Goal: Task Accomplishment & Management: Use online tool/utility

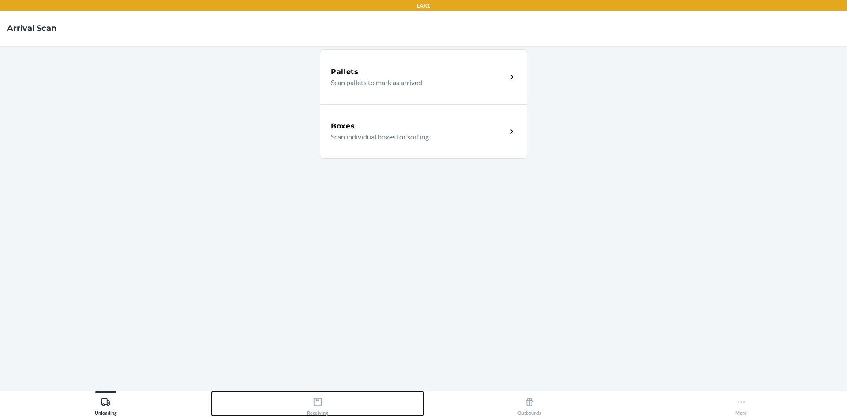
click at [312, 392] on button "Receiving" at bounding box center [318, 403] width 212 height 24
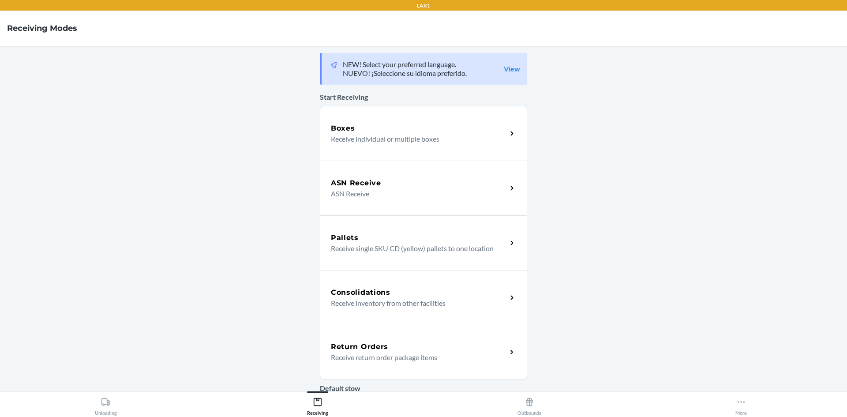
click at [466, 344] on div "Return Orders" at bounding box center [419, 346] width 176 height 11
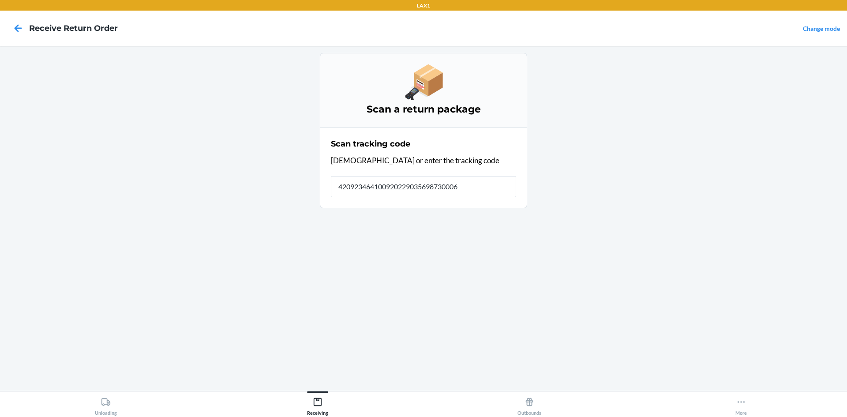
type input "4209234641009202290356987300065"
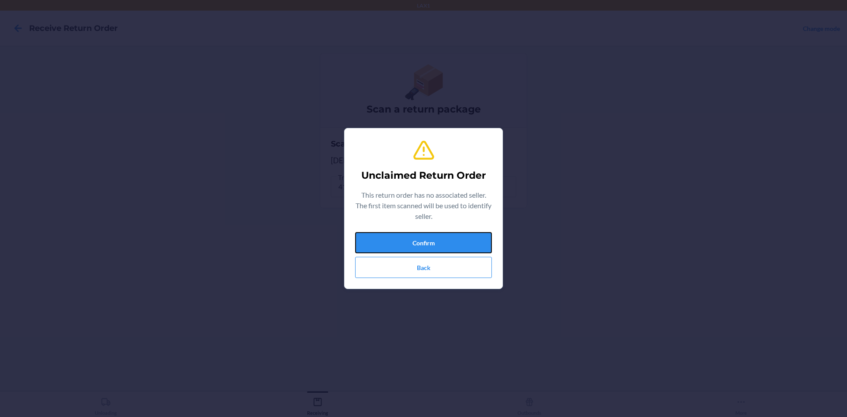
click at [463, 244] on button "Confirm" at bounding box center [423, 242] width 137 height 21
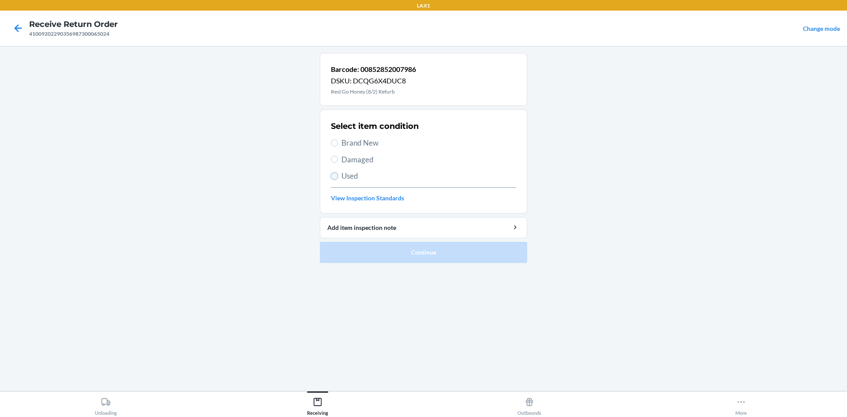
click at [334, 174] on input "Used" at bounding box center [334, 175] width 7 height 7
radio input "true"
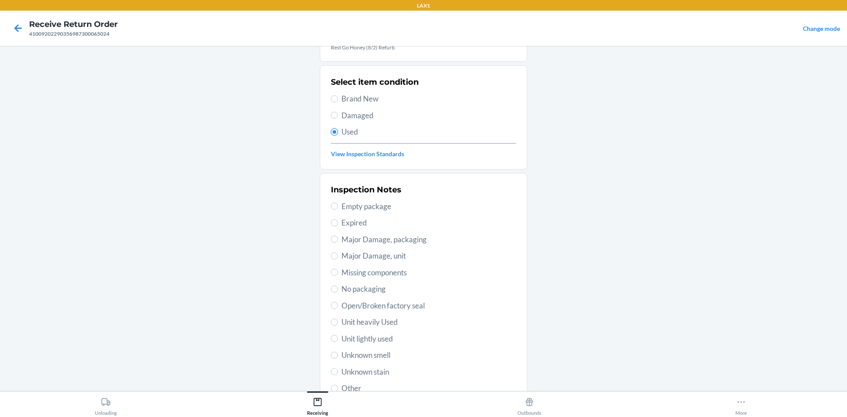
scroll to position [88, 0]
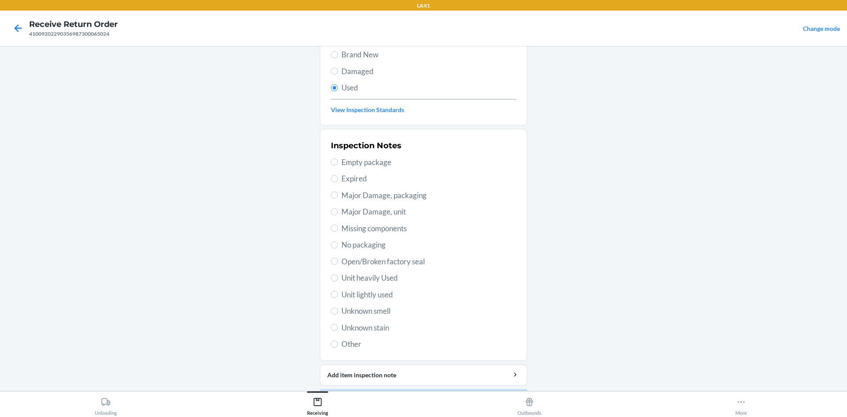
click at [351, 259] on span "Open/Broken factory seal" at bounding box center [428, 261] width 175 height 11
click at [338, 259] on input "Open/Broken factory seal" at bounding box center [334, 261] width 7 height 7
radio input "true"
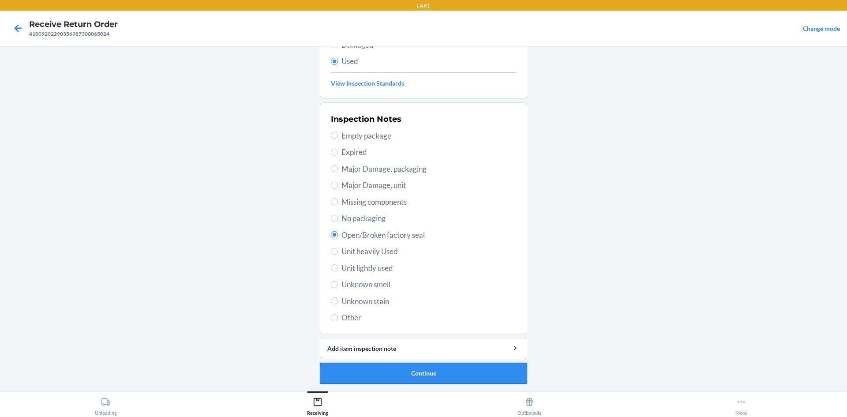
click at [344, 365] on button "Continue" at bounding box center [423, 373] width 207 height 21
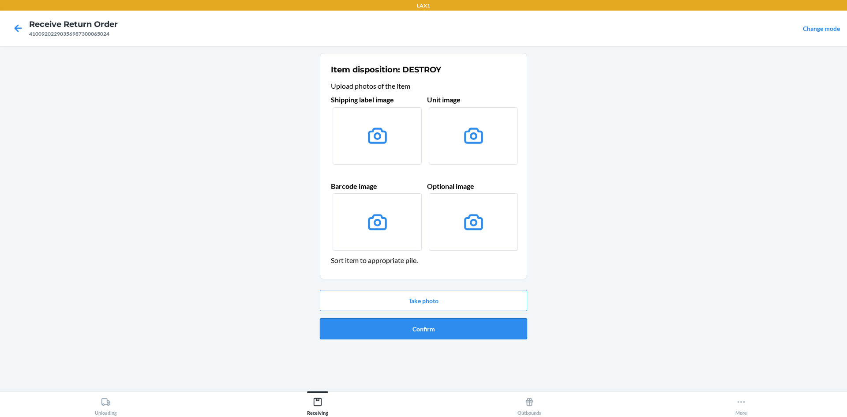
click at [404, 335] on button "Confirm" at bounding box center [423, 328] width 207 height 21
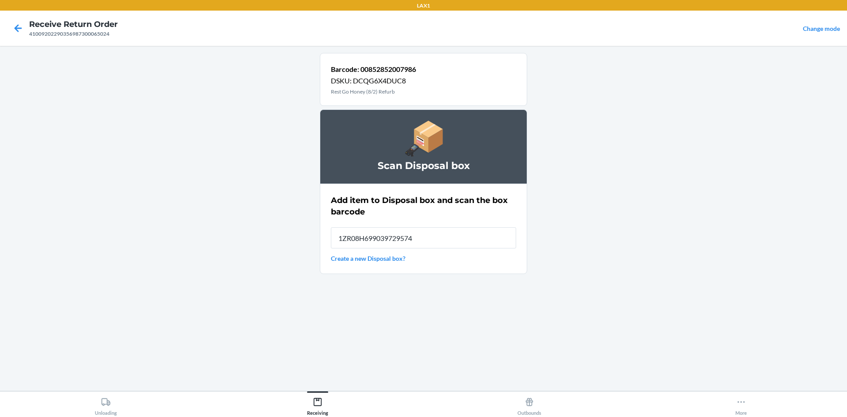
type input "1ZR08H699039729574"
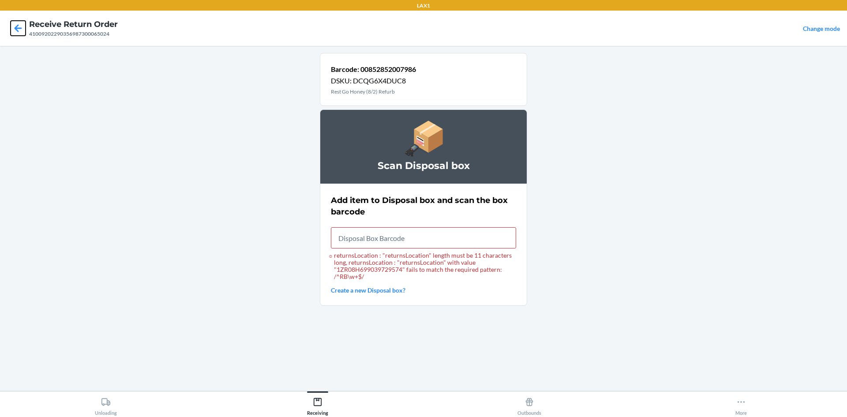
click at [18, 34] on icon at bounding box center [18, 28] width 15 height 15
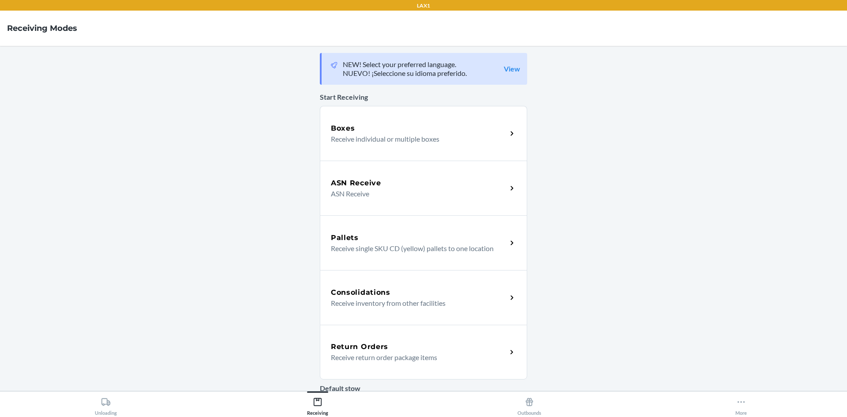
click at [406, 352] on p "Receive return order package items" at bounding box center [415, 357] width 169 height 11
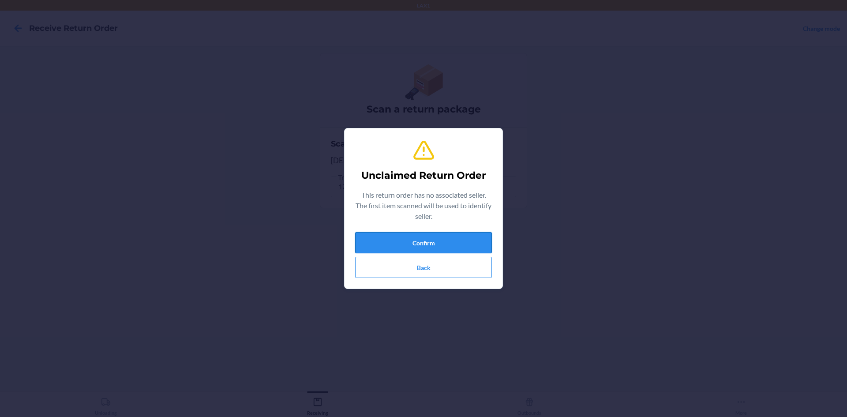
click at [451, 241] on button "Confirm" at bounding box center [423, 242] width 137 height 21
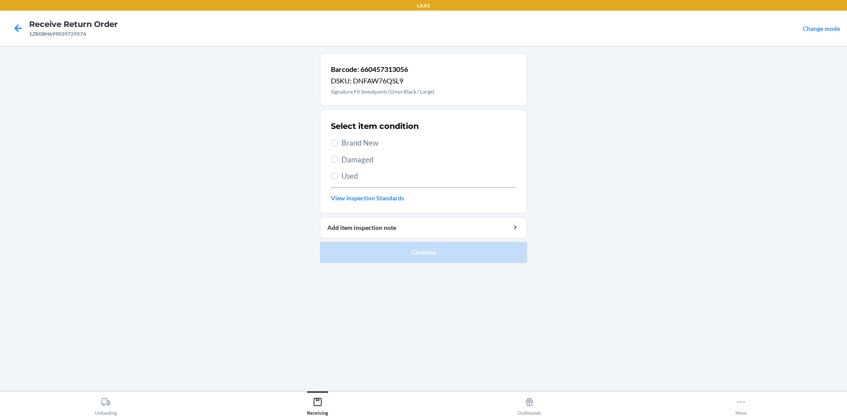
click at [342, 176] on span "Used" at bounding box center [428, 175] width 175 height 11
click at [338, 176] on input "Used" at bounding box center [334, 175] width 7 height 7
radio input "true"
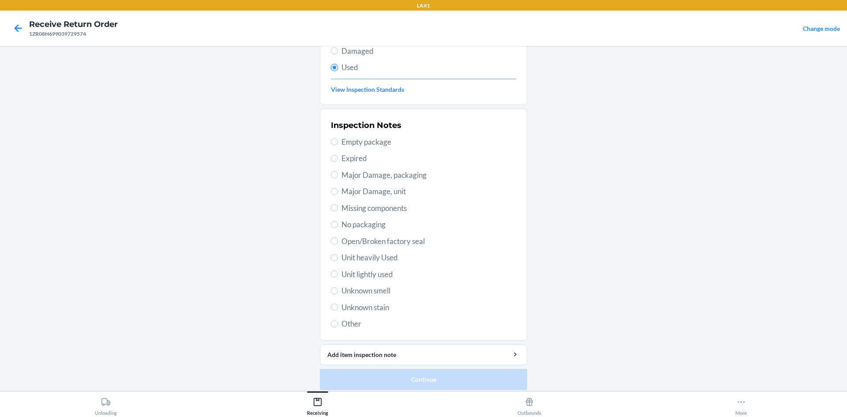
scroll to position [115, 0]
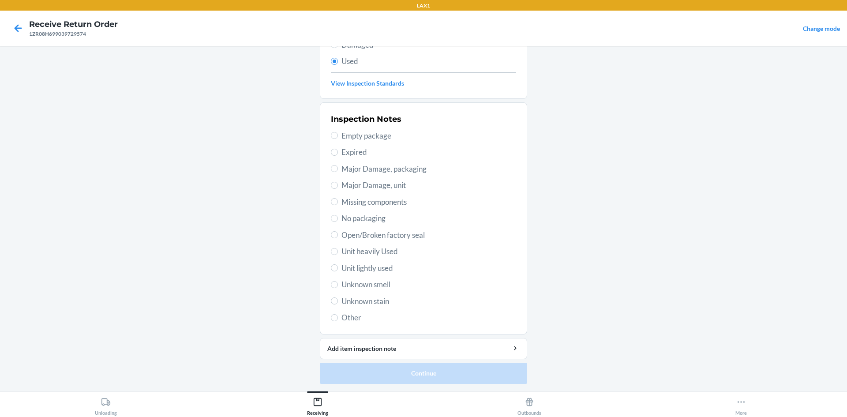
click at [381, 271] on span "Unit lightly used" at bounding box center [428, 267] width 175 height 11
click at [338, 271] on input "Unit lightly used" at bounding box center [334, 267] width 7 height 7
radio input "true"
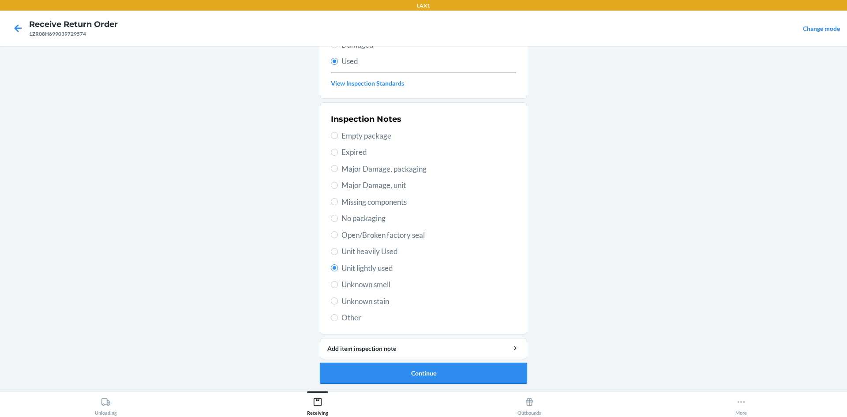
click at [388, 367] on button "Continue" at bounding box center [423, 373] width 207 height 21
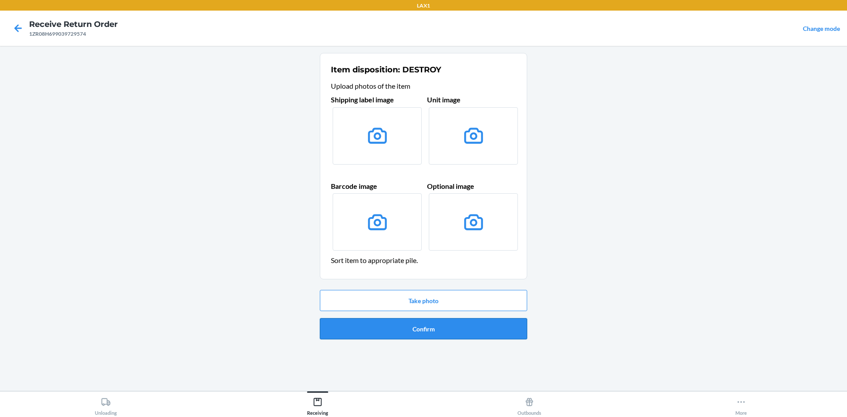
click at [440, 333] on button "Confirm" at bounding box center [423, 328] width 207 height 21
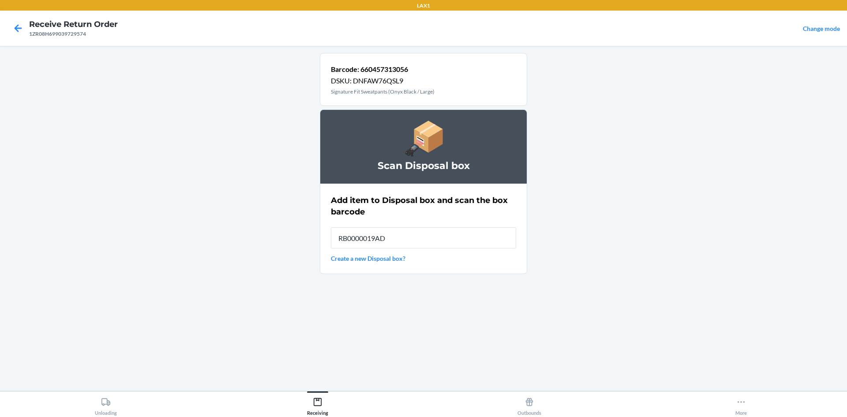
type input "RB0000019AD"
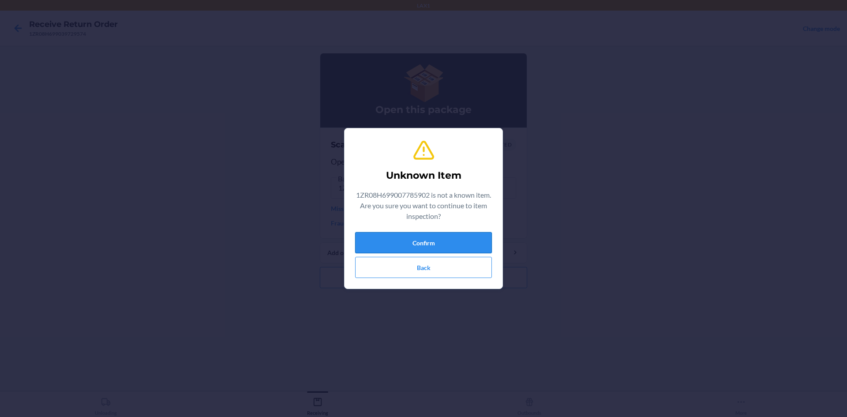
click at [433, 249] on button "Confirm" at bounding box center [423, 242] width 137 height 21
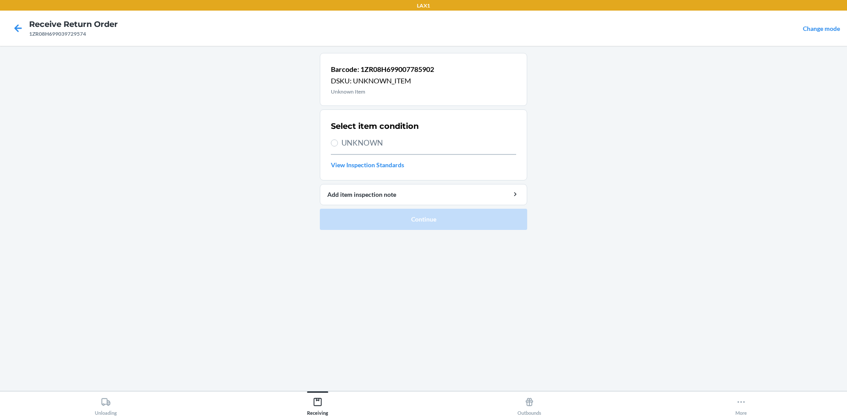
click at [369, 146] on span "UNKNOWN" at bounding box center [428, 142] width 175 height 11
click at [338, 146] on input "UNKNOWN" at bounding box center [334, 142] width 7 height 7
radio input "true"
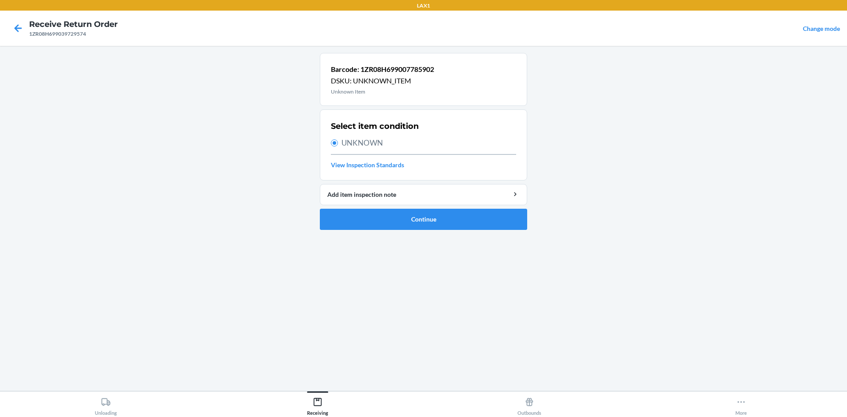
click at [375, 147] on span "UNKNOWN" at bounding box center [428, 142] width 175 height 11
click at [338, 146] on input "UNKNOWN" at bounding box center [334, 142] width 7 height 7
click at [389, 167] on link "View Inspection Standards" at bounding box center [423, 164] width 185 height 9
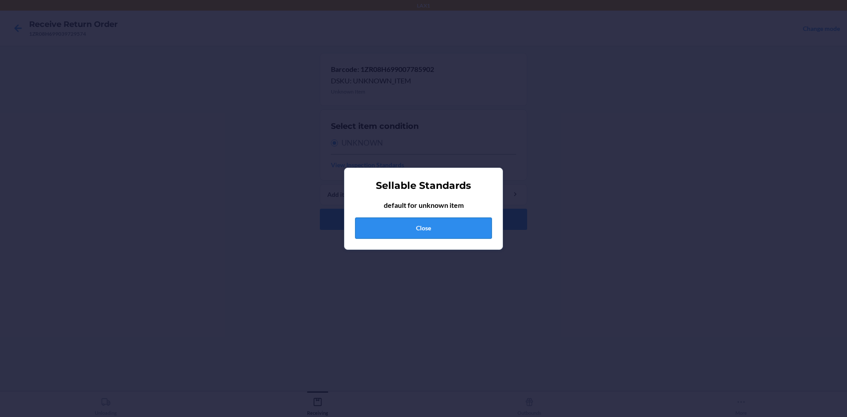
click at [416, 223] on button "Close" at bounding box center [423, 227] width 137 height 21
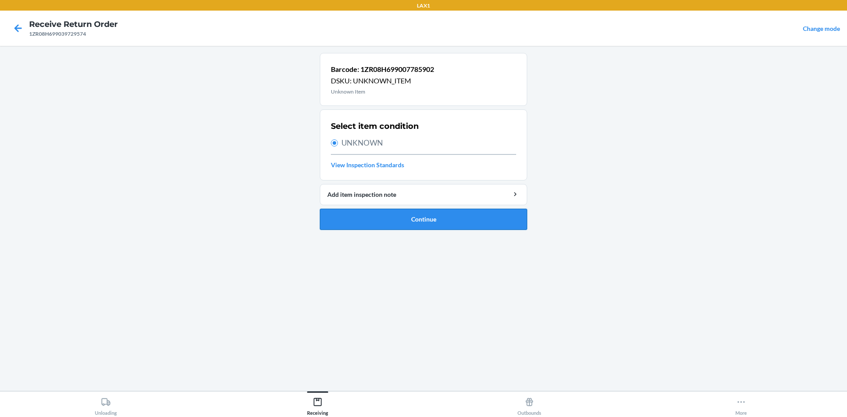
click at [412, 216] on button "Continue" at bounding box center [423, 219] width 207 height 21
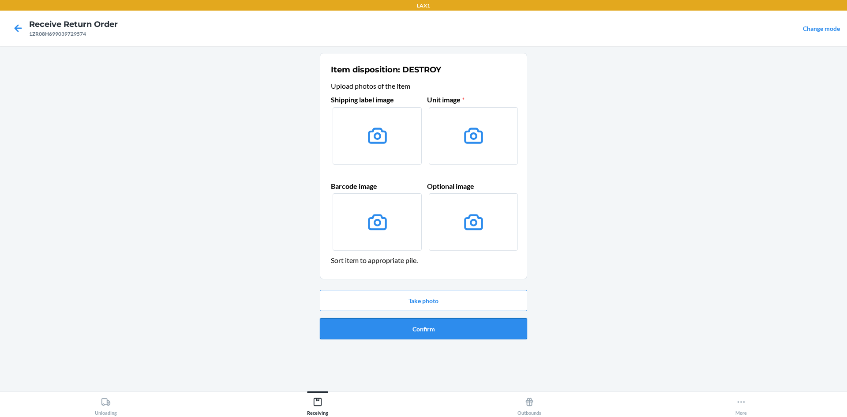
click at [436, 327] on button "Confirm" at bounding box center [423, 328] width 207 height 21
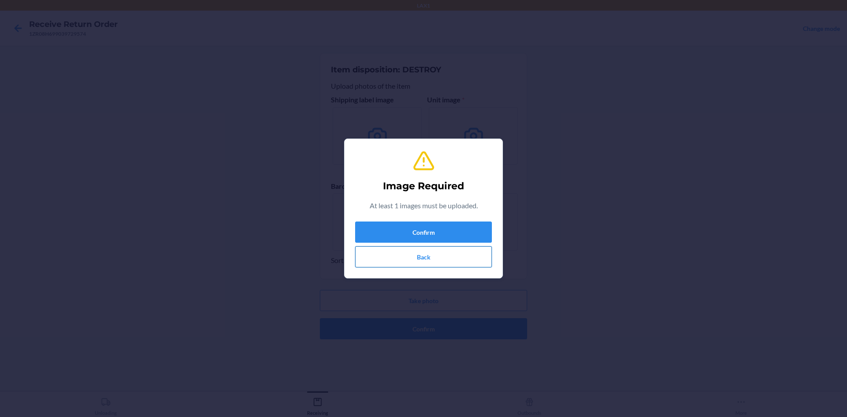
click at [451, 258] on button "Back" at bounding box center [423, 256] width 137 height 21
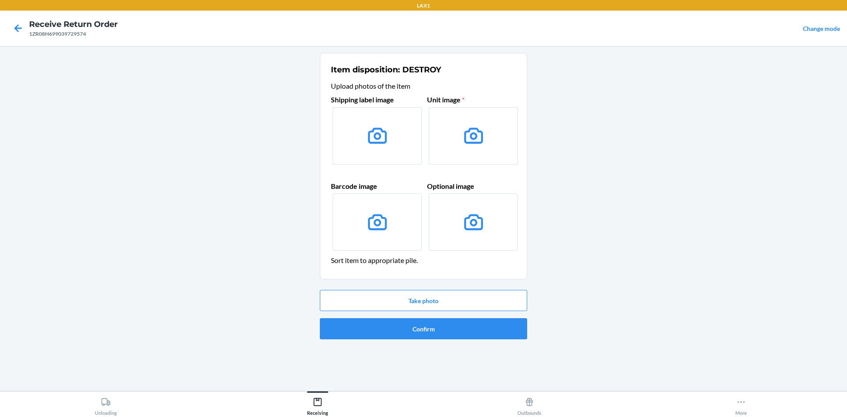
click at [25, 37] on div at bounding box center [18, 28] width 22 height 22
click at [22, 22] on icon at bounding box center [18, 28] width 15 height 15
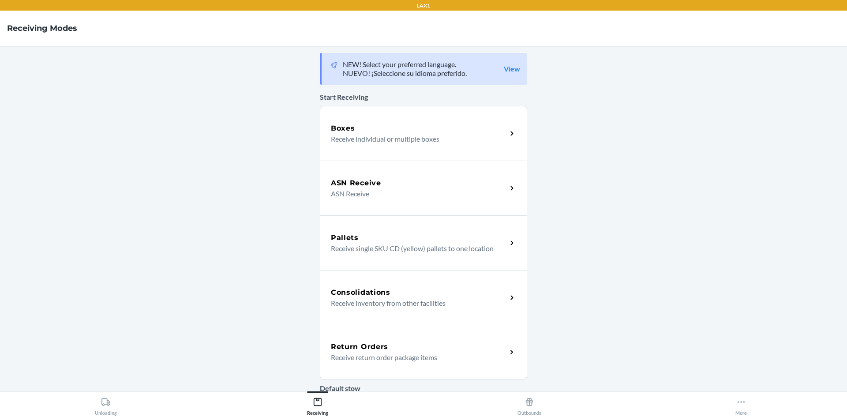
click at [395, 363] on div "Return Orders Receive return order package items" at bounding box center [423, 352] width 207 height 55
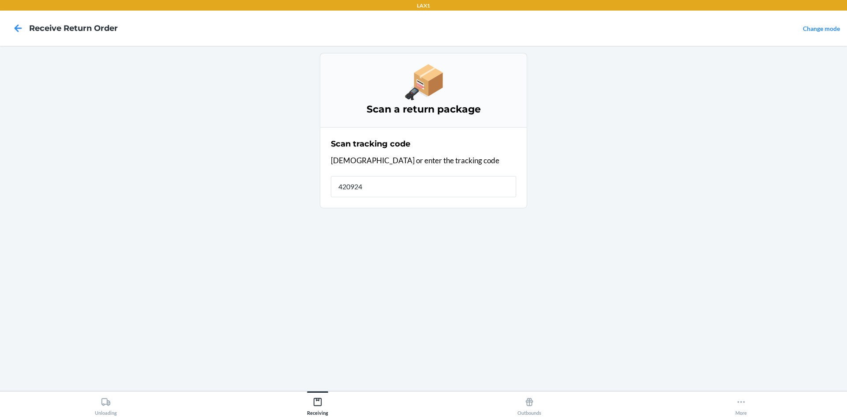
type input "4209240"
type input "1ZR08H6990"
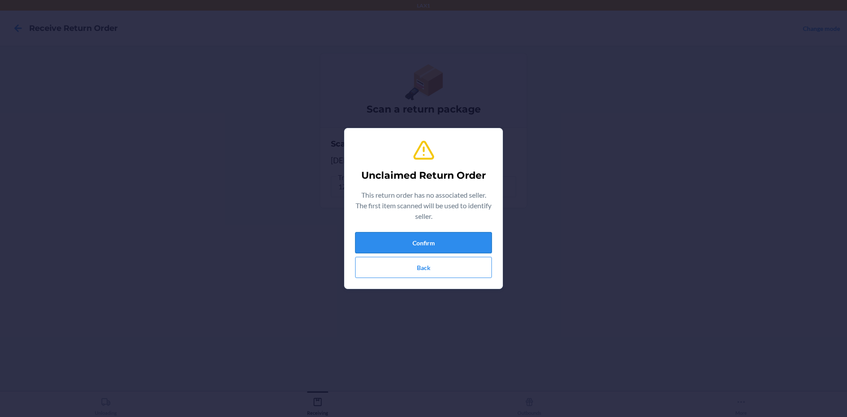
click at [379, 238] on button "Confirm" at bounding box center [423, 242] width 137 height 21
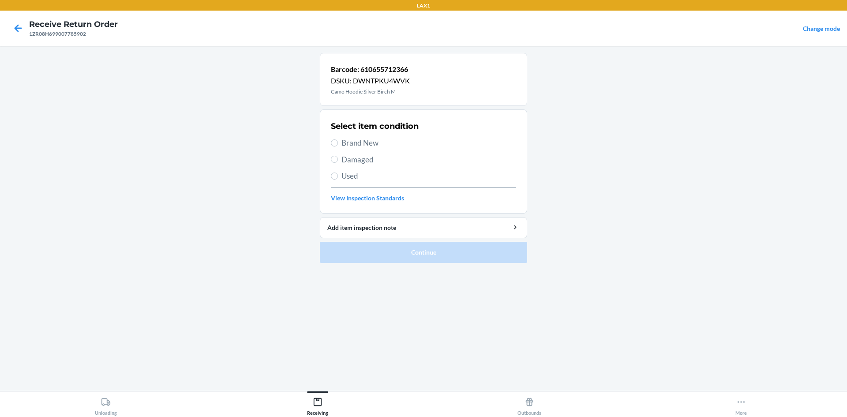
click at [369, 150] on div "Select item condition Brand New Damaged Used View Inspection Standards" at bounding box center [423, 161] width 185 height 87
click at [369, 146] on span "Brand New" at bounding box center [428, 142] width 175 height 11
click at [338, 146] on input "Brand New" at bounding box center [334, 142] width 7 height 7
radio input "true"
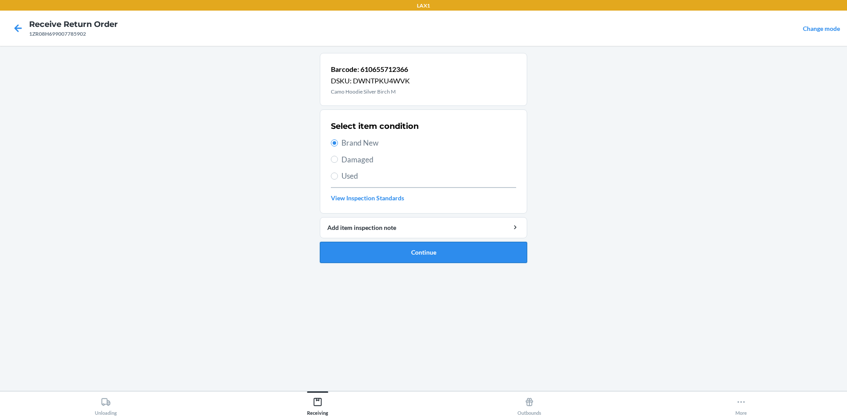
click at [425, 253] on button "Continue" at bounding box center [423, 252] width 207 height 21
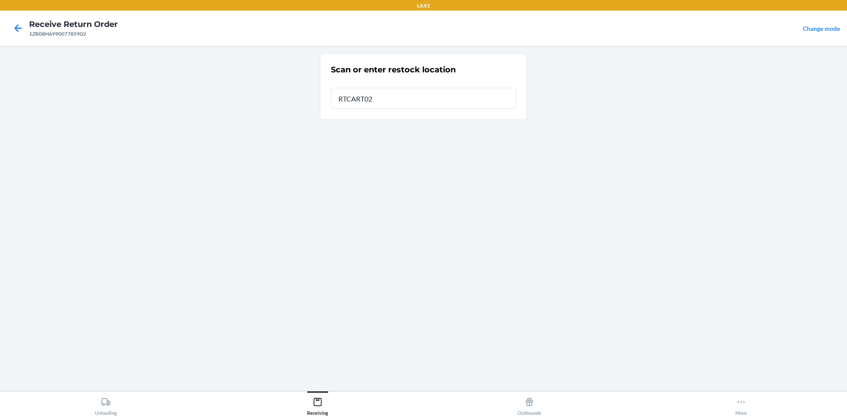
type input "RTCART024"
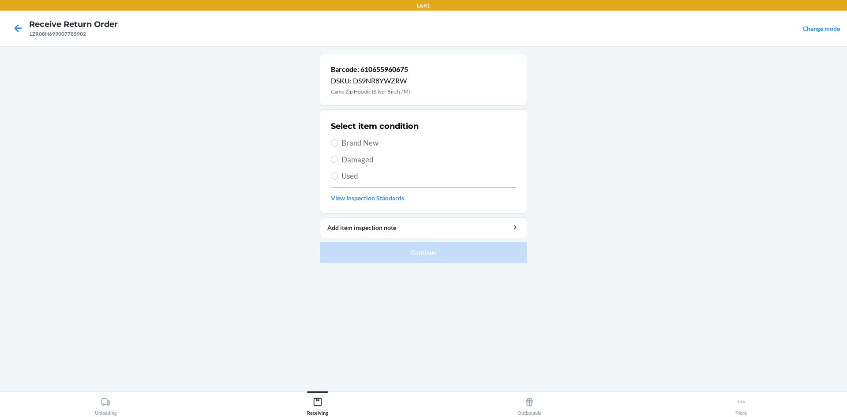
click at [383, 148] on span "Brand New" at bounding box center [428, 142] width 175 height 11
click at [338, 146] on input "Brand New" at bounding box center [334, 142] width 7 height 7
radio input "true"
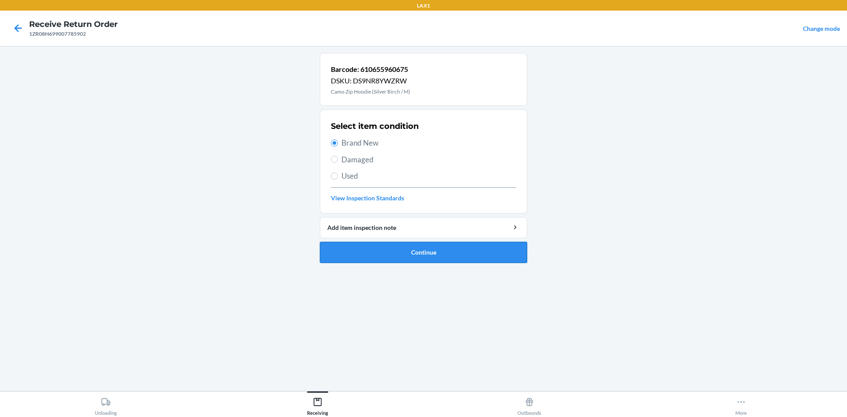
click at [411, 245] on button "Continue" at bounding box center [423, 252] width 207 height 21
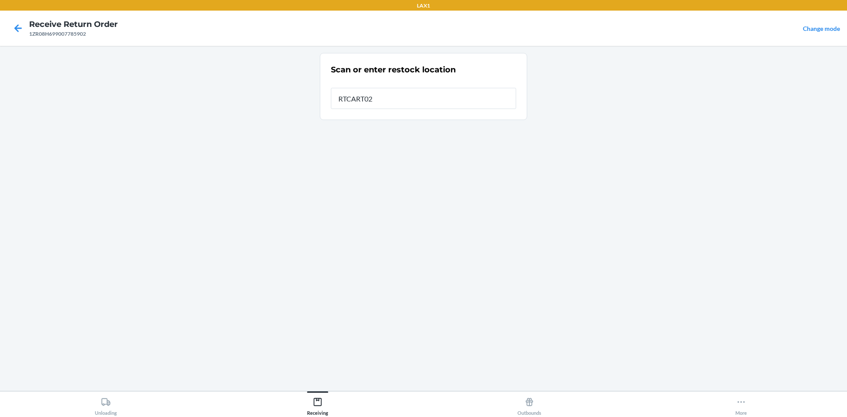
type input "RTCART024"
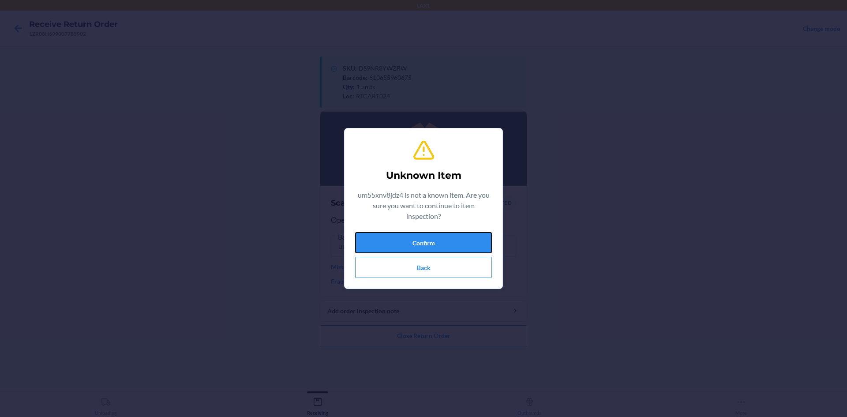
click at [410, 241] on button "Confirm" at bounding box center [423, 242] width 137 height 21
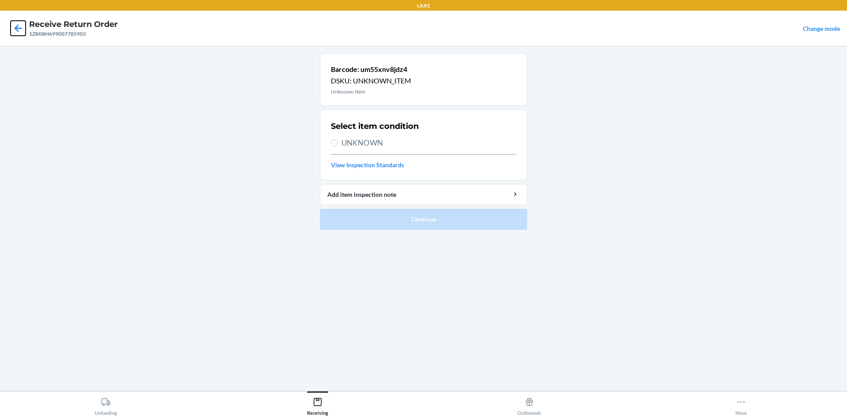
click at [21, 29] on icon at bounding box center [18, 28] width 15 height 15
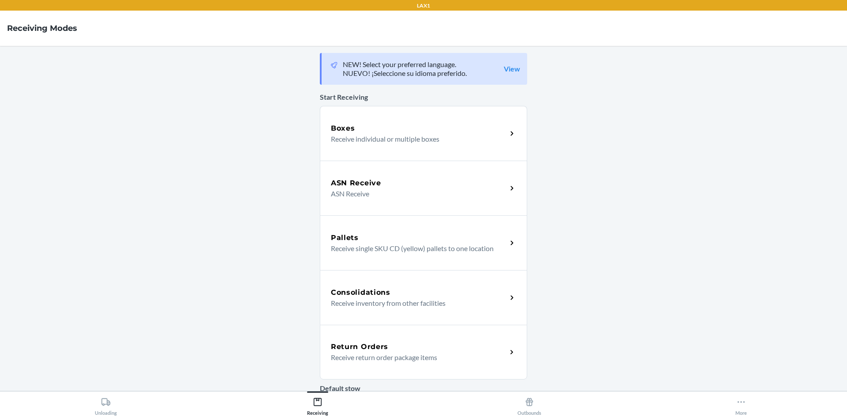
click at [485, 353] on p "Receive return order package items" at bounding box center [415, 357] width 169 height 11
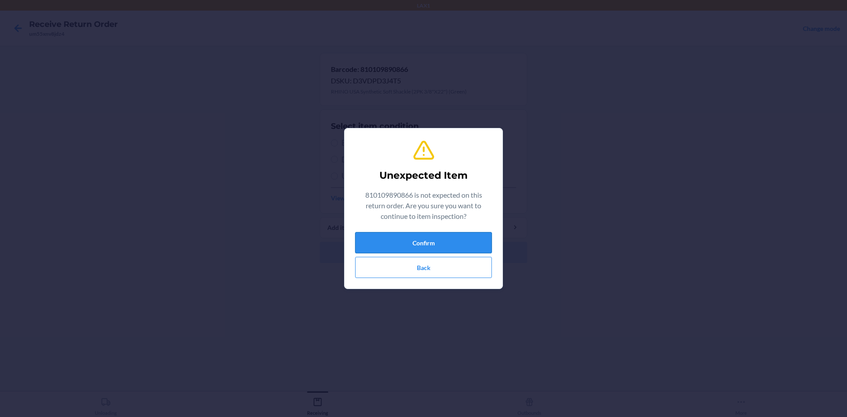
click at [454, 245] on button "Confirm" at bounding box center [423, 242] width 137 height 21
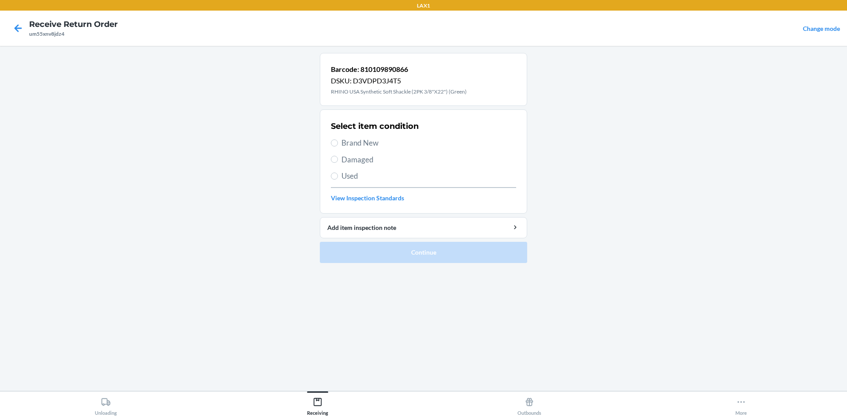
click at [344, 140] on span "Brand New" at bounding box center [428, 142] width 175 height 11
click at [338, 140] on input "Brand New" at bounding box center [334, 142] width 7 height 7
radio input "true"
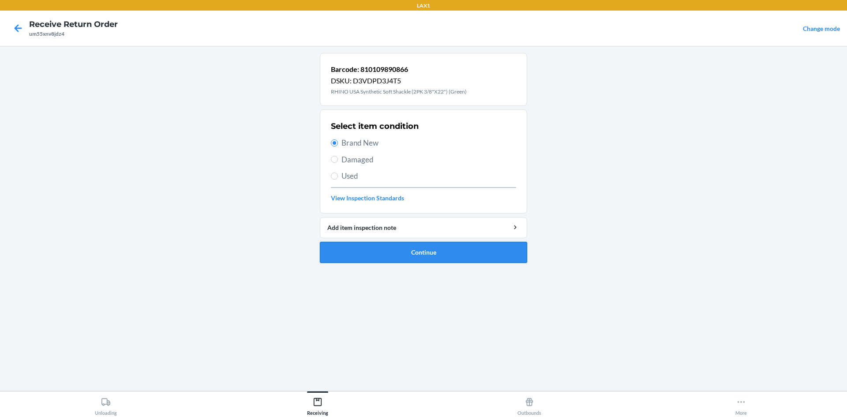
click at [382, 246] on button "Continue" at bounding box center [423, 252] width 207 height 21
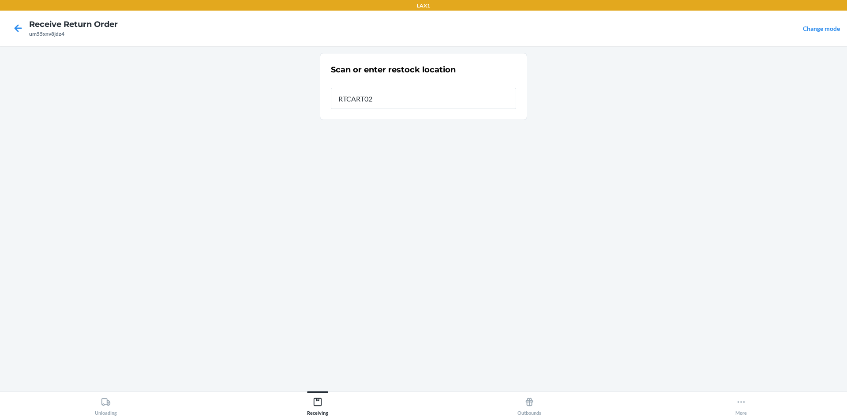
type input "RTCART024"
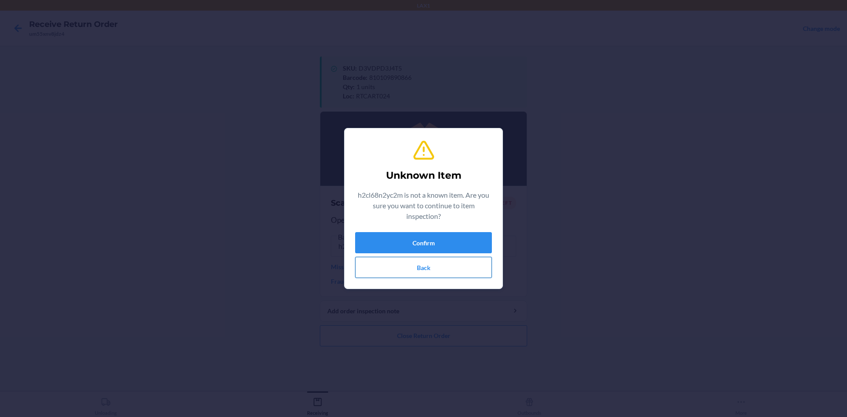
click at [435, 271] on button "Back" at bounding box center [423, 267] width 137 height 21
click at [445, 238] on button "Confirm" at bounding box center [423, 242] width 137 height 21
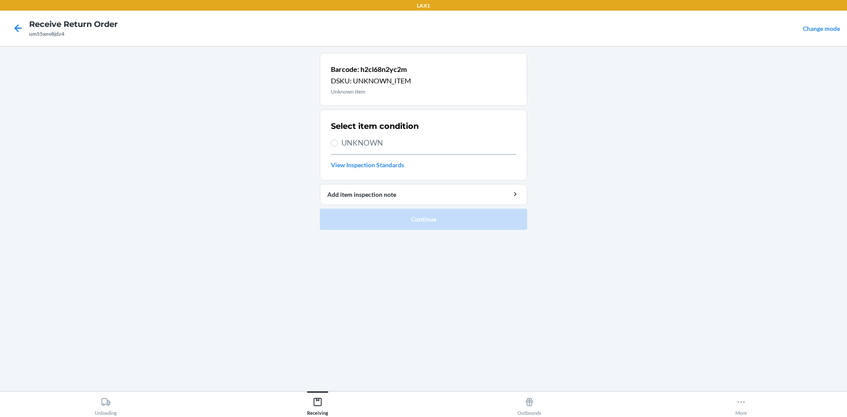
click at [367, 148] on span "UNKNOWN" at bounding box center [428, 142] width 175 height 11
click at [338, 146] on input "UNKNOWN" at bounding box center [334, 142] width 7 height 7
radio input "true"
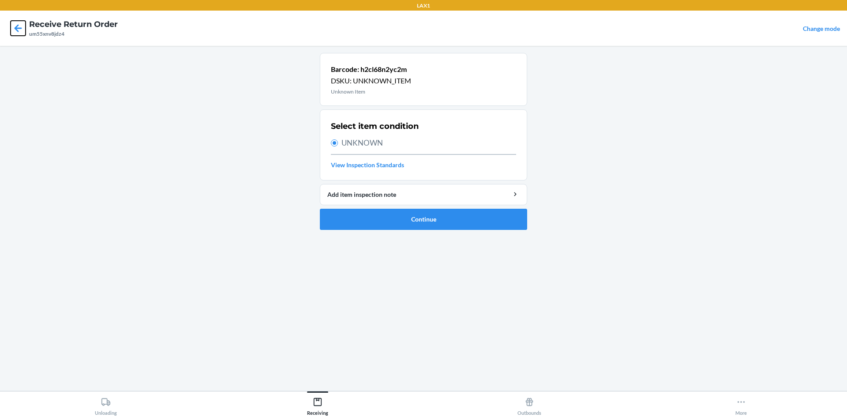
drag, startPoint x: 18, startPoint y: 33, endPoint x: 82, endPoint y: 35, distance: 63.5
click at [19, 33] on icon at bounding box center [18, 28] width 15 height 15
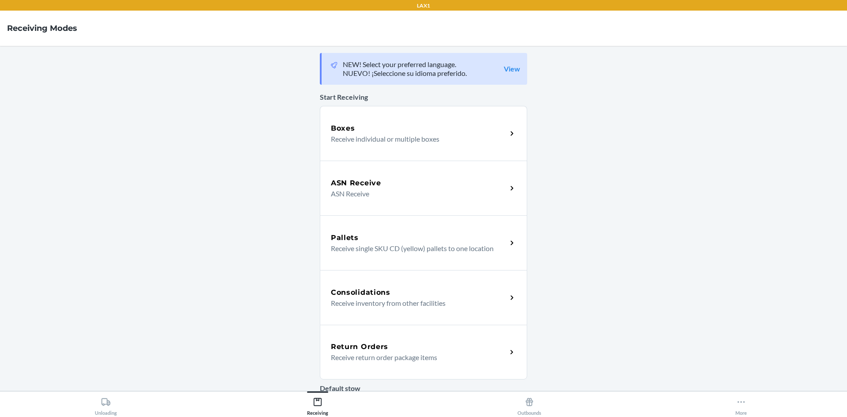
click at [464, 362] on p "Receive return order package items" at bounding box center [415, 357] width 169 height 11
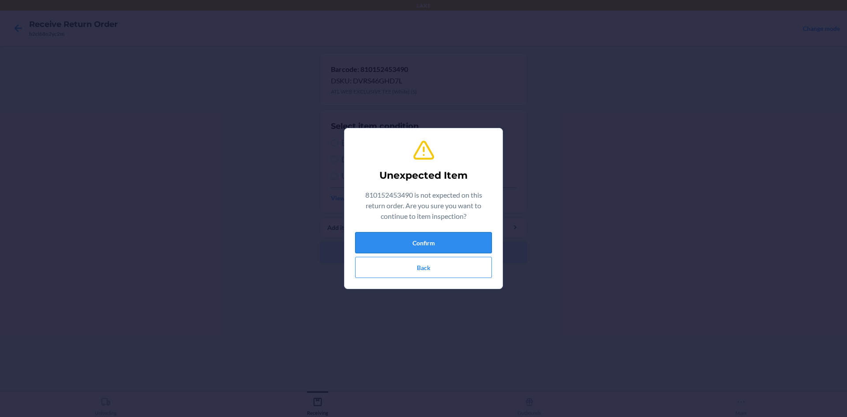
click at [440, 241] on button "Confirm" at bounding box center [423, 242] width 137 height 21
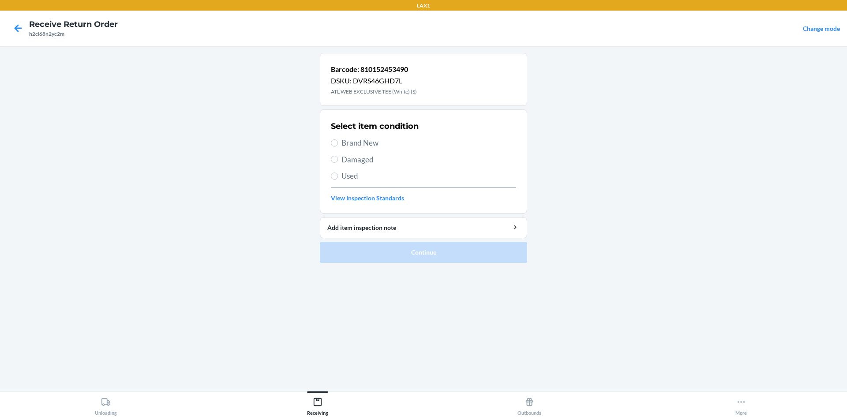
click at [388, 149] on div "Select item condition Brand New Damaged Used View Inspection Standards" at bounding box center [423, 161] width 185 height 87
click at [376, 144] on span "Brand New" at bounding box center [428, 142] width 175 height 11
click at [338, 144] on input "Brand New" at bounding box center [334, 142] width 7 height 7
radio input "true"
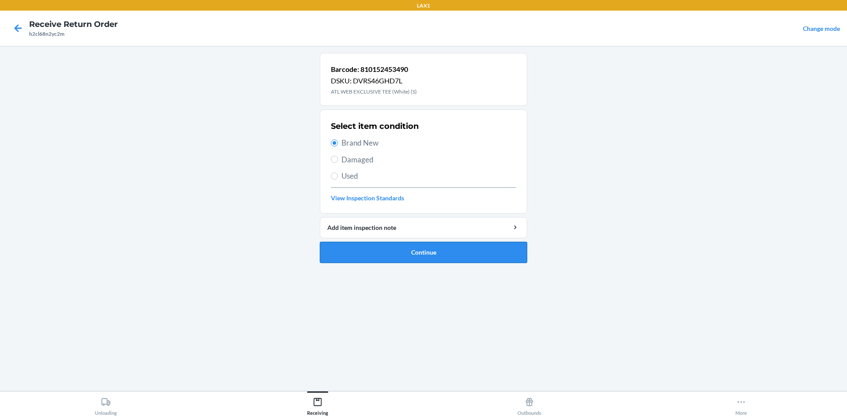
click at [455, 254] on button "Continue" at bounding box center [423, 252] width 207 height 21
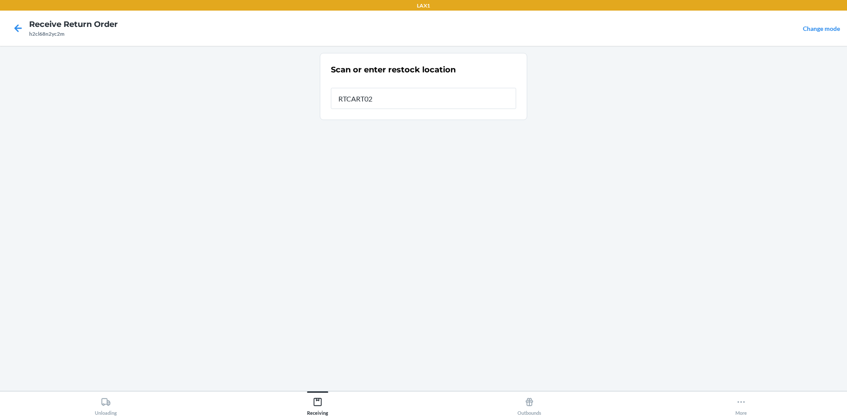
type input "RTCART024"
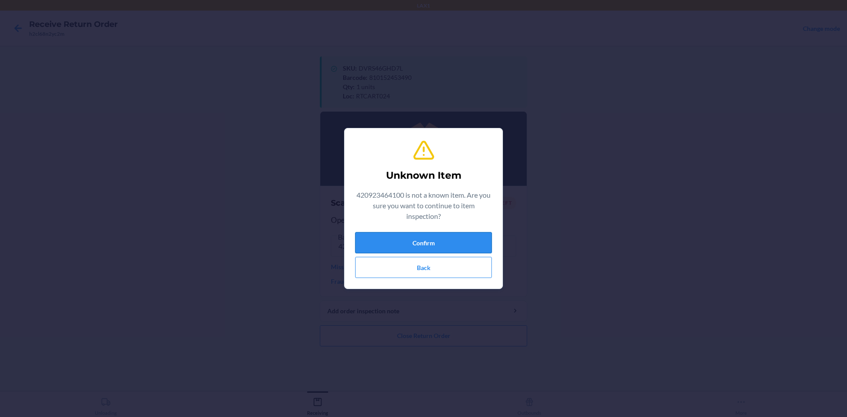
click at [466, 234] on button "Confirm" at bounding box center [423, 242] width 137 height 21
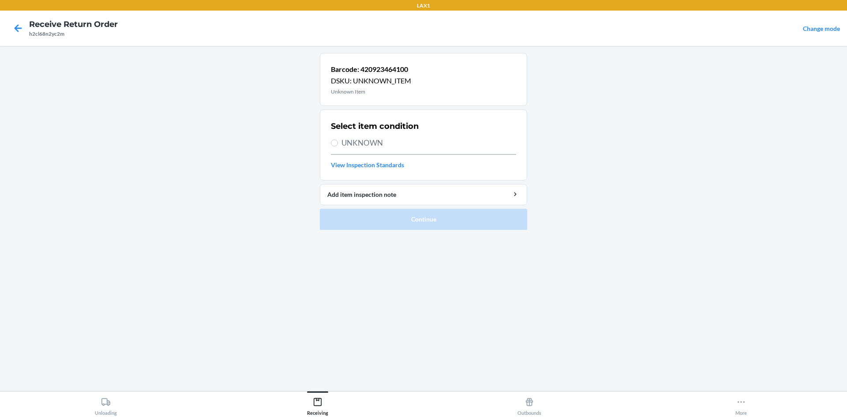
click at [422, 149] on div "Select item condition UNKNOWN View Inspection Standards" at bounding box center [423, 145] width 185 height 54
click at [18, 29] on icon at bounding box center [18, 28] width 15 height 15
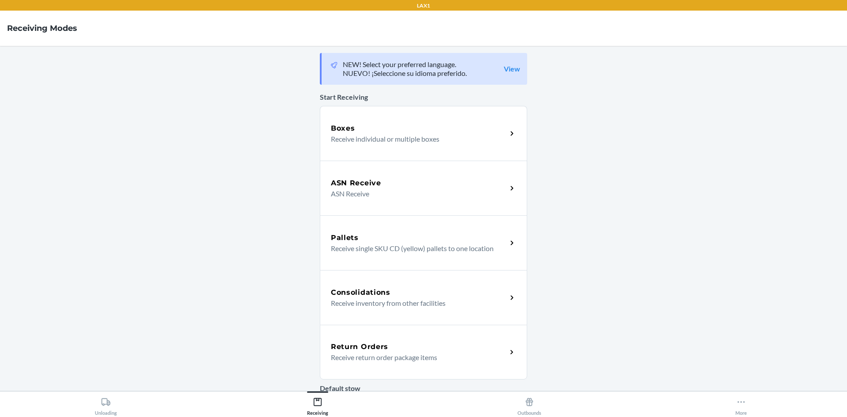
click at [385, 367] on div "Return Orders Receive return order package items" at bounding box center [423, 352] width 207 height 55
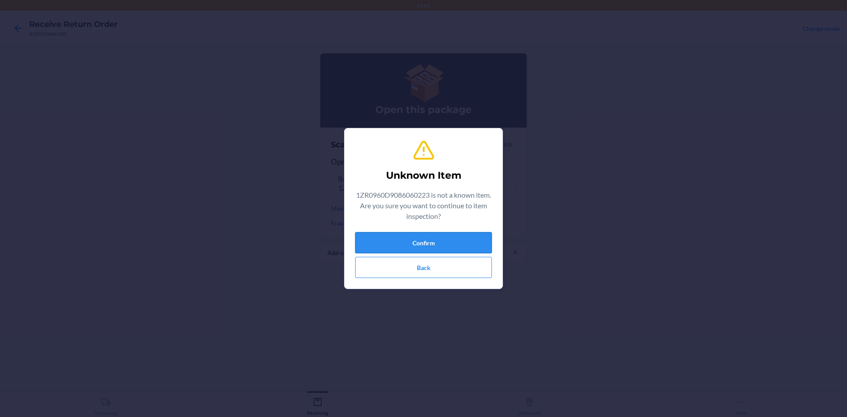
click at [366, 246] on button "Confirm" at bounding box center [423, 242] width 137 height 21
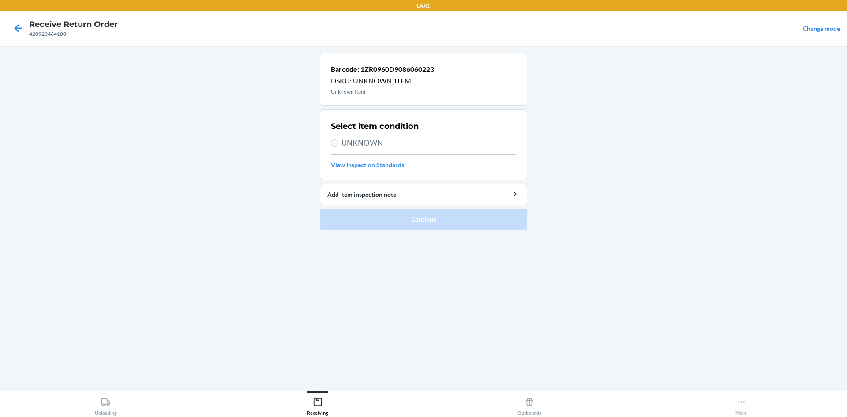
click at [371, 145] on span "UNKNOWN" at bounding box center [428, 142] width 175 height 11
click at [338, 145] on input "UNKNOWN" at bounding box center [334, 142] width 7 height 7
radio input "true"
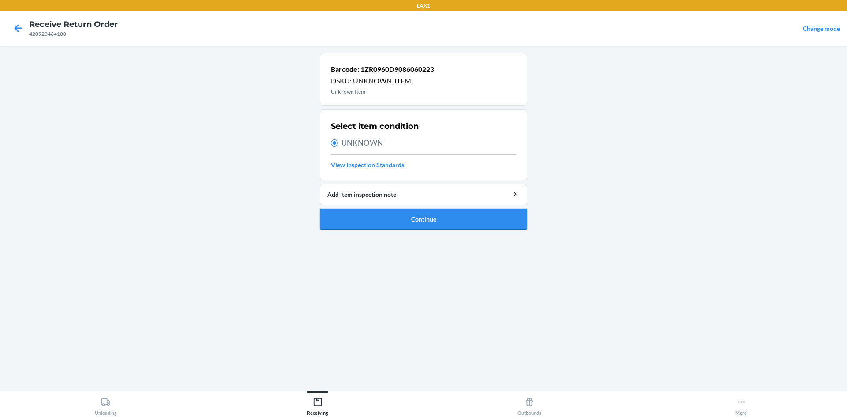
click at [404, 216] on button "Continue" at bounding box center [423, 219] width 207 height 21
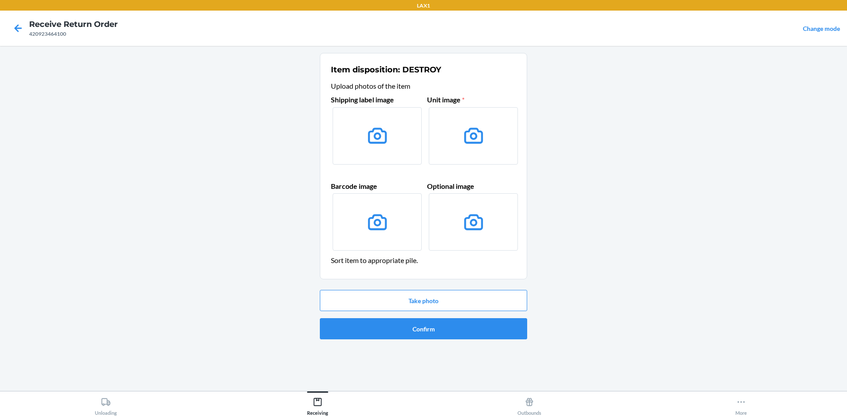
click at [381, 150] on label at bounding box center [377, 135] width 89 height 57
click at [0, 0] on input "file" at bounding box center [0, 0] width 0 height 0
drag, startPoint x: 412, startPoint y: 316, endPoint x: 411, endPoint y: 324, distance: 8.0
click at [412, 319] on div "Take photo Confirm" at bounding box center [423, 314] width 207 height 56
click at [411, 325] on button "Confirm" at bounding box center [423, 328] width 207 height 21
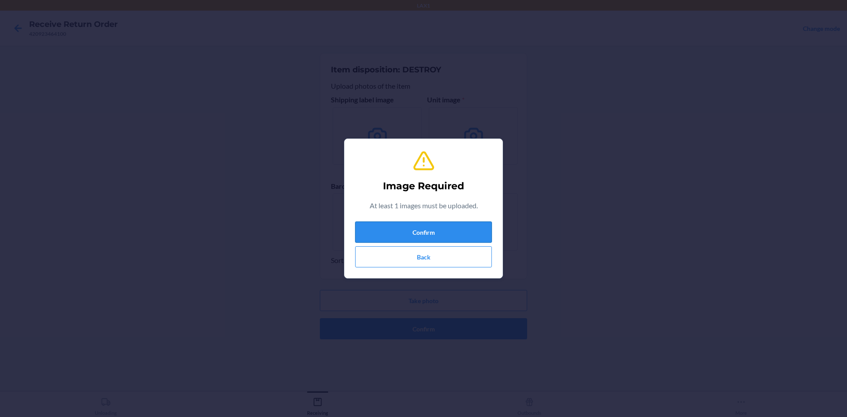
click at [388, 229] on button "Confirm" at bounding box center [423, 231] width 137 height 21
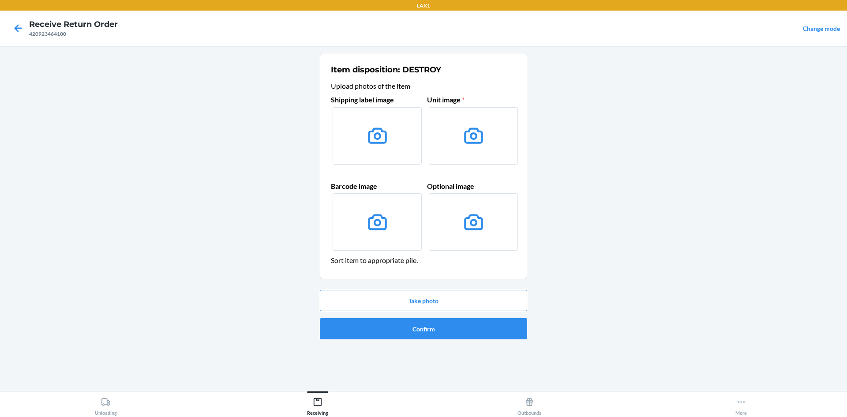
click at [405, 150] on label at bounding box center [377, 135] width 89 height 57
click at [0, 0] on input "file" at bounding box center [0, 0] width 0 height 0
click at [387, 133] on icon at bounding box center [377, 135] width 22 height 22
click at [0, 0] on input "file" at bounding box center [0, 0] width 0 height 0
drag, startPoint x: 481, startPoint y: 135, endPoint x: 381, endPoint y: 147, distance: 100.4
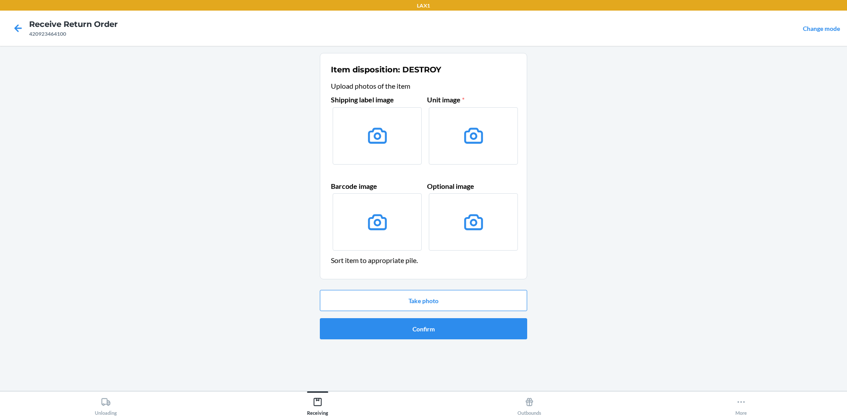
click at [381, 147] on label at bounding box center [377, 135] width 89 height 57
click at [0, 0] on input "file" at bounding box center [0, 0] width 0 height 0
click at [370, 125] on icon at bounding box center [377, 135] width 22 height 22
click at [0, 0] on input "file" at bounding box center [0, 0] width 0 height 0
click at [457, 214] on label at bounding box center [473, 221] width 89 height 57
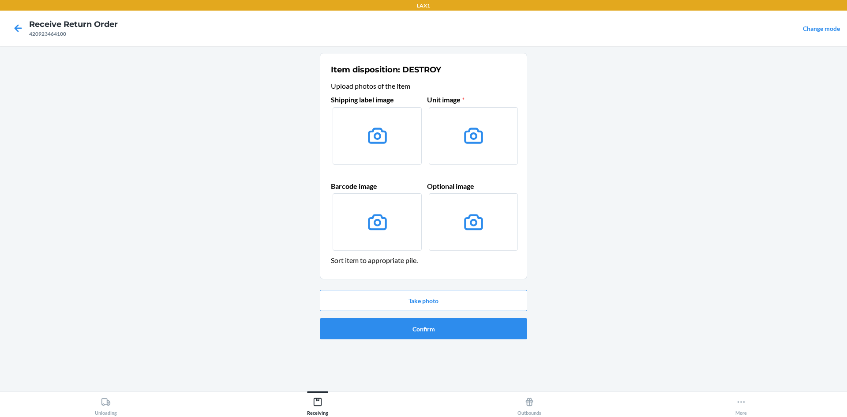
click at [0, 0] on input "file" at bounding box center [0, 0] width 0 height 0
click at [402, 159] on label at bounding box center [377, 135] width 89 height 57
click at [0, 0] on input "file" at bounding box center [0, 0] width 0 height 0
click at [391, 300] on button "Take photo" at bounding box center [423, 300] width 207 height 21
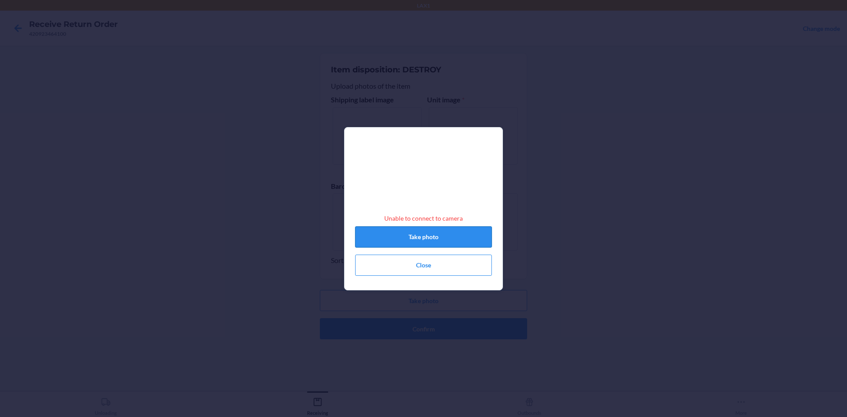
click at [413, 238] on button "Take photo" at bounding box center [423, 236] width 137 height 21
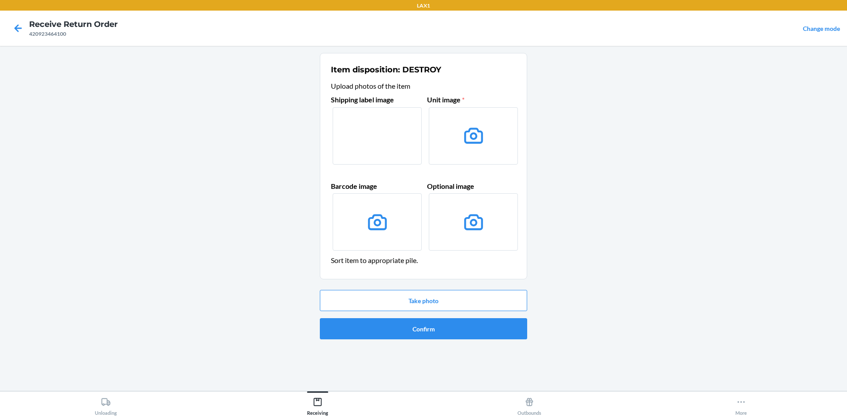
click at [363, 147] on label at bounding box center [377, 135] width 89 height 57
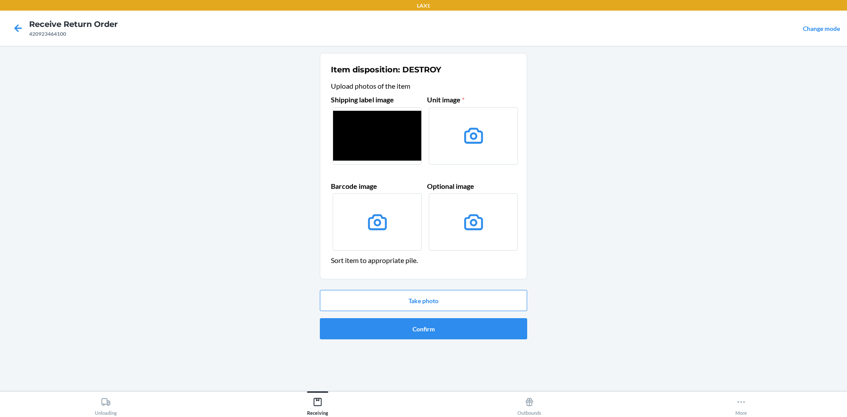
click at [0, 0] on input "file" at bounding box center [0, 0] width 0 height 0
click at [409, 301] on button "Take photo" at bounding box center [423, 300] width 207 height 21
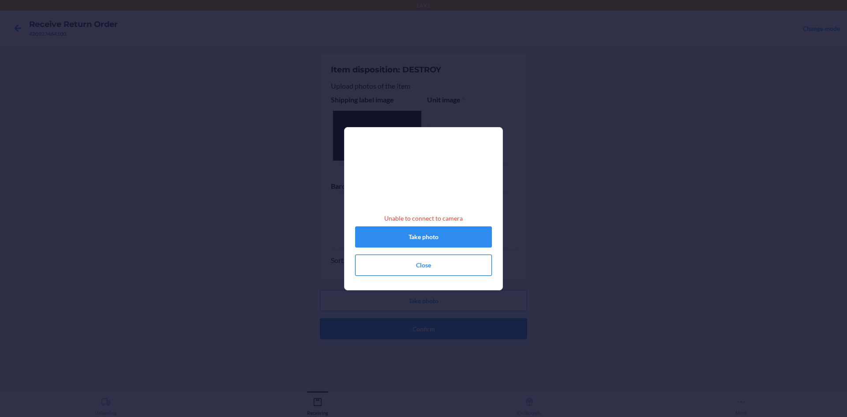
click at [410, 260] on button "Close" at bounding box center [423, 264] width 137 height 21
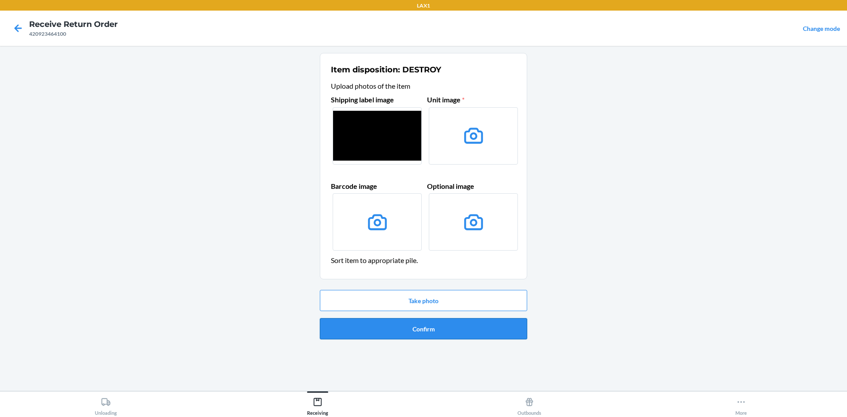
click at [393, 318] on button "Confirm" at bounding box center [423, 328] width 207 height 21
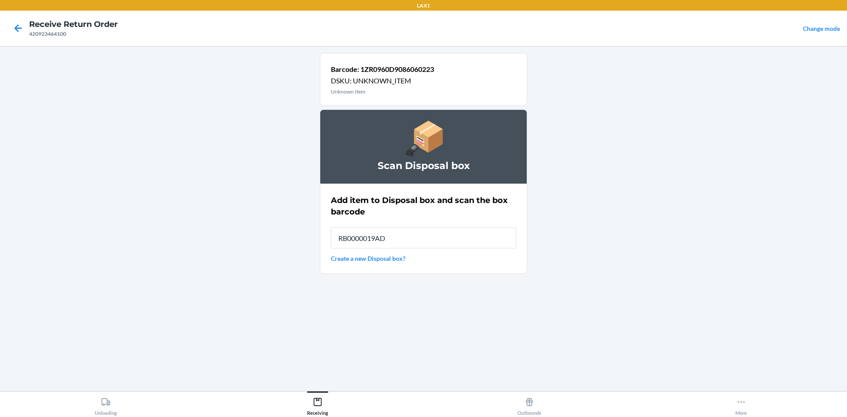
type input "RB0000019AD"
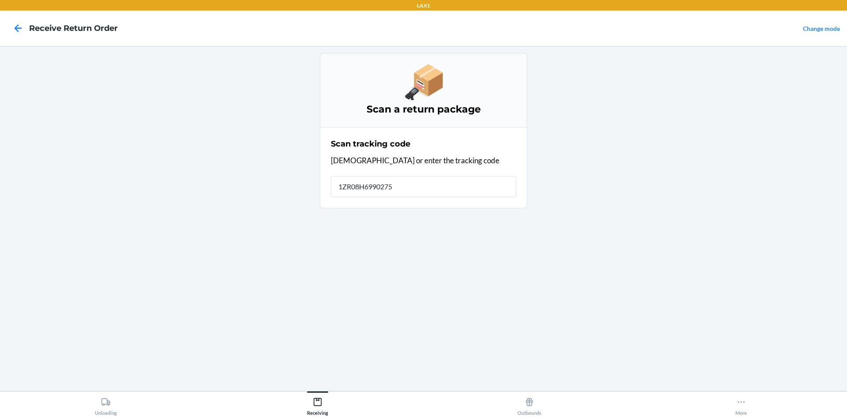
type input "1ZR08H69902752"
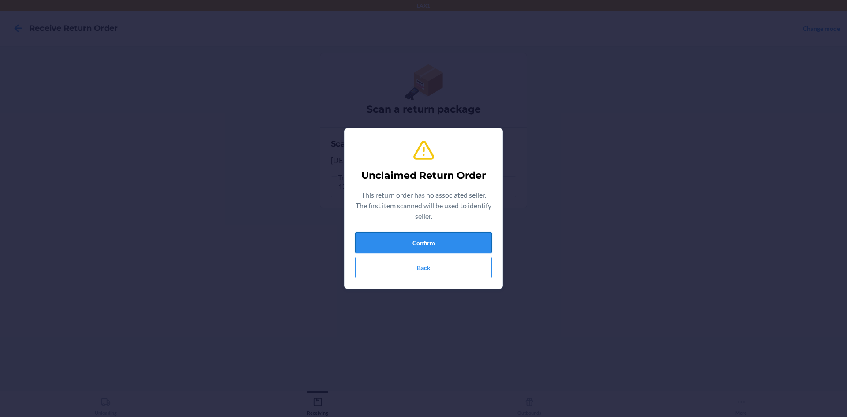
click at [468, 245] on button "Confirm" at bounding box center [423, 242] width 137 height 21
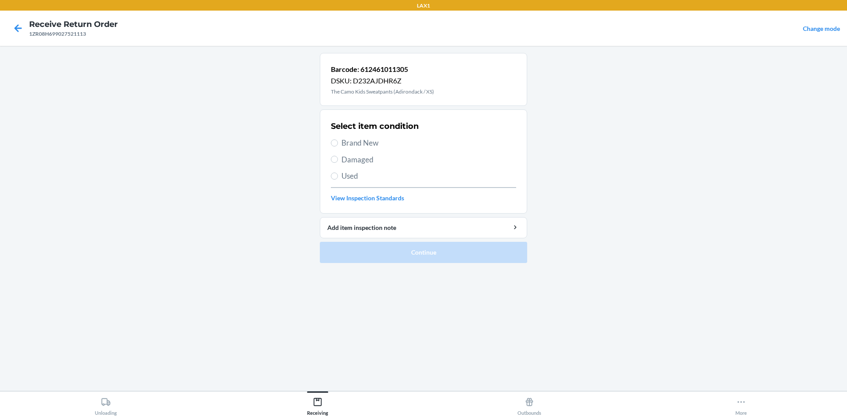
click at [373, 157] on span "Damaged" at bounding box center [428, 159] width 175 height 11
click at [338, 157] on input "Damaged" at bounding box center [334, 159] width 7 height 7
radio input "true"
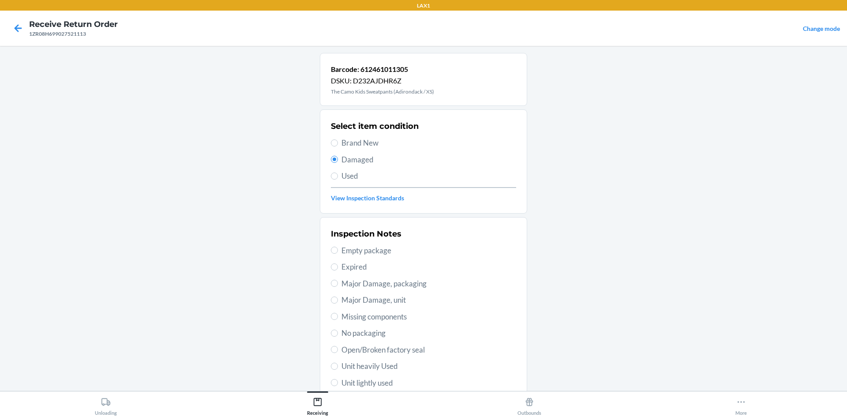
click at [372, 147] on span "Brand New" at bounding box center [428, 142] width 175 height 11
click at [338, 146] on input "Brand New" at bounding box center [334, 142] width 7 height 7
radio input "true"
radio input "false"
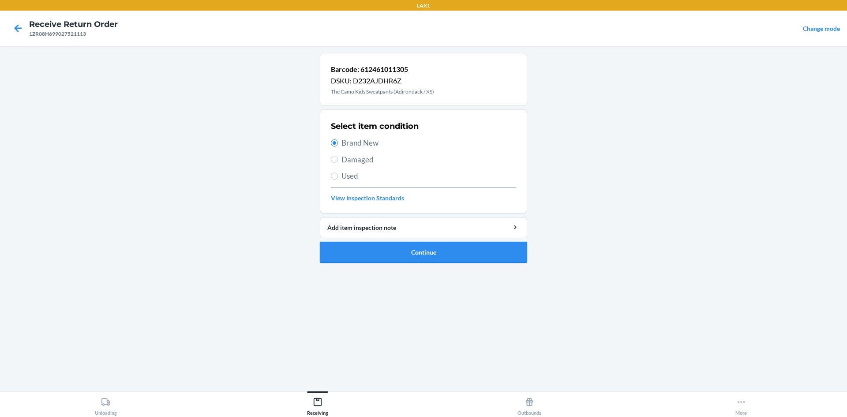
click at [387, 243] on button "Continue" at bounding box center [423, 252] width 207 height 21
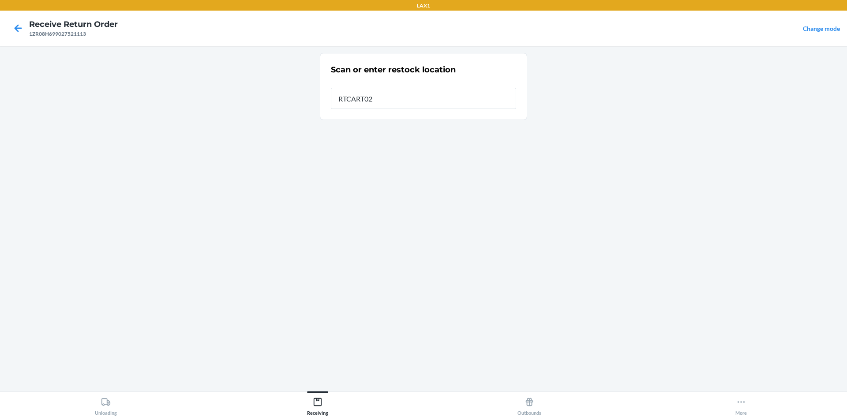
type input "RTCART024"
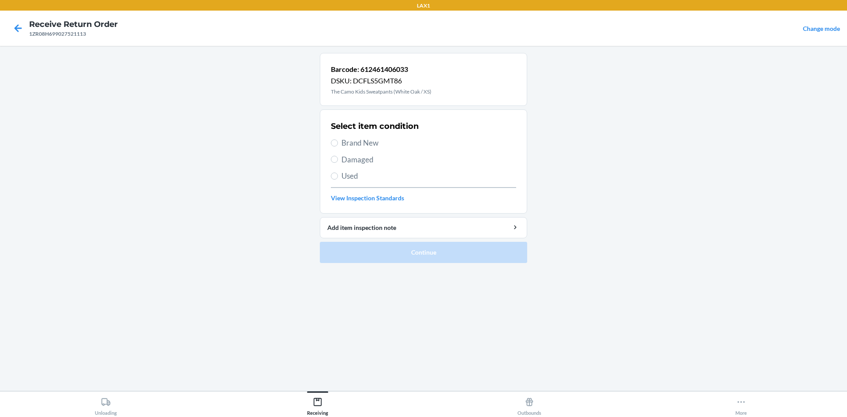
click at [374, 141] on span "Brand New" at bounding box center [428, 142] width 175 height 11
click at [338, 141] on input "Brand New" at bounding box center [334, 142] width 7 height 7
radio input "true"
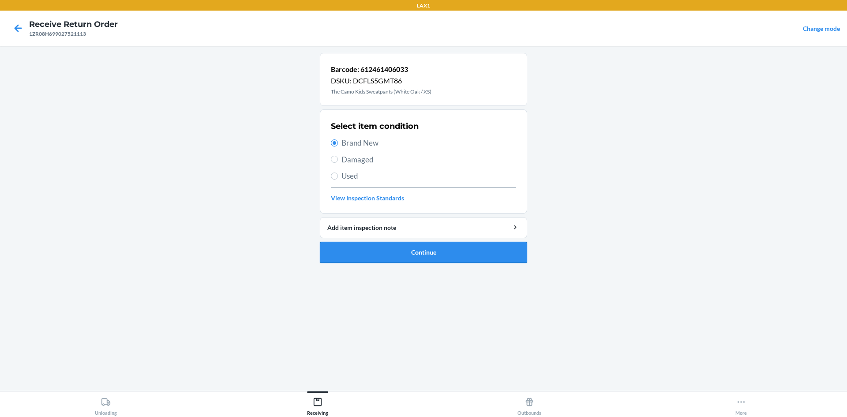
click at [358, 246] on button "Continue" at bounding box center [423, 252] width 207 height 21
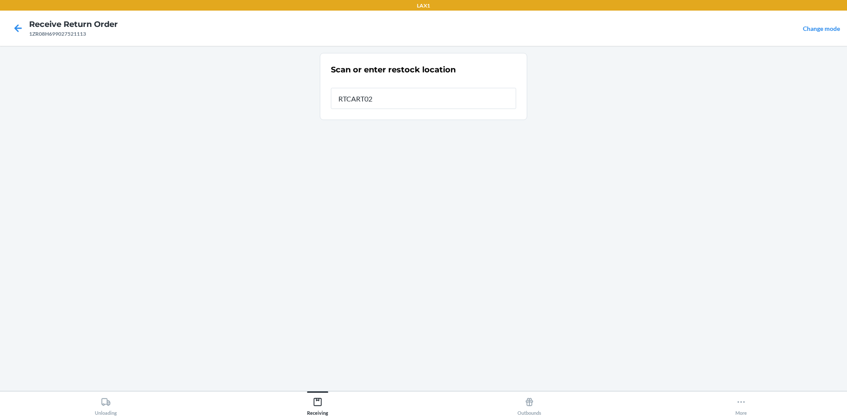
type input "RTCART024"
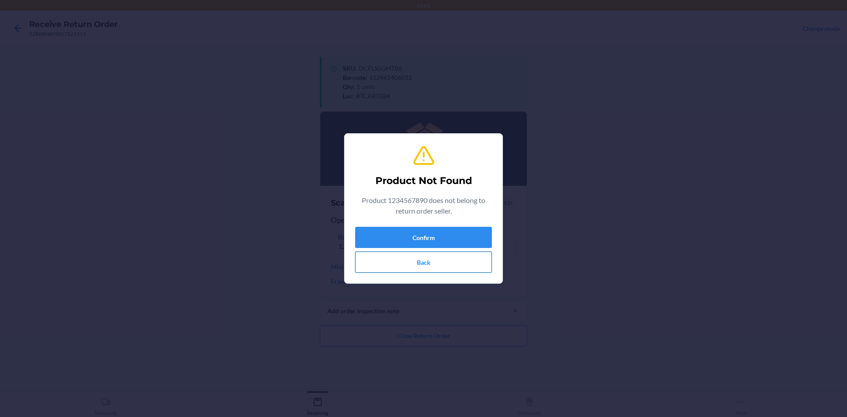
click at [450, 264] on button "Back" at bounding box center [423, 261] width 137 height 21
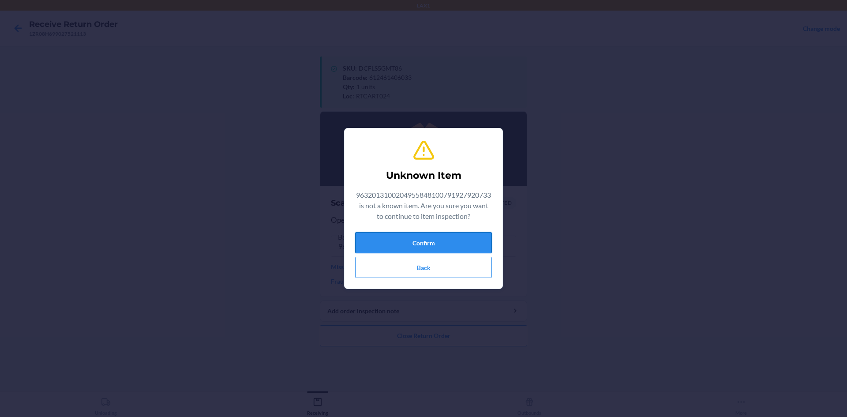
click at [453, 245] on button "Confirm" at bounding box center [423, 242] width 137 height 21
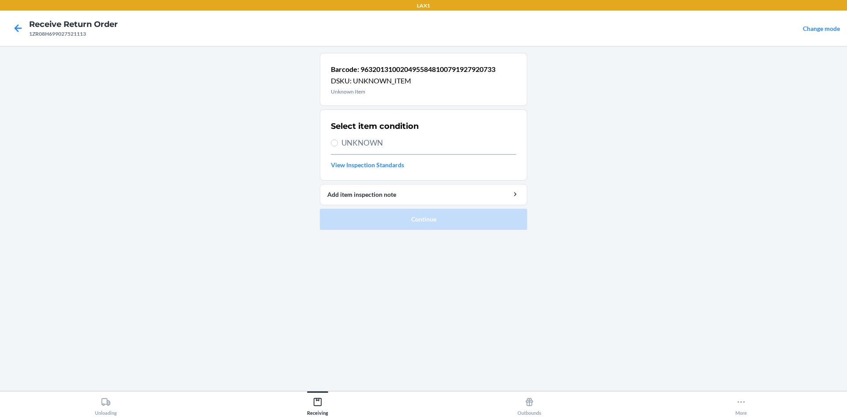
click at [26, 24] on div at bounding box center [18, 28] width 22 height 22
click at [18, 28] on icon at bounding box center [18, 27] width 7 height 7
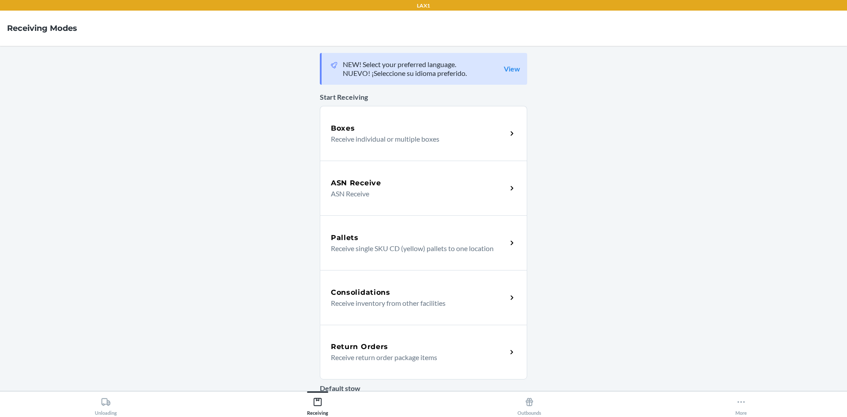
click at [437, 361] on p "Receive return order package items" at bounding box center [415, 357] width 169 height 11
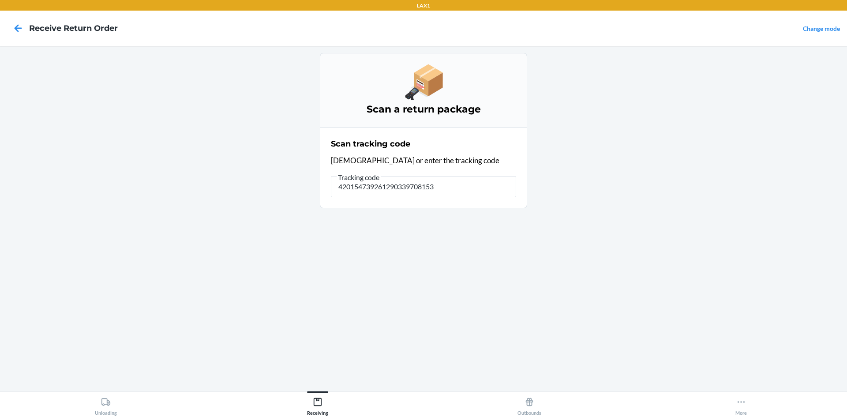
type input "4201547392612903397081533"
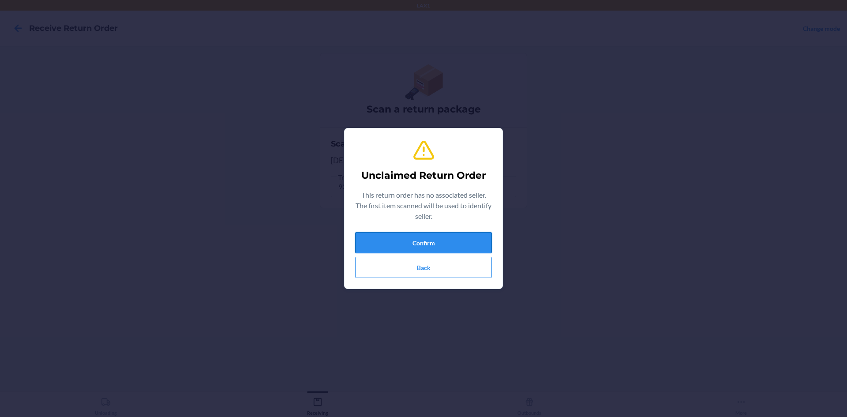
click at [454, 238] on button "Confirm" at bounding box center [423, 242] width 137 height 21
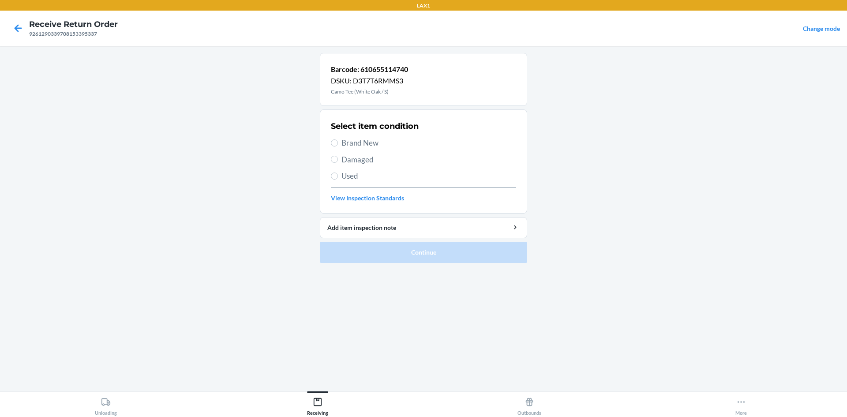
click at [355, 139] on span "Brand New" at bounding box center [428, 142] width 175 height 11
click at [338, 139] on input "Brand New" at bounding box center [334, 142] width 7 height 7
radio input "true"
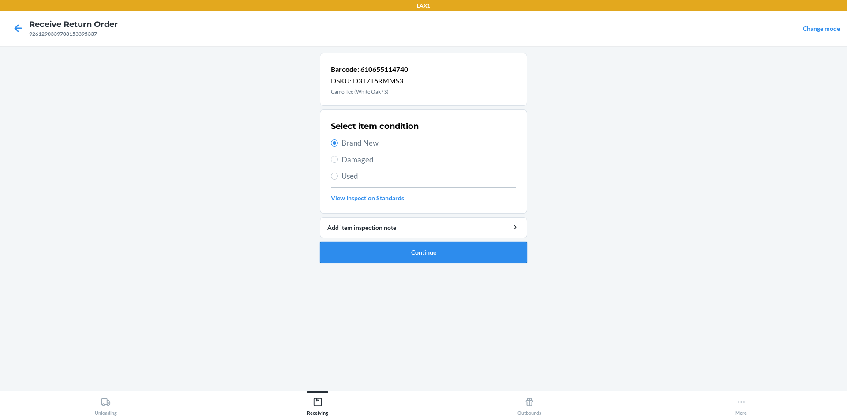
drag, startPoint x: 437, startPoint y: 267, endPoint x: 440, endPoint y: 262, distance: 6.1
click at [437, 266] on ol "Barcode: 610655114740 DSKU: D3T7T6RMMS3 Camo Tee (White Oak / S) Select item co…" at bounding box center [423, 161] width 207 height 217
click at [441, 260] on button "Continue" at bounding box center [423, 252] width 207 height 21
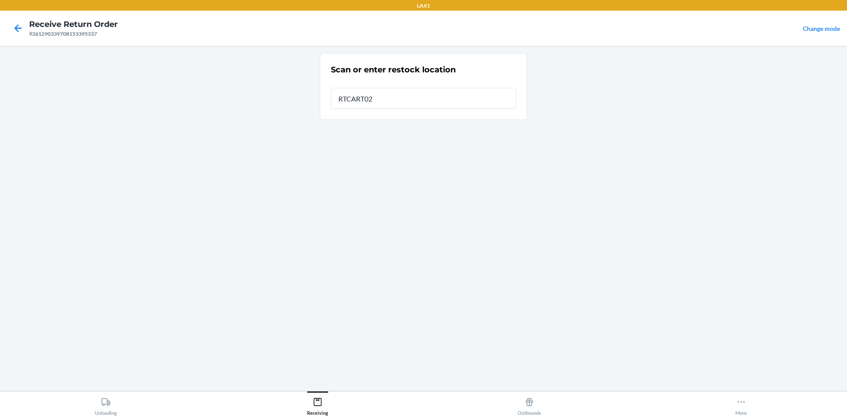
type input "RTCART024"
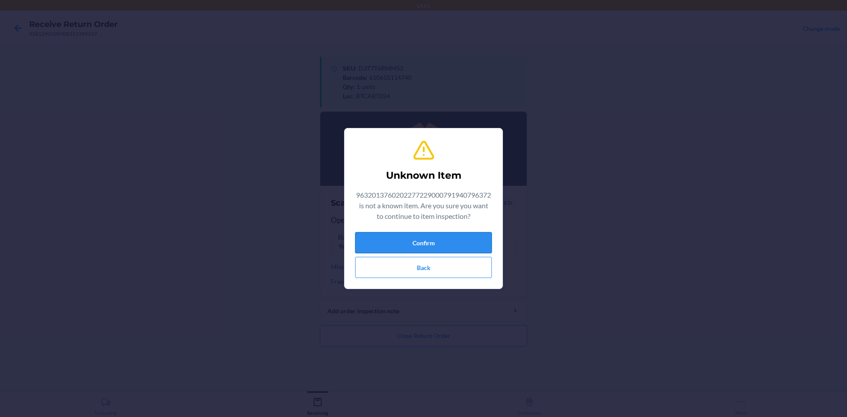
click at [456, 248] on button "Confirm" at bounding box center [423, 242] width 137 height 21
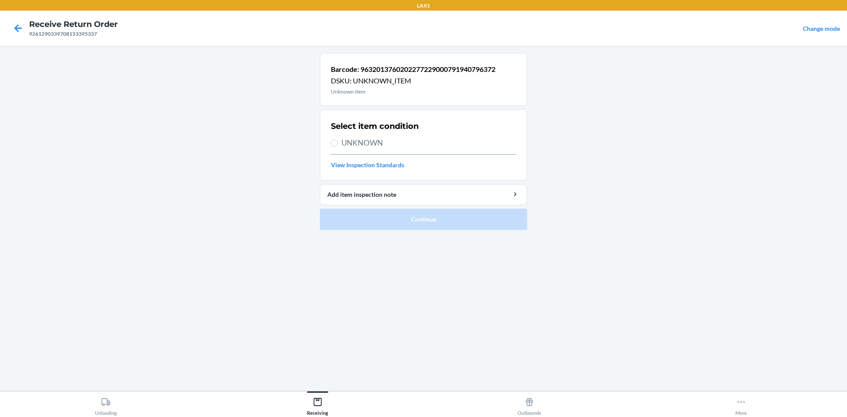
click at [374, 146] on span "UNKNOWN" at bounding box center [428, 142] width 175 height 11
click at [338, 146] on input "UNKNOWN" at bounding box center [334, 142] width 7 height 7
radio input "true"
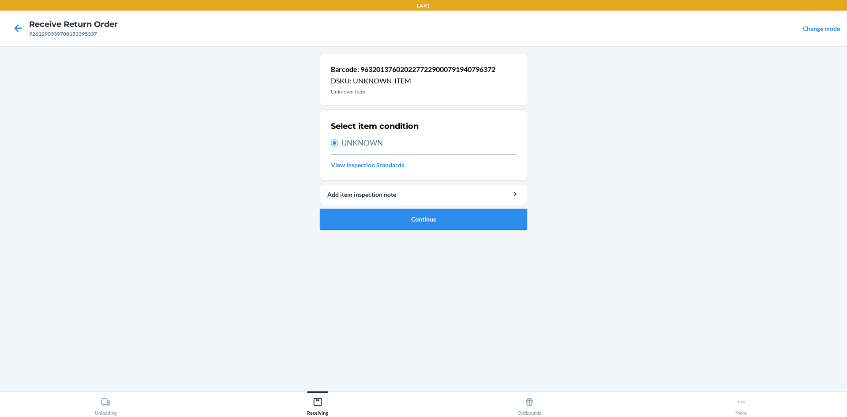
click at [421, 219] on button "Continue" at bounding box center [423, 219] width 207 height 21
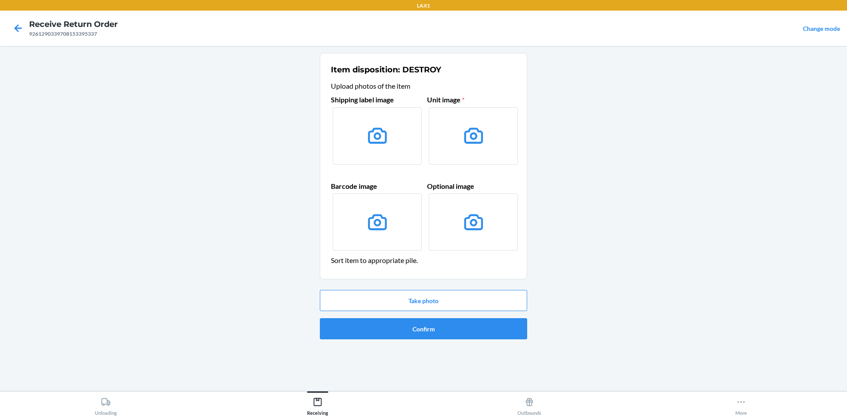
click at [387, 151] on label at bounding box center [377, 135] width 89 height 57
click at [0, 0] on input "file" at bounding box center [0, 0] width 0 height 0
click at [414, 296] on button "Take photo" at bounding box center [423, 300] width 207 height 21
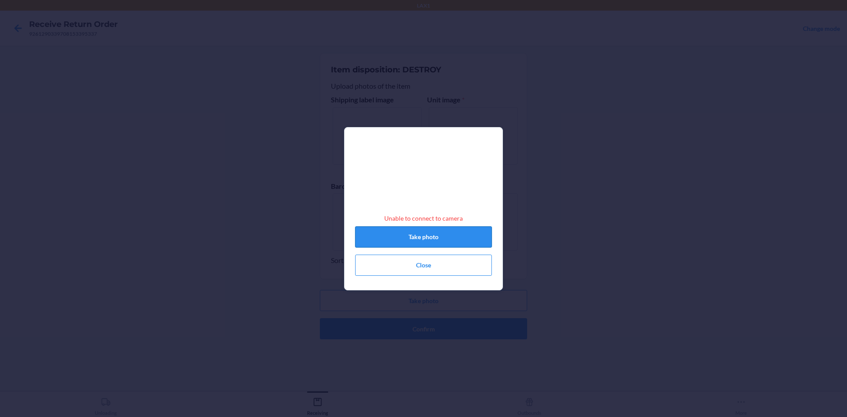
click at [445, 247] on button "Take photo" at bounding box center [423, 236] width 137 height 21
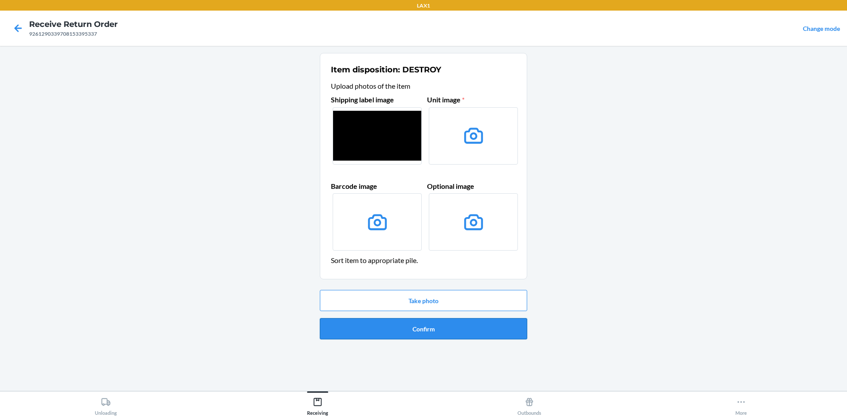
drag, startPoint x: 432, startPoint y: 334, endPoint x: 435, endPoint y: 328, distance: 6.9
click at [432, 334] on button "Confirm" at bounding box center [423, 328] width 207 height 21
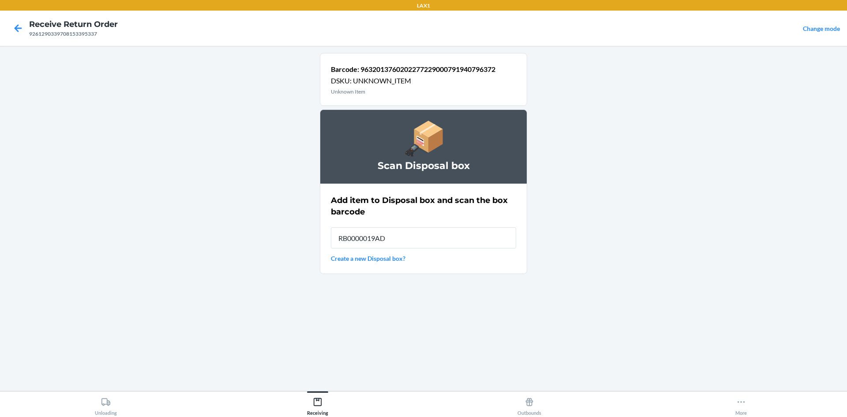
type input "RB0000019AD"
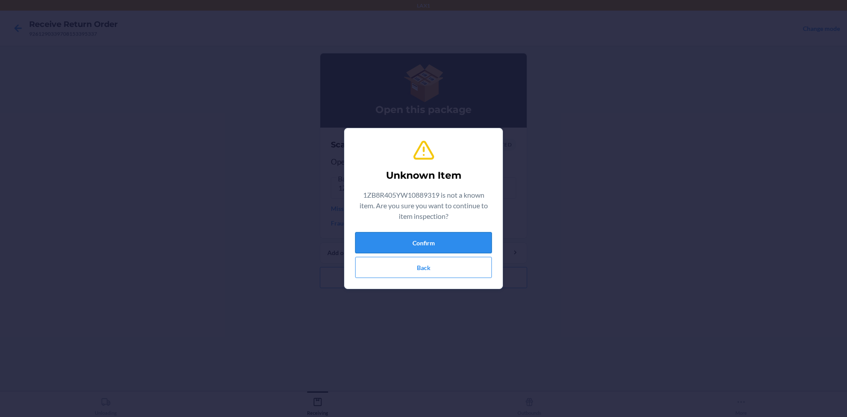
click at [462, 242] on button "Confirm" at bounding box center [423, 242] width 137 height 21
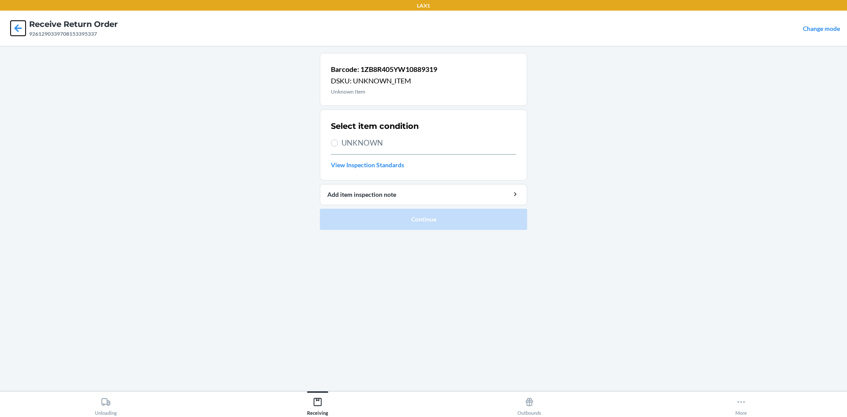
click at [24, 26] on icon at bounding box center [18, 28] width 15 height 15
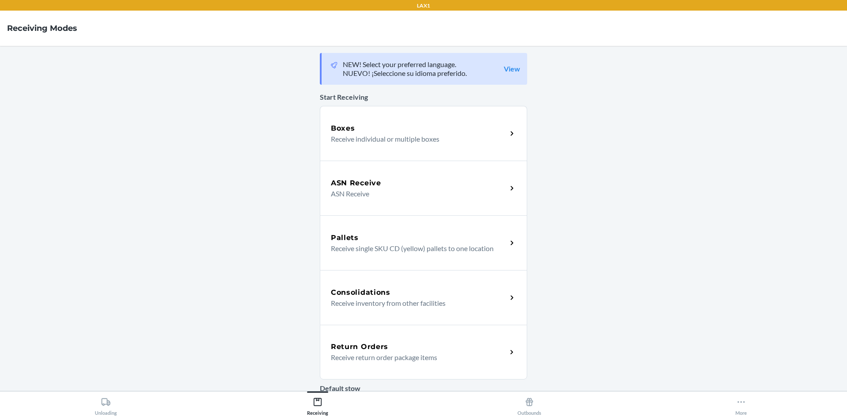
drag, startPoint x: 538, startPoint y: 369, endPoint x: 484, endPoint y: 346, distance: 57.9
click at [489, 348] on main "NEW! Select your preferred language. NUEVO! ¡Seleccione su idioma preferido. Vi…" at bounding box center [423, 218] width 847 height 345
click at [510, 351] on icon at bounding box center [511, 352] width 3 height 4
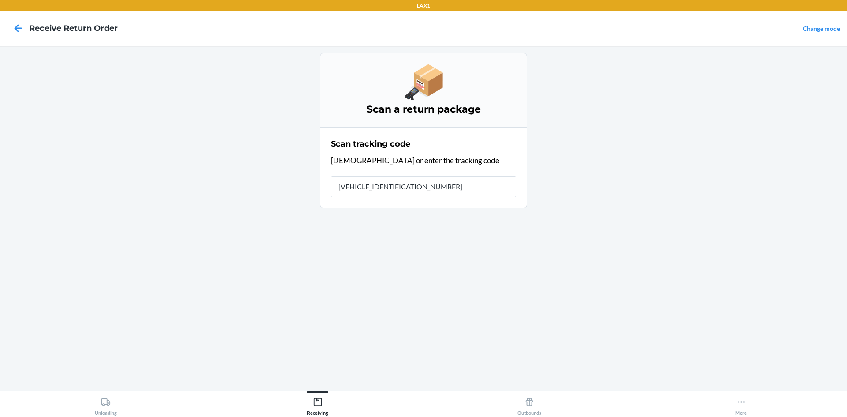
type input "1ZB8R405YW10889319"
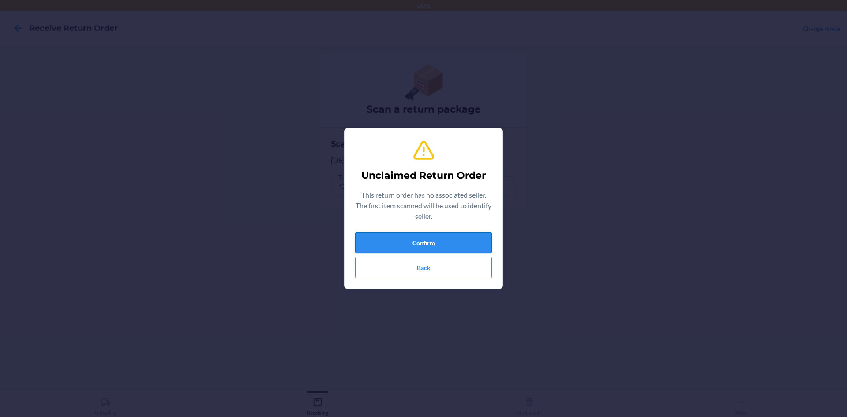
click at [393, 248] on button "Confirm" at bounding box center [423, 242] width 137 height 21
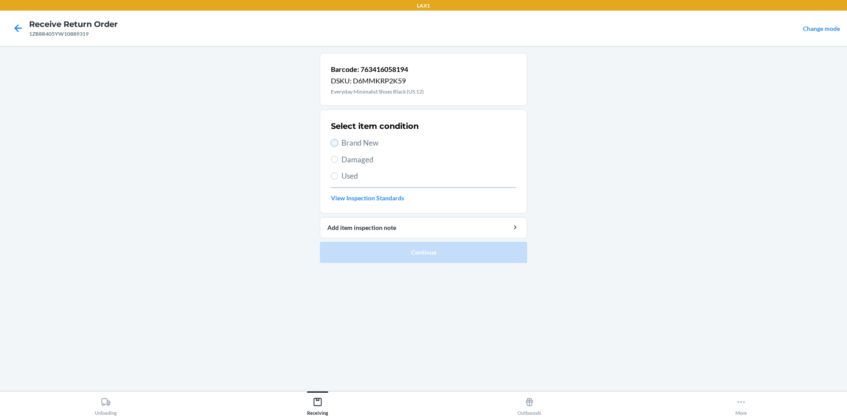
click at [333, 143] on input "Brand New" at bounding box center [334, 142] width 7 height 7
radio input "true"
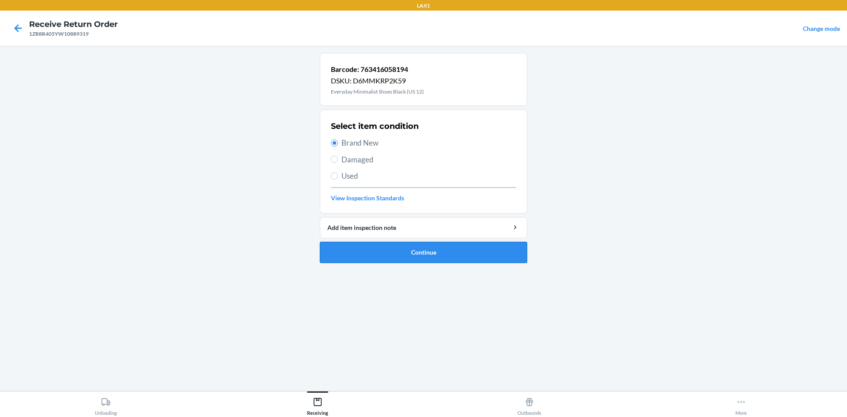
click at [359, 254] on button "Continue" at bounding box center [423, 252] width 207 height 21
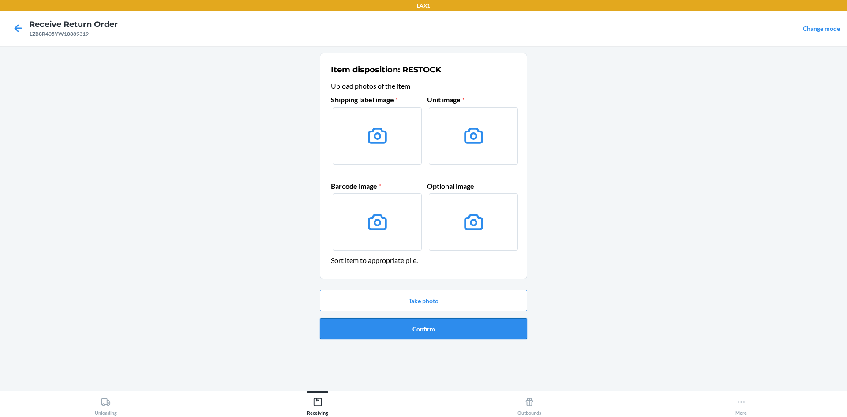
click at [399, 327] on button "Confirm" at bounding box center [423, 328] width 207 height 21
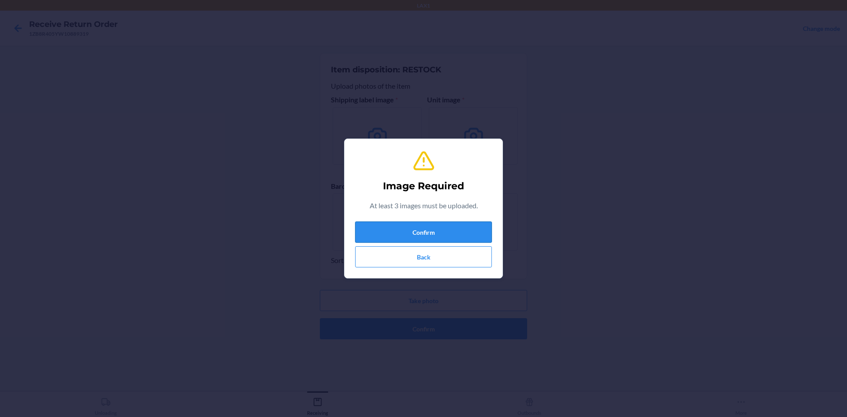
click at [434, 235] on button "Confirm" at bounding box center [423, 231] width 137 height 21
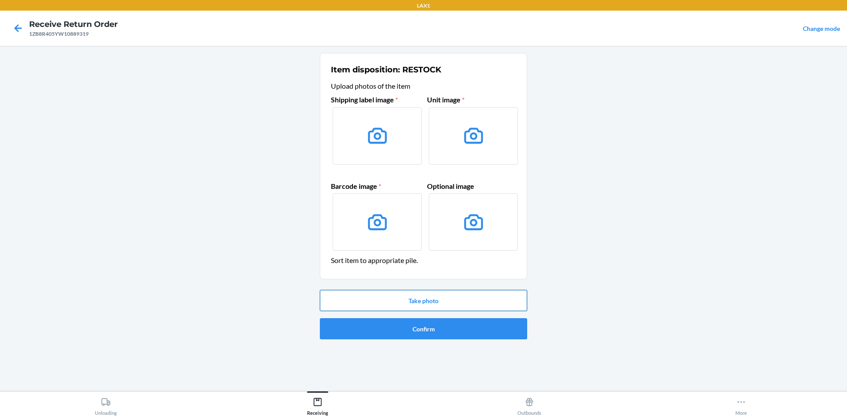
click at [410, 297] on button "Take photo" at bounding box center [423, 300] width 207 height 21
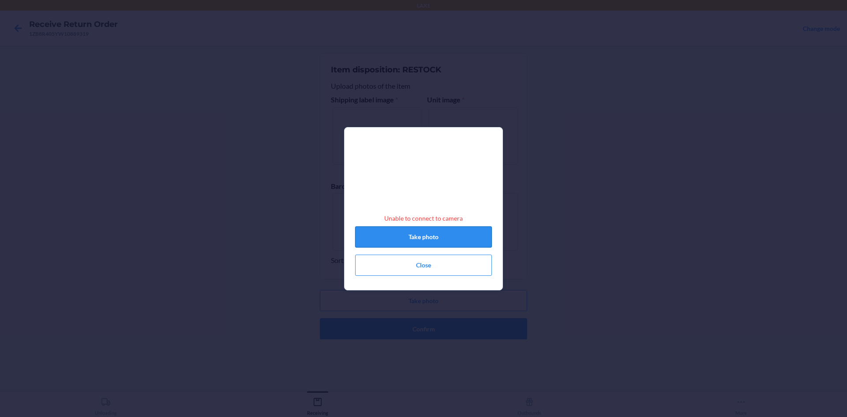
click at [455, 247] on button "Take photo" at bounding box center [423, 236] width 137 height 21
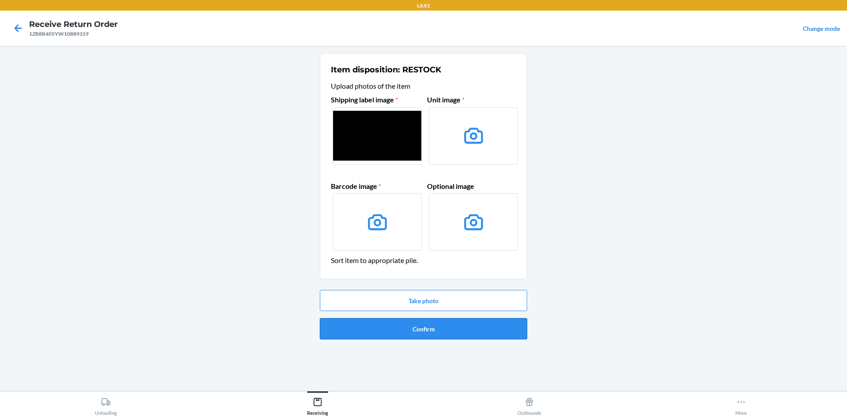
click at [439, 319] on button "Confirm" at bounding box center [423, 328] width 207 height 21
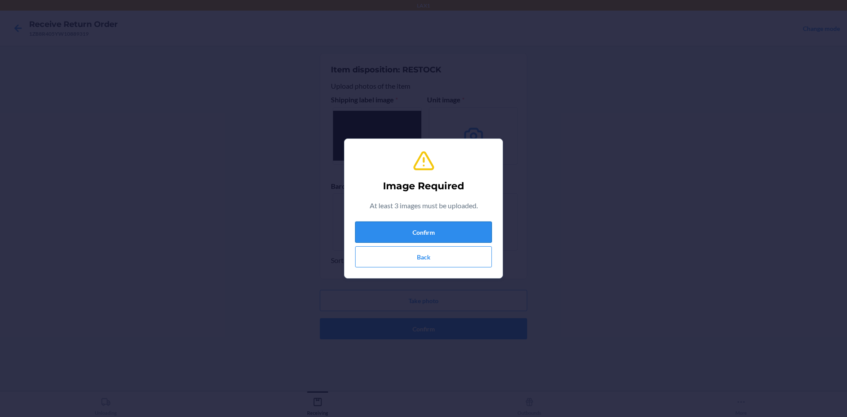
click at [452, 230] on button "Confirm" at bounding box center [423, 231] width 137 height 21
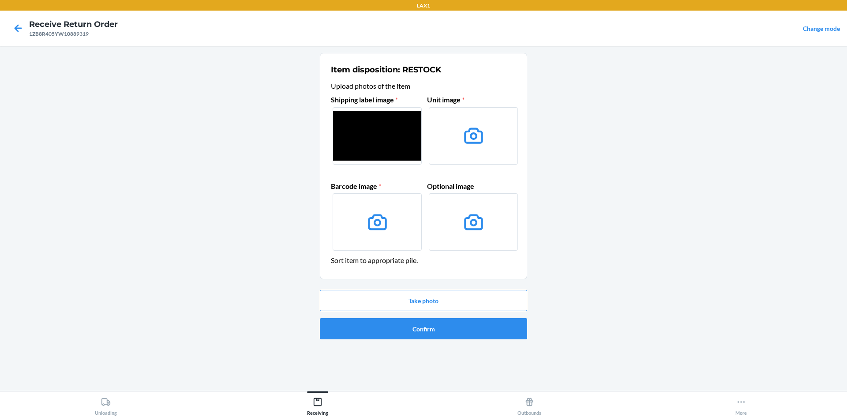
click at [442, 149] on label at bounding box center [473, 135] width 89 height 57
click at [0, 0] on input "file" at bounding box center [0, 0] width 0 height 0
click at [492, 305] on button "Take photo" at bounding box center [423, 300] width 207 height 21
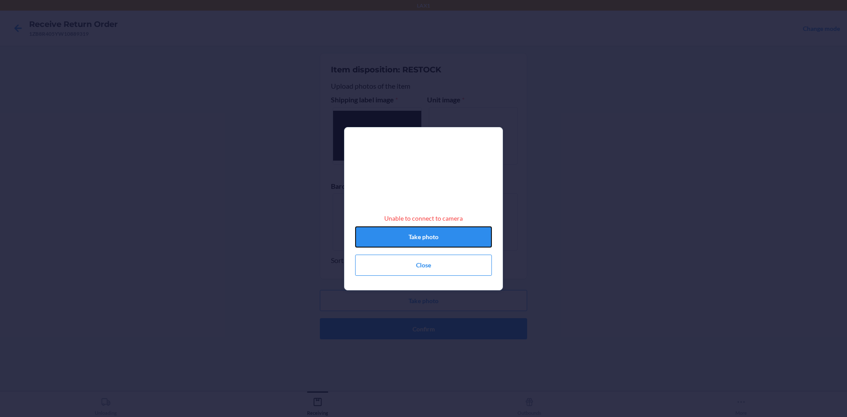
drag, startPoint x: 463, startPoint y: 234, endPoint x: 463, endPoint y: 228, distance: 6.6
click at [463, 229] on div "Unable to connect to camera Take photo Close" at bounding box center [423, 212] width 137 height 134
click at [464, 238] on button "Take photo" at bounding box center [423, 236] width 137 height 21
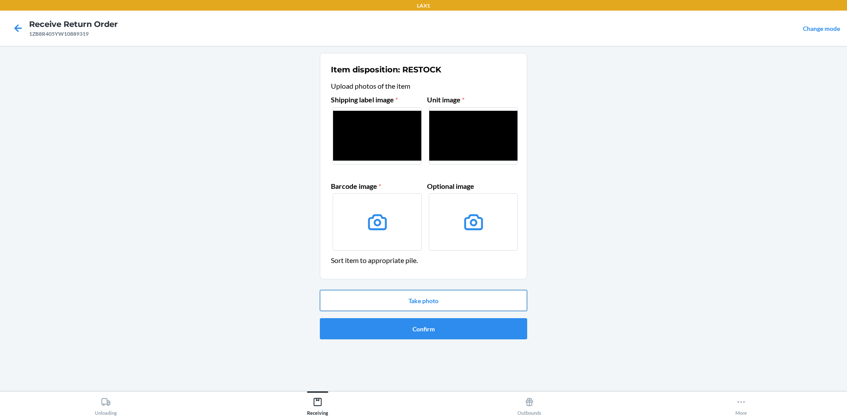
click at [429, 302] on button "Take photo" at bounding box center [423, 300] width 207 height 21
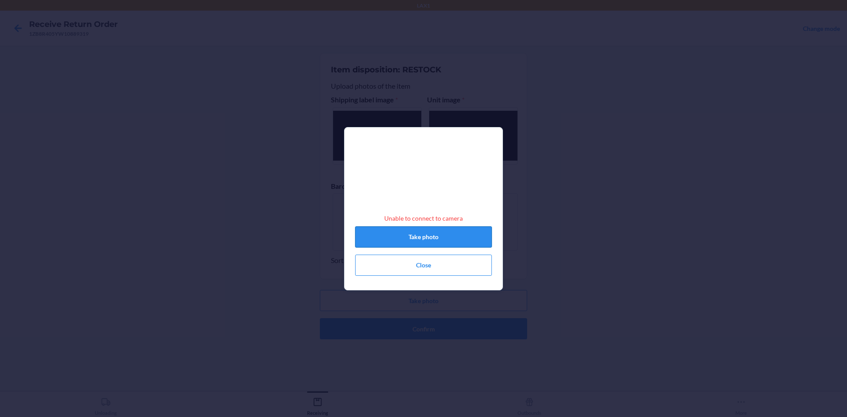
click at [444, 246] on button "Take photo" at bounding box center [423, 236] width 137 height 21
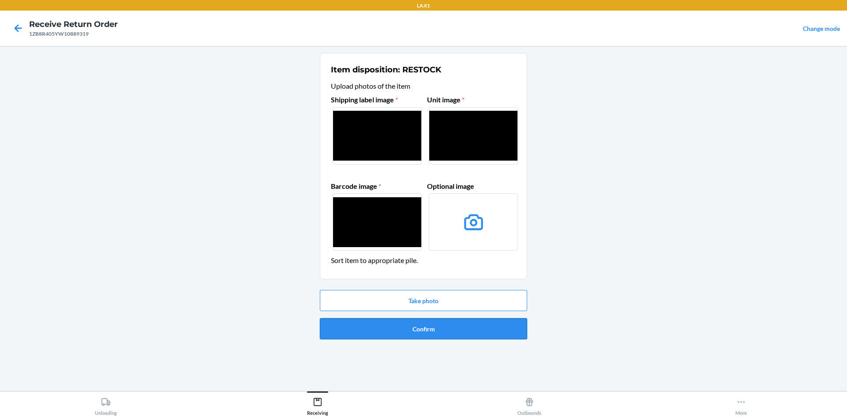
click at [488, 323] on button "Confirm" at bounding box center [423, 328] width 207 height 21
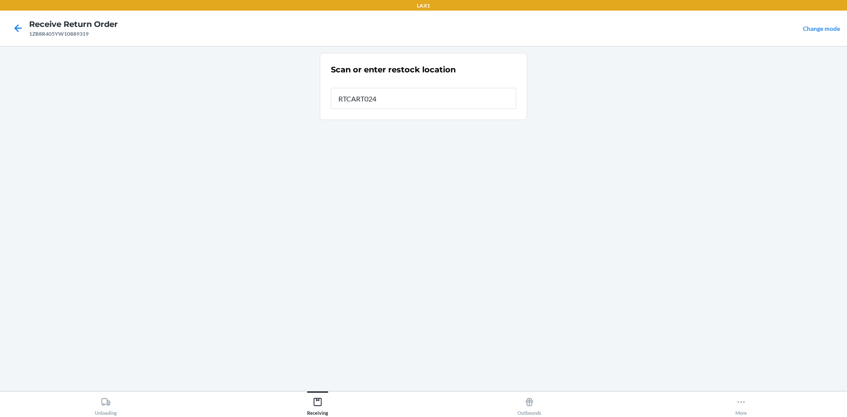
type input "RTCART024"
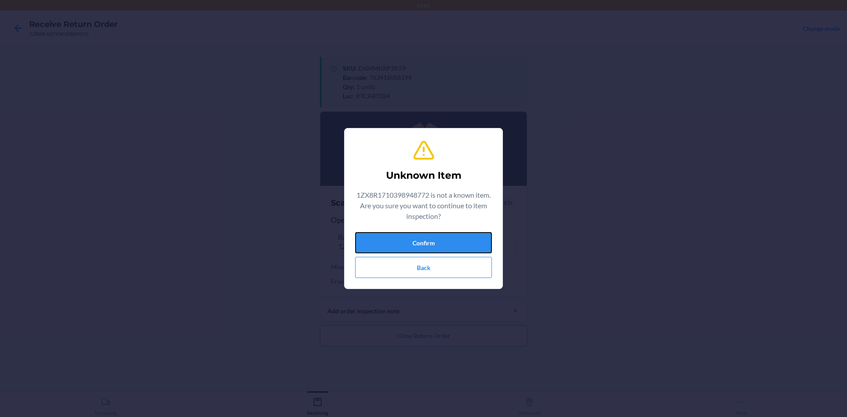
click at [413, 248] on button "Confirm" at bounding box center [423, 242] width 137 height 21
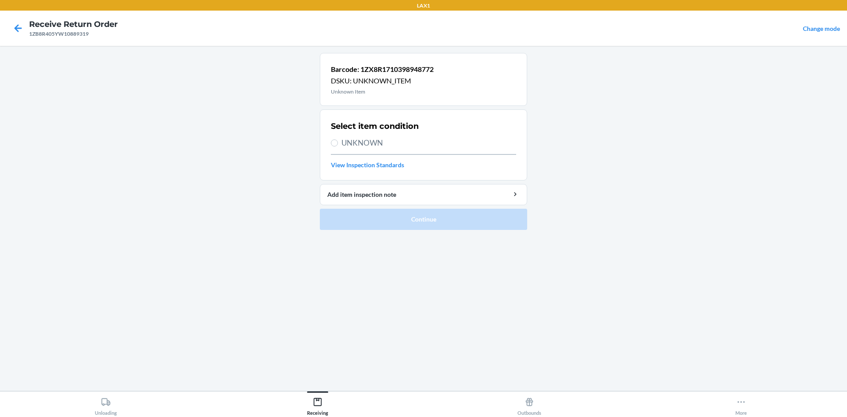
click at [368, 138] on span "UNKNOWN" at bounding box center [428, 142] width 175 height 11
click at [338, 139] on input "UNKNOWN" at bounding box center [334, 142] width 7 height 7
radio input "true"
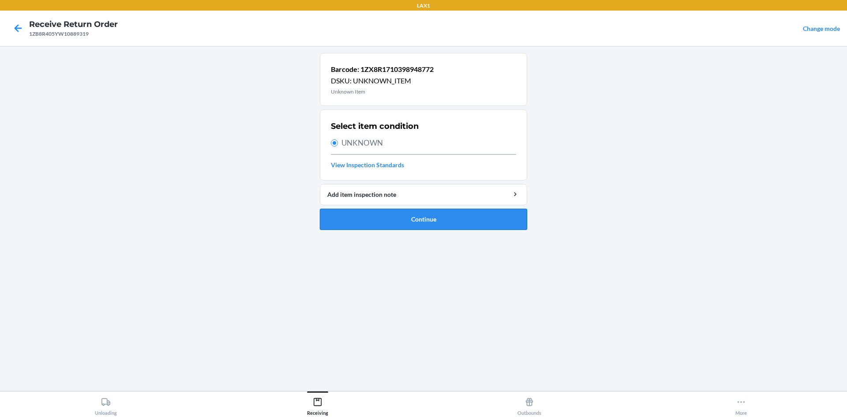
click at [416, 222] on button "Continue" at bounding box center [423, 219] width 207 height 21
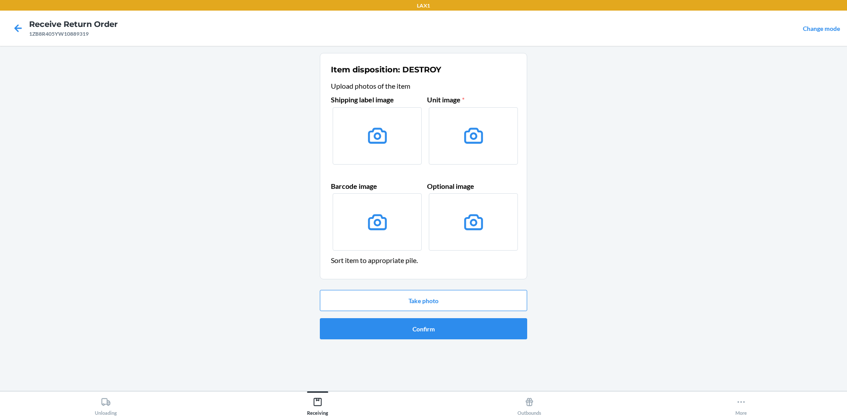
click at [373, 137] on icon at bounding box center [377, 135] width 22 height 22
click at [0, 0] on input "file" at bounding box center [0, 0] width 0 height 0
drag, startPoint x: 436, startPoint y: 333, endPoint x: 435, endPoint y: 328, distance: 4.6
click at [435, 328] on button "Confirm" at bounding box center [423, 328] width 207 height 21
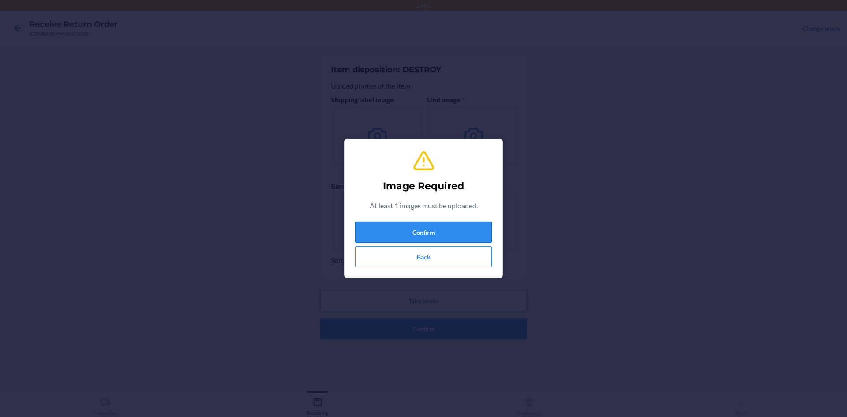
click at [458, 239] on button "Confirm" at bounding box center [423, 231] width 137 height 21
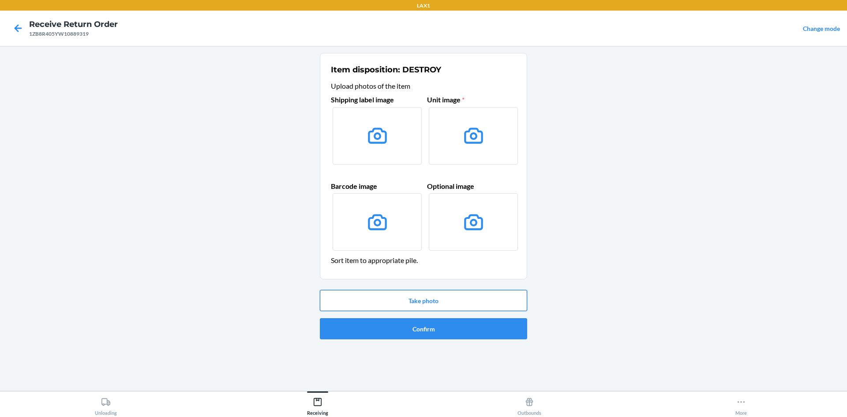
click at [445, 292] on button "Take photo" at bounding box center [423, 300] width 207 height 21
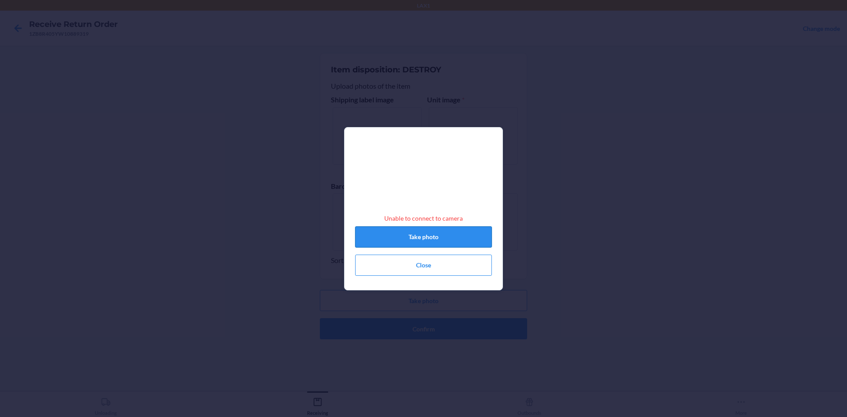
click at [461, 244] on button "Take photo" at bounding box center [423, 236] width 137 height 21
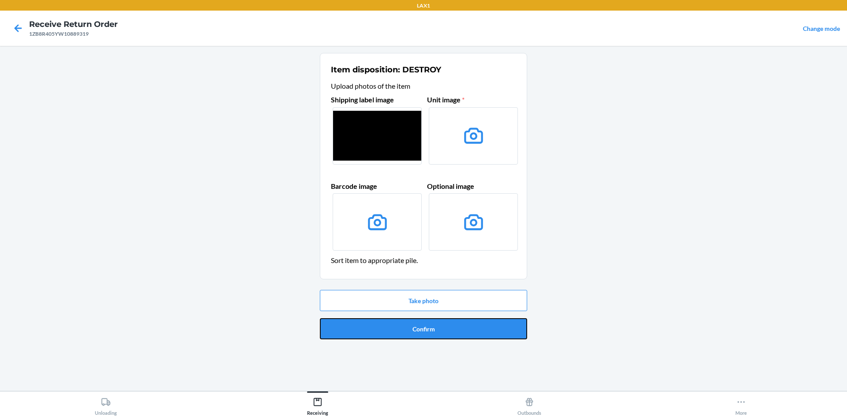
click at [450, 320] on button "Confirm" at bounding box center [423, 328] width 207 height 21
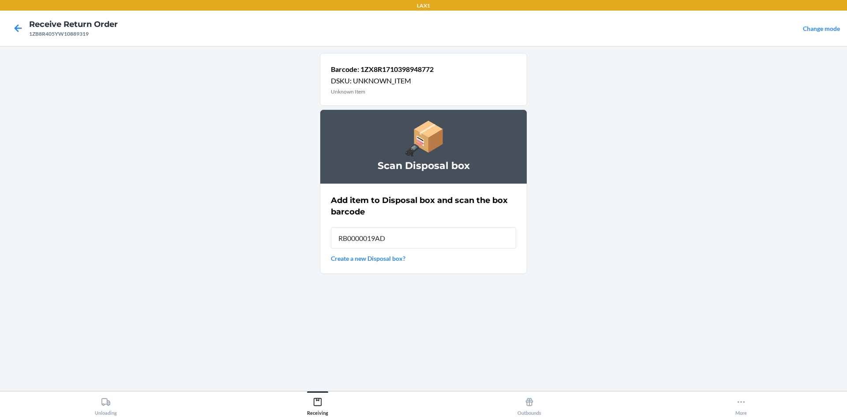
type input "RB0000019AD"
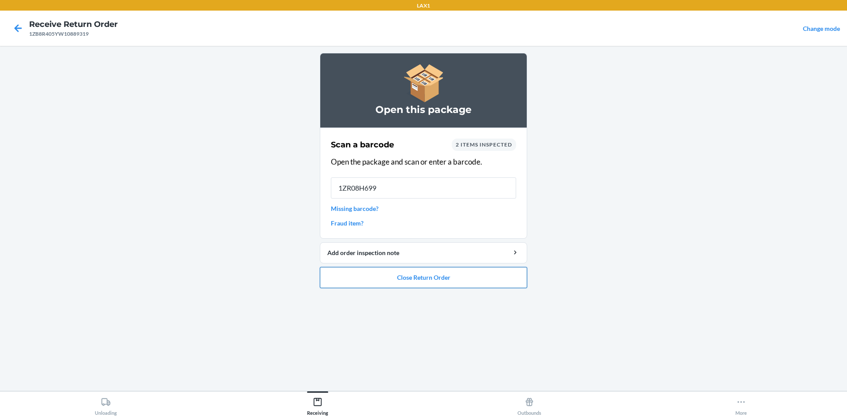
type input "1ZR08H6990"
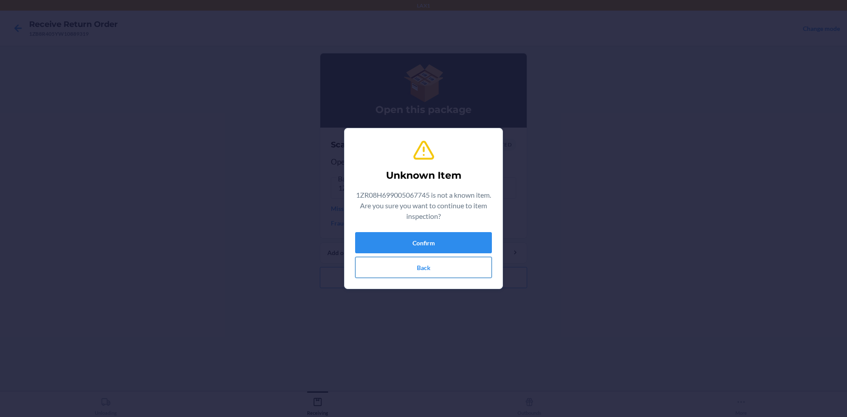
click at [471, 266] on button "Back" at bounding box center [423, 267] width 137 height 21
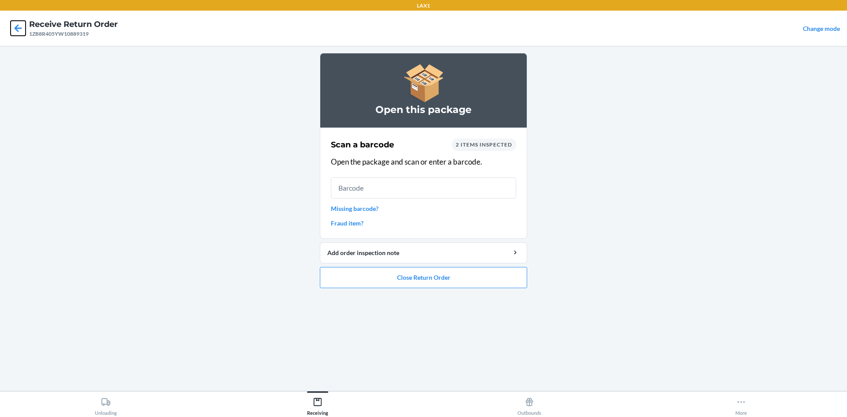
click at [15, 31] on icon at bounding box center [18, 28] width 15 height 15
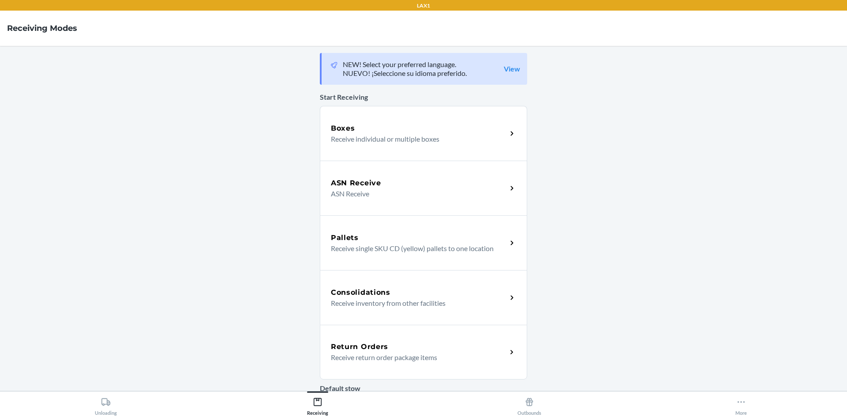
click at [484, 362] on p "Receive return order package items" at bounding box center [415, 357] width 169 height 11
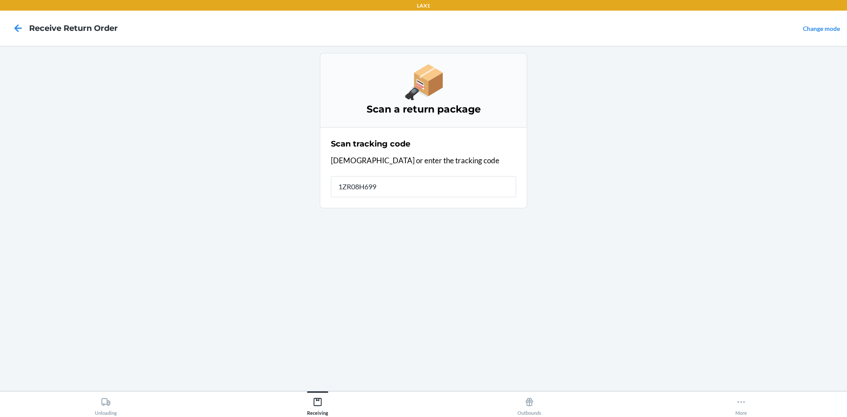
type input "1ZR08H6990"
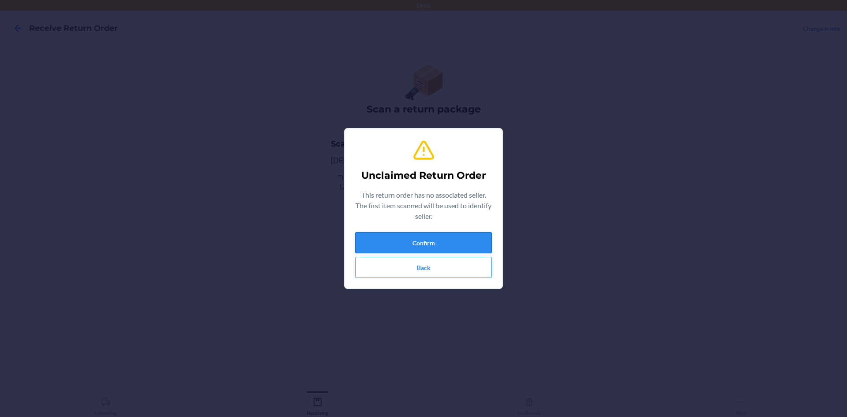
click at [460, 248] on button "Confirm" at bounding box center [423, 242] width 137 height 21
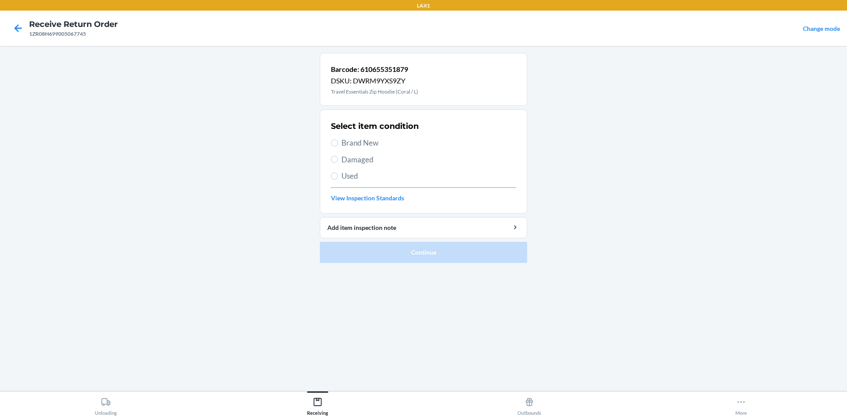
click at [378, 149] on div "Select item condition Brand New Damaged Used View Inspection Standards" at bounding box center [423, 161] width 185 height 87
click at [380, 145] on span "Brand New" at bounding box center [428, 142] width 175 height 11
click at [338, 145] on input "Brand New" at bounding box center [334, 142] width 7 height 7
radio input "true"
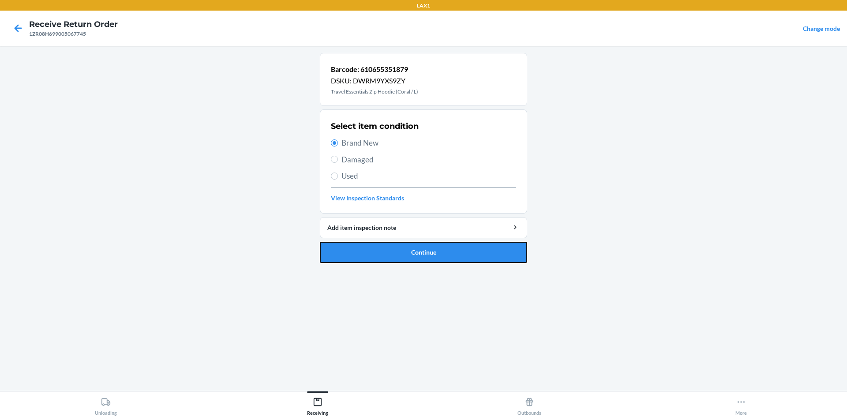
drag, startPoint x: 403, startPoint y: 252, endPoint x: 421, endPoint y: 191, distance: 63.4
click at [403, 250] on button "Continue" at bounding box center [423, 252] width 207 height 21
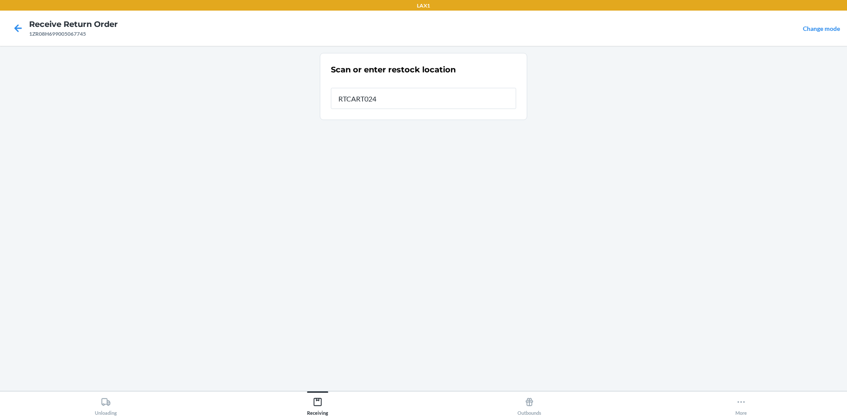
type input "RTCART024"
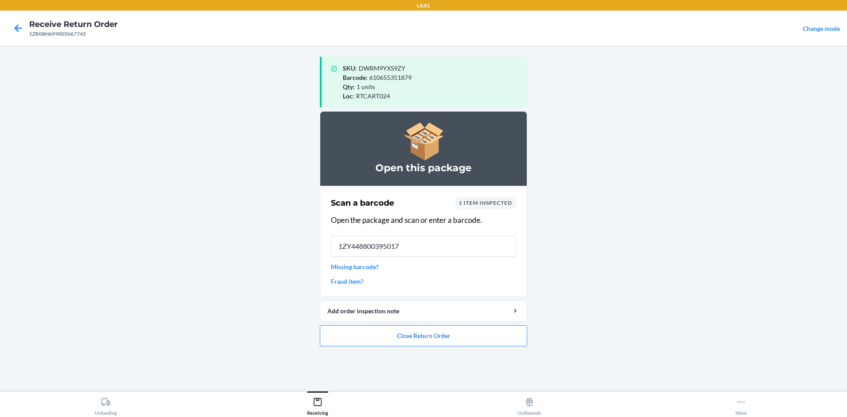
type input "1ZY4488003950170"
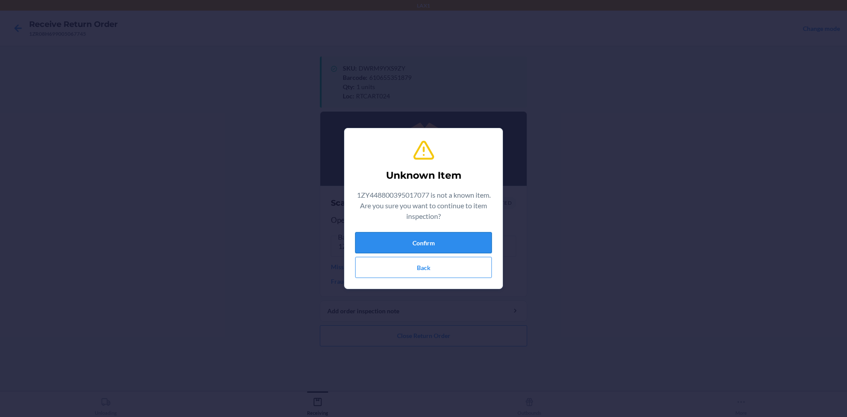
click at [405, 238] on button "Confirm" at bounding box center [423, 242] width 137 height 21
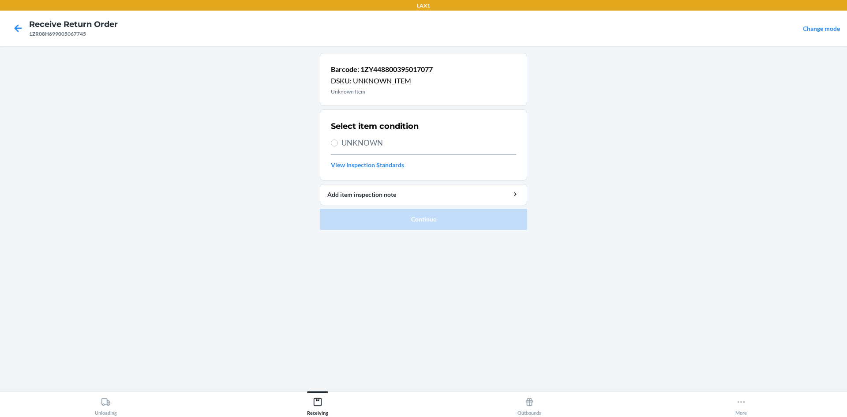
click at [370, 131] on h2 "Select item condition" at bounding box center [375, 125] width 88 height 11
click at [370, 142] on span "UNKNOWN" at bounding box center [428, 142] width 175 height 11
click at [338, 142] on input "UNKNOWN" at bounding box center [334, 142] width 7 height 7
radio input "true"
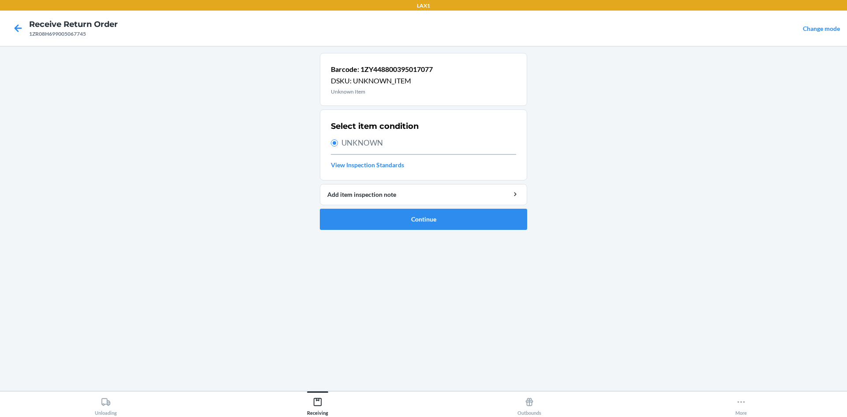
click at [28, 30] on div at bounding box center [18, 28] width 22 height 22
drag, startPoint x: 19, startPoint y: 22, endPoint x: 27, endPoint y: 25, distance: 9.1
click at [21, 22] on icon at bounding box center [18, 28] width 15 height 15
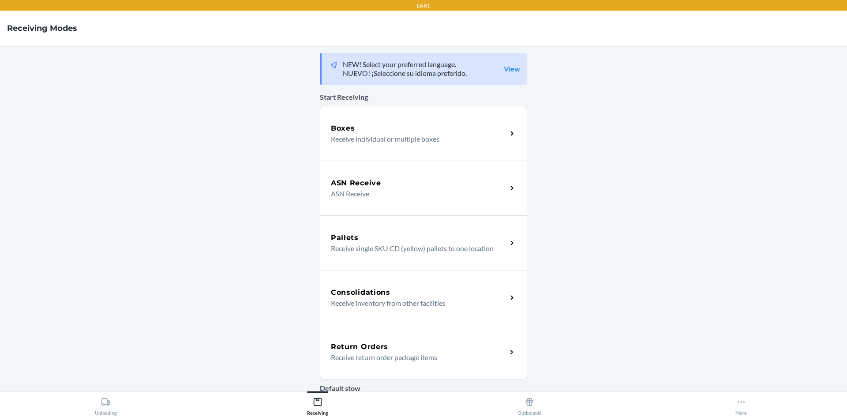
click at [433, 344] on div "Return Orders" at bounding box center [419, 346] width 176 height 11
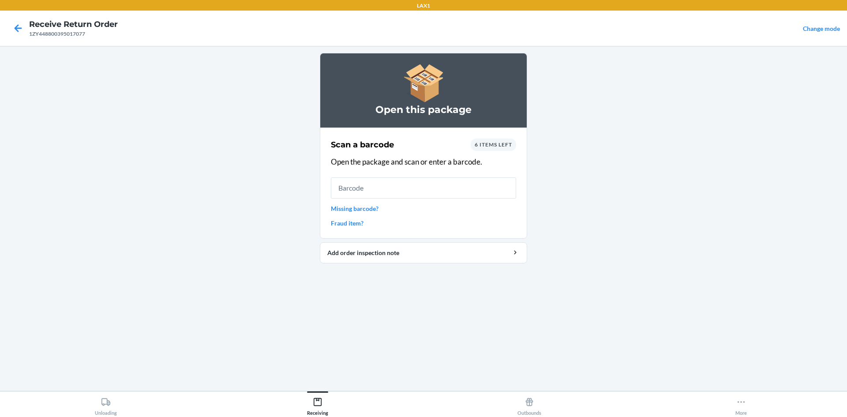
click at [22, 36] on div at bounding box center [18, 28] width 22 height 22
click at [19, 31] on icon at bounding box center [18, 28] width 15 height 15
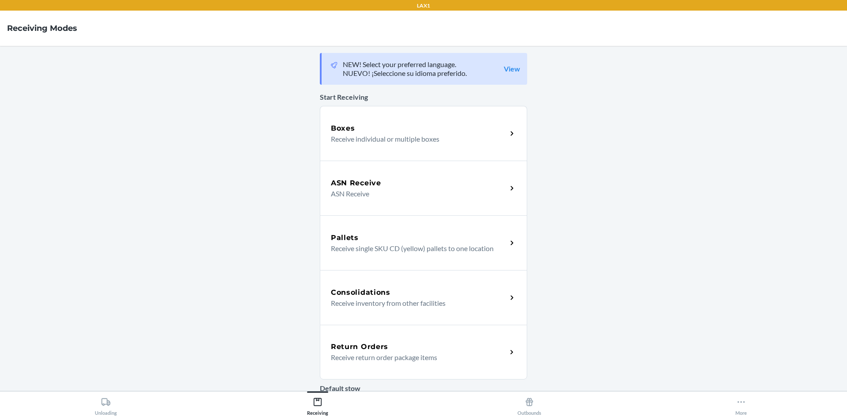
click at [437, 357] on p "Receive return order package items" at bounding box center [415, 357] width 169 height 11
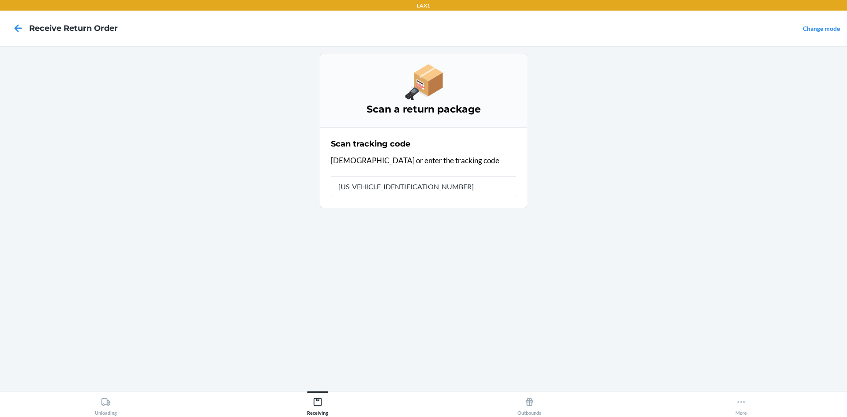
type input "1ZR08H699006887956"
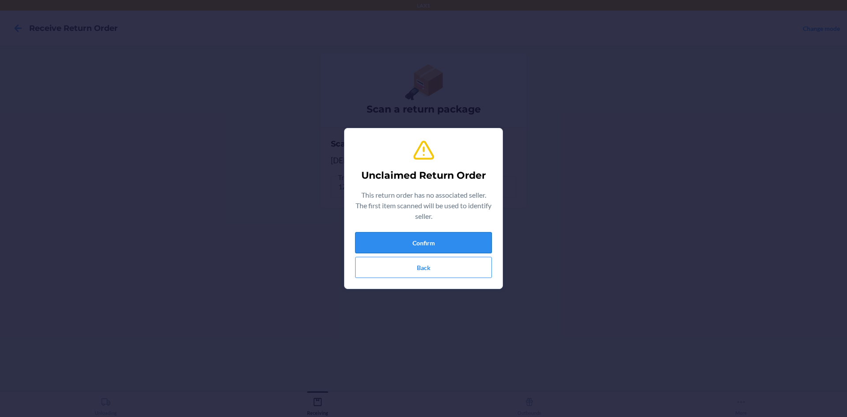
click at [475, 246] on button "Confirm" at bounding box center [423, 242] width 137 height 21
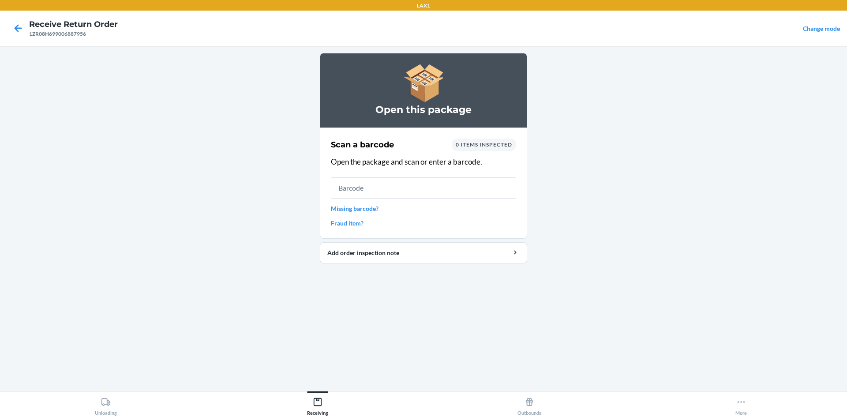
click at [472, 142] on span "0 items inspected" at bounding box center [484, 144] width 56 height 7
drag, startPoint x: 421, startPoint y: 189, endPoint x: 410, endPoint y: 215, distance: 28.4
click at [422, 193] on input "text" at bounding box center [423, 187] width 185 height 21
click at [364, 207] on link "Missing barcode?" at bounding box center [423, 208] width 185 height 9
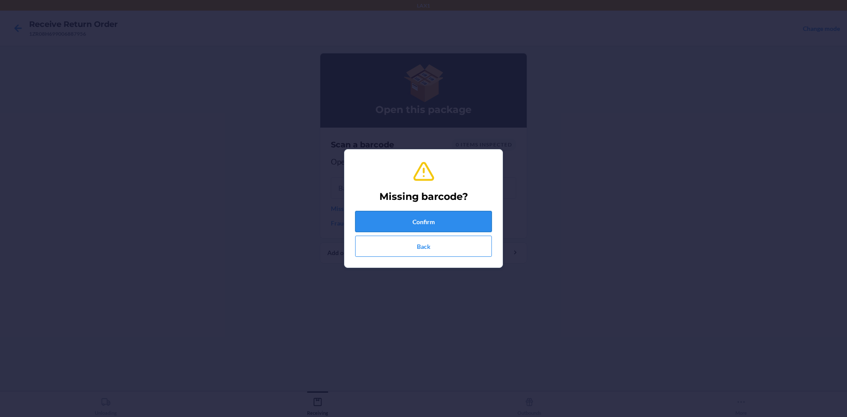
click at [392, 224] on button "Confirm" at bounding box center [423, 221] width 137 height 21
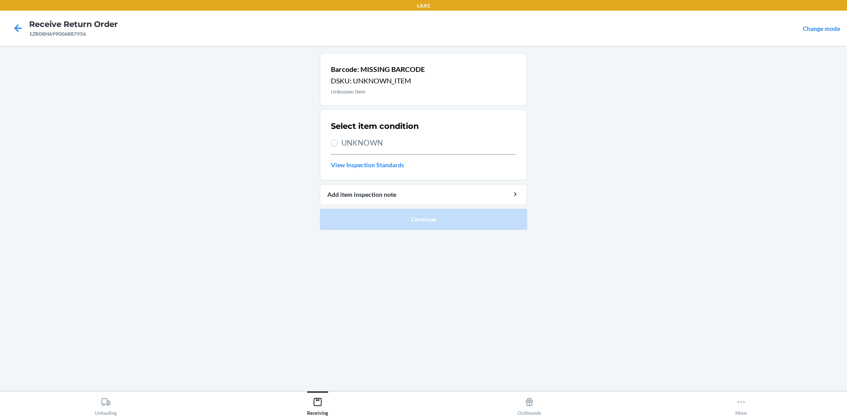
click at [362, 144] on span "UNKNOWN" at bounding box center [428, 142] width 175 height 11
click at [338, 144] on input "UNKNOWN" at bounding box center [334, 142] width 7 height 7
radio input "true"
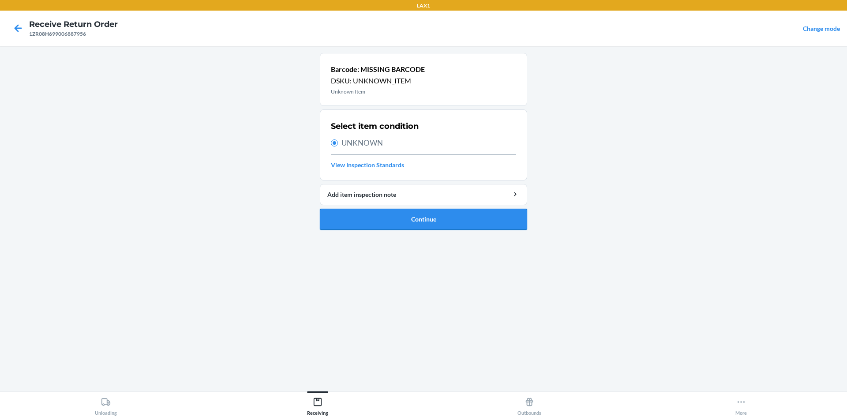
click at [378, 223] on button "Continue" at bounding box center [423, 219] width 207 height 21
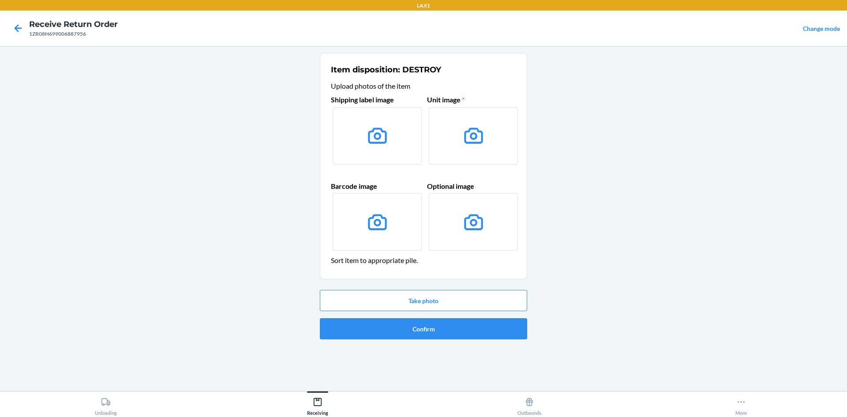
click at [464, 101] on span "*" at bounding box center [462, 99] width 4 height 8
click at [439, 321] on button "Confirm" at bounding box center [423, 328] width 207 height 21
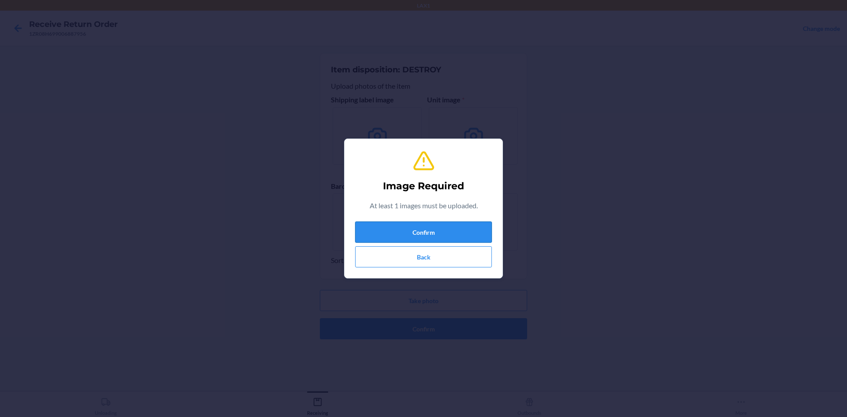
click at [430, 235] on button "Confirm" at bounding box center [423, 231] width 137 height 21
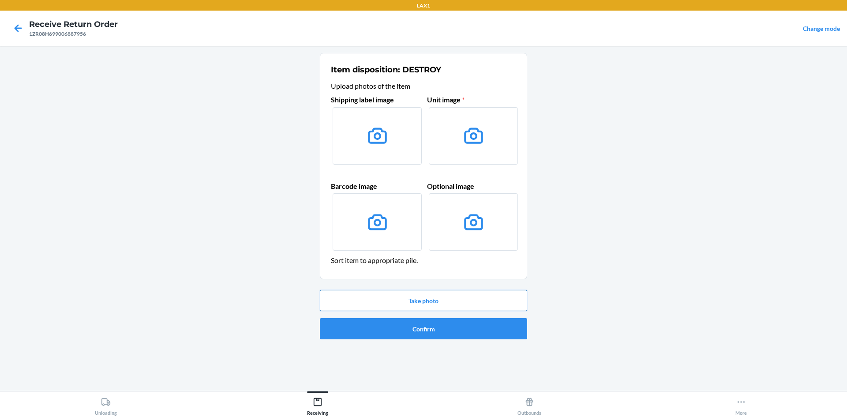
click at [442, 303] on button "Take photo" at bounding box center [423, 300] width 207 height 21
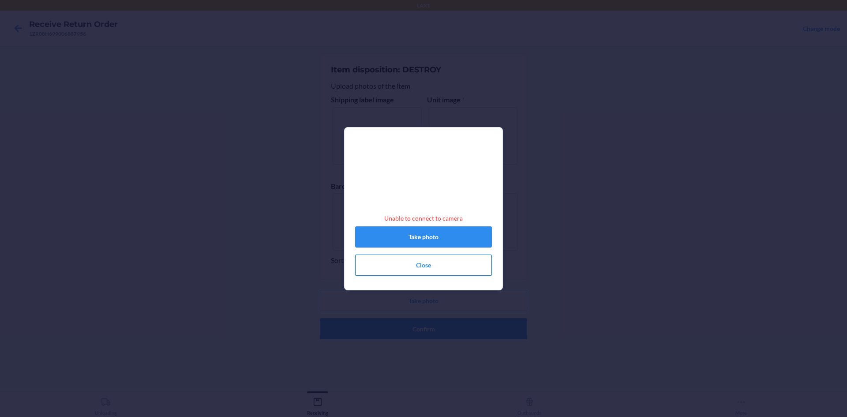
click at [441, 263] on button "Close" at bounding box center [423, 264] width 137 height 21
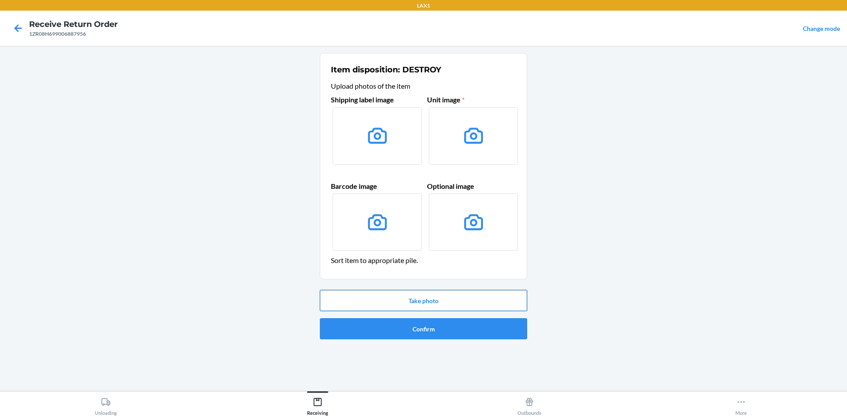
click at [438, 293] on button "Take photo" at bounding box center [423, 300] width 207 height 21
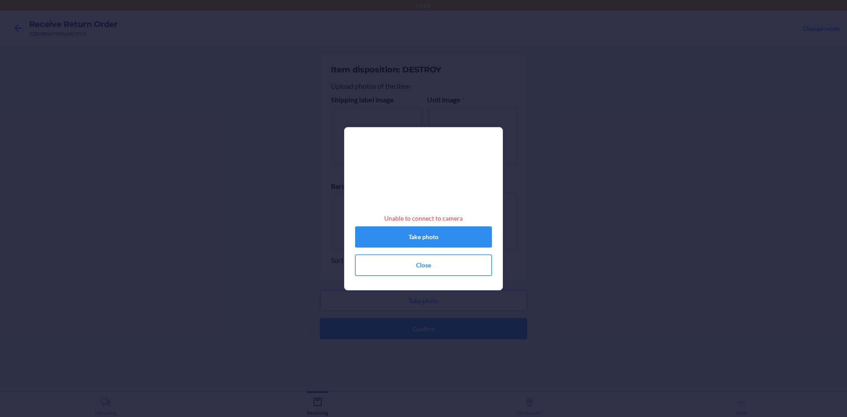
click at [441, 272] on button "Close" at bounding box center [423, 264] width 137 height 21
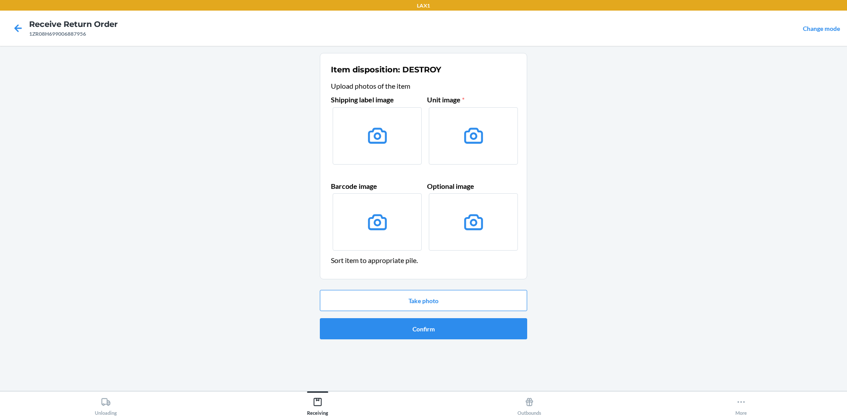
drag, startPoint x: 650, startPoint y: 113, endPoint x: 645, endPoint y: 69, distance: 44.3
click at [650, 96] on main "Item disposition: DESTROY Upload photos of the item Shipping label image Unit i…" at bounding box center [423, 218] width 847 height 345
click at [367, 139] on icon at bounding box center [377, 135] width 22 height 22
click at [0, 0] on input "file" at bounding box center [0, 0] width 0 height 0
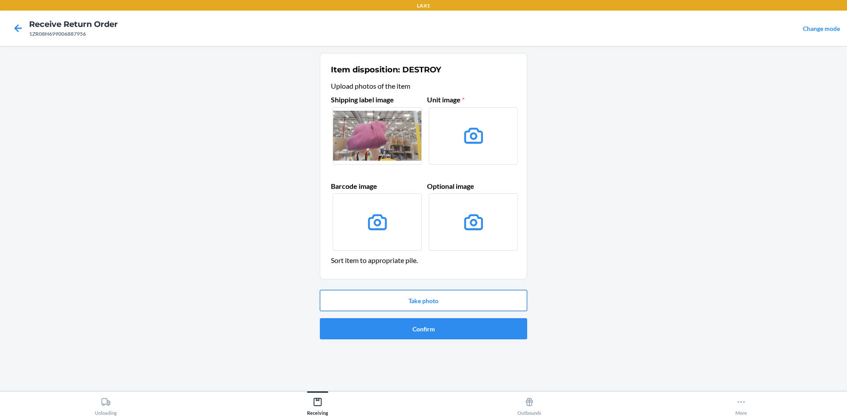
click at [463, 300] on button "Take photo" at bounding box center [423, 300] width 207 height 21
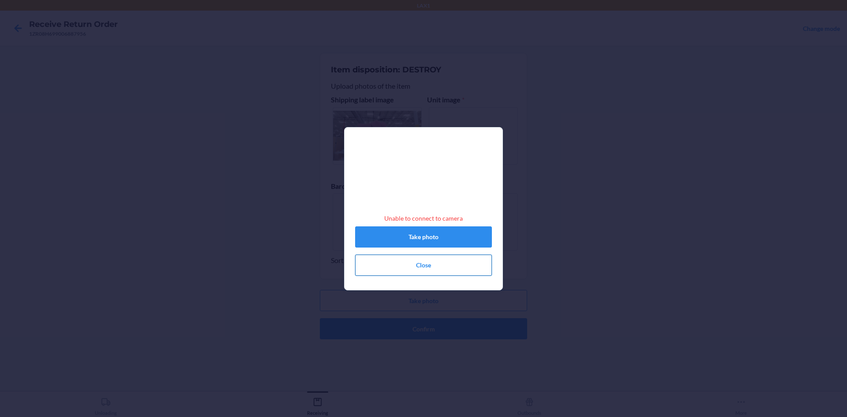
click at [454, 270] on button "Close" at bounding box center [423, 264] width 137 height 21
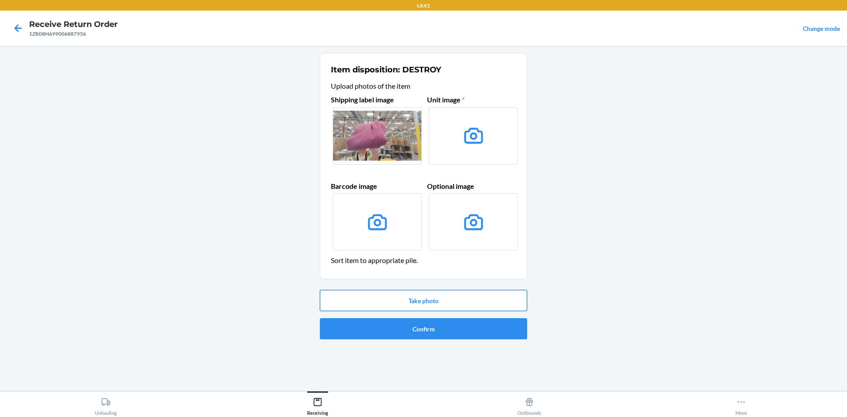
click at [437, 303] on button "Take photo" at bounding box center [423, 300] width 207 height 21
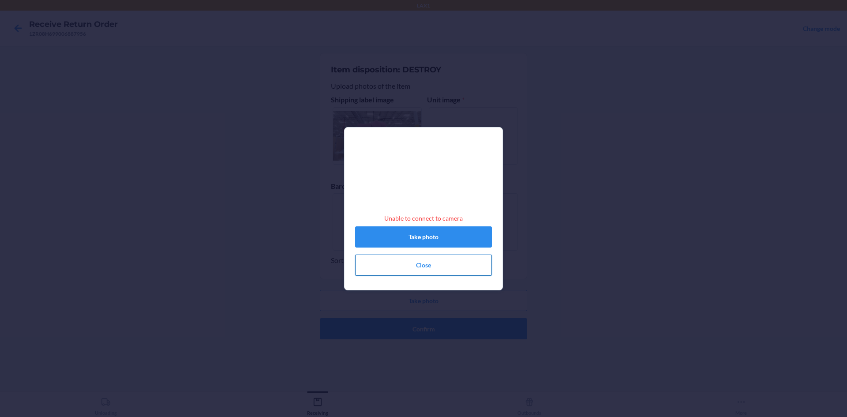
click at [427, 274] on button "Close" at bounding box center [423, 264] width 137 height 21
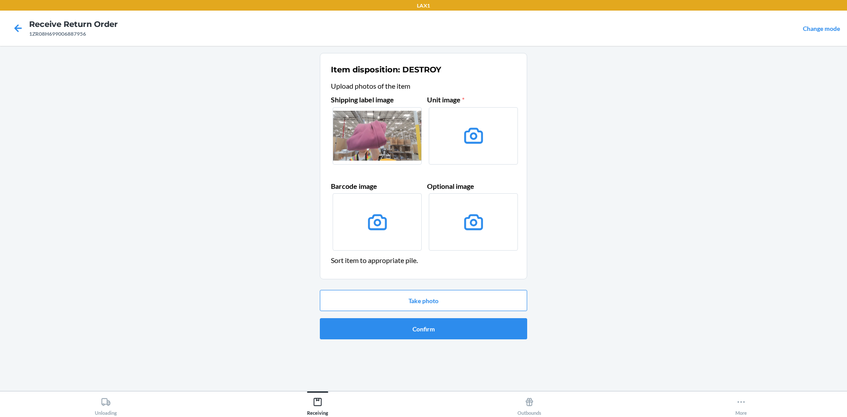
click at [590, 97] on main "Item disposition: DESTROY Upload photos of the item Shipping label image Unit i…" at bounding box center [423, 218] width 847 height 345
click at [392, 134] on label at bounding box center [377, 135] width 89 height 57
click at [0, 0] on input "file" at bounding box center [0, 0] width 0 height 0
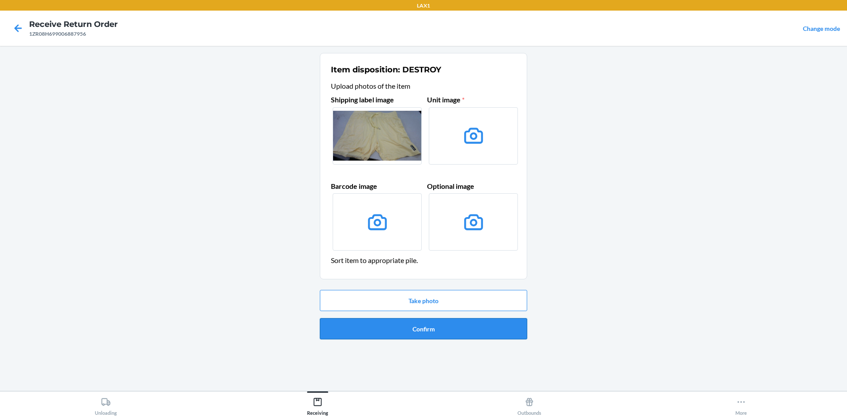
click at [460, 326] on button "Confirm" at bounding box center [423, 328] width 207 height 21
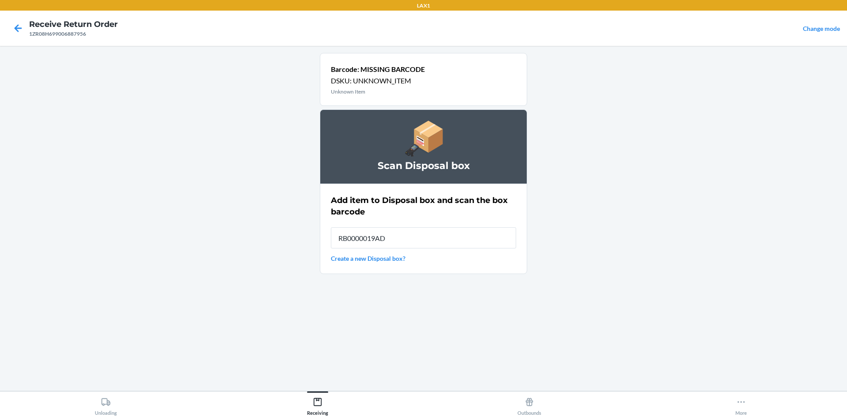
type input "RB0000019AD"
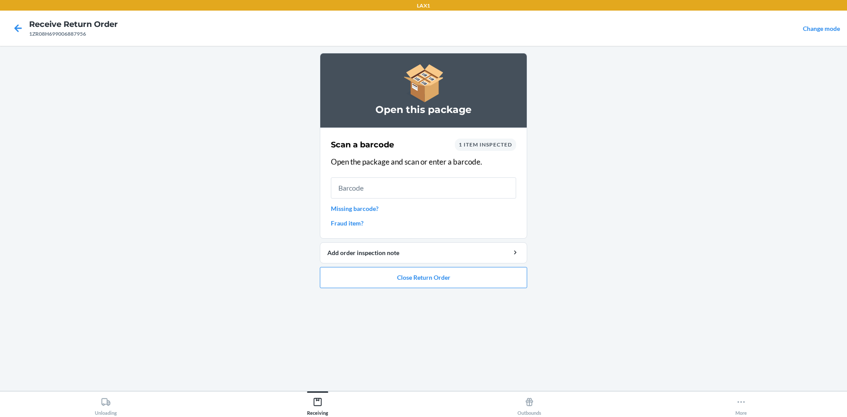
click at [335, 211] on link "Missing barcode?" at bounding box center [423, 208] width 185 height 9
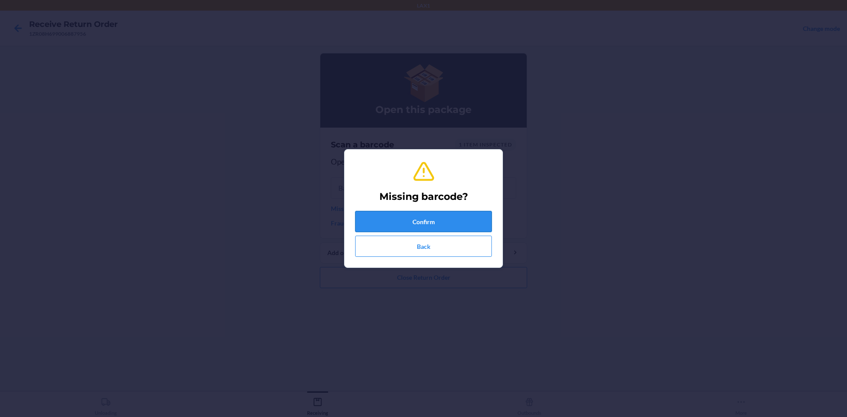
click at [383, 223] on button "Confirm" at bounding box center [423, 221] width 137 height 21
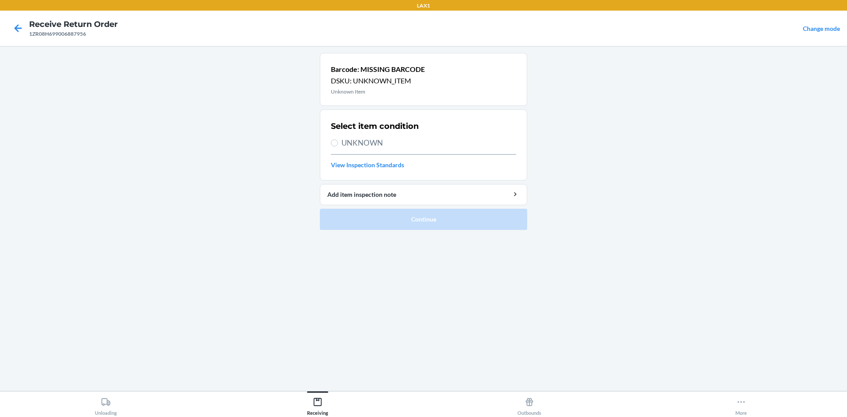
click at [428, 149] on div "Select item condition UNKNOWN View Inspection Standards" at bounding box center [423, 145] width 185 height 54
click at [378, 147] on span "UNKNOWN" at bounding box center [428, 142] width 175 height 11
click at [338, 146] on input "UNKNOWN" at bounding box center [334, 142] width 7 height 7
radio input "true"
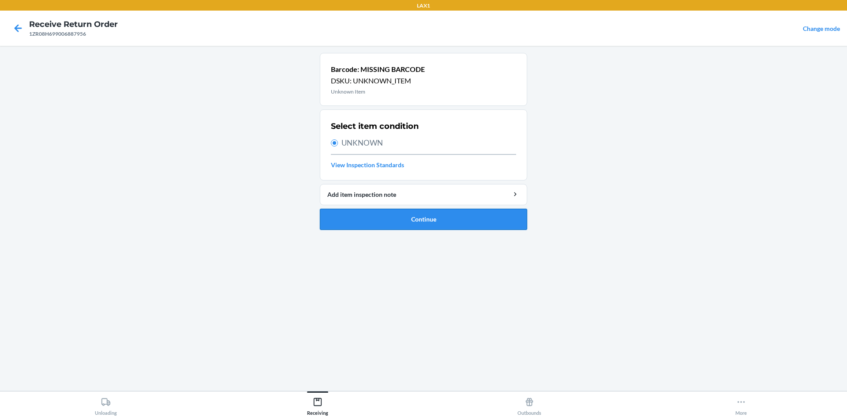
click at [383, 217] on button "Continue" at bounding box center [423, 219] width 207 height 21
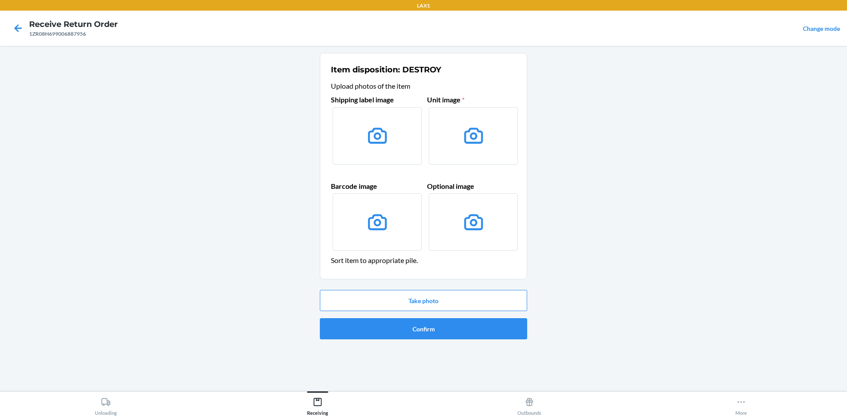
click at [393, 155] on label at bounding box center [377, 135] width 89 height 57
click at [0, 0] on input "file" at bounding box center [0, 0] width 0 height 0
click at [411, 299] on button "Take photo" at bounding box center [423, 300] width 207 height 21
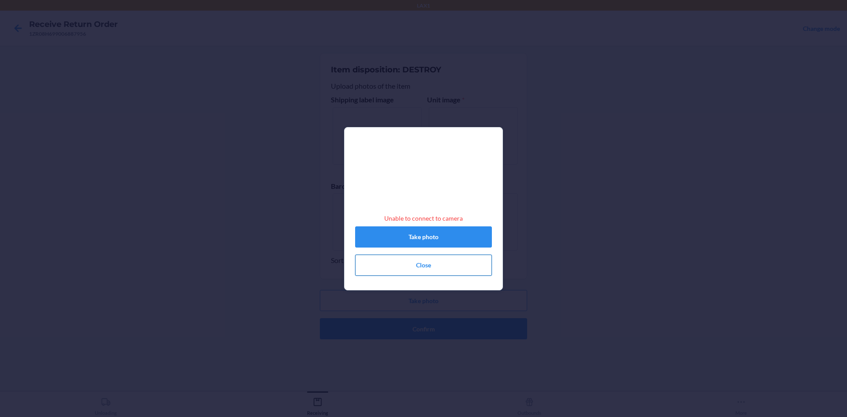
click at [415, 273] on button "Close" at bounding box center [423, 264] width 137 height 21
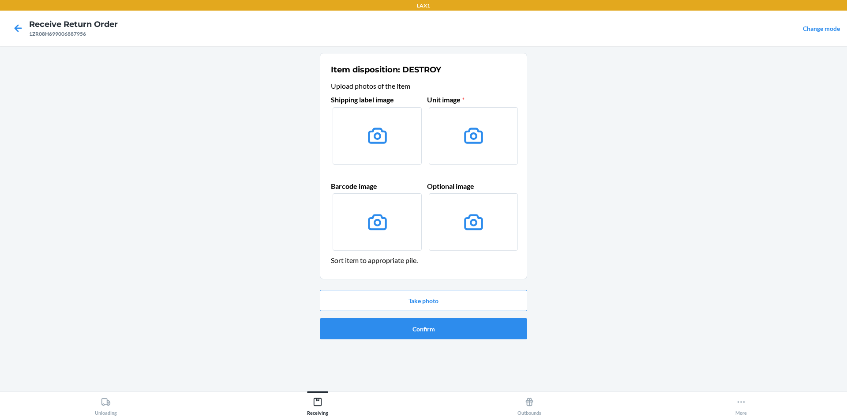
click at [579, 213] on main "Item disposition: DESTROY Upload photos of the item Shipping label image Unit i…" at bounding box center [423, 218] width 847 height 345
click at [405, 135] on label at bounding box center [377, 135] width 89 height 57
click at [0, 0] on input "file" at bounding box center [0, 0] width 0 height 0
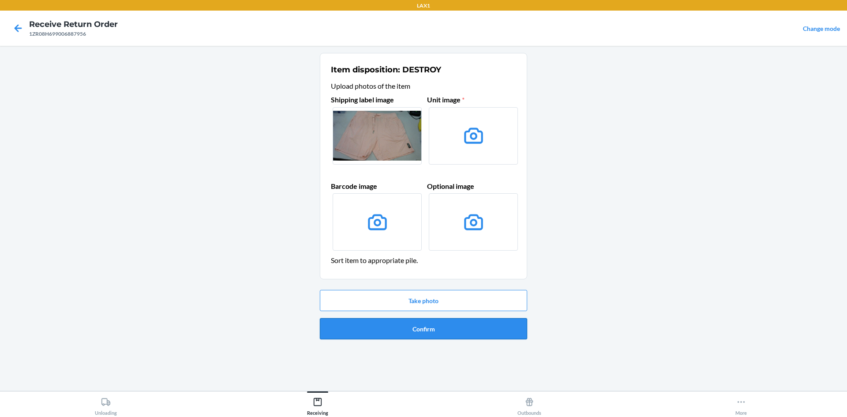
click at [482, 325] on button "Confirm" at bounding box center [423, 328] width 207 height 21
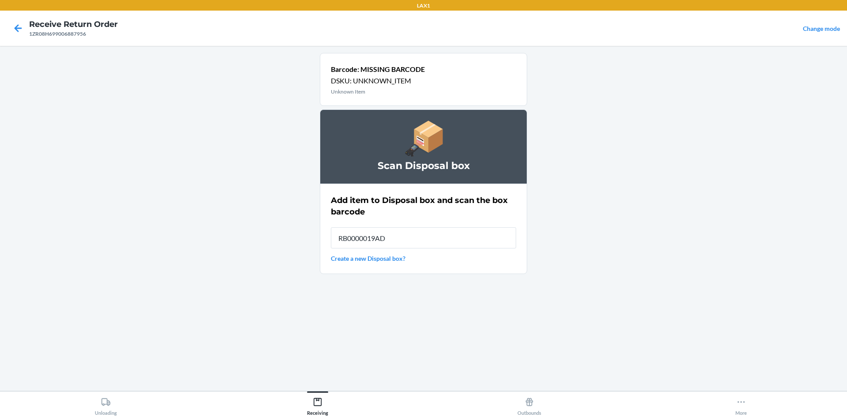
type input "RB0000019AD"
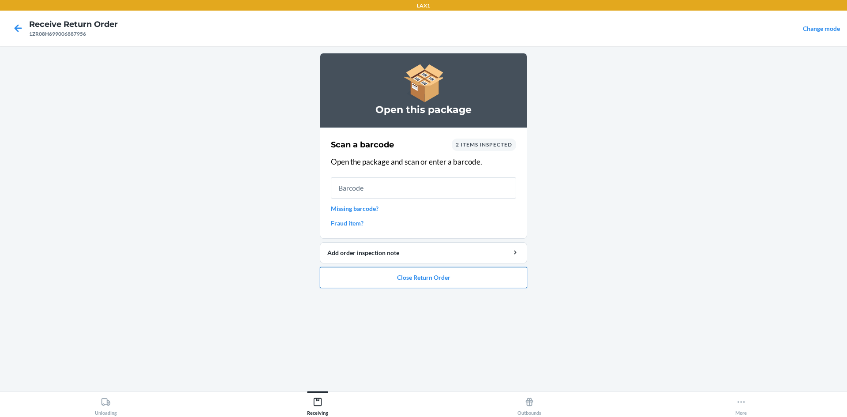
click at [434, 276] on button "Close Return Order" at bounding box center [423, 277] width 207 height 21
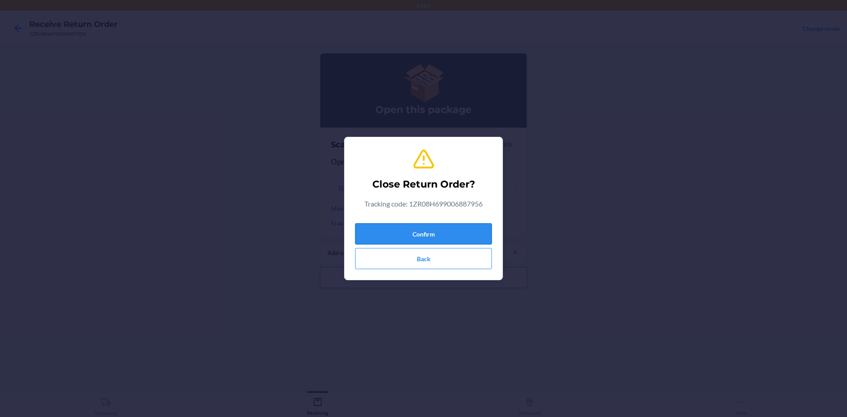
click at [441, 243] on button "Confirm" at bounding box center [423, 233] width 137 height 21
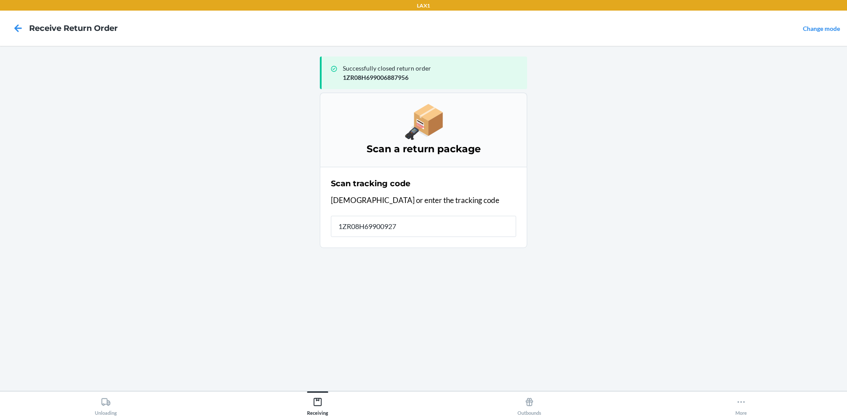
type input "1ZR08H699009275"
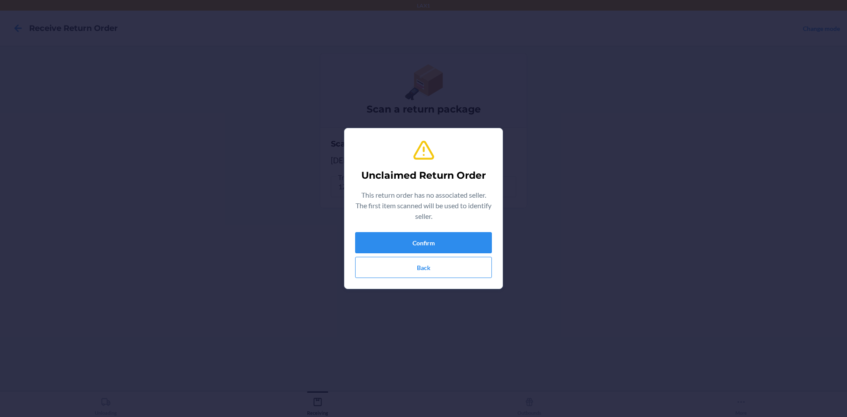
click at [446, 230] on div "Unclaimed Return Order This return order has no associated seller. The first it…" at bounding box center [423, 208] width 137 height 146
drag, startPoint x: 457, startPoint y: 195, endPoint x: 474, endPoint y: 219, distance: 28.9
click at [460, 202] on p "This return order has no associated seller. The first item scanned will be used…" at bounding box center [423, 206] width 137 height 32
click at [478, 247] on button "Confirm" at bounding box center [423, 242] width 137 height 21
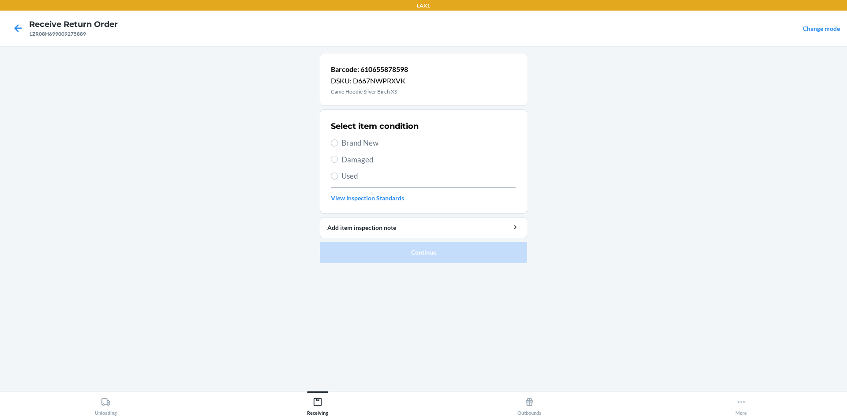
click at [355, 175] on span "Used" at bounding box center [428, 175] width 175 height 11
click at [338, 175] on input "Used" at bounding box center [334, 175] width 7 height 7
radio input "true"
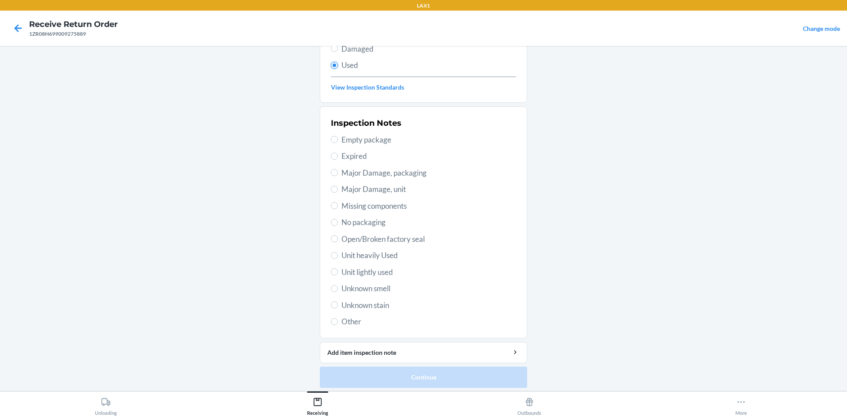
scroll to position [115, 0]
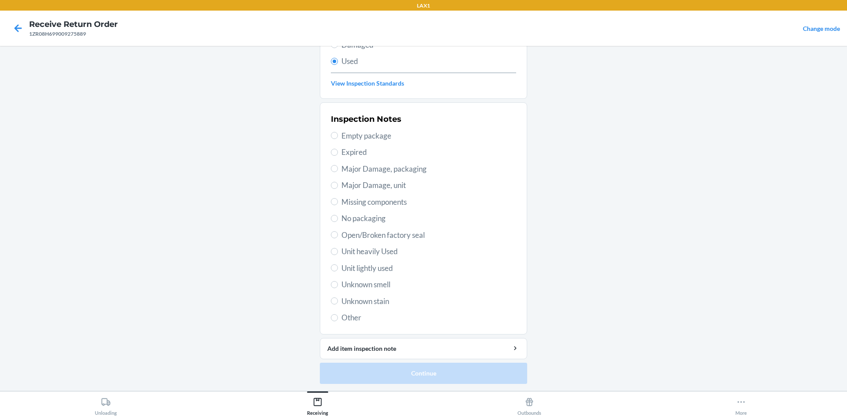
click at [392, 271] on span "Unit lightly used" at bounding box center [428, 267] width 175 height 11
click at [338, 271] on input "Unit lightly used" at bounding box center [334, 267] width 7 height 7
radio input "true"
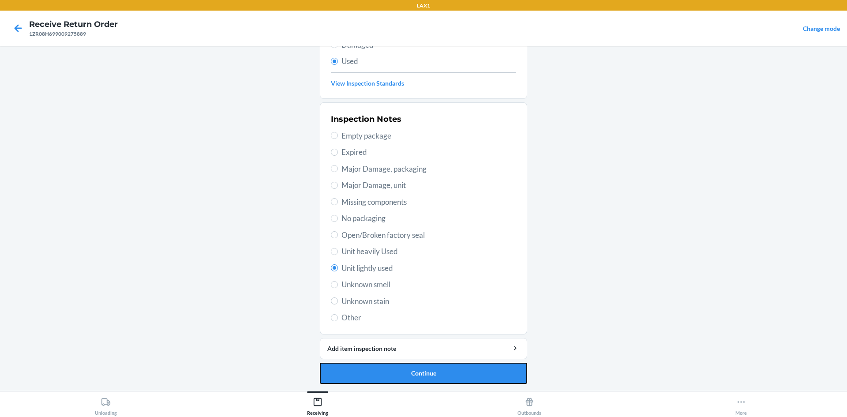
drag, startPoint x: 371, startPoint y: 370, endPoint x: 370, endPoint y: 365, distance: 5.3
click at [370, 365] on button "Continue" at bounding box center [423, 373] width 207 height 21
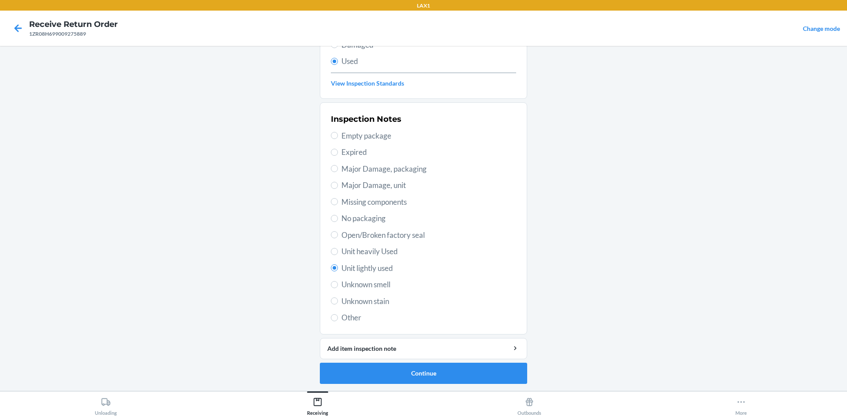
scroll to position [0, 0]
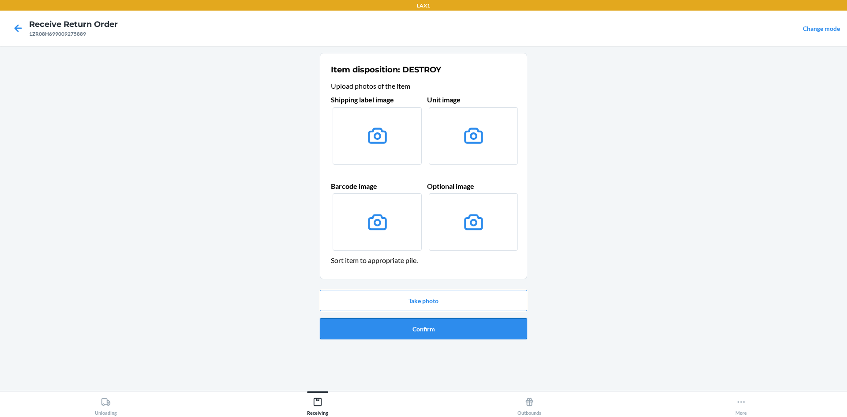
click at [419, 333] on button "Confirm" at bounding box center [423, 328] width 207 height 21
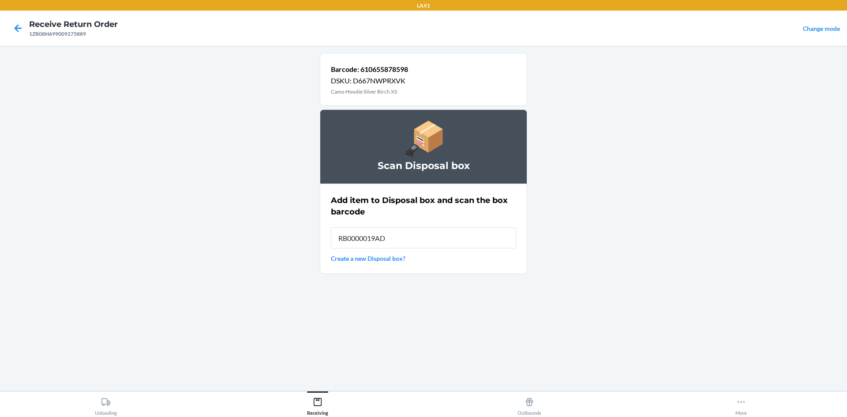
type input "RB0000019AD"
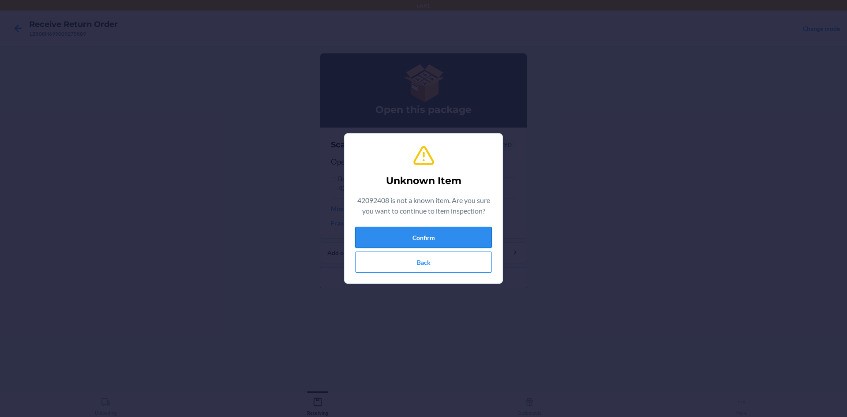
click at [435, 236] on button "Confirm" at bounding box center [423, 237] width 137 height 21
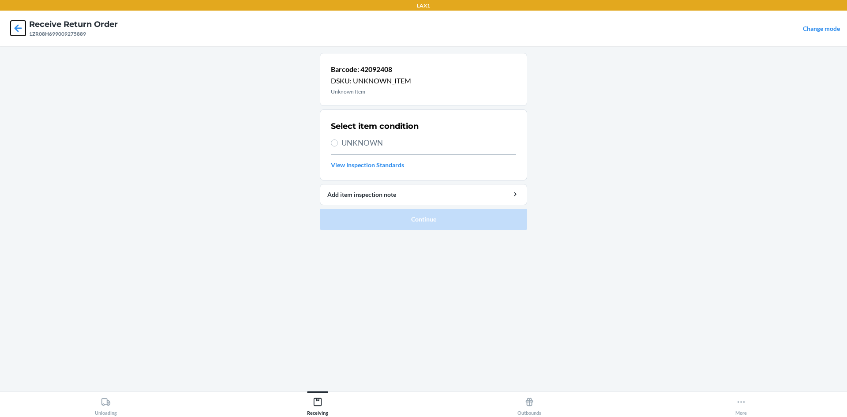
click at [21, 27] on icon at bounding box center [18, 28] width 15 height 15
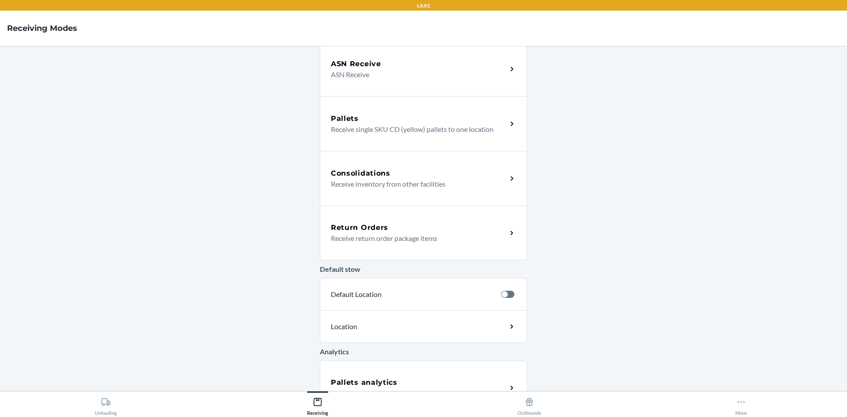
scroll to position [132, 0]
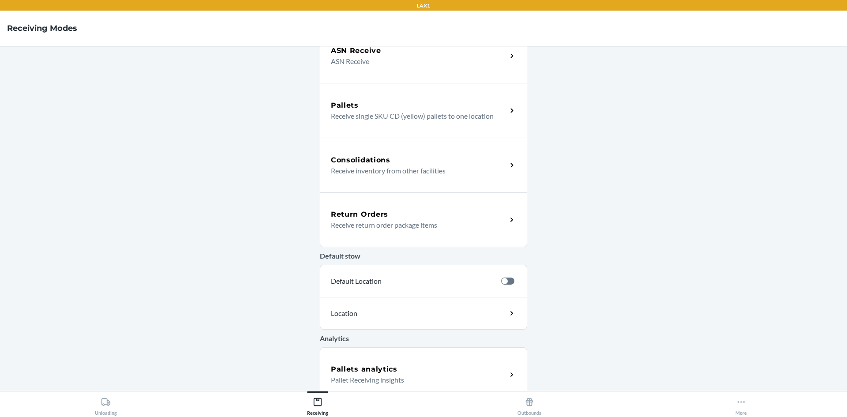
click at [459, 228] on p "Receive return order package items" at bounding box center [415, 225] width 169 height 11
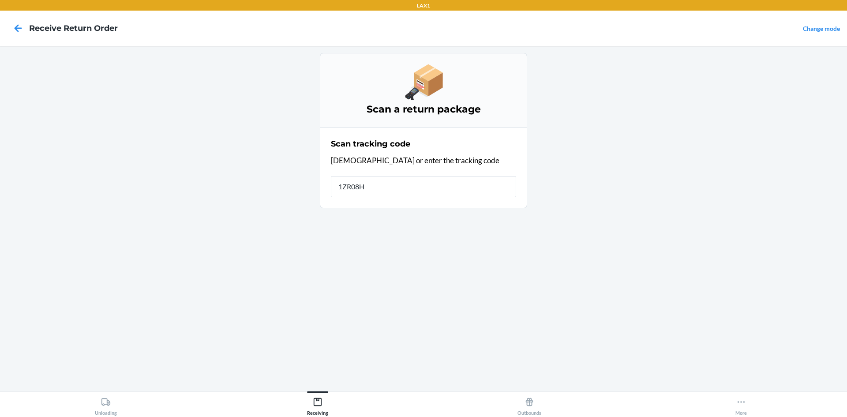
type input "1ZR08H69"
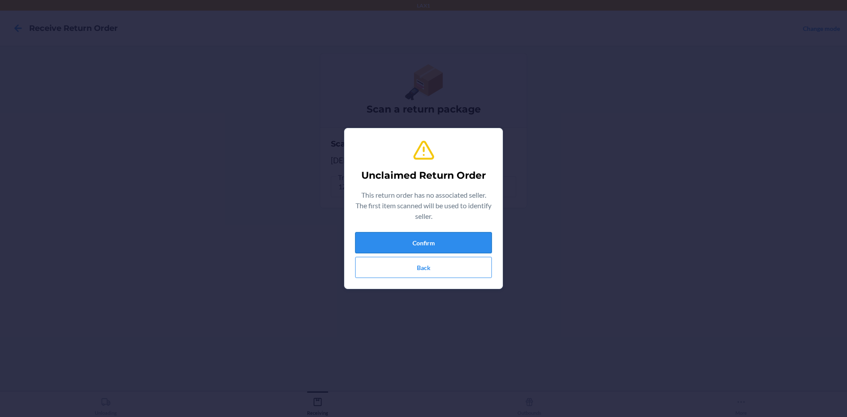
click at [439, 243] on button "Confirm" at bounding box center [423, 242] width 137 height 21
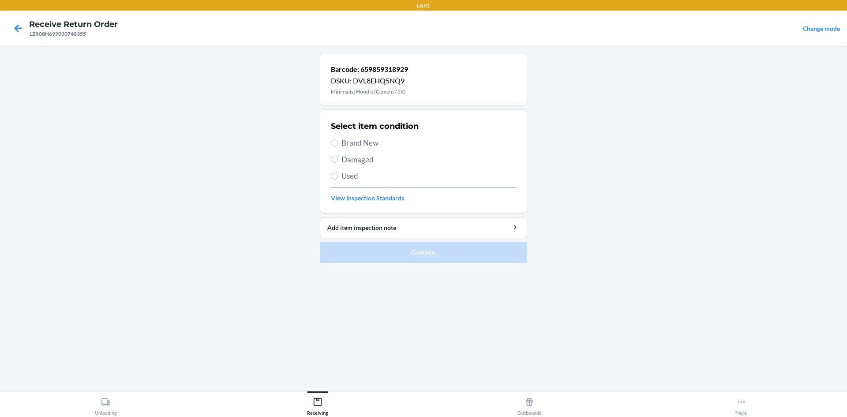
click at [345, 148] on span "Brand New" at bounding box center [428, 142] width 175 height 11
click at [338, 146] on input "Brand New" at bounding box center [334, 142] width 7 height 7
radio input "true"
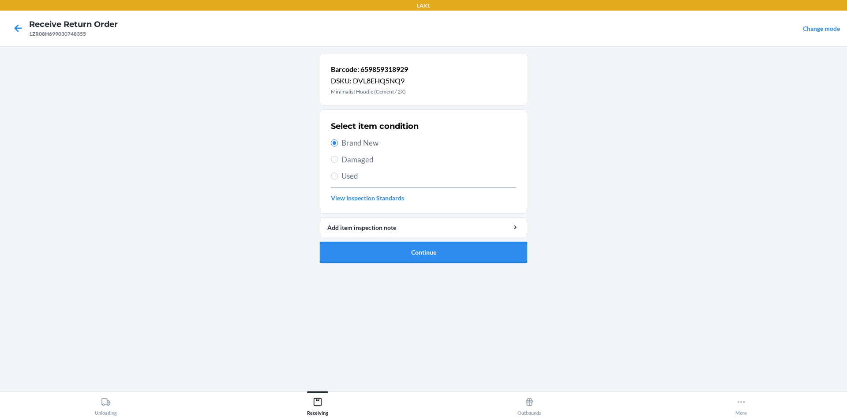
click at [425, 258] on button "Continue" at bounding box center [423, 252] width 207 height 21
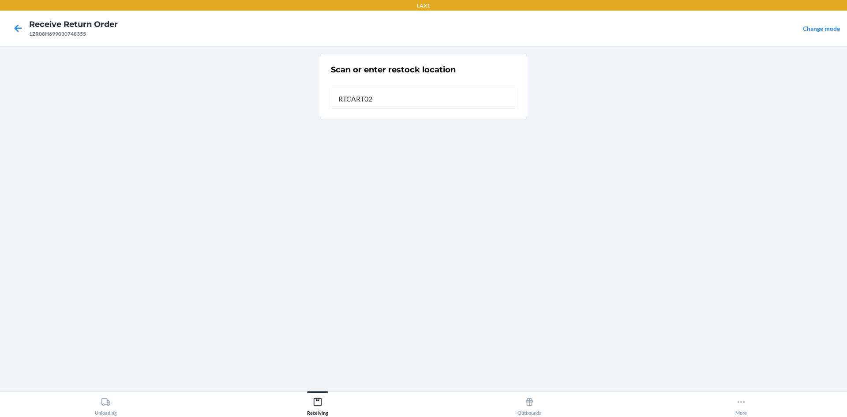
type input "RTCART024"
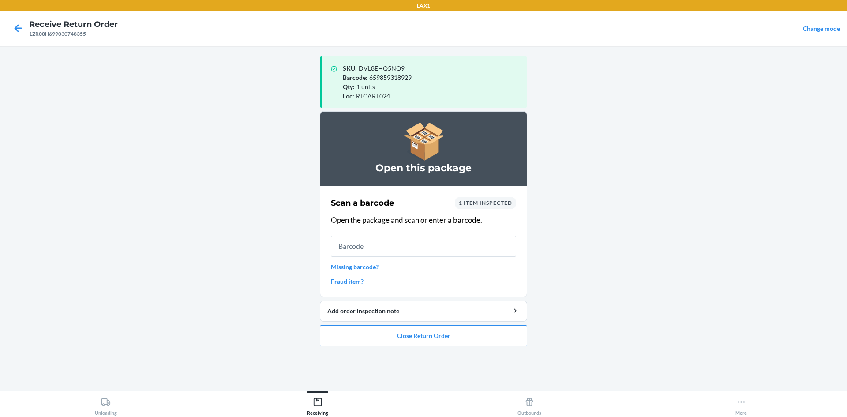
click at [759, 168] on main "SKU : DVL8EHQ5NQ9 Barcode : 659859318929 Qty : 1 units Loc : RTCART024 Open thi…" at bounding box center [423, 218] width 847 height 345
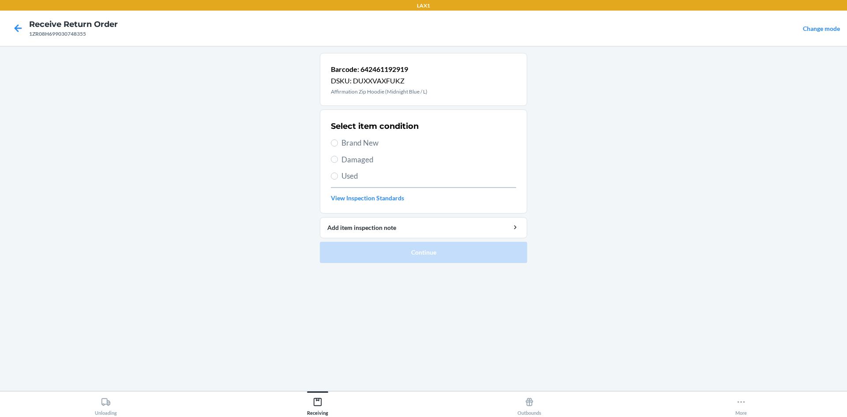
click at [351, 141] on span "Brand New" at bounding box center [428, 142] width 175 height 11
click at [338, 141] on input "Brand New" at bounding box center [334, 142] width 7 height 7
radio input "true"
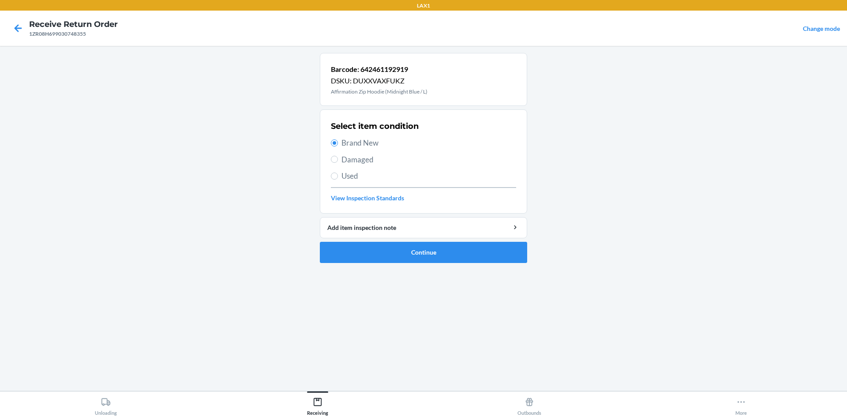
click at [421, 263] on ol "Barcode: 642461192919 DSKU: DUXXVAXFUKZ Affirmation Zip Hoodie (Midnight Blue /…" at bounding box center [423, 161] width 207 height 217
click at [426, 252] on button "Continue" at bounding box center [423, 252] width 207 height 21
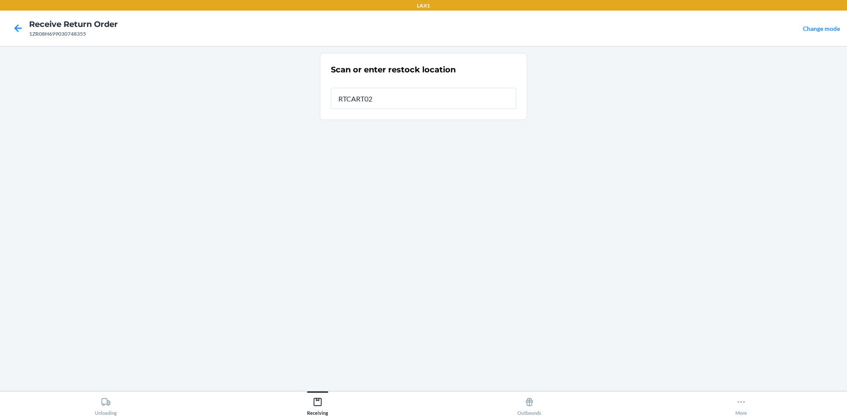
type input "RTCART024"
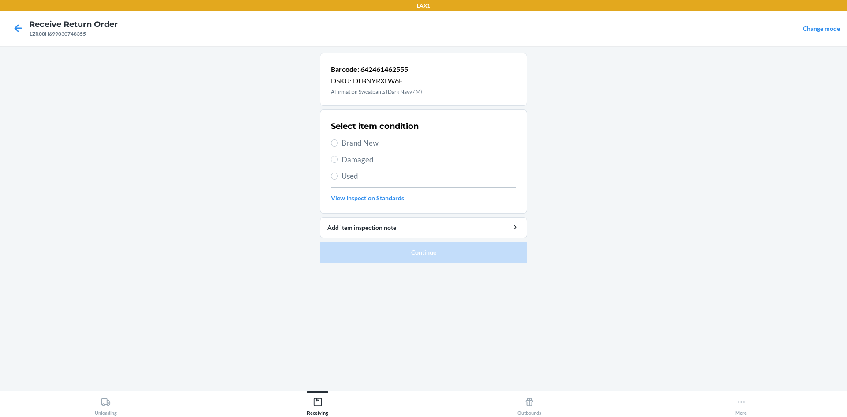
click at [396, 140] on span "Brand New" at bounding box center [428, 142] width 175 height 11
click at [338, 140] on input "Brand New" at bounding box center [334, 142] width 7 height 7
radio input "true"
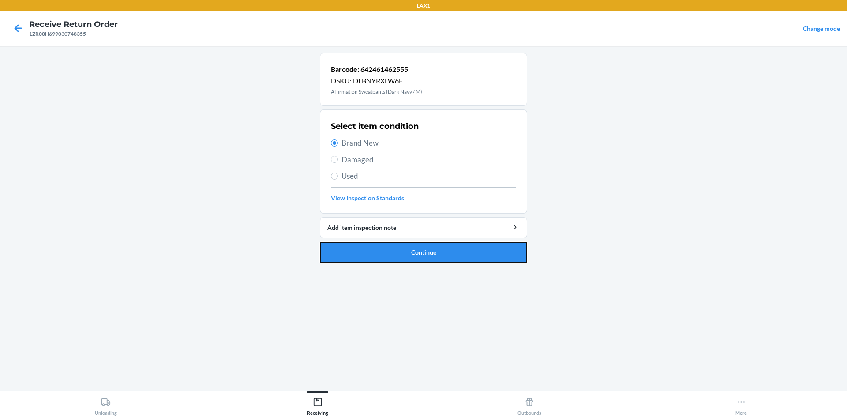
drag, startPoint x: 434, startPoint y: 248, endPoint x: 436, endPoint y: 243, distance: 5.6
click at [435, 247] on button "Continue" at bounding box center [423, 252] width 207 height 21
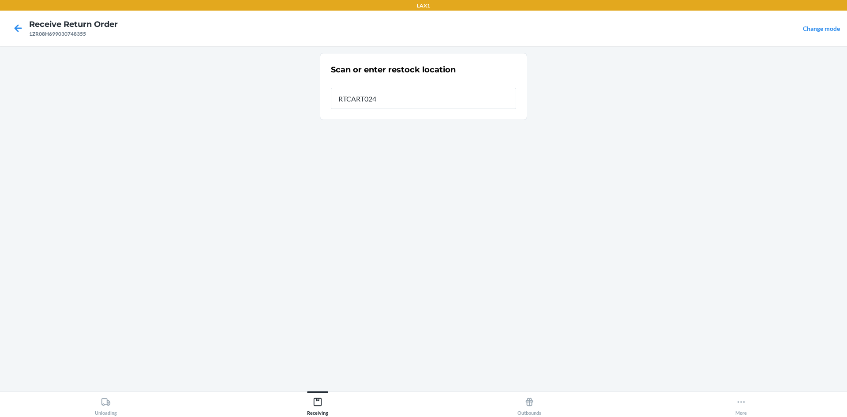
type input "RTCART024"
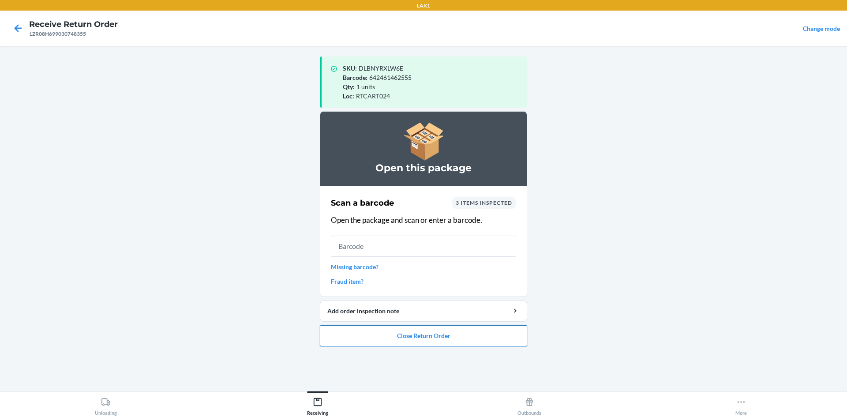
click at [413, 339] on button "Close Return Order" at bounding box center [423, 335] width 207 height 21
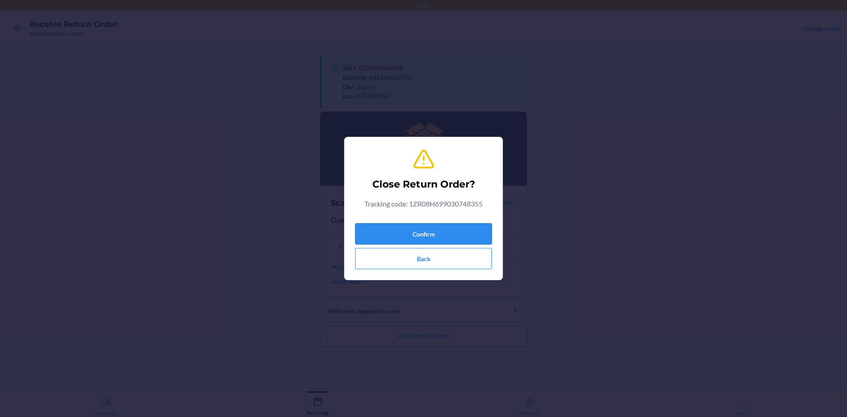
click at [455, 238] on button "Confirm" at bounding box center [423, 233] width 137 height 21
click at [467, 225] on button "Confirm" at bounding box center [423, 233] width 137 height 21
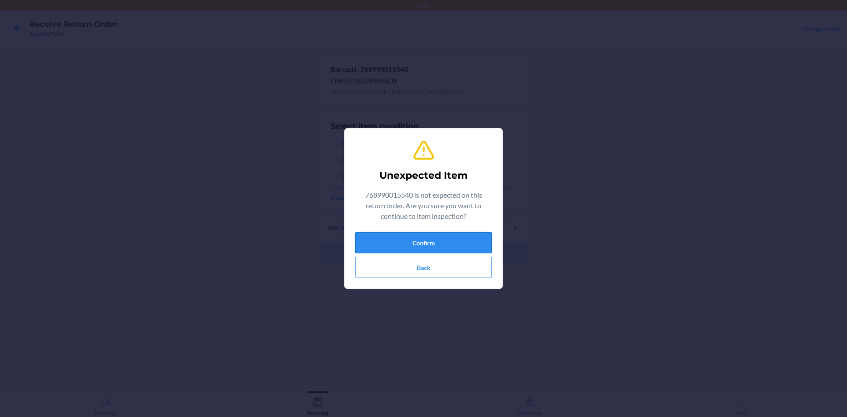
click at [465, 246] on button "Confirm" at bounding box center [423, 242] width 137 height 21
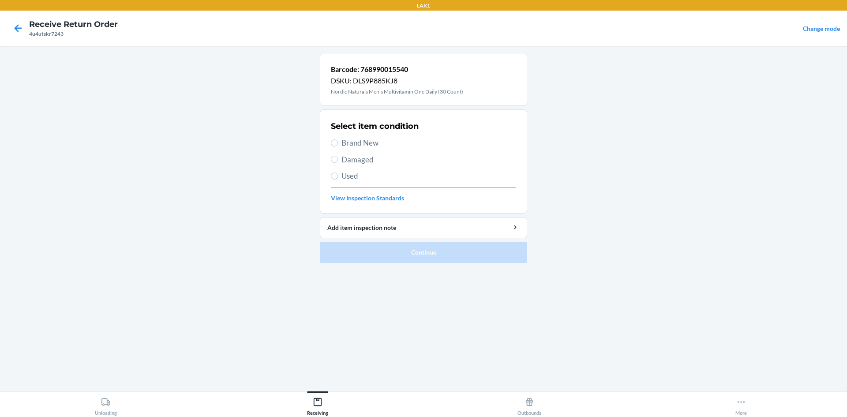
click at [378, 146] on span "Brand New" at bounding box center [428, 142] width 175 height 11
click at [338, 146] on input "Brand New" at bounding box center [334, 142] width 7 height 7
radio input "true"
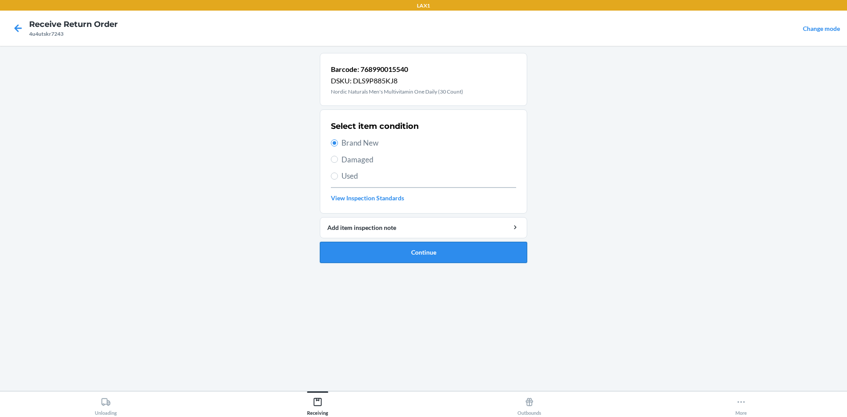
click at [410, 247] on button "Continue" at bounding box center [423, 252] width 207 height 21
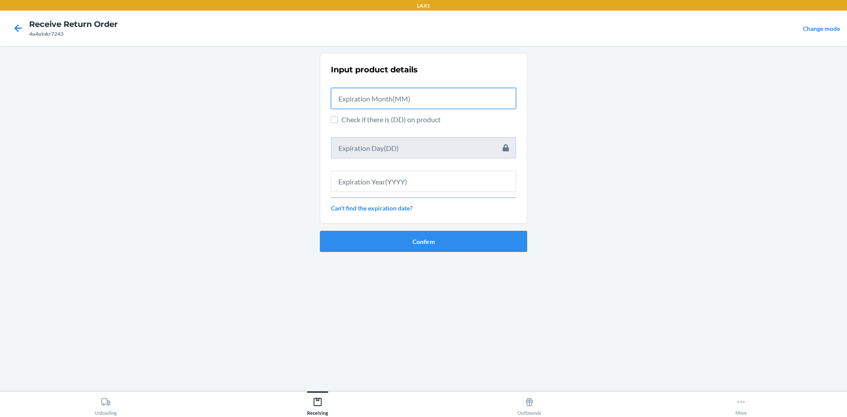
click at [408, 97] on input "text" at bounding box center [423, 98] width 185 height 21
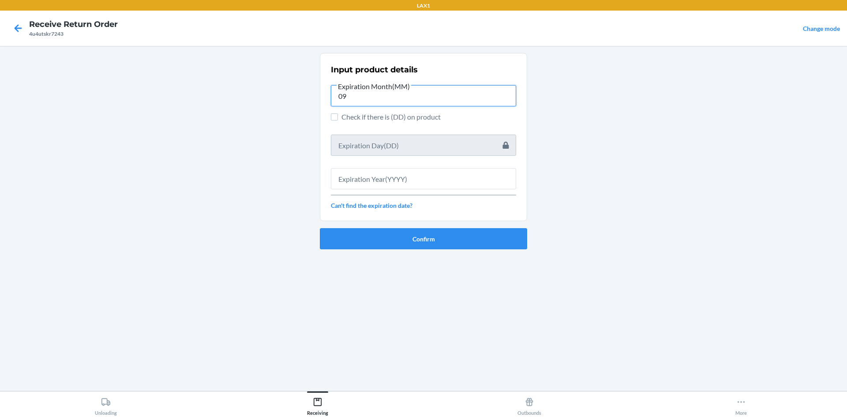
type input "09"
click at [401, 177] on input "text" at bounding box center [423, 178] width 185 height 21
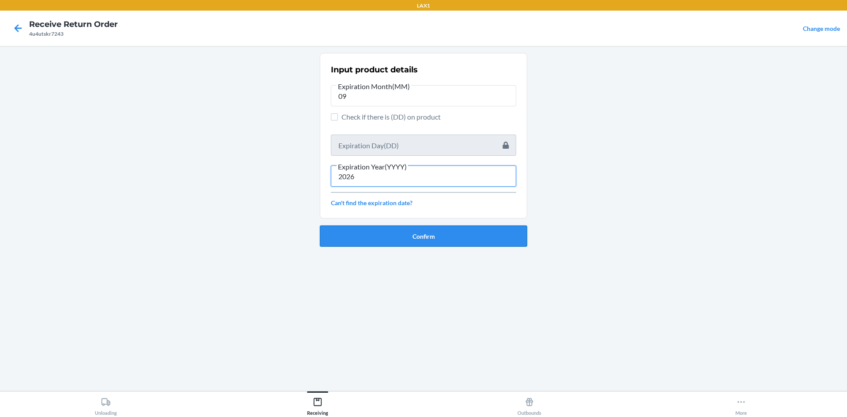
type input "2026"
click at [438, 242] on button "Confirm" at bounding box center [423, 235] width 207 height 21
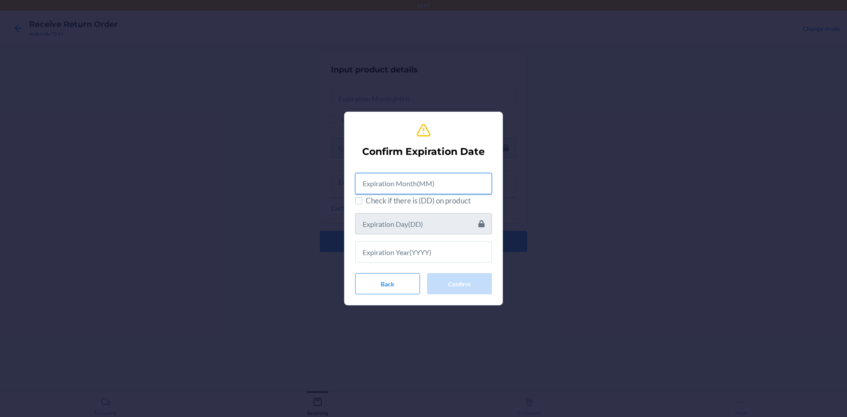
click at [425, 179] on input "text" at bounding box center [423, 183] width 137 height 21
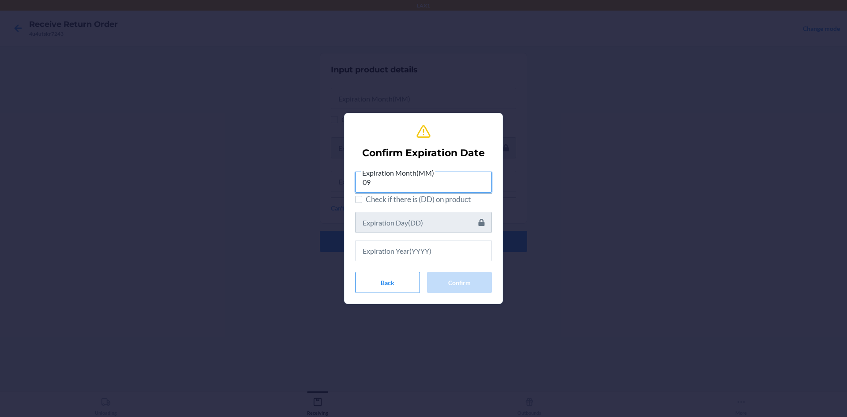
type input "09"
click at [469, 257] on input "text" at bounding box center [423, 250] width 137 height 21
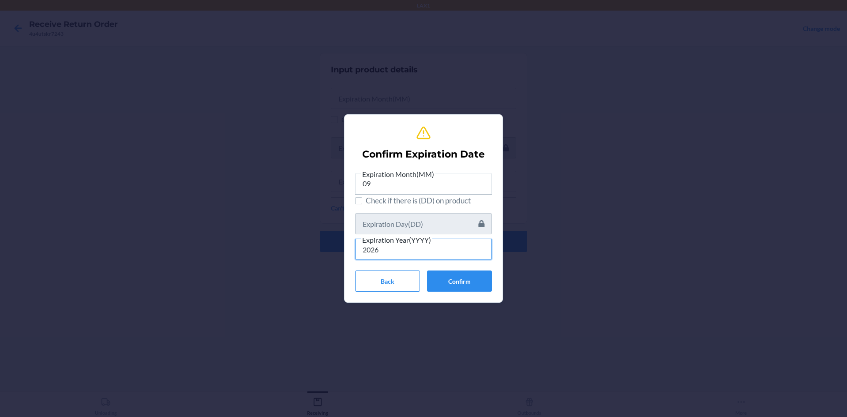
type input "2026"
click at [476, 280] on button "Confirm" at bounding box center [459, 280] width 65 height 21
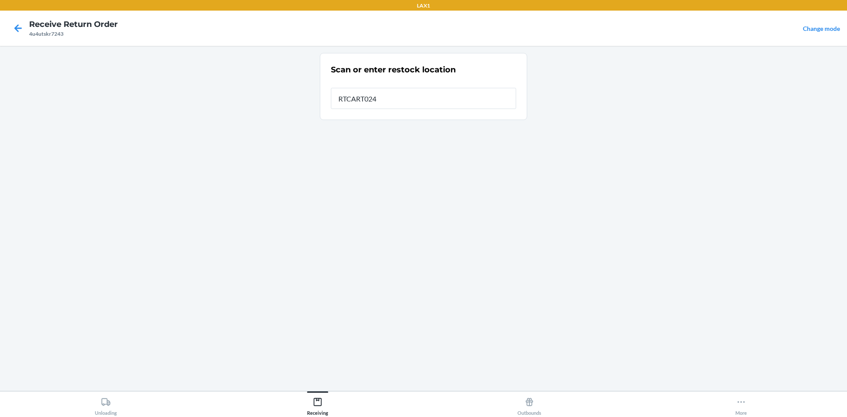
type input "RTCART024"
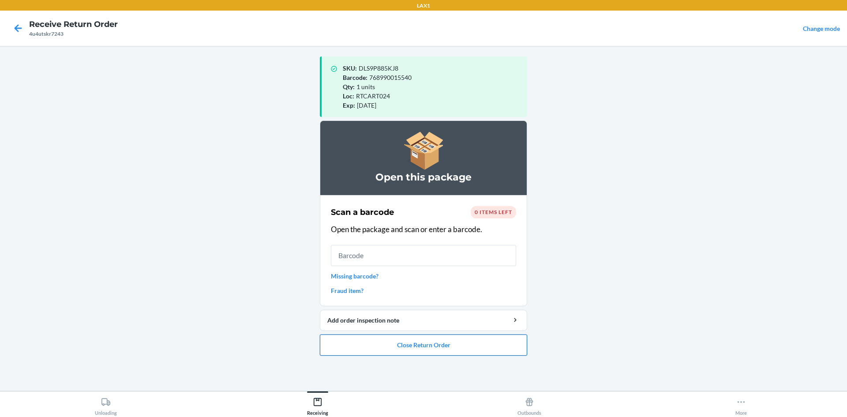
click at [451, 343] on button "Close Return Order" at bounding box center [423, 344] width 207 height 21
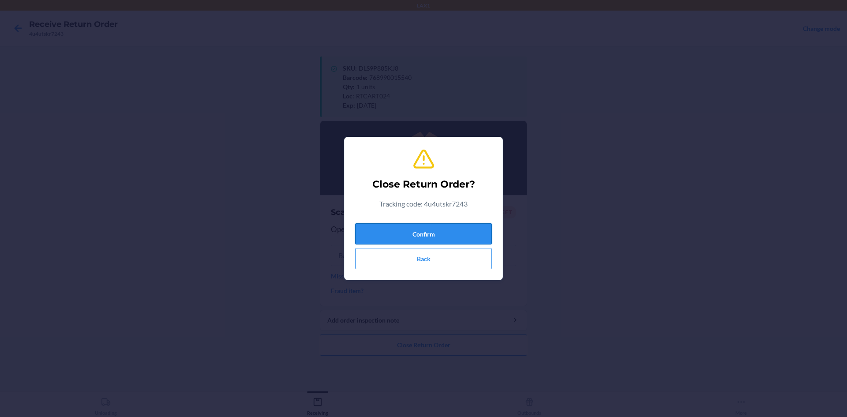
click at [454, 237] on button "Confirm" at bounding box center [423, 233] width 137 height 21
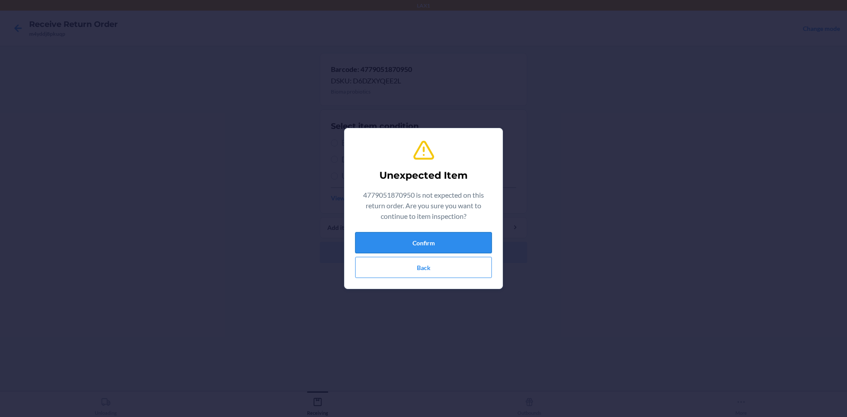
click at [444, 250] on button "Confirm" at bounding box center [423, 242] width 137 height 21
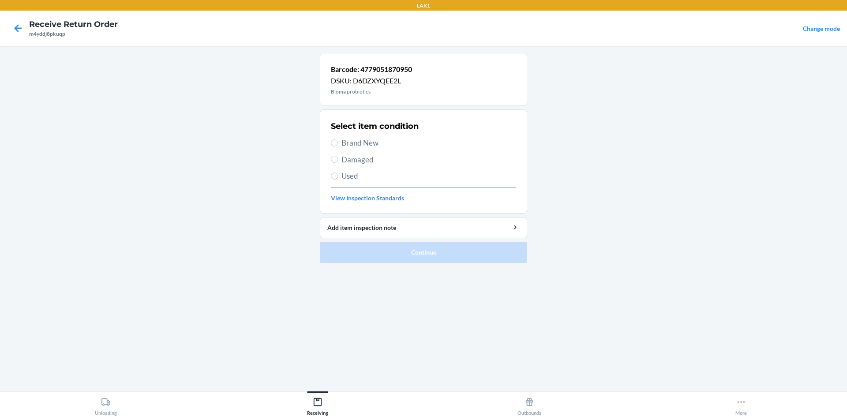
click at [357, 147] on span "Brand New" at bounding box center [428, 142] width 175 height 11
click at [338, 146] on input "Brand New" at bounding box center [334, 142] width 7 height 7
radio input "true"
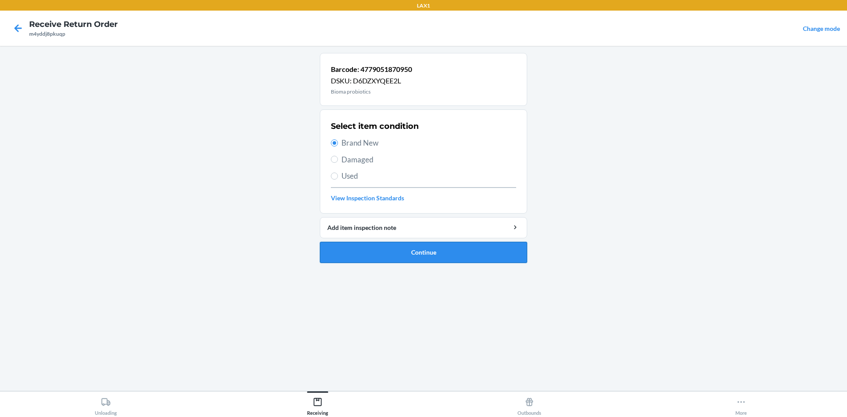
click at [441, 252] on button "Continue" at bounding box center [423, 252] width 207 height 21
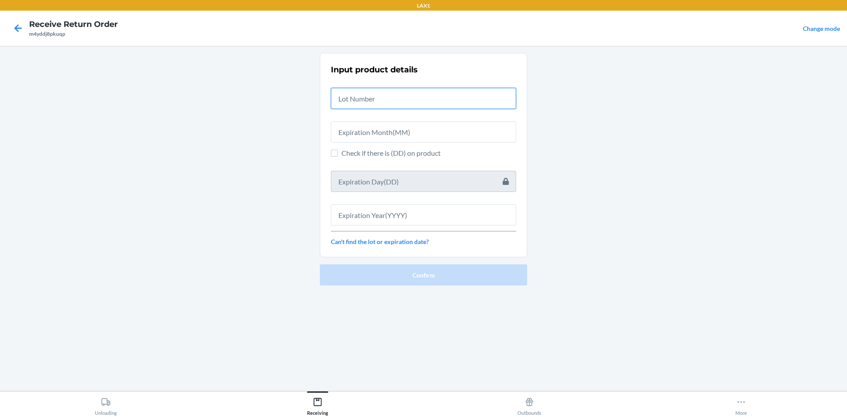
drag, startPoint x: 381, startPoint y: 92, endPoint x: 382, endPoint y: 98, distance: 5.8
click at [382, 93] on input "text" at bounding box center [423, 98] width 185 height 21
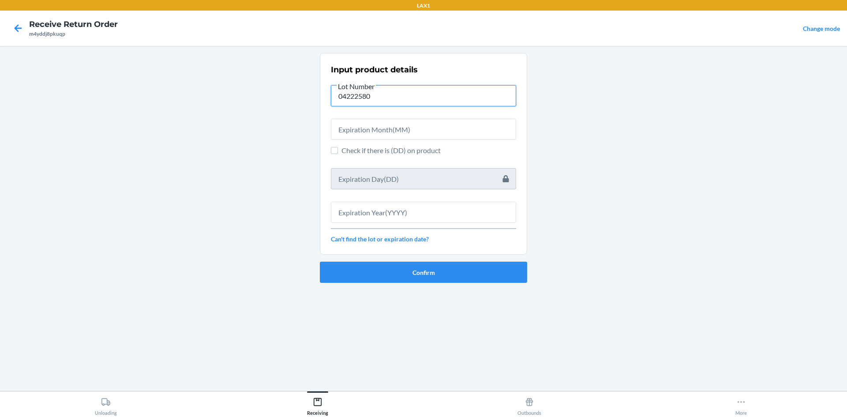
type input "04222580"
click at [388, 124] on input "text" at bounding box center [423, 129] width 185 height 21
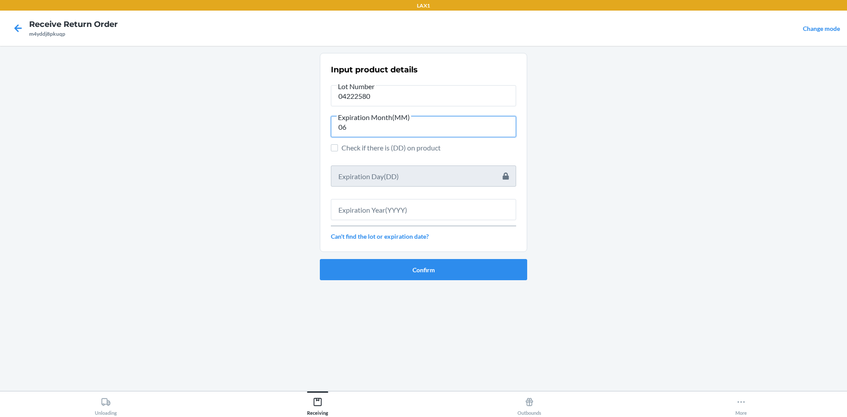
type input "06"
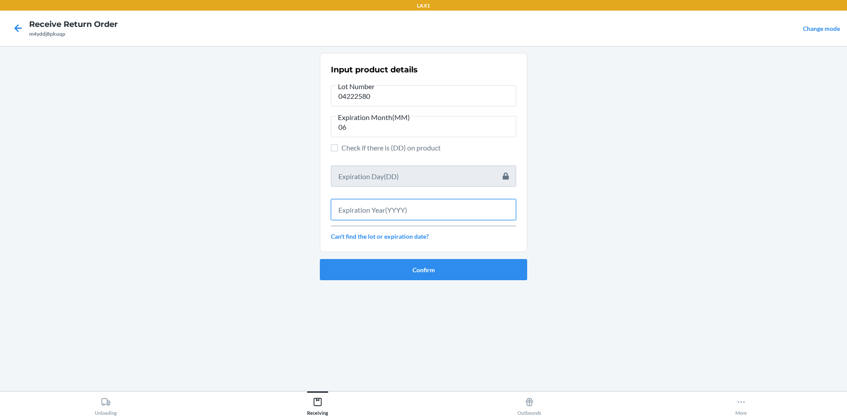
drag, startPoint x: 458, startPoint y: 209, endPoint x: 451, endPoint y: 201, distance: 11.3
click at [455, 208] on input "text" at bounding box center [423, 209] width 185 height 21
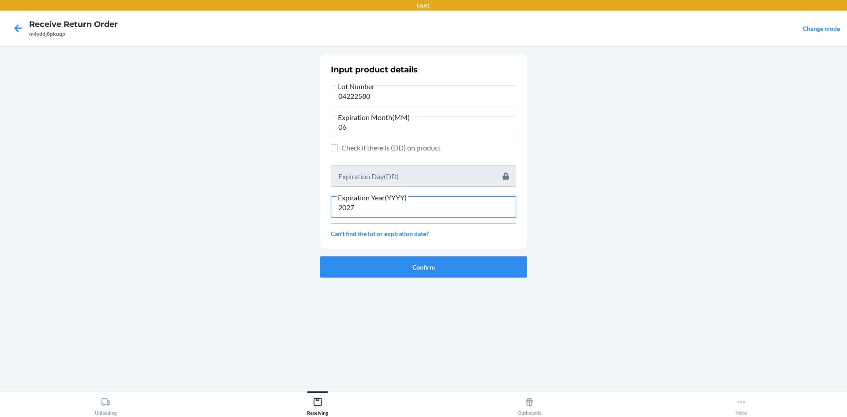
type input "2027"
click at [471, 257] on button "Confirm" at bounding box center [423, 266] width 207 height 21
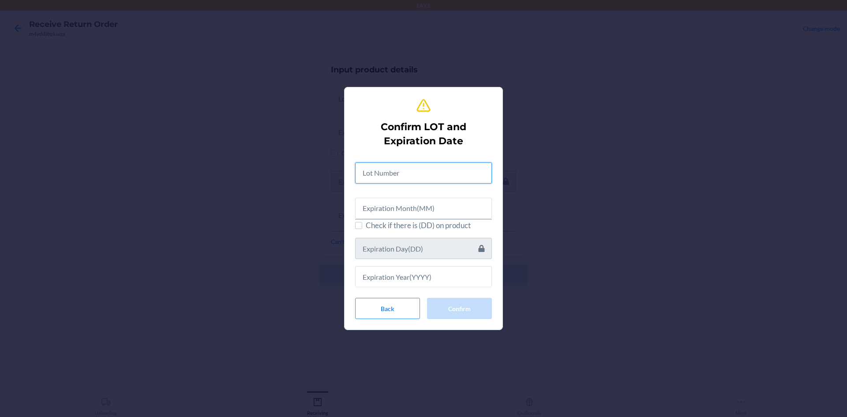
click at [467, 176] on input "text" at bounding box center [423, 172] width 137 height 21
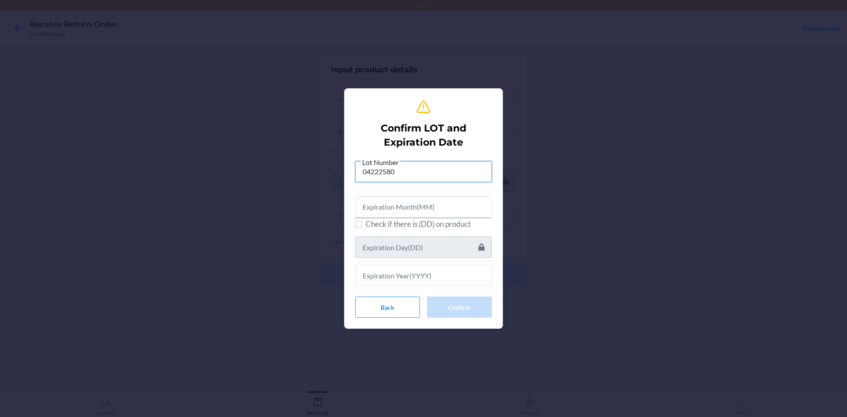
type input "04222580"
click at [467, 202] on input "text" at bounding box center [423, 206] width 137 height 21
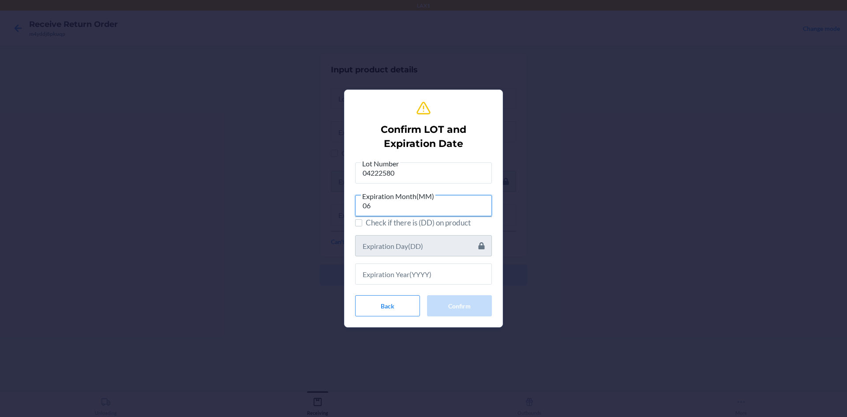
type input "06"
click at [454, 261] on div at bounding box center [423, 270] width 137 height 28
click at [457, 272] on input "text" at bounding box center [423, 273] width 137 height 21
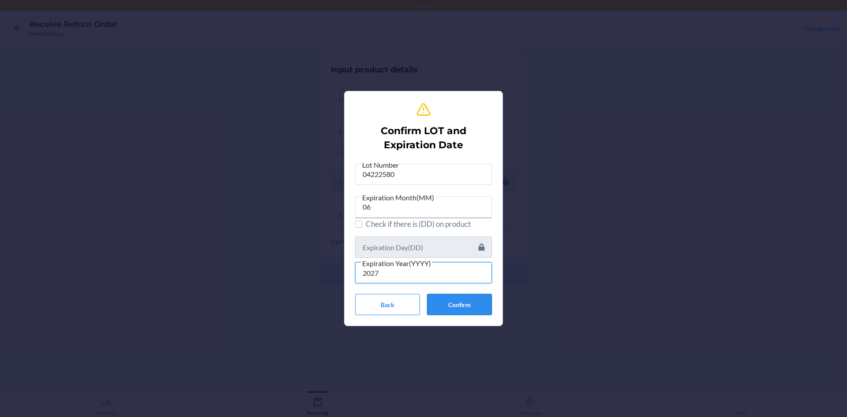
type input "2027"
click at [446, 302] on button "Confirm" at bounding box center [459, 304] width 65 height 21
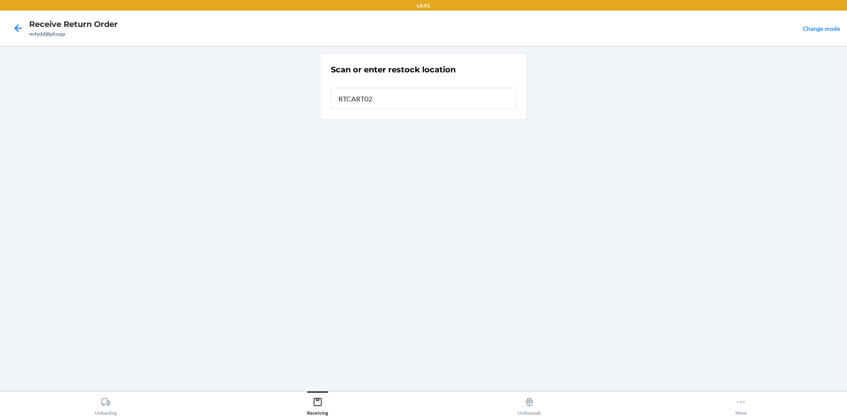
type input "RTCART024"
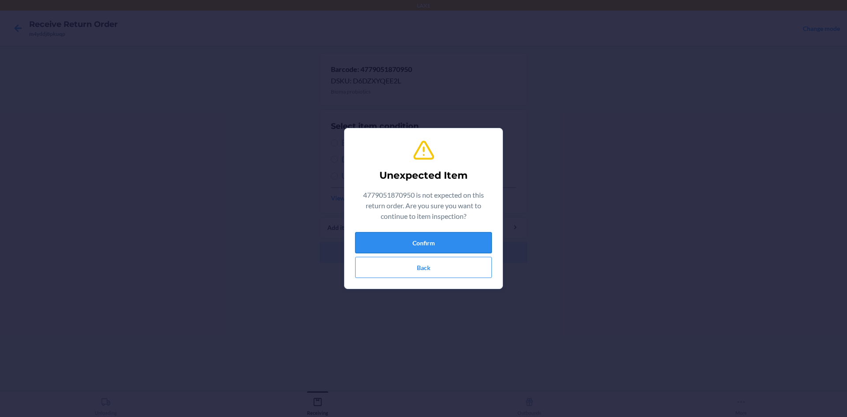
click at [470, 250] on button "Confirm" at bounding box center [423, 242] width 137 height 21
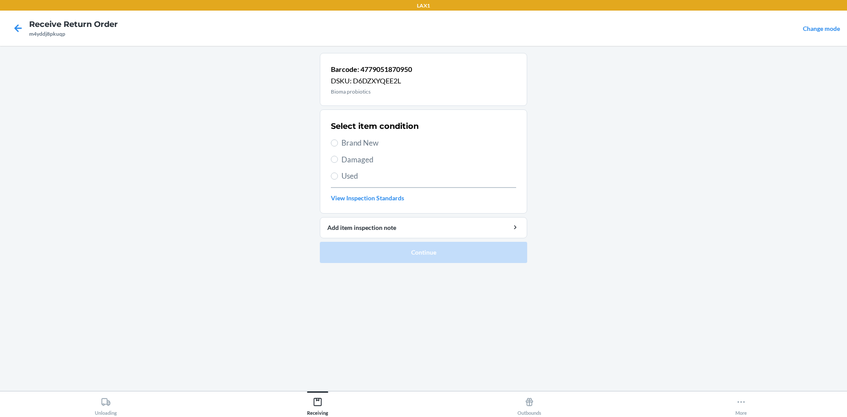
drag, startPoint x: 362, startPoint y: 148, endPoint x: 369, endPoint y: 156, distance: 10.6
click at [363, 149] on div "Select item condition Brand New Damaged Used View Inspection Standards" at bounding box center [423, 161] width 185 height 87
click at [374, 148] on span "Brand New" at bounding box center [428, 142] width 175 height 11
click at [338, 146] on input "Brand New" at bounding box center [334, 142] width 7 height 7
radio input "true"
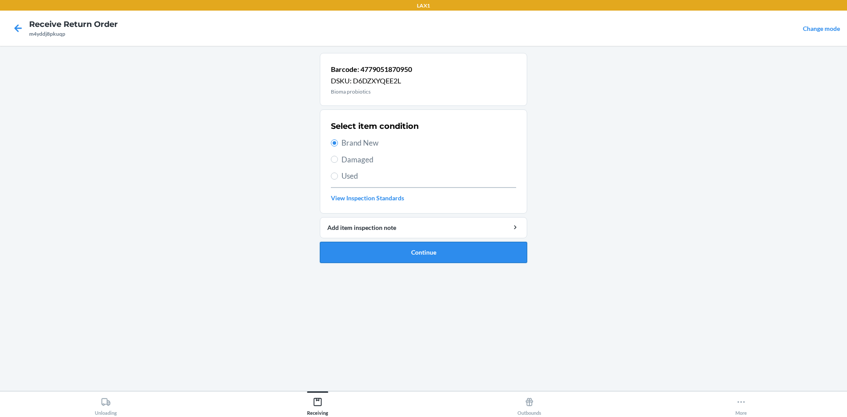
click at [422, 243] on button "Continue" at bounding box center [423, 252] width 207 height 21
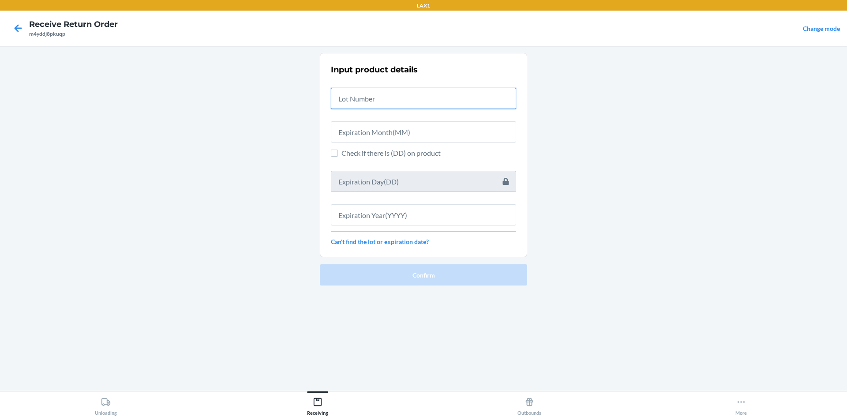
click at [384, 97] on input "text" at bounding box center [423, 98] width 185 height 21
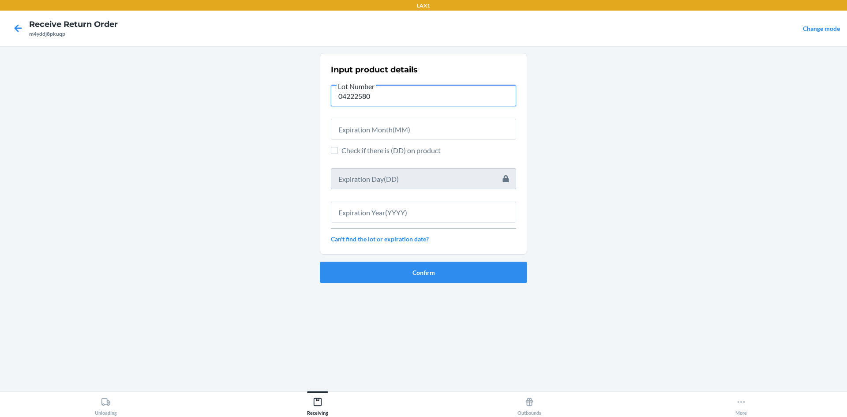
type input "04222580"
click at [382, 133] on input "text" at bounding box center [423, 129] width 185 height 21
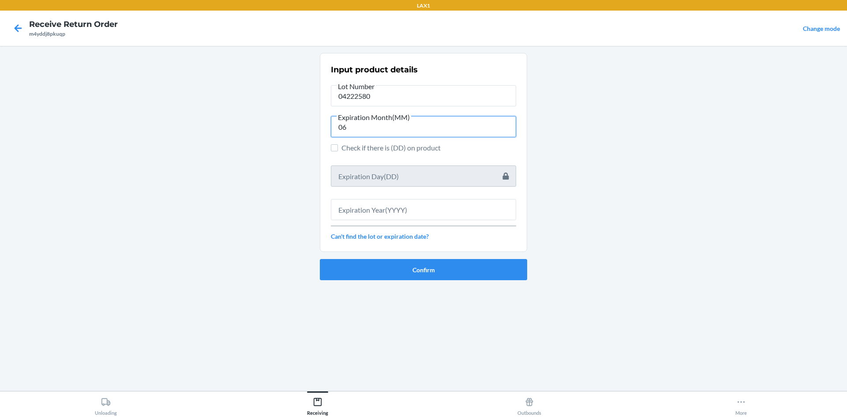
type input "06"
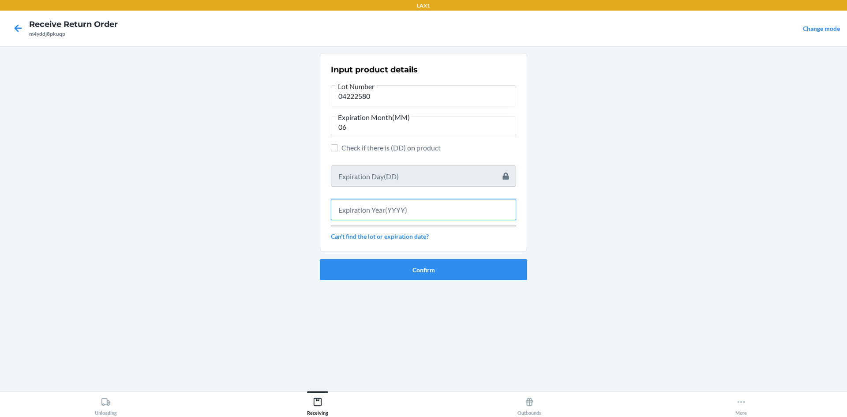
click at [376, 213] on input "text" at bounding box center [423, 209] width 185 height 21
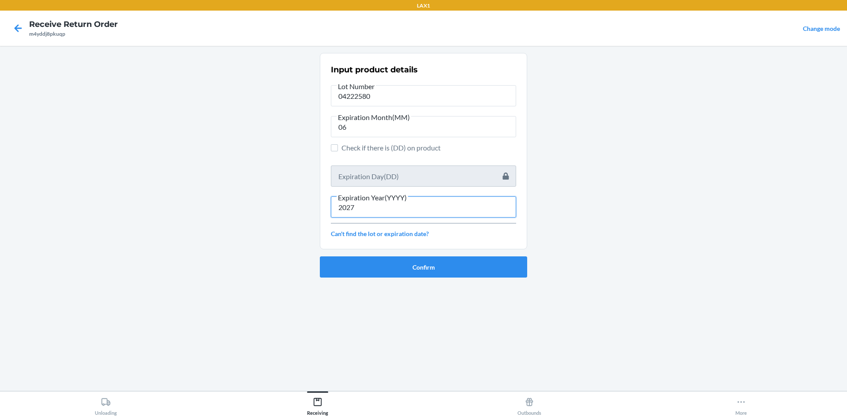
type input "2027"
click at [398, 258] on button "Confirm" at bounding box center [423, 266] width 207 height 21
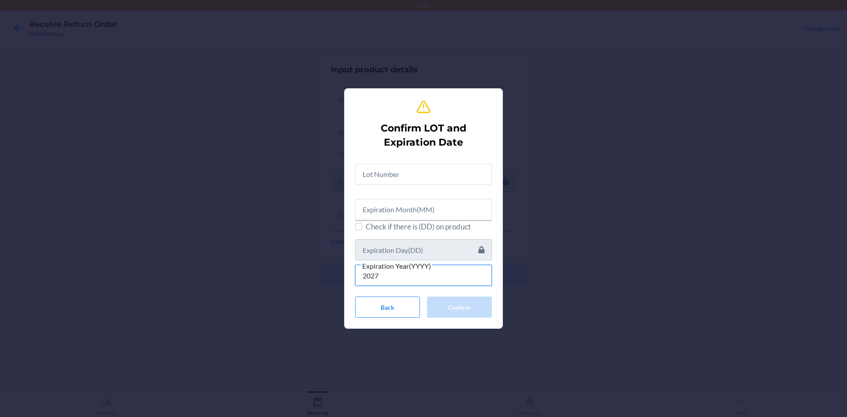
type input "2027"
drag, startPoint x: 389, startPoint y: 209, endPoint x: 378, endPoint y: 202, distance: 13.6
click at [388, 209] on input "text" at bounding box center [423, 209] width 137 height 21
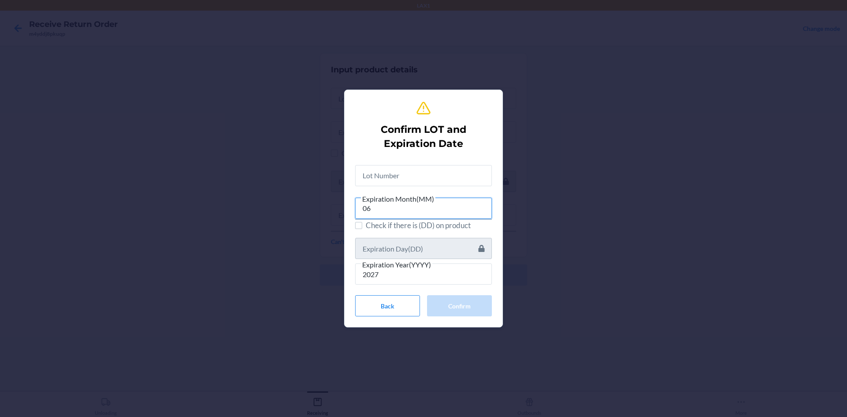
type input "06"
click at [427, 178] on input "text" at bounding box center [423, 175] width 137 height 21
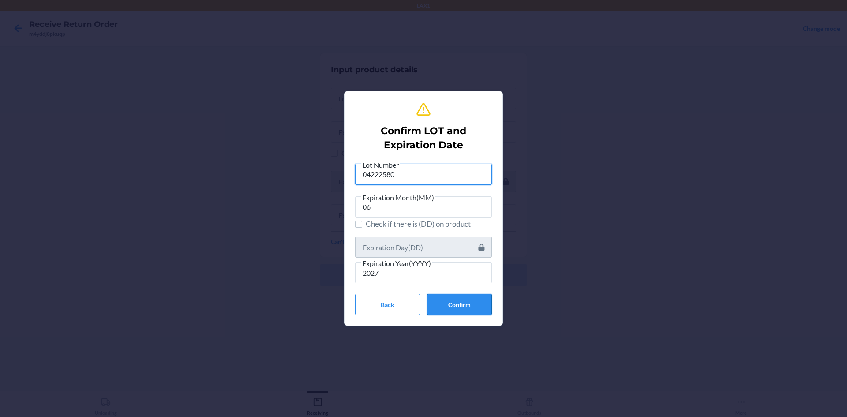
type input "04222580"
click at [484, 303] on button "Confirm" at bounding box center [459, 304] width 65 height 21
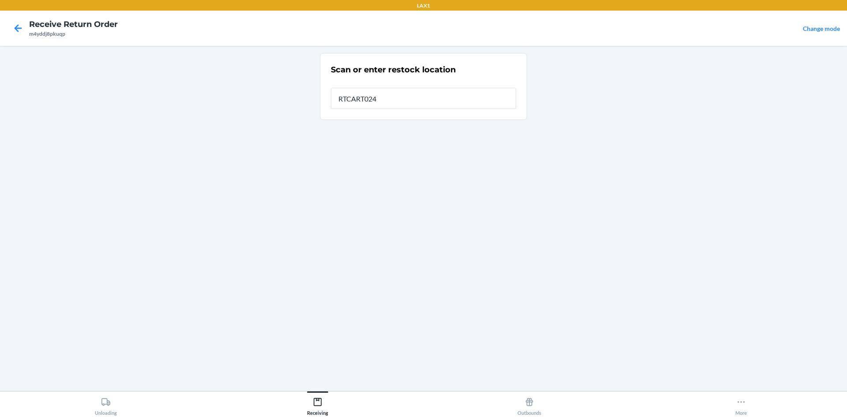
type input "RTCART024"
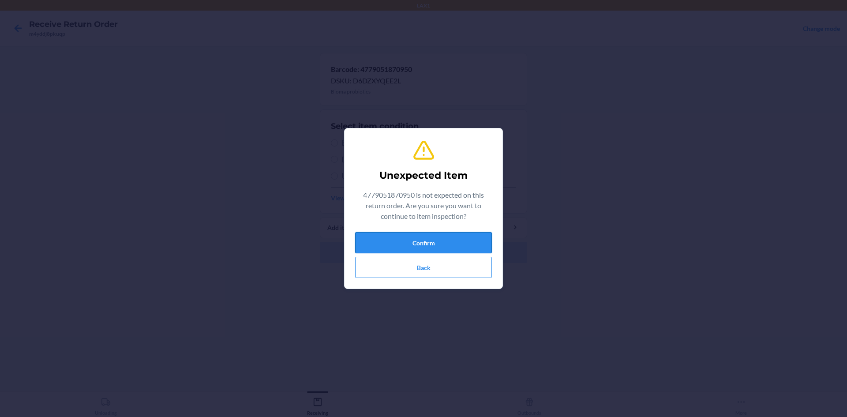
click at [475, 239] on button "Confirm" at bounding box center [423, 242] width 137 height 21
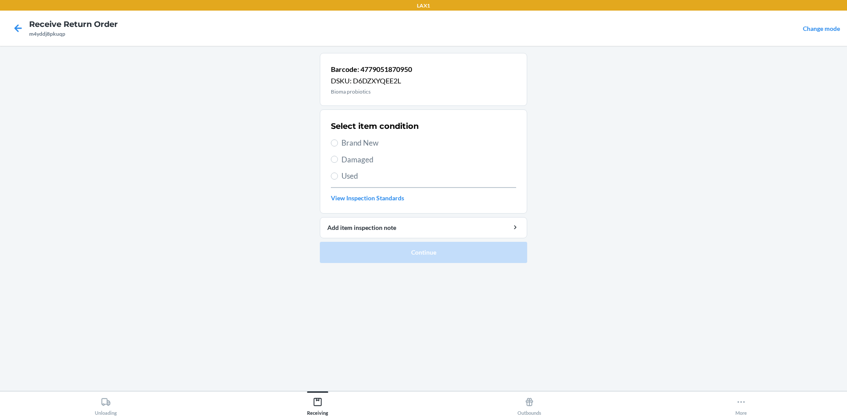
drag, startPoint x: 370, startPoint y: 128, endPoint x: 371, endPoint y: 133, distance: 4.9
click at [371, 133] on div "Select item condition Brand New Damaged Used View Inspection Standards" at bounding box center [423, 161] width 185 height 87
click at [372, 135] on div "Select item condition Brand New Damaged Used View Inspection Standards" at bounding box center [423, 161] width 185 height 87
click at [376, 148] on span "Brand New" at bounding box center [428, 142] width 175 height 11
click at [338, 146] on input "Brand New" at bounding box center [334, 142] width 7 height 7
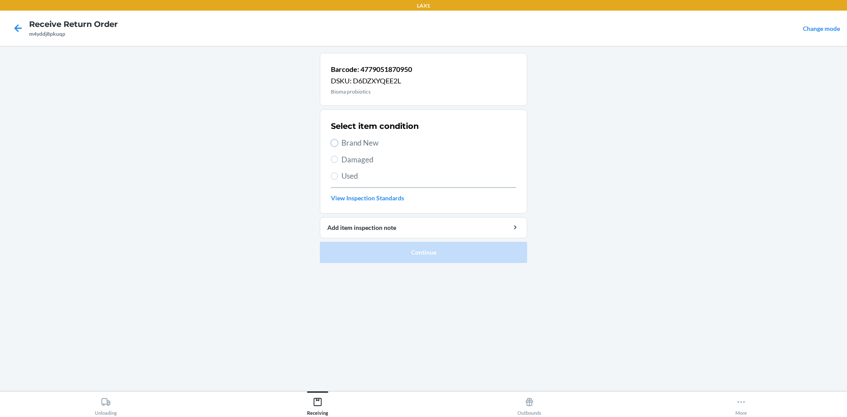
radio input "true"
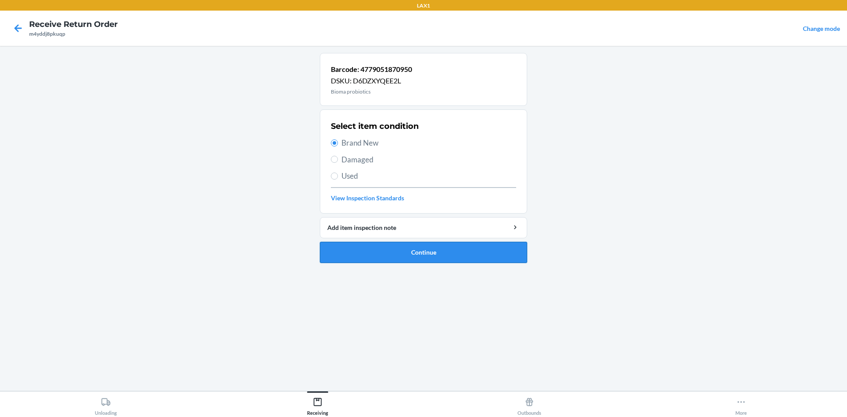
click at [404, 252] on button "Continue" at bounding box center [423, 252] width 207 height 21
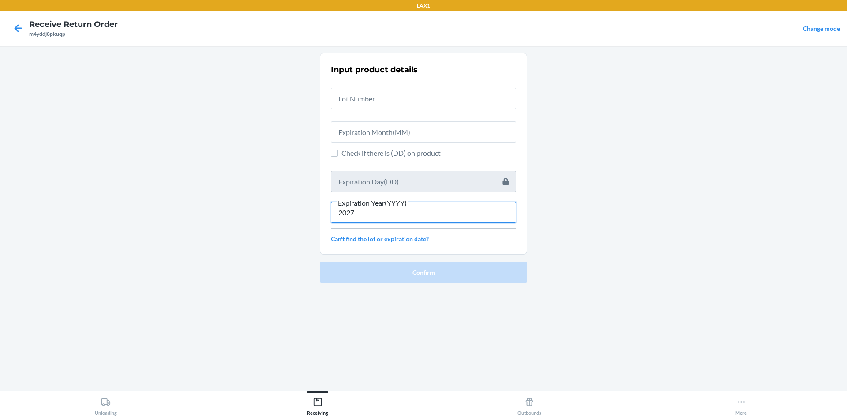
type input "2027"
click at [433, 119] on div at bounding box center [423, 128] width 185 height 28
click at [426, 148] on span "Check if there is (DD) on product" at bounding box center [428, 153] width 175 height 11
click at [338, 150] on input "Check if there is (DD) on product" at bounding box center [334, 153] width 7 height 7
checkbox input "true"
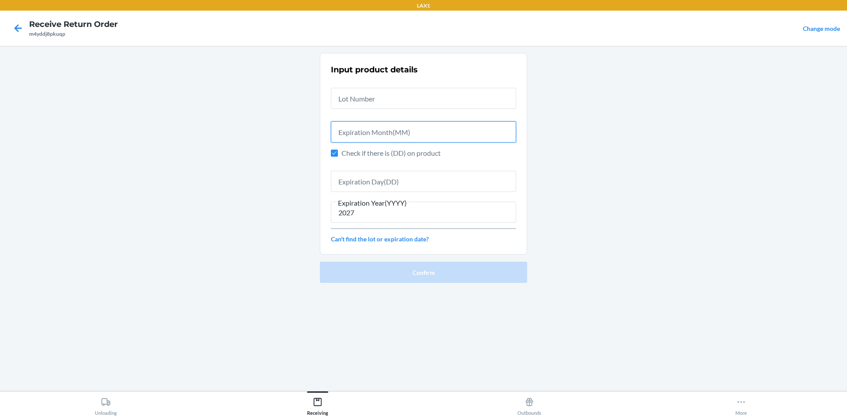
click at [428, 141] on input "text" at bounding box center [423, 131] width 185 height 21
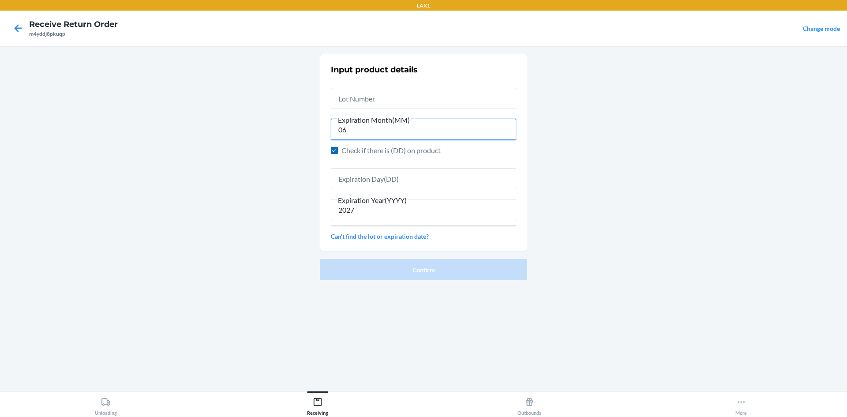
type input "06"
click at [336, 149] on input "Check if there is (DD) on product" at bounding box center [334, 150] width 7 height 7
checkbox input "false"
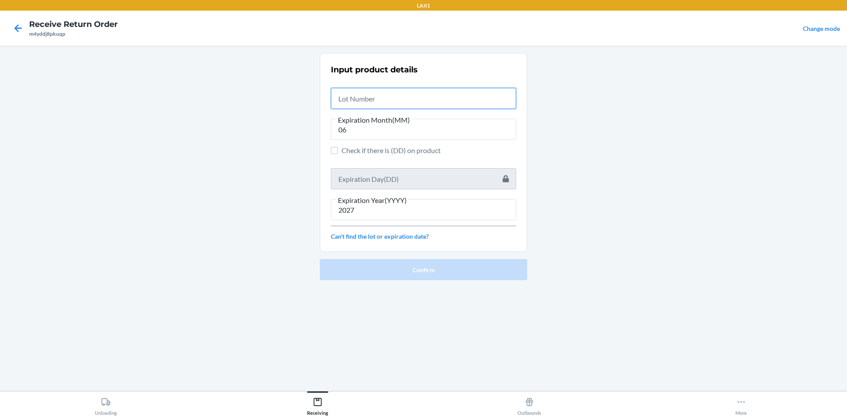
click at [351, 104] on input "text" at bounding box center [423, 98] width 185 height 21
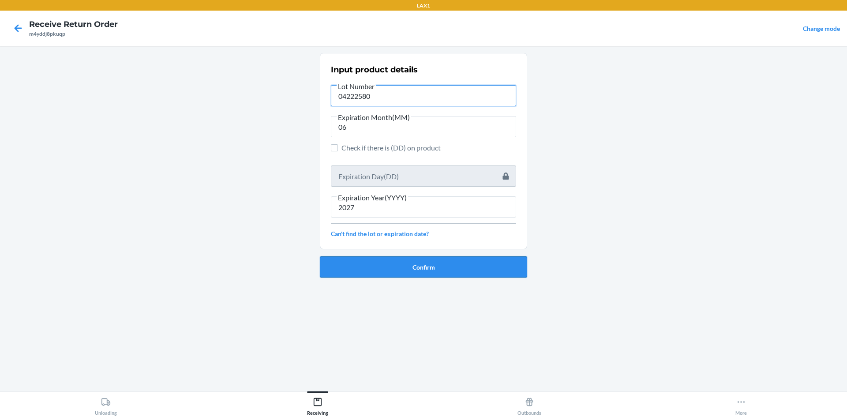
type input "04222580"
click at [489, 271] on button "Confirm" at bounding box center [423, 266] width 207 height 21
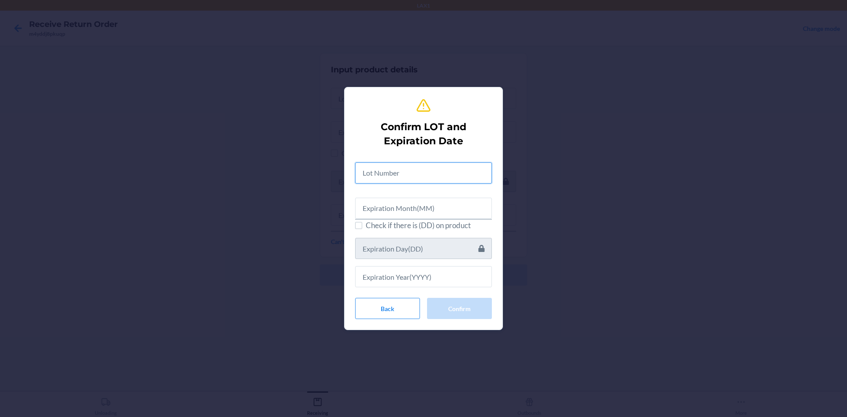
click at [363, 180] on input "text" at bounding box center [423, 172] width 137 height 21
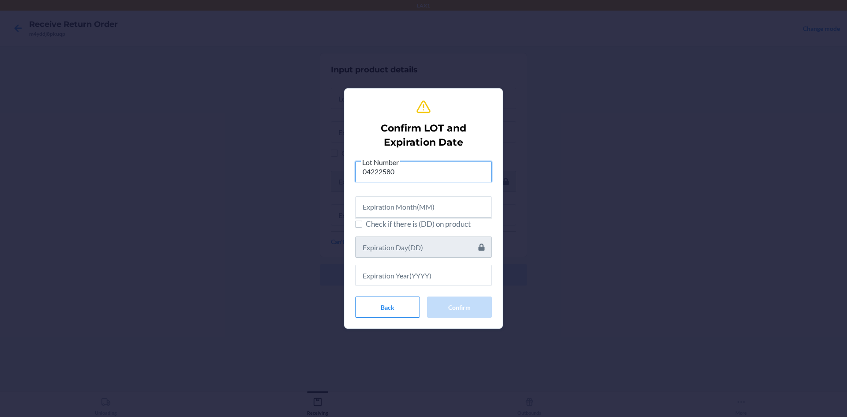
type input "04222580"
click at [441, 209] on input "text" at bounding box center [423, 206] width 137 height 21
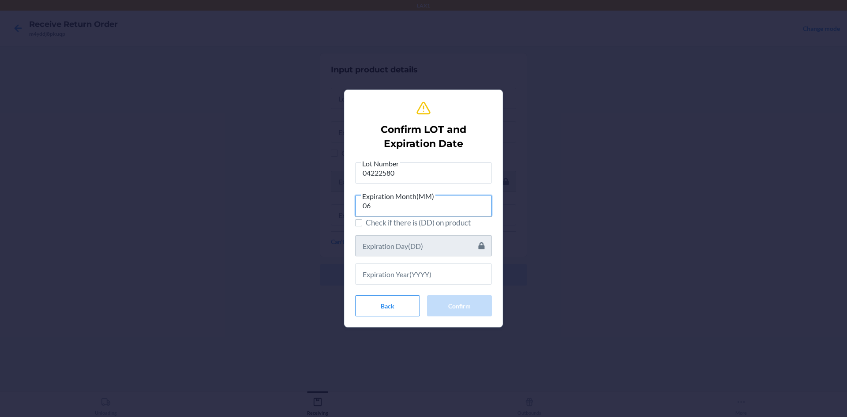
type input "06"
drag, startPoint x: 418, startPoint y: 287, endPoint x: 430, endPoint y: 262, distance: 27.2
click at [422, 278] on div "Lot Number 04222580 Expiration Month(MM) 06 Check if there is (DD) on product B…" at bounding box center [423, 237] width 137 height 159
click at [430, 262] on div at bounding box center [423, 270] width 137 height 28
click at [434, 275] on input "text" at bounding box center [423, 273] width 137 height 21
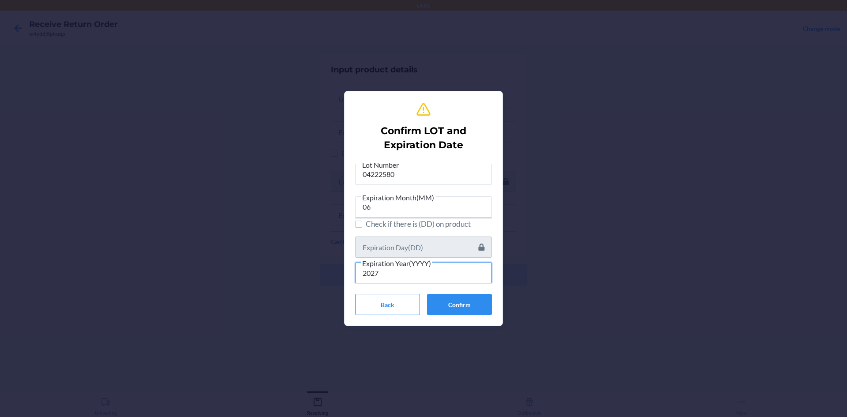
type input "2027"
click at [438, 307] on button "Confirm" at bounding box center [459, 304] width 65 height 21
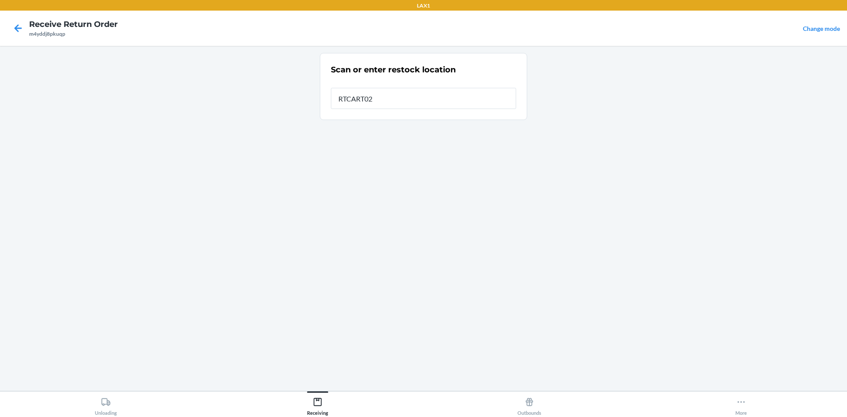
type input "RTCART024"
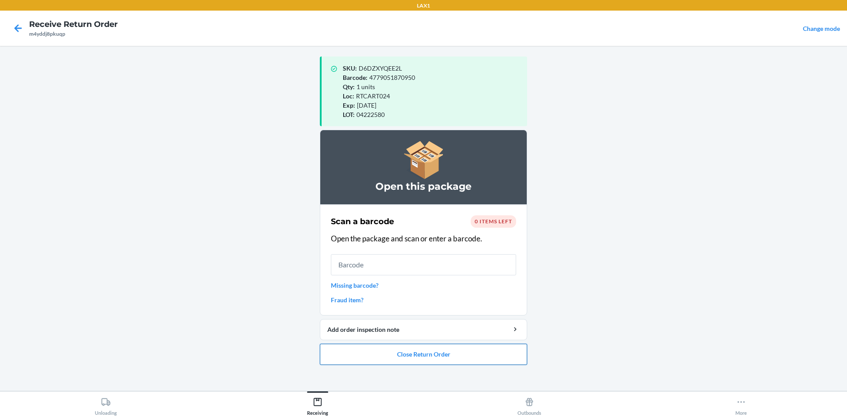
click at [396, 360] on button "Close Return Order" at bounding box center [423, 354] width 207 height 21
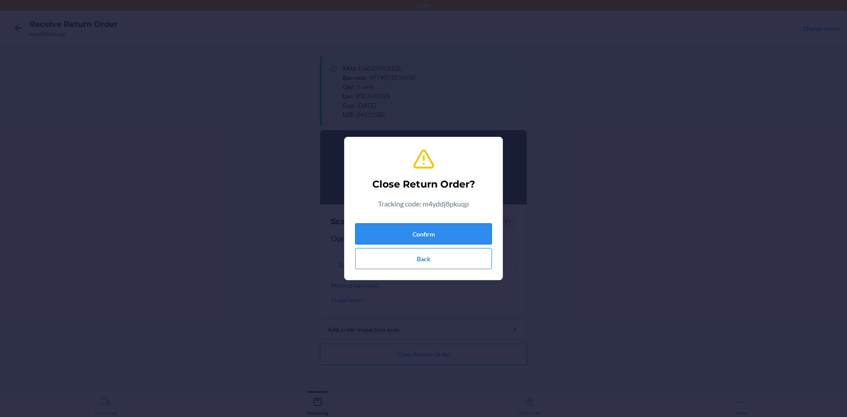
click at [450, 229] on button "Confirm" at bounding box center [423, 233] width 137 height 21
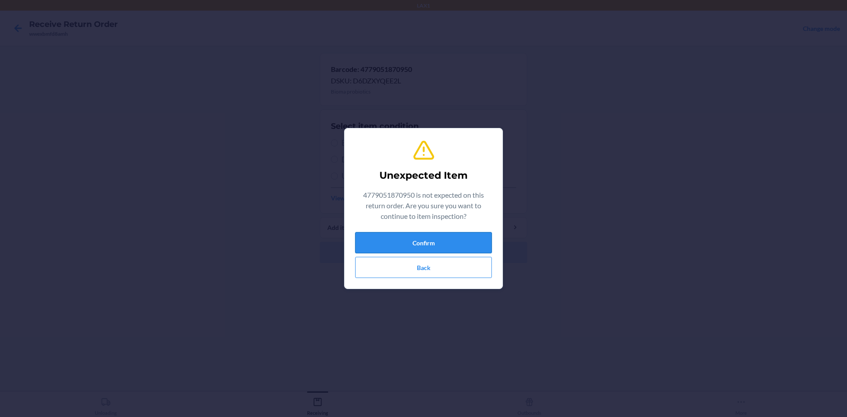
click at [447, 233] on button "Confirm" at bounding box center [423, 242] width 137 height 21
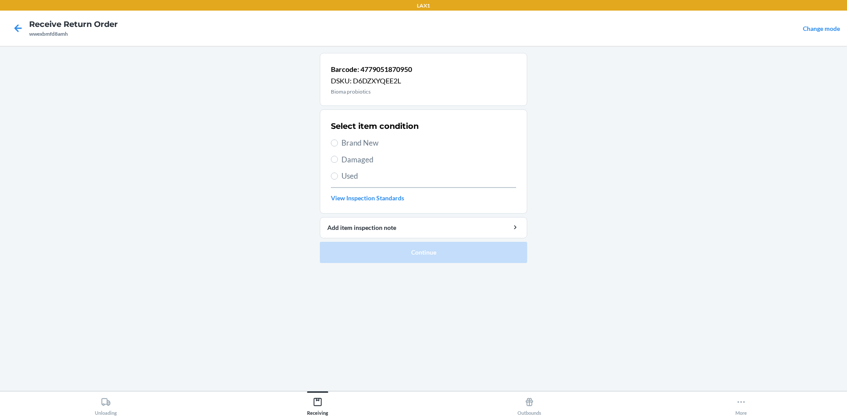
click at [396, 149] on div "Select item condition Brand New Damaged Used View Inspection Standards" at bounding box center [423, 161] width 185 height 87
click at [375, 139] on span "Brand New" at bounding box center [428, 142] width 175 height 11
click at [338, 139] on input "Brand New" at bounding box center [334, 142] width 7 height 7
radio input "true"
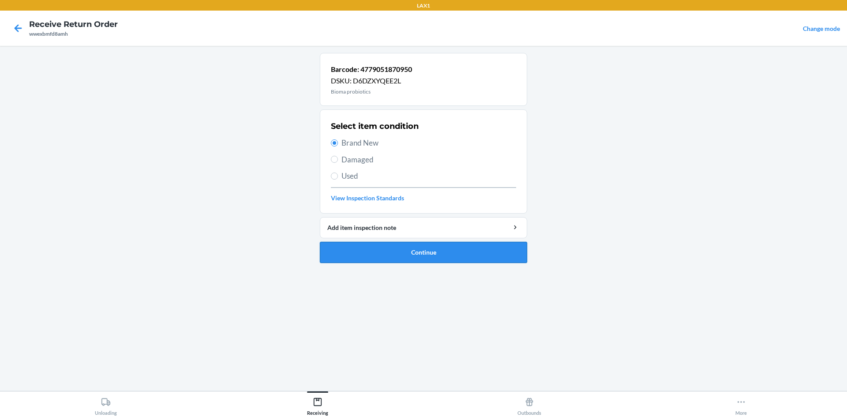
click at [414, 253] on button "Continue" at bounding box center [423, 252] width 207 height 21
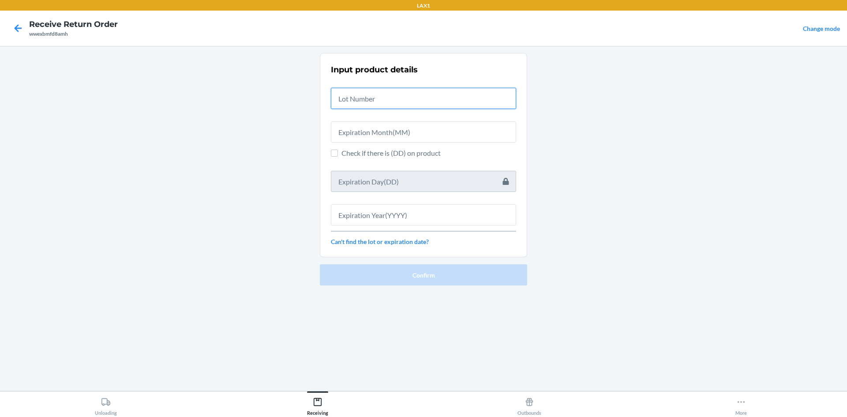
click at [457, 93] on input "text" at bounding box center [423, 98] width 185 height 21
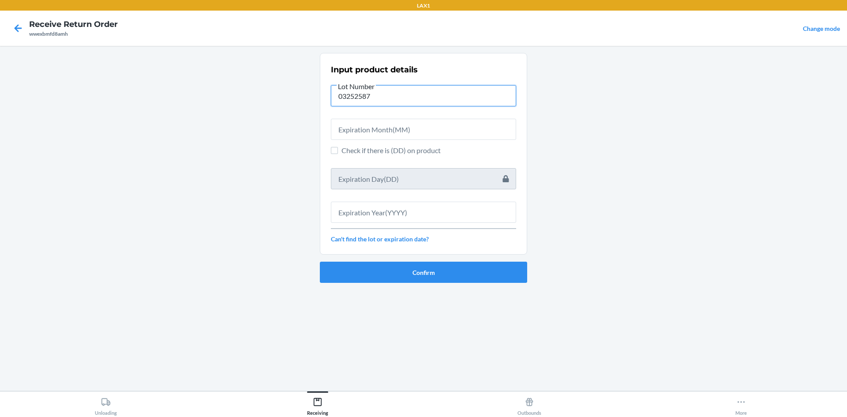
type input "03252587"
click at [427, 122] on input "text" at bounding box center [423, 129] width 185 height 21
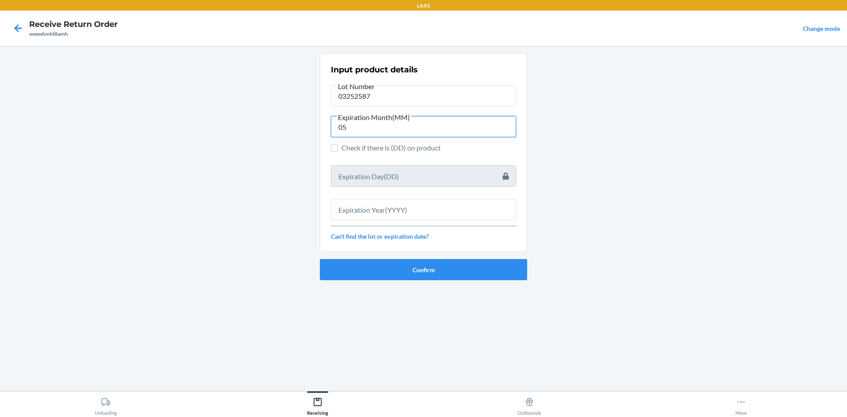
type input "05"
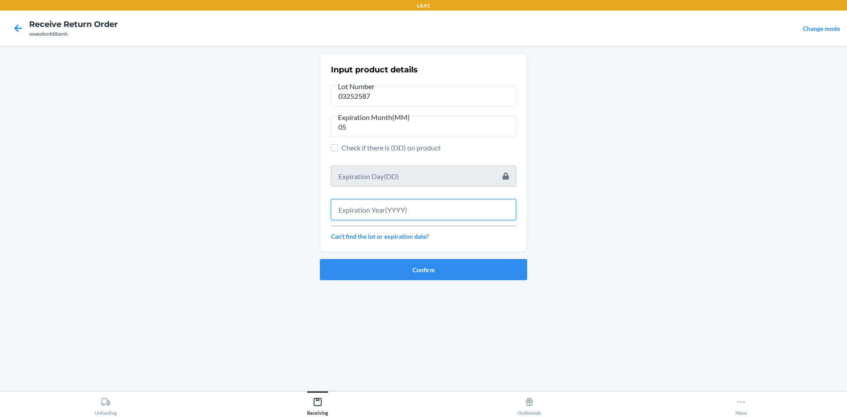
click at [355, 204] on input "text" at bounding box center [423, 209] width 185 height 21
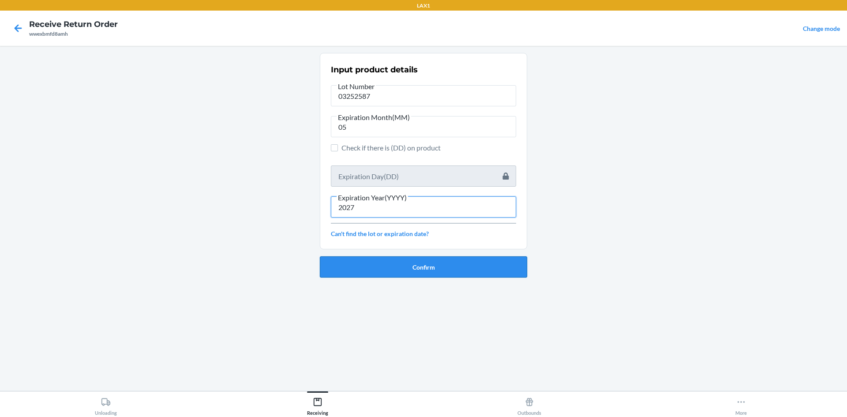
type input "2027"
click at [370, 265] on button "Confirm" at bounding box center [423, 266] width 207 height 21
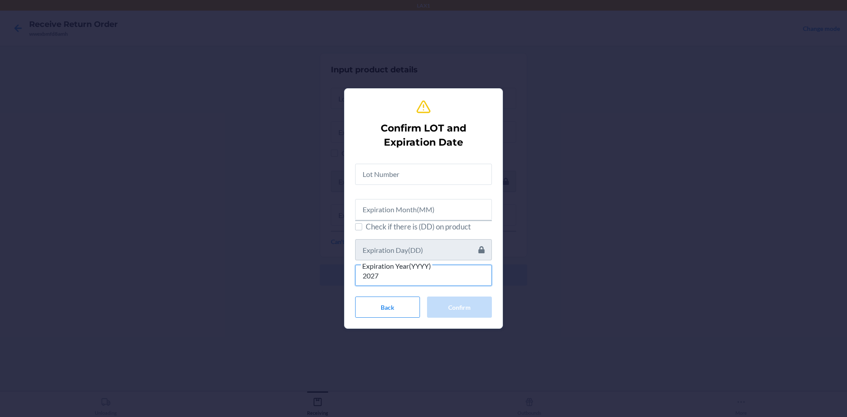
type input "2027"
click at [383, 212] on input "text" at bounding box center [423, 209] width 137 height 21
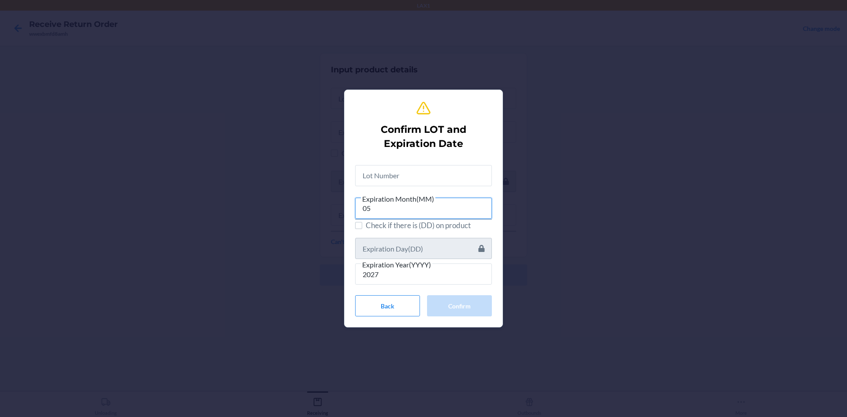
type input "05"
click at [381, 178] on input "text" at bounding box center [423, 175] width 137 height 21
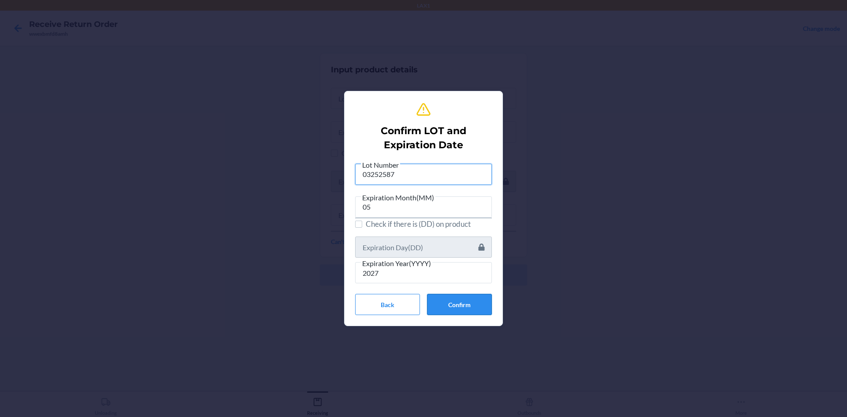
type input "03252587"
click at [446, 301] on button "Confirm" at bounding box center [459, 304] width 65 height 21
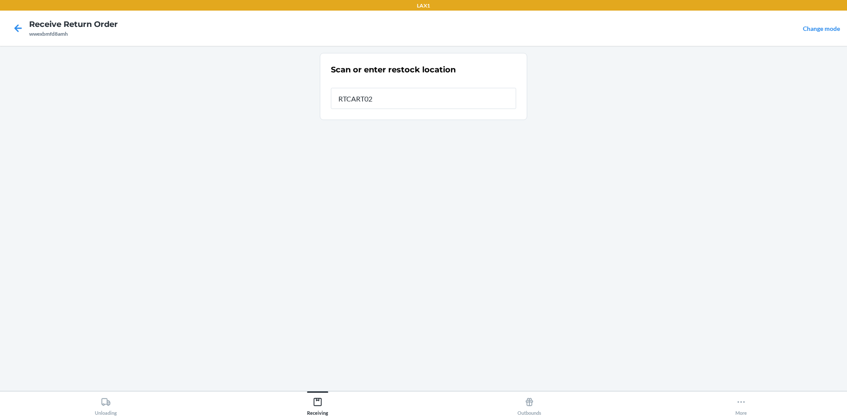
type input "RTCART024"
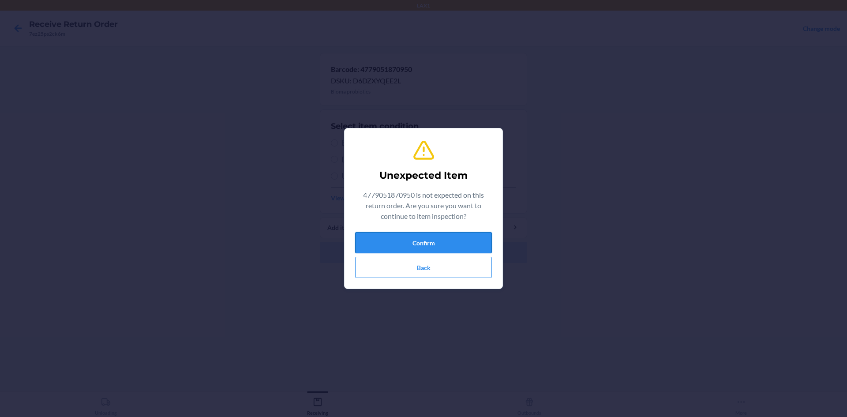
click at [440, 248] on button "Confirm" at bounding box center [423, 242] width 137 height 21
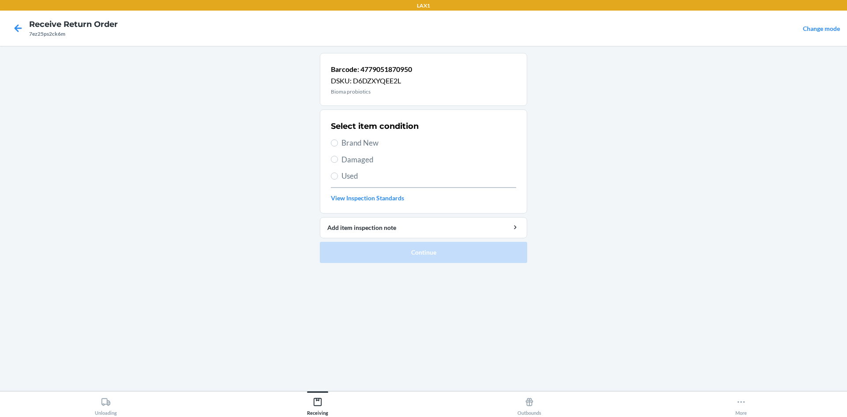
click at [342, 143] on span "Brand New" at bounding box center [428, 142] width 175 height 11
click at [338, 143] on input "Brand New" at bounding box center [334, 142] width 7 height 7
radio input "true"
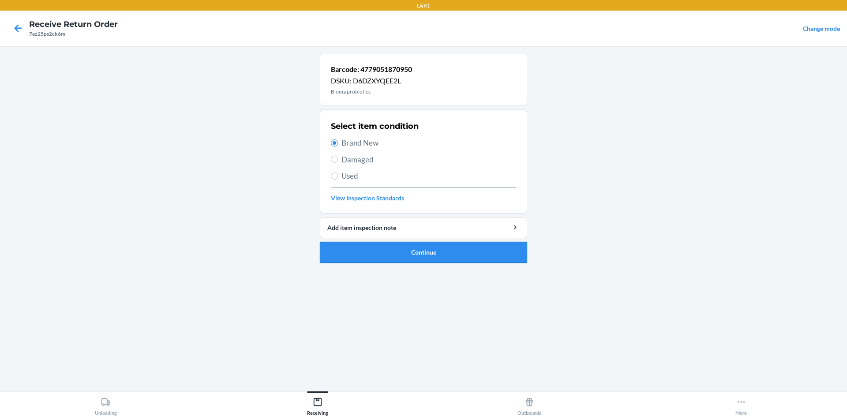
click at [336, 254] on button "Continue" at bounding box center [423, 252] width 207 height 21
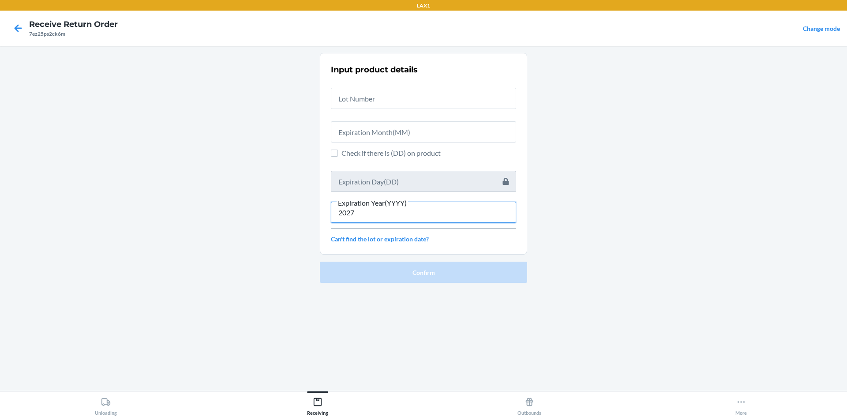
type input "2027"
click at [396, 128] on input "text" at bounding box center [423, 131] width 185 height 21
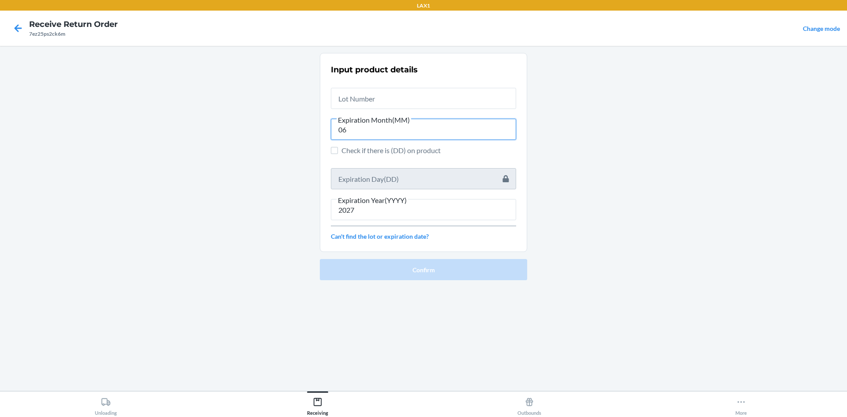
type input "06"
click at [397, 90] on input "text" at bounding box center [423, 98] width 185 height 21
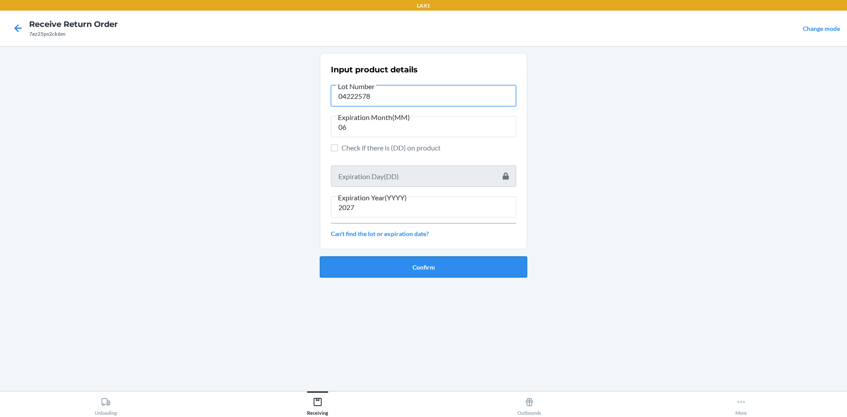
type input "04222578"
click at [458, 269] on button "Confirm" at bounding box center [423, 266] width 207 height 21
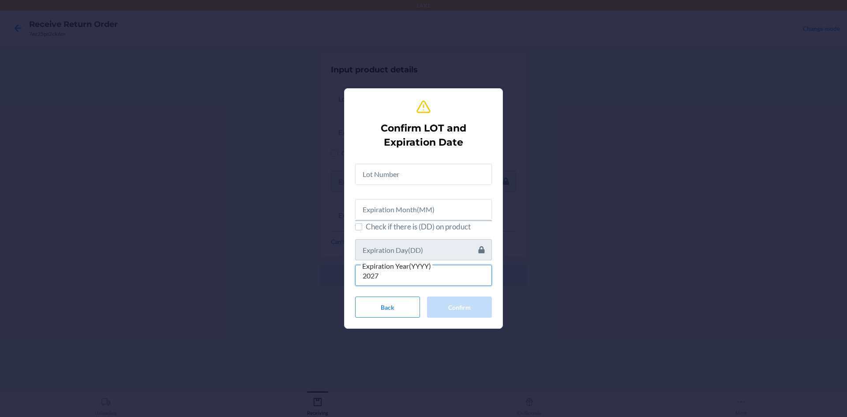
type input "2027"
click at [450, 202] on input "text" at bounding box center [423, 209] width 137 height 21
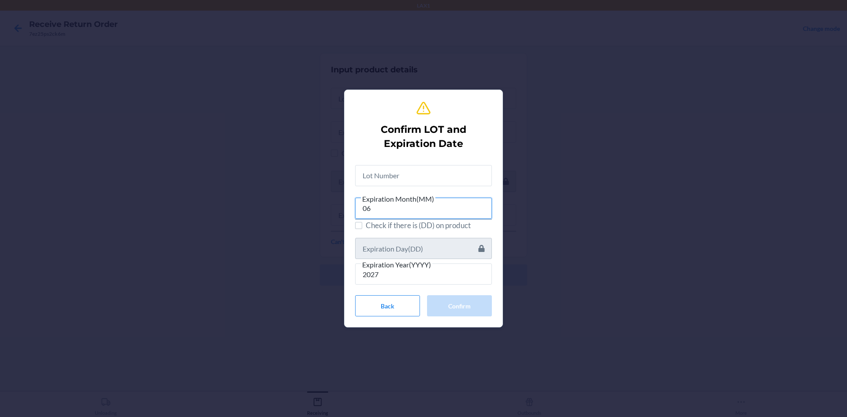
type input "06"
click at [411, 175] on input "text" at bounding box center [423, 175] width 137 height 21
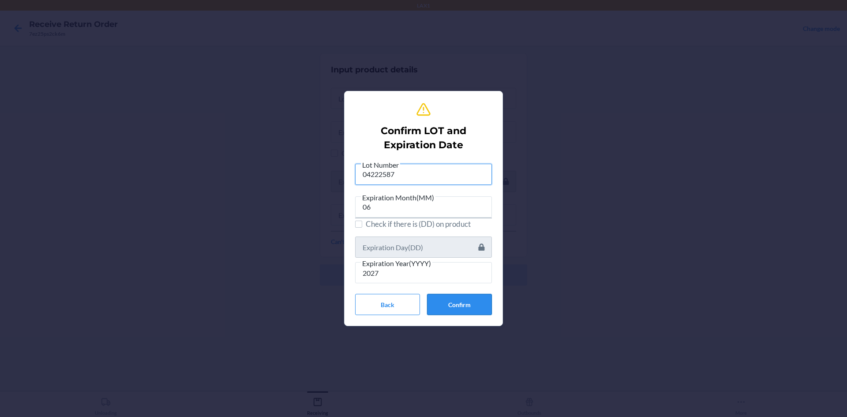
type input "04222587"
click at [474, 295] on button "Confirm" at bounding box center [459, 304] width 65 height 21
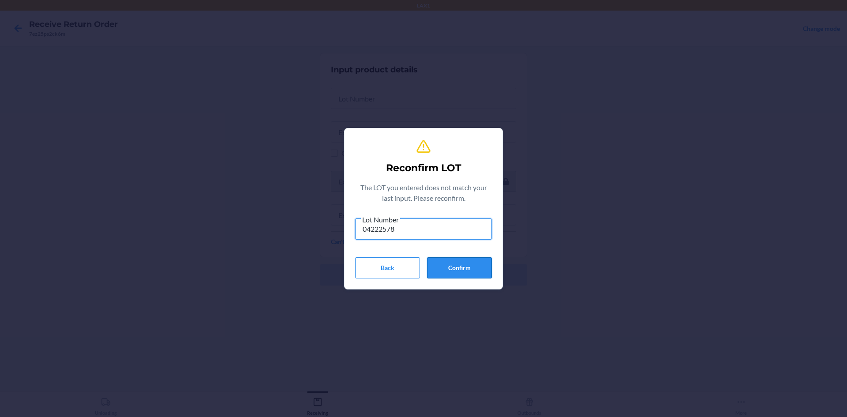
type input "04222578"
click at [482, 265] on button "Confirm" at bounding box center [459, 267] width 65 height 21
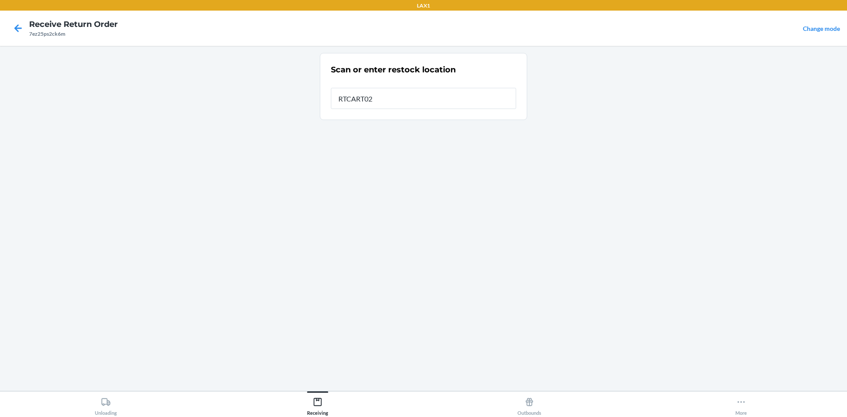
type input "RTCART024"
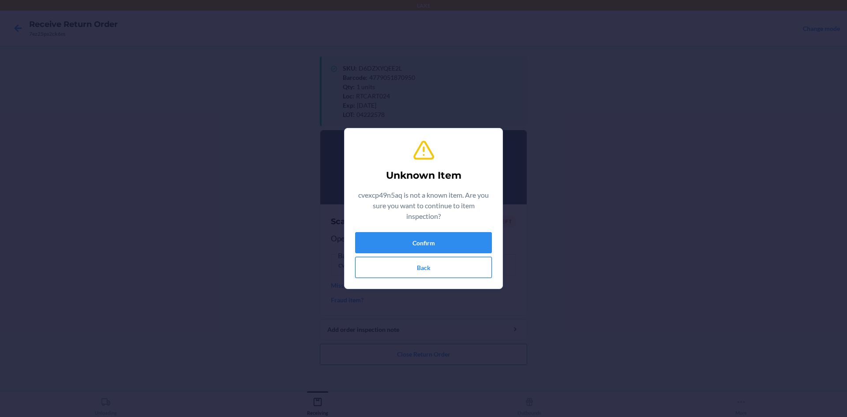
click at [459, 271] on button "Back" at bounding box center [423, 267] width 137 height 21
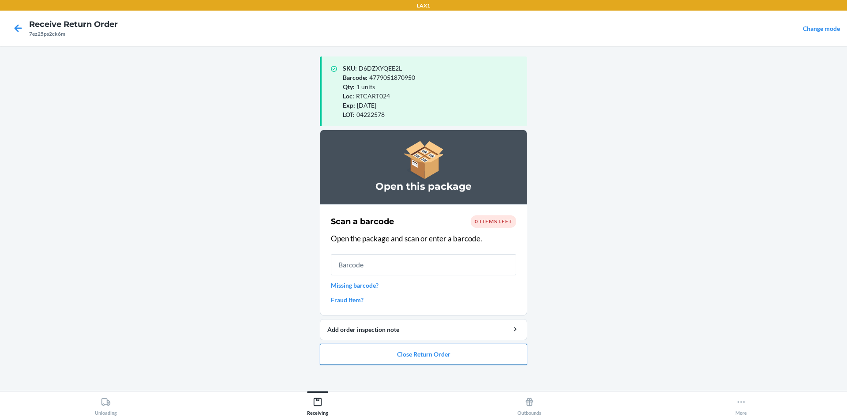
click at [452, 359] on button "Close Return Order" at bounding box center [423, 354] width 207 height 21
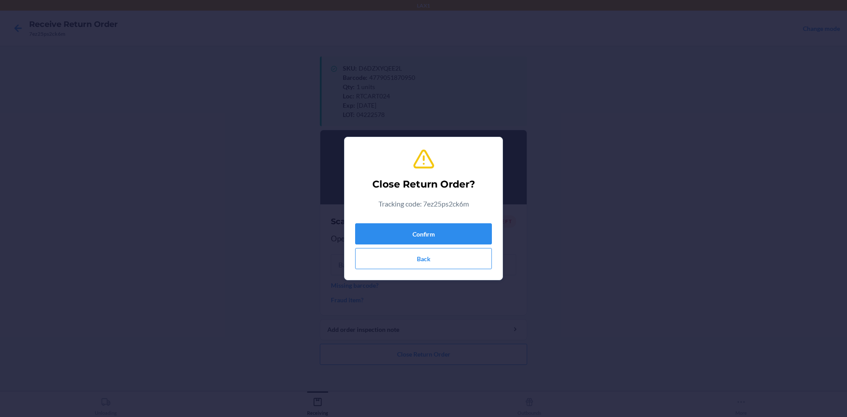
click at [450, 213] on div "Close Return Order? Tracking code: 7ez25ps2ck6m Confirm Back" at bounding box center [423, 208] width 137 height 128
click at [452, 230] on button "Confirm" at bounding box center [423, 233] width 137 height 21
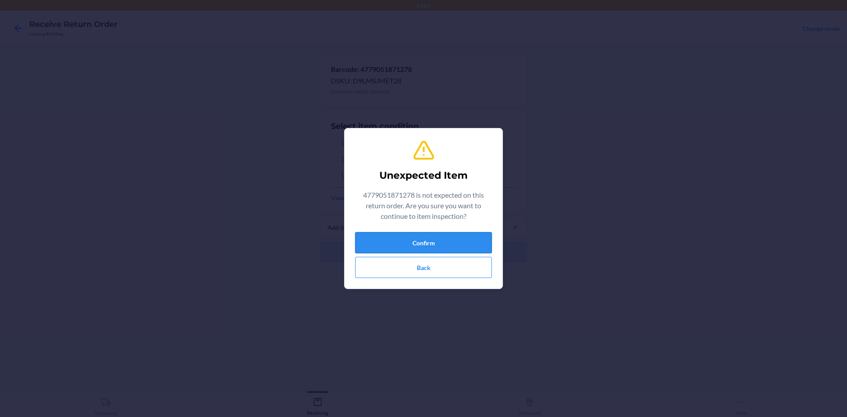
click at [419, 243] on button "Confirm" at bounding box center [423, 242] width 137 height 21
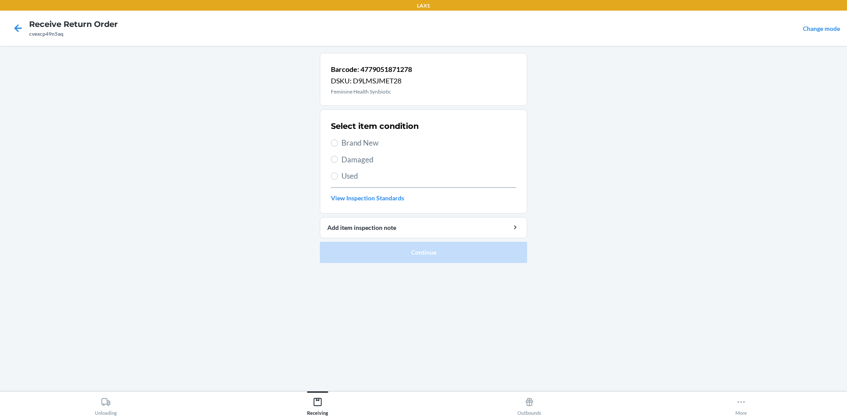
drag, startPoint x: 345, startPoint y: 136, endPoint x: 346, endPoint y: 141, distance: 4.6
click at [345, 136] on div "Select item condition Brand New Damaged Used View Inspection Standards" at bounding box center [423, 161] width 185 height 87
click at [346, 141] on span "Brand New" at bounding box center [428, 142] width 175 height 11
click at [338, 141] on input "Brand New" at bounding box center [334, 142] width 7 height 7
radio input "true"
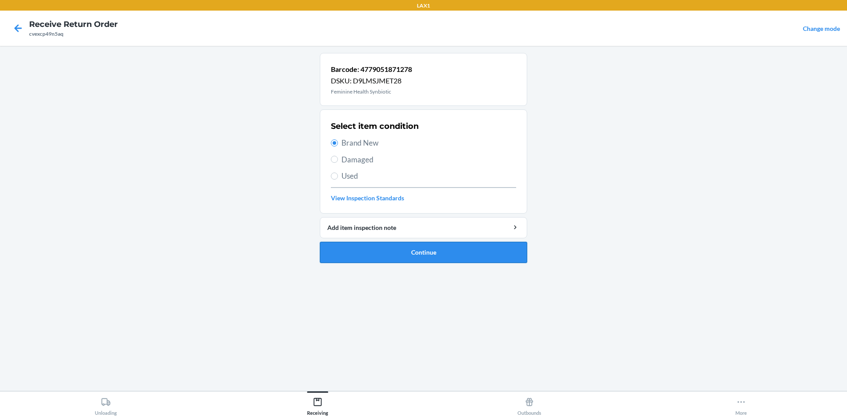
click at [408, 262] on button "Continue" at bounding box center [423, 252] width 207 height 21
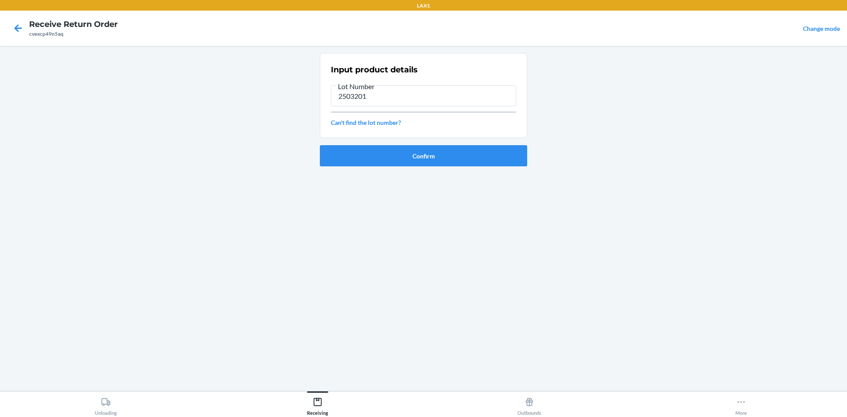
type input "2503201"
click at [462, 151] on button "Confirm" at bounding box center [423, 155] width 207 height 21
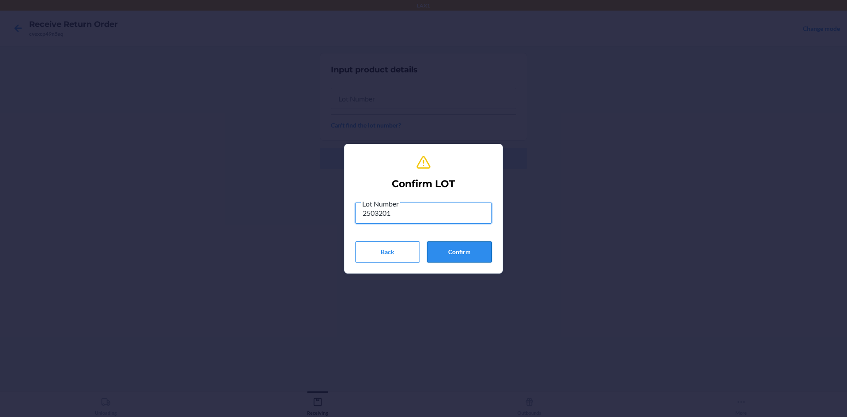
type input "2503201"
click at [486, 259] on button "Confirm" at bounding box center [459, 251] width 65 height 21
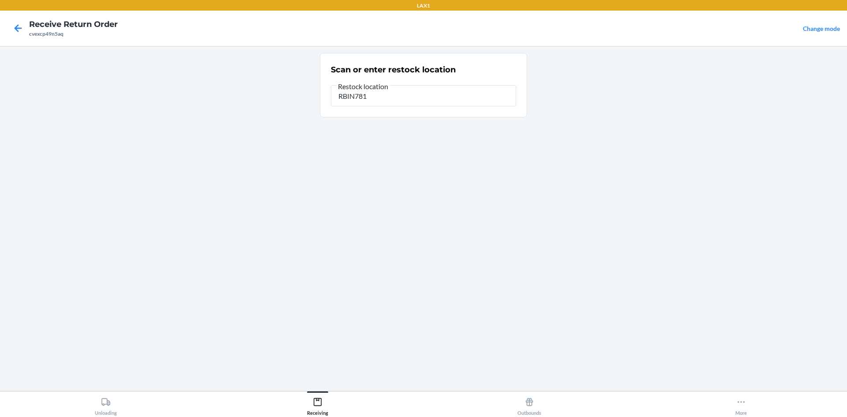
type input "RBIN781"
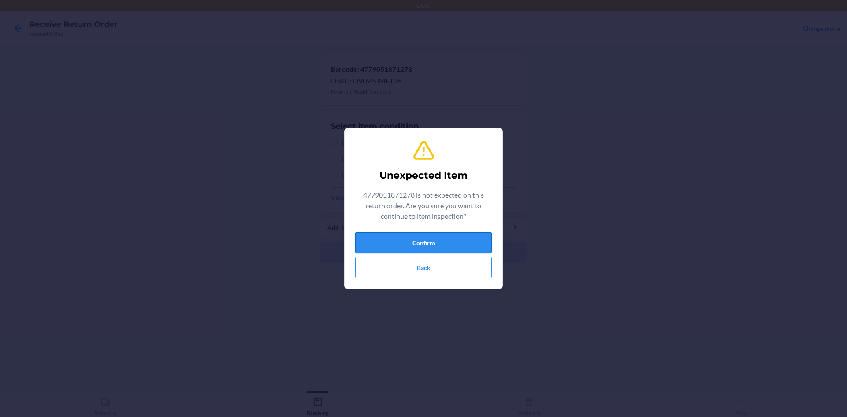
click at [491, 241] on button "Confirm" at bounding box center [423, 242] width 137 height 21
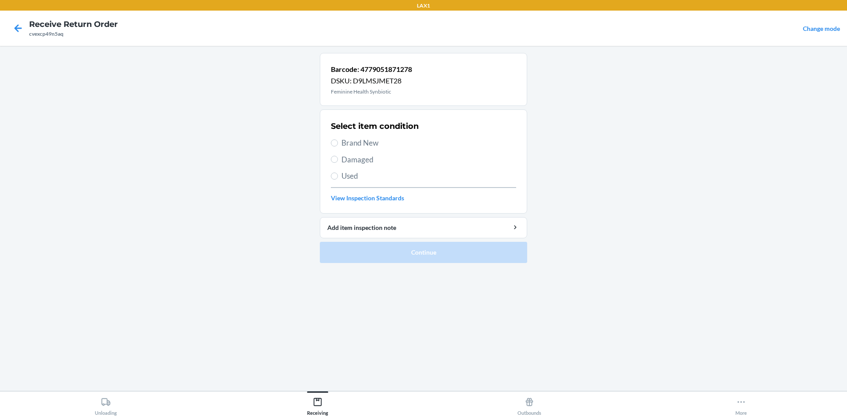
click at [354, 138] on span "Brand New" at bounding box center [428, 142] width 175 height 11
click at [338, 139] on input "Brand New" at bounding box center [334, 142] width 7 height 7
radio input "true"
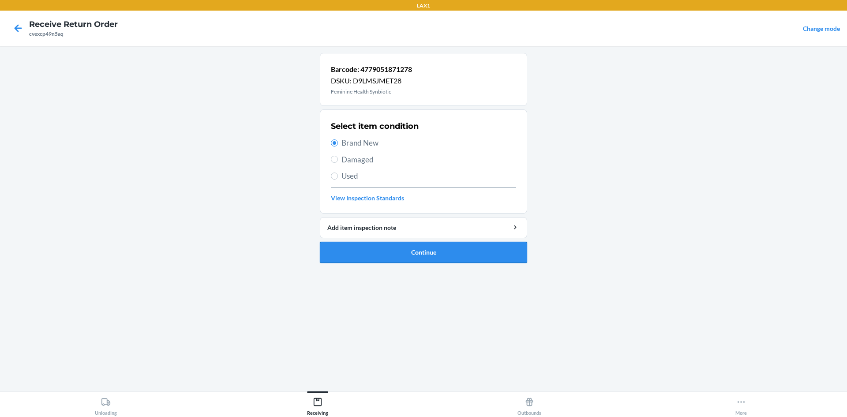
click at [419, 261] on button "Continue" at bounding box center [423, 252] width 207 height 21
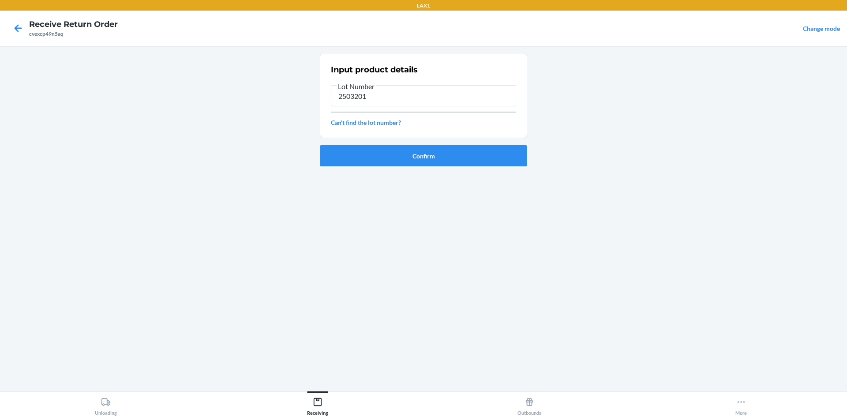
type input "2503201"
click at [488, 144] on div "Confirm" at bounding box center [423, 152] width 207 height 28
click at [489, 151] on button "Confirm" at bounding box center [423, 155] width 207 height 21
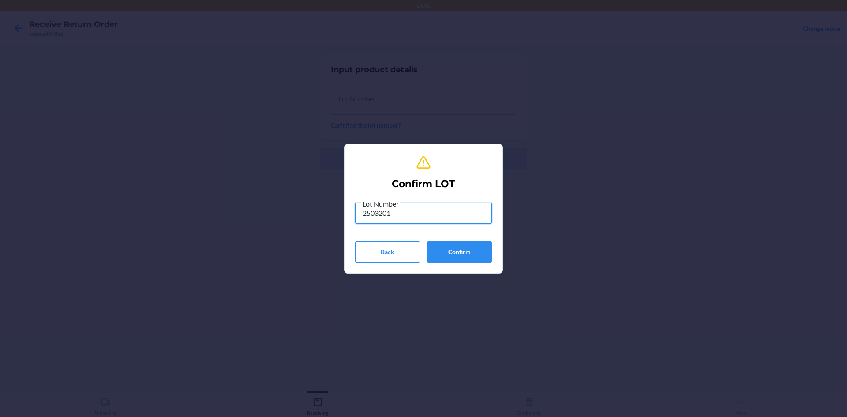
type input "2503201"
click at [489, 247] on button "Confirm" at bounding box center [459, 251] width 65 height 21
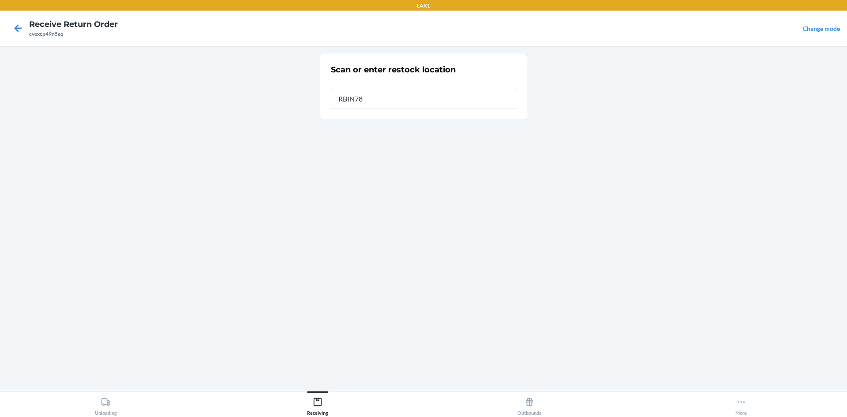
type input "RBIN781"
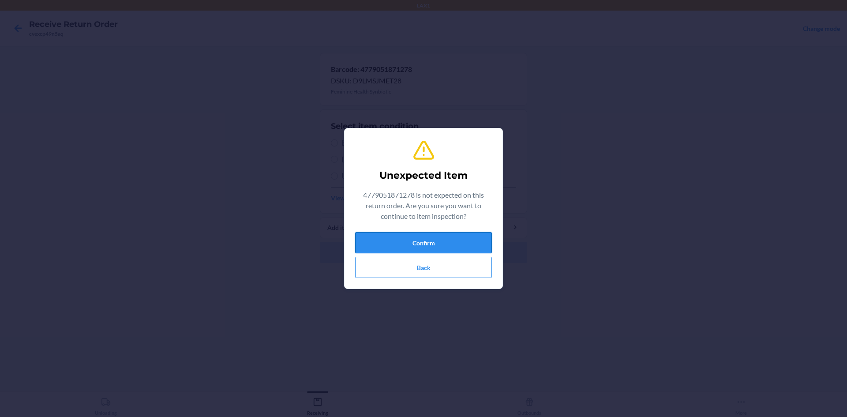
click at [441, 244] on button "Confirm" at bounding box center [423, 242] width 137 height 21
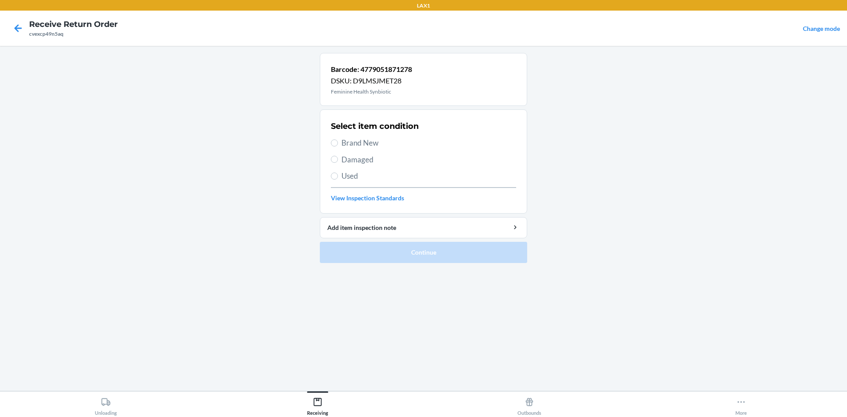
click at [354, 139] on span "Brand New" at bounding box center [428, 142] width 175 height 11
click at [338, 139] on input "Brand New" at bounding box center [334, 142] width 7 height 7
radio input "true"
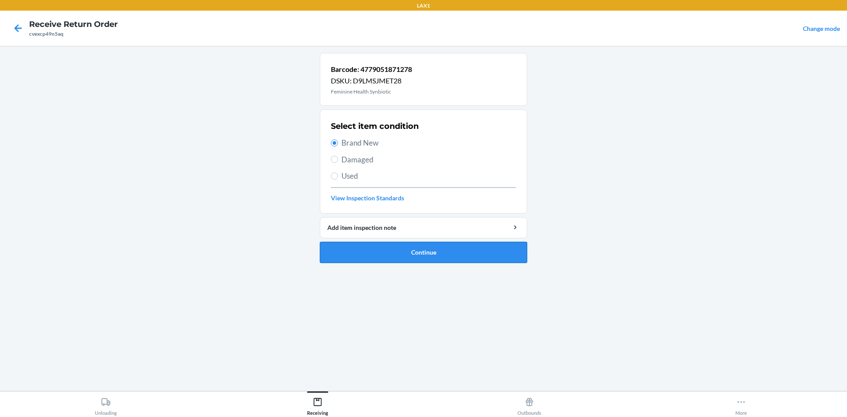
click at [387, 262] on button "Continue" at bounding box center [423, 252] width 207 height 21
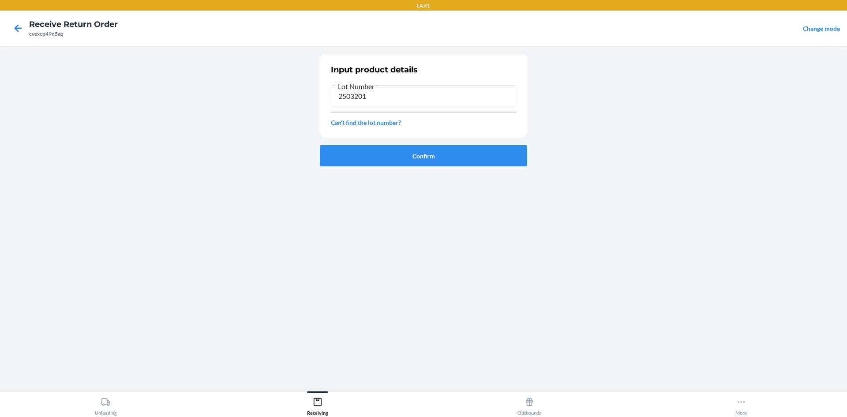
type input "2503201"
click at [397, 160] on button "Confirm" at bounding box center [423, 155] width 207 height 21
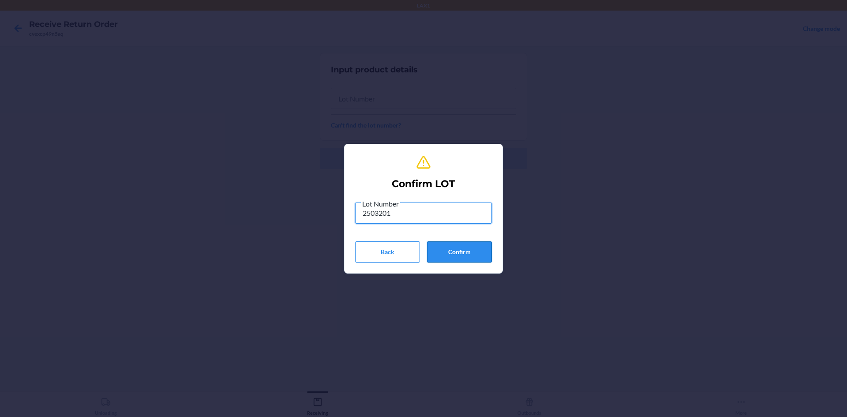
type input "2503201"
click at [451, 255] on button "Confirm" at bounding box center [459, 251] width 65 height 21
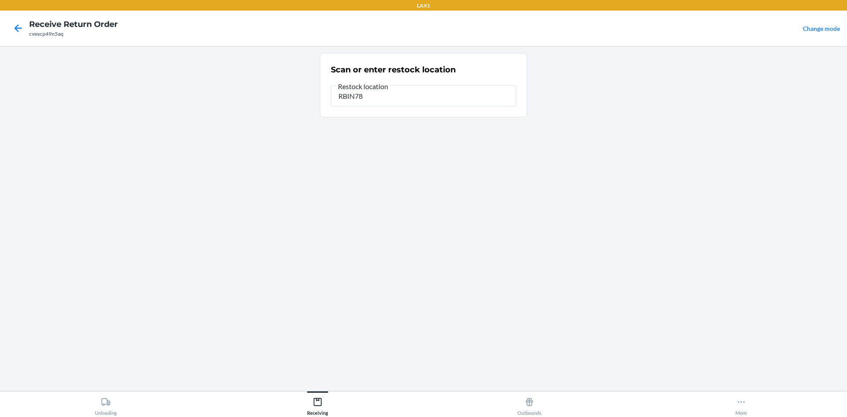
type input "RBIN781"
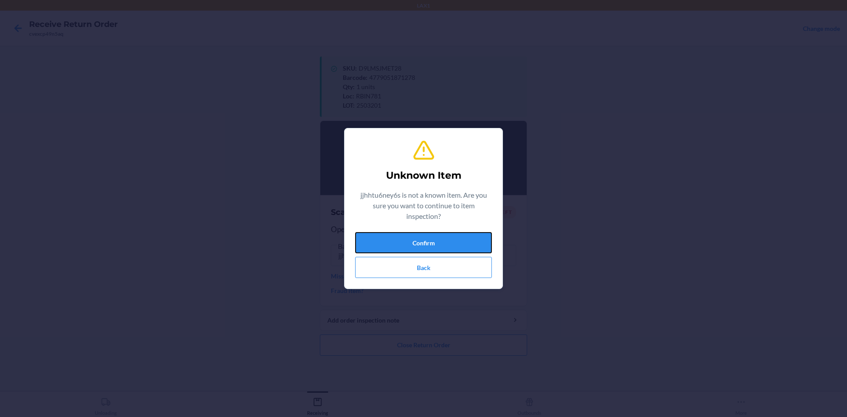
click at [440, 248] on button "Confirm" at bounding box center [423, 242] width 137 height 21
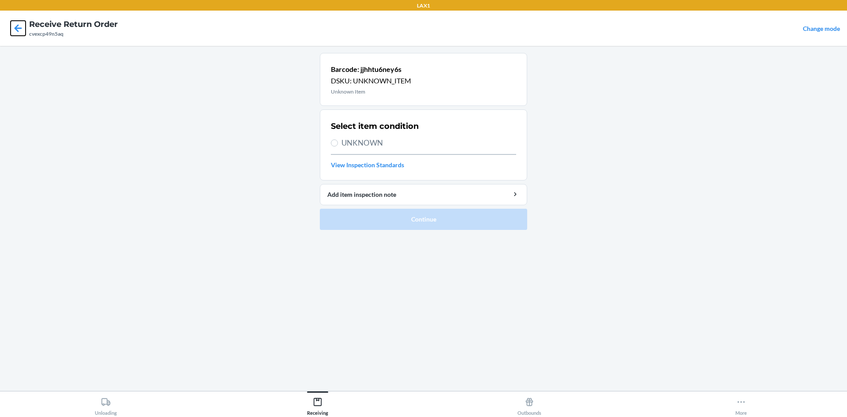
click at [15, 32] on icon at bounding box center [18, 28] width 15 height 15
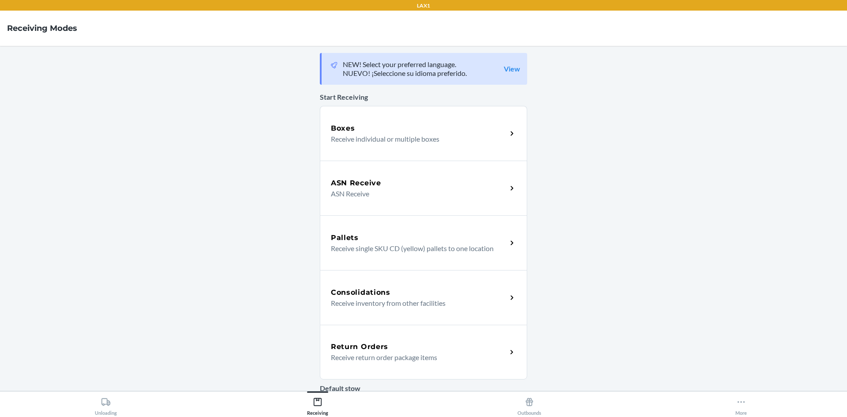
click at [501, 339] on div "Return Orders Receive return order package items" at bounding box center [423, 352] width 207 height 55
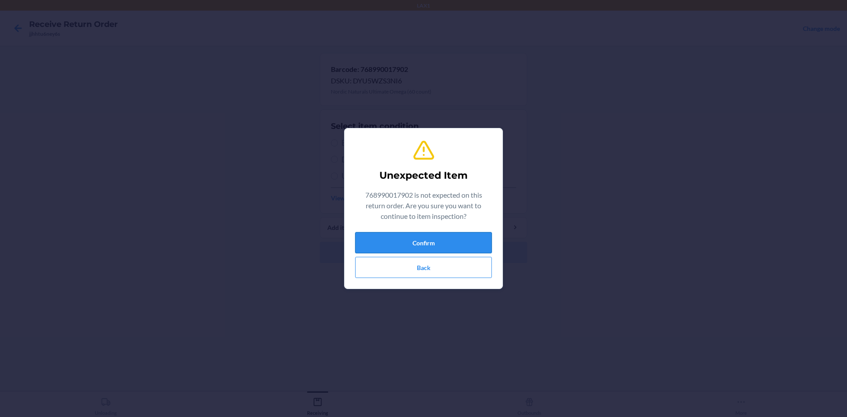
click at [426, 247] on button "Confirm" at bounding box center [423, 242] width 137 height 21
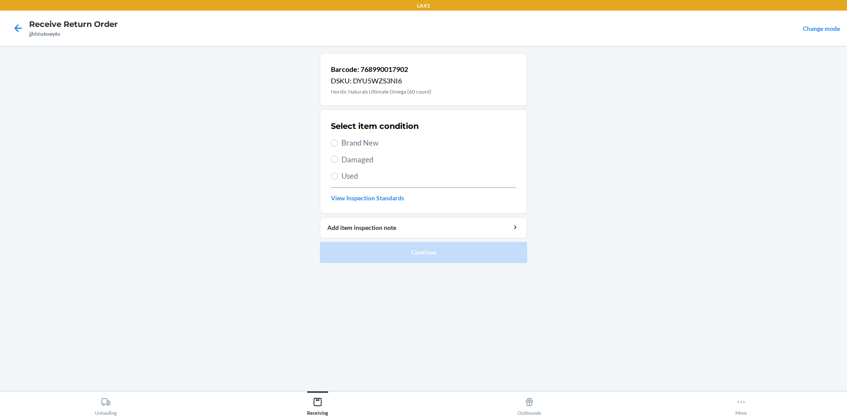
click at [343, 135] on div "Select item condition Brand New Damaged Used View Inspection Standards" at bounding box center [423, 161] width 185 height 87
click at [343, 140] on span "Brand New" at bounding box center [428, 142] width 175 height 11
click at [338, 140] on input "Brand New" at bounding box center [334, 142] width 7 height 7
radio input "true"
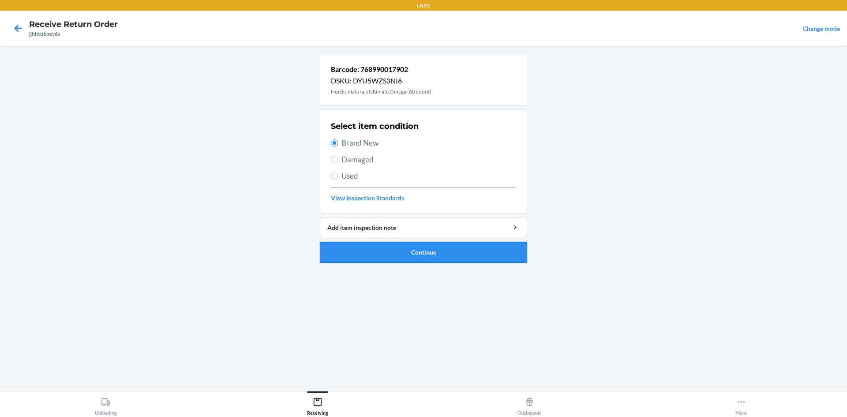
click at [335, 258] on button "Continue" at bounding box center [423, 252] width 207 height 21
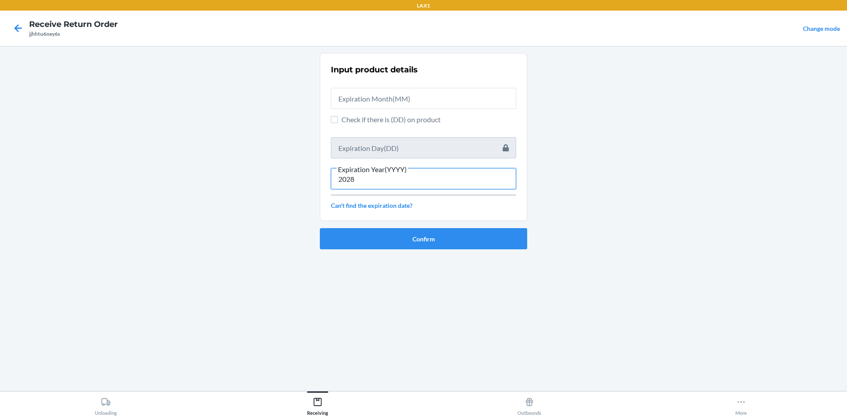
type input "2028"
click at [454, 99] on input "text" at bounding box center [423, 98] width 185 height 21
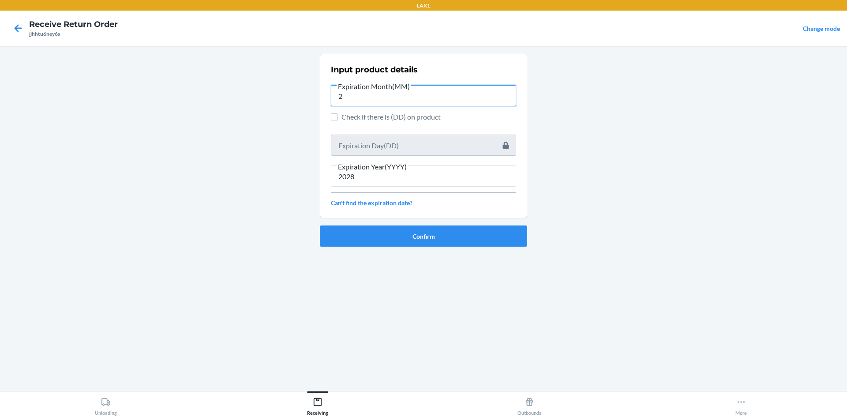
type input "2"
type input "02"
click at [419, 233] on button "Confirm" at bounding box center [423, 235] width 207 height 21
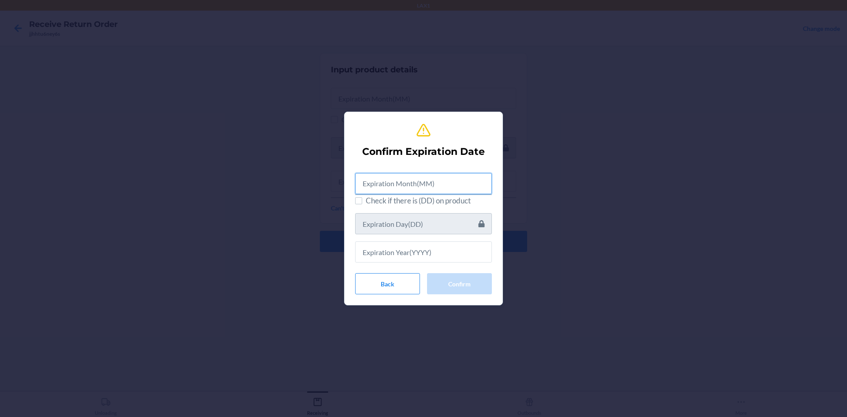
click at [422, 182] on input "text" at bounding box center [423, 183] width 137 height 21
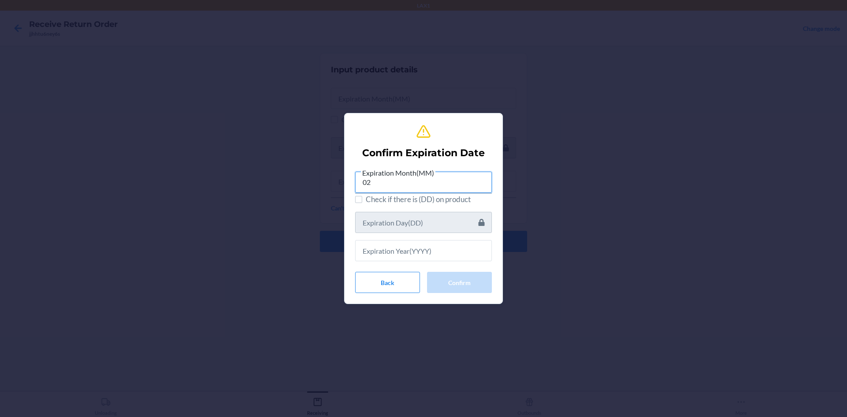
type input "02"
click at [417, 257] on input "text" at bounding box center [423, 250] width 137 height 21
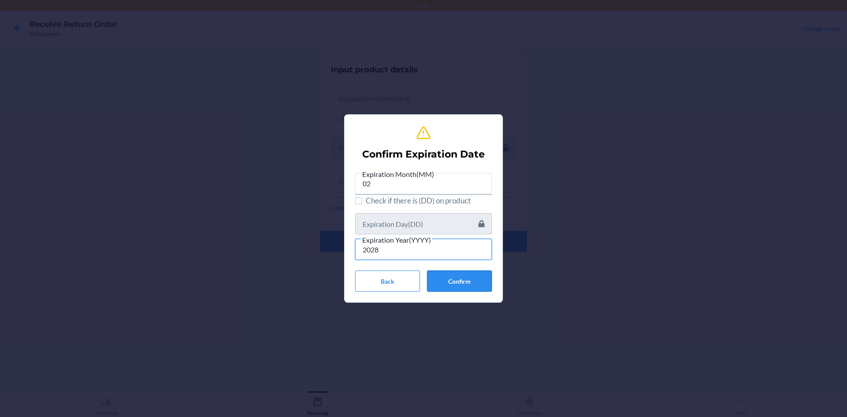
type input "2028"
click at [459, 282] on button "Confirm" at bounding box center [459, 280] width 65 height 21
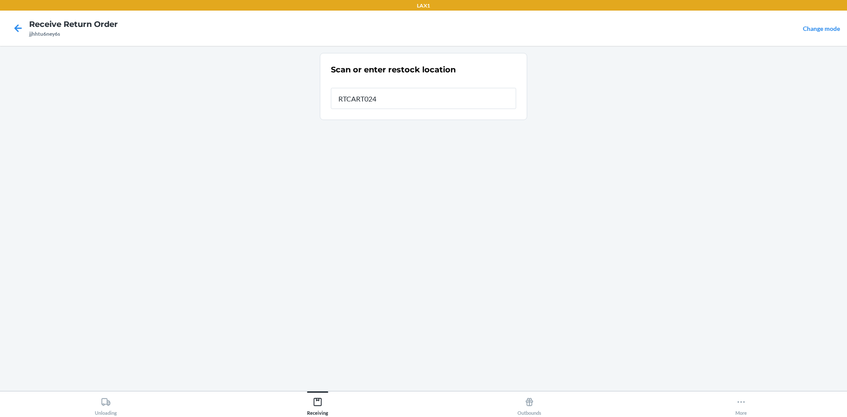
type input "RTCART024"
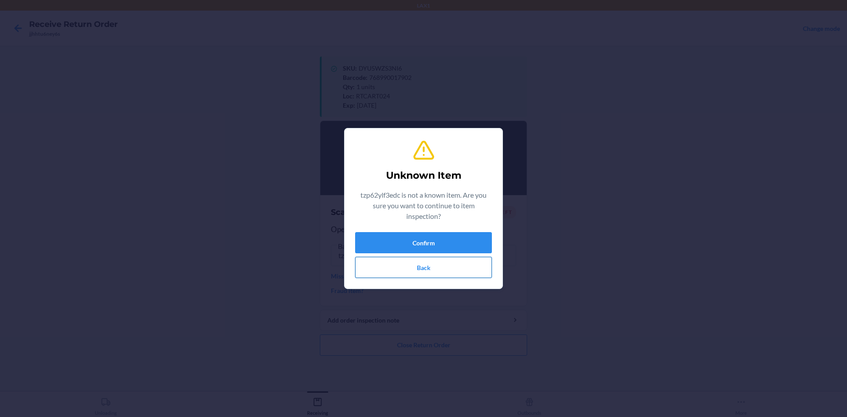
click at [452, 264] on button "Back" at bounding box center [423, 267] width 137 height 21
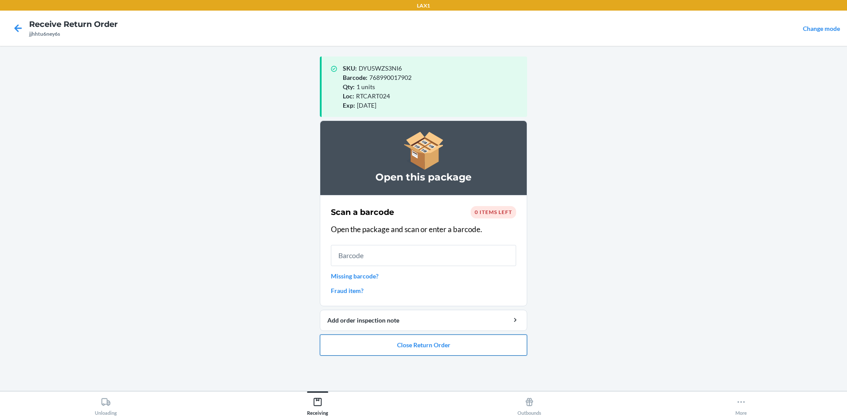
click at [423, 344] on button "Close Return Order" at bounding box center [423, 344] width 207 height 21
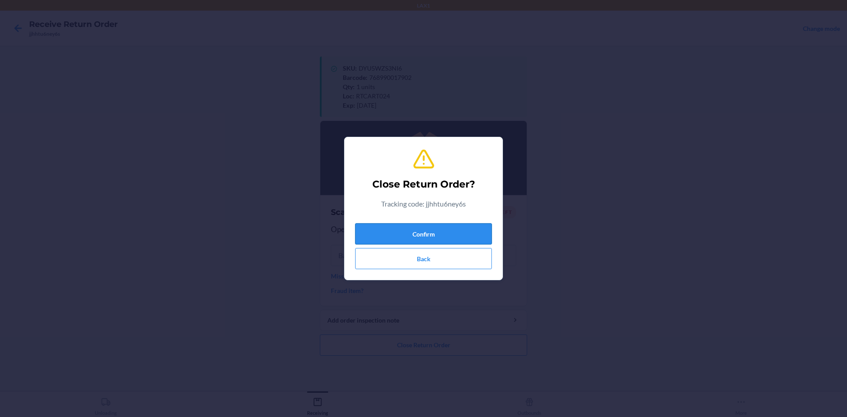
click at [434, 231] on button "Confirm" at bounding box center [423, 233] width 137 height 21
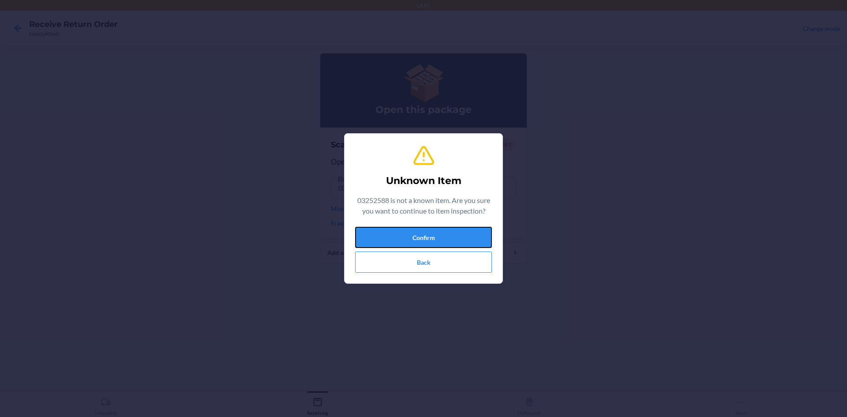
click at [434, 231] on button "Confirm" at bounding box center [423, 237] width 137 height 21
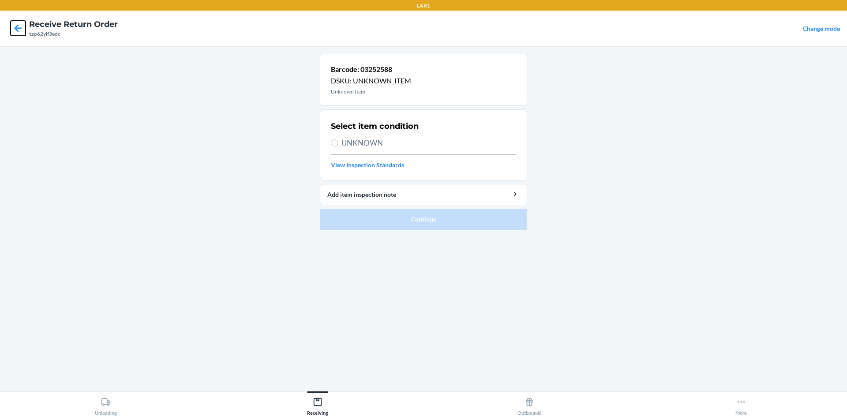
click at [15, 29] on icon at bounding box center [18, 27] width 7 height 7
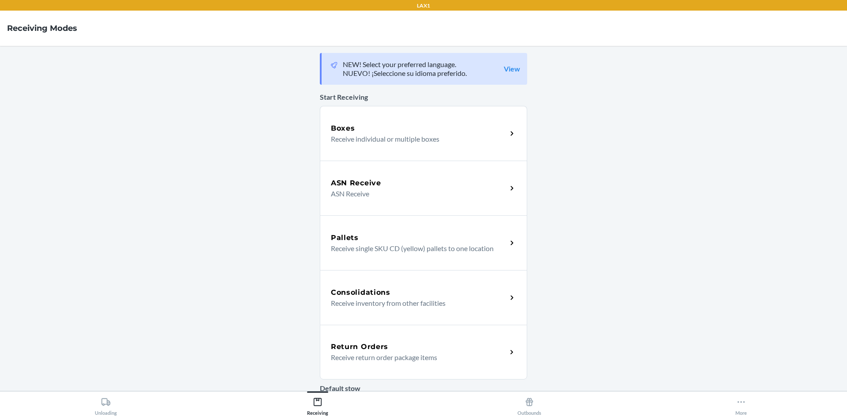
click at [357, 346] on h5 "Return Orders" at bounding box center [359, 346] width 57 height 11
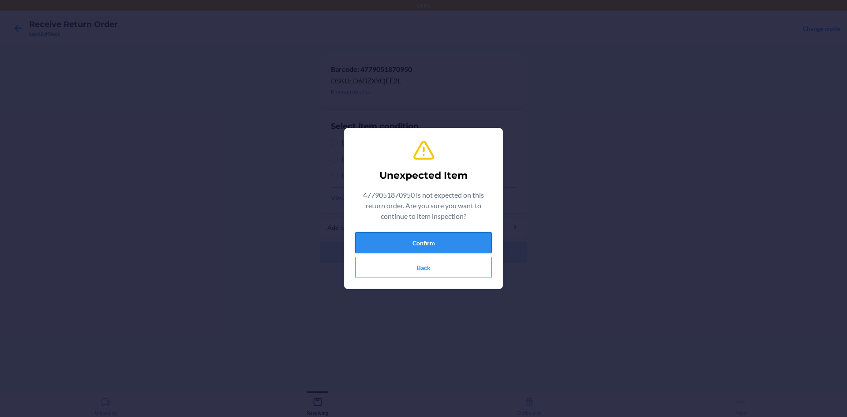
click at [460, 230] on div "Unexpected Item 4779051870950 is not expected on this return order. Are you sur…" at bounding box center [423, 208] width 137 height 146
click at [458, 236] on button "Confirm" at bounding box center [423, 242] width 137 height 21
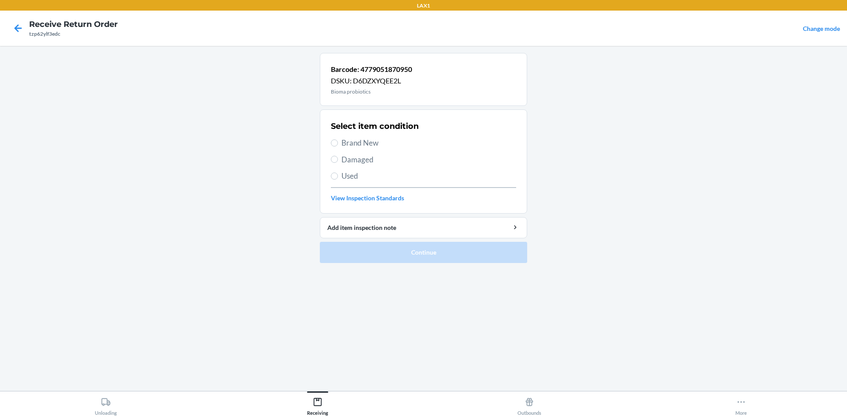
click at [429, 152] on div "Select item condition Brand New Damaged Used View Inspection Standards" at bounding box center [423, 161] width 185 height 87
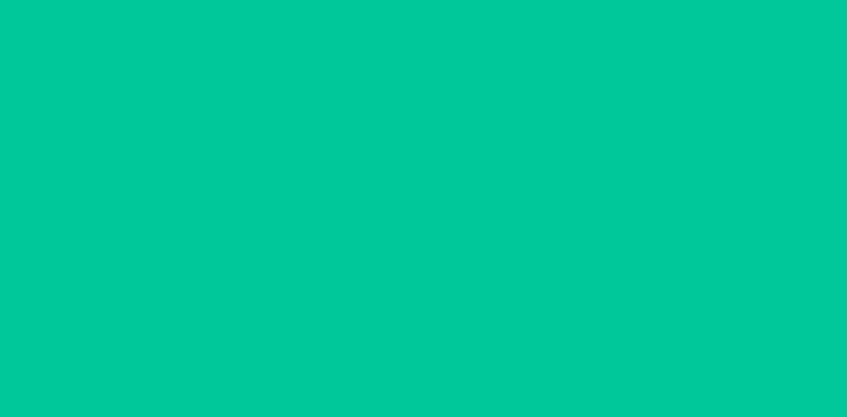
click at [371, 138] on span "Brand New" at bounding box center [428, 142] width 175 height 11
click at [338, 139] on input "Brand New" at bounding box center [334, 142] width 7 height 7
radio input "true"
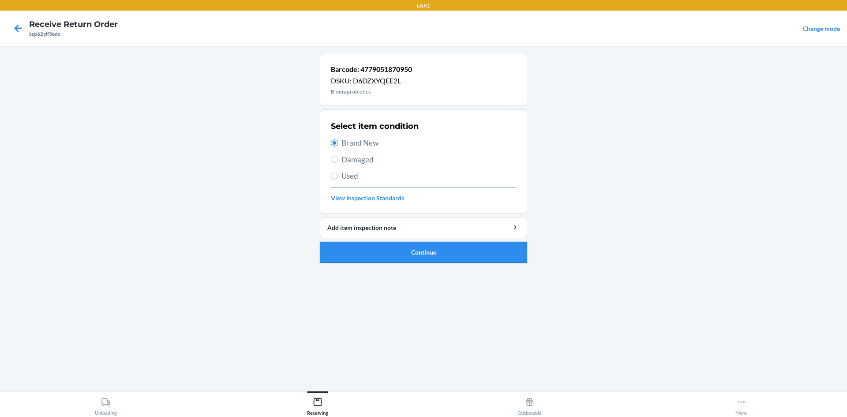
click at [426, 244] on button "Continue" at bounding box center [423, 252] width 207 height 21
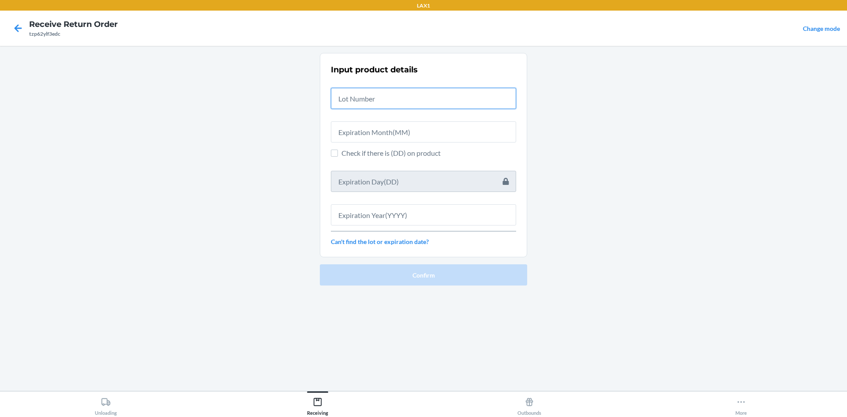
click at [449, 102] on input "text" at bounding box center [423, 98] width 185 height 21
type input "03252588"
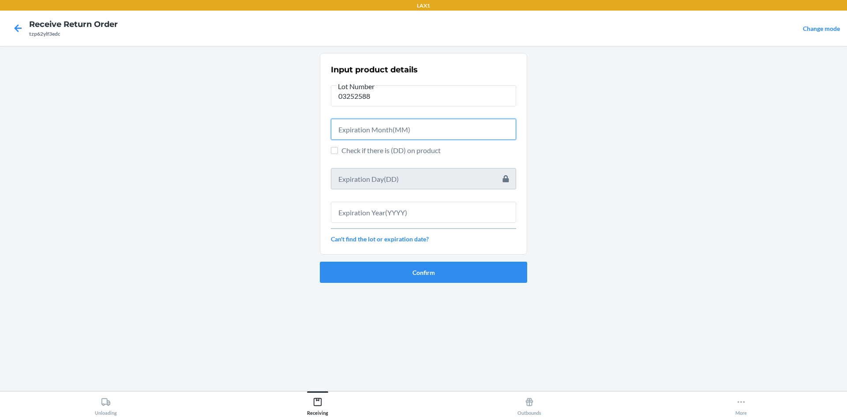
click at [456, 127] on input "text" at bounding box center [423, 129] width 185 height 21
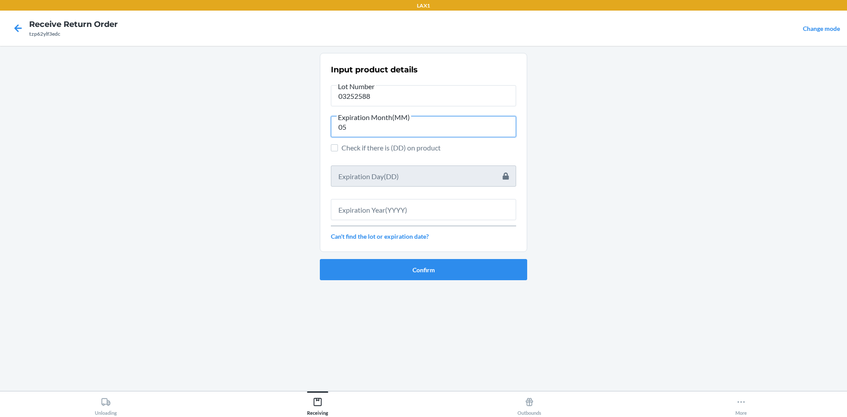
type input "05"
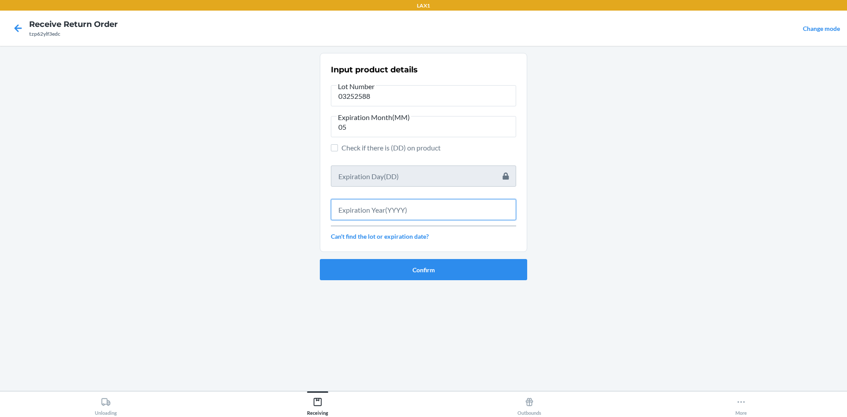
drag, startPoint x: 337, startPoint y: 217, endPoint x: 319, endPoint y: 208, distance: 20.3
click at [319, 208] on main "Input product details Lot Number 03252588 Expiration Month(MM) 05 Check if ther…" at bounding box center [423, 218] width 847 height 345
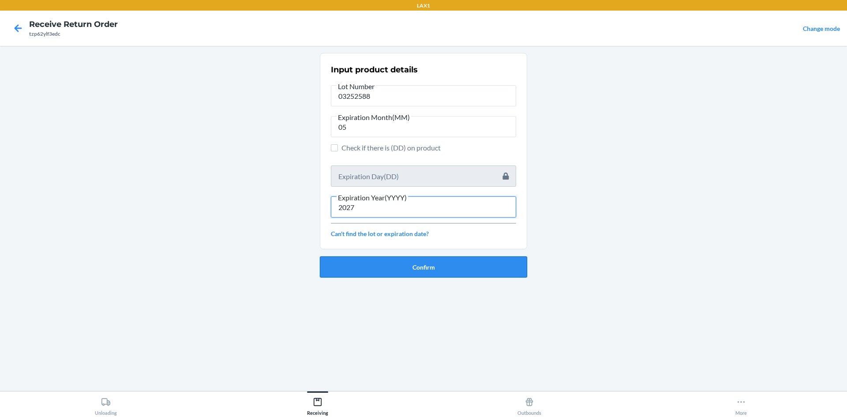
type input "2027"
click at [392, 276] on button "Confirm" at bounding box center [423, 266] width 207 height 21
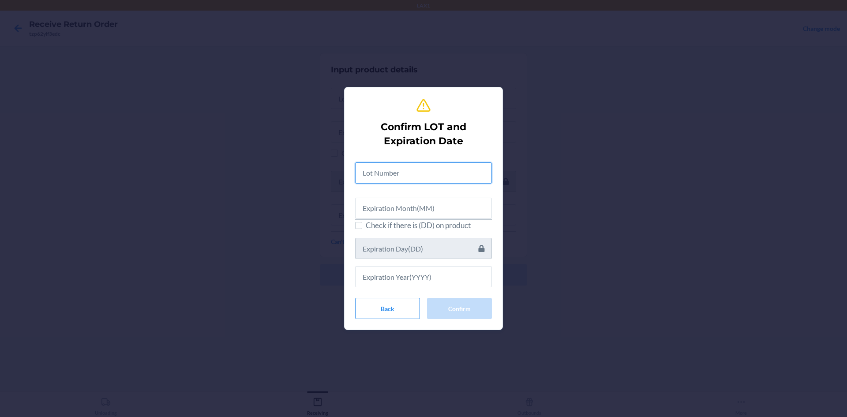
click at [414, 182] on input "text" at bounding box center [423, 172] width 137 height 21
type input "03252588"
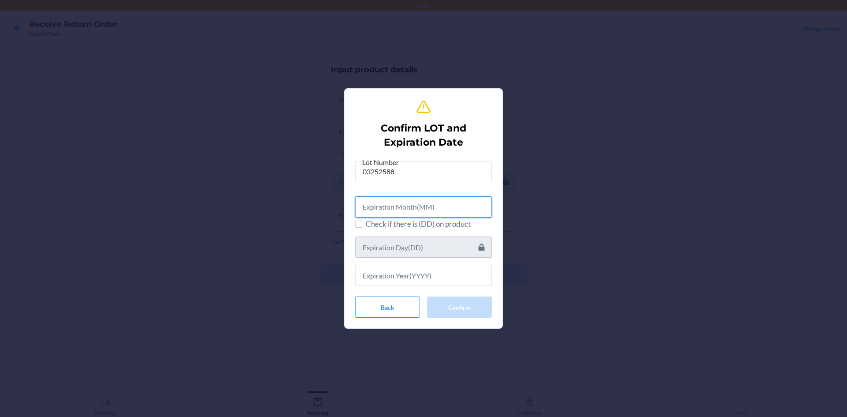
click at [453, 204] on input "text" at bounding box center [423, 206] width 137 height 21
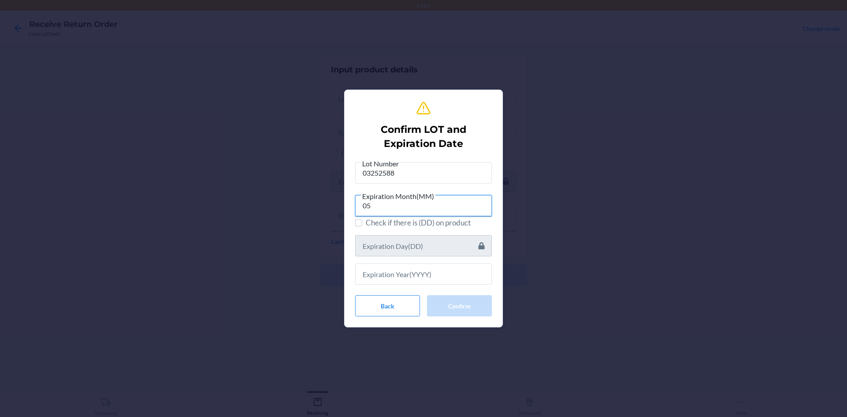
type input "05"
click at [419, 276] on input "text" at bounding box center [423, 273] width 137 height 21
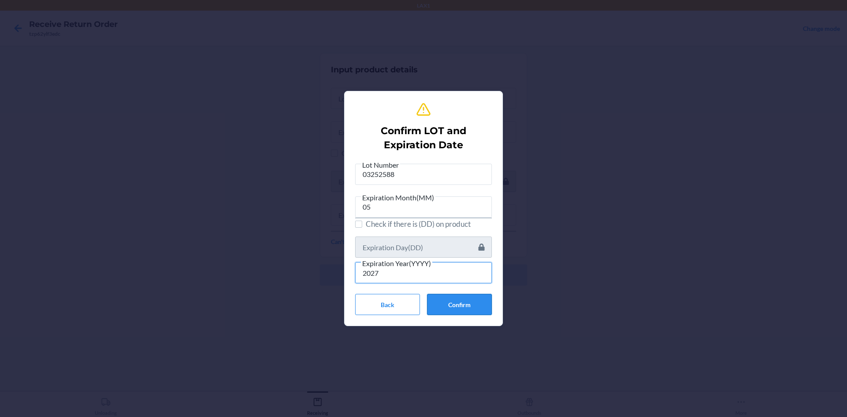
type input "2027"
click at [452, 303] on button "Confirm" at bounding box center [459, 304] width 65 height 21
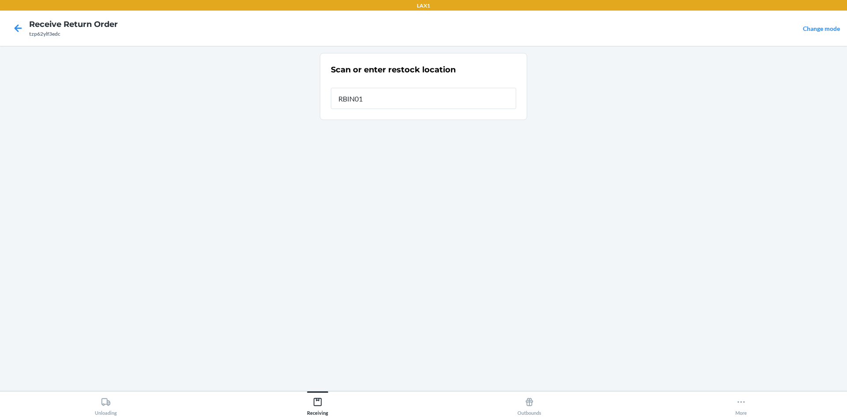
type input "RBIN012"
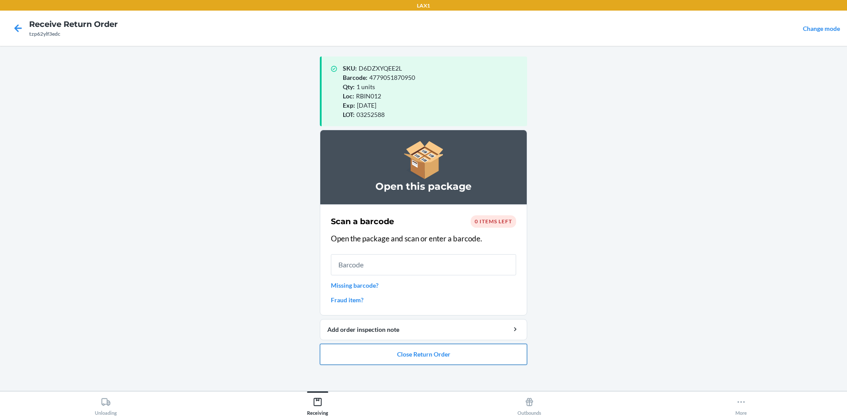
click at [359, 363] on button "Close Return Order" at bounding box center [423, 354] width 207 height 21
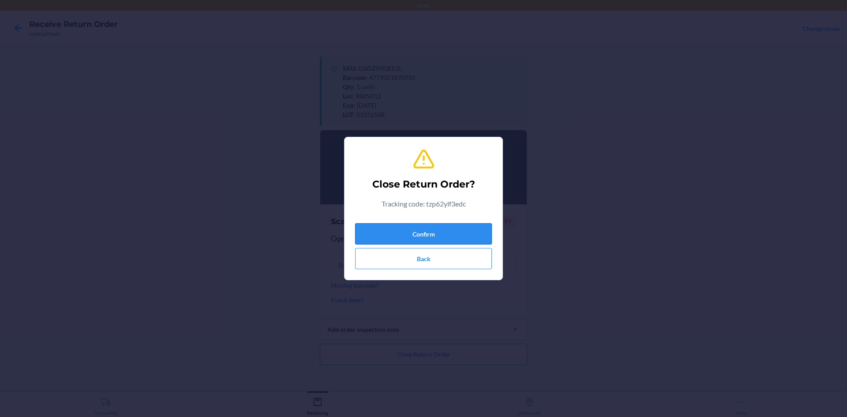
click at [469, 235] on button "Confirm" at bounding box center [423, 233] width 137 height 21
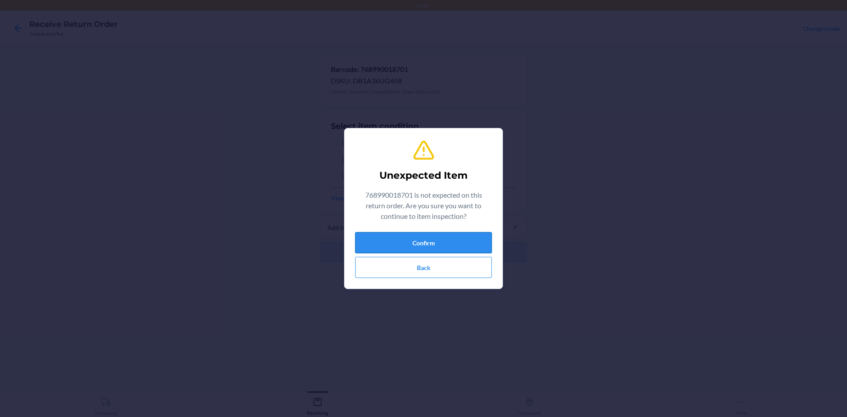
click at [486, 244] on button "Confirm" at bounding box center [423, 242] width 137 height 21
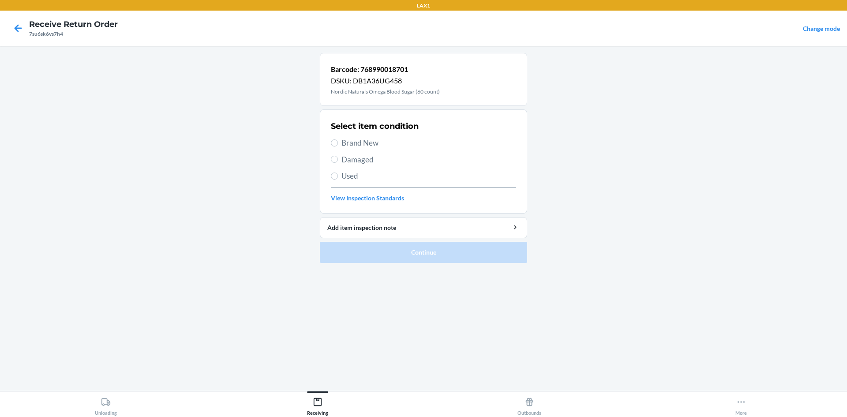
click at [362, 151] on div "Select item condition Brand New Damaged Used View Inspection Standards" at bounding box center [423, 161] width 185 height 87
drag, startPoint x: 363, startPoint y: 143, endPoint x: 380, endPoint y: 221, distance: 79.1
click at [363, 147] on span "Brand New" at bounding box center [428, 142] width 175 height 11
click at [338, 146] on input "Brand New" at bounding box center [334, 142] width 7 height 7
radio input "true"
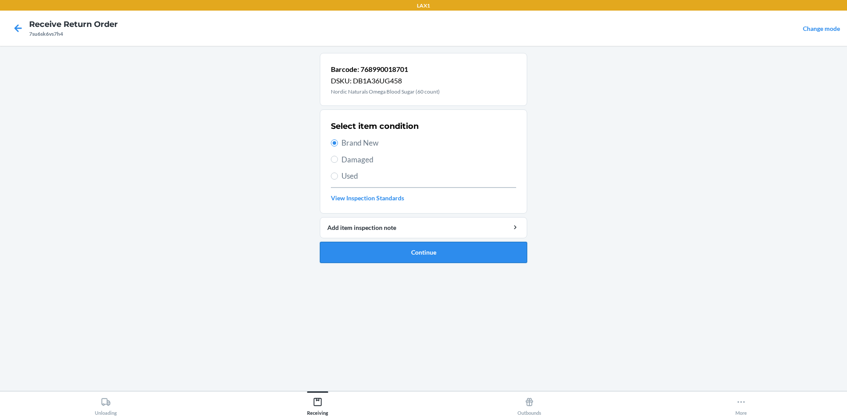
click at [386, 247] on button "Continue" at bounding box center [423, 252] width 207 height 21
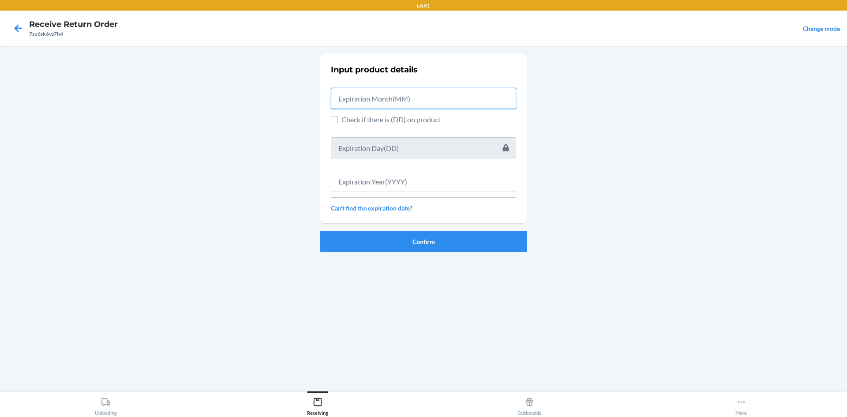
click at [476, 95] on input "text" at bounding box center [423, 98] width 185 height 21
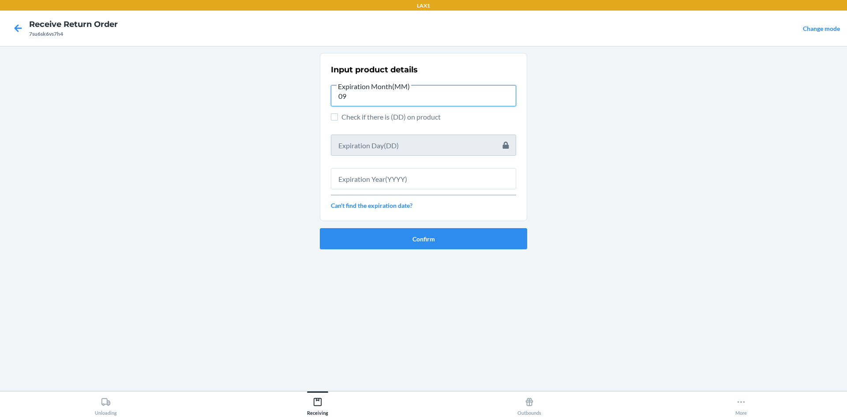
type input "09"
click at [496, 187] on input "text" at bounding box center [423, 178] width 185 height 21
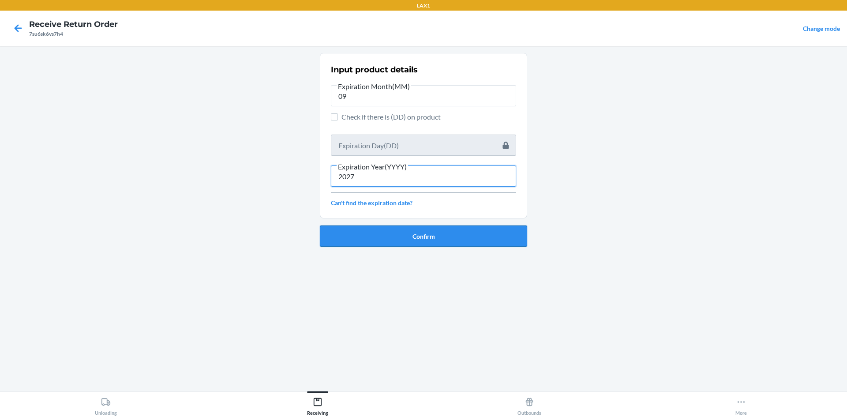
type input "2027"
click at [477, 232] on button "Confirm" at bounding box center [423, 235] width 207 height 21
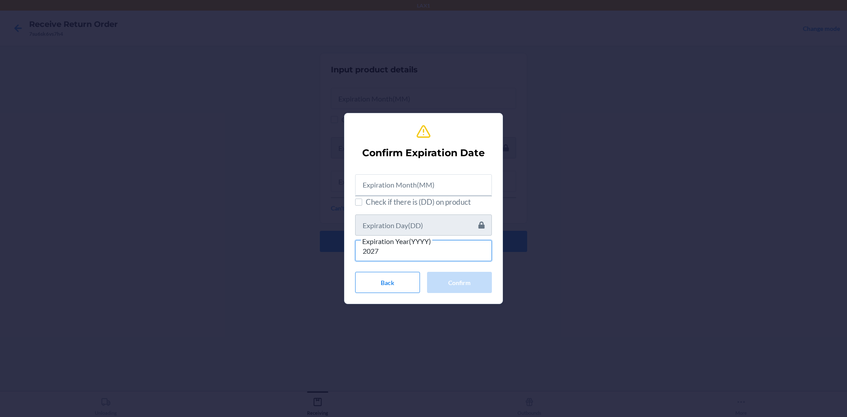
type input "2027"
click at [458, 187] on input "text" at bounding box center [423, 184] width 137 height 21
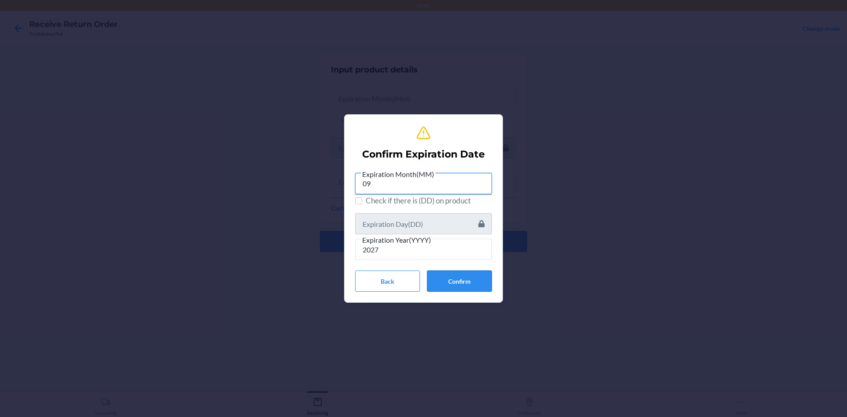
type input "09"
click at [468, 282] on button "Confirm" at bounding box center [459, 280] width 65 height 21
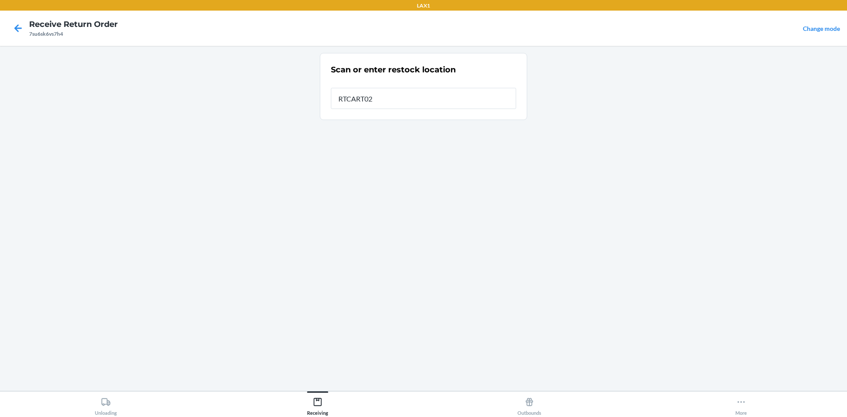
type input "RTCART024"
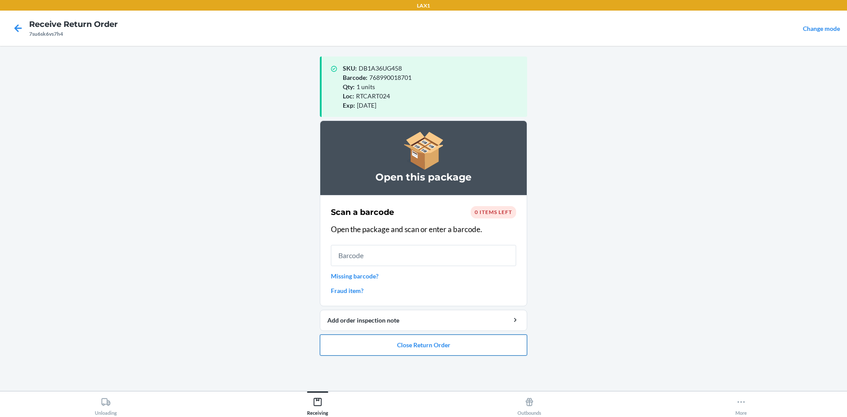
click at [453, 355] on button "Close Return Order" at bounding box center [423, 344] width 207 height 21
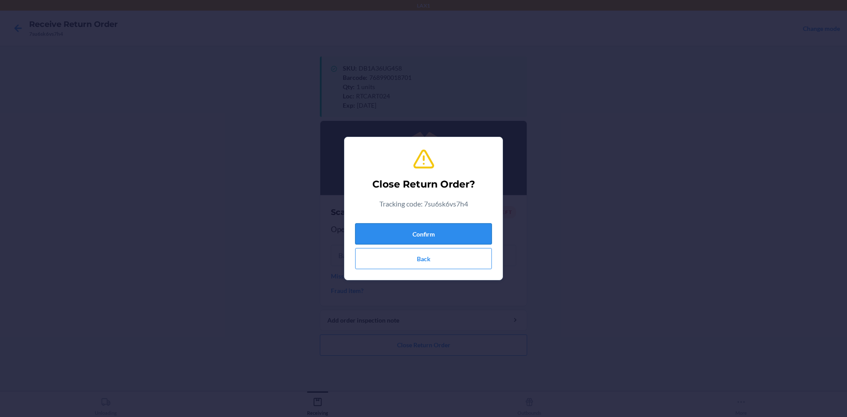
click at [449, 229] on button "Confirm" at bounding box center [423, 233] width 137 height 21
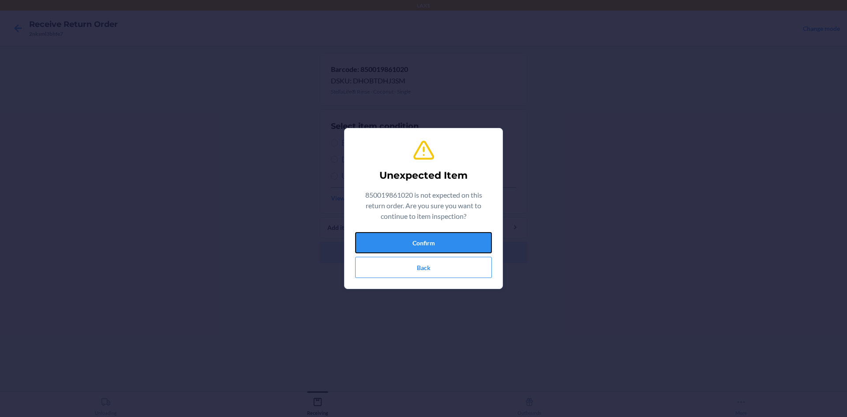
click at [401, 240] on button "Confirm" at bounding box center [423, 242] width 137 height 21
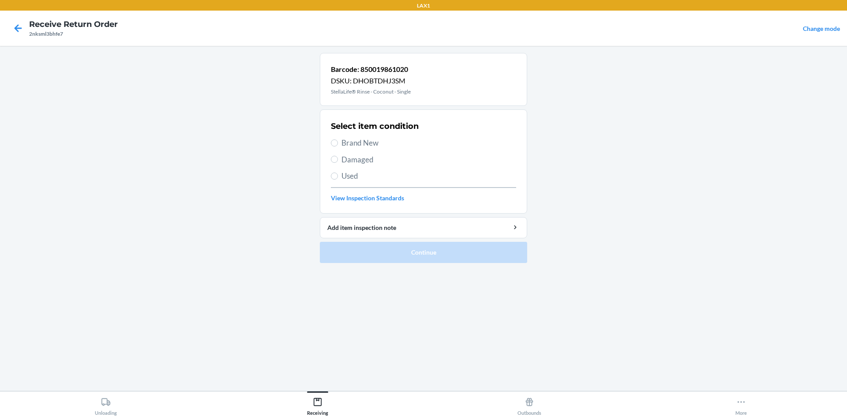
click at [374, 148] on span "Brand New" at bounding box center [428, 142] width 175 height 11
click at [338, 146] on input "Brand New" at bounding box center [334, 142] width 7 height 7
radio input "true"
click at [338, 141] on label "Brand New" at bounding box center [423, 142] width 185 height 11
click at [338, 141] on input "Brand New" at bounding box center [334, 142] width 7 height 7
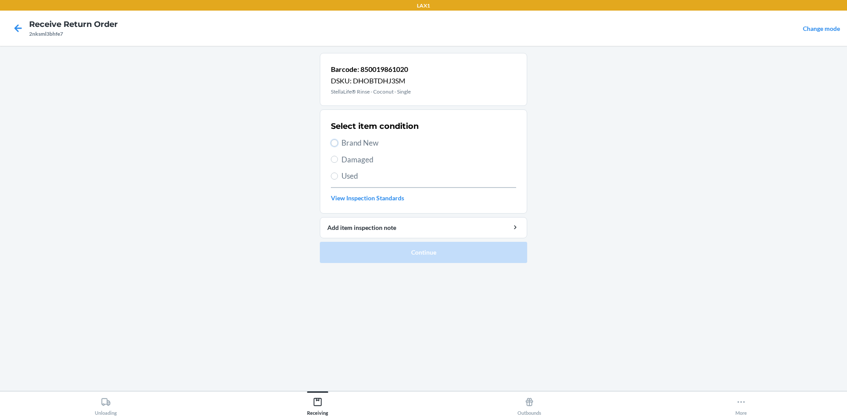
radio input "true"
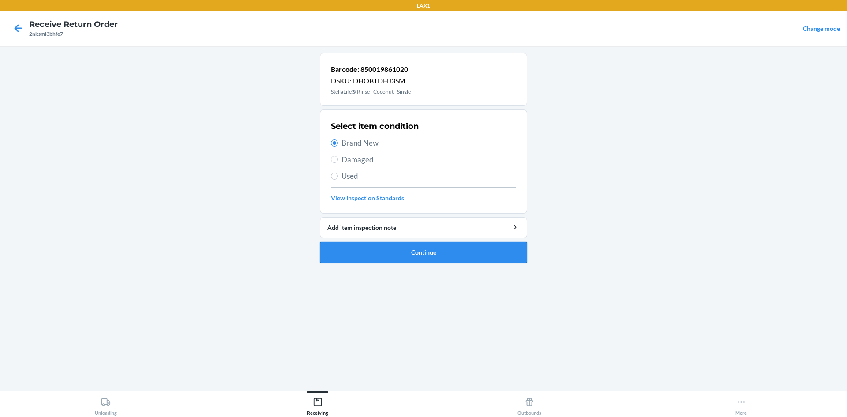
click at [397, 261] on button "Continue" at bounding box center [423, 252] width 207 height 21
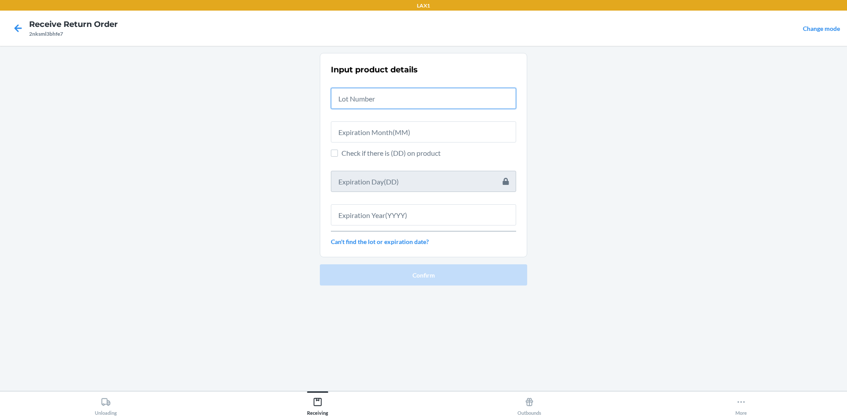
click at [399, 90] on input "text" at bounding box center [423, 98] width 185 height 21
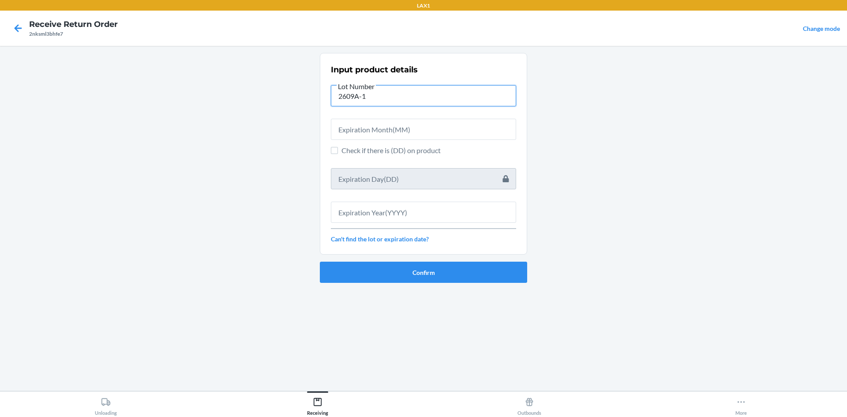
drag, startPoint x: 377, startPoint y: 97, endPoint x: 307, endPoint y: 89, distance: 70.2
click at [307, 89] on main "Input product details Lot Number 2609A-1 Check if there is (DD) on product Can'…" at bounding box center [423, 218] width 847 height 345
type input "2609A-1"
click at [388, 126] on input "text" at bounding box center [423, 129] width 185 height 21
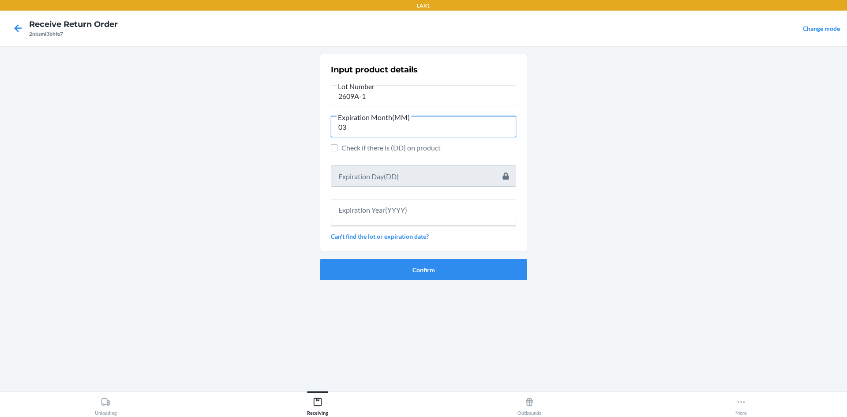
type input "03"
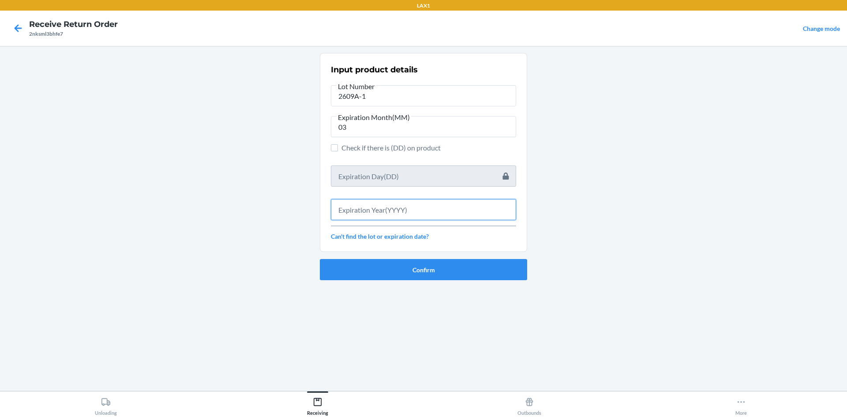
drag, startPoint x: 359, startPoint y: 205, endPoint x: 354, endPoint y: 197, distance: 9.2
click at [356, 200] on input "text" at bounding box center [423, 209] width 185 height 21
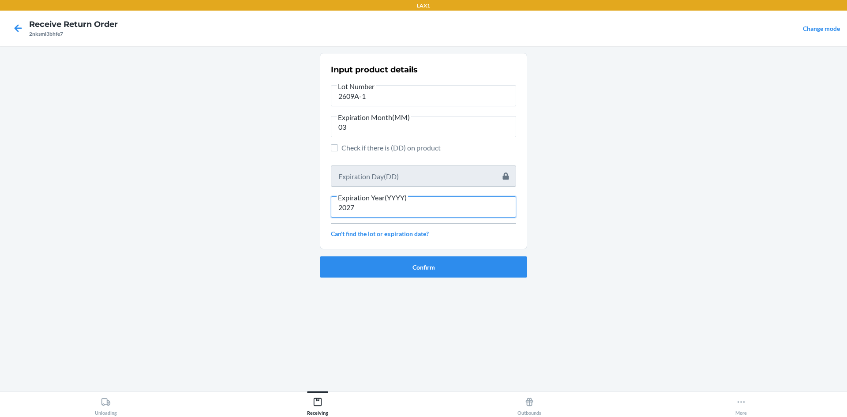
type input "2027"
click at [528, 261] on main "Input product details Lot Number 2609A-1 Expiration Month(MM) 03 Check if there…" at bounding box center [423, 218] width 847 height 345
click at [500, 266] on button "Confirm" at bounding box center [423, 266] width 207 height 21
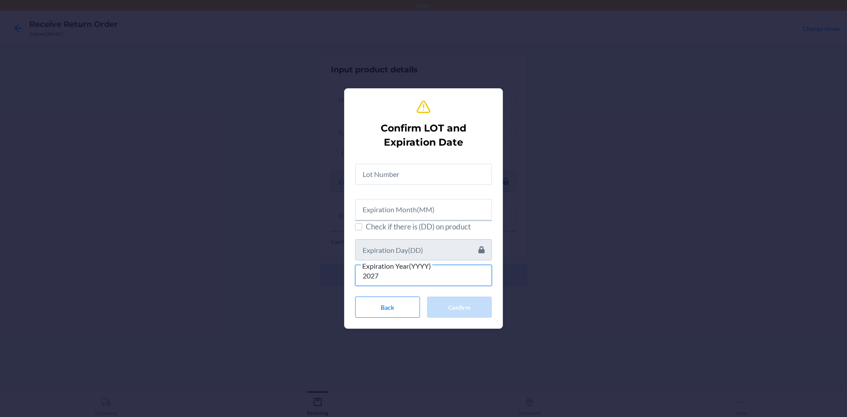
type input "2027"
click at [385, 217] on input "text" at bounding box center [423, 209] width 137 height 21
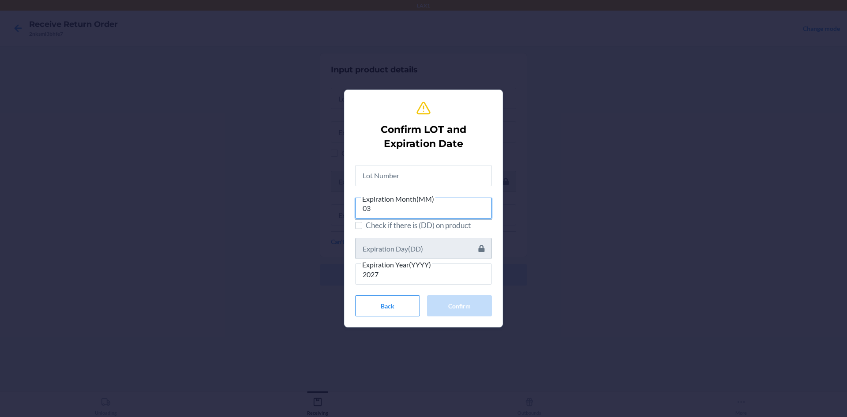
type input "03"
click at [394, 180] on input "text" at bounding box center [423, 175] width 137 height 21
paste input "text"
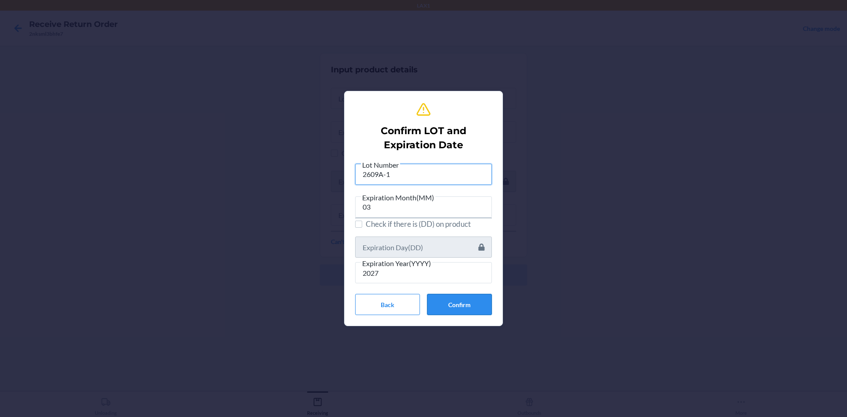
type input "2609A-1"
click at [479, 303] on button "Confirm" at bounding box center [459, 304] width 65 height 21
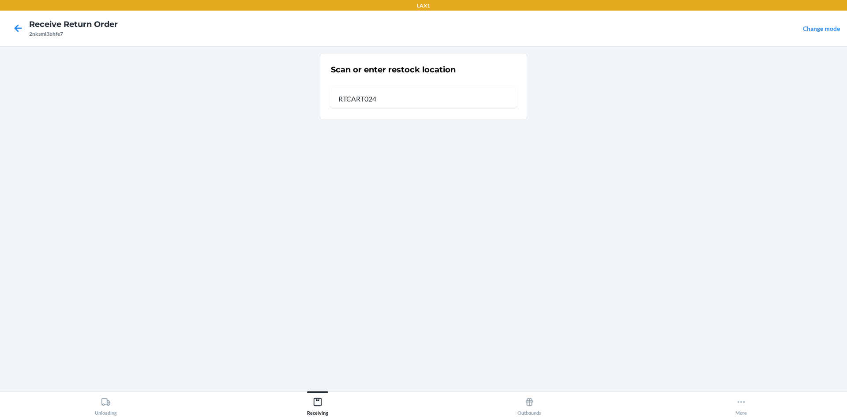
type input "RTCART024"
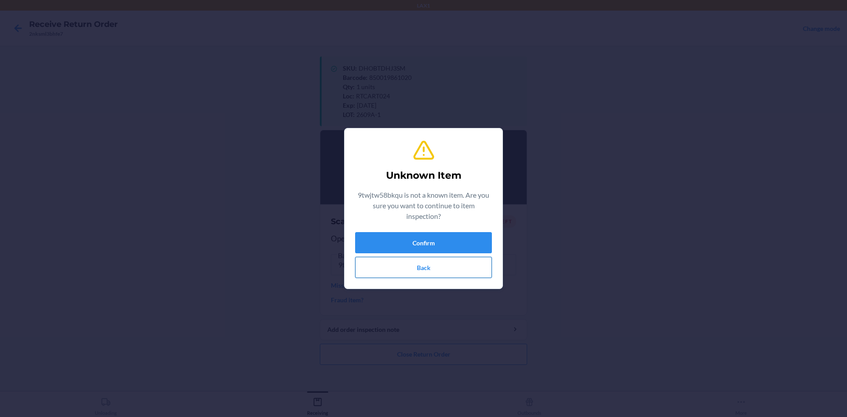
click at [400, 271] on button "Back" at bounding box center [423, 267] width 137 height 21
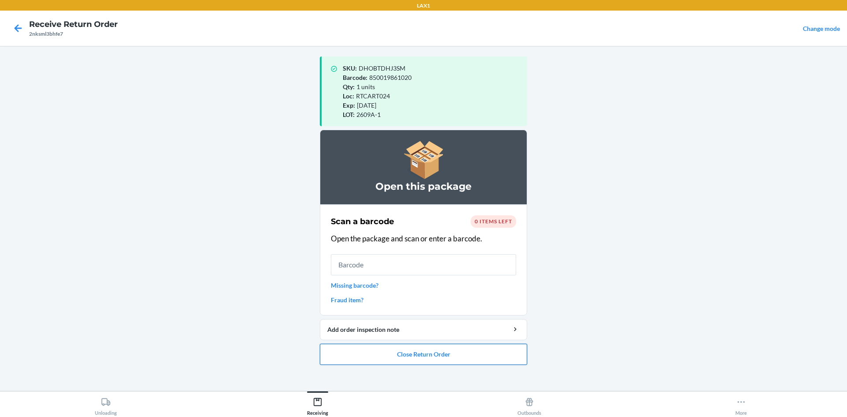
click at [400, 353] on button "Close Return Order" at bounding box center [423, 354] width 207 height 21
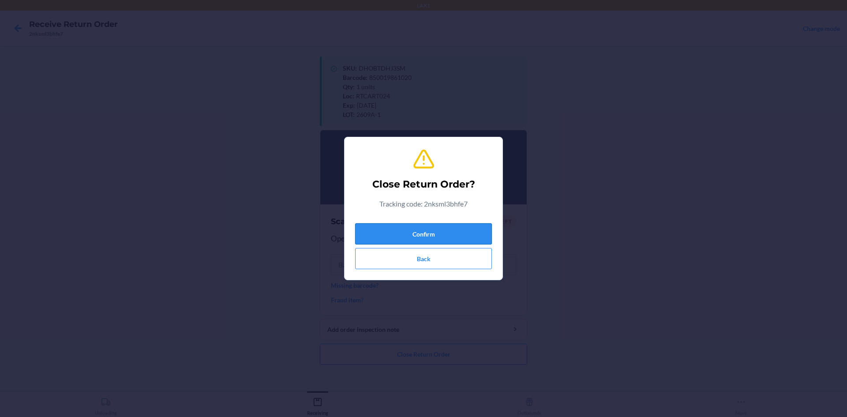
click at [450, 241] on button "Confirm" at bounding box center [423, 233] width 137 height 21
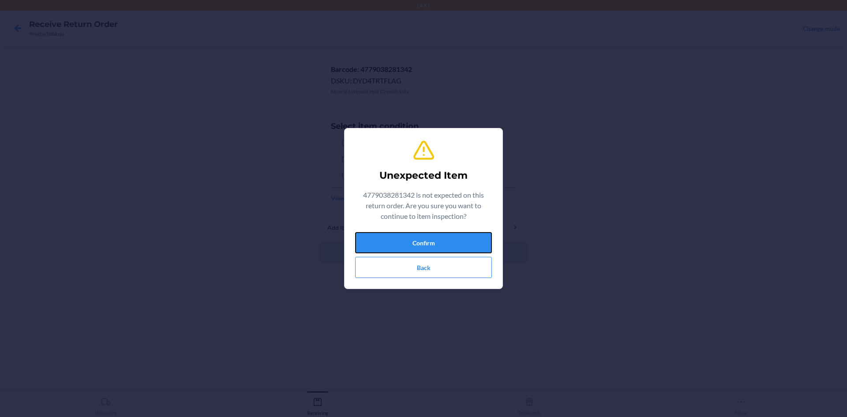
click at [451, 239] on button "Confirm" at bounding box center [423, 242] width 137 height 21
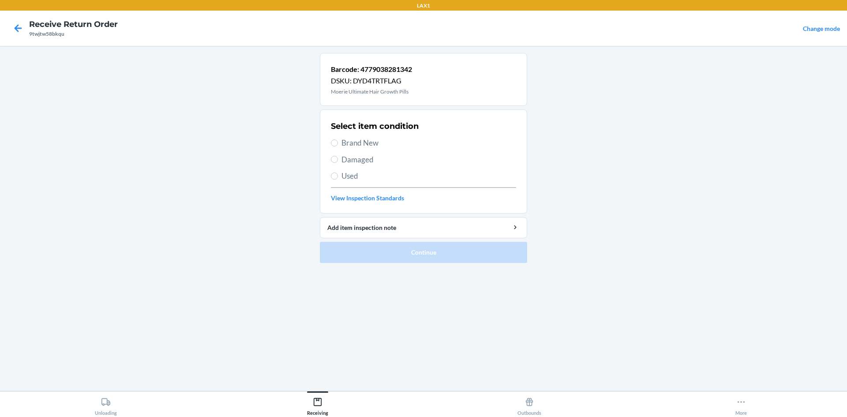
click at [336, 139] on label "Brand New" at bounding box center [423, 142] width 185 height 11
click at [336, 139] on input "Brand New" at bounding box center [334, 142] width 7 height 7
radio input "true"
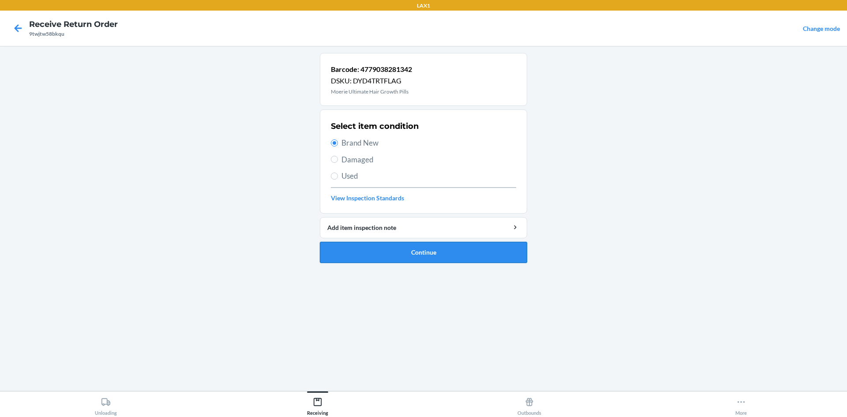
click at [340, 256] on button "Continue" at bounding box center [423, 252] width 207 height 21
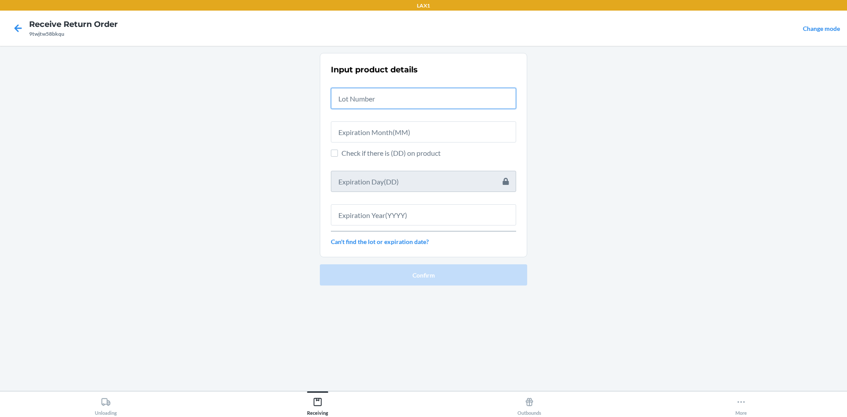
click at [390, 92] on input "text" at bounding box center [423, 98] width 185 height 21
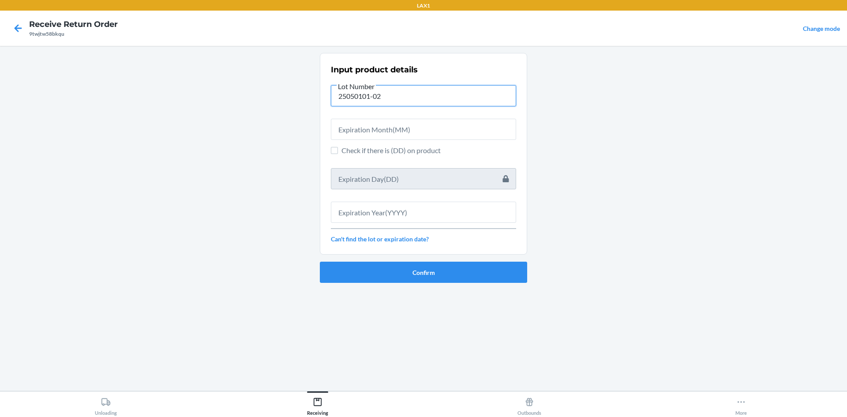
type input "25050101-02"
click at [350, 133] on input "text" at bounding box center [423, 129] width 185 height 21
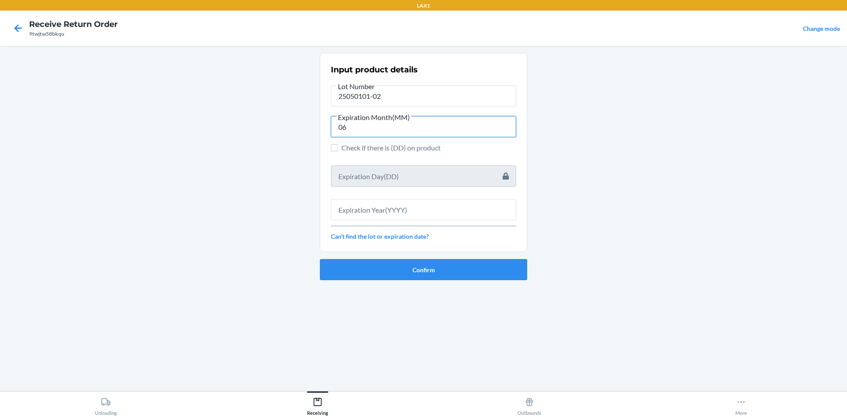
type input "06"
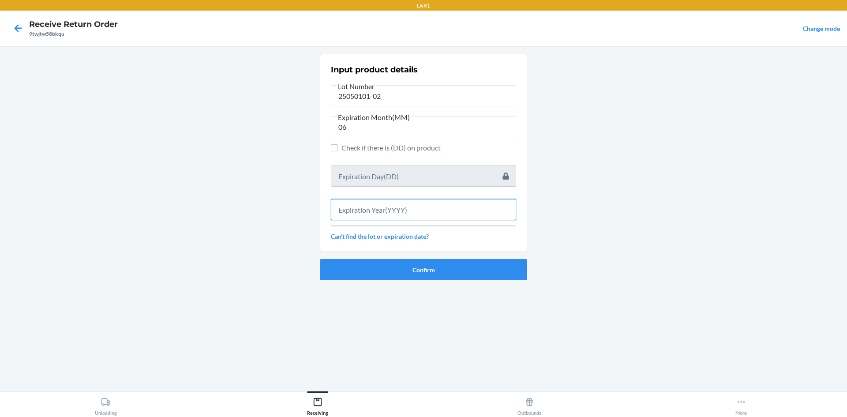
click at [479, 203] on input "text" at bounding box center [423, 209] width 185 height 21
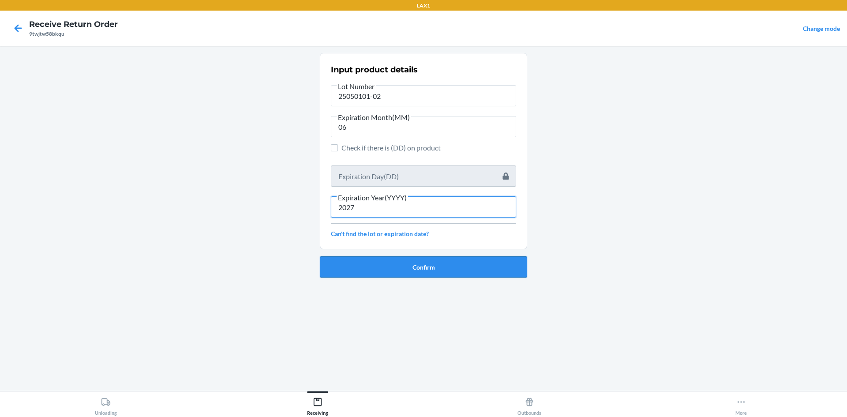
type input "2027"
click at [452, 270] on button "Confirm" at bounding box center [423, 266] width 207 height 21
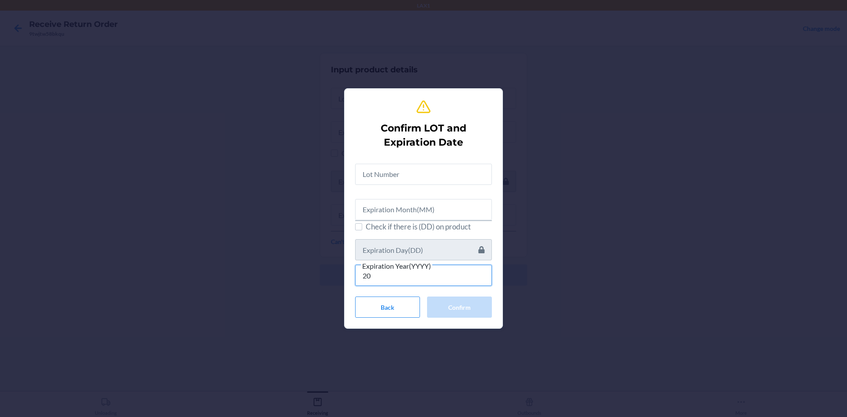
type input "2"
type input "2027"
click at [432, 214] on input "text" at bounding box center [423, 209] width 137 height 21
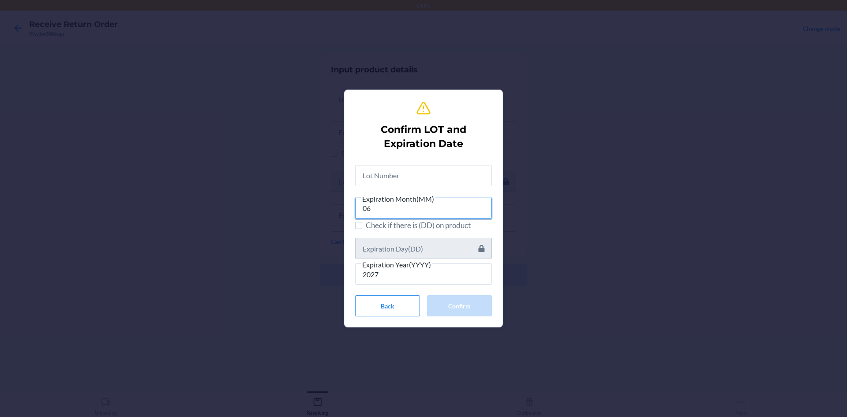
type input "06"
click at [415, 183] on input "text" at bounding box center [423, 175] width 137 height 21
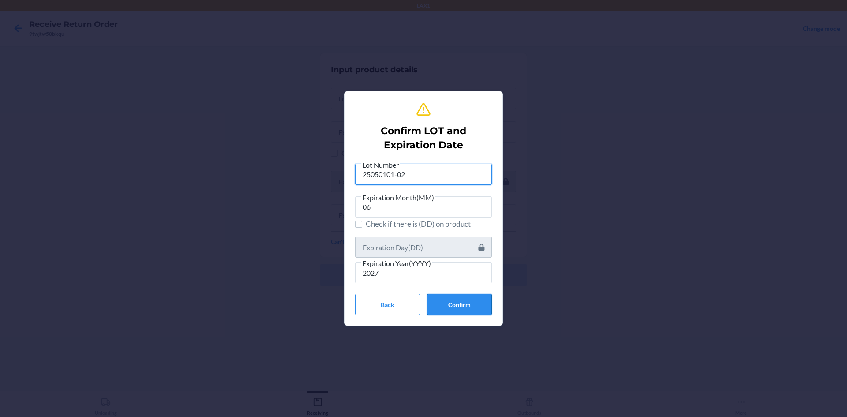
type input "25050101-02"
click at [435, 305] on button "Confirm" at bounding box center [459, 304] width 65 height 21
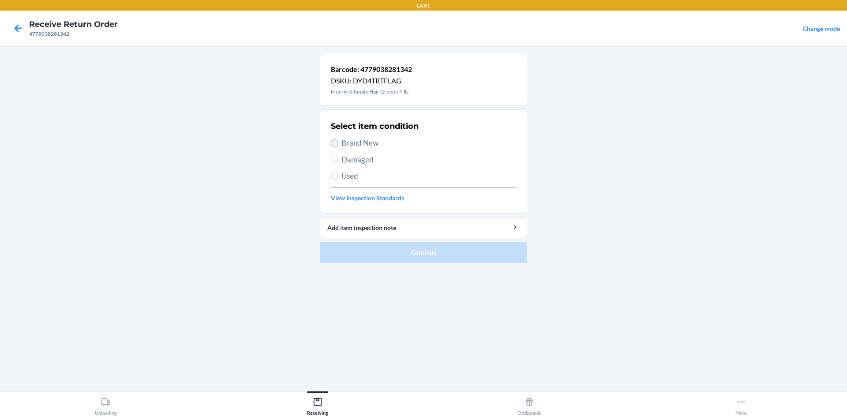
click at [331, 142] on input "Brand New" at bounding box center [334, 142] width 7 height 7
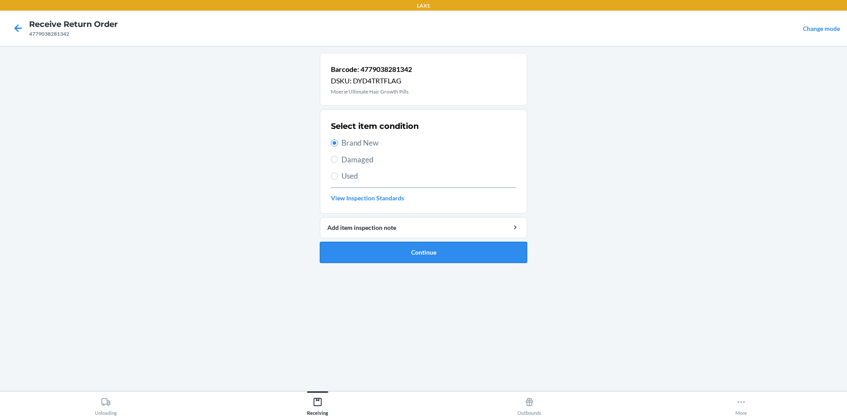
click at [331, 251] on button "Continue" at bounding box center [423, 252] width 207 height 21
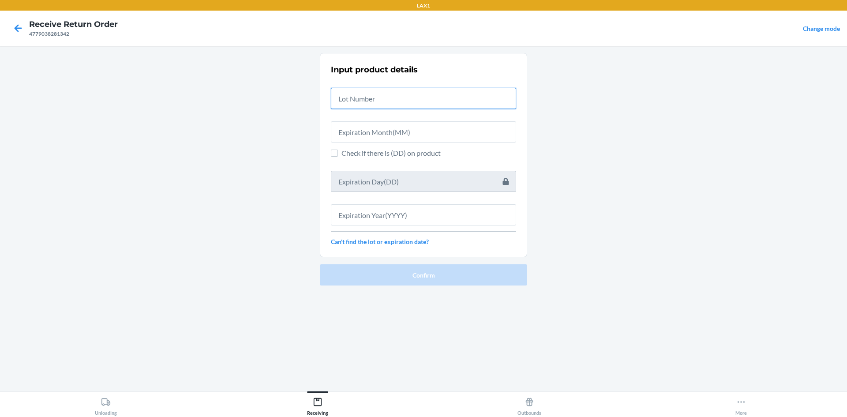
click at [361, 105] on input "text" at bounding box center [423, 98] width 185 height 21
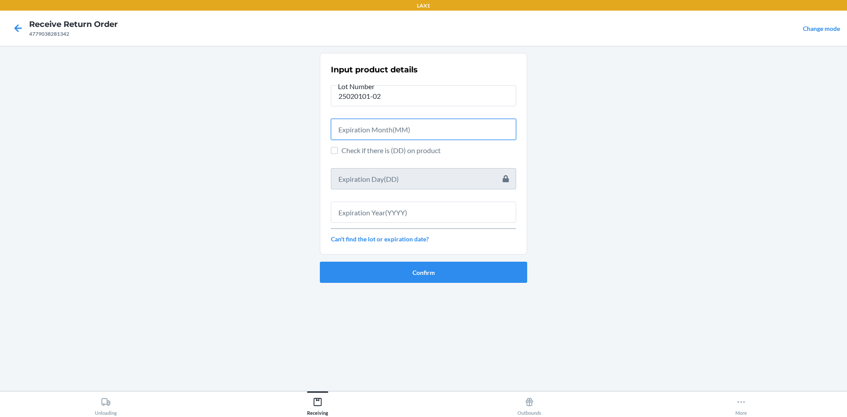
click at [355, 129] on input "text" at bounding box center [423, 129] width 185 height 21
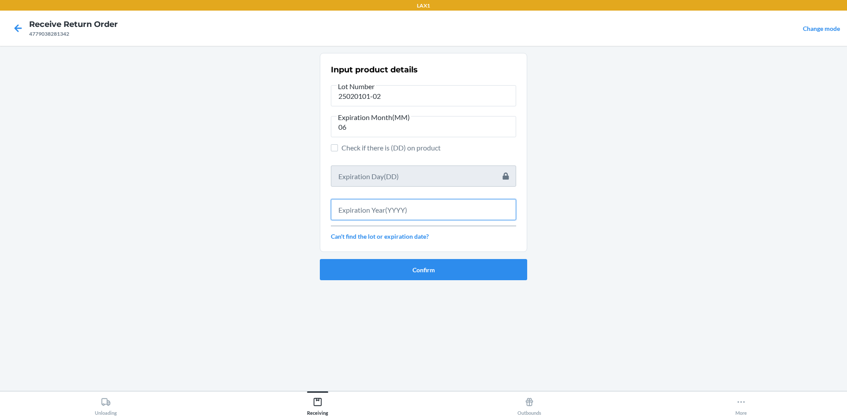
click at [384, 217] on input "text" at bounding box center [423, 209] width 185 height 21
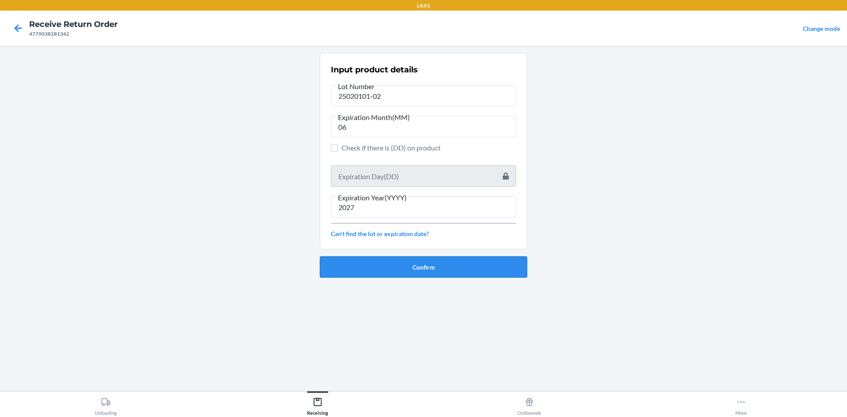
click at [416, 260] on button "Confirm" at bounding box center [423, 266] width 207 height 21
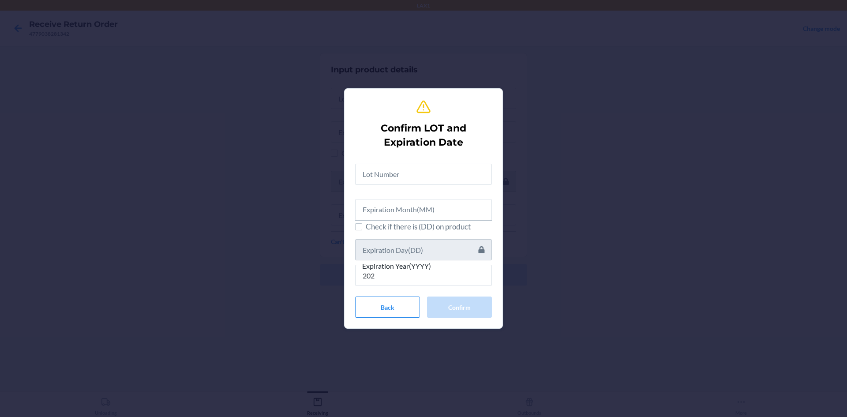
click at [411, 295] on div "Check if there is (DD) on product Expiration Year(YYYY) 202 Back Confirm" at bounding box center [423, 237] width 137 height 161
click at [415, 280] on input "202" at bounding box center [423, 275] width 137 height 21
drag, startPoint x: 415, startPoint y: 280, endPoint x: 288, endPoint y: 259, distance: 128.8
click at [288, 259] on div "Confirm LOT and Expiration Date Check if there is (DD) on product Expiration Ye…" at bounding box center [423, 208] width 847 height 417
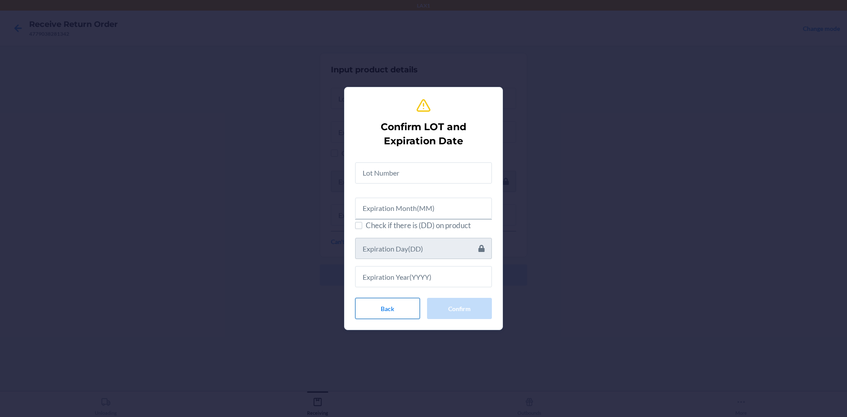
click at [400, 304] on button "Back" at bounding box center [387, 308] width 65 height 21
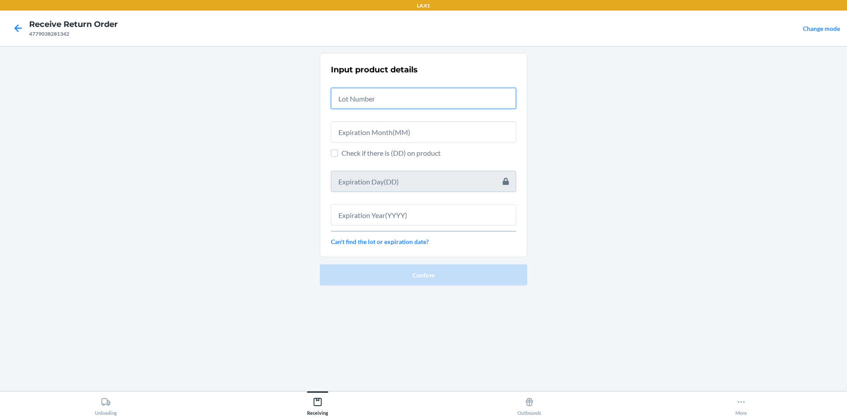
click at [387, 101] on input "text" at bounding box center [423, 98] width 185 height 21
drag, startPoint x: 351, startPoint y: 88, endPoint x: 366, endPoint y: 115, distance: 30.6
click at [366, 115] on div "Input product details Check if there is (DD) on product Can't find the lot or e…" at bounding box center [423, 154] width 185 height 187
drag, startPoint x: 366, startPoint y: 115, endPoint x: 370, endPoint y: 108, distance: 7.3
click at [370, 108] on div "Input product details Check if there is (DD) on product Can't find the lot or e…" at bounding box center [423, 154] width 185 height 187
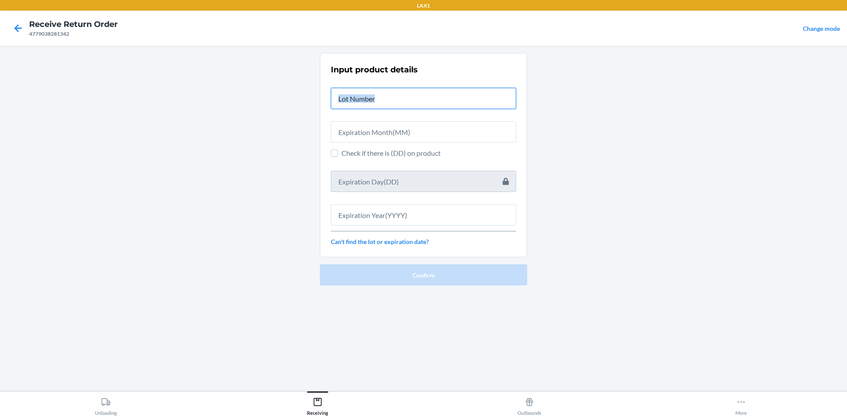
click at [374, 96] on input "text" at bounding box center [423, 98] width 185 height 21
click at [389, 97] on input "text" at bounding box center [423, 98] width 185 height 21
drag, startPoint x: 351, startPoint y: 299, endPoint x: 295, endPoint y: 290, distance: 56.2
click at [351, 299] on div "Input product details Check if there is (DD) on product Can't find the lot or e…" at bounding box center [423, 218] width 207 height 331
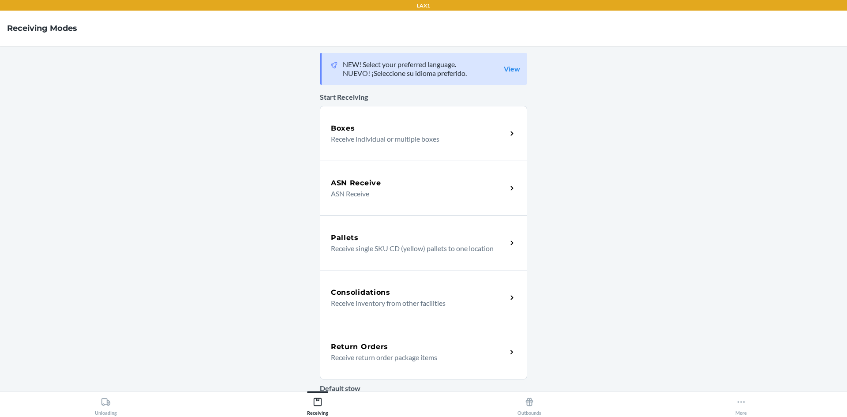
click at [477, 374] on div "Return Orders Receive return order package items" at bounding box center [423, 352] width 207 height 55
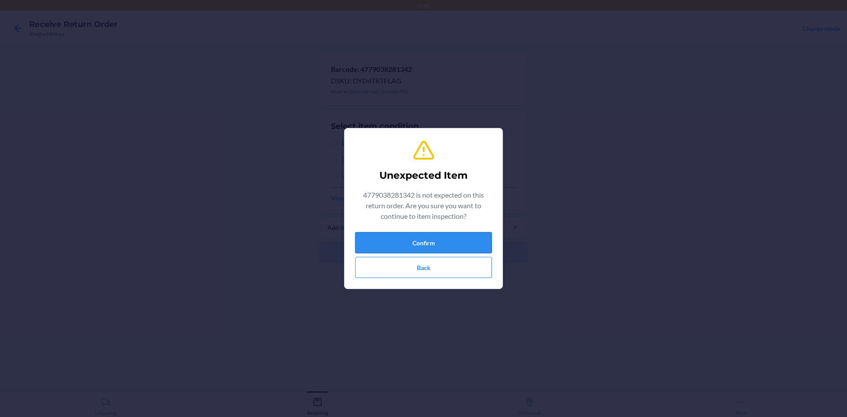
click at [411, 240] on button "Confirm" at bounding box center [423, 242] width 137 height 21
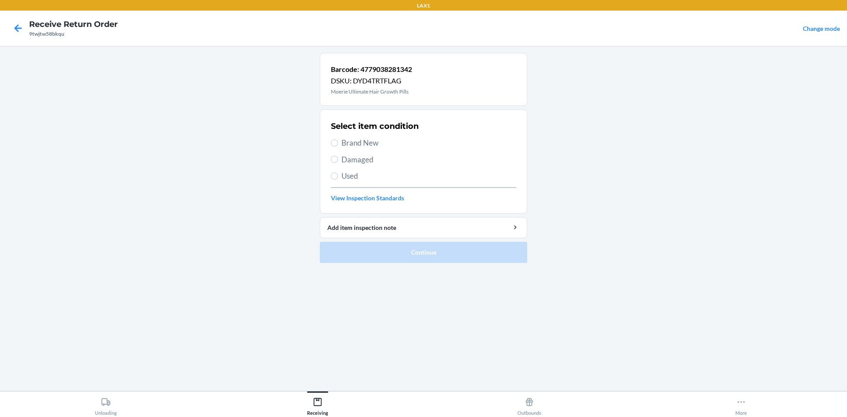
click at [367, 138] on span "Brand New" at bounding box center [428, 142] width 175 height 11
click at [338, 139] on input "Brand New" at bounding box center [334, 142] width 7 height 7
radio input "true"
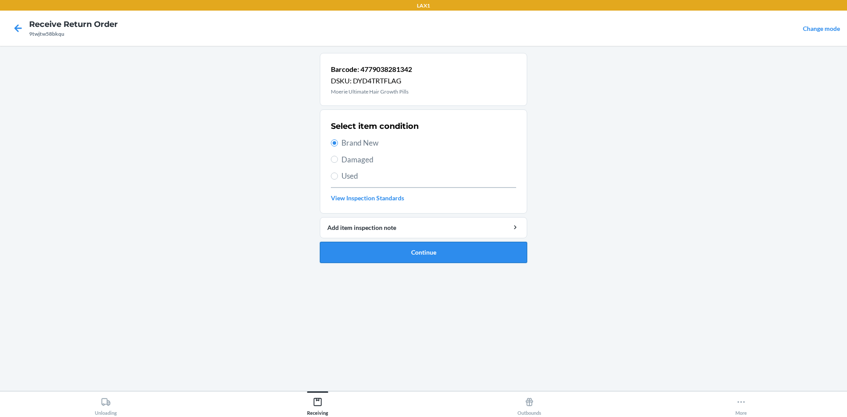
click at [428, 243] on button "Continue" at bounding box center [423, 252] width 207 height 21
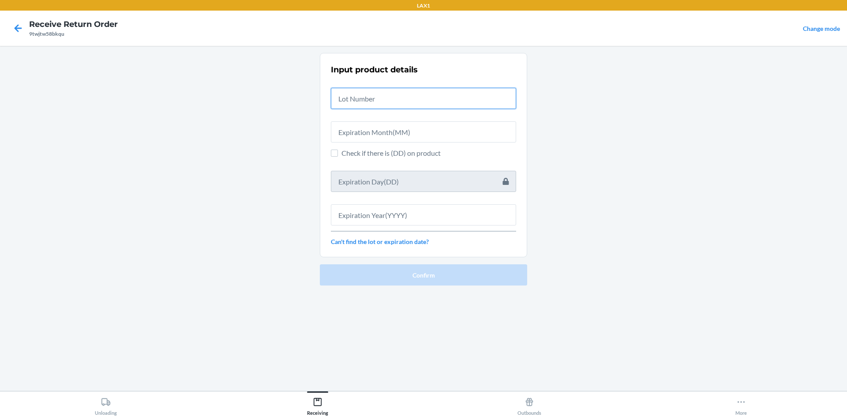
click at [460, 106] on input "text" at bounding box center [423, 98] width 185 height 21
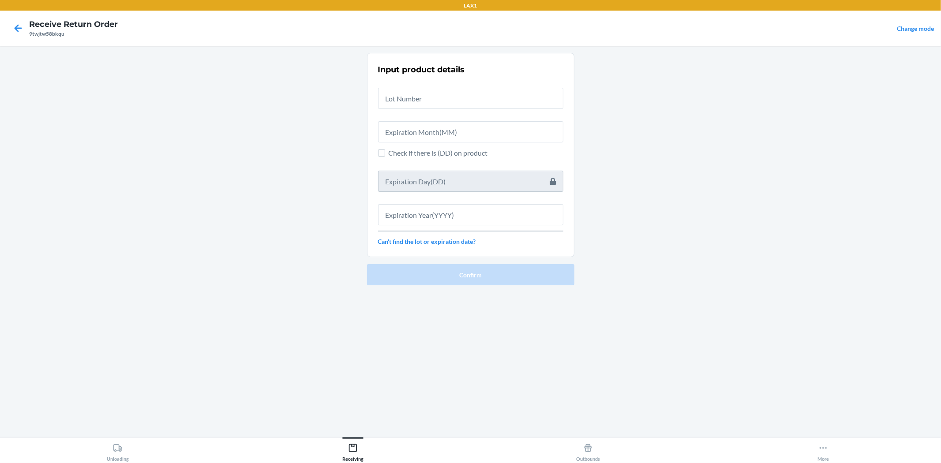
click at [672, 136] on main "Input product details Check if there is (DD) on product Can't find the lot or e…" at bounding box center [470, 241] width 941 height 391
drag, startPoint x: 355, startPoint y: 106, endPoint x: 333, endPoint y: 116, distance: 24.1
click at [333, 116] on main "Input product details Check if there is (DD) on product Can't find the lot or e…" at bounding box center [470, 241] width 941 height 391
drag, startPoint x: 557, startPoint y: 75, endPoint x: 373, endPoint y: 99, distance: 185.5
click at [456, 90] on div "Input product details Check if there is (DD) on product Can't find the lot or e…" at bounding box center [470, 154] width 185 height 187
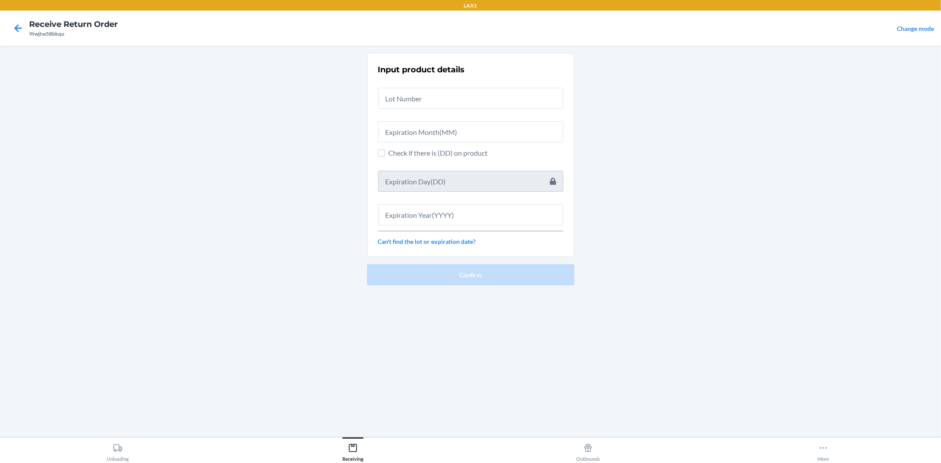
click at [368, 100] on section "Input product details Check if there is (DD) on product Can't find the lot or e…" at bounding box center [470, 155] width 207 height 204
click at [411, 95] on input "text" at bounding box center [470, 98] width 185 height 21
click at [473, 93] on input "text" at bounding box center [470, 98] width 185 height 21
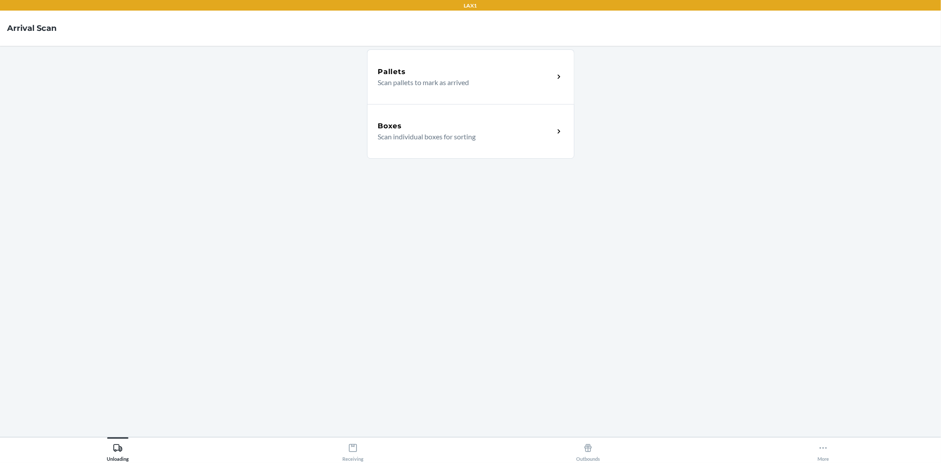
click at [370, 435] on main "Pallets Scan pallets to mark as arrived Boxes Scan individual boxes for sorting" at bounding box center [470, 241] width 941 height 391
click at [355, 447] on icon at bounding box center [353, 448] width 10 height 10
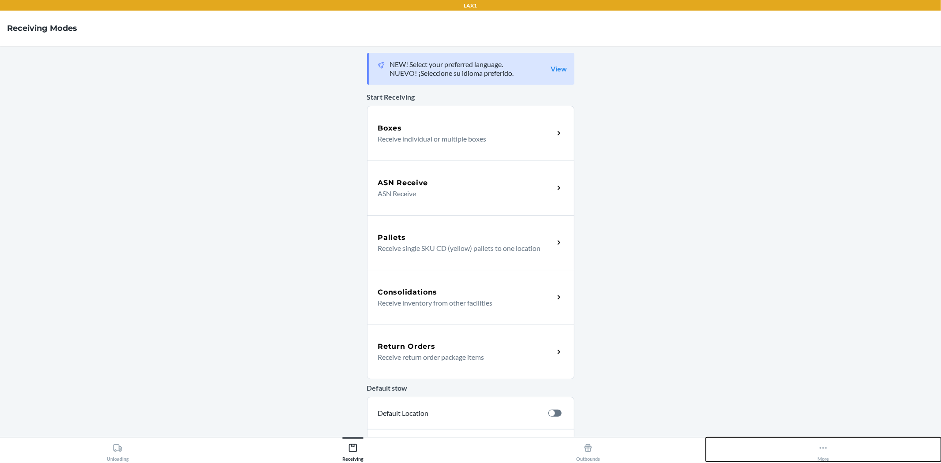
click at [820, 451] on icon at bounding box center [823, 448] width 10 height 10
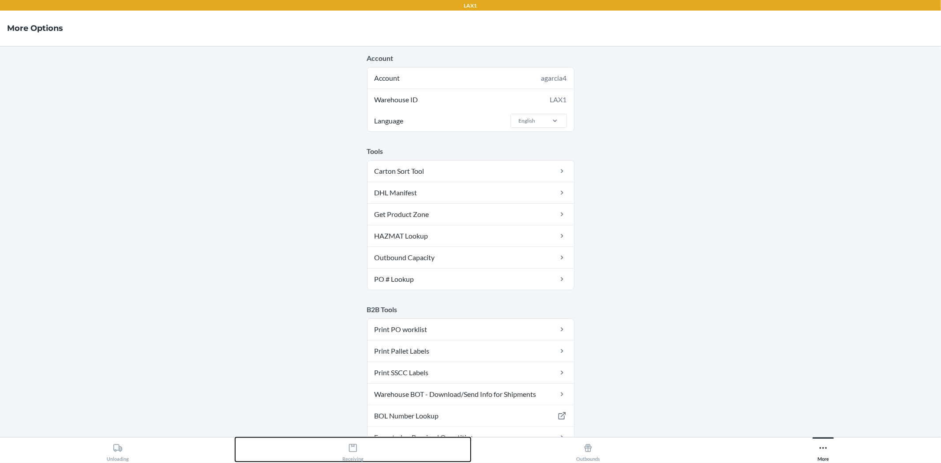
click at [355, 456] on div "Receiving" at bounding box center [352, 451] width 21 height 22
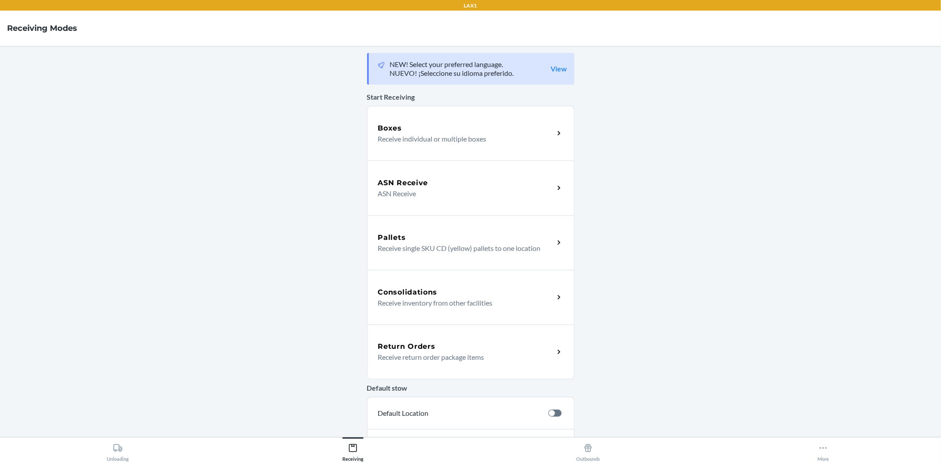
click at [481, 348] on div "Return Orders" at bounding box center [466, 346] width 176 height 11
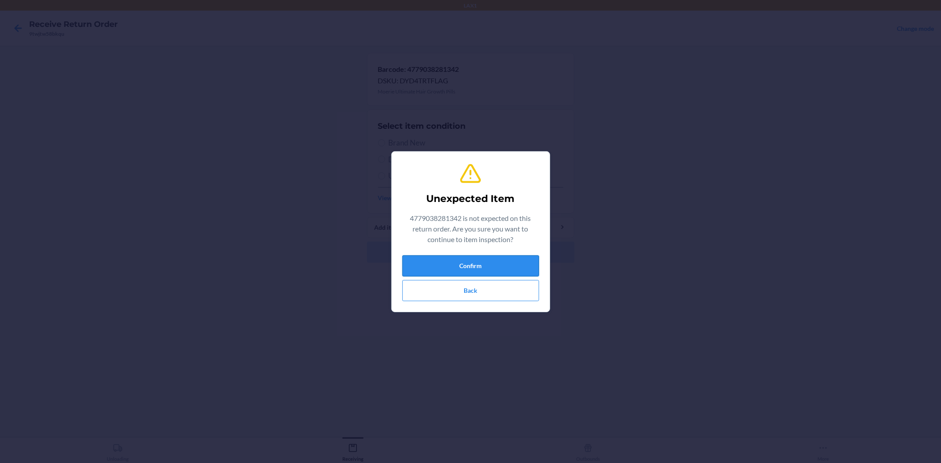
click at [468, 267] on button "Confirm" at bounding box center [470, 265] width 137 height 21
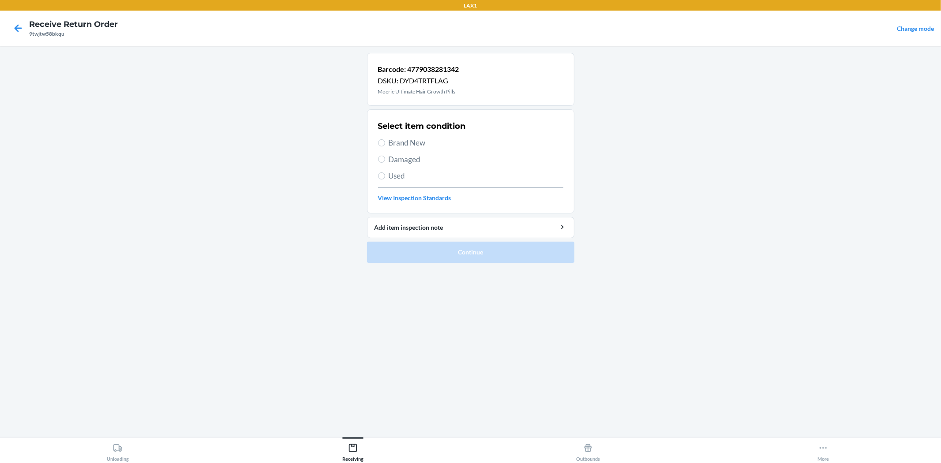
click at [395, 148] on div "Select item condition Brand New Damaged Used View Inspection Standards" at bounding box center [470, 161] width 185 height 87
click at [403, 142] on span "Brand New" at bounding box center [476, 142] width 175 height 11
click at [385, 142] on input "Brand New" at bounding box center [381, 142] width 7 height 7
radio input "true"
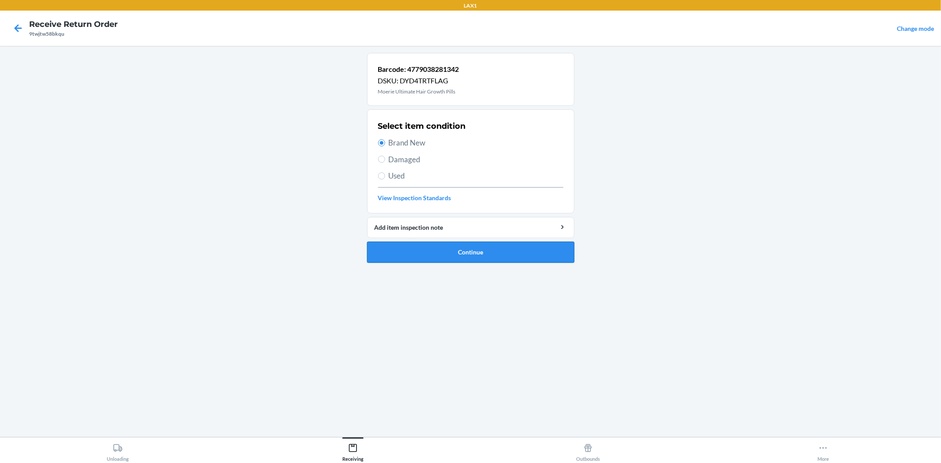
click at [428, 250] on button "Continue" at bounding box center [470, 252] width 207 height 21
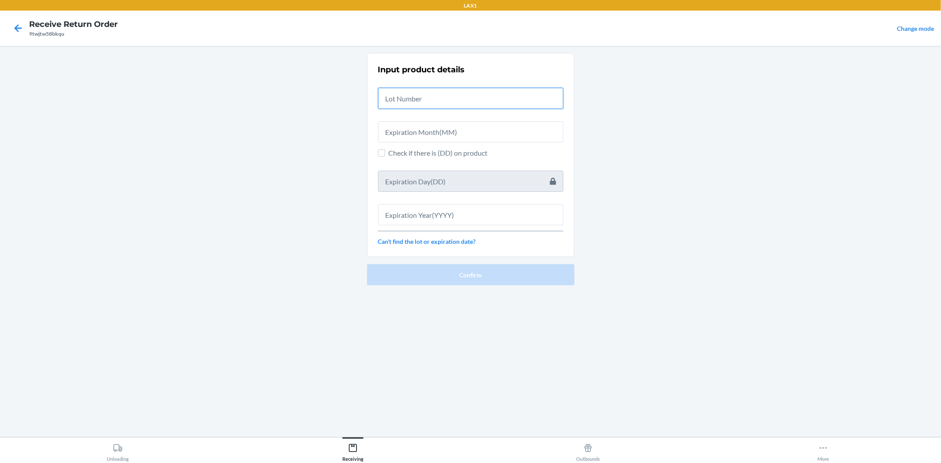
click at [427, 106] on input "text" at bounding box center [470, 98] width 185 height 21
click at [14, 29] on icon at bounding box center [18, 28] width 15 height 15
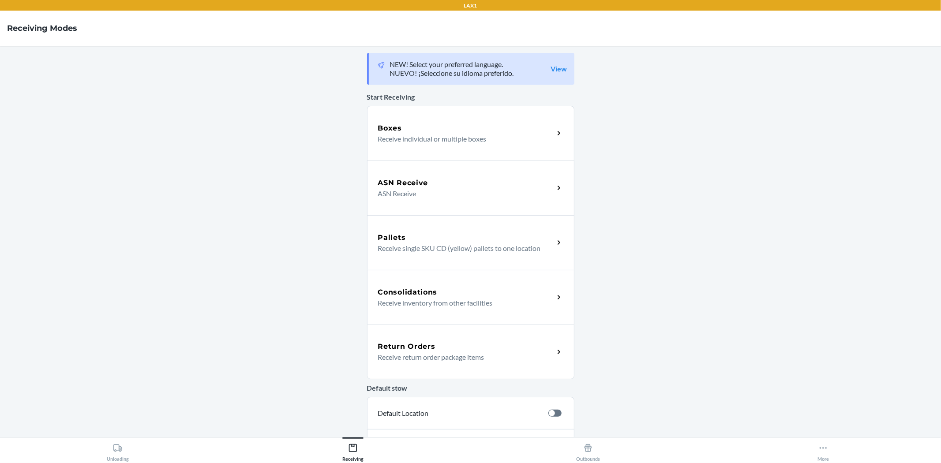
click at [414, 357] on p "Receive return order package items" at bounding box center [462, 357] width 169 height 11
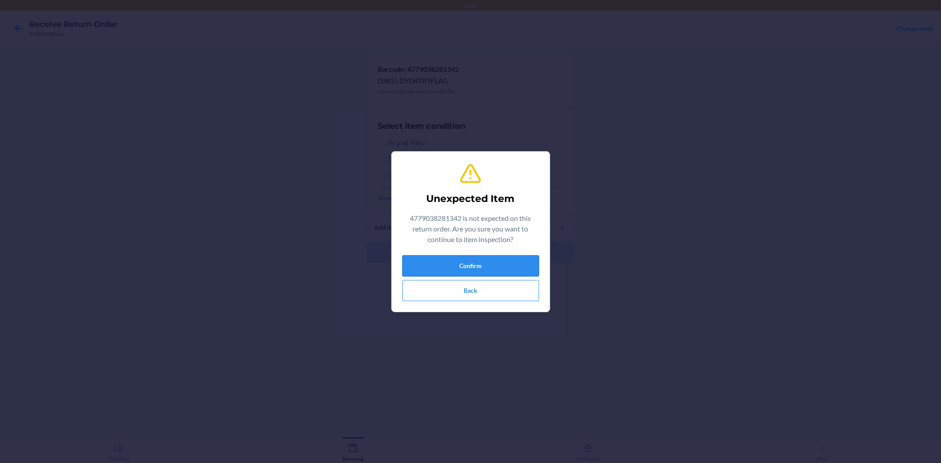
click at [466, 269] on button "Confirm" at bounding box center [470, 265] width 137 height 21
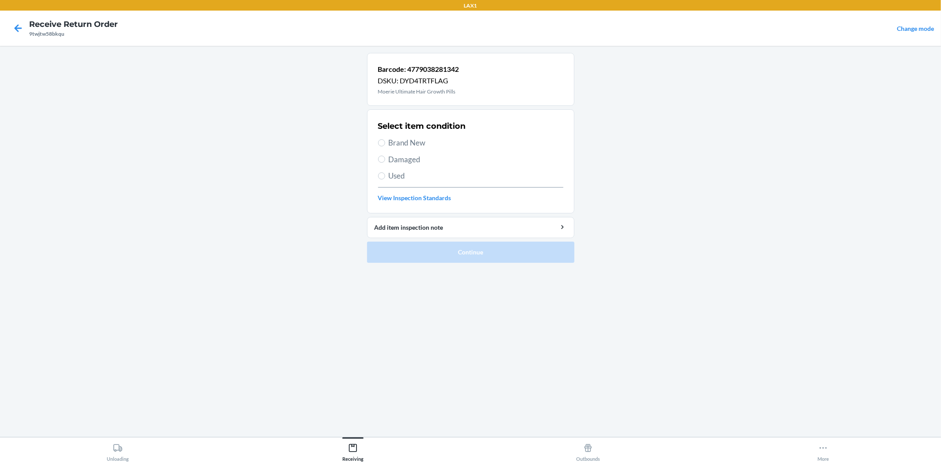
click at [405, 147] on span "Brand New" at bounding box center [476, 142] width 175 height 11
click at [385, 146] on input "Brand New" at bounding box center [381, 142] width 7 height 7
radio input "true"
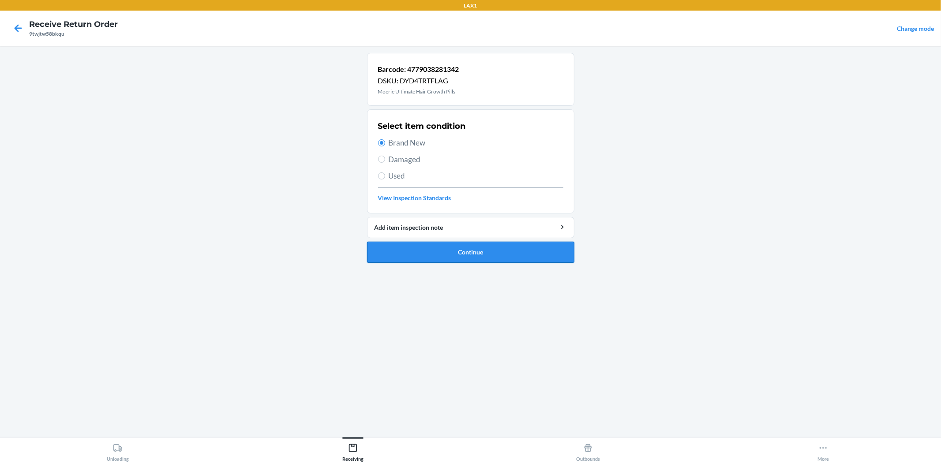
click at [434, 259] on button "Continue" at bounding box center [470, 252] width 207 height 21
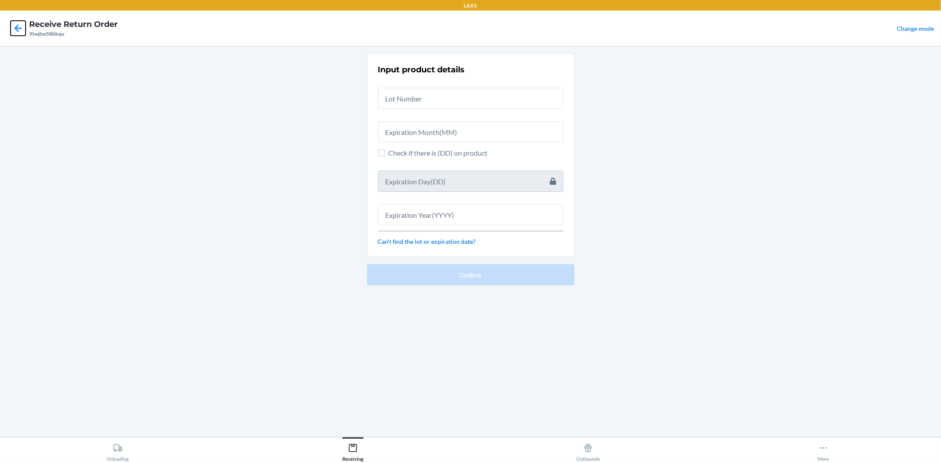
click at [13, 35] on icon at bounding box center [18, 28] width 15 height 15
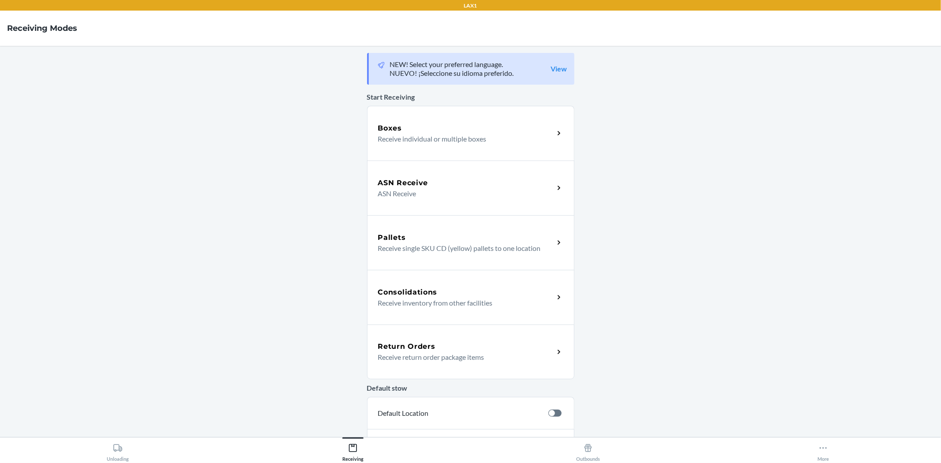
click at [404, 347] on h5 "Return Orders" at bounding box center [406, 346] width 57 height 11
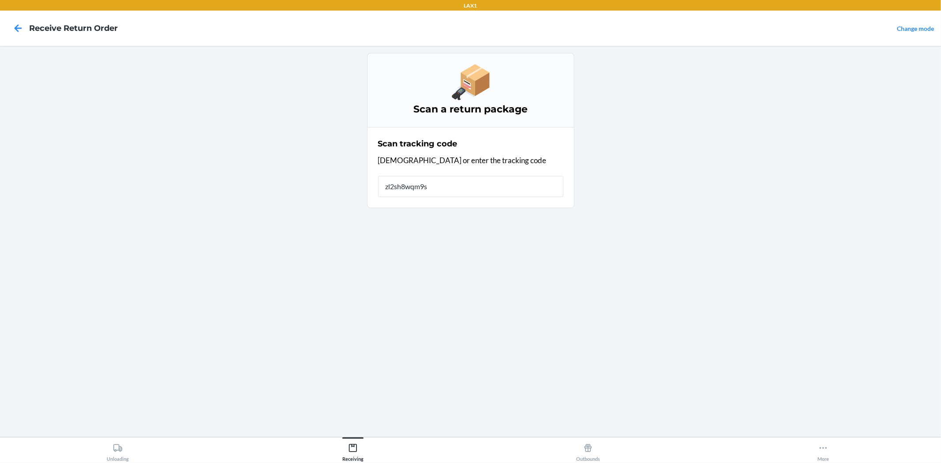
type input "zl2sh8wqm9sz"
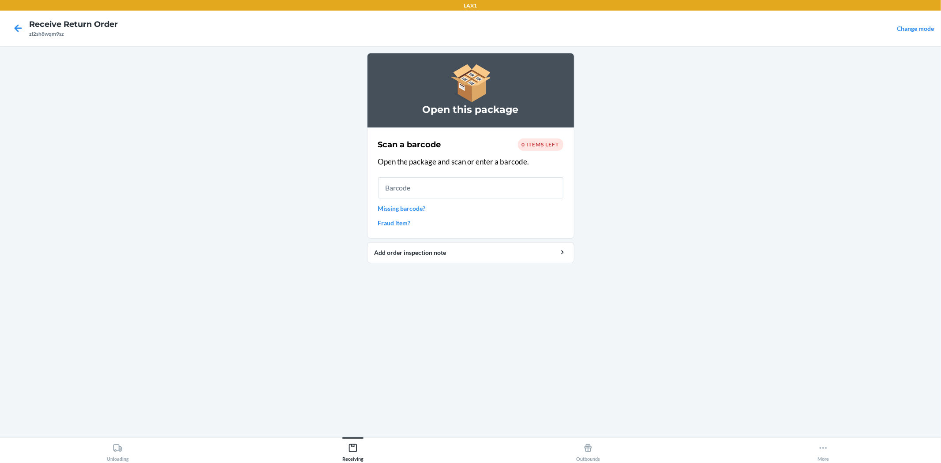
click at [385, 209] on link "Missing barcode?" at bounding box center [470, 208] width 185 height 9
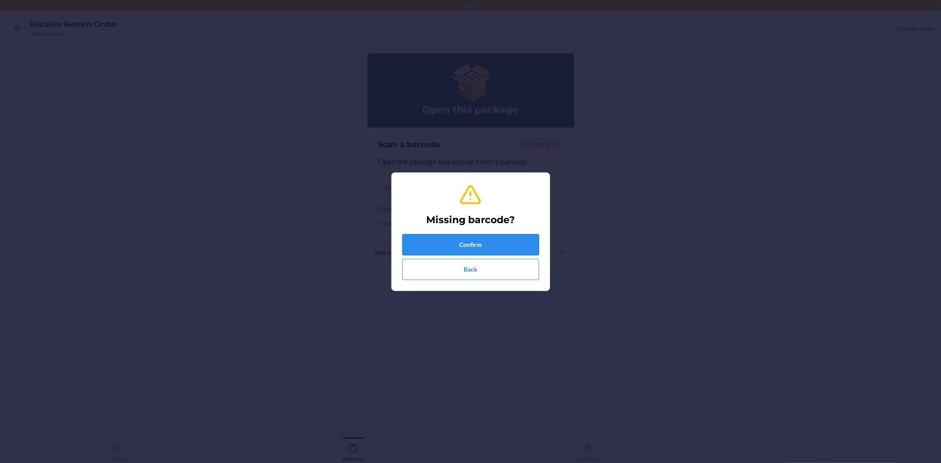
click at [453, 244] on button "Confirm" at bounding box center [470, 244] width 137 height 21
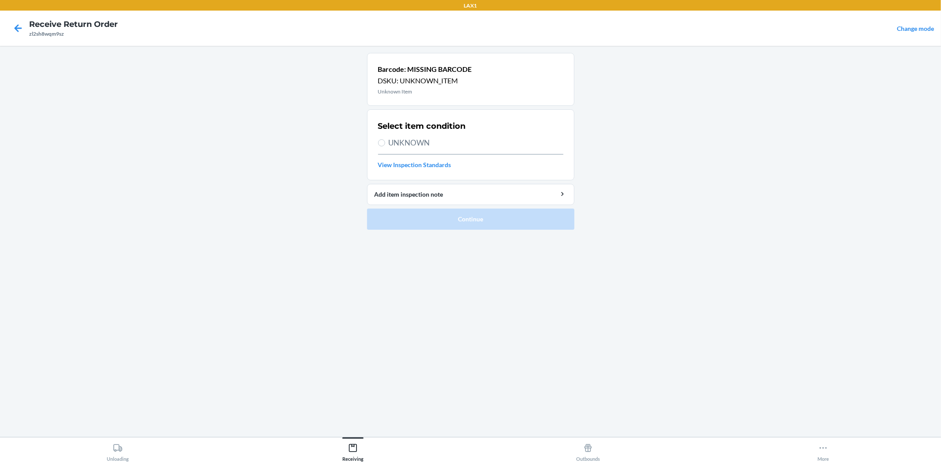
click at [423, 146] on span "UNKNOWN" at bounding box center [476, 142] width 175 height 11
click at [385, 146] on input "UNKNOWN" at bounding box center [381, 142] width 7 height 7
radio input "true"
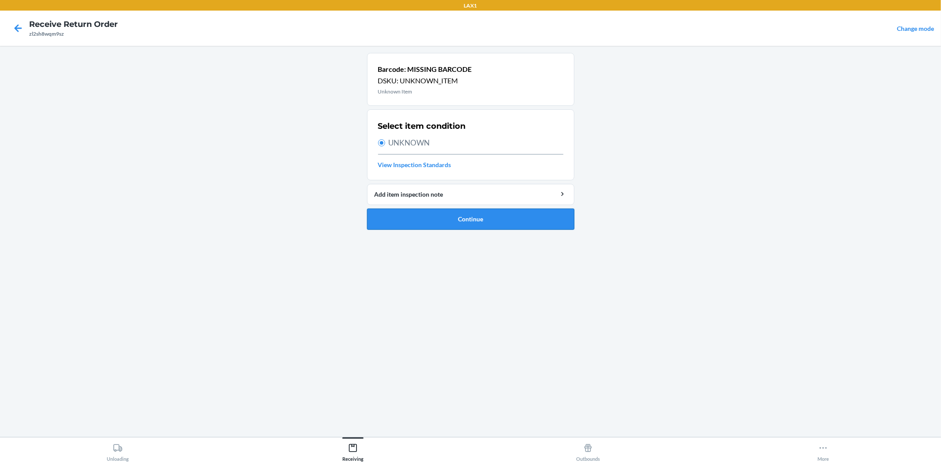
click at [461, 228] on button "Continue" at bounding box center [470, 219] width 207 height 21
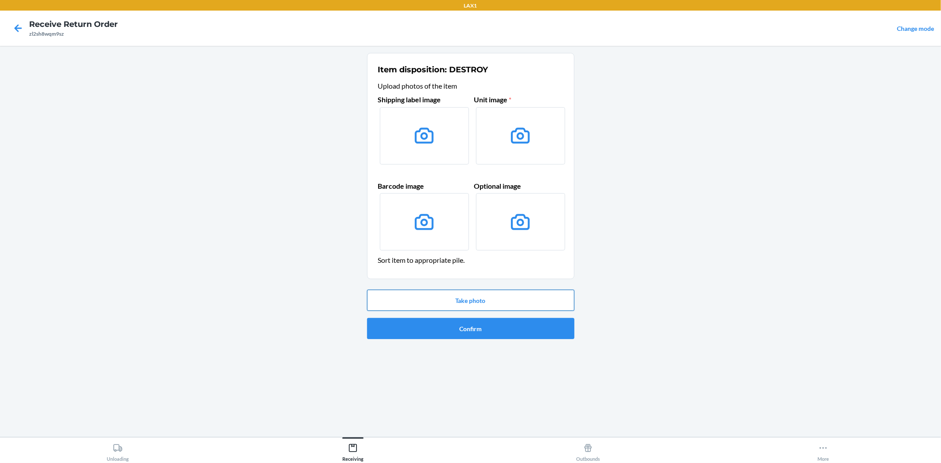
click at [478, 299] on button "Take photo" at bounding box center [470, 300] width 207 height 21
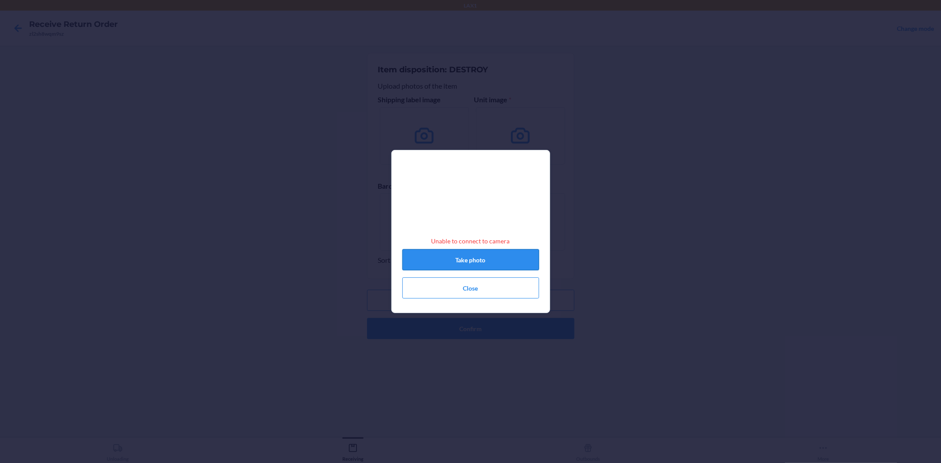
click at [466, 270] on button "Take photo" at bounding box center [470, 259] width 137 height 21
click at [463, 292] on button "Close" at bounding box center [470, 287] width 137 height 21
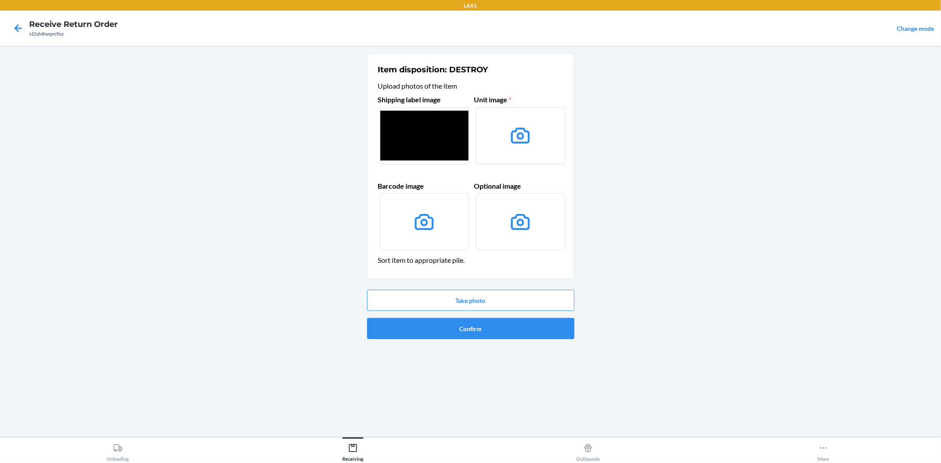
drag, startPoint x: 642, startPoint y: 284, endPoint x: 633, endPoint y: 283, distance: 9.0
click at [642, 284] on main "Item disposition: DESTROY Upload photos of the item Shipping label image Unit i…" at bounding box center [470, 241] width 941 height 391
click at [436, 290] on button "Take photo" at bounding box center [470, 300] width 207 height 21
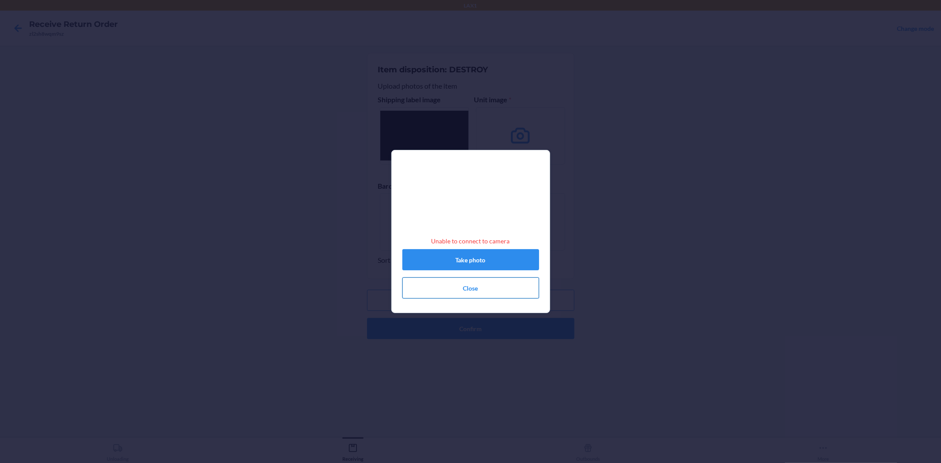
click at [442, 288] on button "Close" at bounding box center [470, 287] width 137 height 21
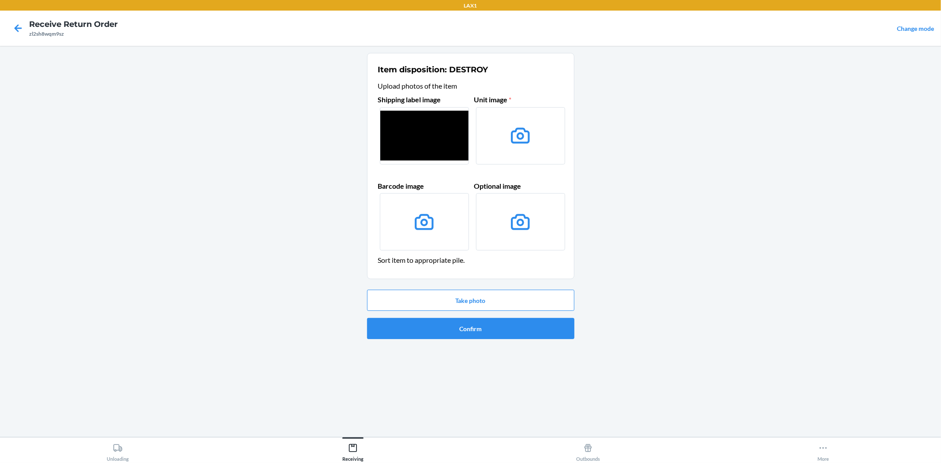
click at [429, 155] on label at bounding box center [424, 135] width 89 height 57
click at [0, 0] on input "file" at bounding box center [0, 0] width 0 height 0
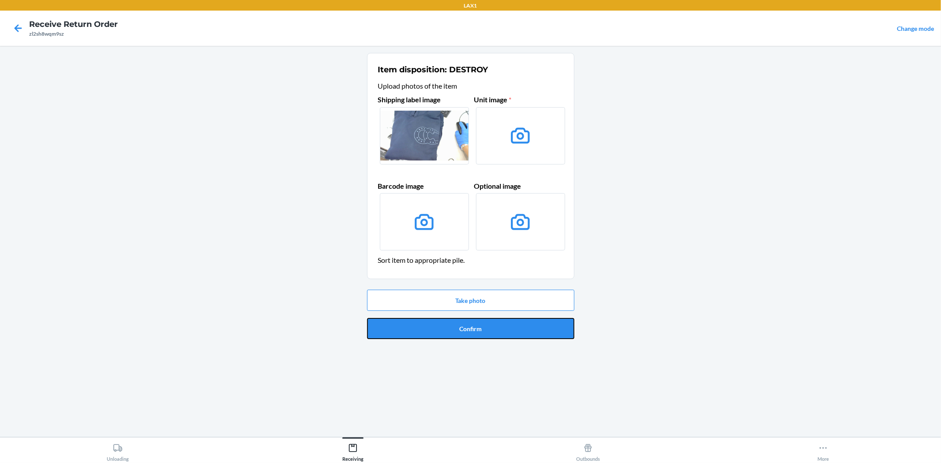
drag, startPoint x: 391, startPoint y: 325, endPoint x: 385, endPoint y: 320, distance: 7.8
click at [391, 325] on button "Confirm" at bounding box center [470, 328] width 207 height 21
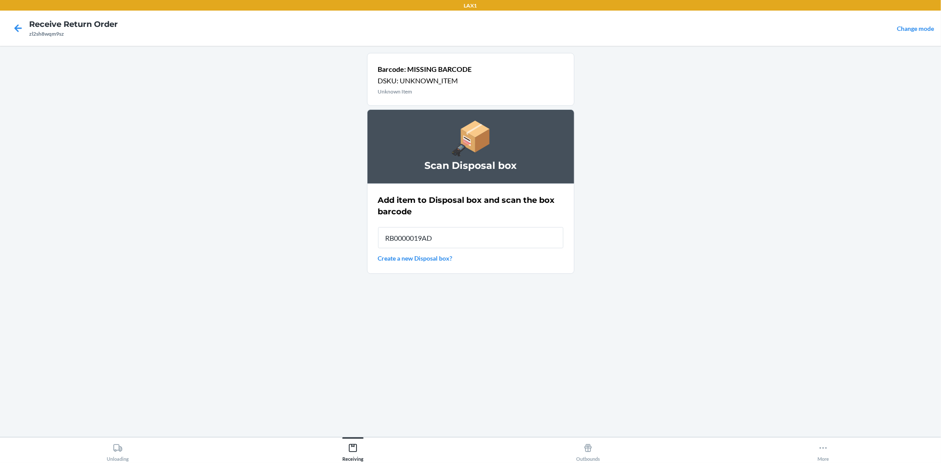
type input "RB0000019AD"
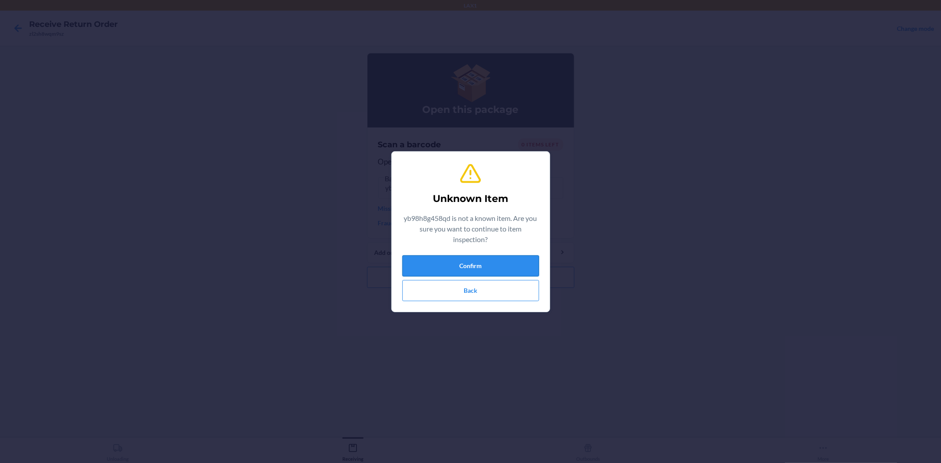
click at [505, 270] on button "Confirm" at bounding box center [470, 265] width 137 height 21
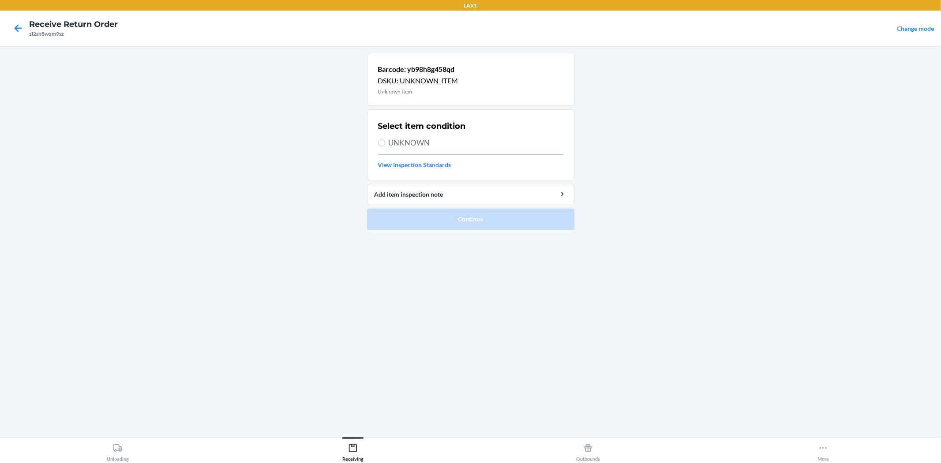
click at [29, 30] on div "zl2sh8wqm9sz" at bounding box center [73, 34] width 89 height 8
click at [11, 30] on icon at bounding box center [18, 28] width 15 height 15
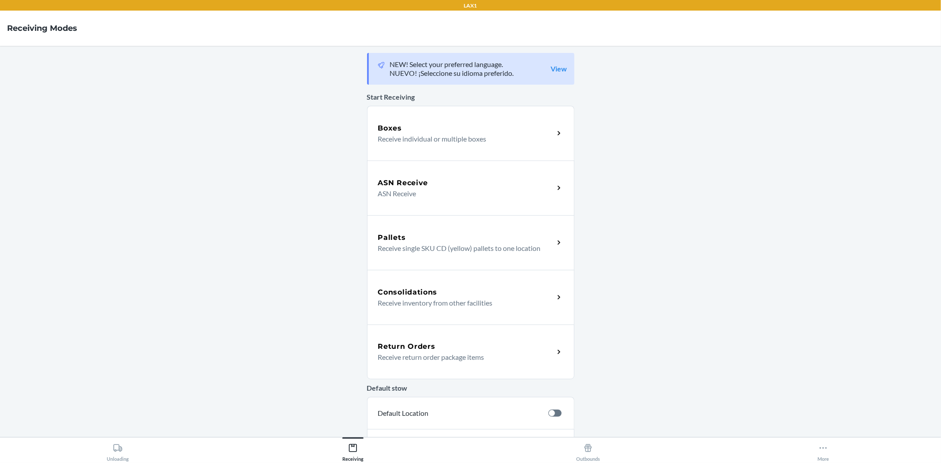
click at [429, 338] on div "Return Orders Receive return order package items" at bounding box center [470, 352] width 207 height 55
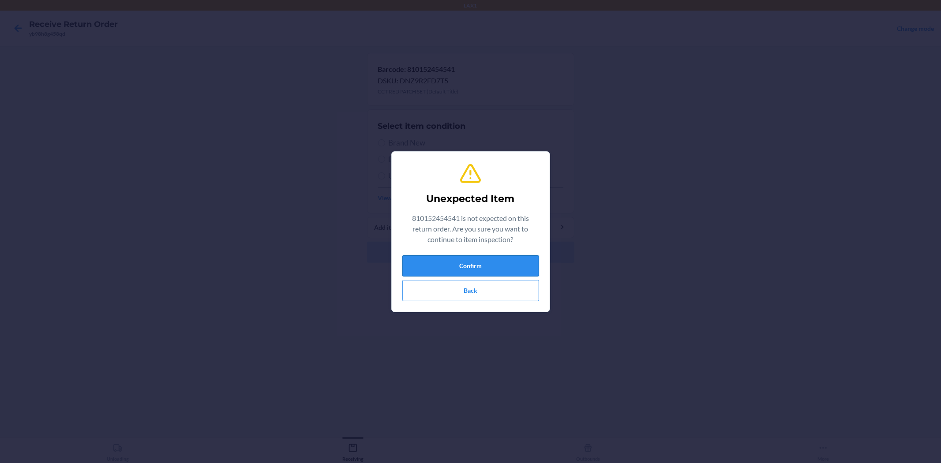
click at [449, 262] on button "Confirm" at bounding box center [470, 265] width 137 height 21
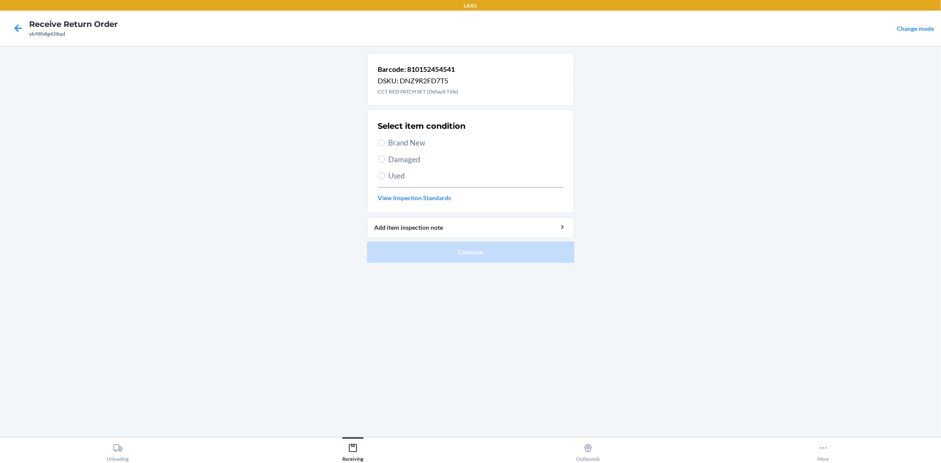
click at [416, 138] on span "Brand New" at bounding box center [476, 142] width 175 height 11
click at [385, 139] on input "Brand New" at bounding box center [381, 142] width 7 height 7
radio input "true"
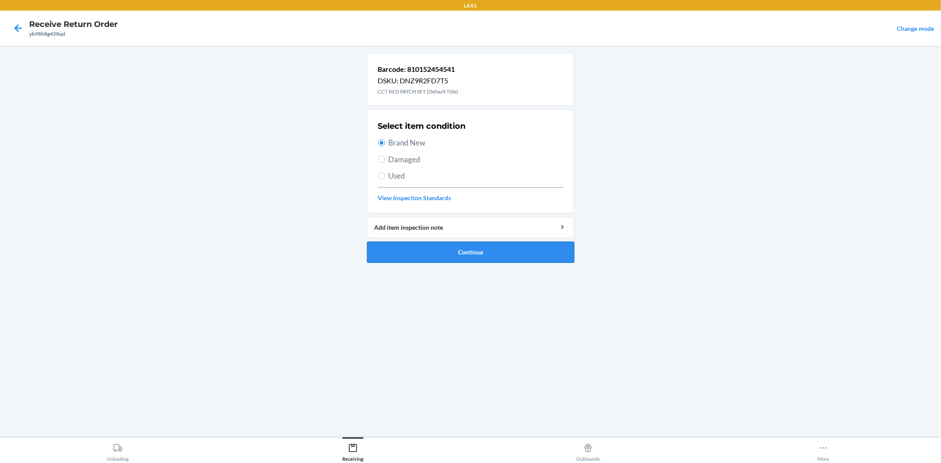
click at [452, 250] on button "Continue" at bounding box center [470, 252] width 207 height 21
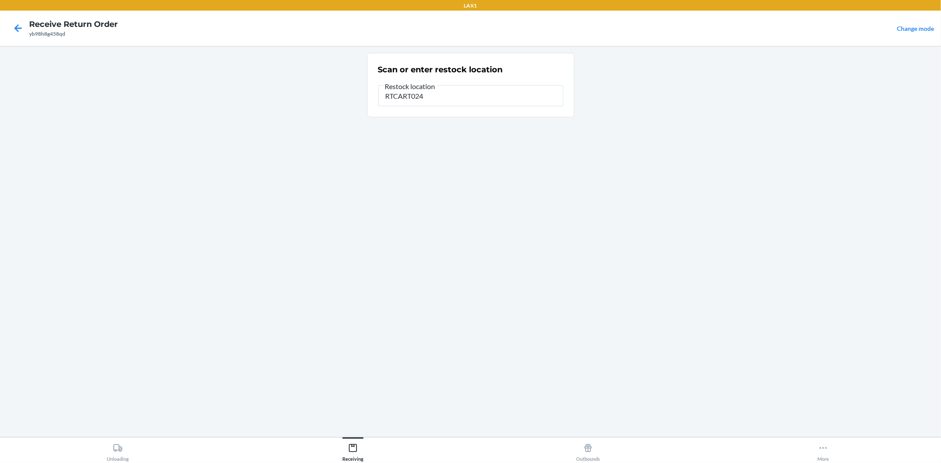
type input "RTCART024"
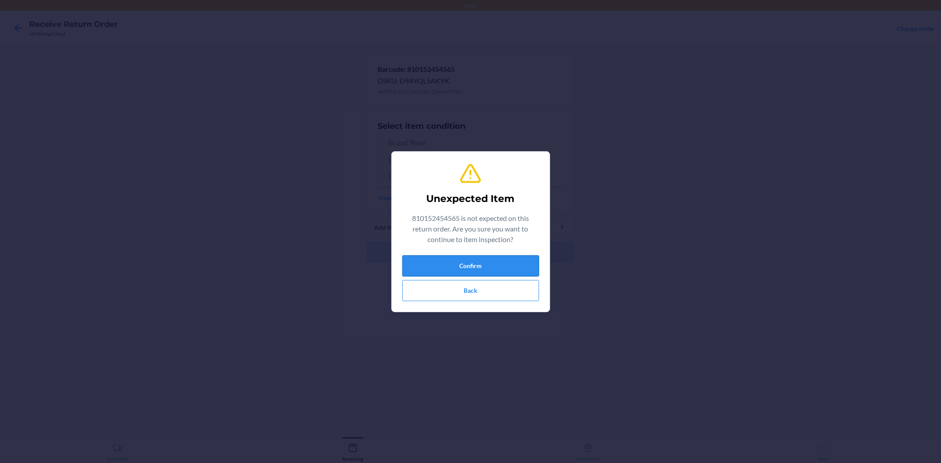
click at [458, 273] on button "Confirm" at bounding box center [470, 265] width 137 height 21
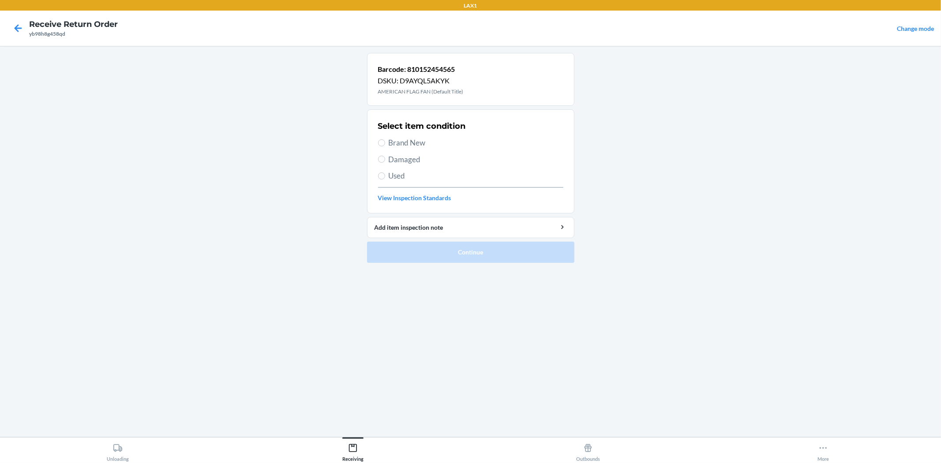
click at [384, 138] on label "Brand New" at bounding box center [470, 142] width 185 height 11
click at [384, 139] on input "Brand New" at bounding box center [381, 142] width 7 height 7
radio input "true"
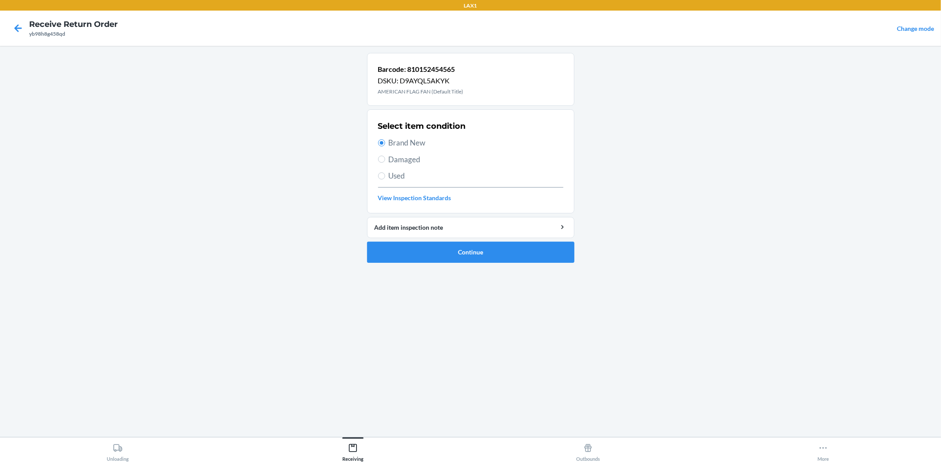
click at [409, 239] on li "Barcode: 810152454565 DSKU: D9AYQL5AKYK AMERICAN FLAG FAN (Default Title) Selec…" at bounding box center [470, 158] width 207 height 210
click at [409, 246] on button "Continue" at bounding box center [470, 252] width 207 height 21
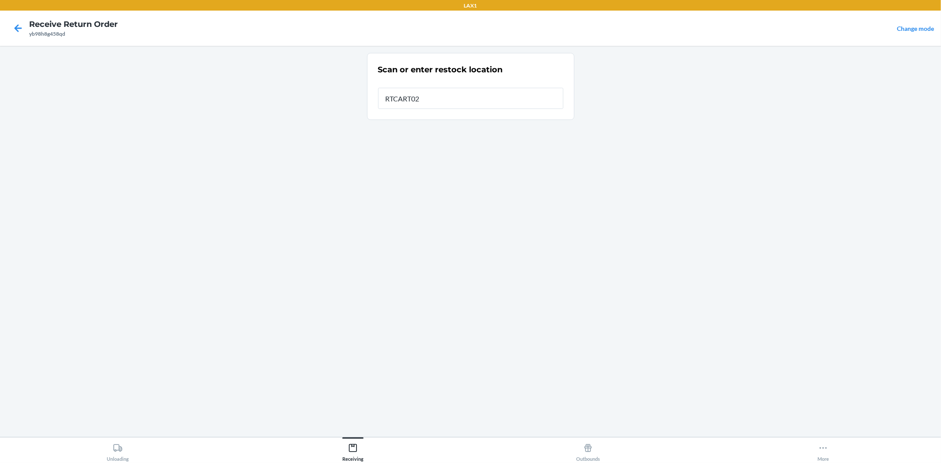
type input "RTCART024"
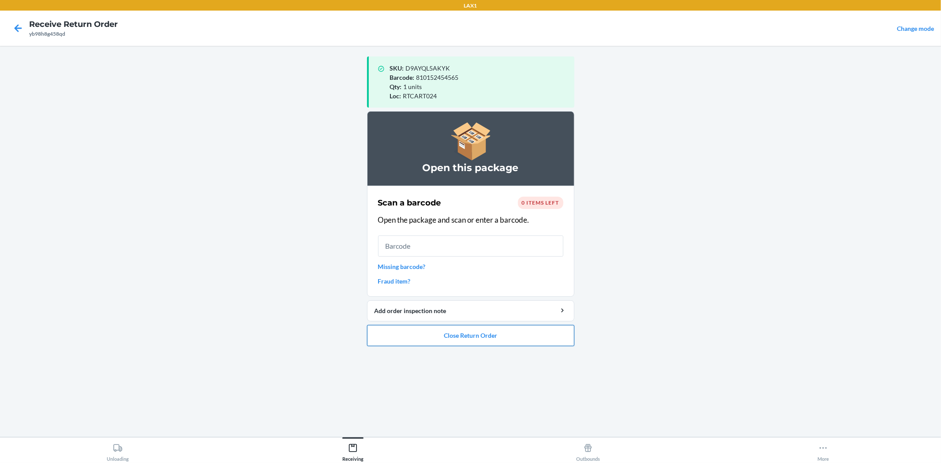
click at [479, 343] on button "Close Return Order" at bounding box center [470, 335] width 207 height 21
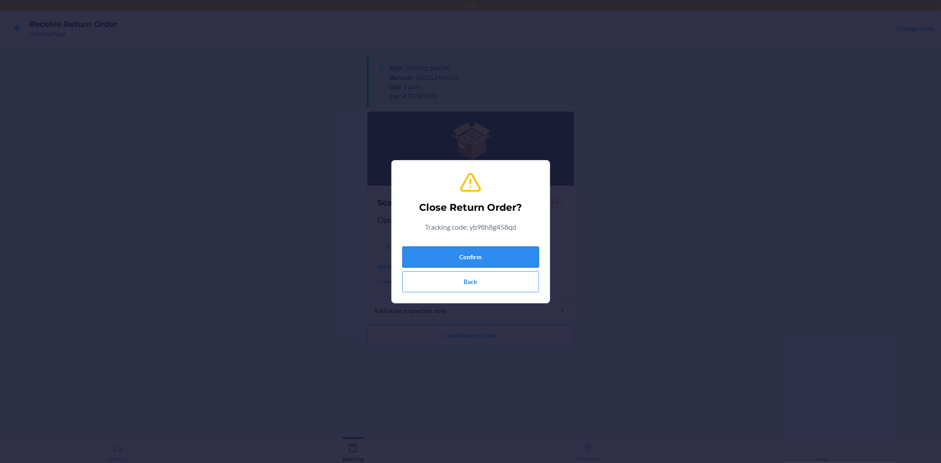
click at [490, 252] on button "Confirm" at bounding box center [470, 257] width 137 height 21
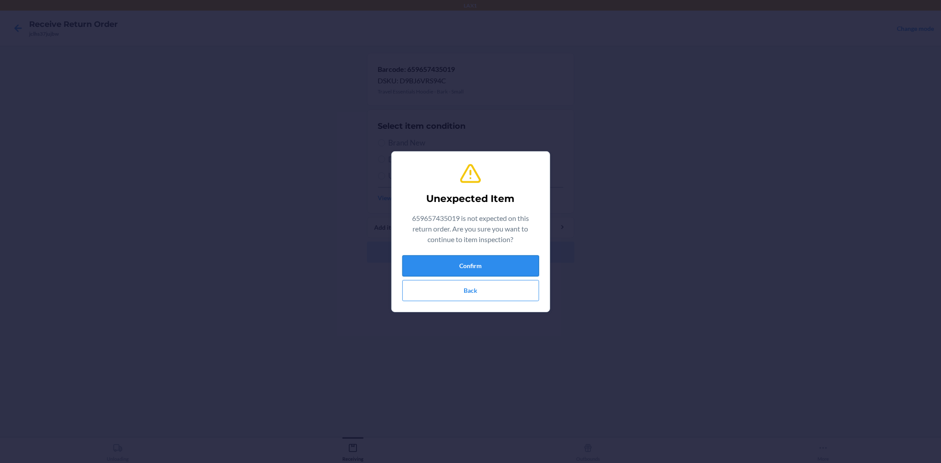
click at [439, 266] on button "Confirm" at bounding box center [470, 265] width 137 height 21
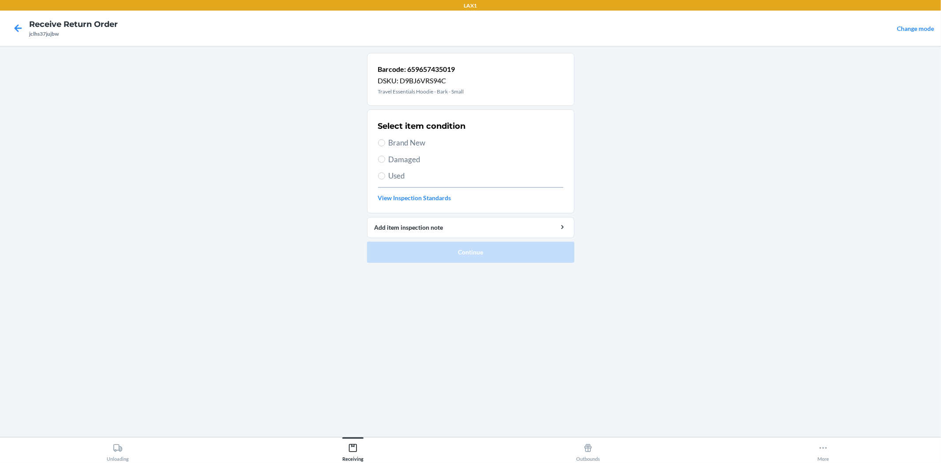
click at [419, 138] on span "Brand New" at bounding box center [476, 142] width 175 height 11
click at [385, 139] on input "Brand New" at bounding box center [381, 142] width 7 height 7
radio input "true"
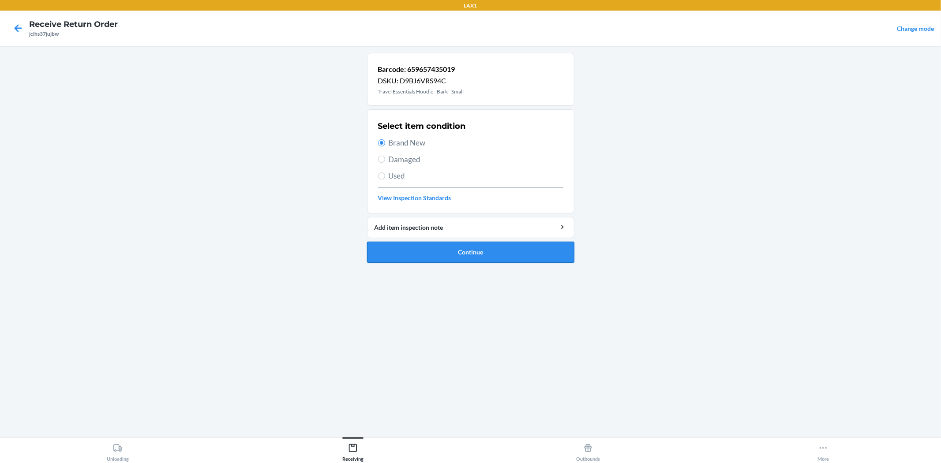
click at [439, 256] on button "Continue" at bounding box center [470, 252] width 207 height 21
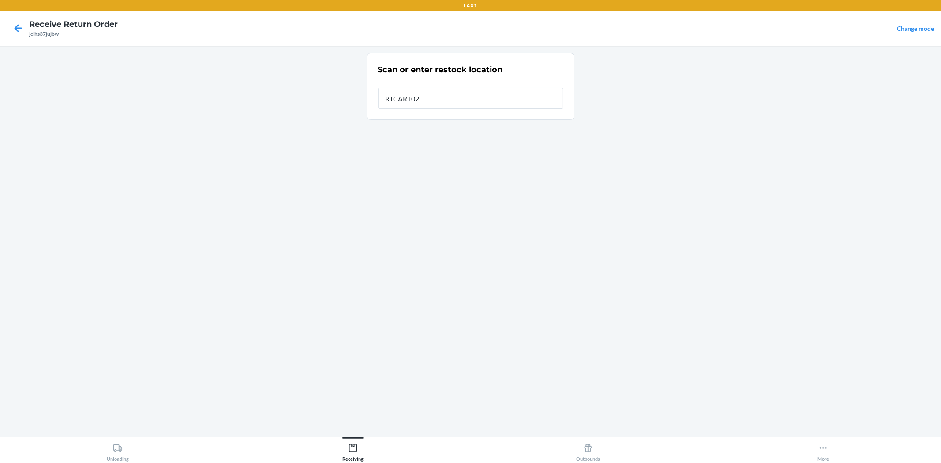
type input "RTCART024"
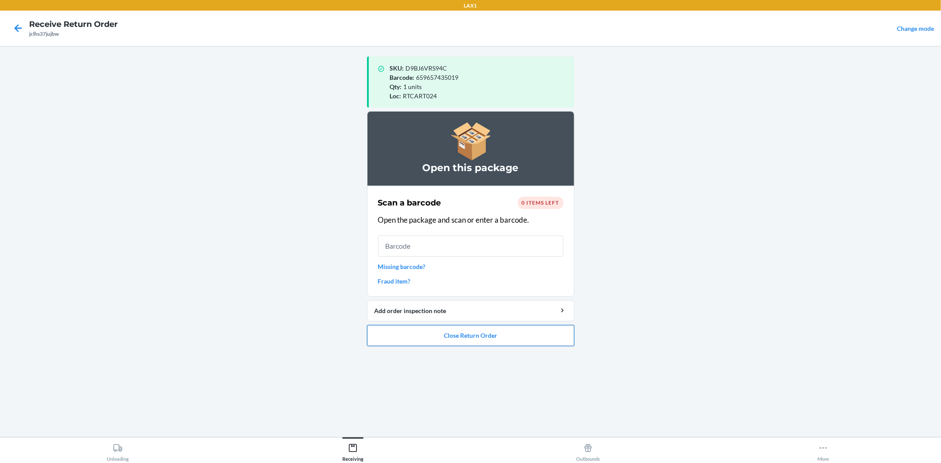
click at [479, 329] on button "Close Return Order" at bounding box center [470, 335] width 207 height 21
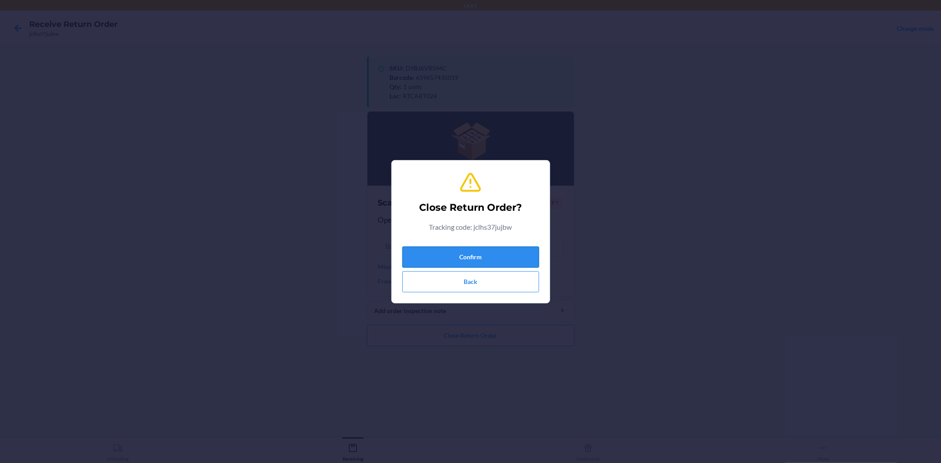
click at [492, 261] on button "Confirm" at bounding box center [470, 257] width 137 height 21
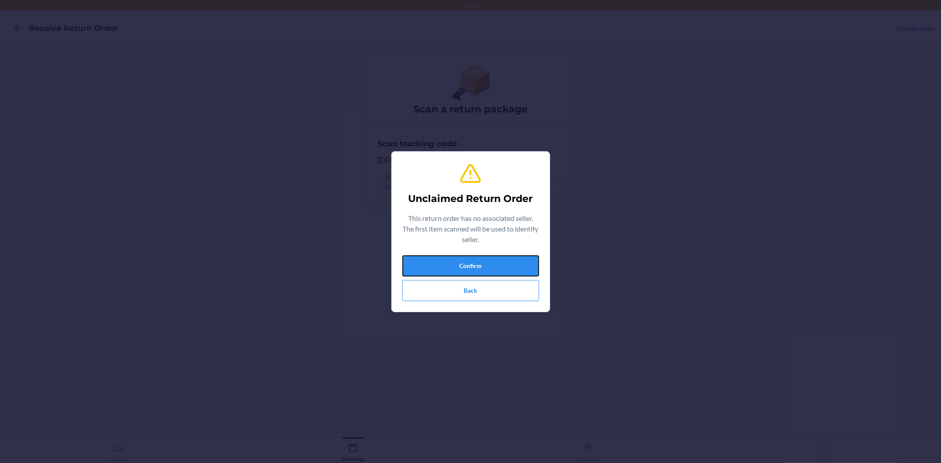
click at [491, 265] on button "Confirm" at bounding box center [470, 265] width 137 height 21
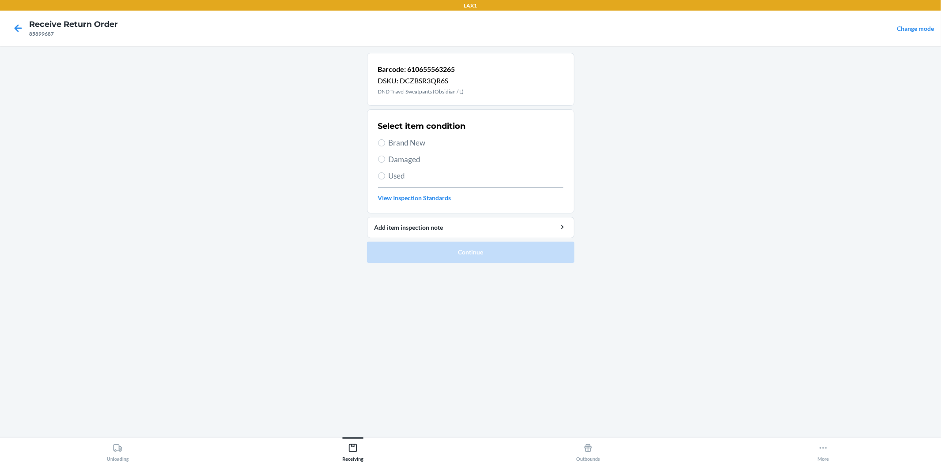
click at [416, 142] on span "Brand New" at bounding box center [476, 142] width 175 height 11
click at [385, 142] on input "Brand New" at bounding box center [381, 142] width 7 height 7
radio input "true"
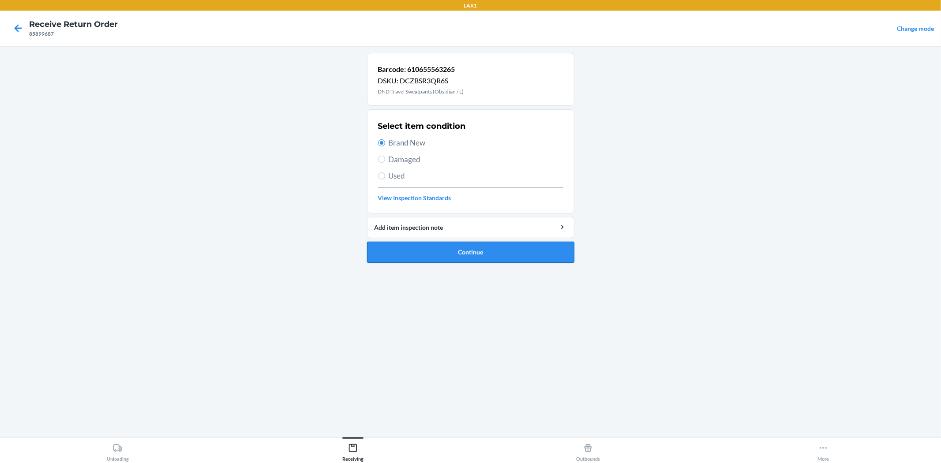
click at [464, 250] on button "Continue" at bounding box center [470, 252] width 207 height 21
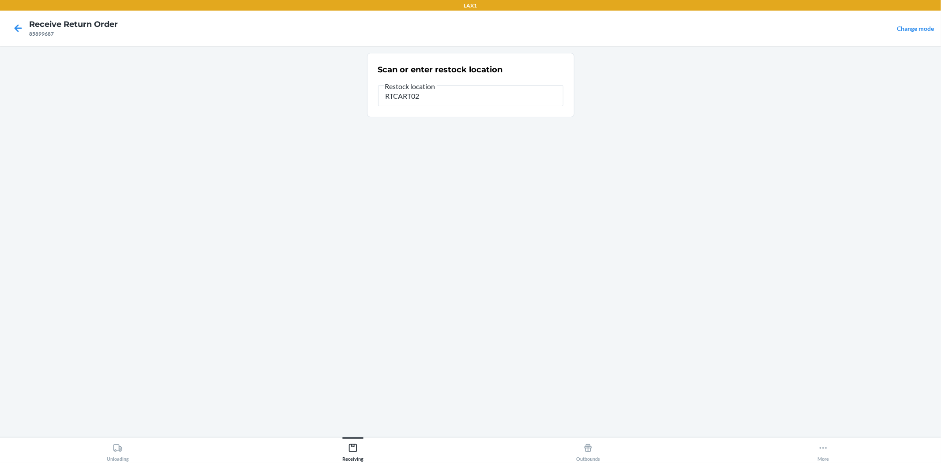
type input "RTCART024"
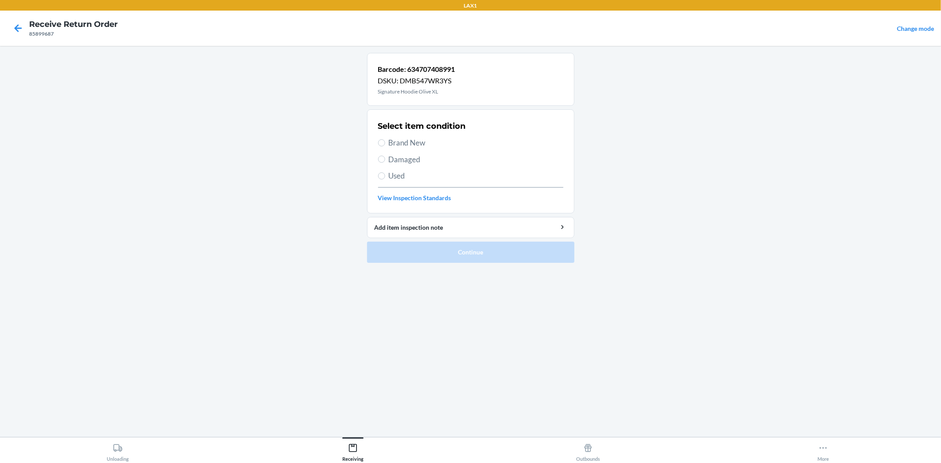
click at [419, 137] on span "Brand New" at bounding box center [476, 142] width 175 height 11
click at [385, 139] on input "Brand New" at bounding box center [381, 142] width 7 height 7
radio input "true"
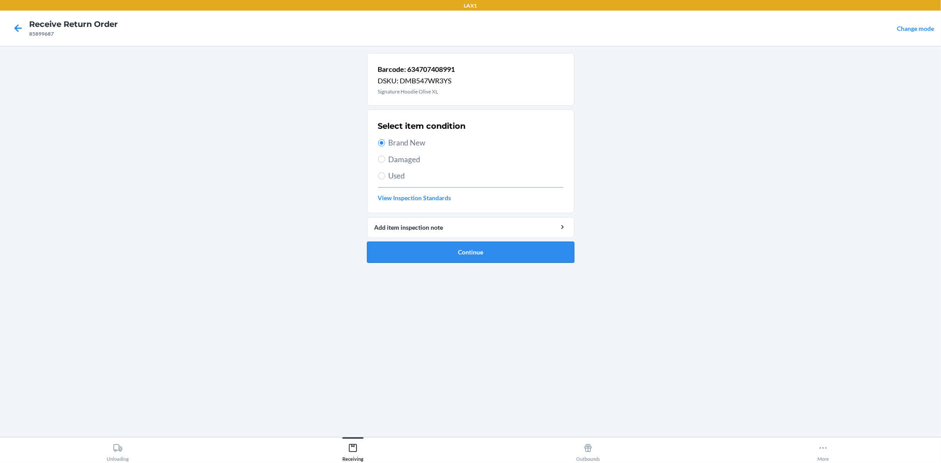
click at [471, 245] on button "Continue" at bounding box center [470, 252] width 207 height 21
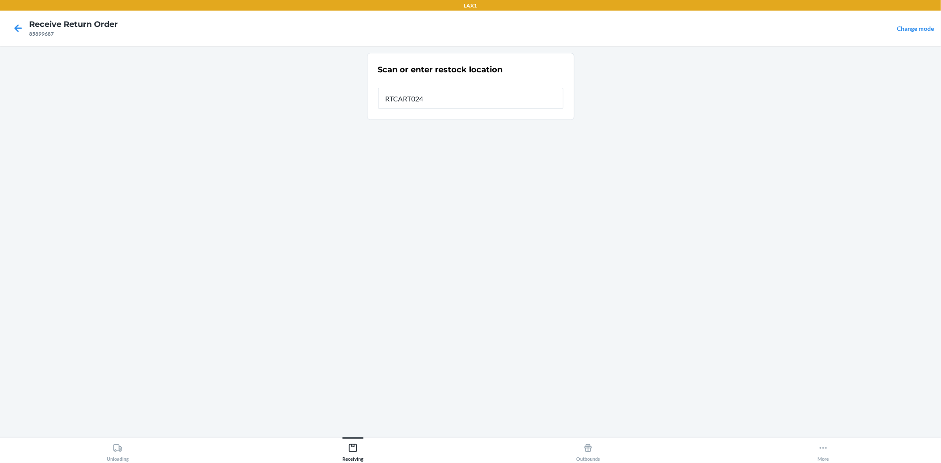
type input "RTCART024"
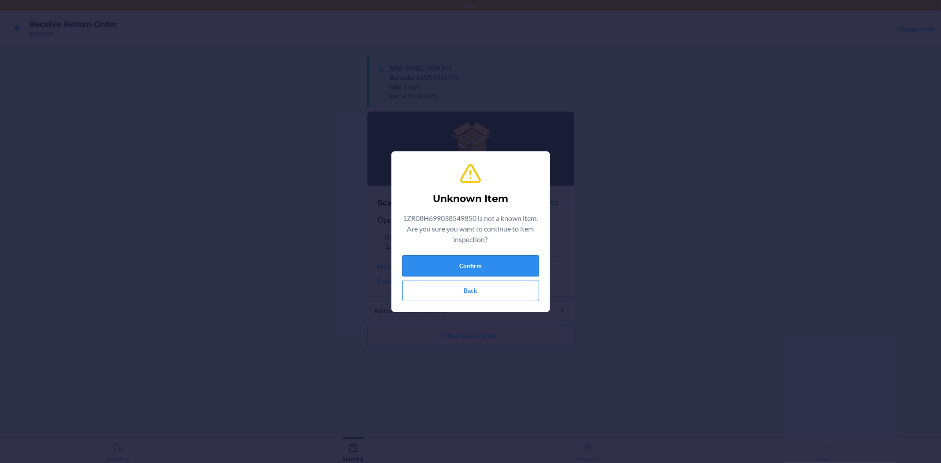
click at [506, 265] on button "Confirm" at bounding box center [470, 265] width 137 height 21
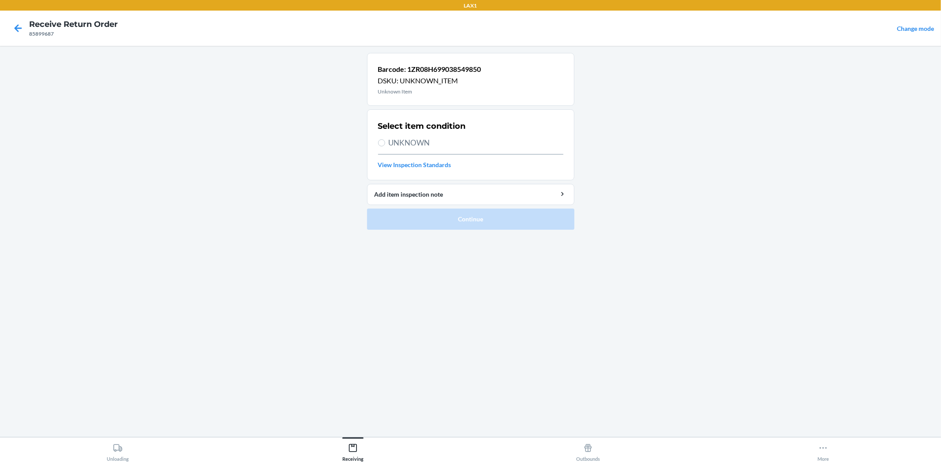
click at [25, 37] on div at bounding box center [18, 28] width 22 height 22
click at [22, 32] on icon at bounding box center [18, 28] width 15 height 15
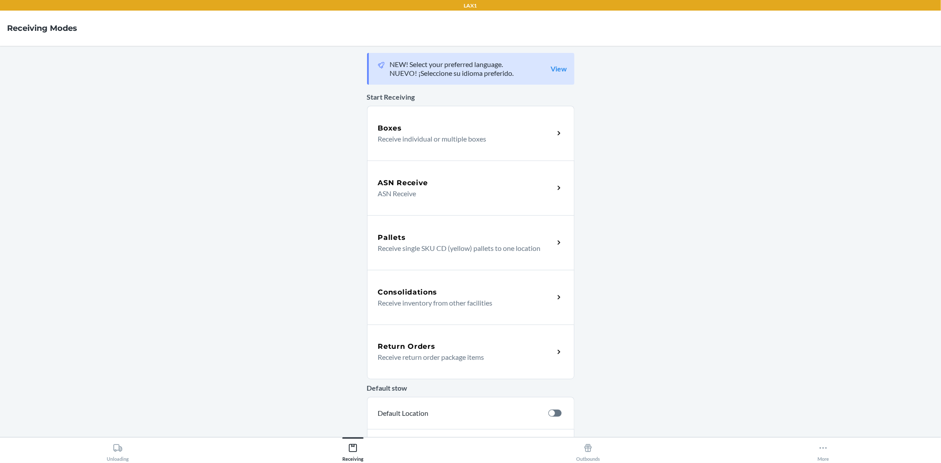
click at [397, 355] on p "Receive return order package items" at bounding box center [462, 357] width 169 height 11
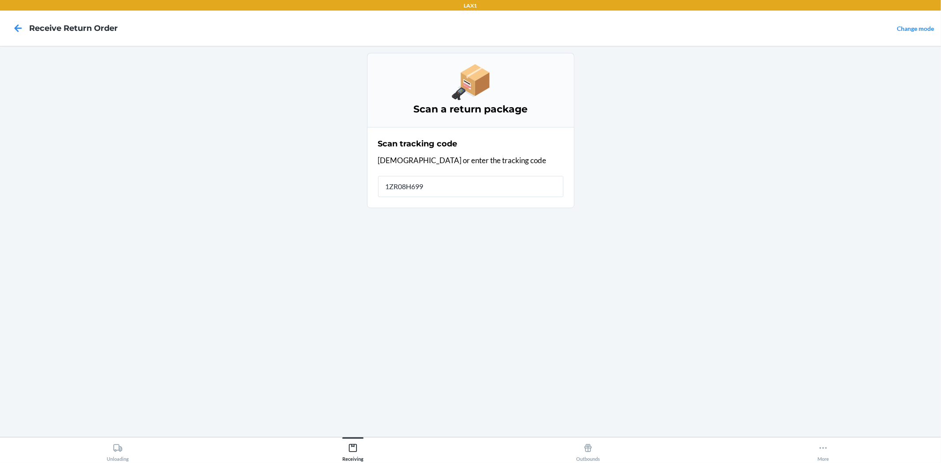
type input "1ZR08H6990"
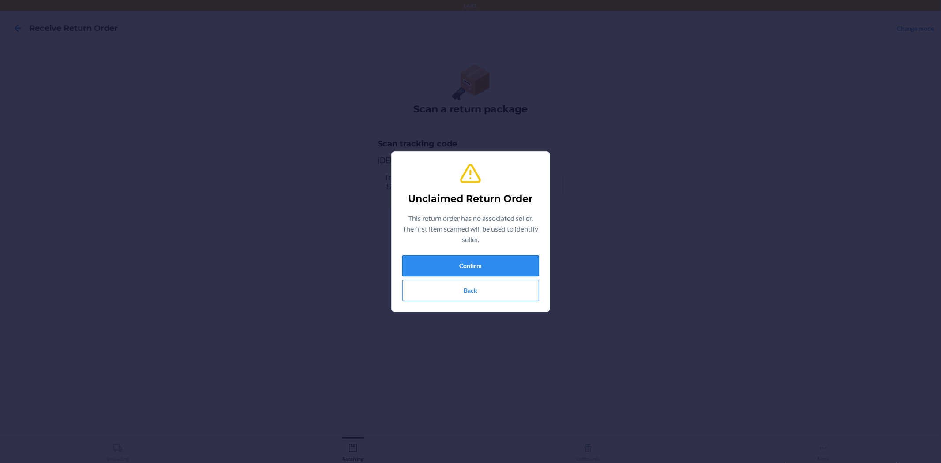
click at [429, 269] on button "Confirm" at bounding box center [470, 265] width 137 height 21
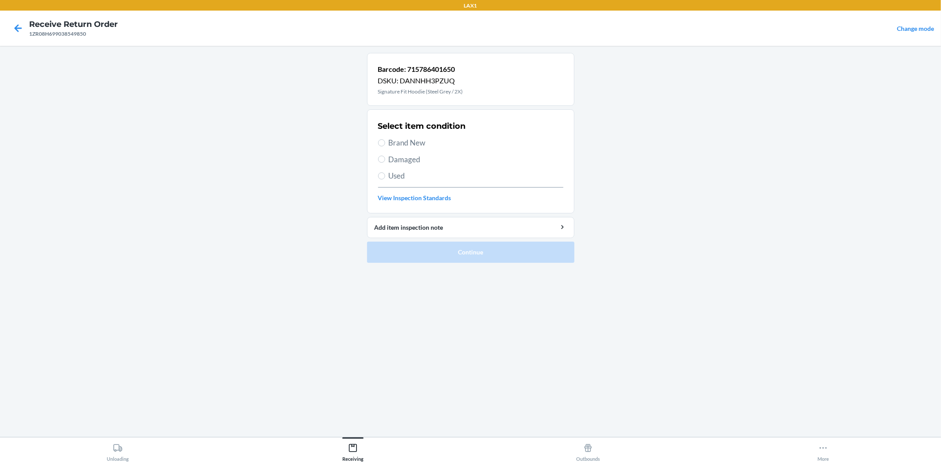
click at [409, 176] on span "Used" at bounding box center [476, 175] width 175 height 11
click at [385, 176] on input "Used" at bounding box center [381, 175] width 7 height 7
radio input "true"
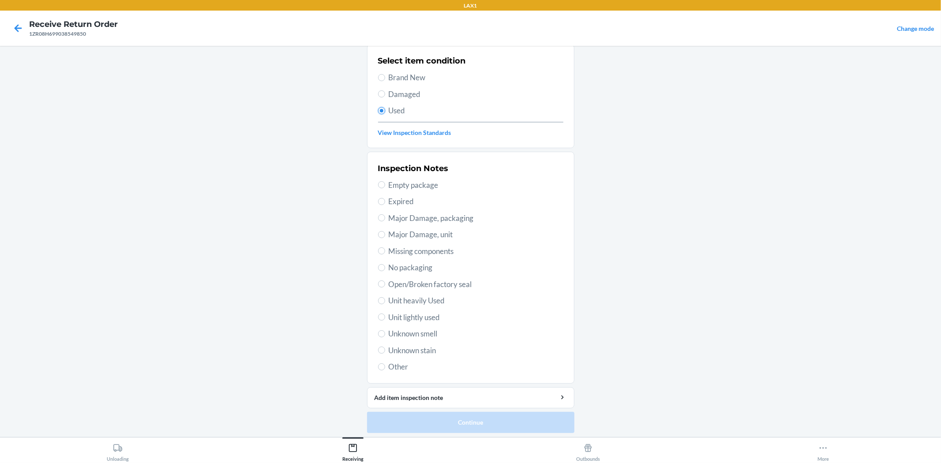
scroll to position [68, 0]
click at [434, 316] on span "Unit lightly used" at bounding box center [476, 314] width 175 height 11
click at [385, 316] on input "Unit lightly used" at bounding box center [381, 314] width 7 height 7
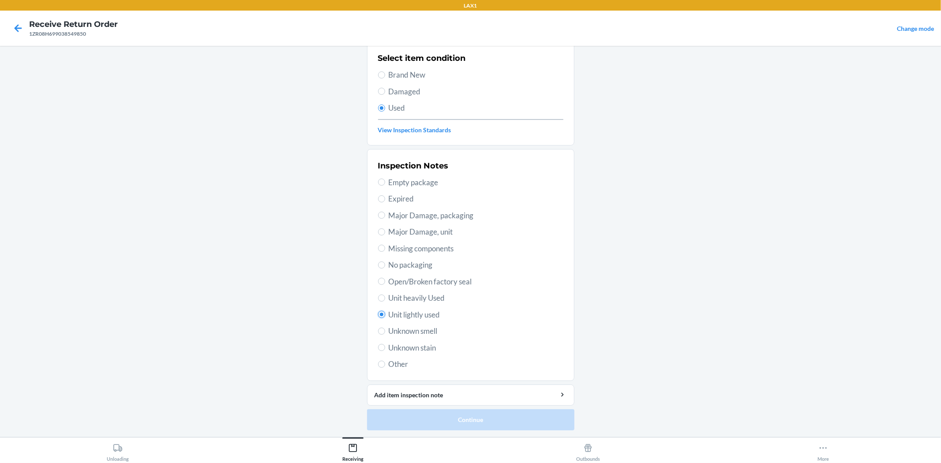
radio input "true"
click at [435, 409] on button "Continue" at bounding box center [470, 419] width 207 height 21
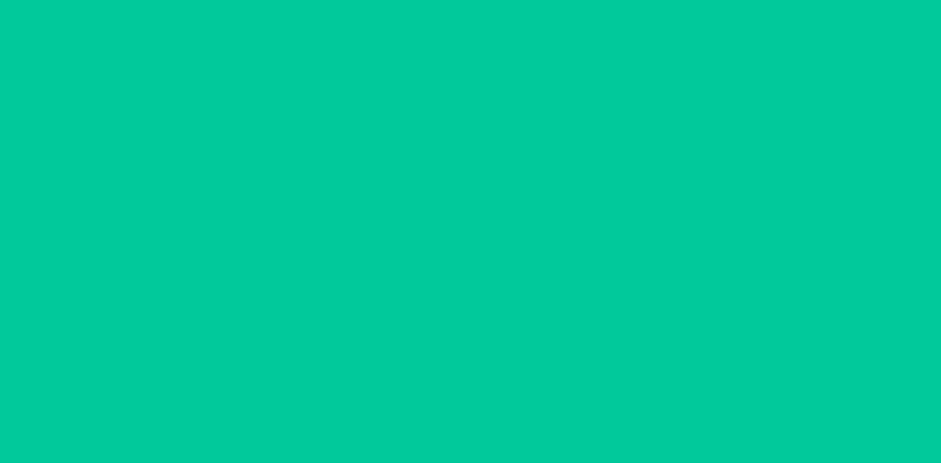
scroll to position [0, 0]
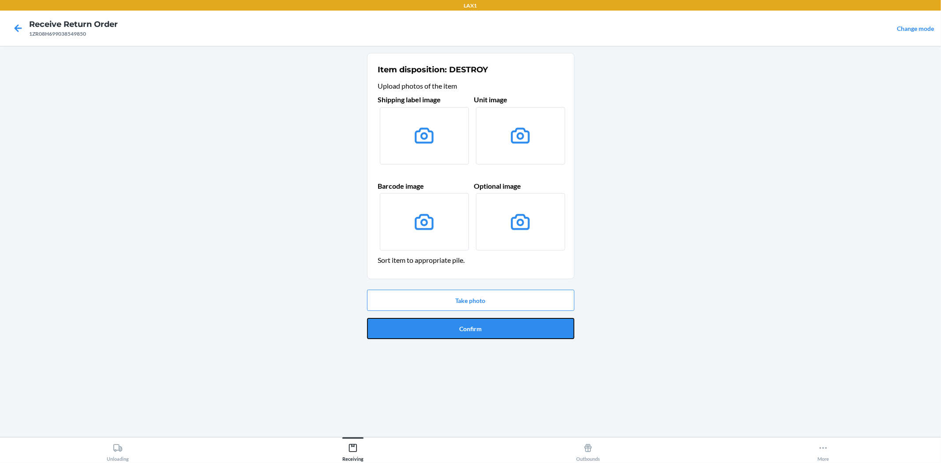
click at [470, 331] on button "Confirm" at bounding box center [470, 328] width 207 height 21
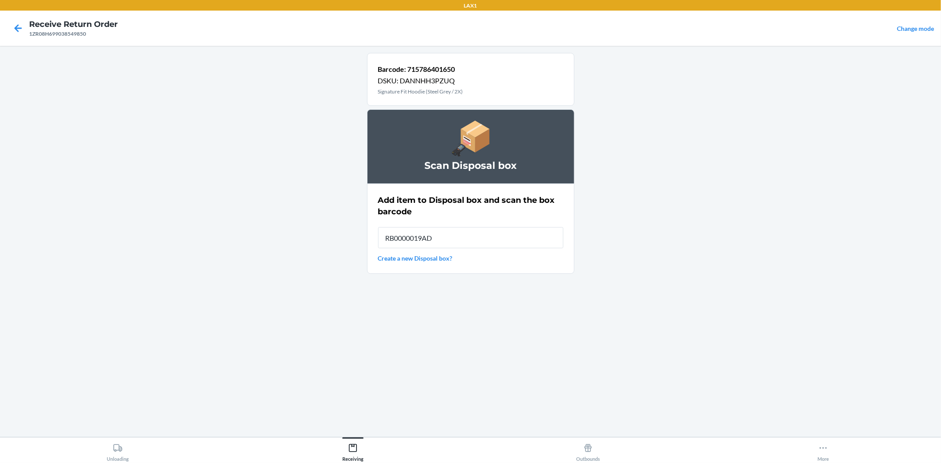
type input "RB0000019AD"
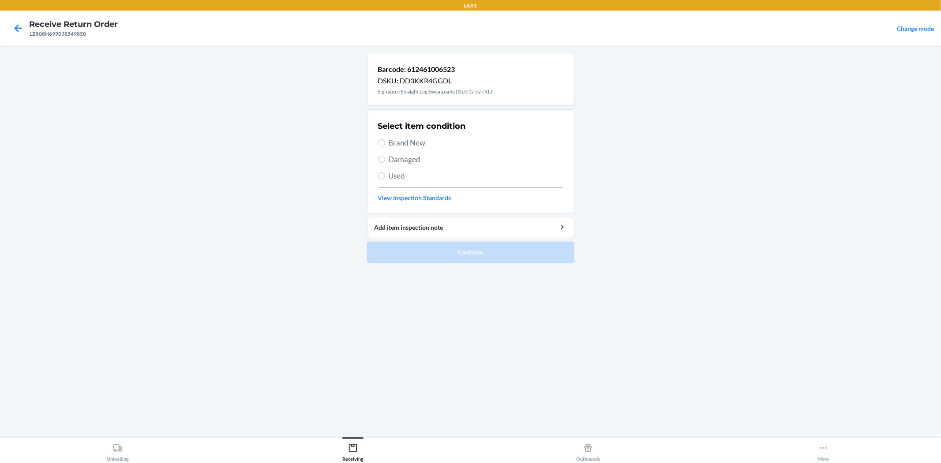
click at [395, 141] on span "Brand New" at bounding box center [476, 142] width 175 height 11
click at [385, 141] on input "Brand New" at bounding box center [381, 142] width 7 height 7
radio input "true"
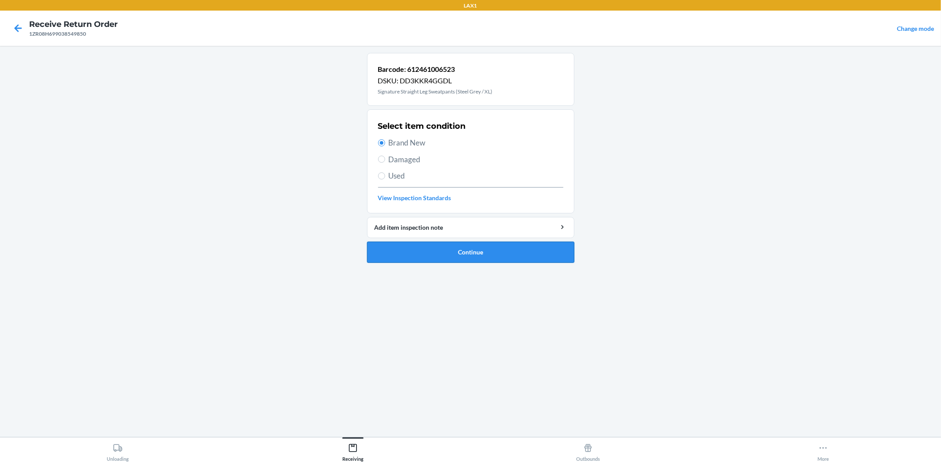
click at [408, 249] on button "Continue" at bounding box center [470, 252] width 207 height 21
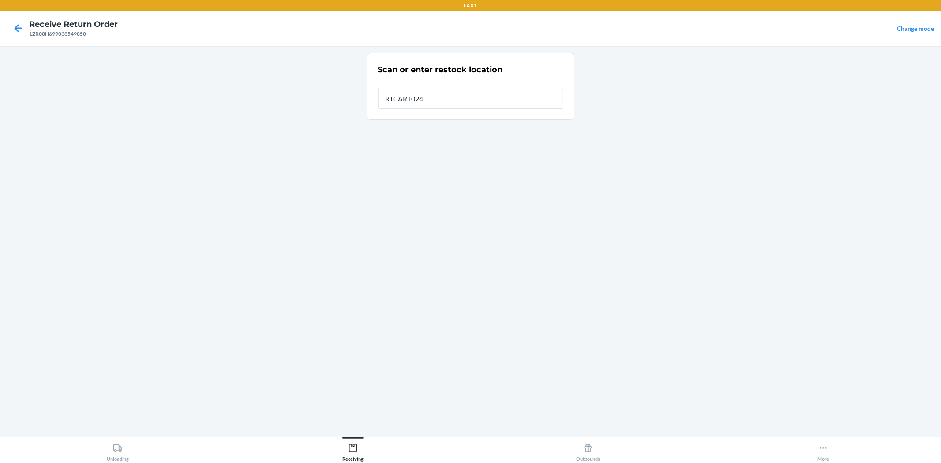
type input "RTCART024"
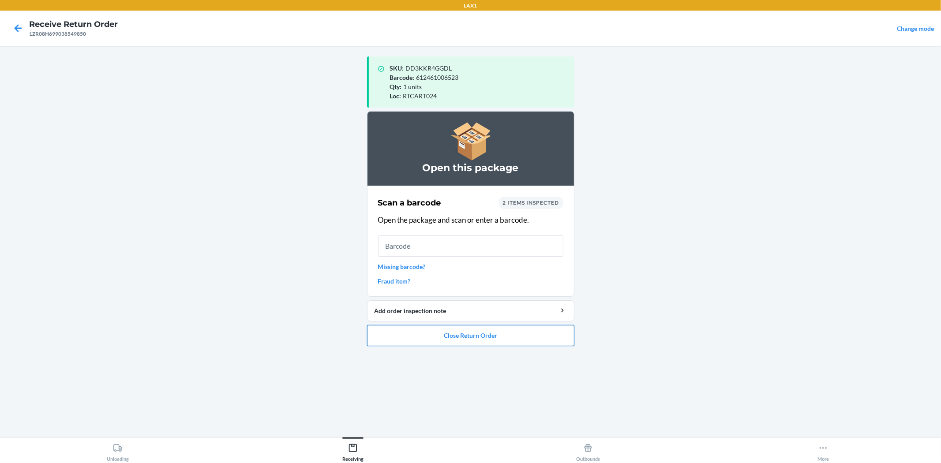
click at [501, 342] on button "Close Return Order" at bounding box center [470, 335] width 207 height 21
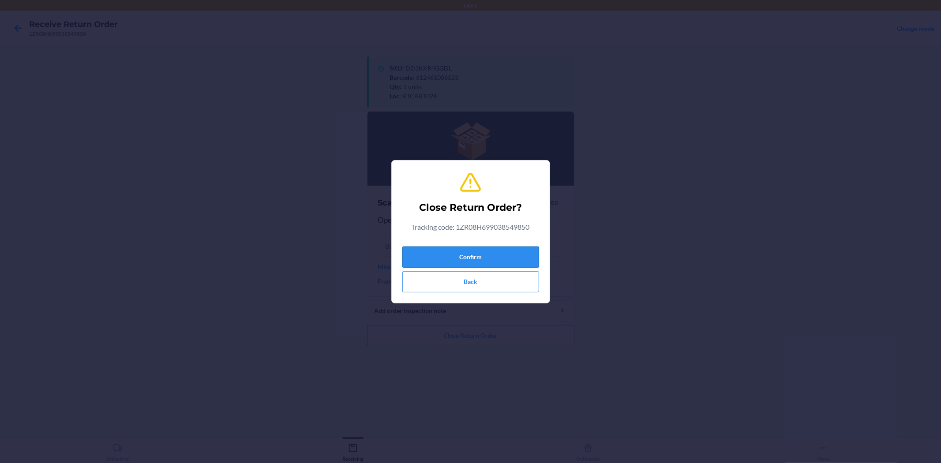
click at [492, 251] on button "Confirm" at bounding box center [470, 257] width 137 height 21
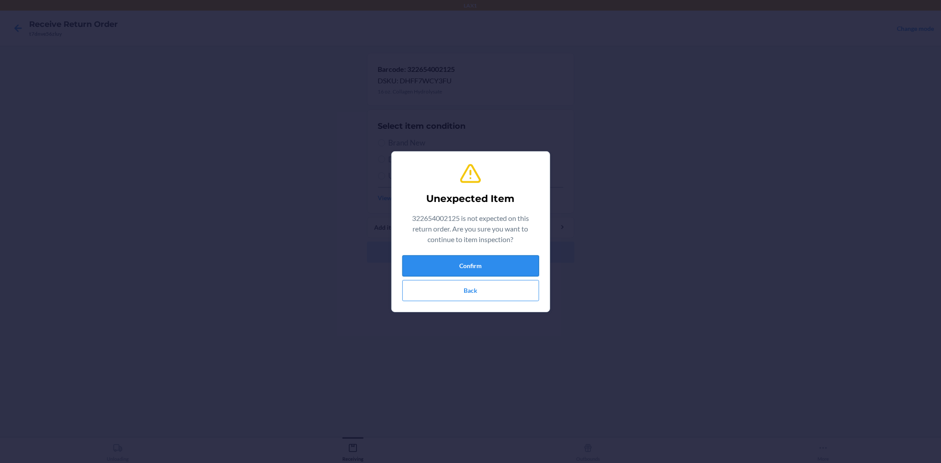
click at [503, 258] on button "Confirm" at bounding box center [470, 265] width 137 height 21
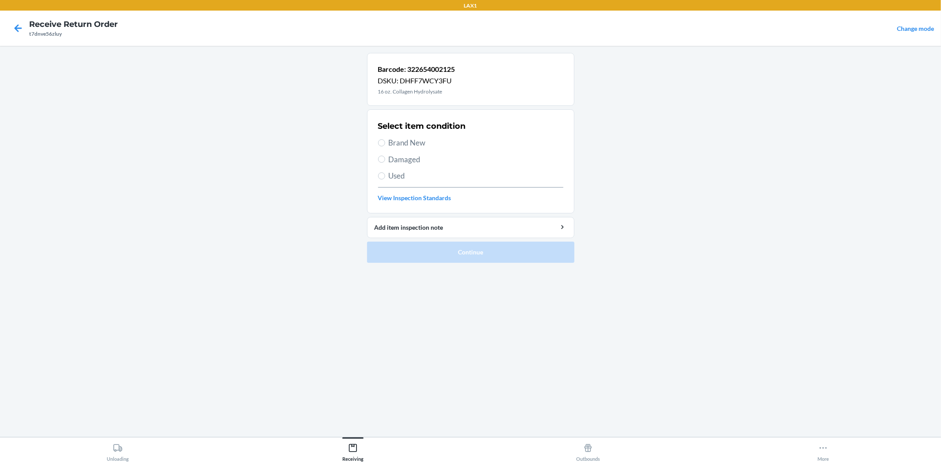
click at [394, 146] on span "Brand New" at bounding box center [476, 142] width 175 height 11
click at [385, 146] on input "Brand New" at bounding box center [381, 142] width 7 height 7
radio input "true"
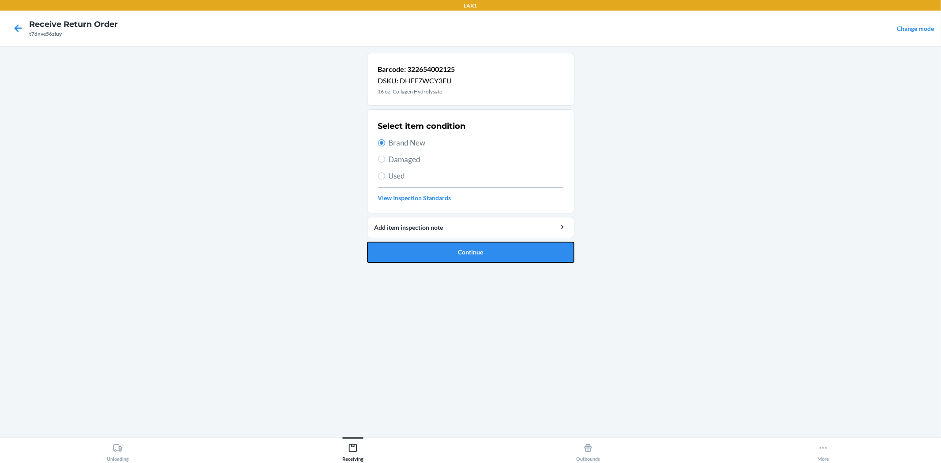
click at [432, 262] on button "Continue" at bounding box center [470, 252] width 207 height 21
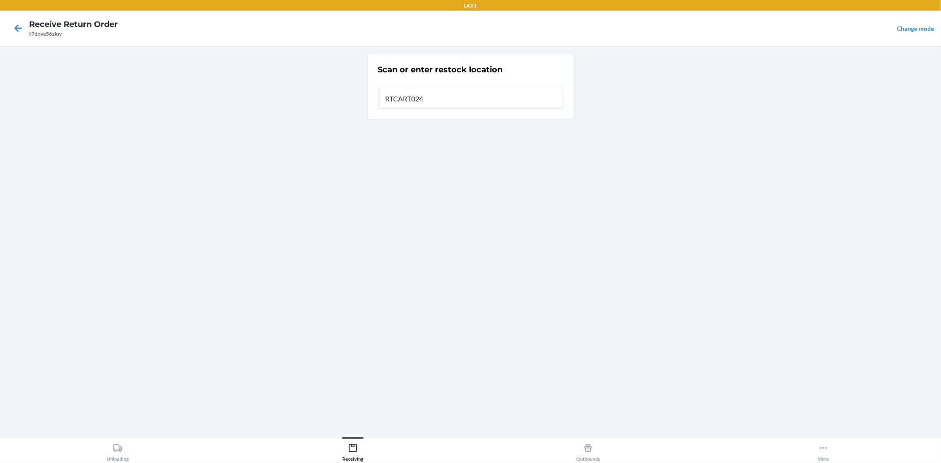
type input "RTCART024"
click at [438, 99] on input "RTCART024" at bounding box center [470, 95] width 185 height 21
drag, startPoint x: 438, startPoint y: 99, endPoint x: 226, endPoint y: 64, distance: 214.6
click at [226, 64] on main "Scan or enter restock location Restock location RTCART024 UNKNOWN_ERROR" at bounding box center [470, 241] width 941 height 391
type input "RTCART024"
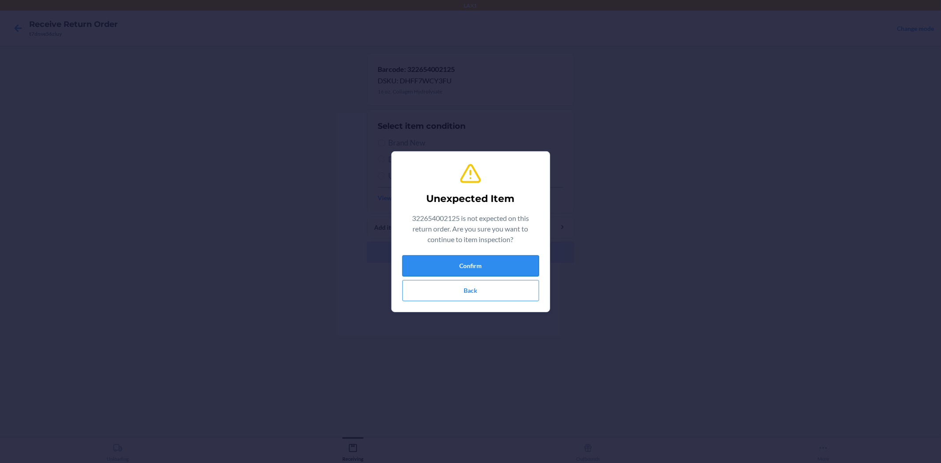
click at [483, 273] on button "Confirm" at bounding box center [470, 265] width 137 height 21
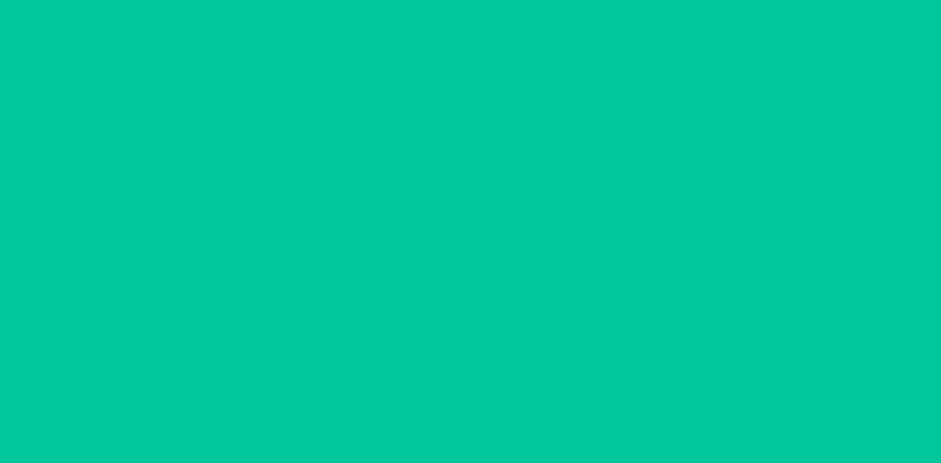
click at [430, 149] on div "Select item condition Brand New Damaged Used View Inspection Standards" at bounding box center [470, 161] width 185 height 87
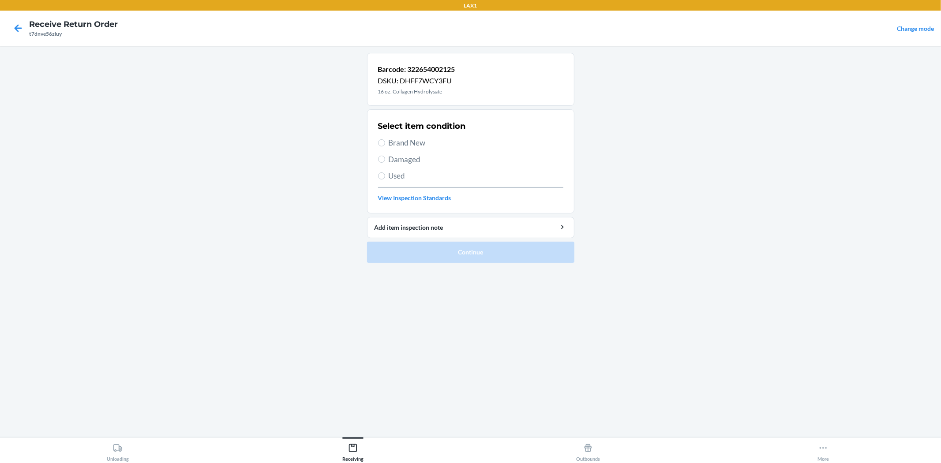
click at [426, 148] on span "Brand New" at bounding box center [476, 142] width 175 height 11
click at [385, 146] on input "Brand New" at bounding box center [381, 142] width 7 height 7
radio input "true"
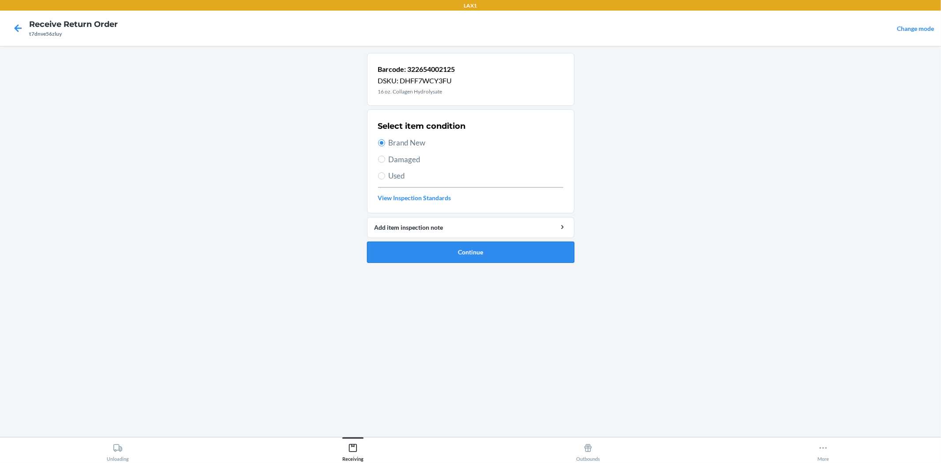
click at [424, 252] on button "Continue" at bounding box center [470, 252] width 207 height 21
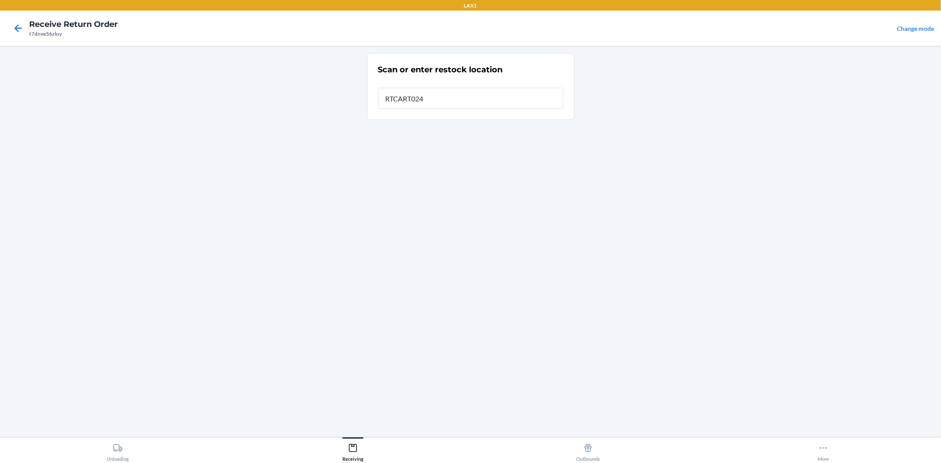
type input "RTCART024"
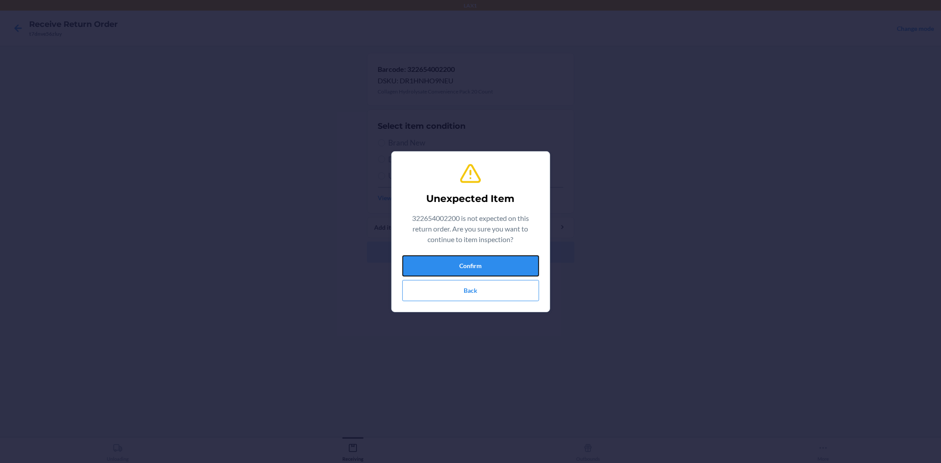
click at [479, 262] on button "Confirm" at bounding box center [470, 265] width 137 height 21
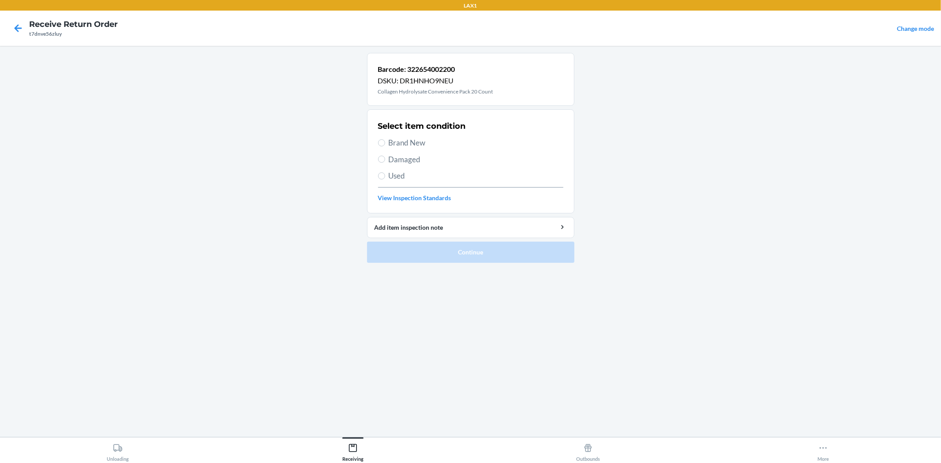
click at [440, 143] on span "Brand New" at bounding box center [476, 142] width 175 height 11
click at [385, 143] on input "Brand New" at bounding box center [381, 142] width 7 height 7
radio input "true"
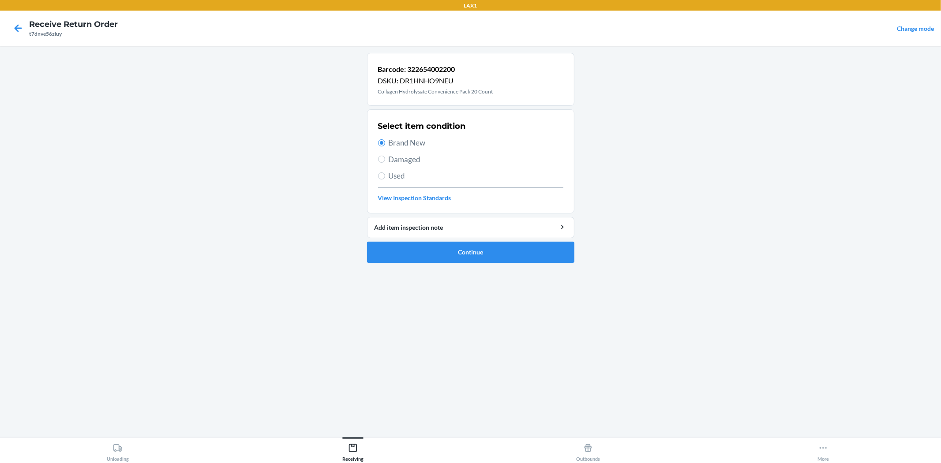
click at [440, 269] on ol "Barcode: 322654002200 DSKU: DR1HNHO9NEU Collagen Hydrolysate Convenience Pack 2…" at bounding box center [470, 161] width 207 height 217
click at [446, 263] on ol "Barcode: 322654002200 DSKU: DR1HNHO9NEU Collagen Hydrolysate Convenience Pack 2…" at bounding box center [470, 161] width 207 height 217
click at [488, 239] on li "Barcode: 322654002200 DSKU: DR1HNHO9NEU Collagen Hydrolysate Convenience Pack 2…" at bounding box center [470, 158] width 207 height 210
click at [484, 248] on button "Continue" at bounding box center [470, 252] width 207 height 21
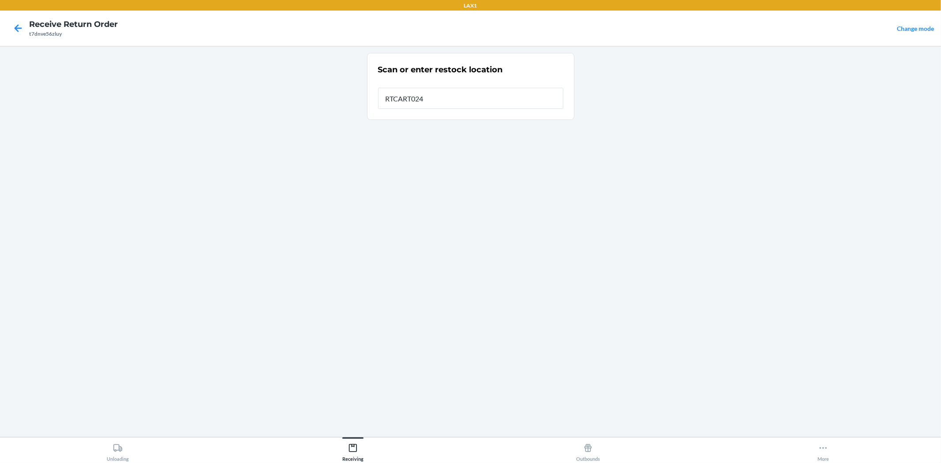
type input "RTCART024"
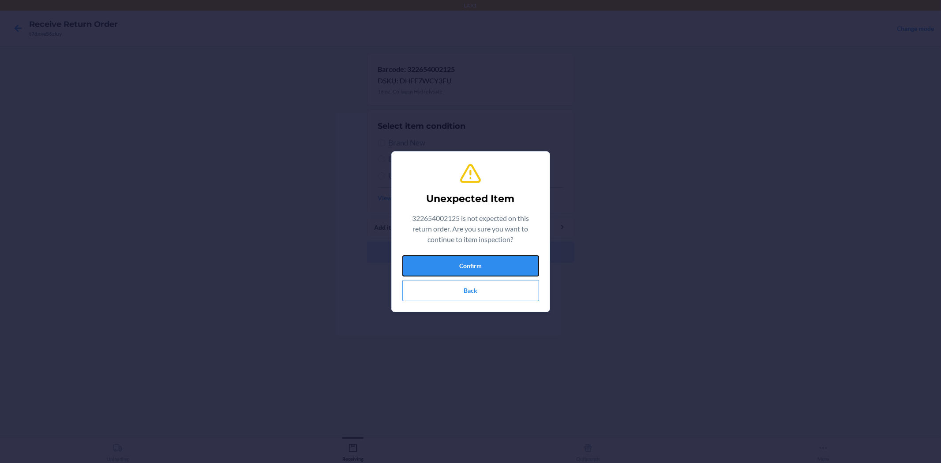
click at [510, 269] on button "Confirm" at bounding box center [470, 265] width 137 height 21
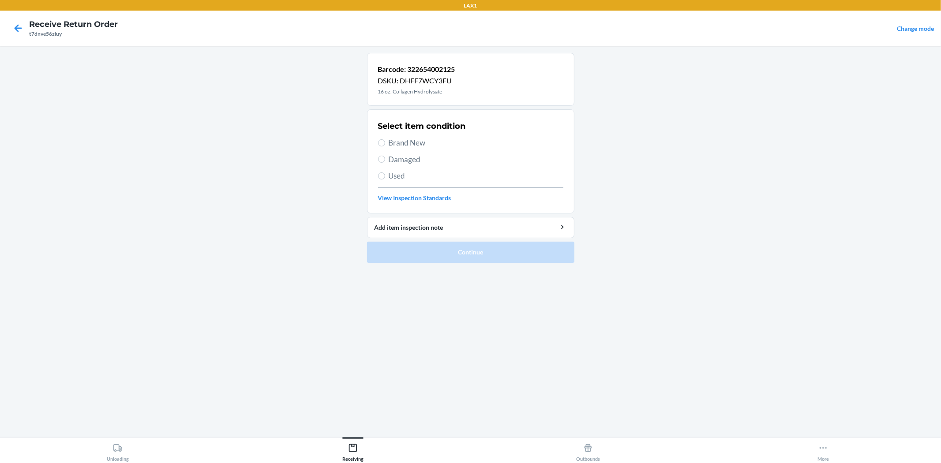
click at [405, 141] on span "Brand New" at bounding box center [476, 142] width 175 height 11
click at [385, 141] on input "Brand New" at bounding box center [381, 142] width 7 height 7
radio input "true"
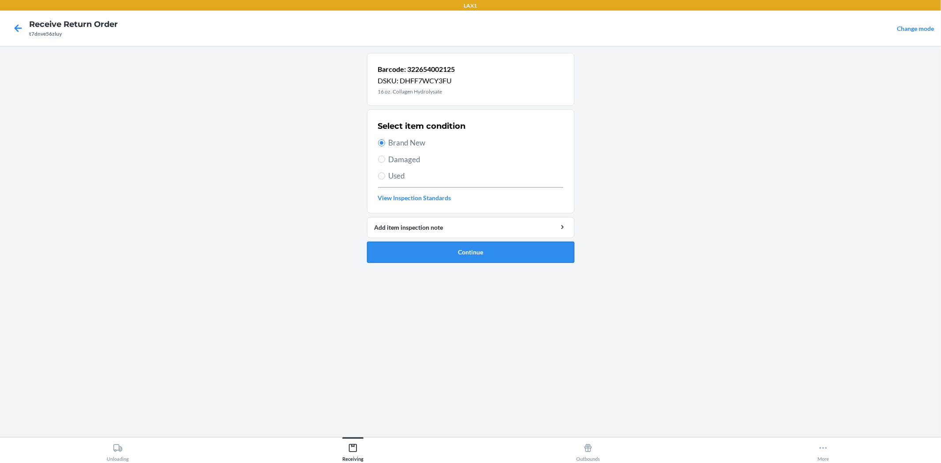
click at [484, 250] on button "Continue" at bounding box center [470, 252] width 207 height 21
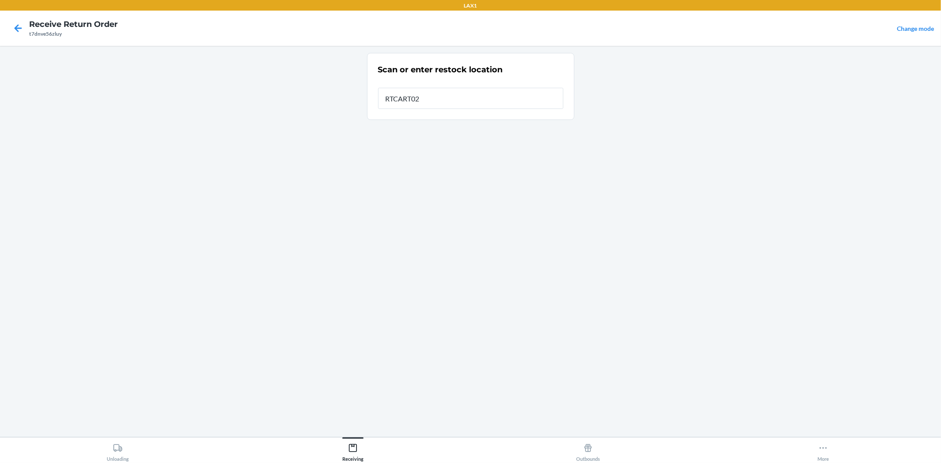
type input "RTCART024"
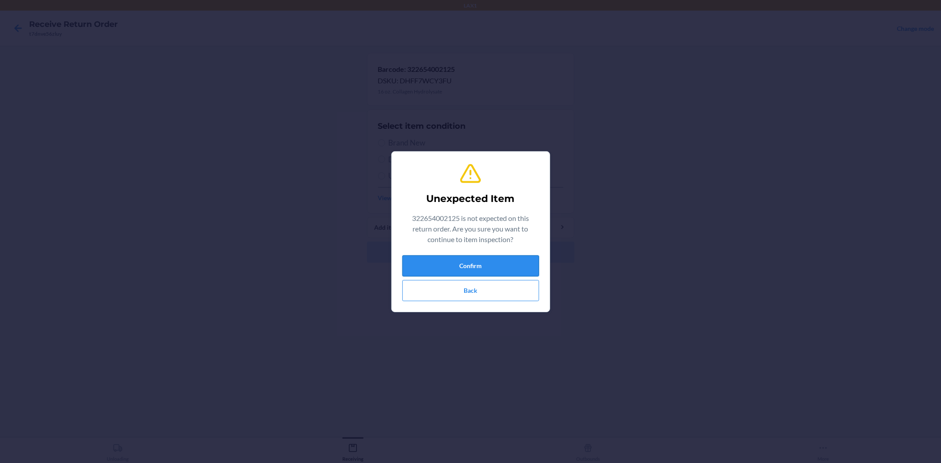
click at [482, 262] on button "Confirm" at bounding box center [470, 265] width 137 height 21
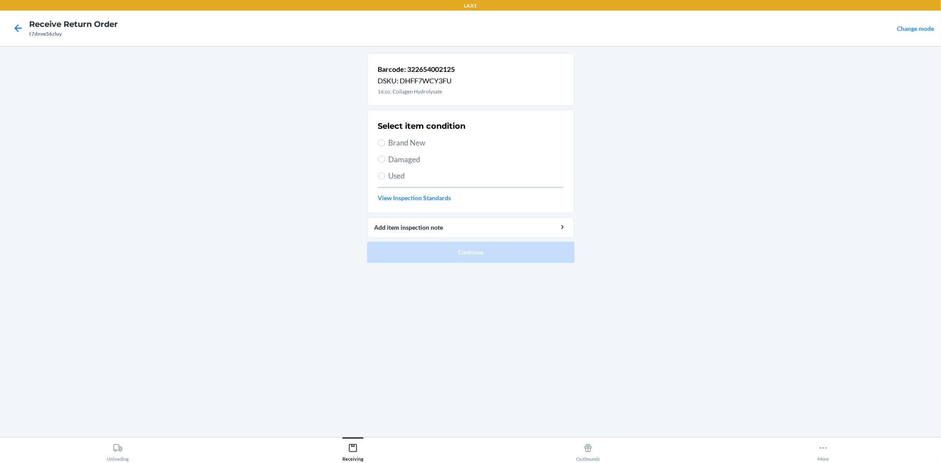
click at [417, 139] on span "Brand New" at bounding box center [476, 142] width 175 height 11
click at [385, 139] on input "Brand New" at bounding box center [381, 142] width 7 height 7
radio input "true"
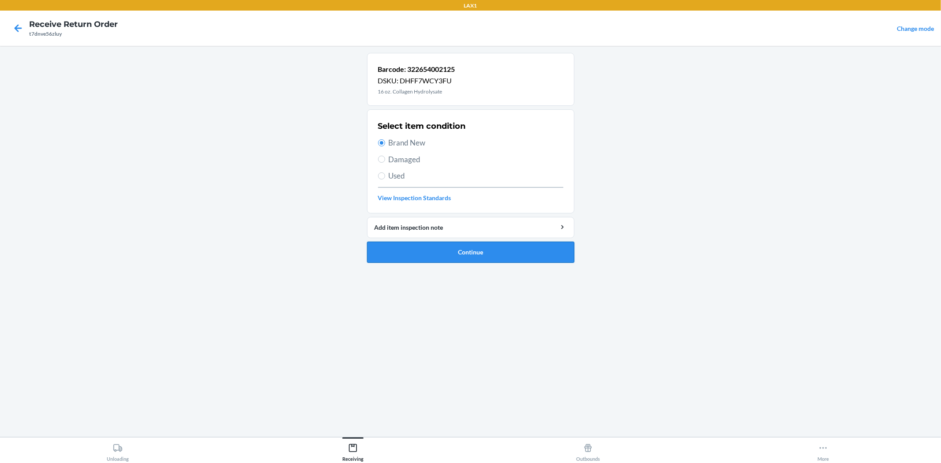
click at [460, 247] on button "Continue" at bounding box center [470, 252] width 207 height 21
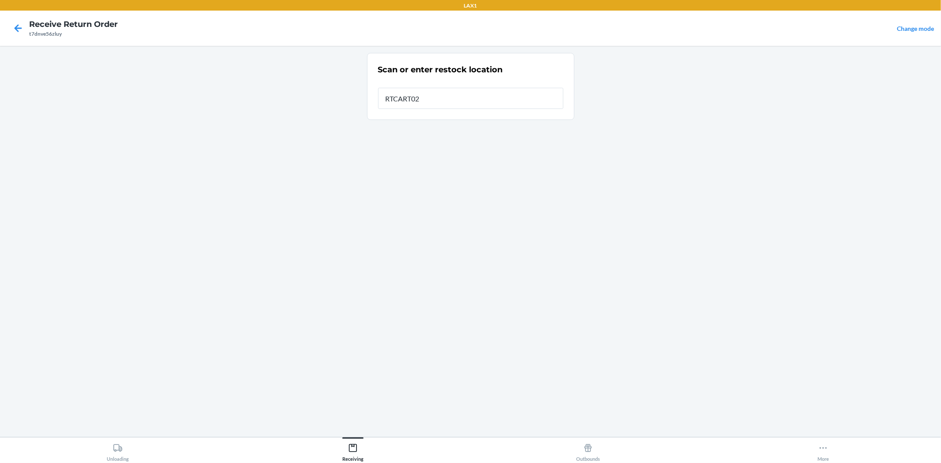
type input "RTCART024"
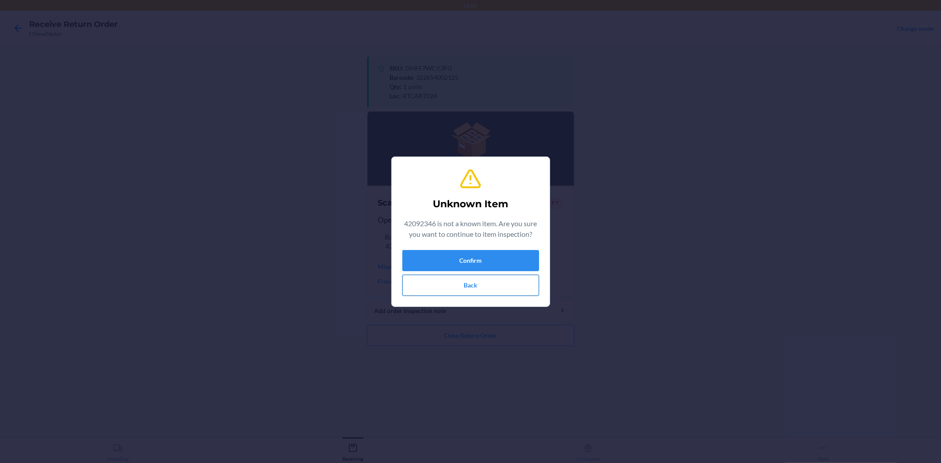
click at [456, 280] on button "Back" at bounding box center [470, 285] width 137 height 21
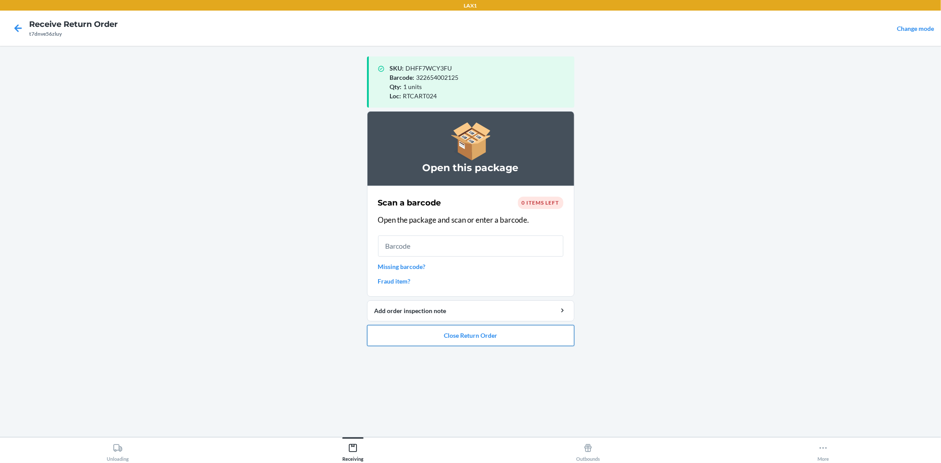
click at [457, 329] on button "Close Return Order" at bounding box center [470, 335] width 207 height 21
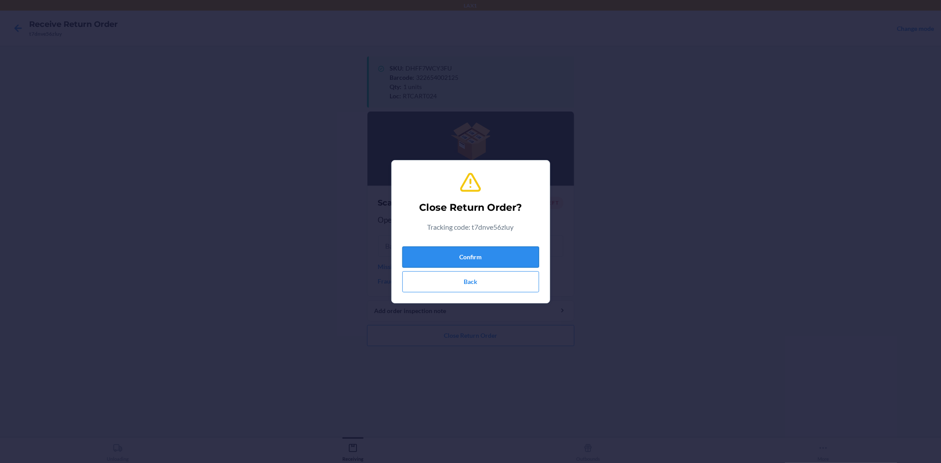
click at [466, 263] on button "Confirm" at bounding box center [470, 257] width 137 height 21
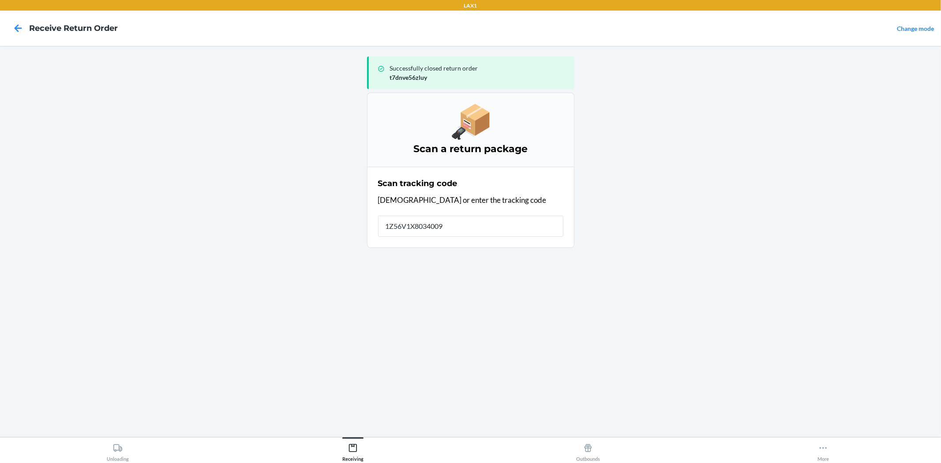
type input "1Z56V1X80340093"
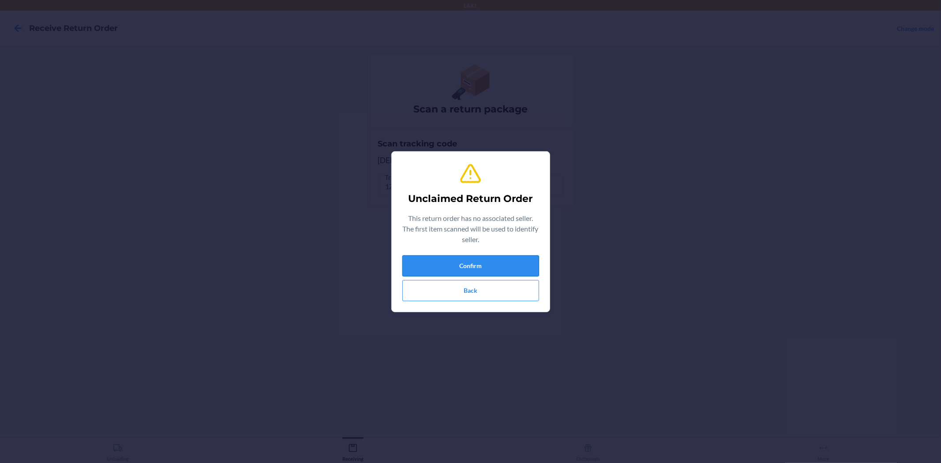
drag, startPoint x: 445, startPoint y: 263, endPoint x: 441, endPoint y: 262, distance: 4.6
click at [442, 262] on button "Confirm" at bounding box center [470, 265] width 137 height 21
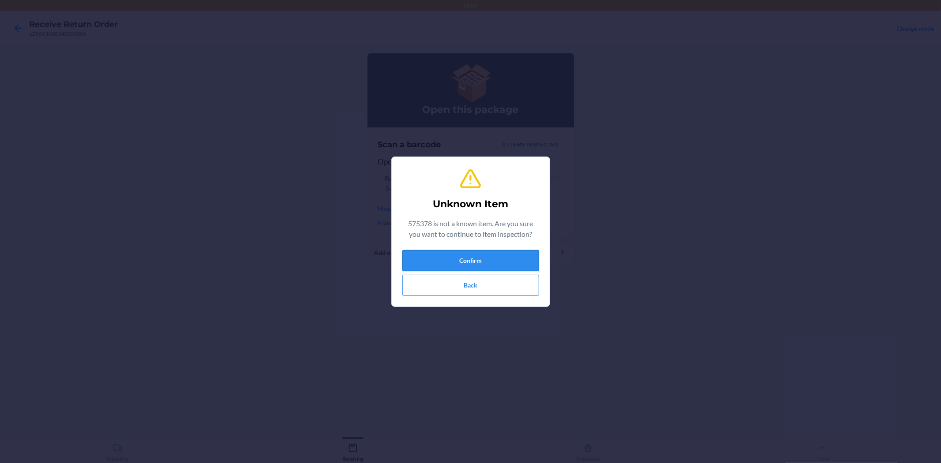
click at [500, 257] on button "Confirm" at bounding box center [470, 260] width 137 height 21
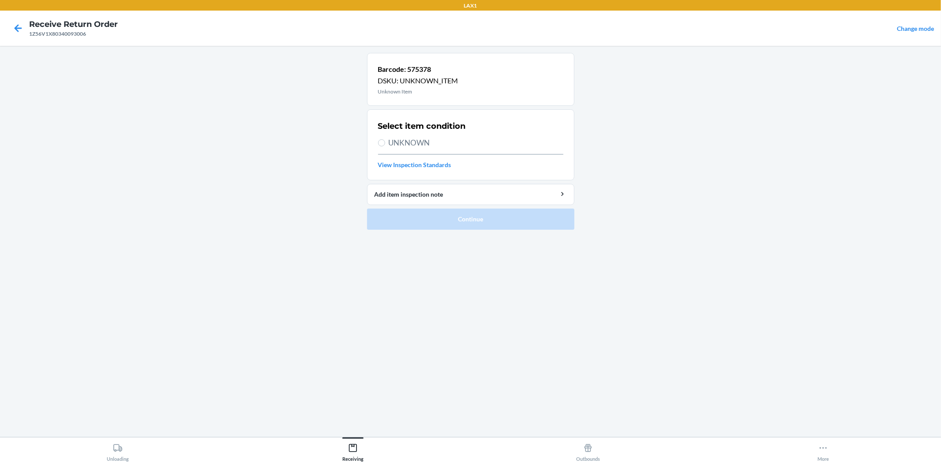
click at [439, 149] on div "Select item condition UNKNOWN View Inspection Standards" at bounding box center [470, 145] width 185 height 54
click at [386, 129] on h2 "Select item condition" at bounding box center [422, 125] width 88 height 11
click at [396, 140] on span "UNKNOWN" at bounding box center [476, 142] width 175 height 11
click at [385, 140] on input "UNKNOWN" at bounding box center [381, 142] width 7 height 7
radio input "true"
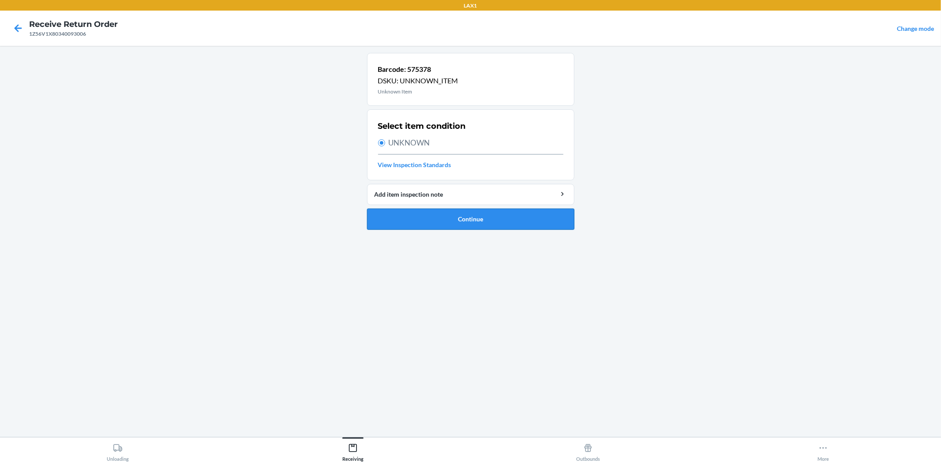
click at [456, 219] on button "Continue" at bounding box center [470, 219] width 207 height 21
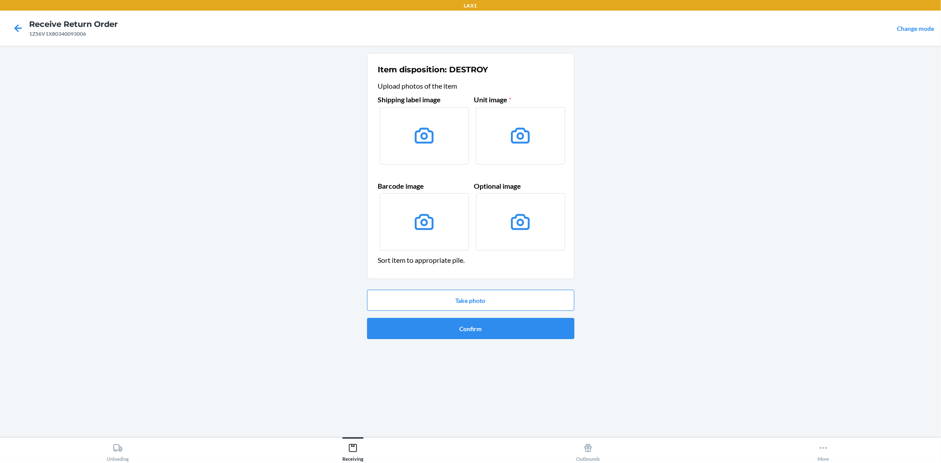
click at [425, 340] on div "Take photo Confirm" at bounding box center [470, 314] width 207 height 56
click at [425, 334] on button "Confirm" at bounding box center [470, 328] width 207 height 21
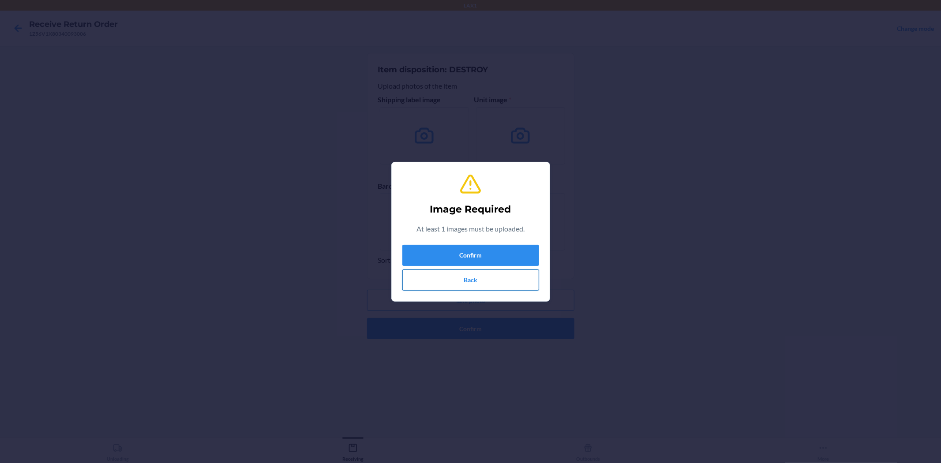
click at [455, 274] on button "Back" at bounding box center [470, 279] width 137 height 21
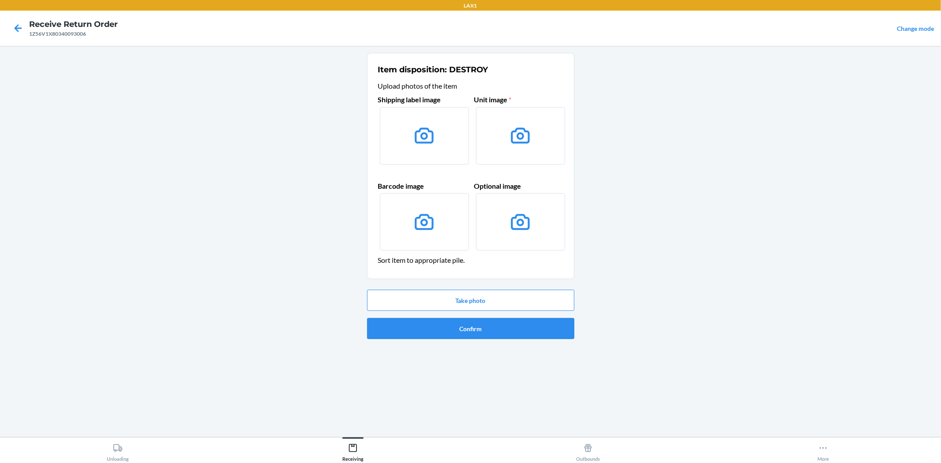
click at [687, 327] on main "Item disposition: DESTROY Upload photos of the item Shipping label image Unit i…" at bounding box center [470, 241] width 941 height 391
click at [438, 138] on label at bounding box center [424, 135] width 89 height 57
click at [0, 0] on input "file" at bounding box center [0, 0] width 0 height 0
click at [453, 325] on button "Confirm" at bounding box center [470, 328] width 207 height 21
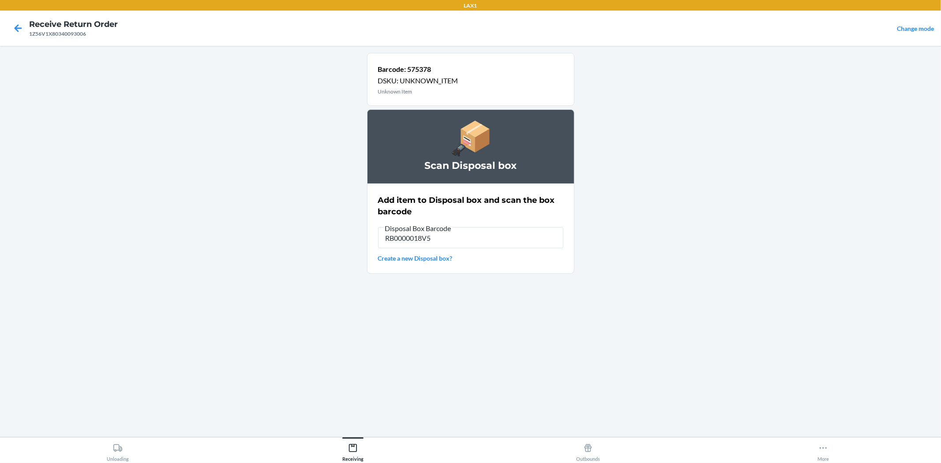
type input "RB0000018V5"
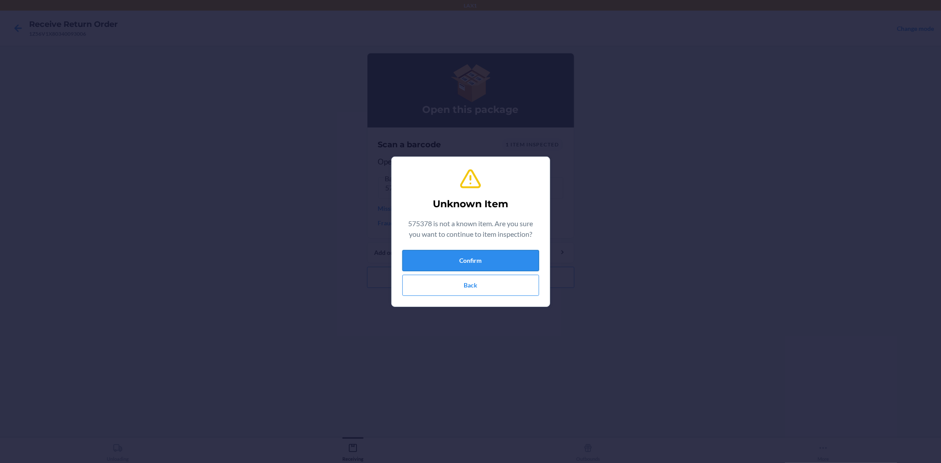
click at [515, 267] on button "Confirm" at bounding box center [470, 260] width 137 height 21
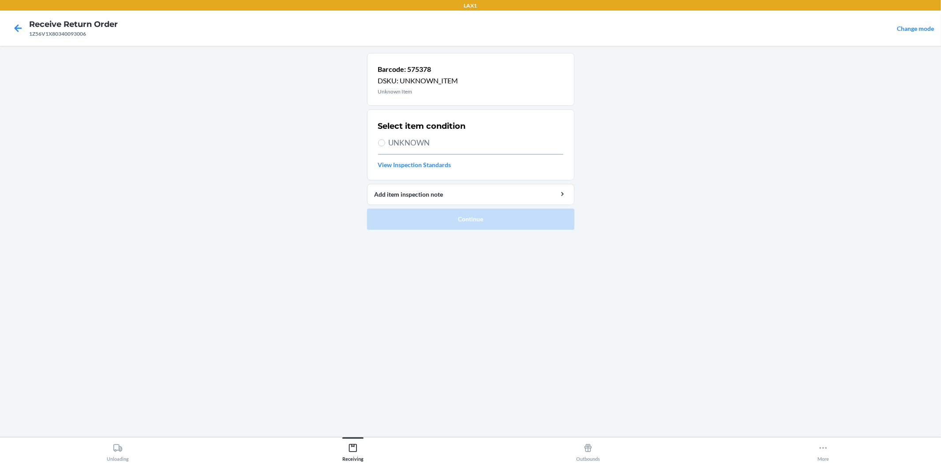
click at [460, 143] on span "UNKNOWN" at bounding box center [476, 142] width 175 height 11
click at [385, 143] on input "UNKNOWN" at bounding box center [381, 142] width 7 height 7
radio input "true"
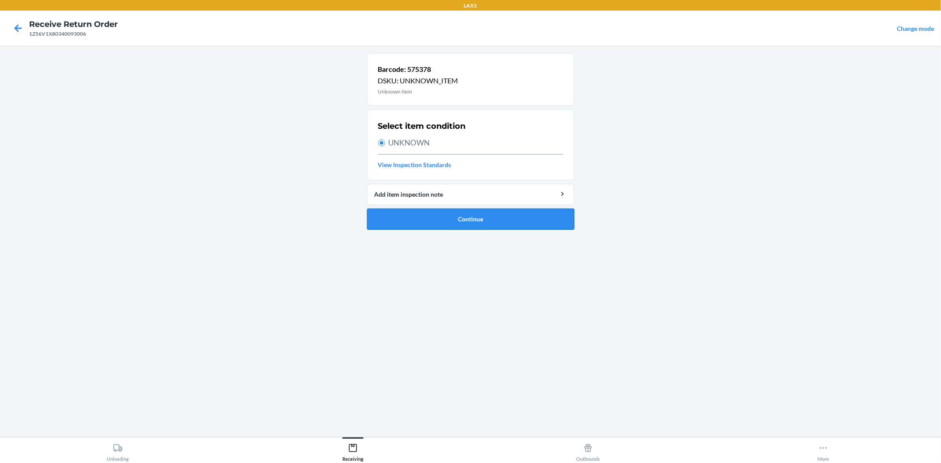
click at [443, 215] on button "Continue" at bounding box center [470, 219] width 207 height 21
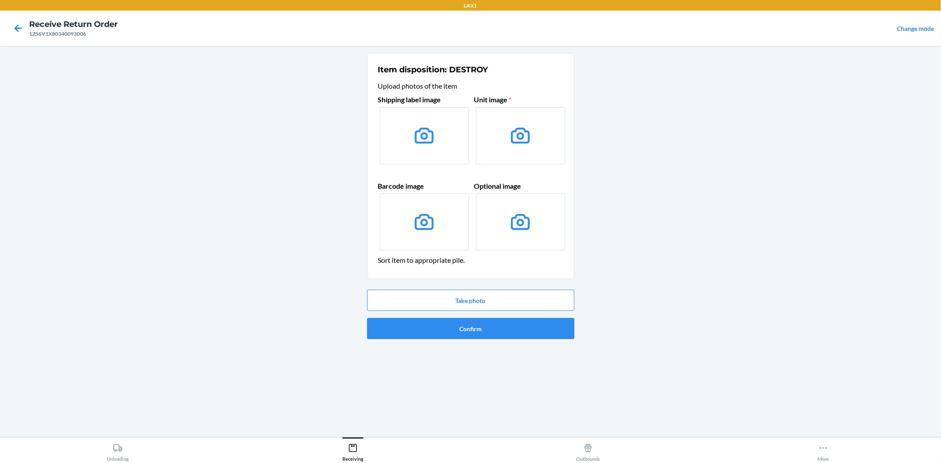
click at [416, 153] on label at bounding box center [424, 135] width 89 height 57
click at [0, 0] on input "file" at bounding box center [0, 0] width 0 height 0
click at [435, 331] on button "Confirm" at bounding box center [470, 328] width 207 height 21
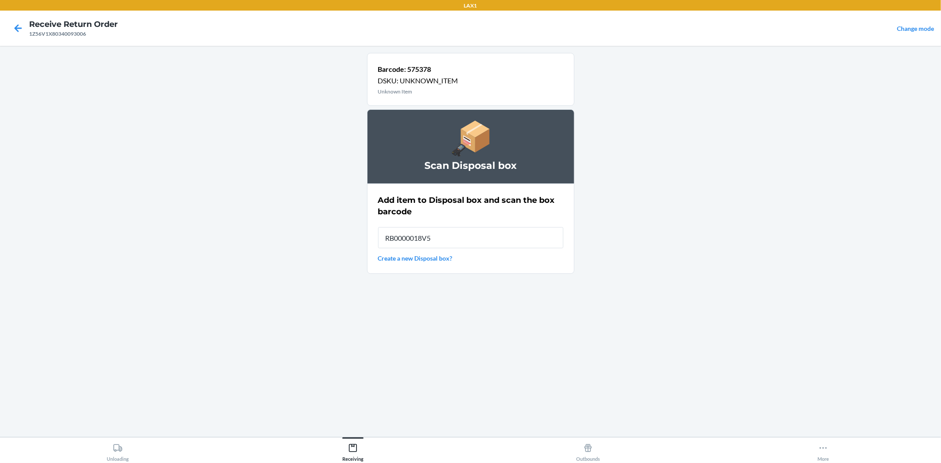
type input "RB0000018V5"
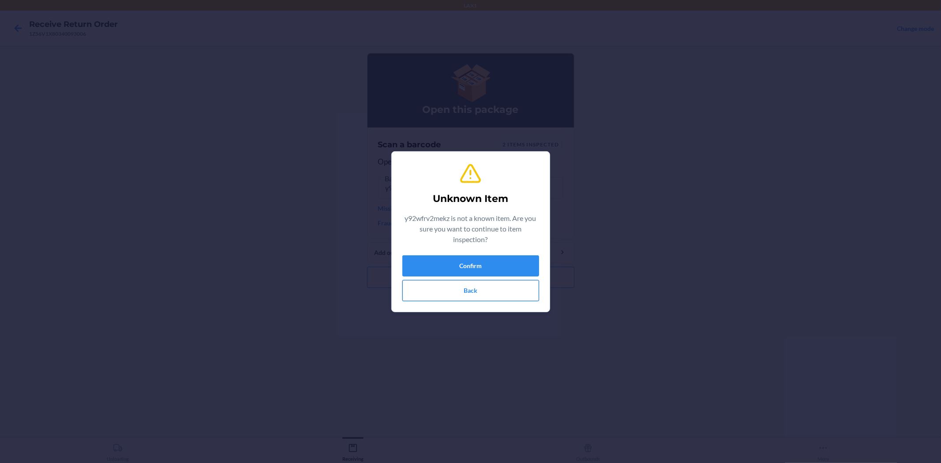
click at [439, 292] on button "Back" at bounding box center [470, 290] width 137 height 21
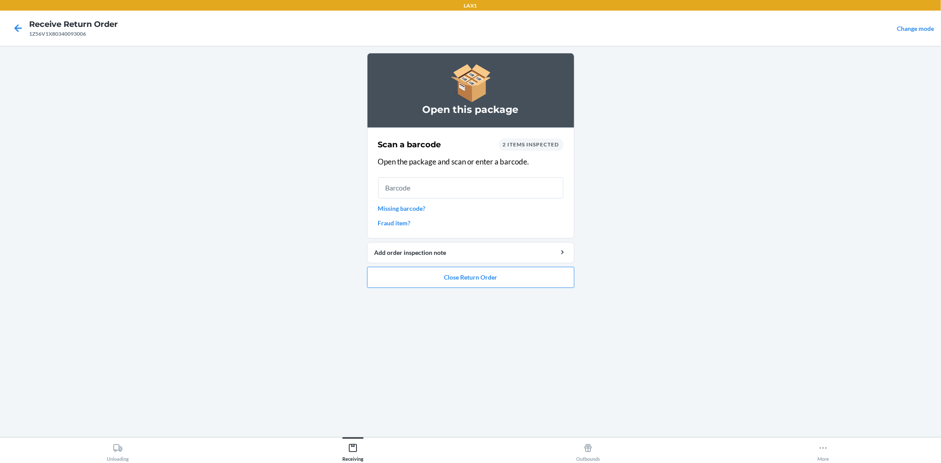
click at [441, 288] on ol "Open this package Scan a barcode 2 items inspected Open the package and scan or…" at bounding box center [470, 174] width 207 height 242
click at [443, 284] on button "Close Return Order" at bounding box center [470, 277] width 207 height 21
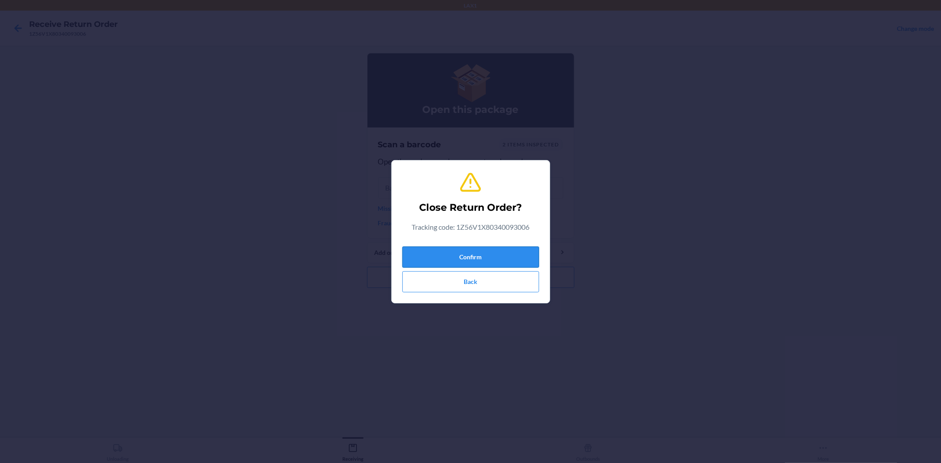
click at [459, 247] on button "Confirm" at bounding box center [470, 257] width 137 height 21
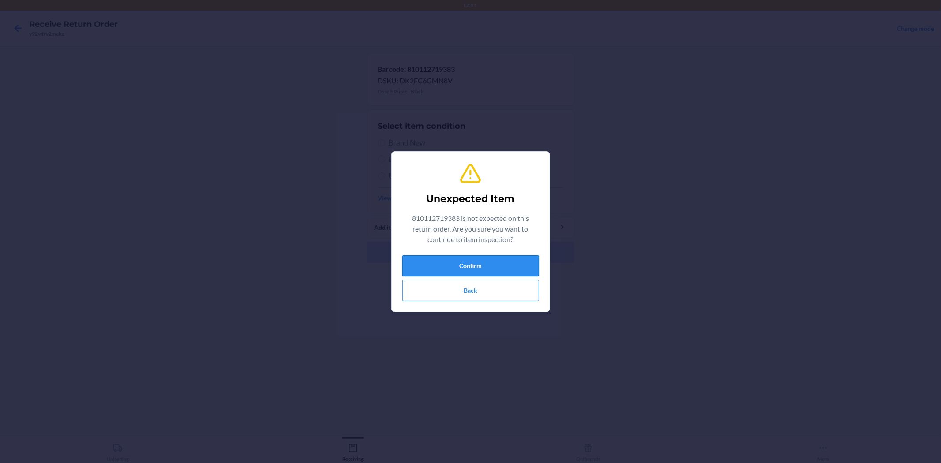
click at [430, 269] on button "Confirm" at bounding box center [470, 265] width 137 height 21
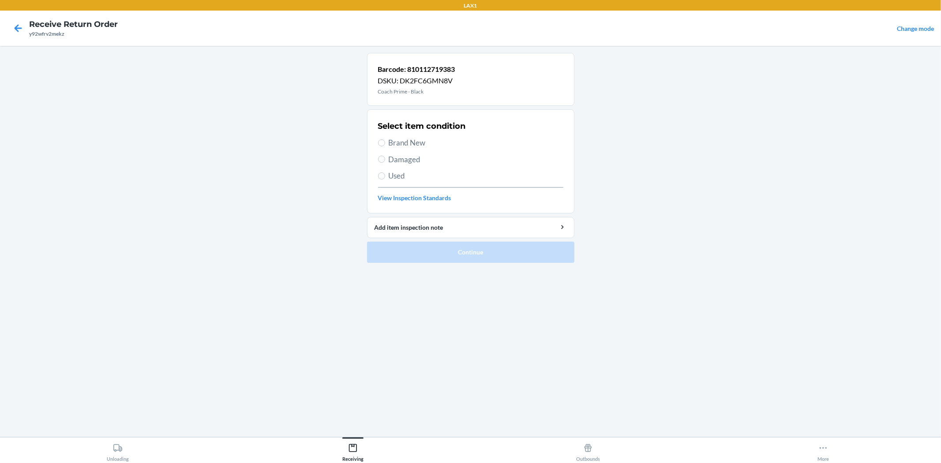
click at [402, 144] on span "Brand New" at bounding box center [476, 142] width 175 height 11
click at [385, 144] on input "Brand New" at bounding box center [381, 142] width 7 height 7
radio input "true"
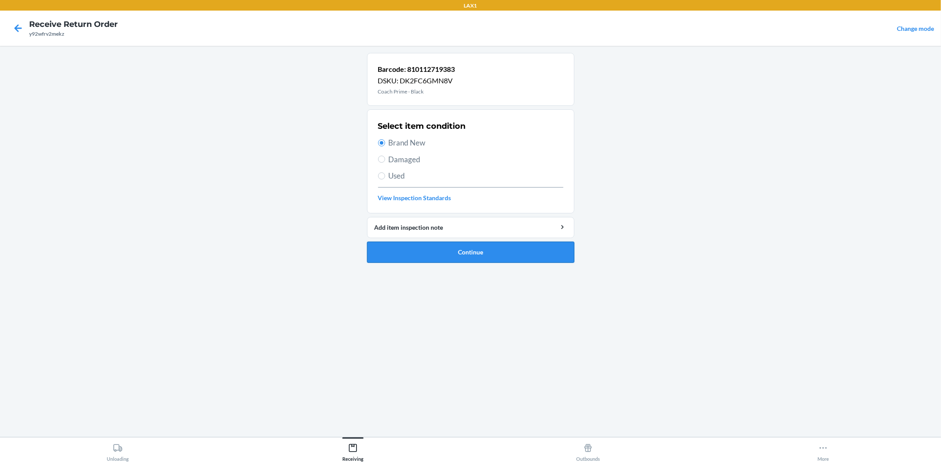
click at [402, 261] on button "Continue" at bounding box center [470, 252] width 207 height 21
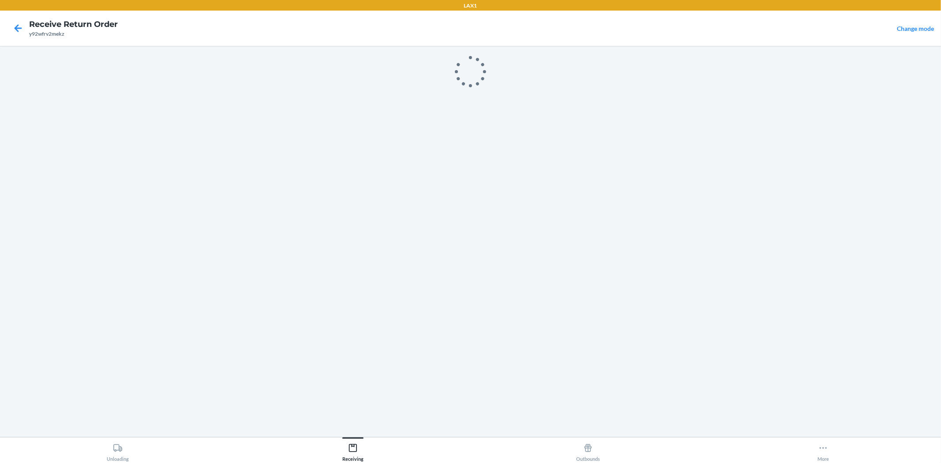
click at [402, 261] on div at bounding box center [470, 241] width 207 height 377
type input "RTCART024"
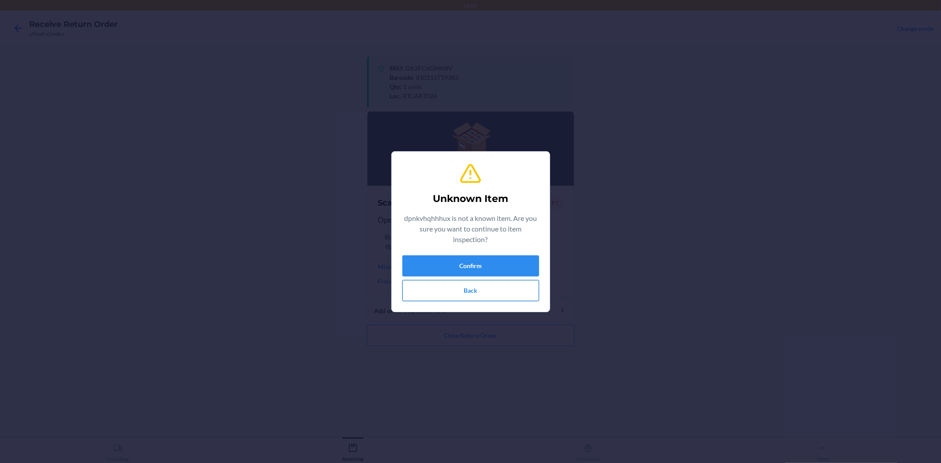
click at [444, 292] on button "Back" at bounding box center [470, 290] width 137 height 21
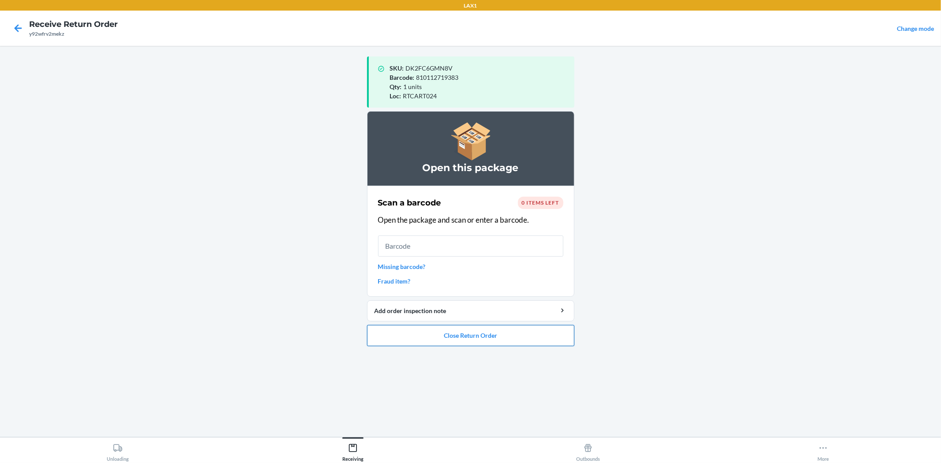
click at [505, 345] on button "Close Return Order" at bounding box center [470, 335] width 207 height 21
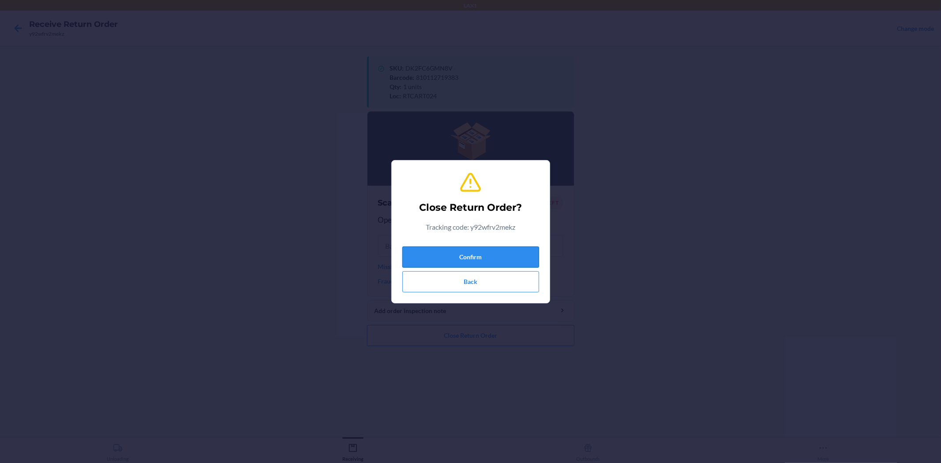
click at [439, 251] on button "Confirm" at bounding box center [470, 257] width 137 height 21
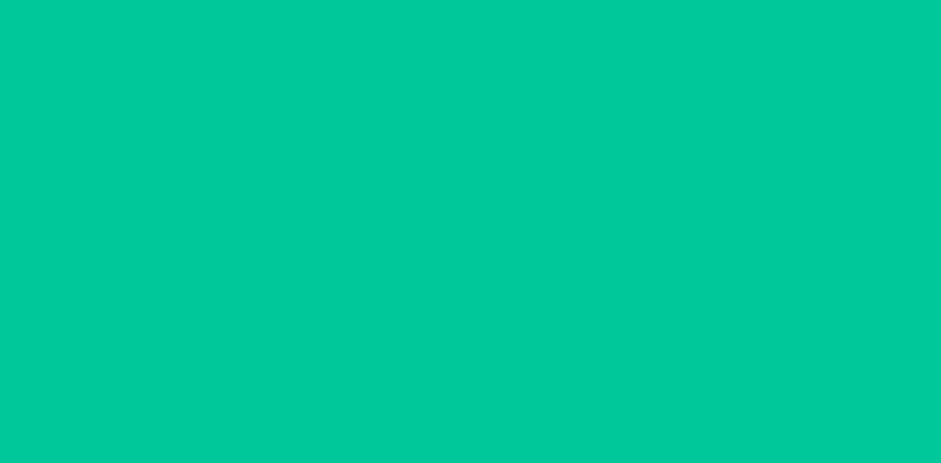
click at [439, 252] on ol "Scan a return package Scan tracking code Scan or enter the tracking code" at bounding box center [470, 174] width 207 height 162
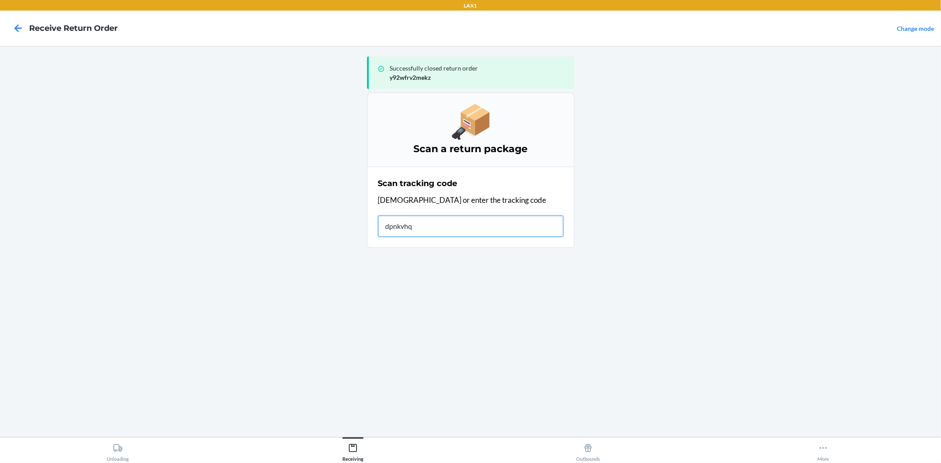
type input "dpnkvhqh"
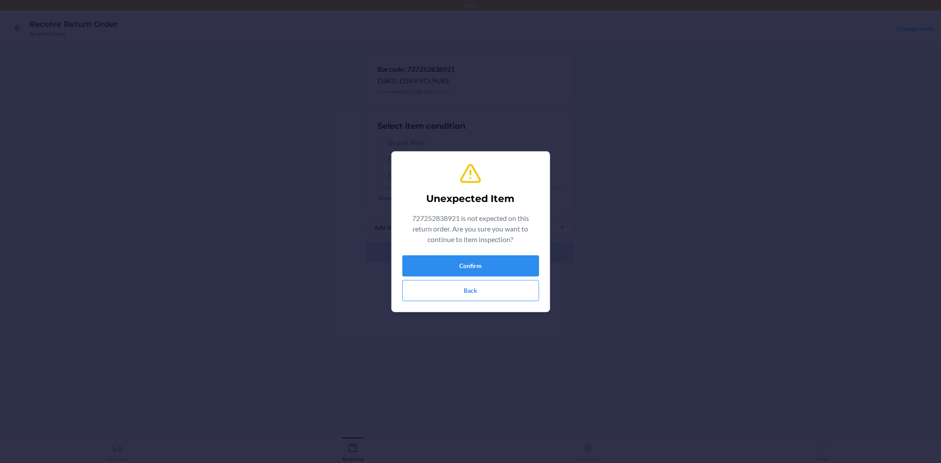
click at [468, 241] on p "727252838921 is not expected on this return order. Are you sure you want to con…" at bounding box center [470, 229] width 137 height 32
click at [464, 262] on button "Confirm" at bounding box center [470, 265] width 137 height 21
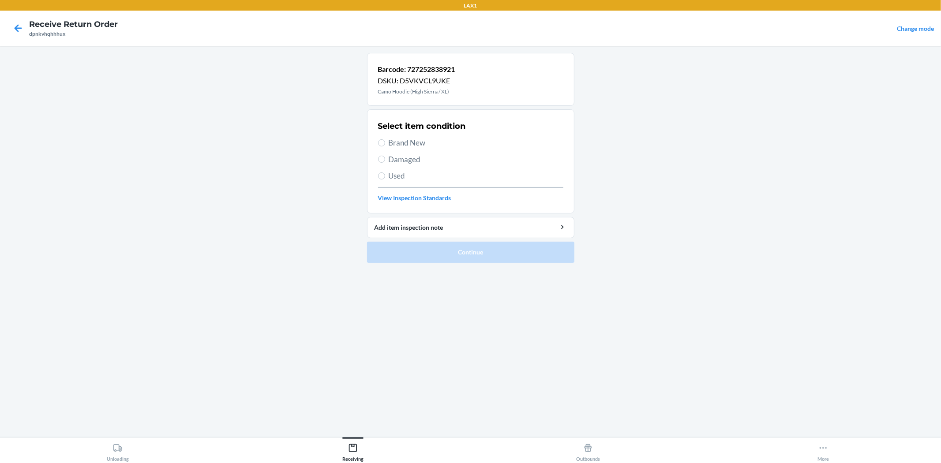
click at [392, 143] on span "Brand New" at bounding box center [476, 142] width 175 height 11
click at [385, 143] on input "Brand New" at bounding box center [381, 142] width 7 height 7
radio input "true"
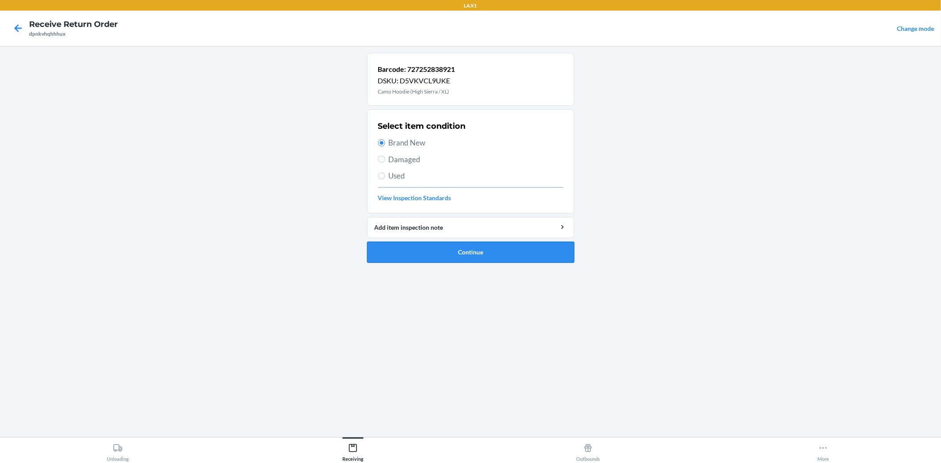
click at [444, 257] on button "Continue" at bounding box center [470, 252] width 207 height 21
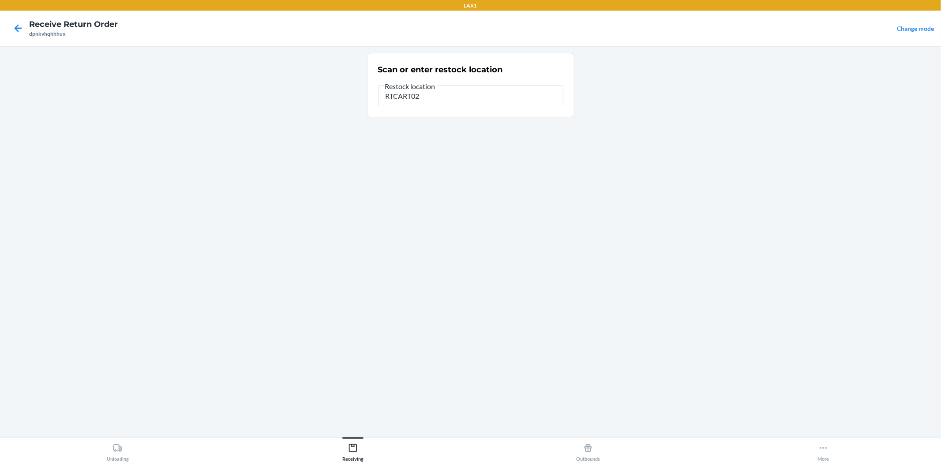
type input "RTCART024"
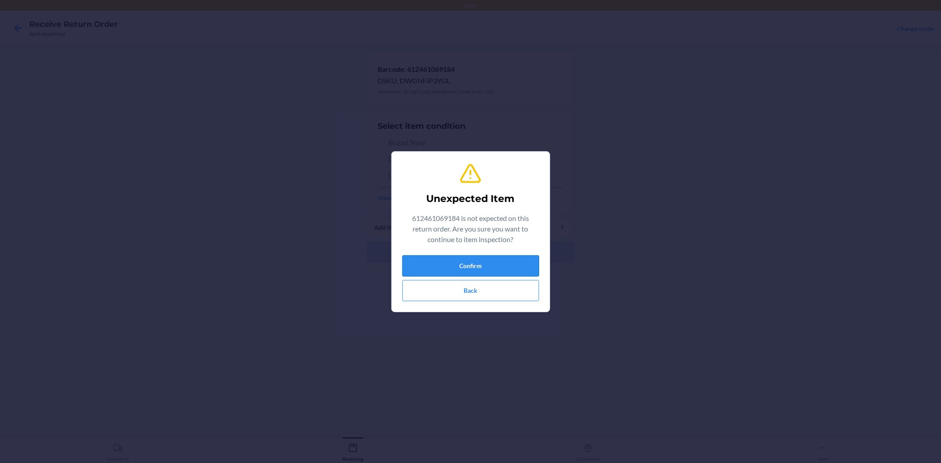
click at [452, 255] on button "Confirm" at bounding box center [470, 265] width 137 height 21
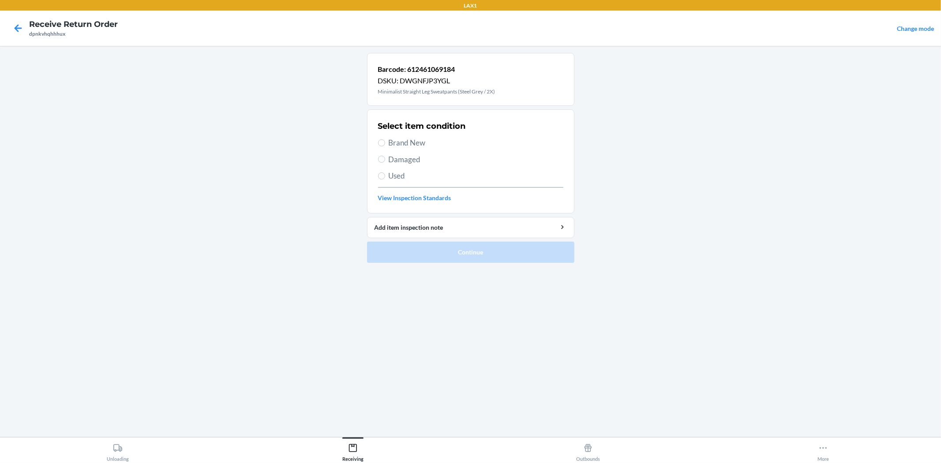
click at [411, 139] on span "Brand New" at bounding box center [476, 142] width 175 height 11
click at [385, 139] on input "Brand New" at bounding box center [381, 142] width 7 height 7
radio input "true"
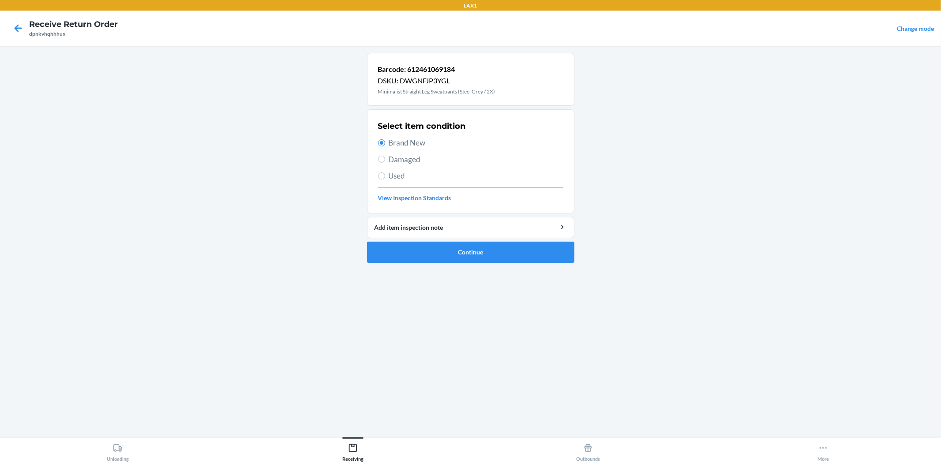
click at [421, 240] on li "Barcode: 612461069184 DSKU: DWGNFJP3YGL Minimalist Straight Leg Sweatpants (Ste…" at bounding box center [470, 158] width 207 height 210
click at [420, 259] on button "Continue" at bounding box center [470, 252] width 207 height 21
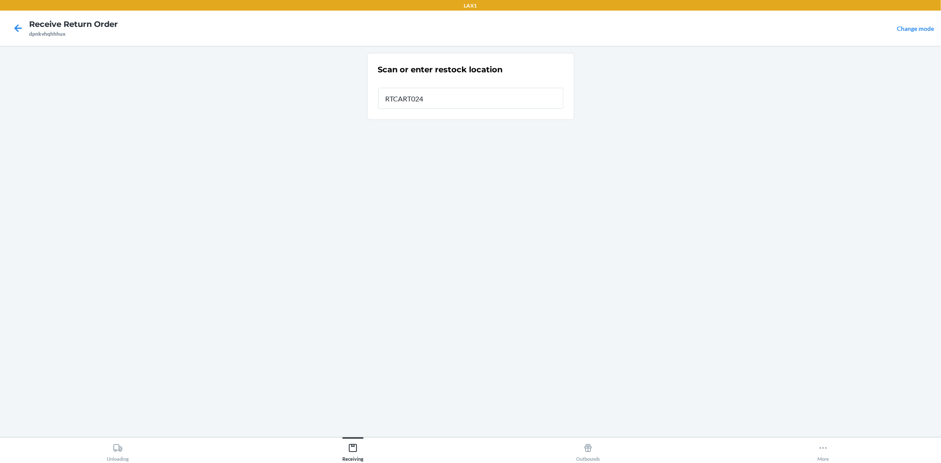
type input "RTCART024"
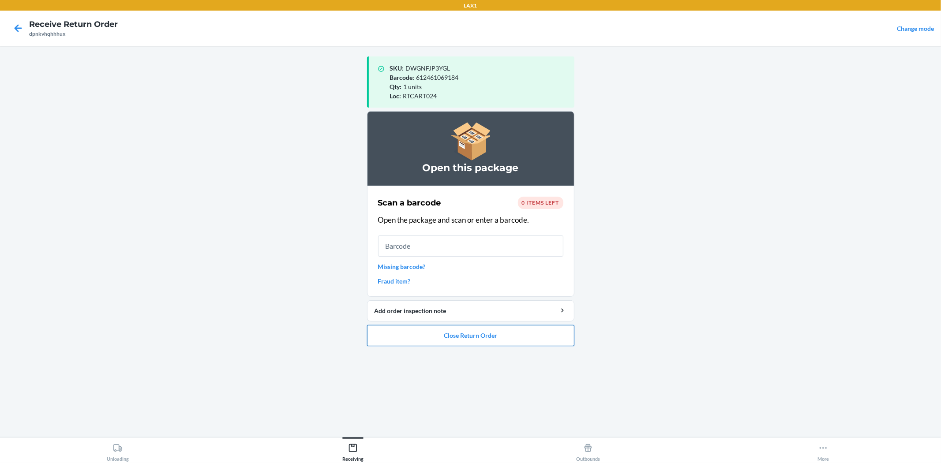
click at [495, 342] on button "Close Return Order" at bounding box center [470, 335] width 207 height 21
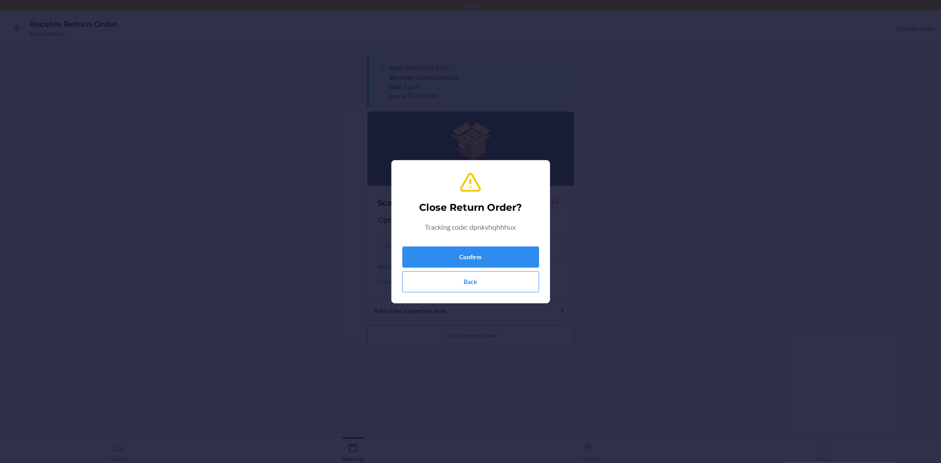
click at [482, 268] on div "Confirm Back" at bounding box center [470, 267] width 137 height 49
click at [483, 263] on button "Confirm" at bounding box center [470, 257] width 137 height 21
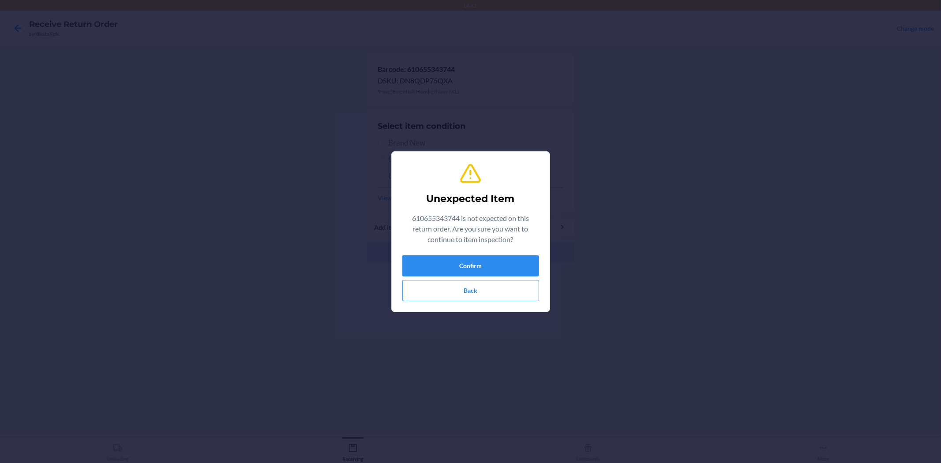
click at [465, 254] on div "Unexpected Item 610655343744 is not expected on this return order. Are you sure…" at bounding box center [470, 232] width 137 height 146
click at [465, 262] on button "Confirm" at bounding box center [470, 265] width 137 height 21
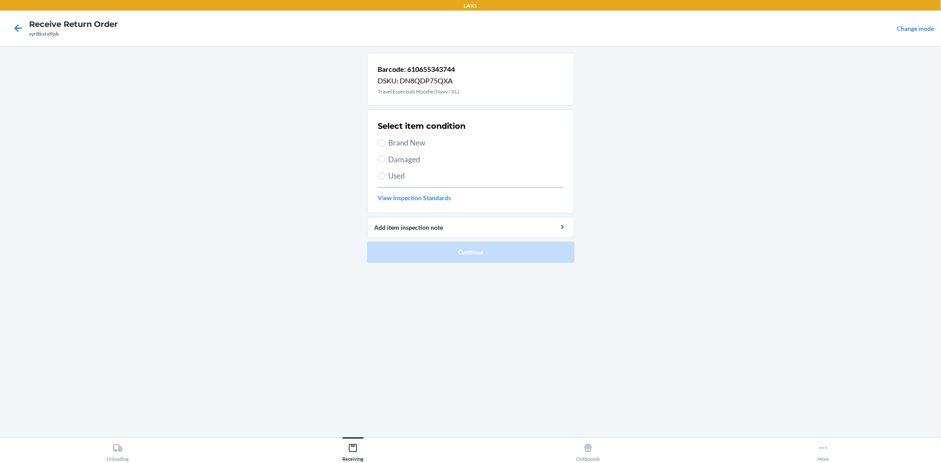
click at [407, 139] on span "Brand New" at bounding box center [476, 142] width 175 height 11
click at [385, 139] on input "Brand New" at bounding box center [381, 142] width 7 height 7
radio input "true"
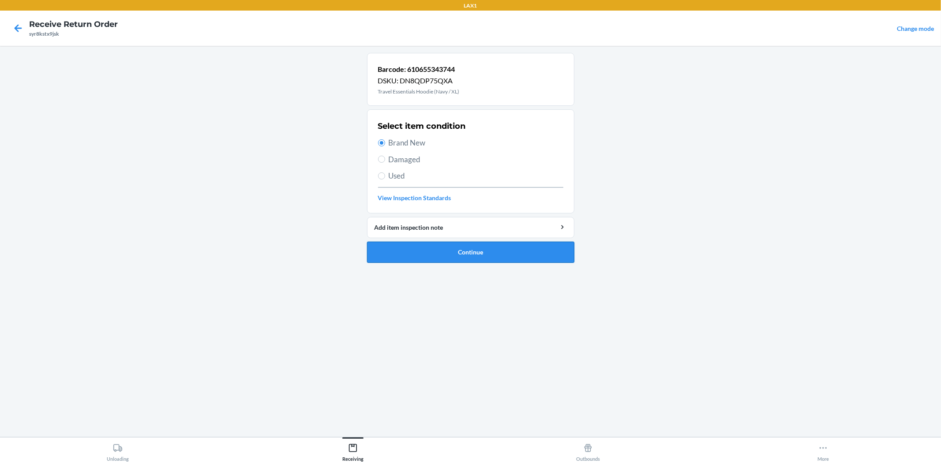
click at [475, 254] on button "Continue" at bounding box center [470, 252] width 207 height 21
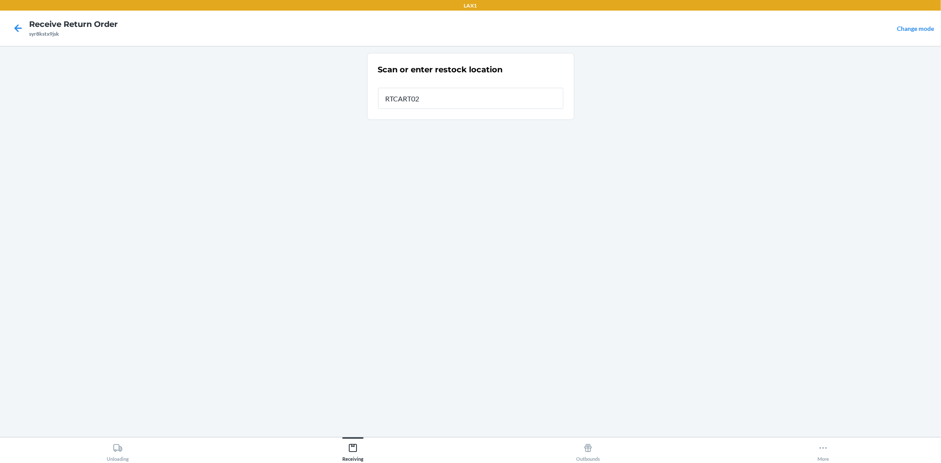
type input "RTCART024"
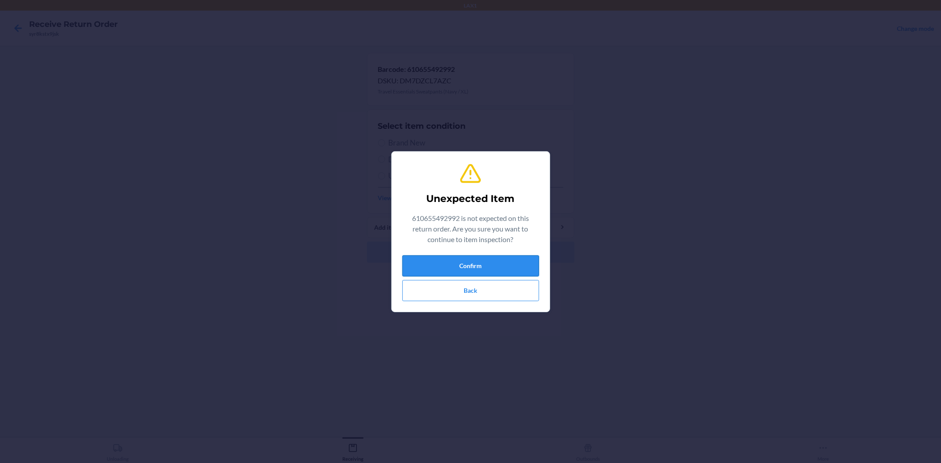
click at [495, 273] on button "Confirm" at bounding box center [470, 265] width 137 height 21
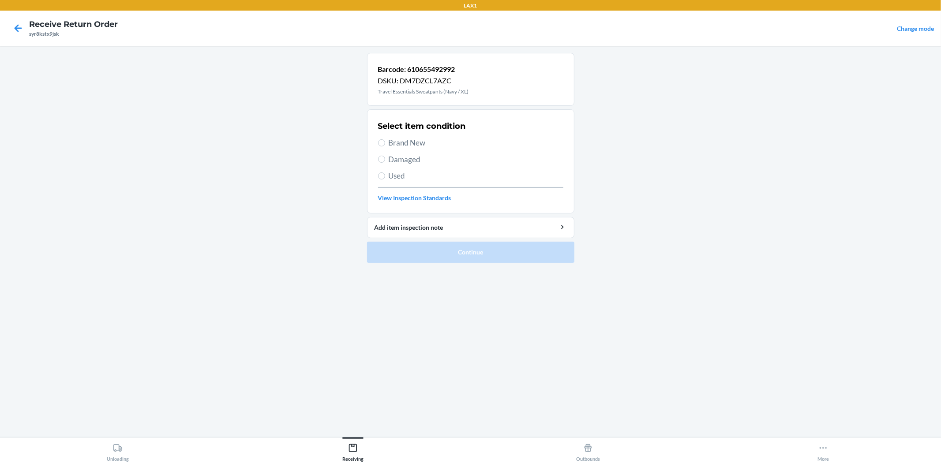
click at [412, 148] on span "Brand New" at bounding box center [476, 142] width 175 height 11
click at [385, 146] on input "Brand New" at bounding box center [381, 142] width 7 height 7
radio input "true"
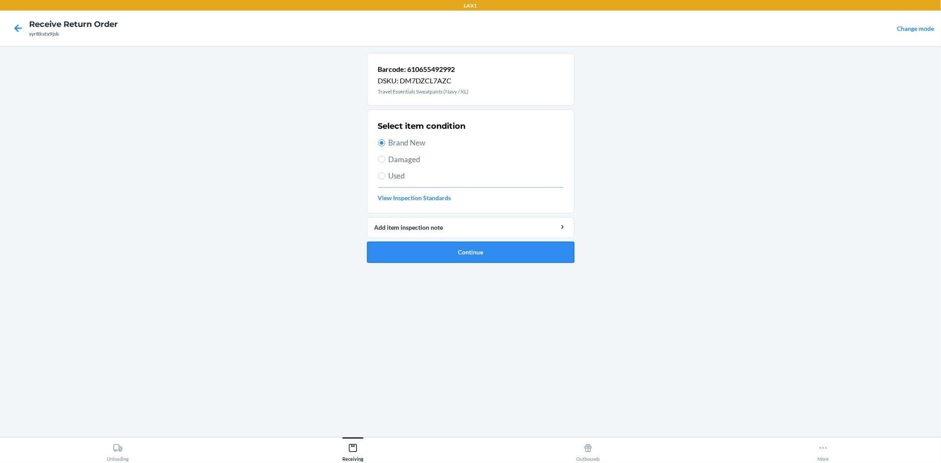
click at [426, 253] on button "Continue" at bounding box center [470, 252] width 207 height 21
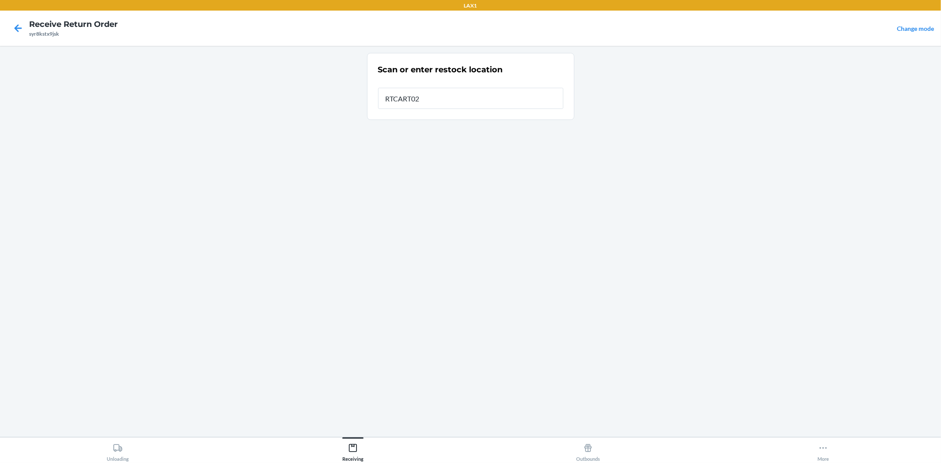
type input "RTCART024"
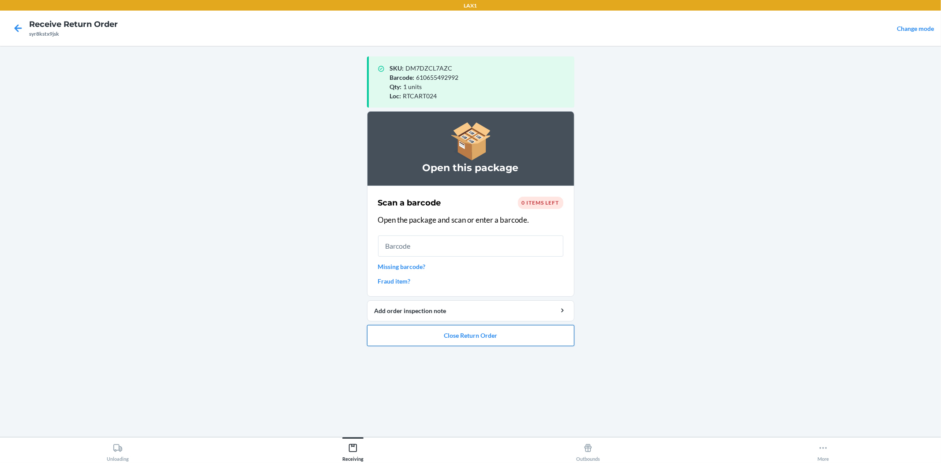
drag, startPoint x: 489, startPoint y: 356, endPoint x: 492, endPoint y: 336, distance: 20.1
click at [491, 337] on div "SKU : DM7DZCL7AZC Barcode : 610655492992 Qty : 1 units Loc : RTCART024 Open thi…" at bounding box center [470, 241] width 207 height 377
click at [492, 329] on button "Close Return Order" at bounding box center [470, 335] width 207 height 21
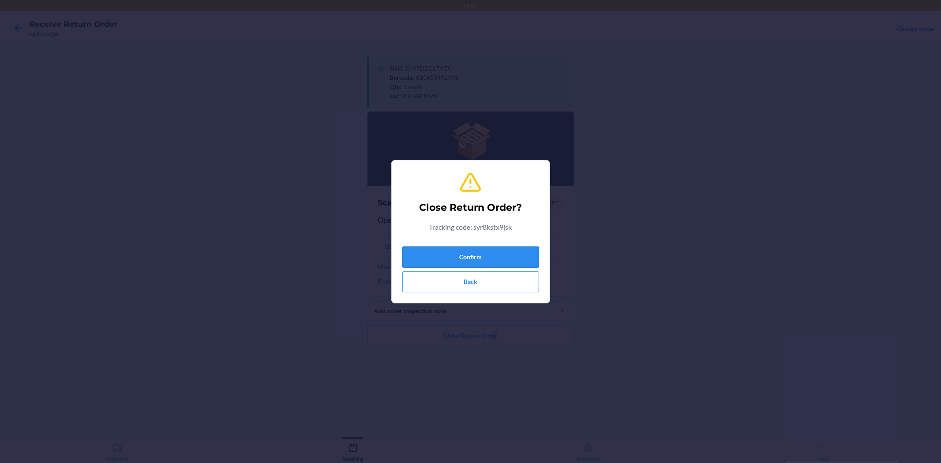
click at [470, 261] on button "Confirm" at bounding box center [470, 257] width 137 height 21
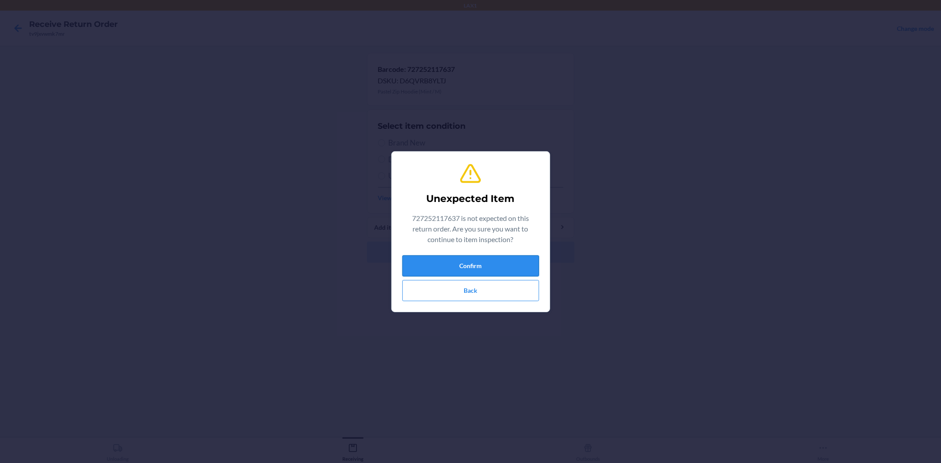
click at [506, 265] on button "Confirm" at bounding box center [470, 265] width 137 height 21
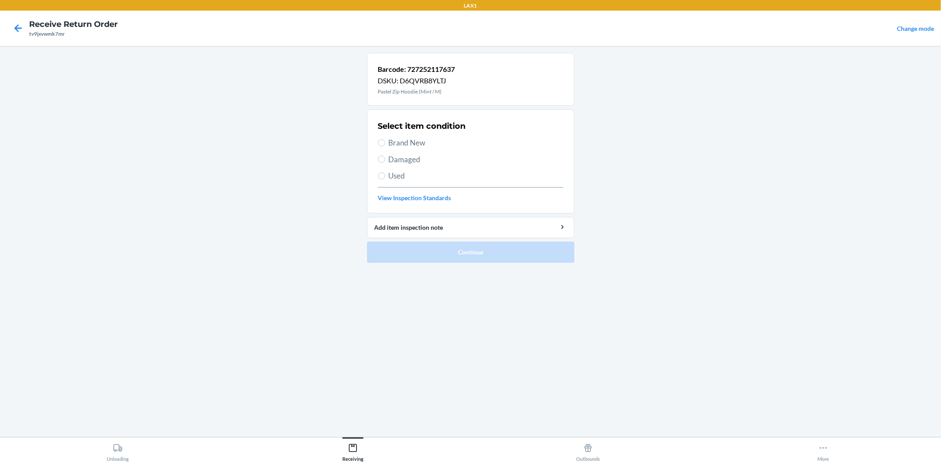
click at [420, 137] on div "Select item condition Brand New Damaged Used View Inspection Standards" at bounding box center [470, 161] width 185 height 87
click at [433, 146] on span "Brand New" at bounding box center [476, 142] width 175 height 11
click at [385, 146] on input "Brand New" at bounding box center [381, 142] width 7 height 7
radio input "true"
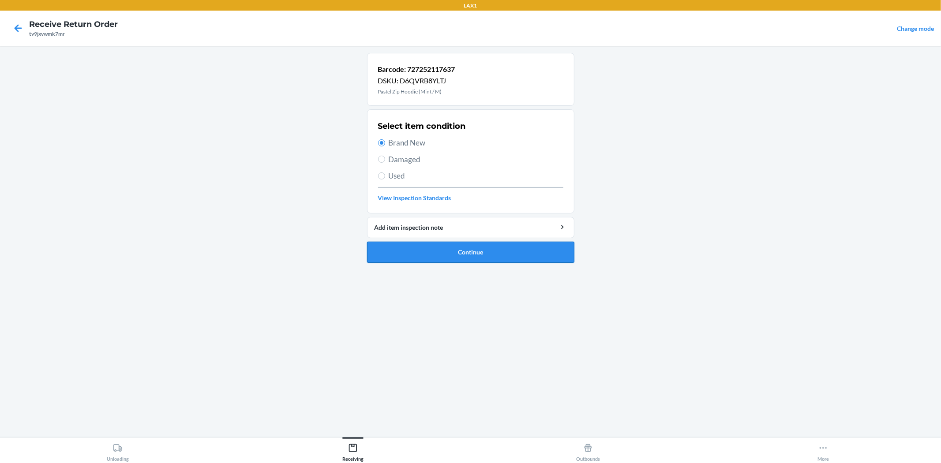
click at [447, 252] on button "Continue" at bounding box center [470, 252] width 207 height 21
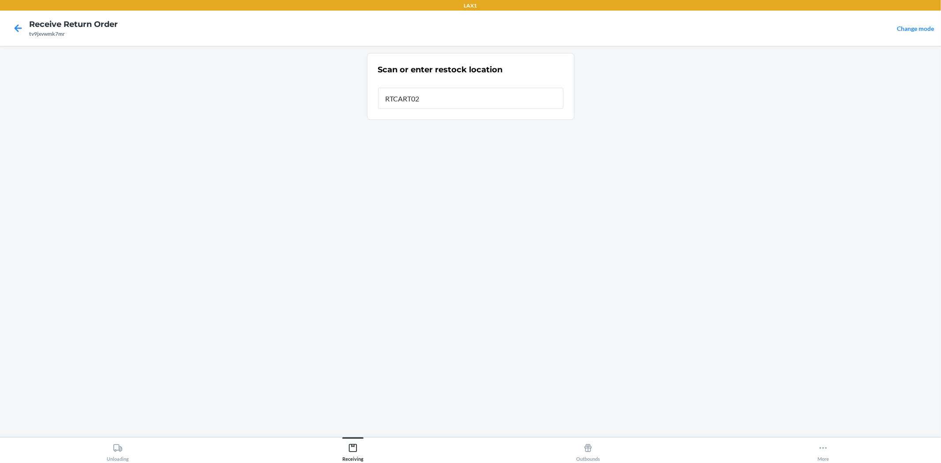
type input "RTCART024"
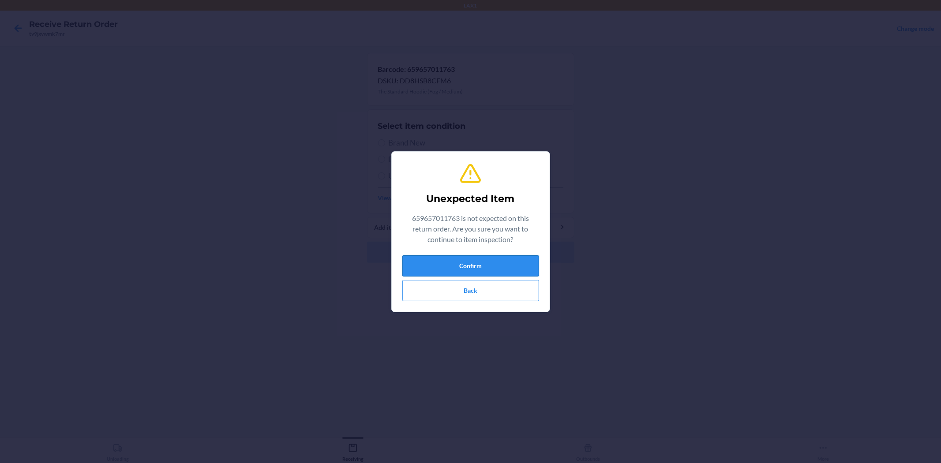
click at [463, 262] on button "Confirm" at bounding box center [470, 265] width 137 height 21
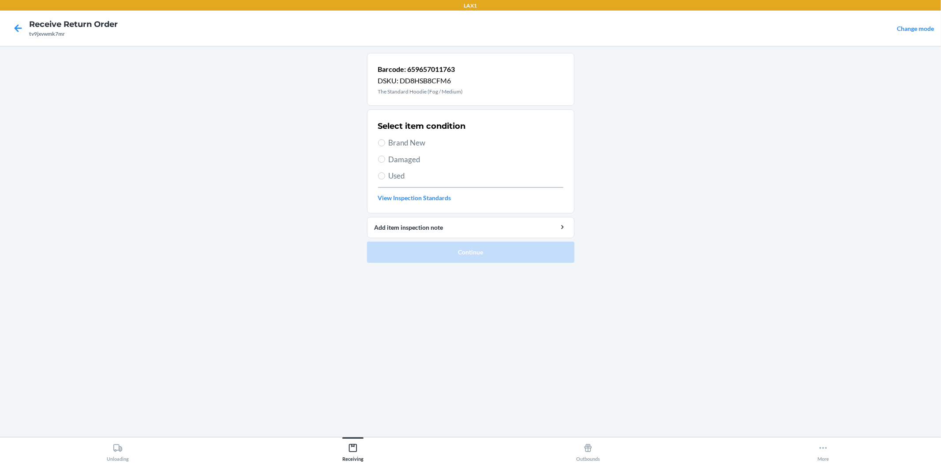
click at [435, 150] on div "Select item condition Brand New Damaged Used View Inspection Standards" at bounding box center [470, 161] width 185 height 87
click at [424, 141] on span "Brand New" at bounding box center [476, 142] width 175 height 11
click at [385, 141] on input "Brand New" at bounding box center [381, 142] width 7 height 7
radio input "true"
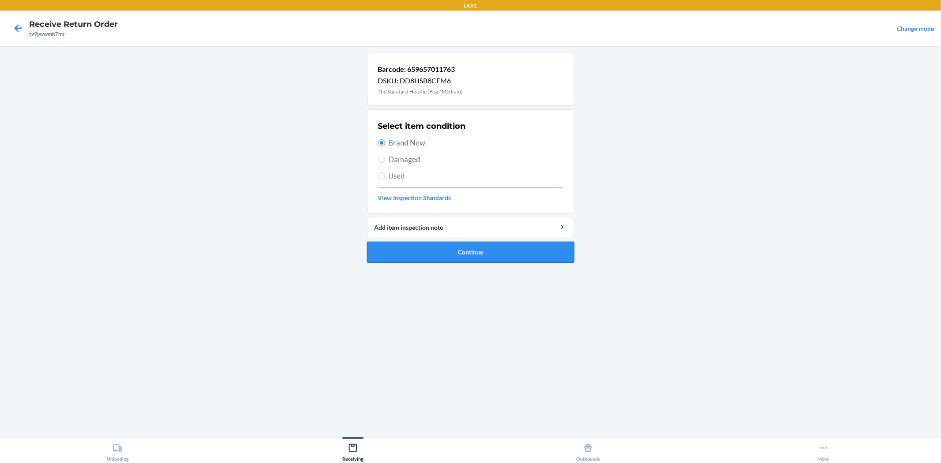
click at [448, 243] on button "Continue" at bounding box center [470, 252] width 207 height 21
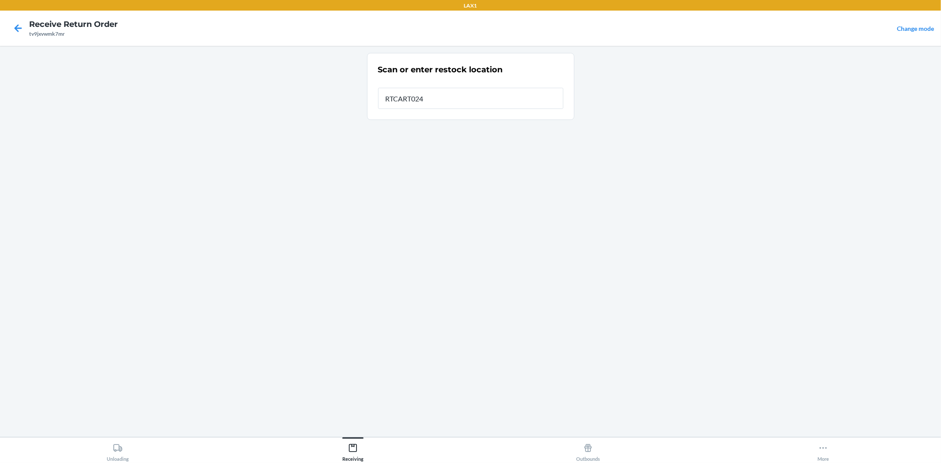
type input "RTCART024"
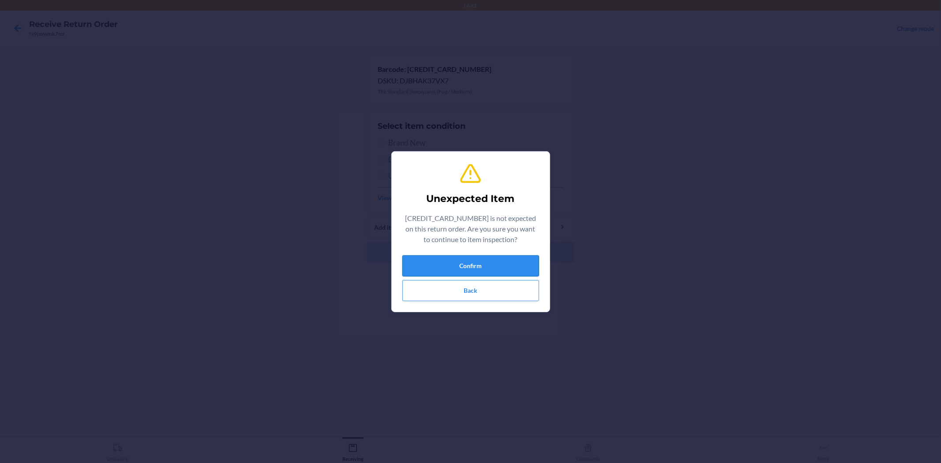
click at [460, 269] on button "Confirm" at bounding box center [470, 265] width 137 height 21
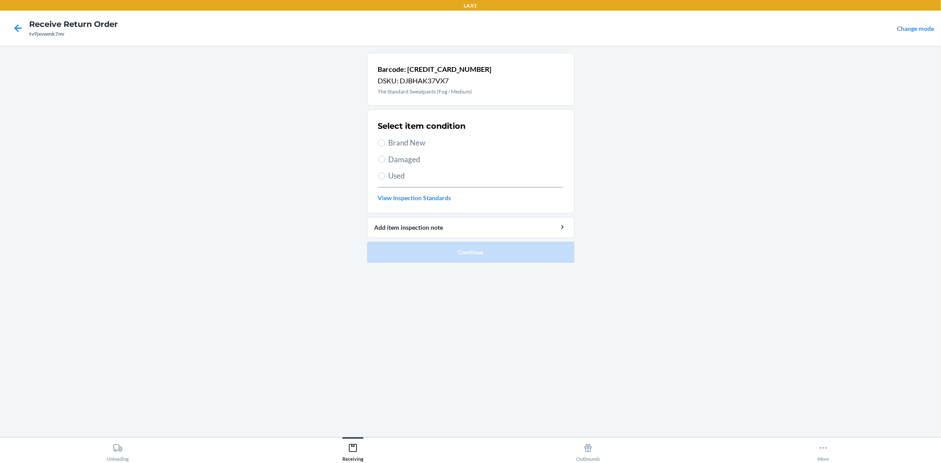
click at [407, 137] on div "Select item condition Brand New Damaged Used View Inspection Standards" at bounding box center [470, 161] width 185 height 87
click at [410, 143] on span "Brand New" at bounding box center [476, 142] width 175 height 11
click at [385, 143] on input "Brand New" at bounding box center [381, 142] width 7 height 7
radio input "true"
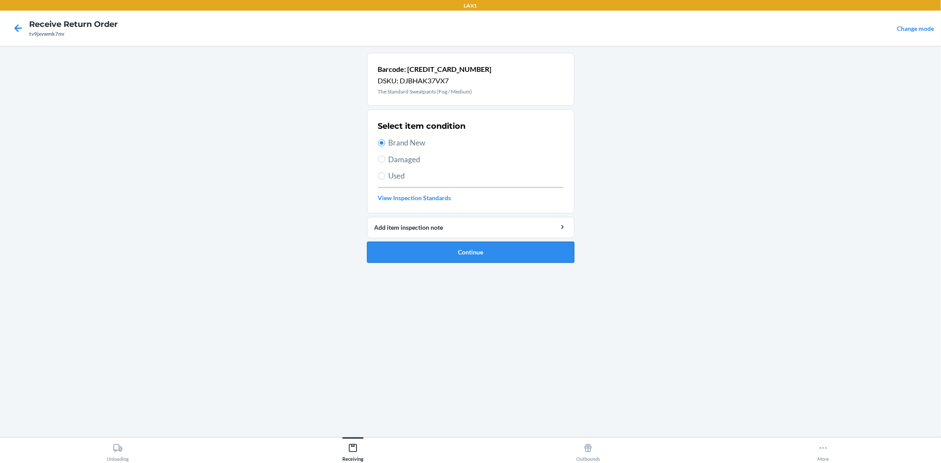
click at [450, 257] on button "Continue" at bounding box center [470, 252] width 207 height 21
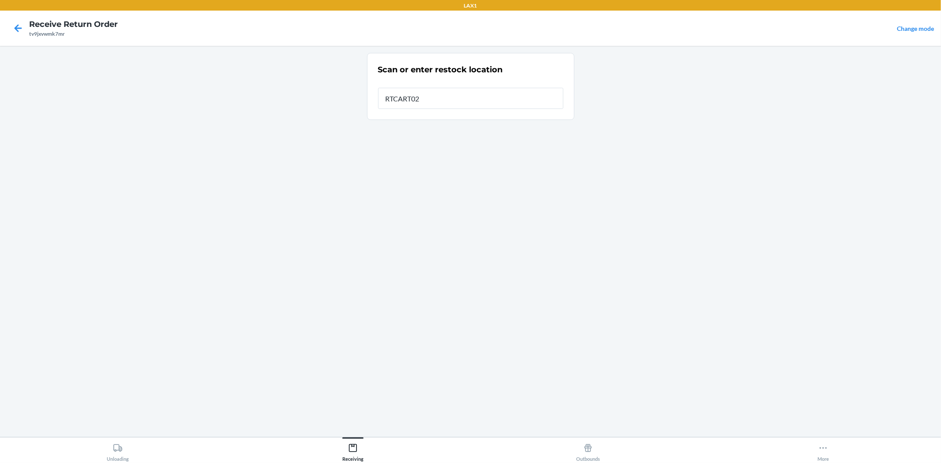
type input "RTCART024"
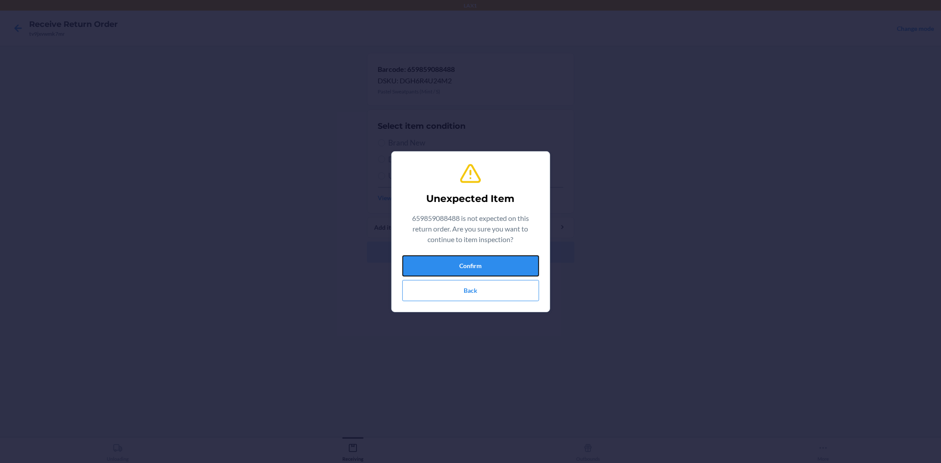
click at [450, 257] on button "Confirm" at bounding box center [470, 265] width 137 height 21
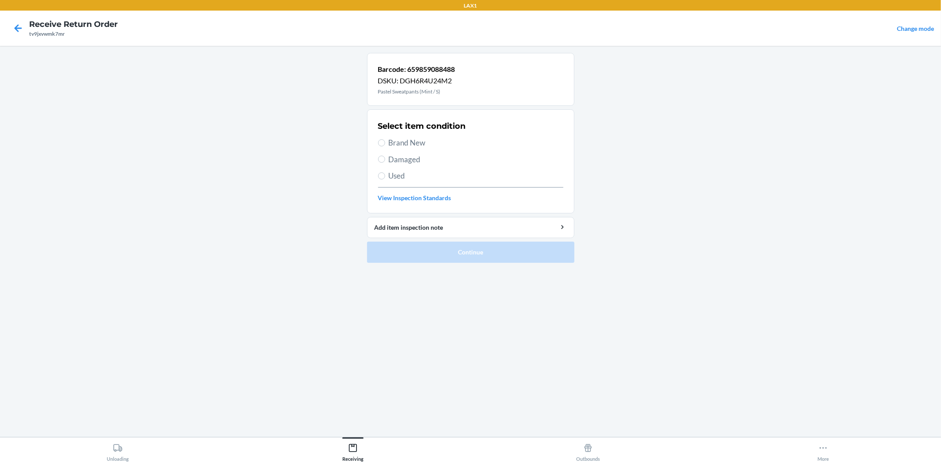
click at [416, 146] on span "Brand New" at bounding box center [476, 142] width 175 height 11
click at [385, 146] on input "Brand New" at bounding box center [381, 142] width 7 height 7
radio input "true"
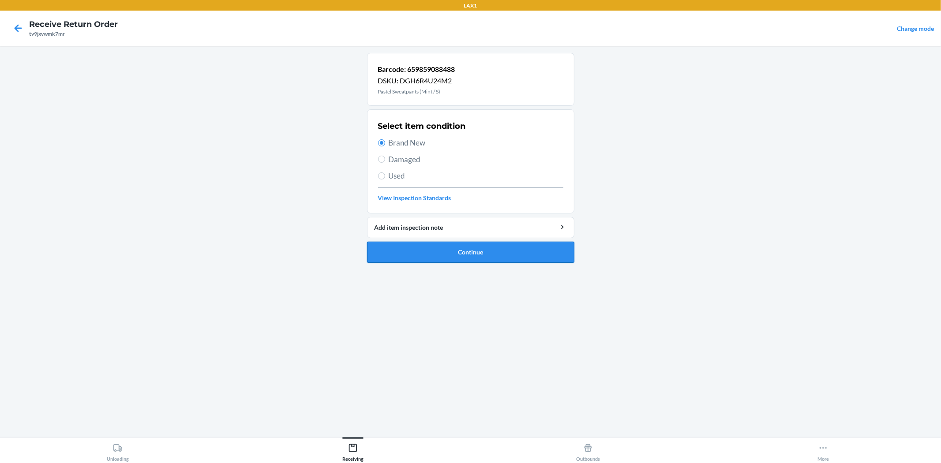
click at [496, 250] on button "Continue" at bounding box center [470, 252] width 207 height 21
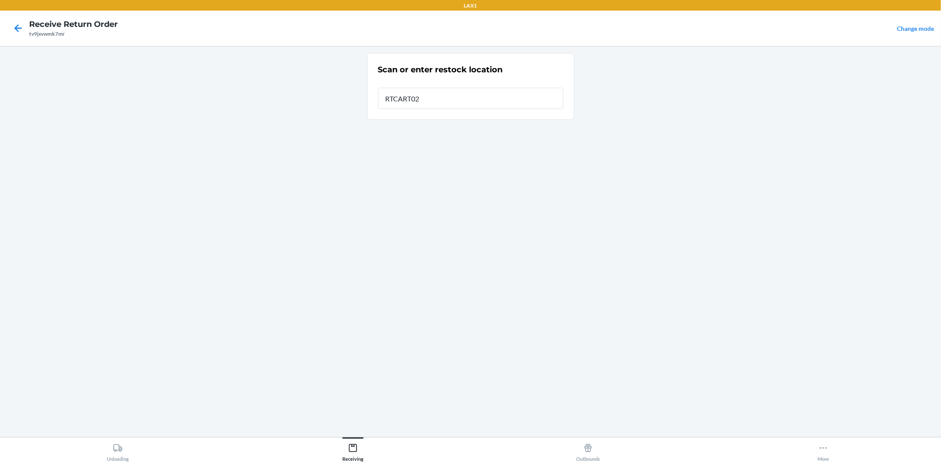
type input "RTCART024"
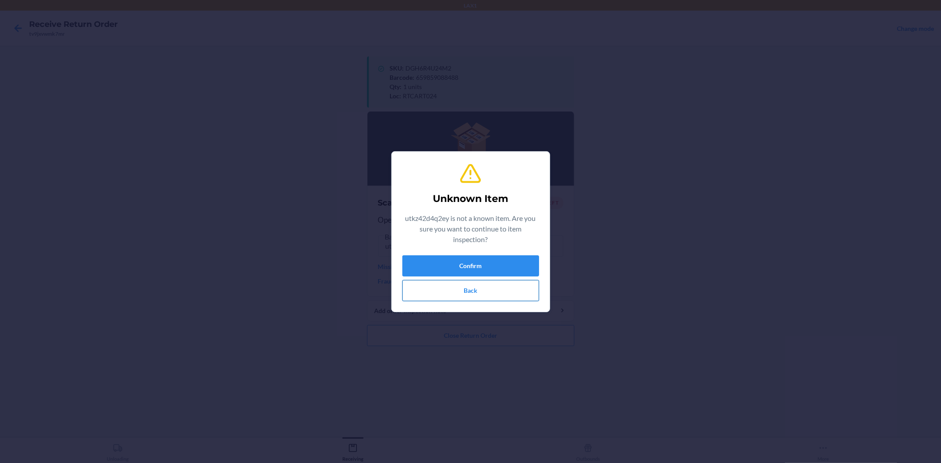
click at [445, 295] on button "Back" at bounding box center [470, 290] width 137 height 21
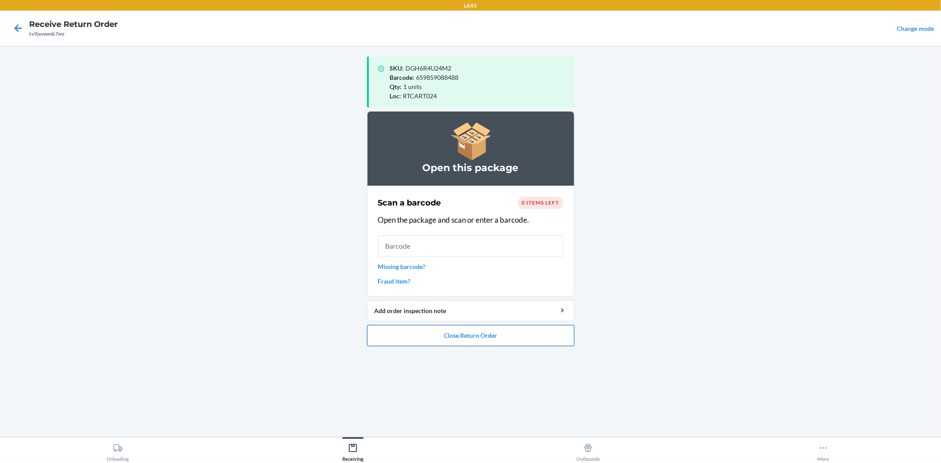
click at [462, 331] on button "Close Return Order" at bounding box center [470, 335] width 207 height 21
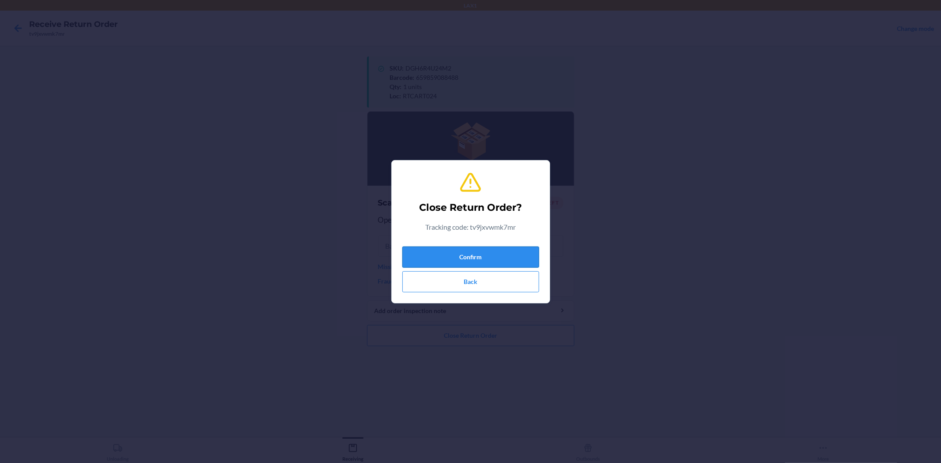
click at [472, 256] on button "Confirm" at bounding box center [470, 257] width 137 height 21
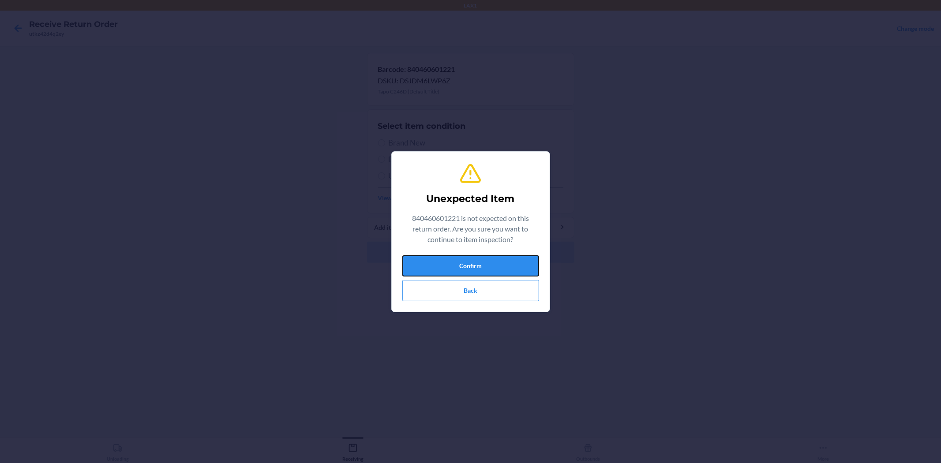
click at [469, 267] on button "Confirm" at bounding box center [470, 265] width 137 height 21
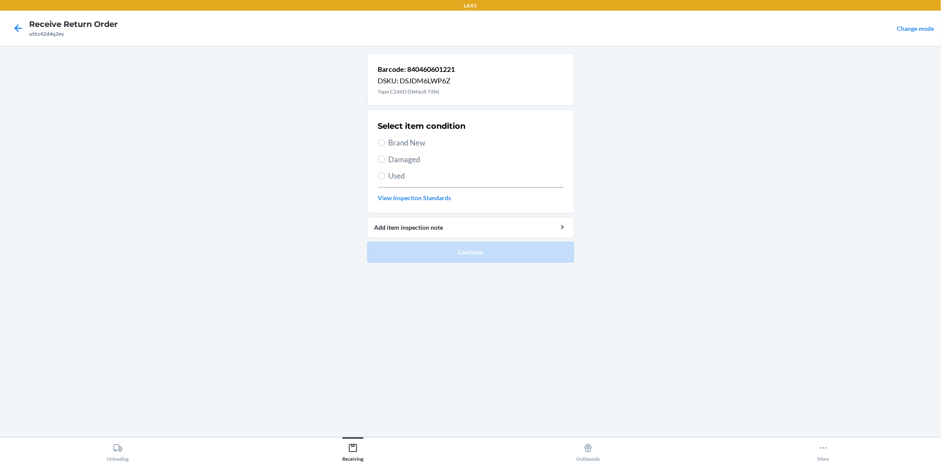
click at [390, 146] on span "Brand New" at bounding box center [476, 142] width 175 height 11
click at [385, 146] on input "Brand New" at bounding box center [381, 142] width 7 height 7
radio input "true"
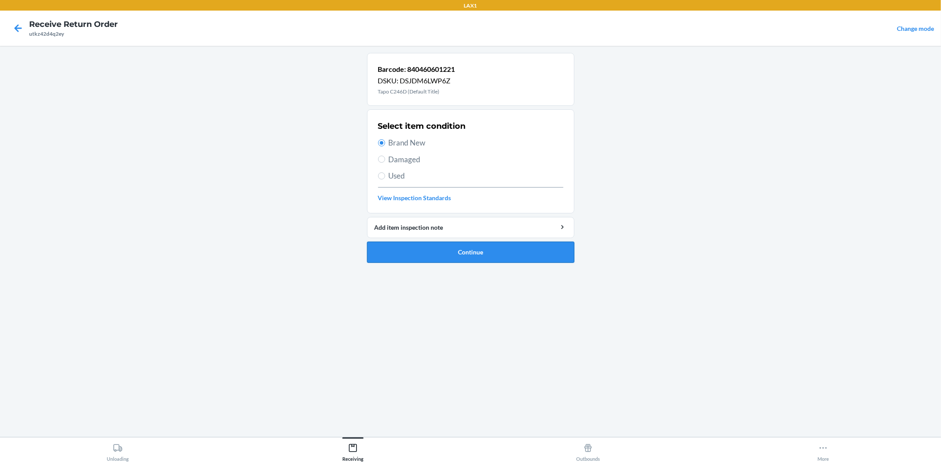
click at [438, 253] on button "Continue" at bounding box center [470, 252] width 207 height 21
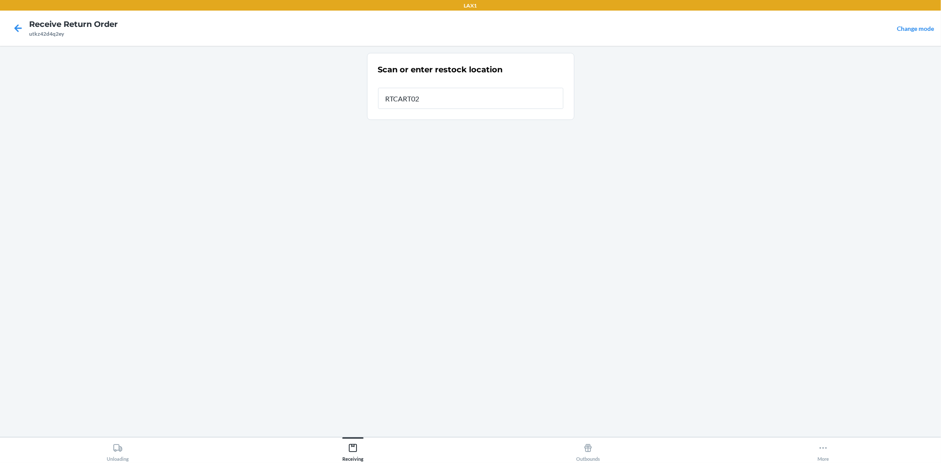
type input "RTCART024"
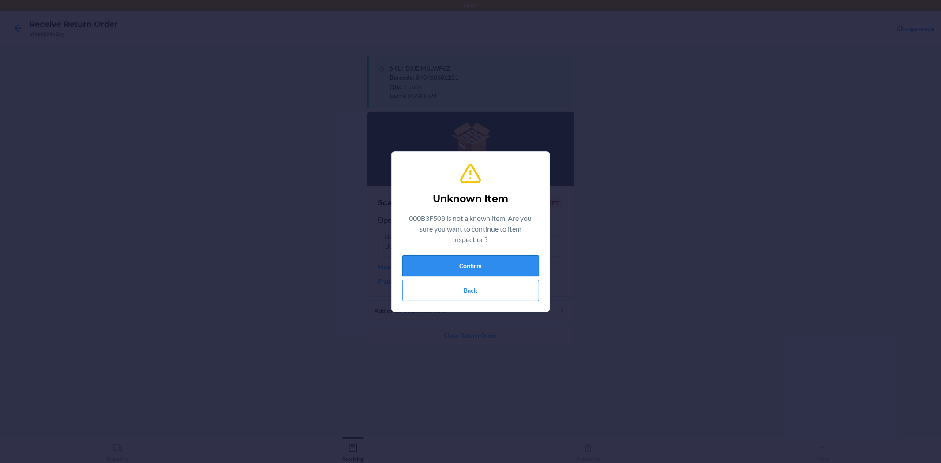
click at [469, 266] on button "Confirm" at bounding box center [470, 265] width 137 height 21
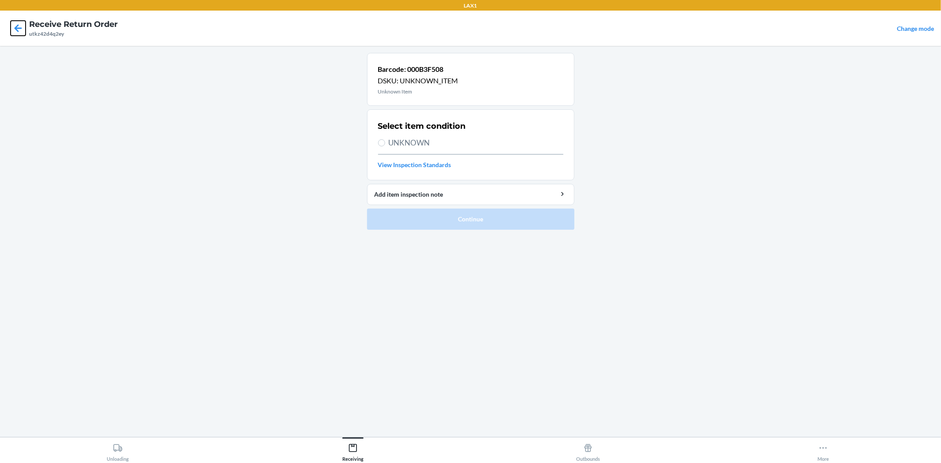
click at [16, 27] on icon at bounding box center [18, 27] width 7 height 7
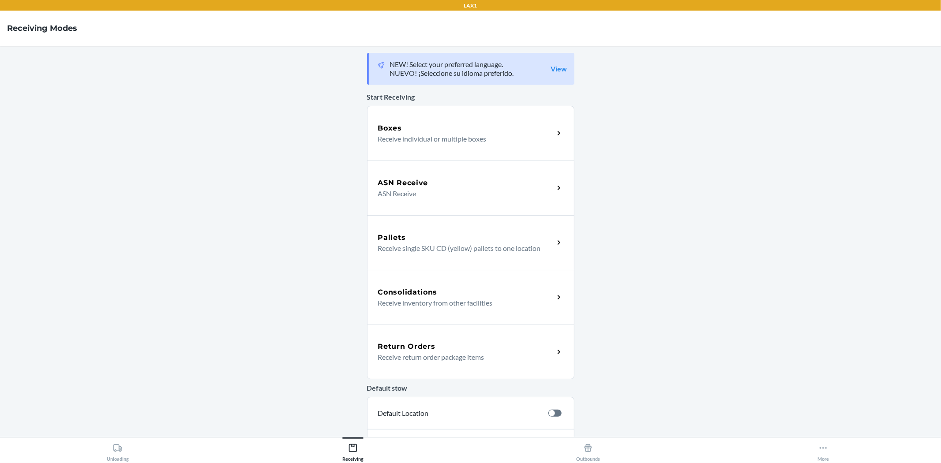
click at [447, 351] on div "Return Orders" at bounding box center [466, 346] width 176 height 11
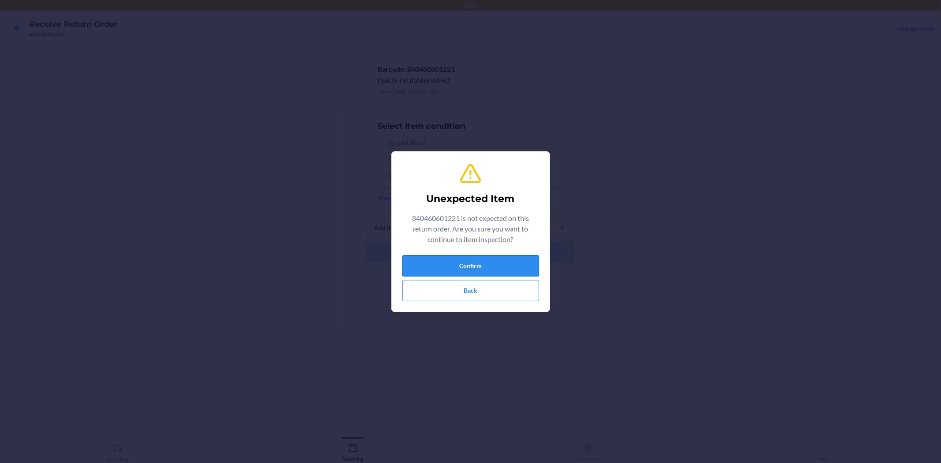
click at [471, 273] on button "Confirm" at bounding box center [470, 265] width 137 height 21
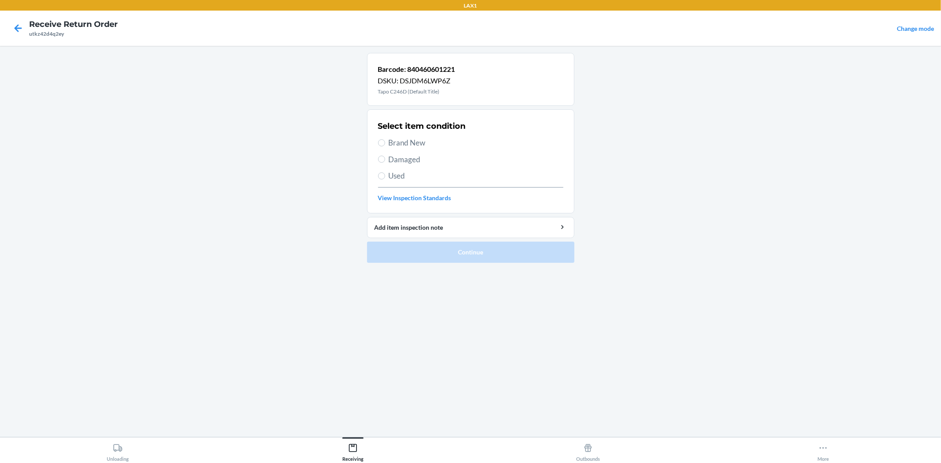
click at [407, 150] on div "Select item condition Brand New Damaged Used View Inspection Standards" at bounding box center [470, 161] width 185 height 87
click at [409, 146] on span "Brand New" at bounding box center [476, 142] width 175 height 11
click at [385, 146] on input "Brand New" at bounding box center [381, 142] width 7 height 7
radio input "true"
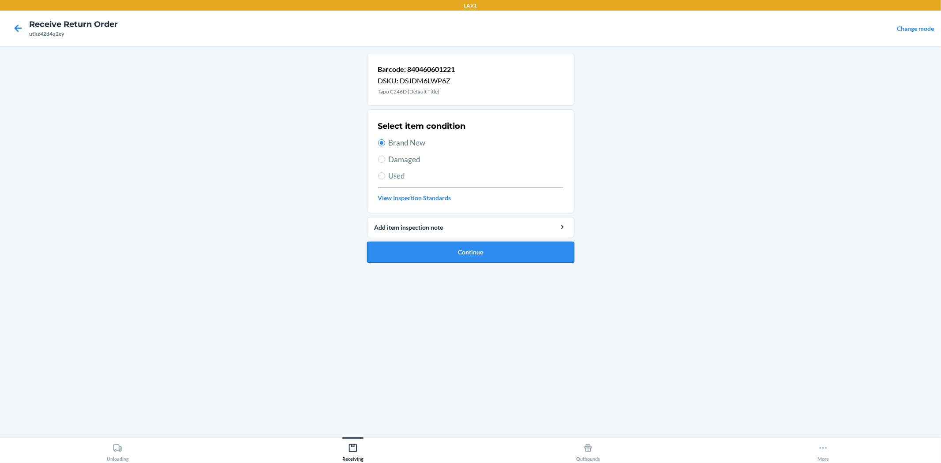
click at [439, 253] on button "Continue" at bounding box center [470, 252] width 207 height 21
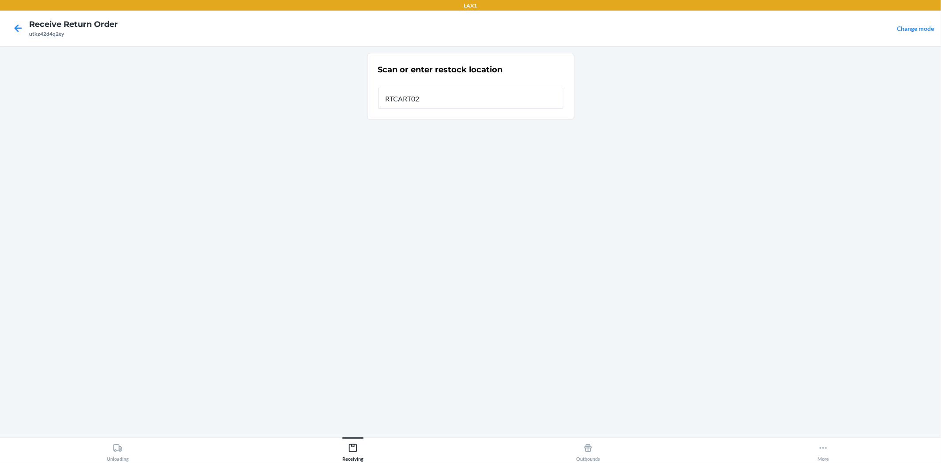
type input "RTCART024"
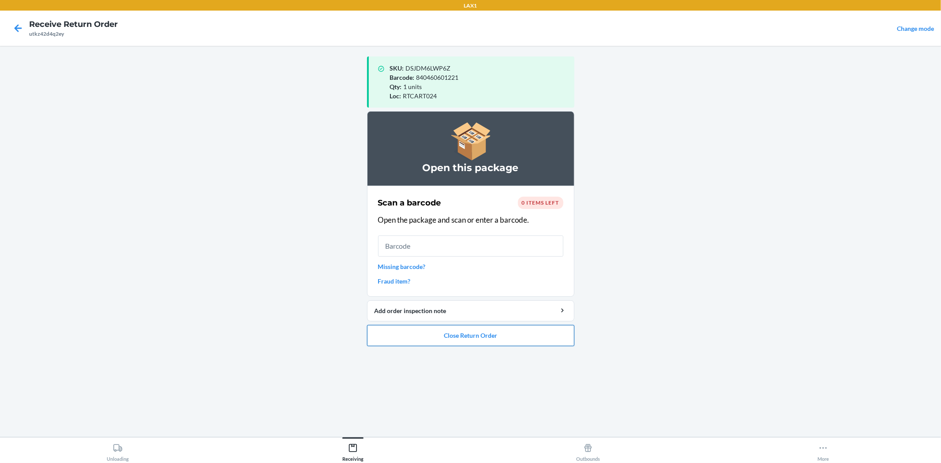
click at [448, 334] on button "Close Return Order" at bounding box center [470, 335] width 207 height 21
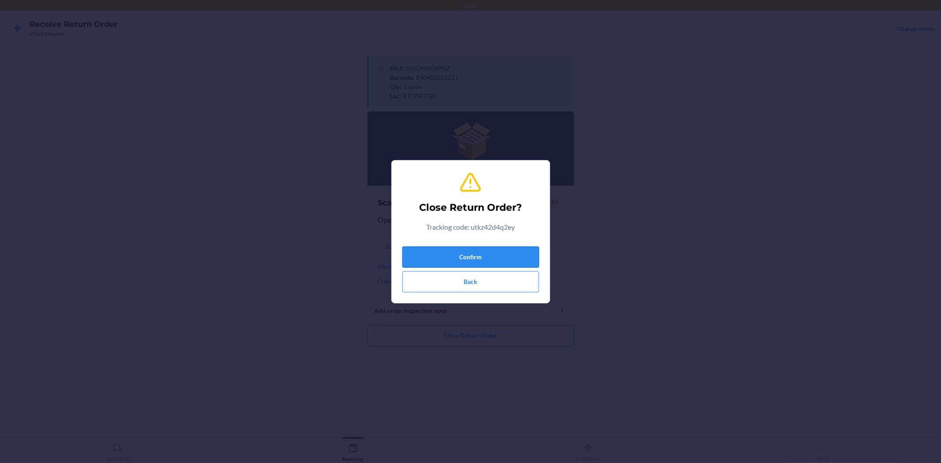
click at [462, 254] on button "Confirm" at bounding box center [470, 257] width 137 height 21
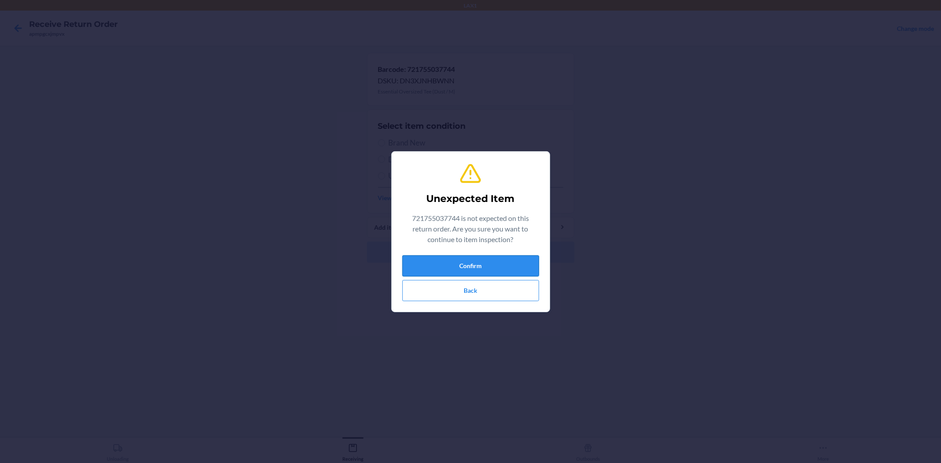
click at [411, 268] on button "Confirm" at bounding box center [470, 265] width 137 height 21
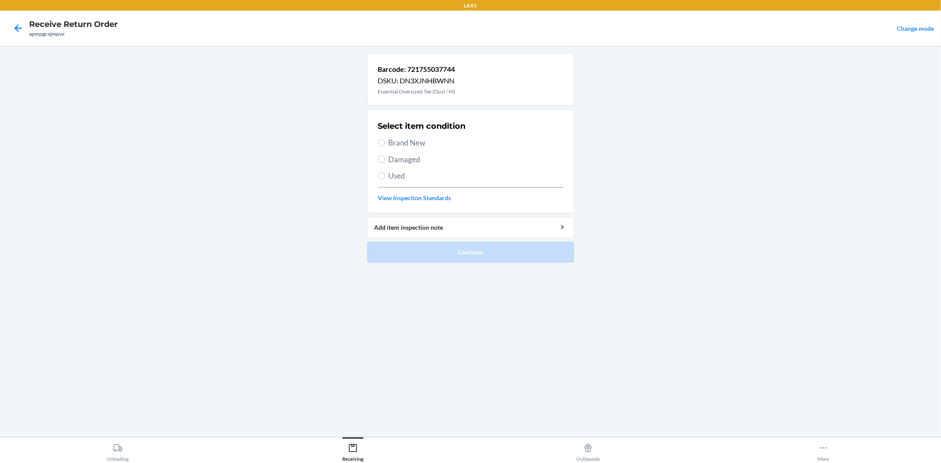
click at [436, 145] on span "Brand New" at bounding box center [476, 142] width 175 height 11
click at [385, 145] on input "Brand New" at bounding box center [381, 142] width 7 height 7
radio input "true"
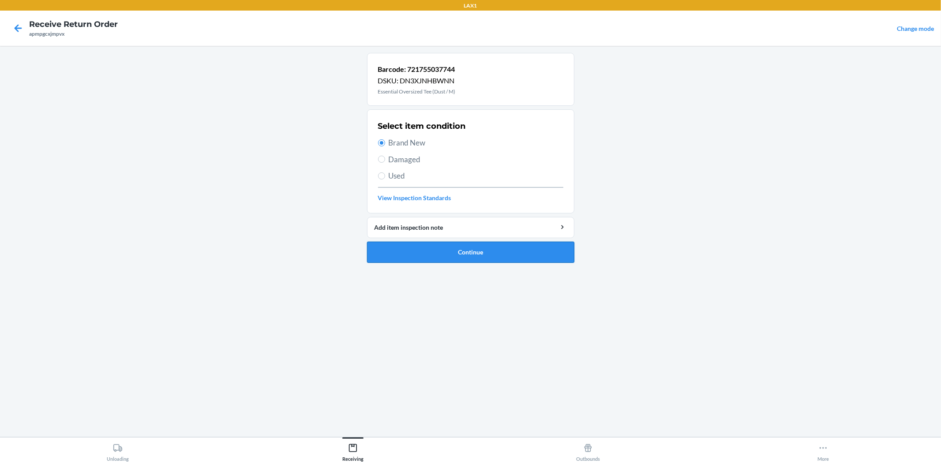
click at [411, 244] on button "Continue" at bounding box center [470, 252] width 207 height 21
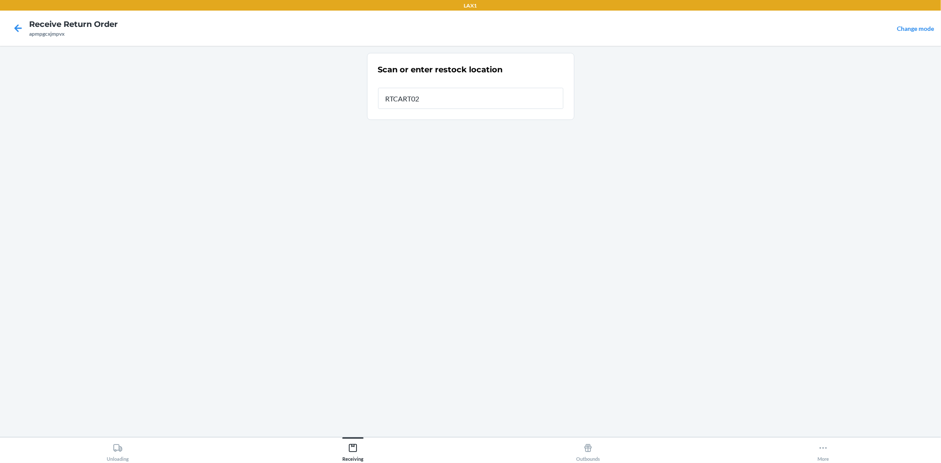
type input "RTCART024"
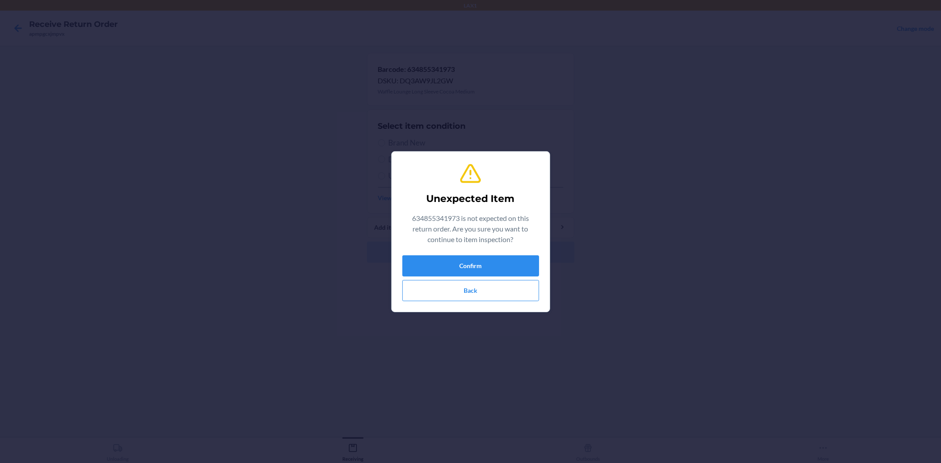
click at [440, 278] on div "Confirm Back" at bounding box center [470, 278] width 137 height 46
click at [439, 273] on button "Confirm" at bounding box center [470, 265] width 137 height 21
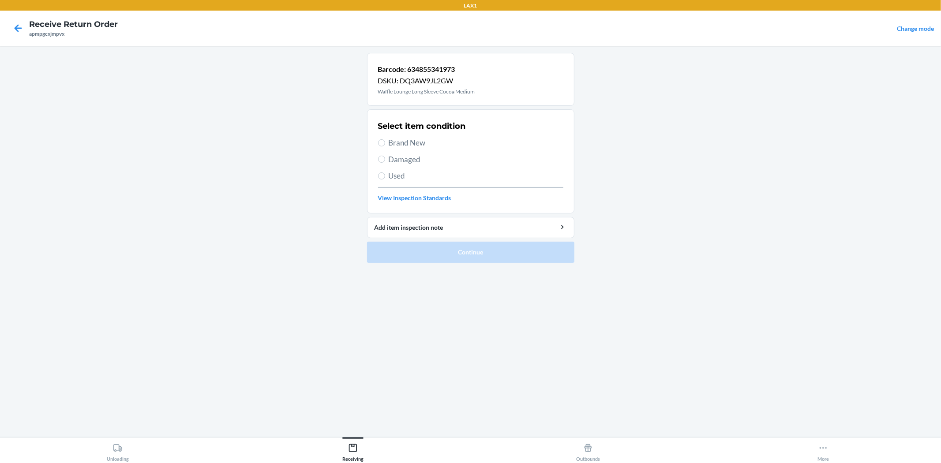
click at [415, 143] on span "Brand New" at bounding box center [476, 142] width 175 height 11
click at [385, 143] on input "Brand New" at bounding box center [381, 142] width 7 height 7
radio input "true"
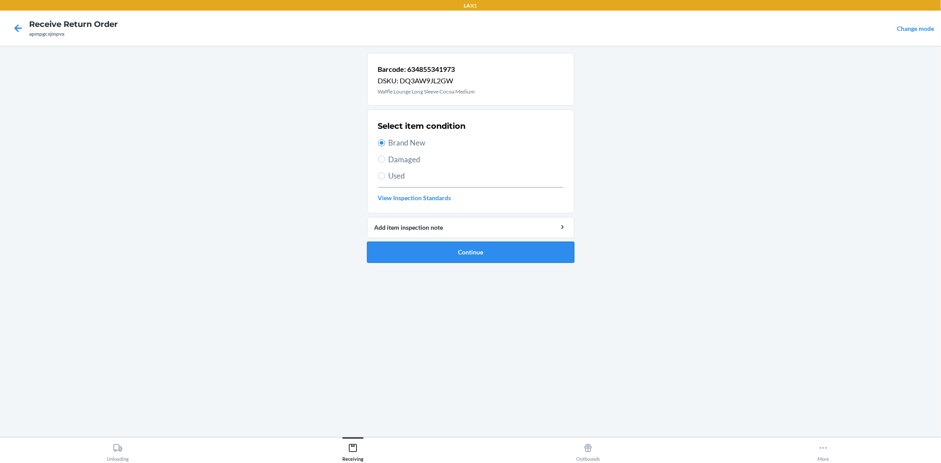
click at [450, 243] on button "Continue" at bounding box center [470, 252] width 207 height 21
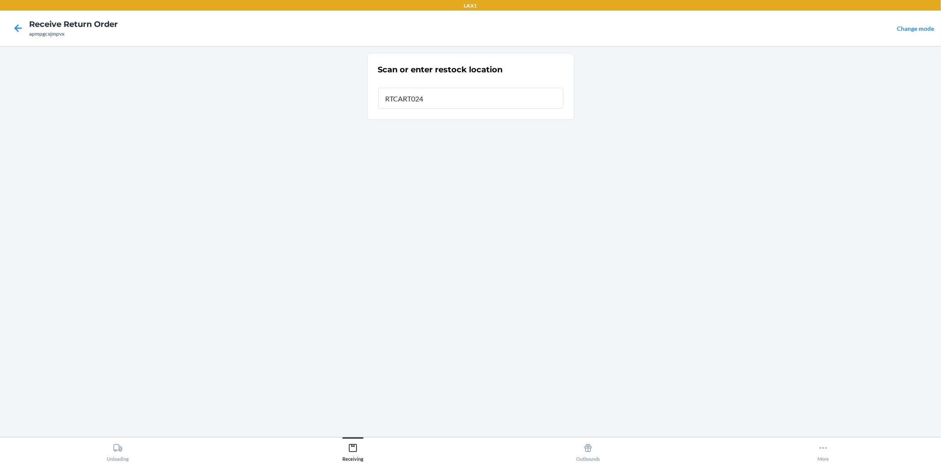
type input "RTCART024"
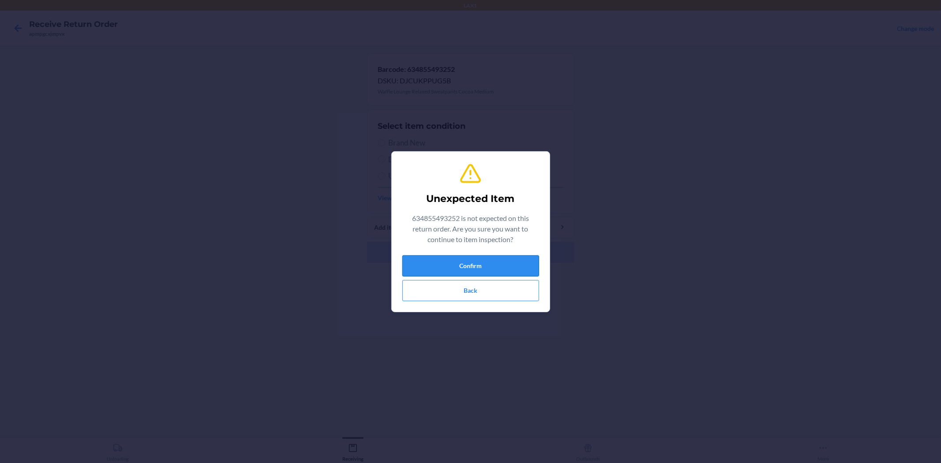
click at [487, 267] on button "Confirm" at bounding box center [470, 265] width 137 height 21
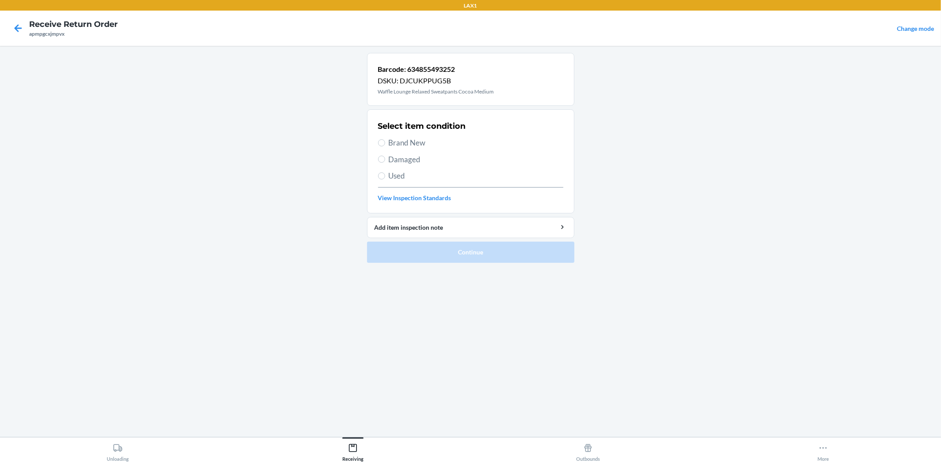
click at [413, 142] on span "Brand New" at bounding box center [476, 142] width 175 height 11
click at [385, 142] on input "Brand New" at bounding box center [381, 142] width 7 height 7
radio input "true"
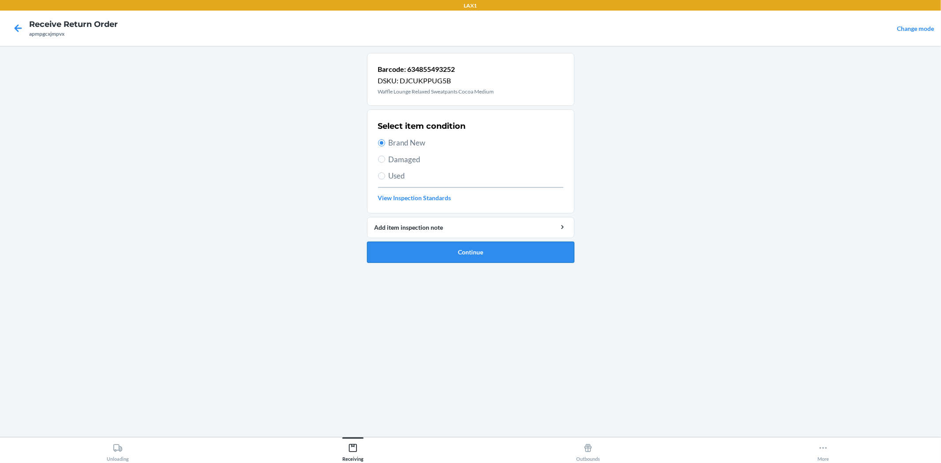
click at [470, 247] on button "Continue" at bounding box center [470, 252] width 207 height 21
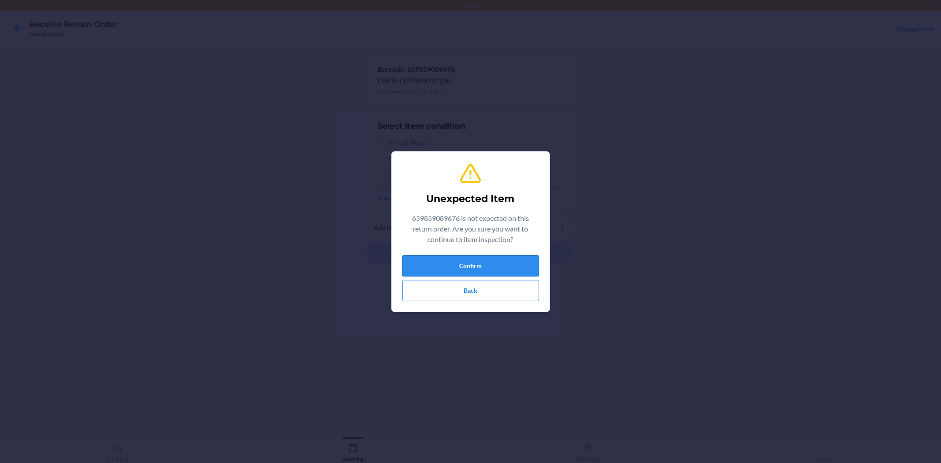
drag, startPoint x: 482, startPoint y: 257, endPoint x: 478, endPoint y: 248, distance: 10.1
click at [482, 257] on button "Confirm" at bounding box center [470, 265] width 137 height 21
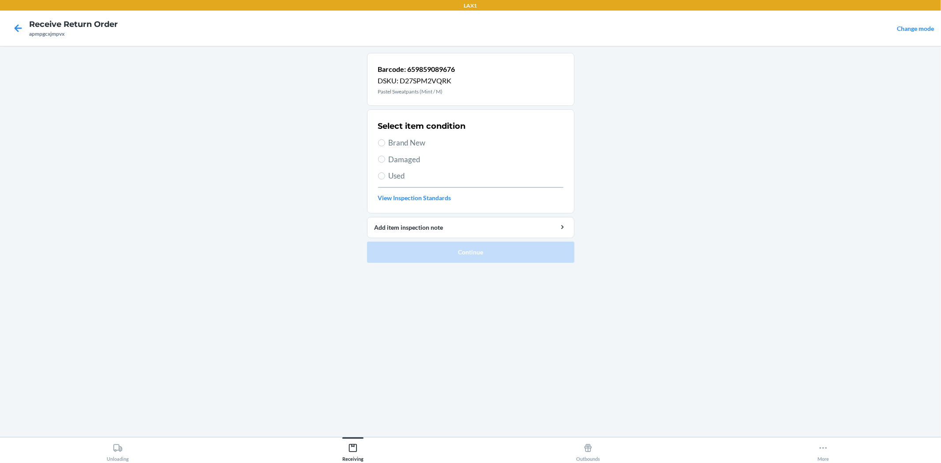
click at [445, 146] on span "Brand New" at bounding box center [476, 142] width 175 height 11
click at [385, 146] on input "Brand New" at bounding box center [381, 142] width 7 height 7
radio input "true"
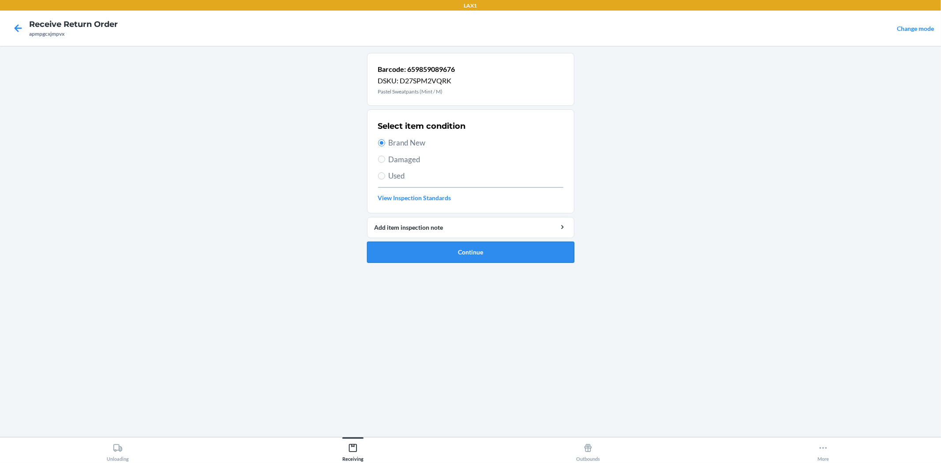
click at [452, 246] on button "Continue" at bounding box center [470, 252] width 207 height 21
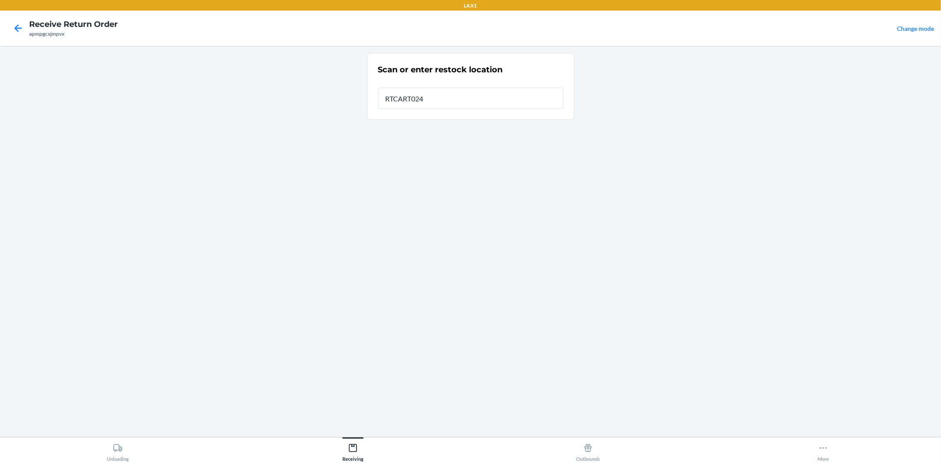
type input "RTCART024"
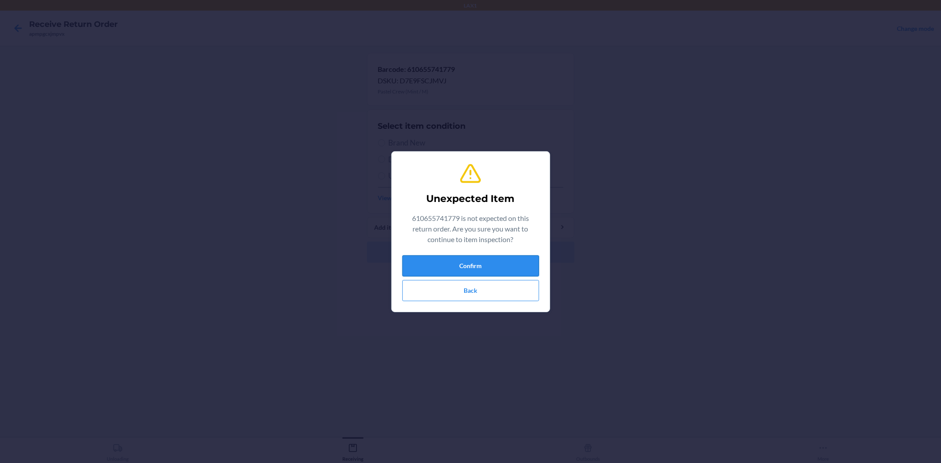
click at [442, 262] on button "Confirm" at bounding box center [470, 265] width 137 height 21
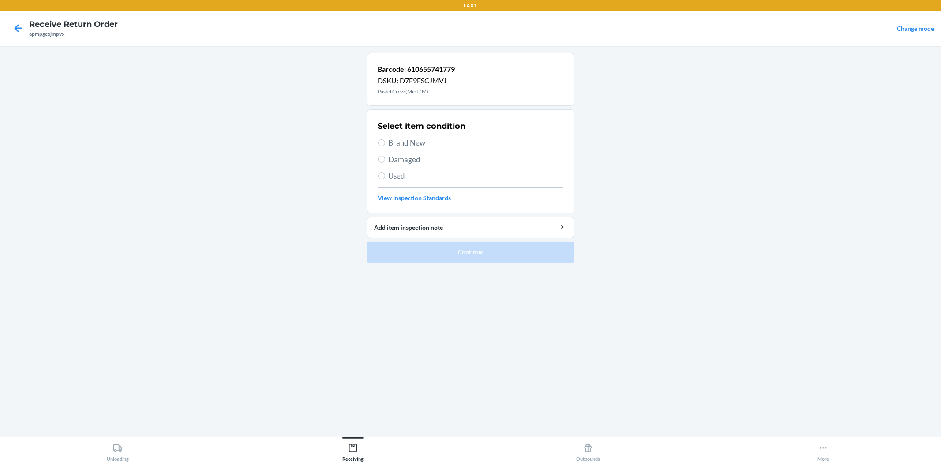
click at [415, 140] on span "Brand New" at bounding box center [476, 142] width 175 height 11
click at [385, 140] on input "Brand New" at bounding box center [381, 142] width 7 height 7
radio input "true"
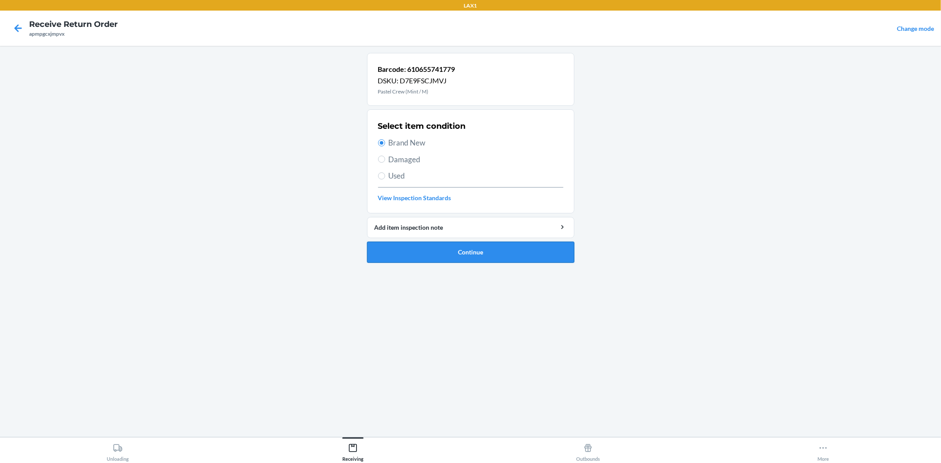
click at [442, 247] on button "Continue" at bounding box center [470, 252] width 207 height 21
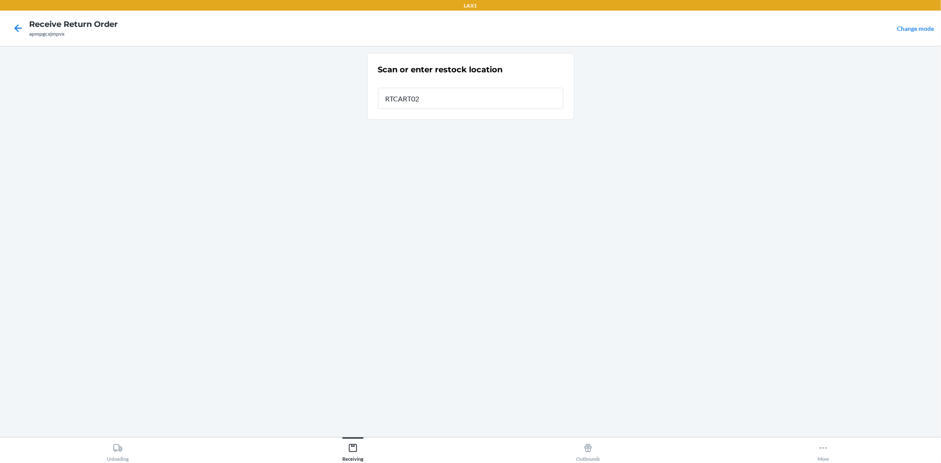
type input "RTCART024"
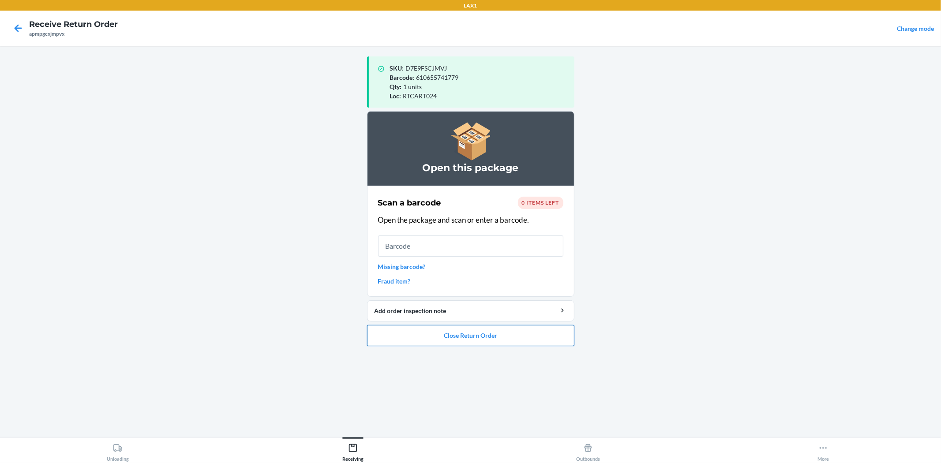
click at [378, 338] on button "Close Return Order" at bounding box center [470, 335] width 207 height 21
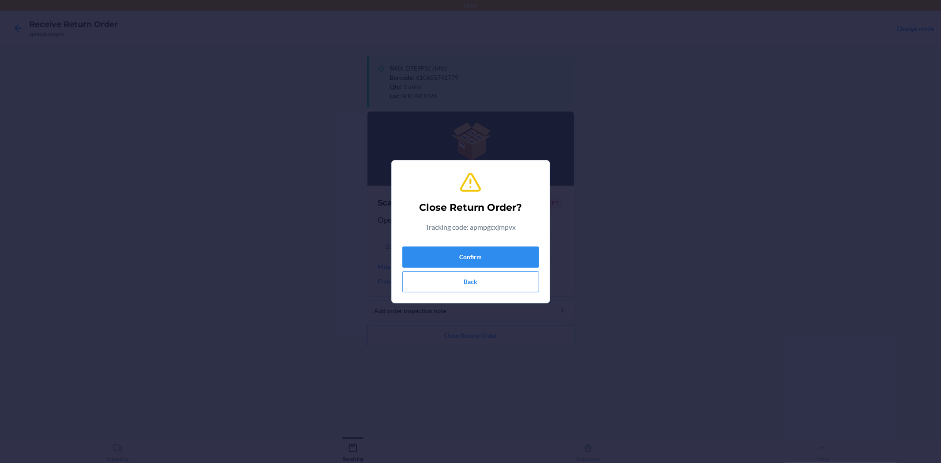
click at [436, 243] on div "Confirm Back" at bounding box center [470, 267] width 137 height 49
click at [435, 250] on button "Confirm" at bounding box center [470, 257] width 137 height 21
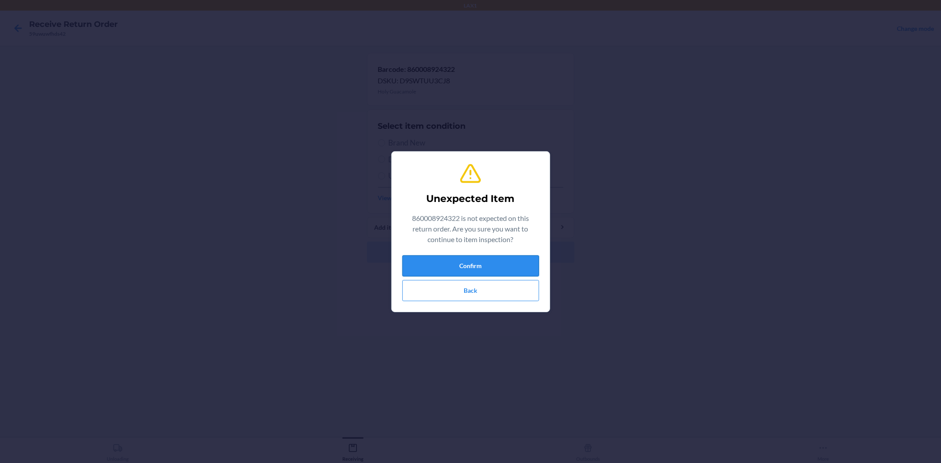
click at [492, 261] on button "Confirm" at bounding box center [470, 265] width 137 height 21
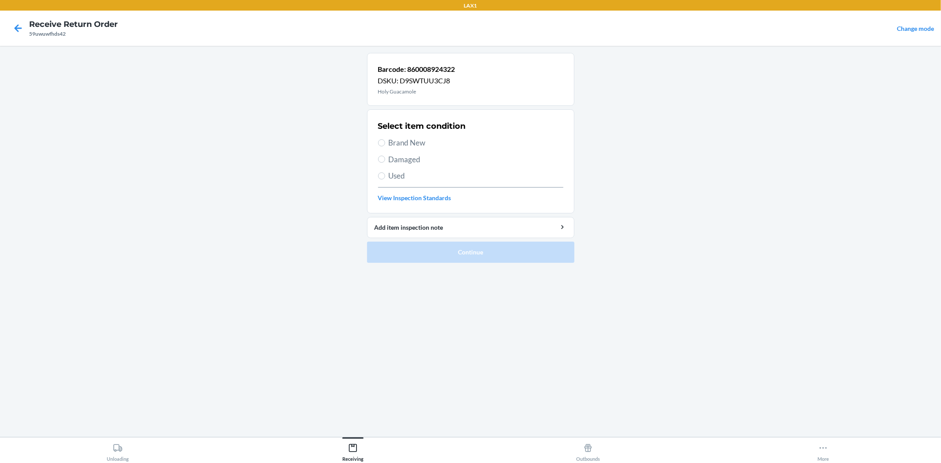
click at [420, 145] on span "Brand New" at bounding box center [476, 142] width 175 height 11
click at [385, 145] on input "Brand New" at bounding box center [381, 142] width 7 height 7
radio input "true"
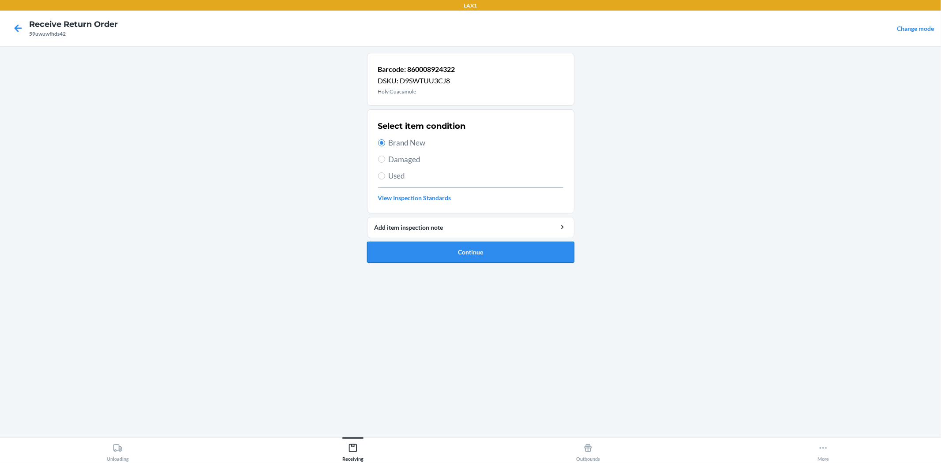
click at [438, 258] on button "Continue" at bounding box center [470, 252] width 207 height 21
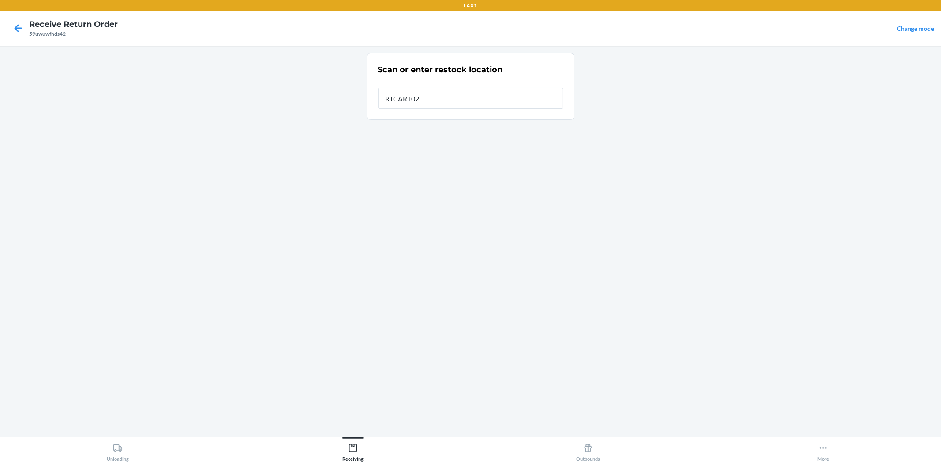
type input "RTCART024"
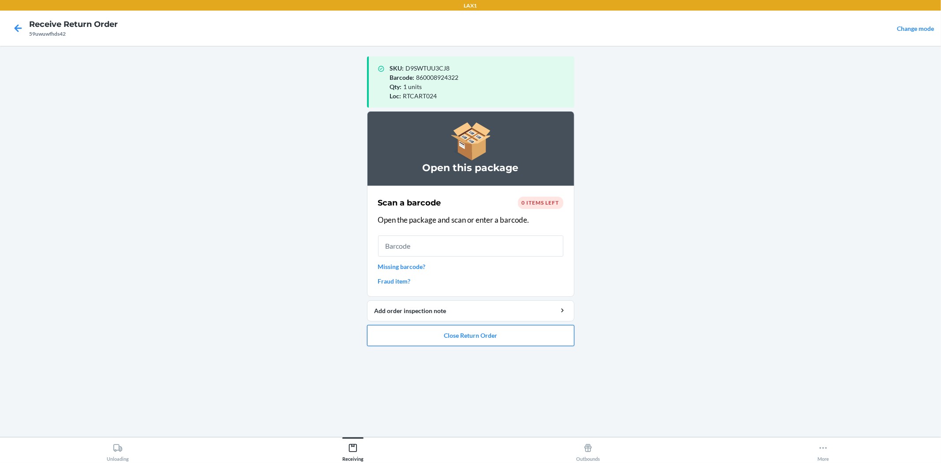
click at [473, 325] on button "Close Return Order" at bounding box center [470, 335] width 207 height 21
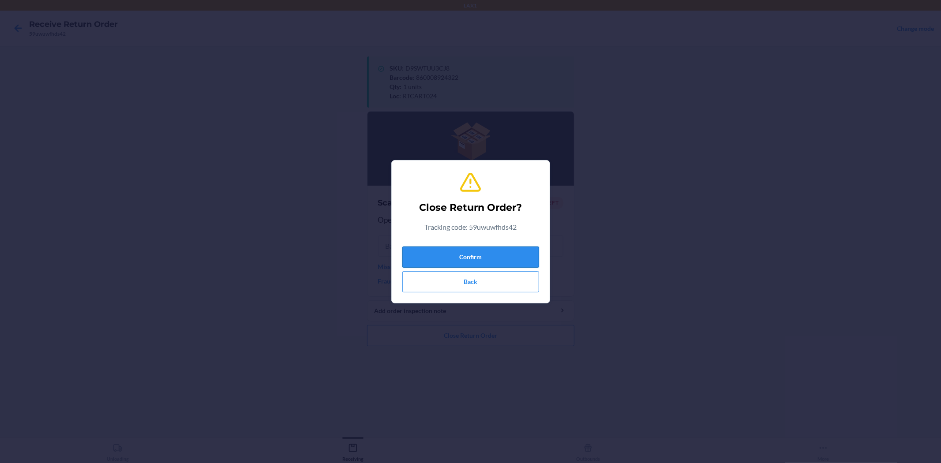
click at [498, 259] on button "Confirm" at bounding box center [470, 257] width 137 height 21
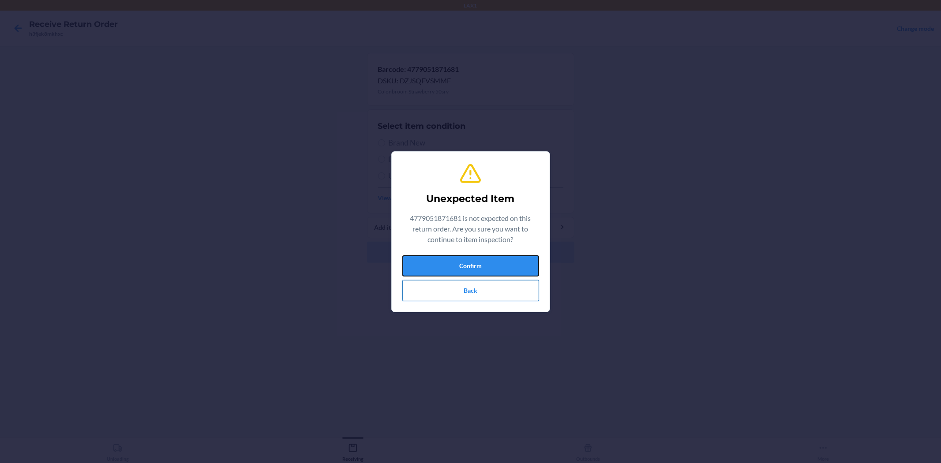
drag, startPoint x: 502, startPoint y: 266, endPoint x: 507, endPoint y: 292, distance: 26.1
click at [507, 292] on div "Confirm Back" at bounding box center [470, 278] width 137 height 46
click at [509, 273] on button "Confirm" at bounding box center [470, 265] width 137 height 21
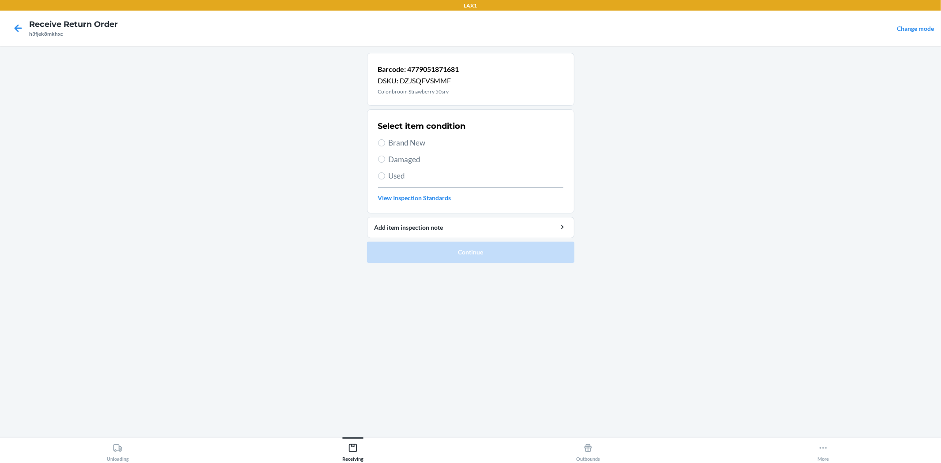
click at [413, 144] on span "Brand New" at bounding box center [476, 142] width 175 height 11
click at [385, 144] on input "Brand New" at bounding box center [381, 142] width 7 height 7
radio input "true"
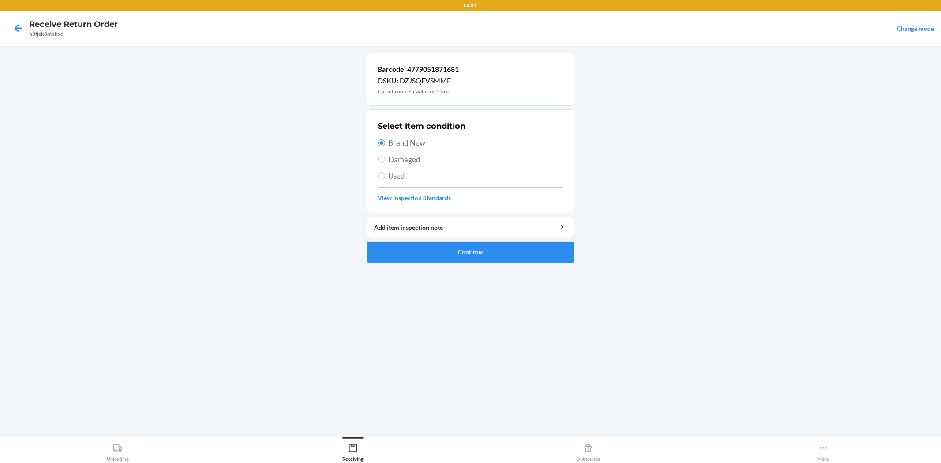
click at [505, 267] on ol "Barcode: 4779051871681 DSKU: DZJSQFVSMMF Colonbroom Strawberry 50srv Select ite…" at bounding box center [470, 161] width 207 height 217
click at [506, 258] on button "Continue" at bounding box center [470, 252] width 207 height 21
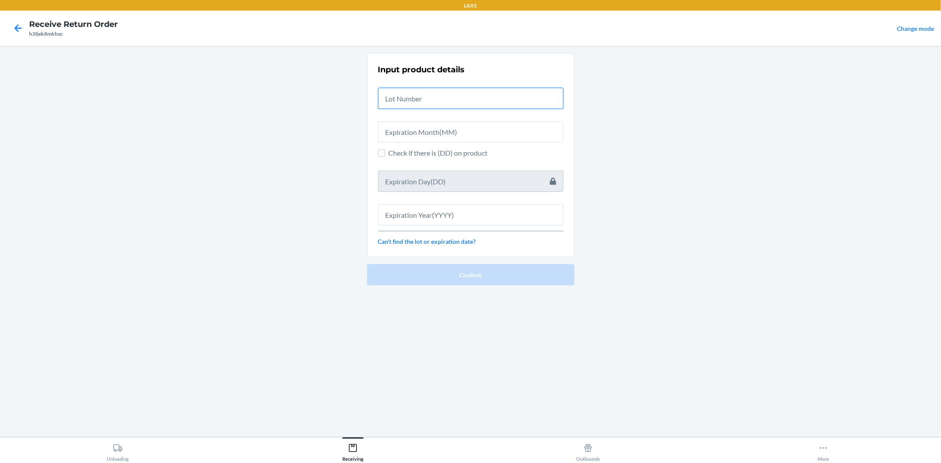
click at [495, 105] on input "text" at bounding box center [470, 98] width 185 height 21
click at [19, 30] on icon at bounding box center [18, 28] width 15 height 15
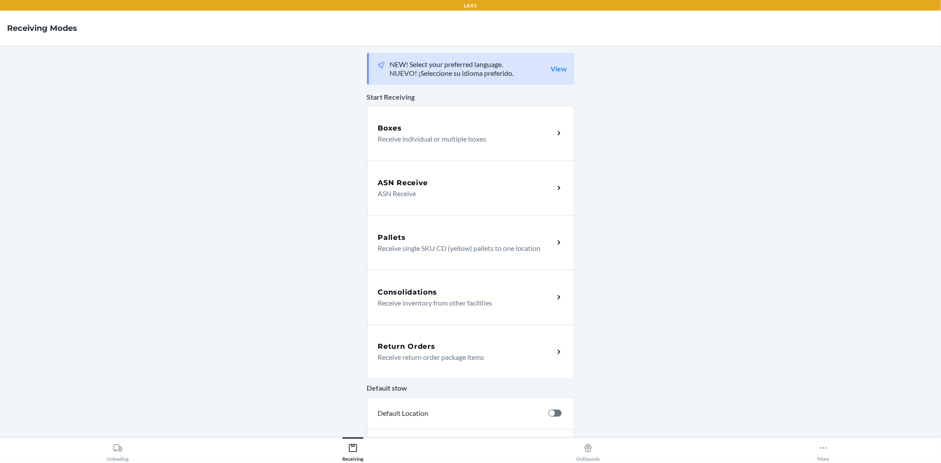
click at [437, 365] on div "Return Orders Receive return order package items" at bounding box center [470, 352] width 207 height 55
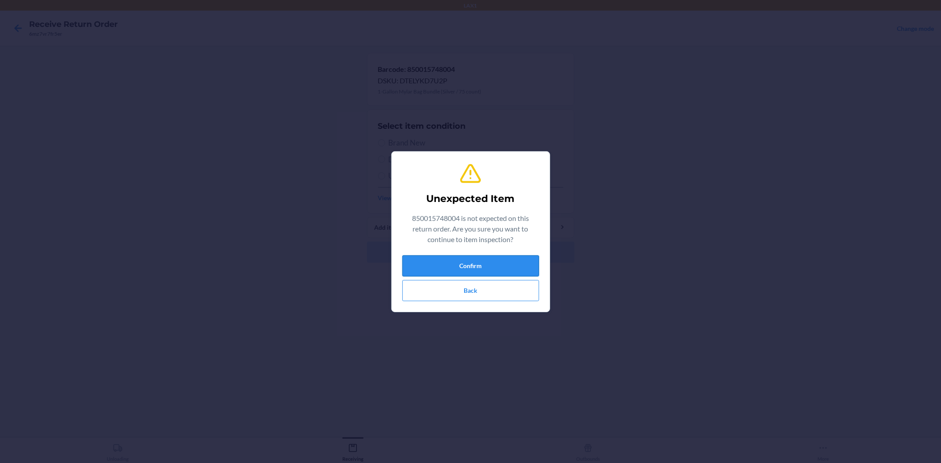
click at [504, 267] on button "Confirm" at bounding box center [470, 265] width 137 height 21
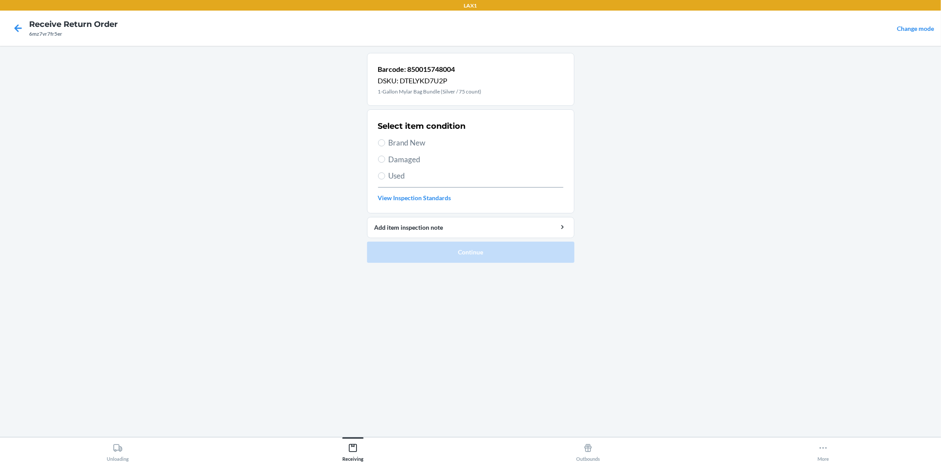
click at [403, 139] on span "Brand New" at bounding box center [476, 142] width 175 height 11
click at [385, 139] on input "Brand New" at bounding box center [381, 142] width 7 height 7
radio input "true"
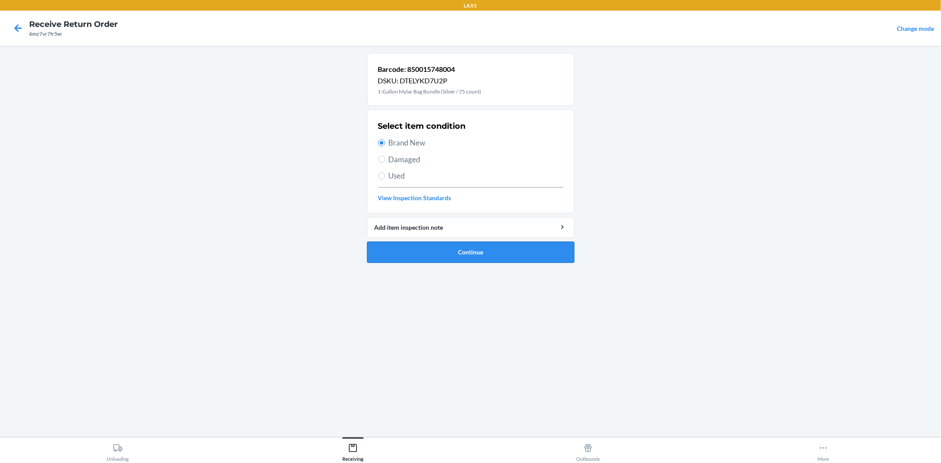
click at [458, 243] on button "Continue" at bounding box center [470, 252] width 207 height 21
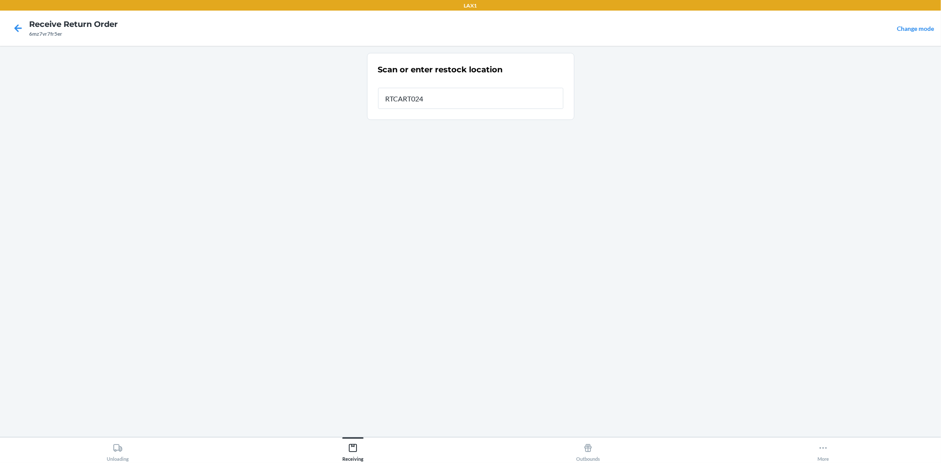
type input "RTCART024"
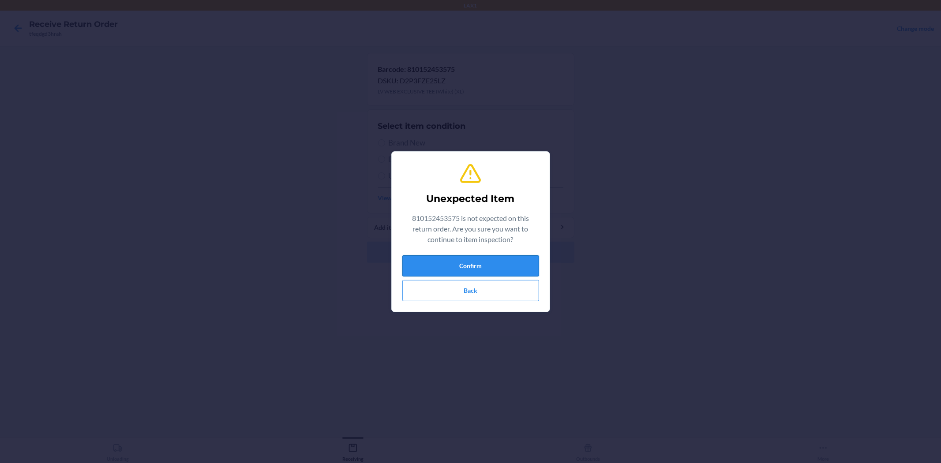
click at [453, 261] on button "Confirm" at bounding box center [470, 265] width 137 height 21
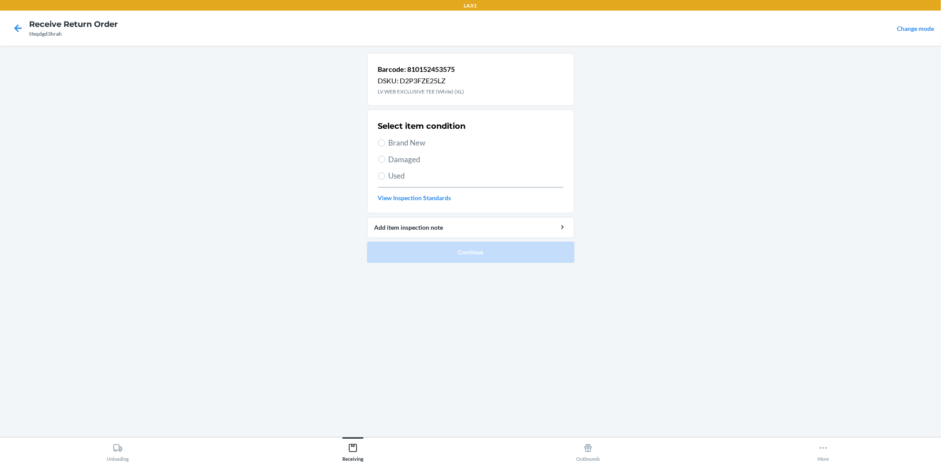
click at [404, 142] on span "Brand New" at bounding box center [476, 142] width 175 height 11
click at [385, 142] on input "Brand New" at bounding box center [381, 142] width 7 height 7
radio input "true"
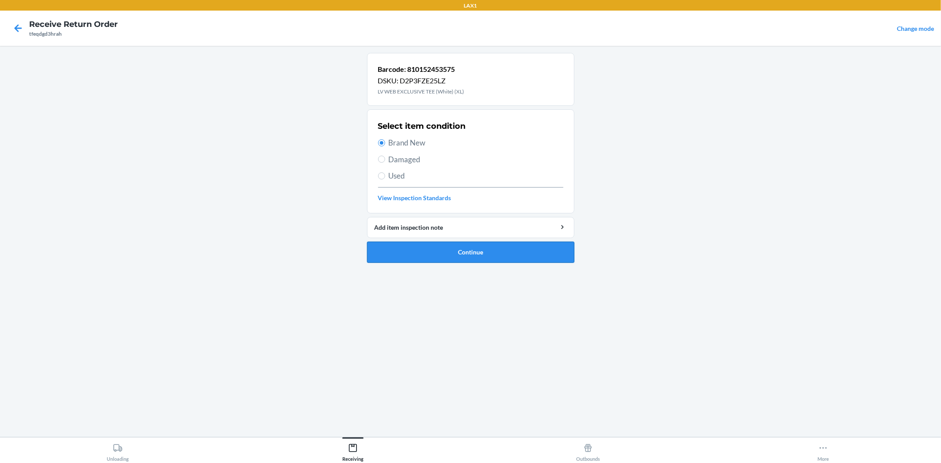
click at [420, 246] on button "Continue" at bounding box center [470, 252] width 207 height 21
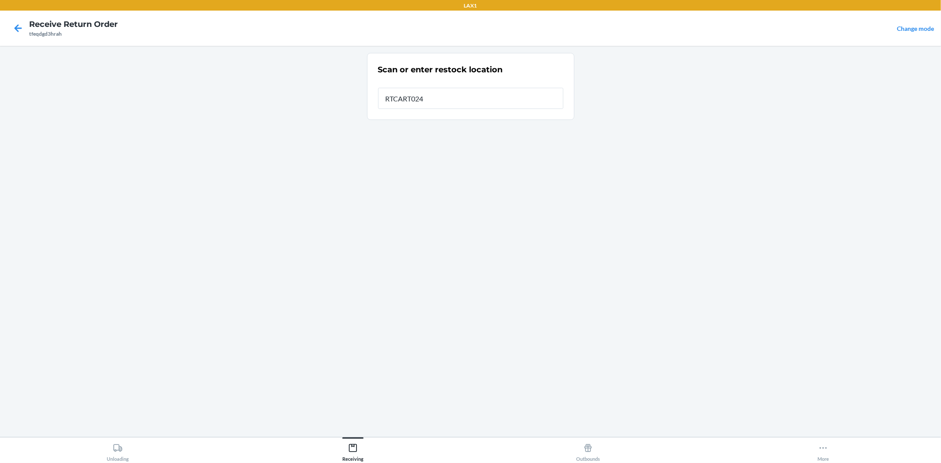
type input "RTCART024"
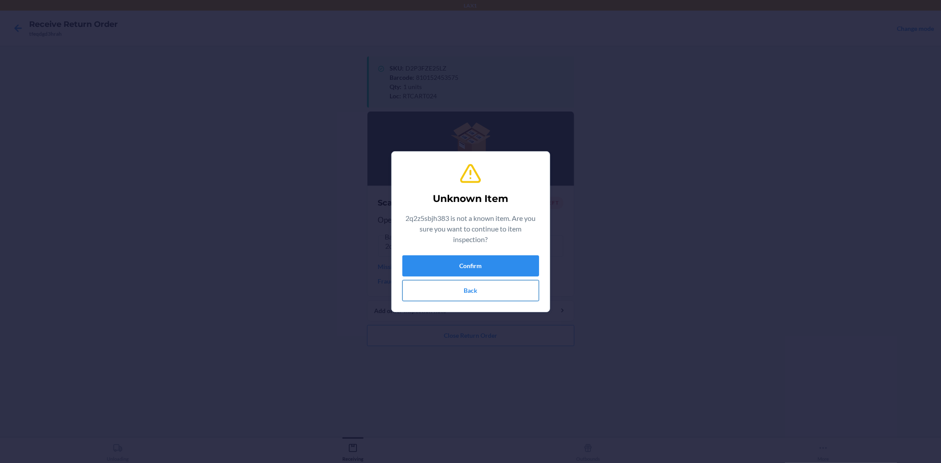
click at [482, 295] on button "Back" at bounding box center [470, 290] width 137 height 21
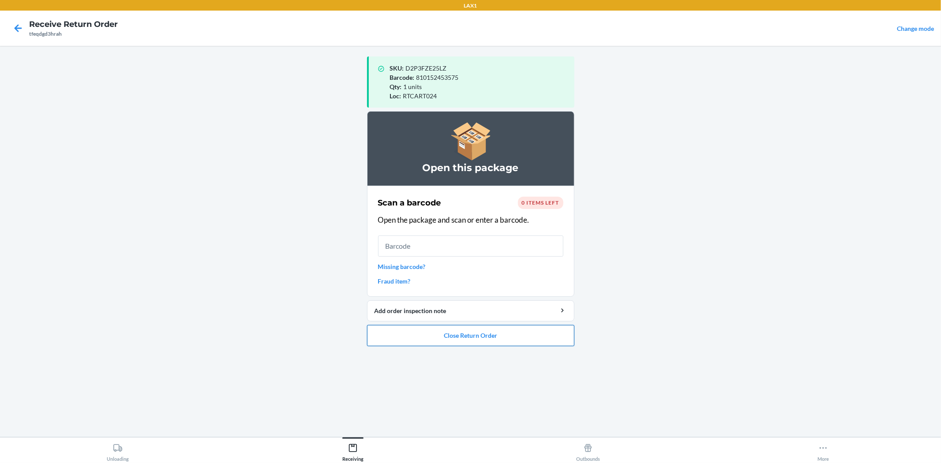
click at [478, 332] on button "Close Return Order" at bounding box center [470, 335] width 207 height 21
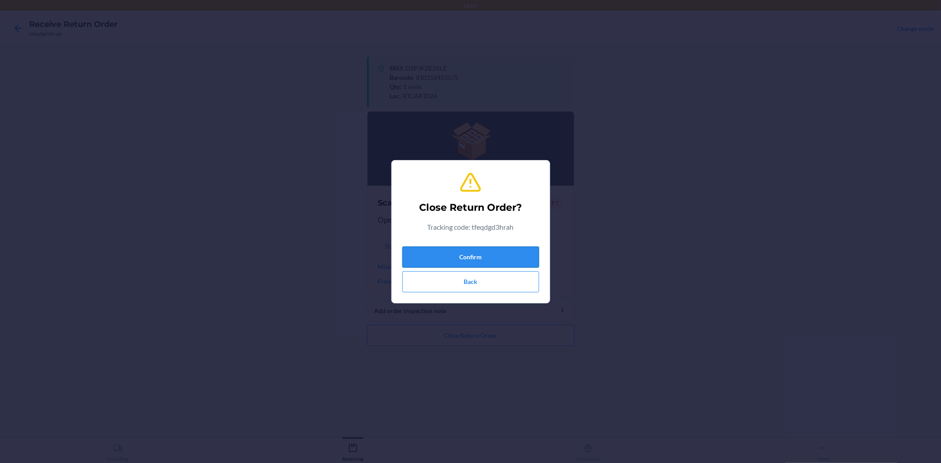
click at [484, 264] on button "Confirm" at bounding box center [470, 257] width 137 height 21
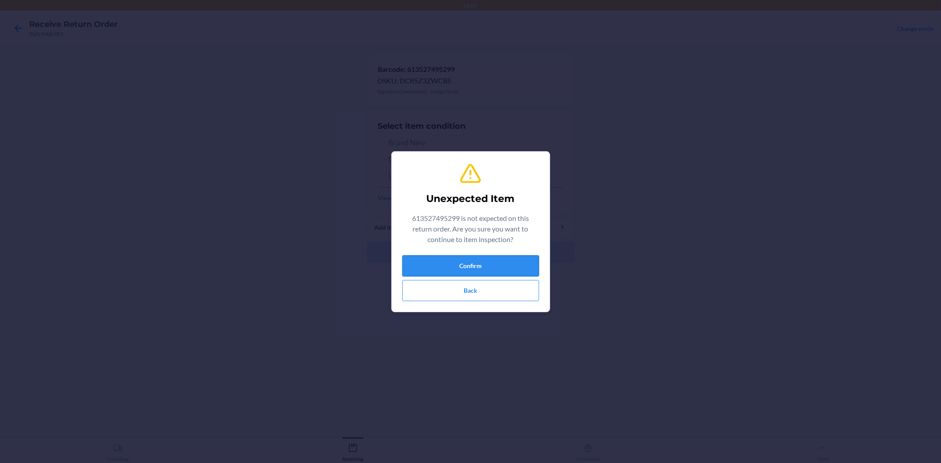
click at [508, 260] on button "Confirm" at bounding box center [470, 265] width 137 height 21
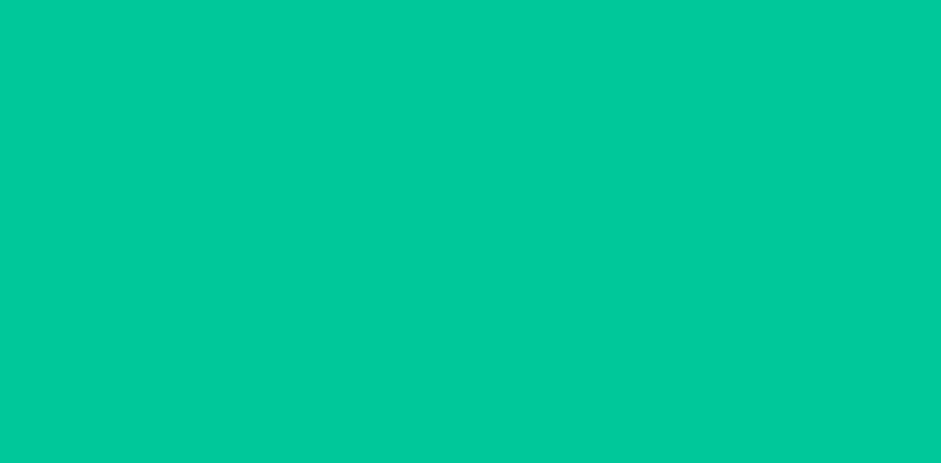
click at [417, 131] on h2 "Select item condition" at bounding box center [422, 125] width 88 height 11
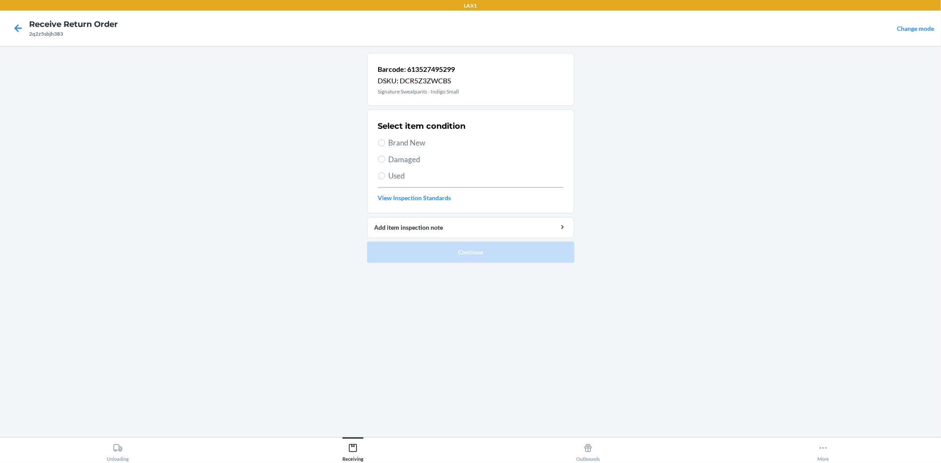
click at [417, 144] on span "Brand New" at bounding box center [476, 142] width 175 height 11
click at [385, 144] on input "Brand New" at bounding box center [381, 142] width 7 height 7
radio input "true"
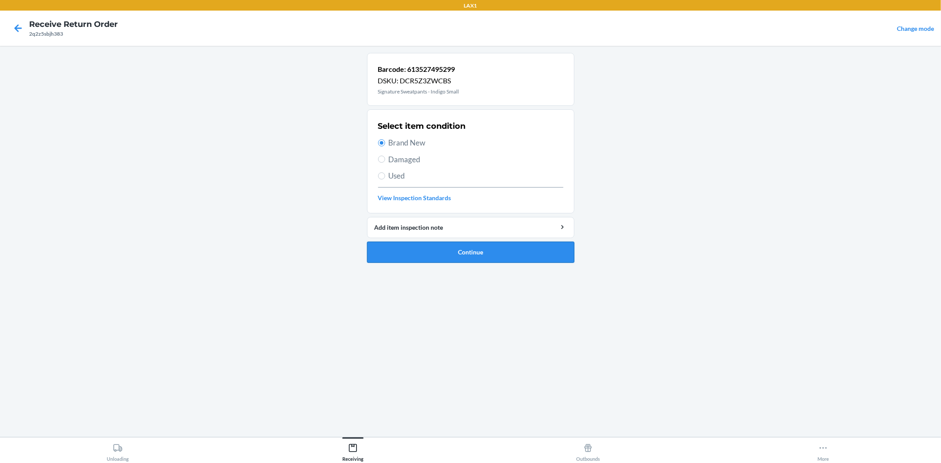
click at [497, 255] on button "Continue" at bounding box center [470, 252] width 207 height 21
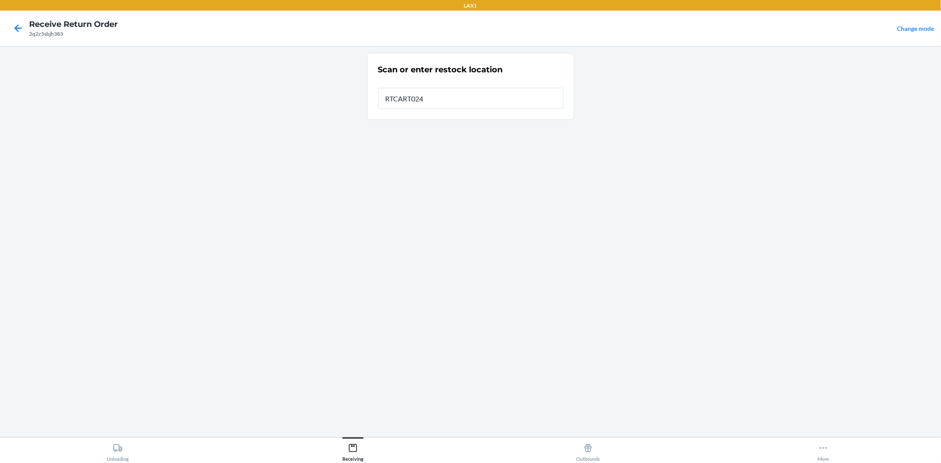
type input "RTCART024"
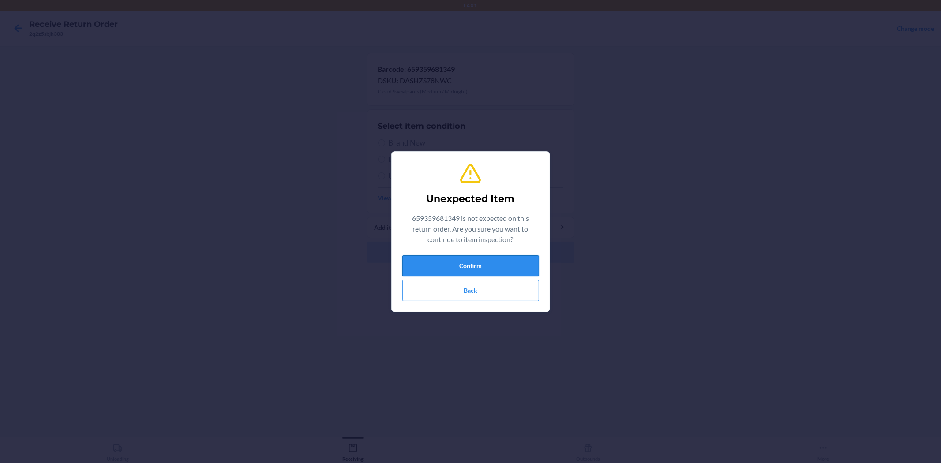
click at [527, 267] on button "Confirm" at bounding box center [470, 265] width 137 height 21
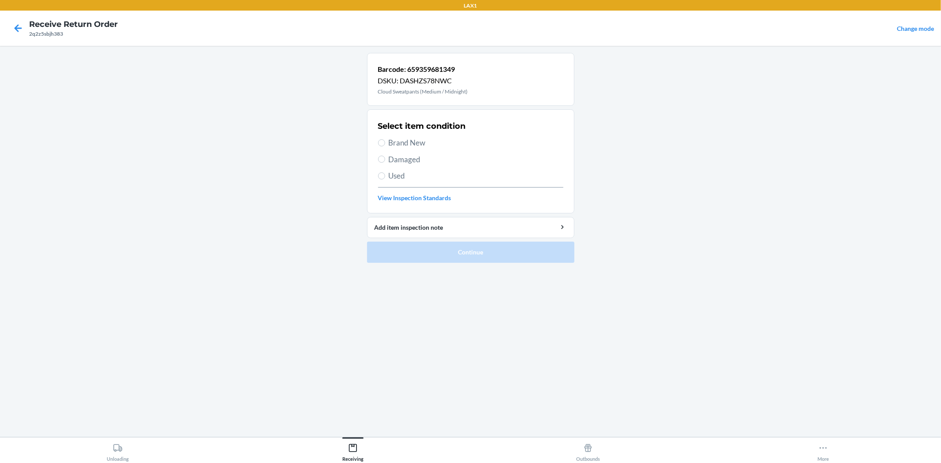
click at [410, 145] on span "Brand New" at bounding box center [476, 142] width 175 height 11
click at [385, 145] on input "Brand New" at bounding box center [381, 142] width 7 height 7
radio input "true"
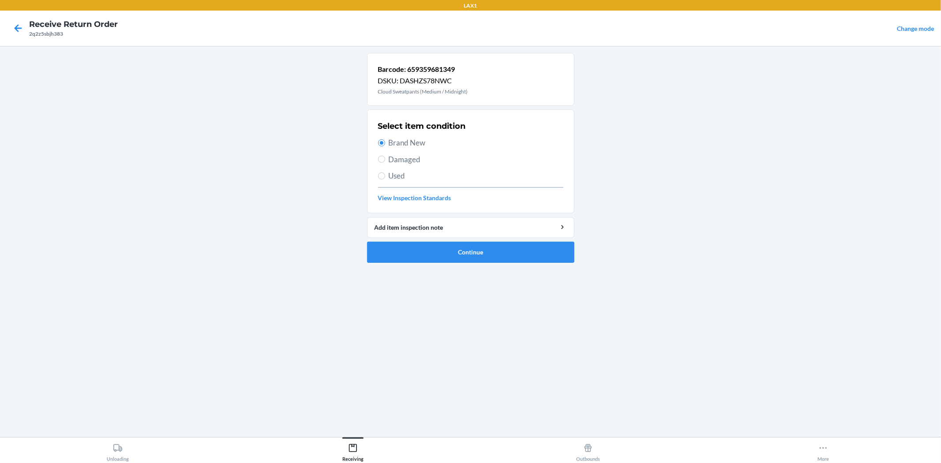
click at [576, 255] on main "Barcode: 659359681349 DSKU: DASHZS78NWC Cloud Sweatpants (Medium / Midnight) Se…" at bounding box center [470, 241] width 941 height 391
click at [567, 254] on button "Continue" at bounding box center [470, 252] width 207 height 21
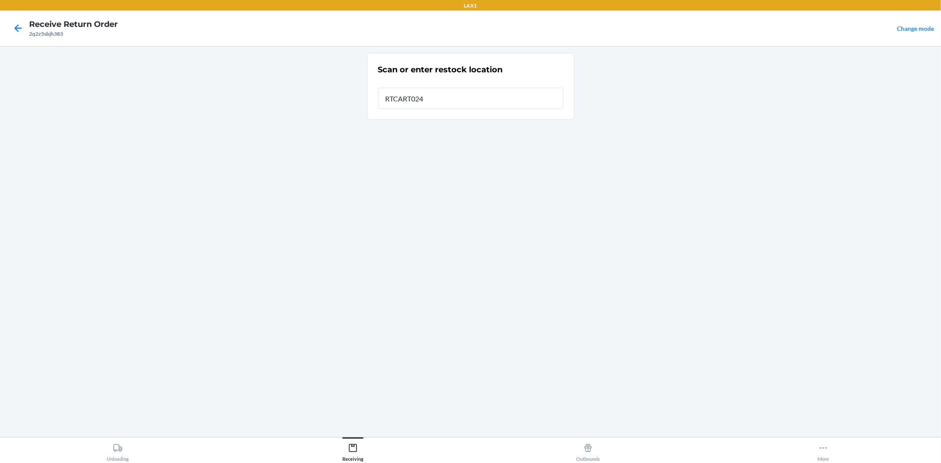
type input "RTCART024"
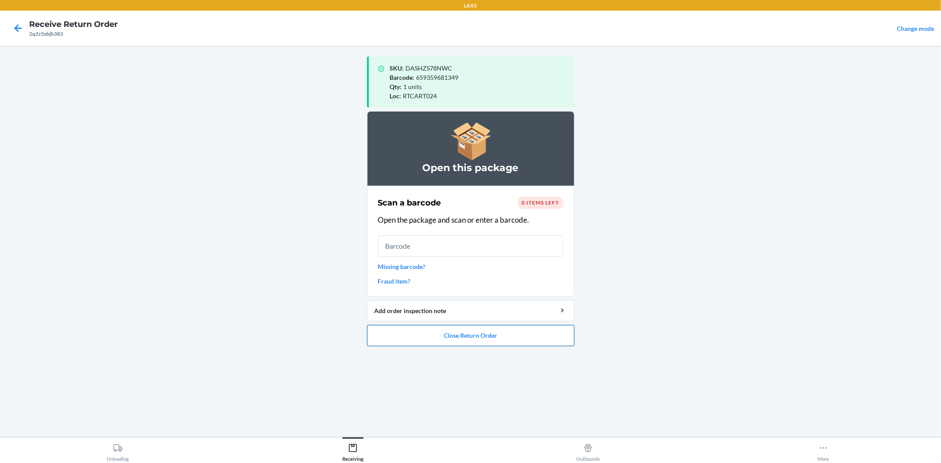
click at [472, 338] on button "Close Return Order" at bounding box center [470, 335] width 207 height 21
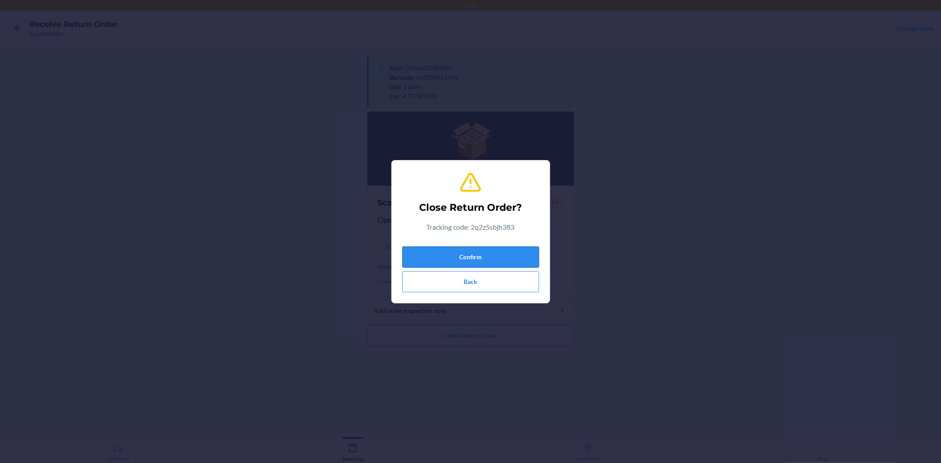
drag, startPoint x: 404, startPoint y: 243, endPoint x: 420, endPoint y: 257, distance: 20.7
click at [420, 257] on div "Confirm Back" at bounding box center [470, 267] width 137 height 49
click at [421, 257] on button "Confirm" at bounding box center [470, 257] width 137 height 21
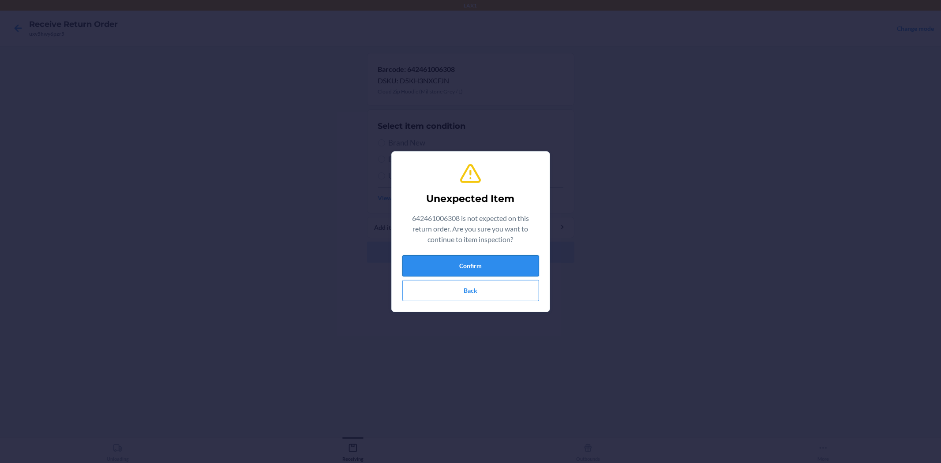
click at [486, 270] on button "Confirm" at bounding box center [470, 265] width 137 height 21
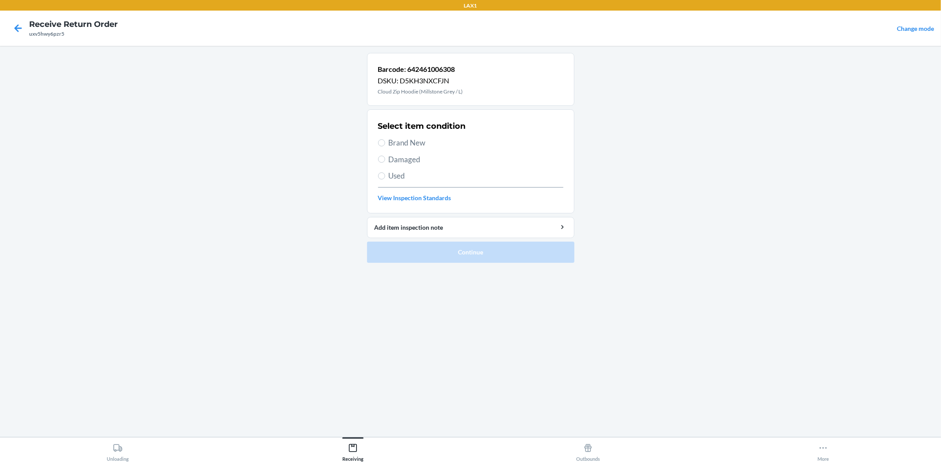
click at [414, 142] on span "Brand New" at bounding box center [476, 142] width 175 height 11
click at [385, 142] on input "Brand New" at bounding box center [381, 142] width 7 height 7
radio input "true"
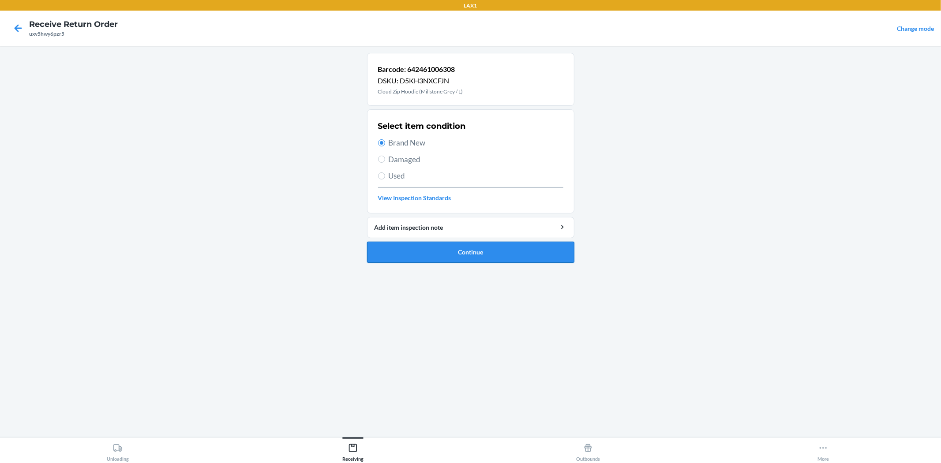
click at [456, 244] on button "Continue" at bounding box center [470, 252] width 207 height 21
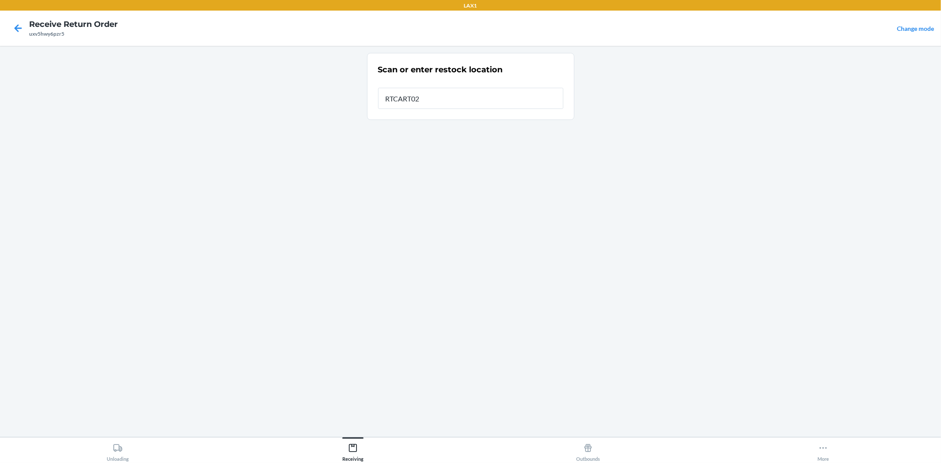
type input "RTCART024"
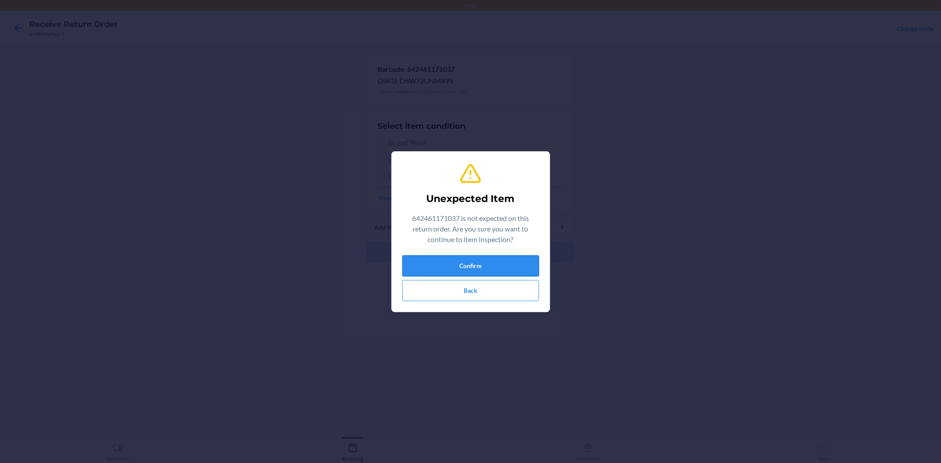
click at [481, 262] on button "Confirm" at bounding box center [470, 265] width 137 height 21
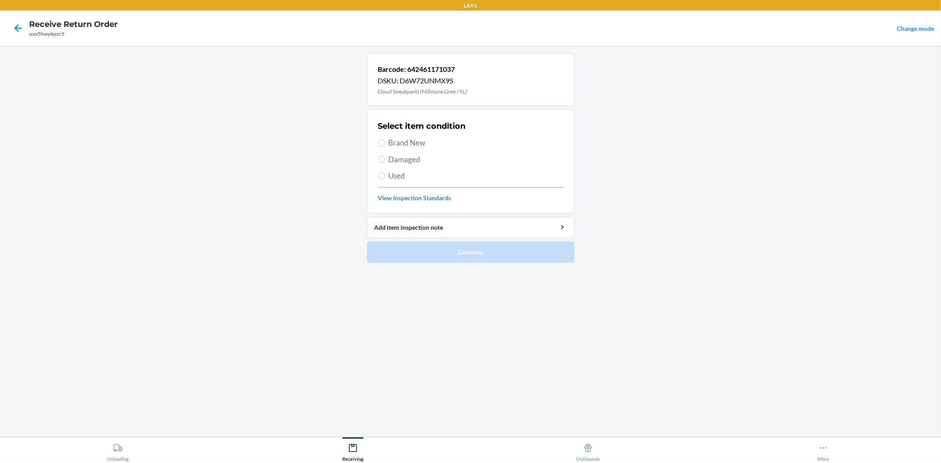
click at [415, 138] on span "Brand New" at bounding box center [476, 142] width 175 height 11
click at [385, 139] on input "Brand New" at bounding box center [381, 142] width 7 height 7
radio input "true"
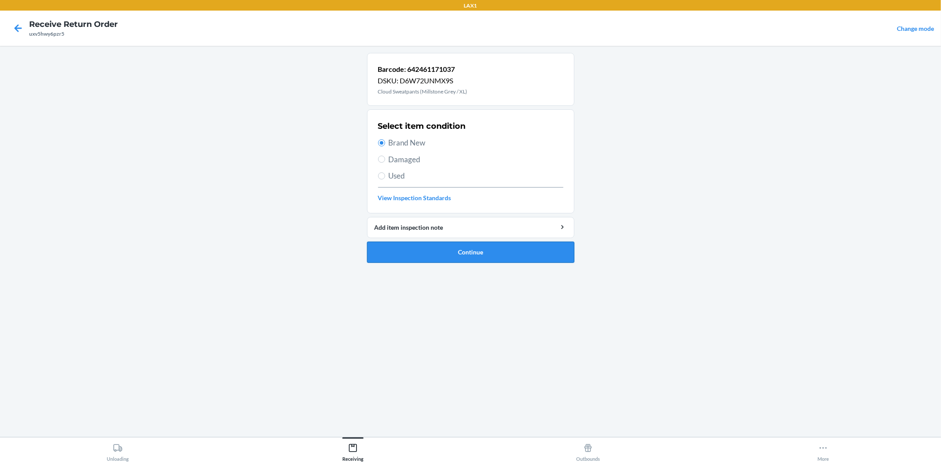
click at [461, 247] on button "Continue" at bounding box center [470, 252] width 207 height 21
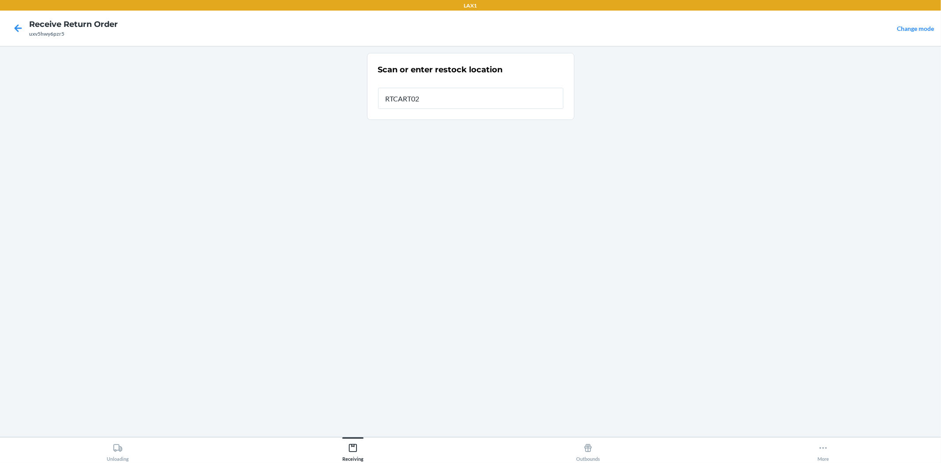
type input "RTCART024"
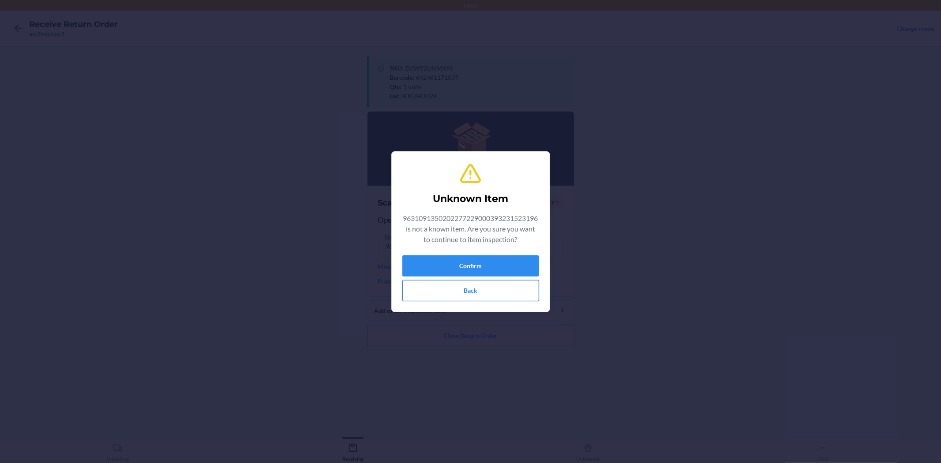
click at [491, 295] on button "Back" at bounding box center [470, 290] width 137 height 21
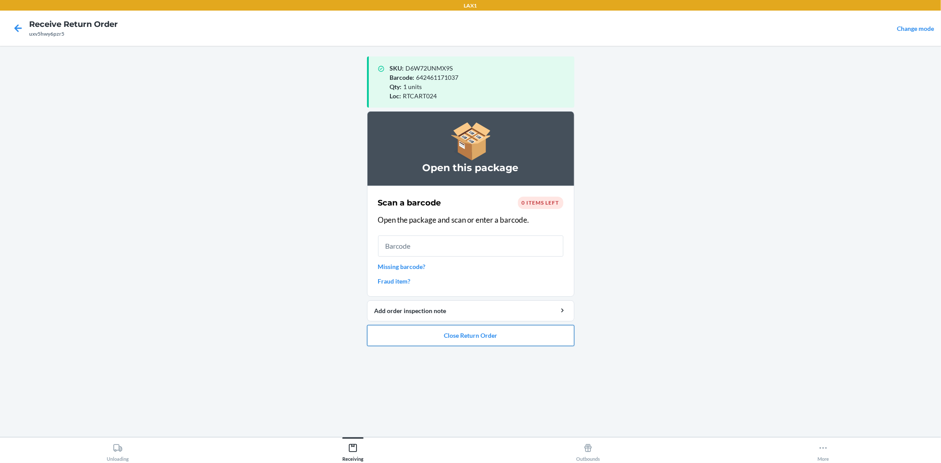
click at [486, 330] on button "Close Return Order" at bounding box center [470, 335] width 207 height 21
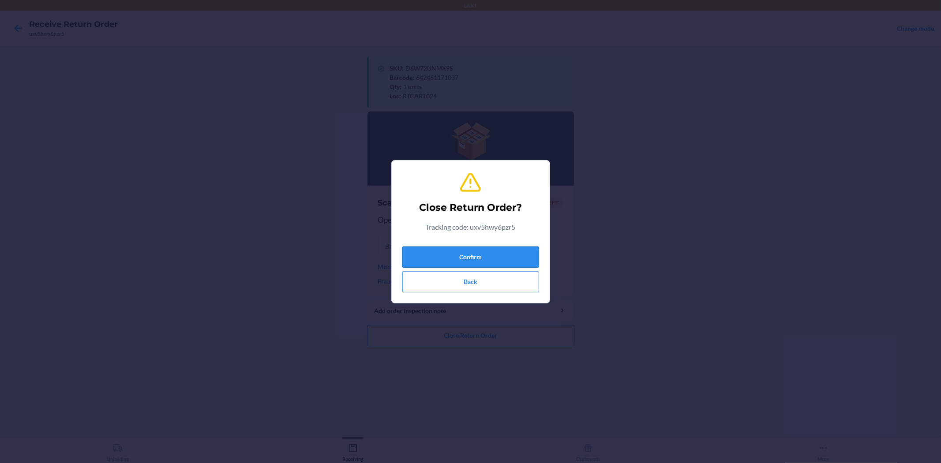
click at [492, 264] on button "Confirm" at bounding box center [470, 257] width 137 height 21
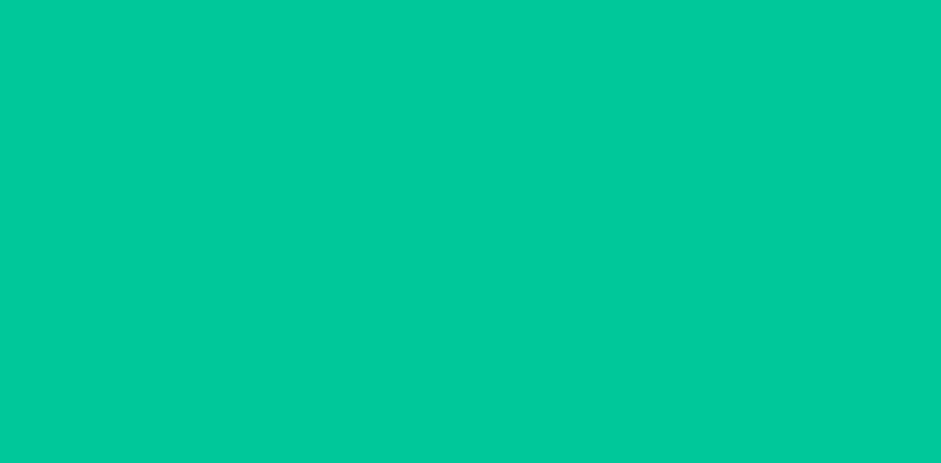
click at [501, 258] on div "Successfully closed return order uxv5hwy6pzr5 Scan a return package Scan tracki…" at bounding box center [470, 241] width 207 height 377
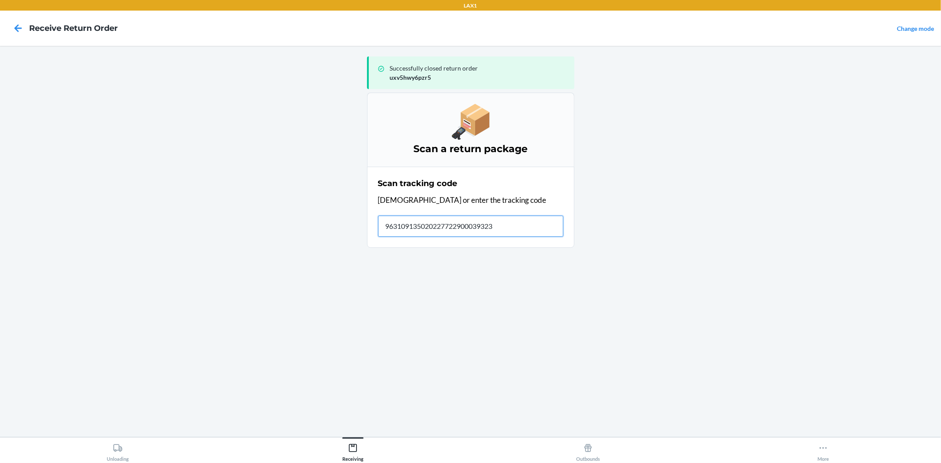
type input "9631091350202277229000393231"
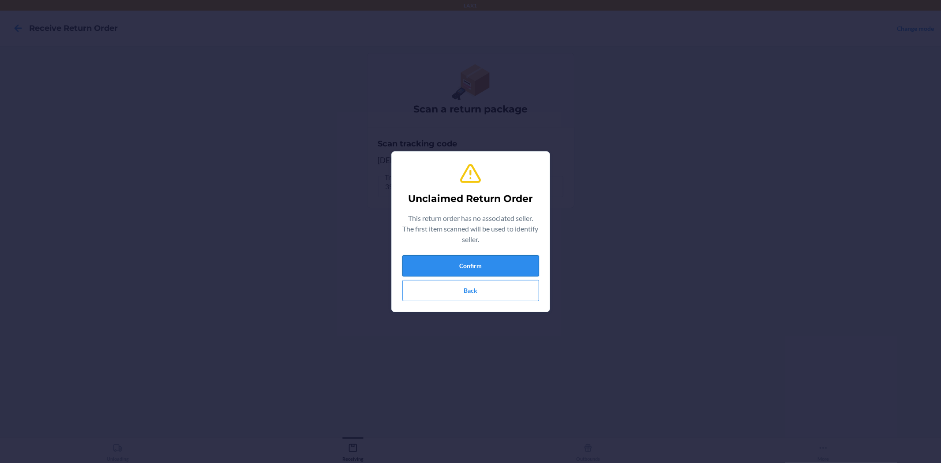
click at [497, 266] on button "Confirm" at bounding box center [470, 265] width 137 height 21
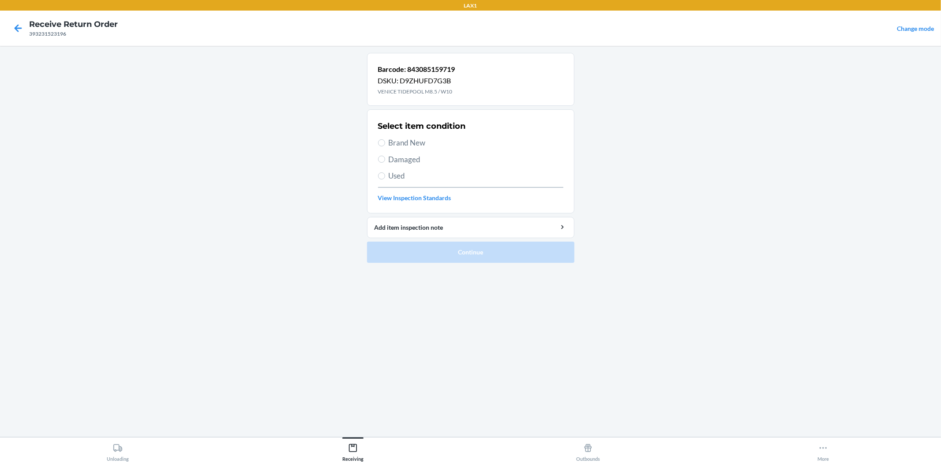
click at [410, 140] on span "Brand New" at bounding box center [476, 142] width 175 height 11
click at [385, 140] on input "Brand New" at bounding box center [381, 142] width 7 height 7
radio input "true"
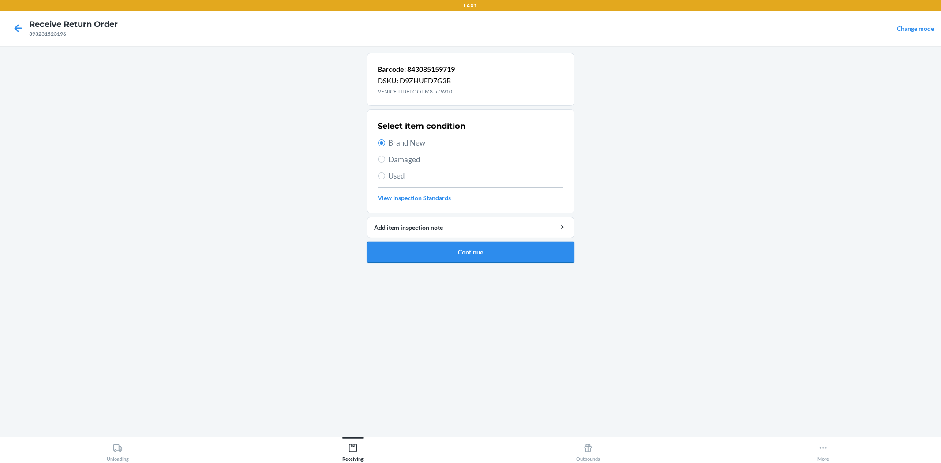
click at [504, 250] on button "Continue" at bounding box center [470, 252] width 207 height 21
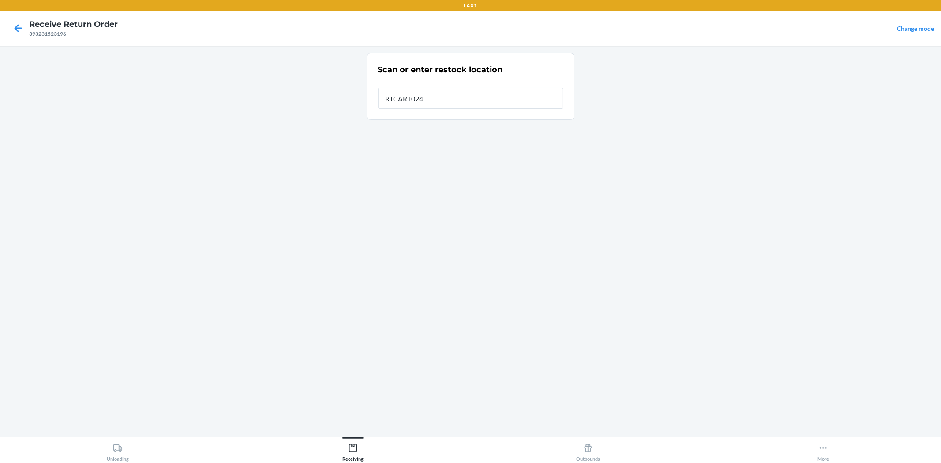
type input "RTCART024"
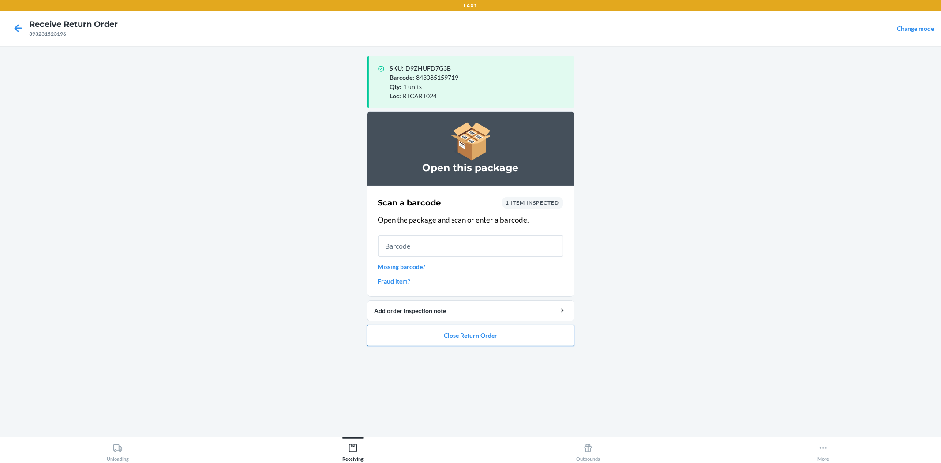
click at [469, 336] on button "Close Return Order" at bounding box center [470, 335] width 207 height 21
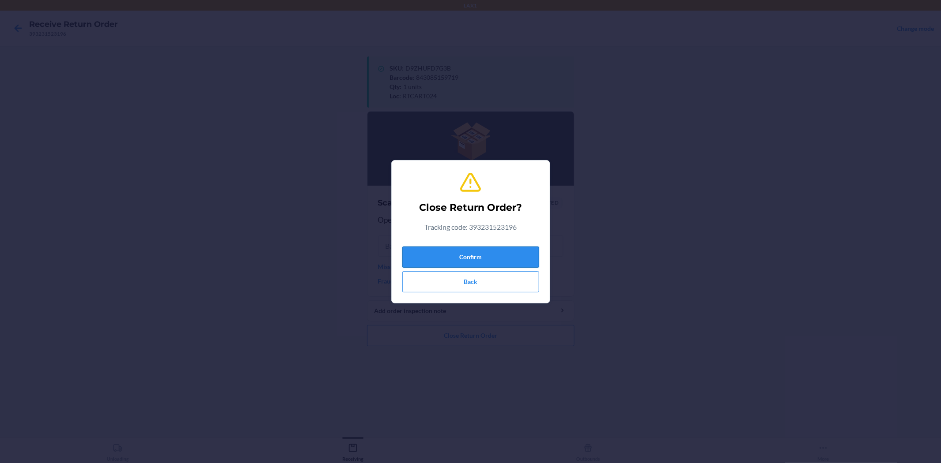
click at [467, 254] on button "Confirm" at bounding box center [470, 257] width 137 height 21
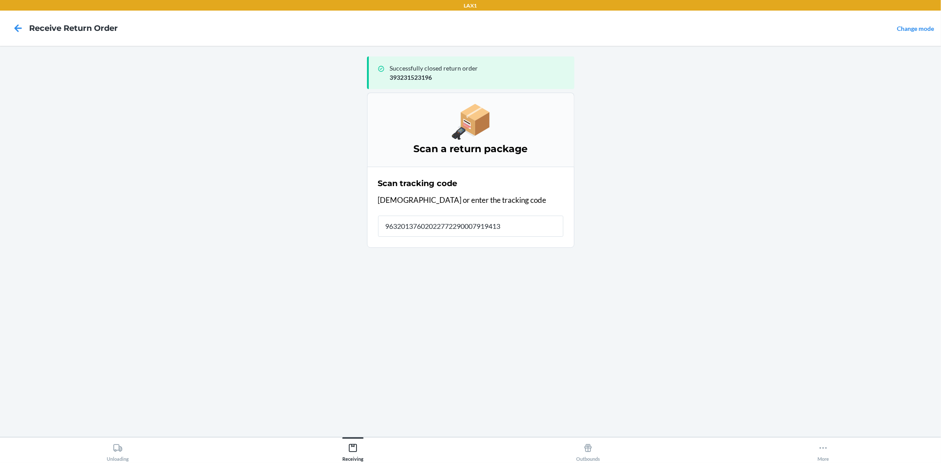
type input "963201376020227722900079194134"
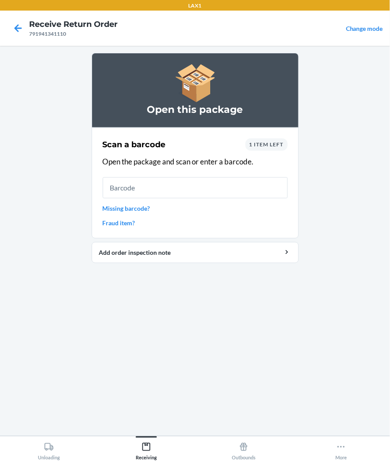
click at [30, 86] on main "Open this package Scan a barcode 1 item left Open the package and scan or enter…" at bounding box center [195, 241] width 390 height 390
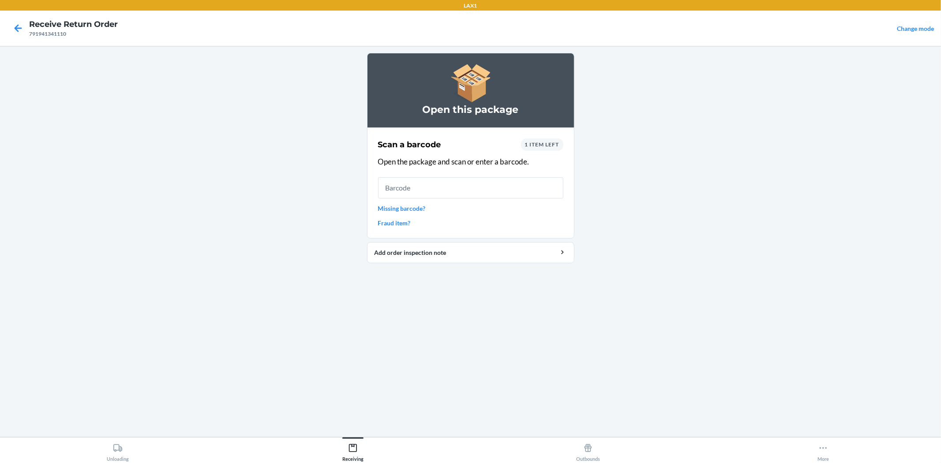
click at [869, 303] on main "Open this package Scan a barcode 1 item left Open the package and scan or enter…" at bounding box center [470, 241] width 941 height 391
click at [503, 191] on input "text" at bounding box center [470, 187] width 185 height 21
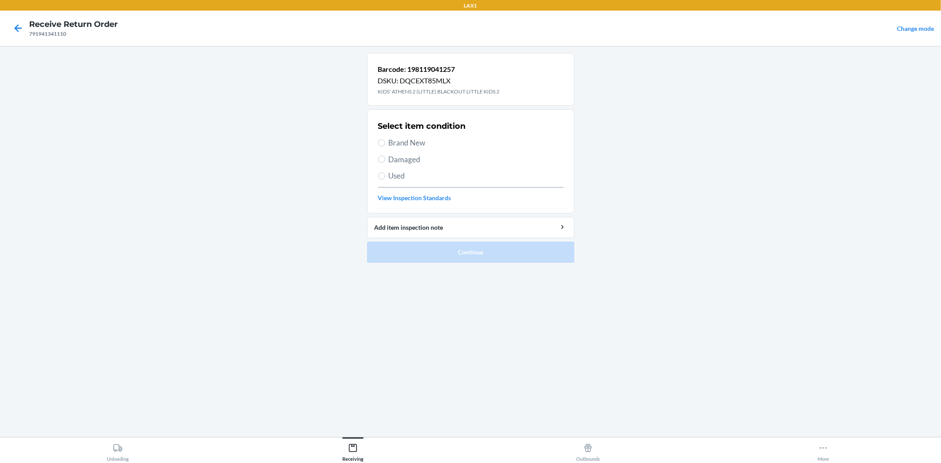
click at [405, 142] on span "Brand New" at bounding box center [476, 142] width 175 height 11
click at [385, 142] on input "Brand New" at bounding box center [381, 142] width 7 height 7
radio input "true"
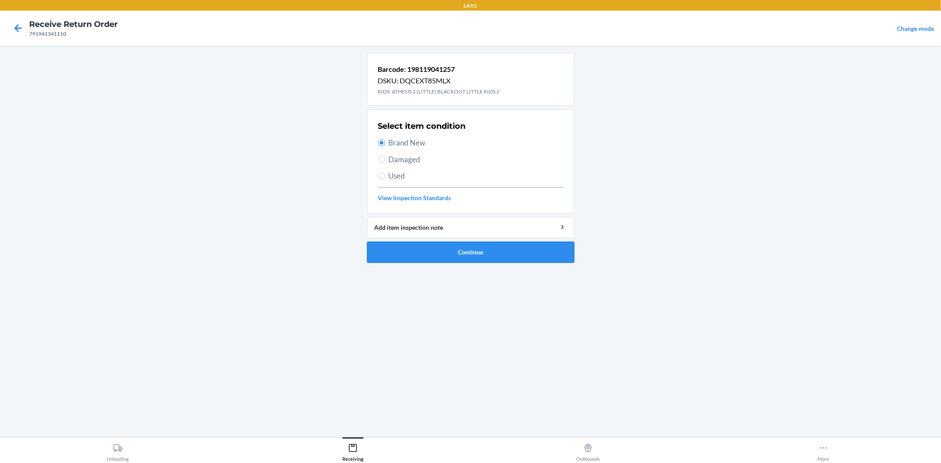
click at [431, 246] on button "Continue" at bounding box center [470, 252] width 207 height 21
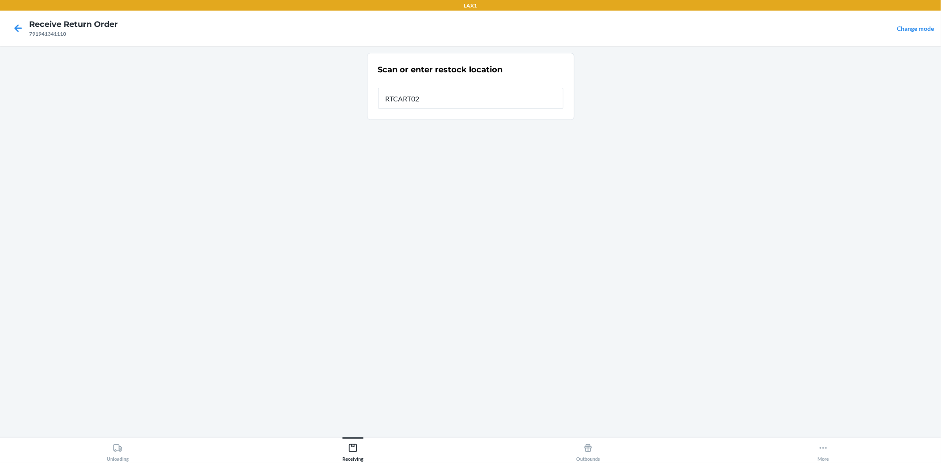
type input "RTCART024"
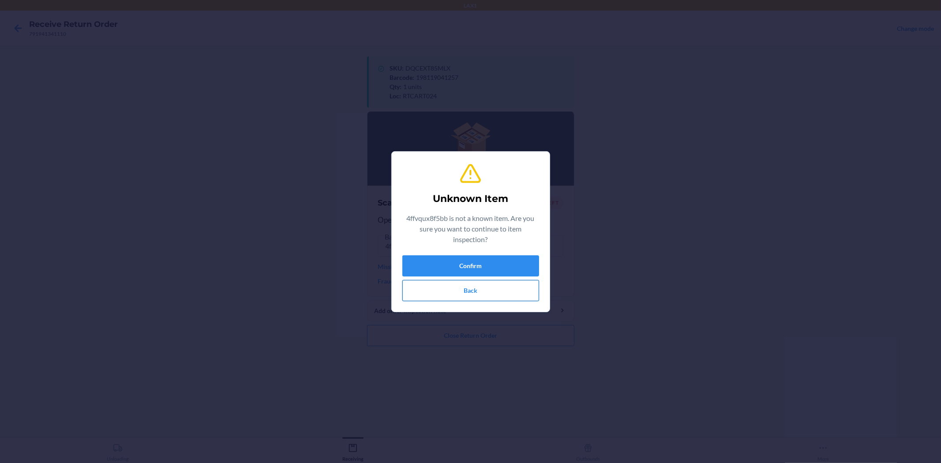
click at [447, 281] on button "Back" at bounding box center [470, 290] width 137 height 21
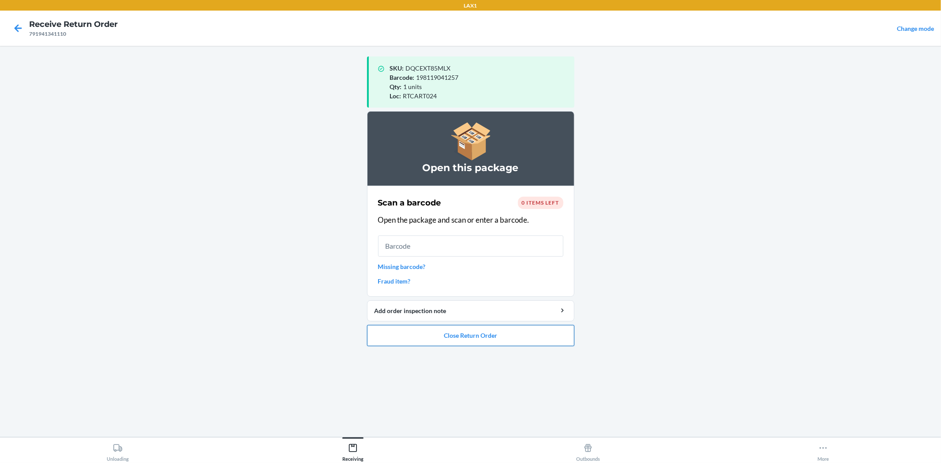
click at [487, 329] on button "Close Return Order" at bounding box center [470, 335] width 207 height 21
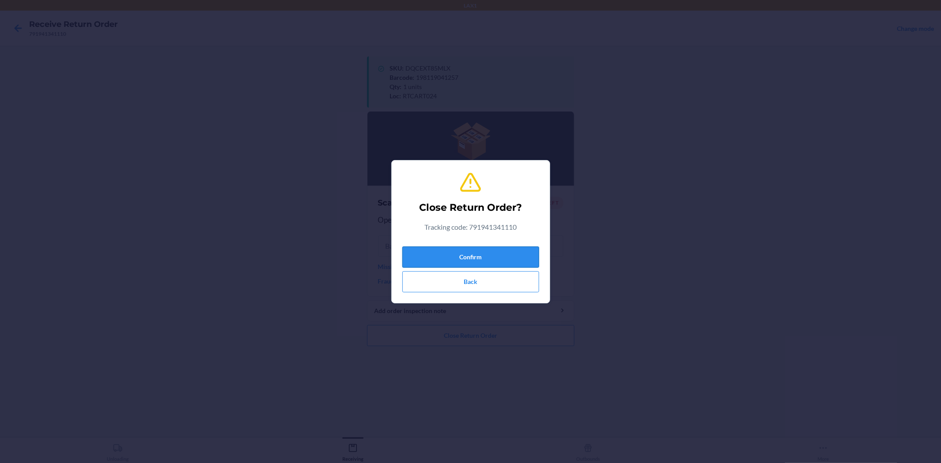
click at [469, 250] on button "Confirm" at bounding box center [470, 257] width 137 height 21
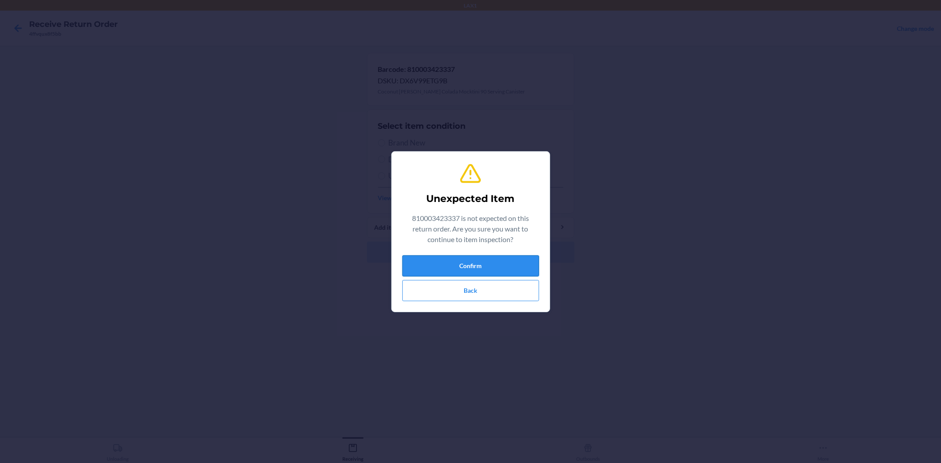
click at [475, 269] on button "Confirm" at bounding box center [470, 265] width 137 height 21
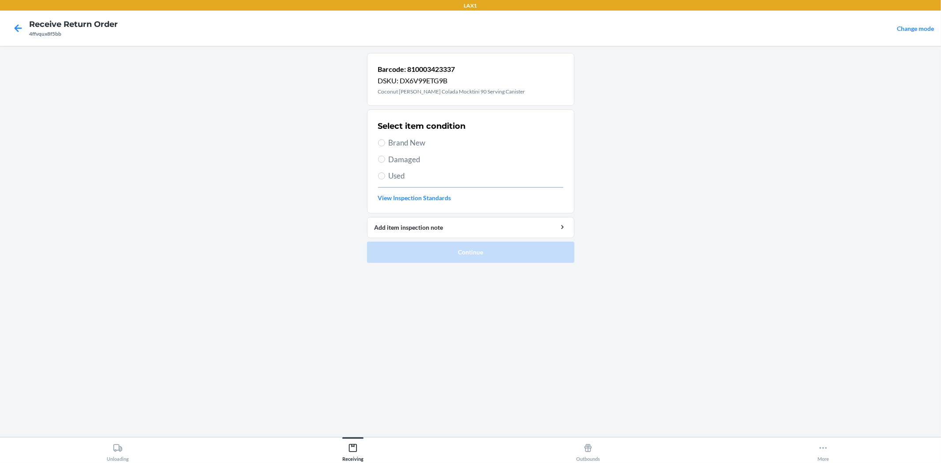
click at [425, 149] on div "Select item condition Brand New Damaged Used View Inspection Standards" at bounding box center [470, 161] width 185 height 87
click at [420, 143] on span "Brand New" at bounding box center [476, 142] width 175 height 11
click at [385, 143] on input "Brand New" at bounding box center [381, 142] width 7 height 7
radio input "true"
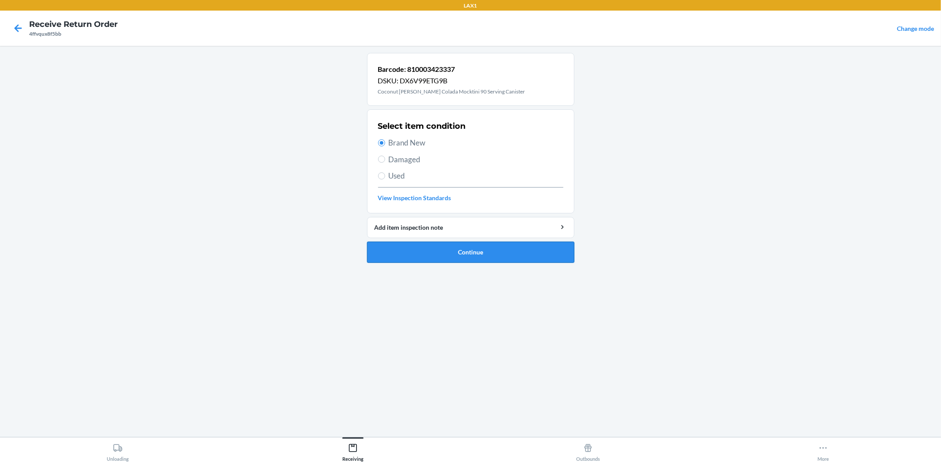
click at [476, 257] on button "Continue" at bounding box center [470, 252] width 207 height 21
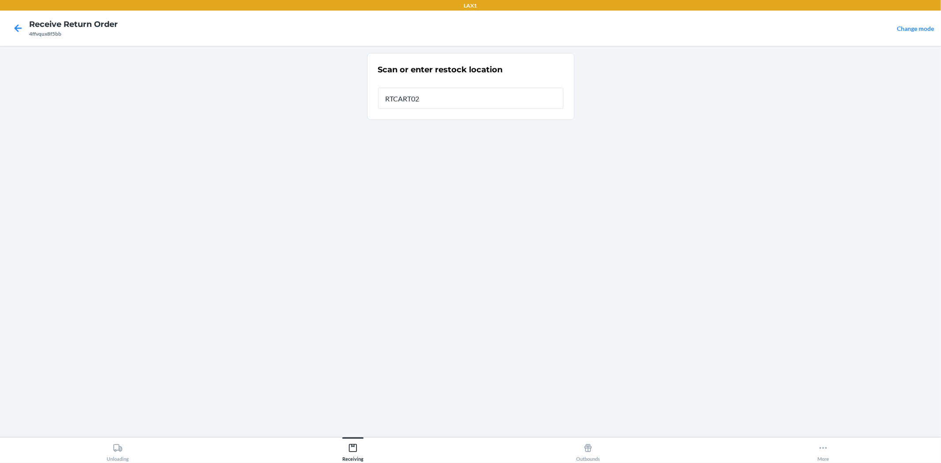
type input "RTCART024"
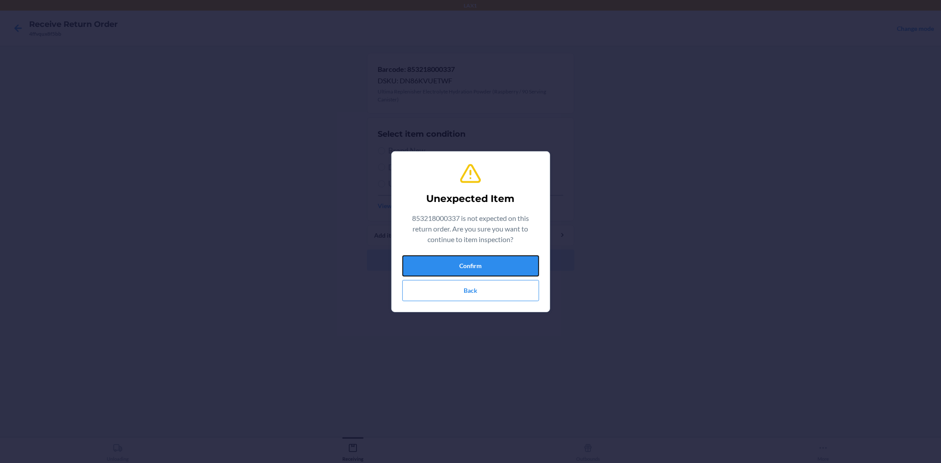
click at [464, 257] on button "Confirm" at bounding box center [470, 265] width 137 height 21
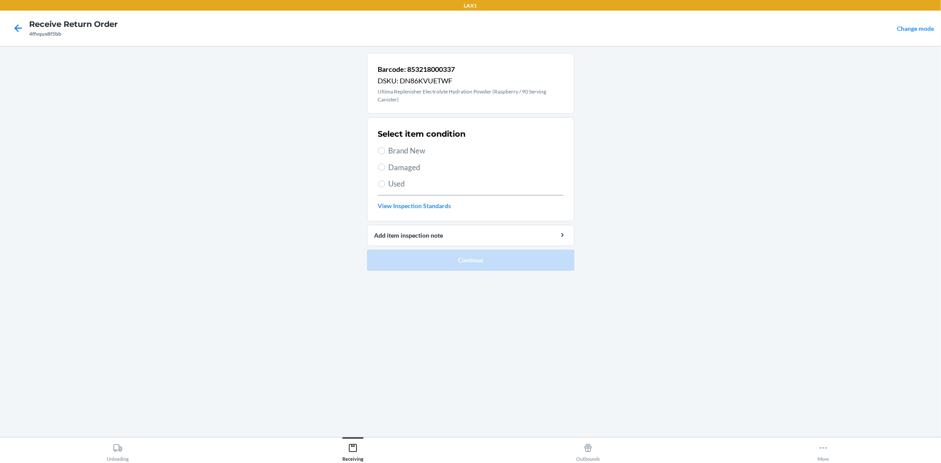
click at [442, 154] on span "Brand New" at bounding box center [476, 150] width 175 height 11
click at [385, 154] on input "Brand New" at bounding box center [381, 150] width 7 height 7
radio input "true"
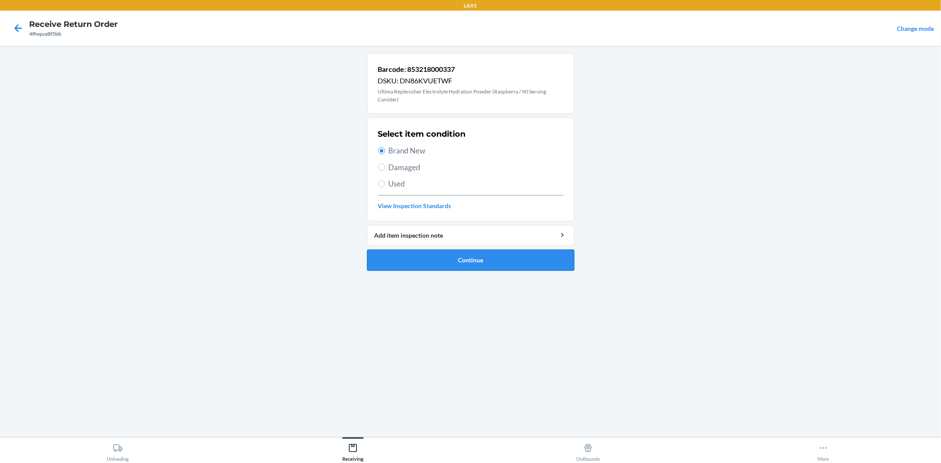
click at [441, 258] on button "Continue" at bounding box center [470, 260] width 207 height 21
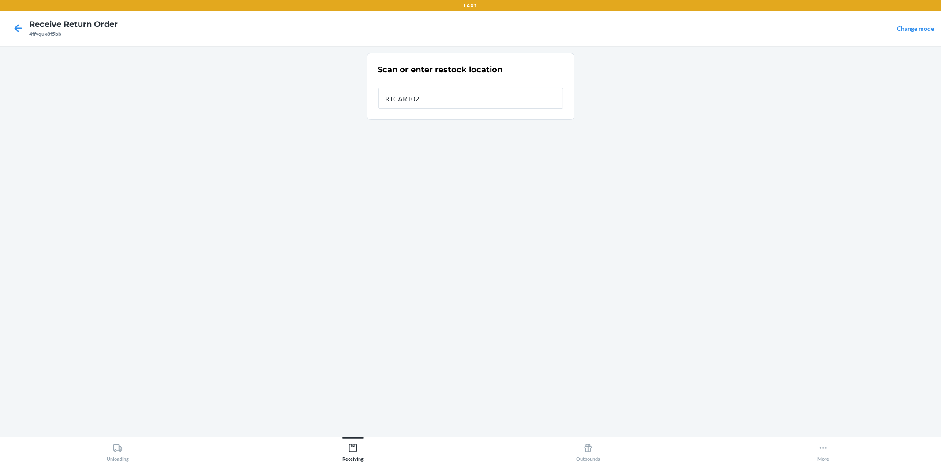
type input "RTCART024"
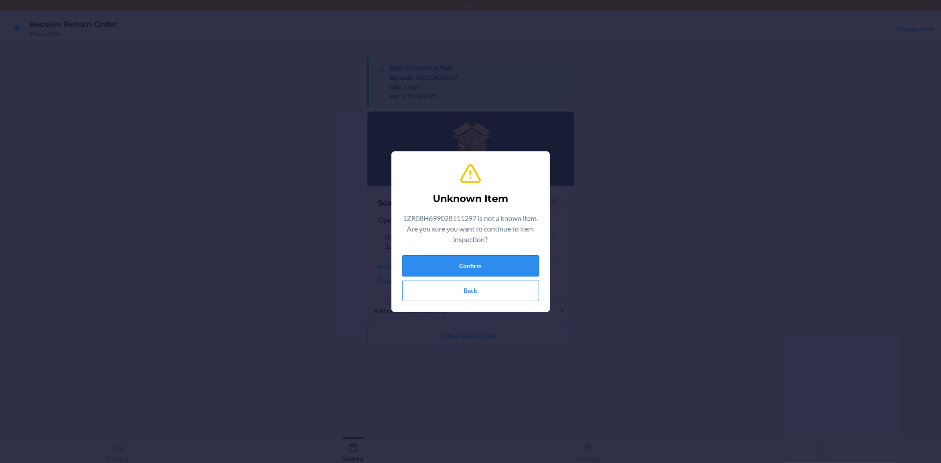
click at [447, 262] on button "Confirm" at bounding box center [470, 265] width 137 height 21
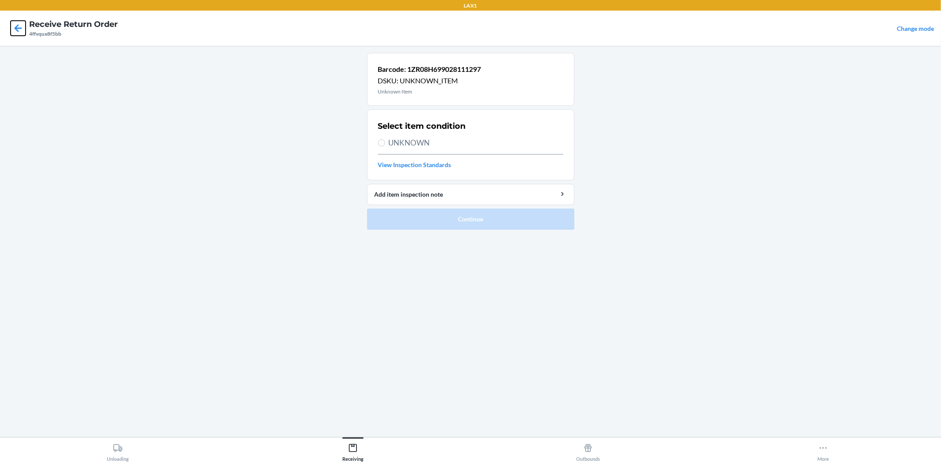
click at [23, 30] on icon at bounding box center [18, 28] width 15 height 15
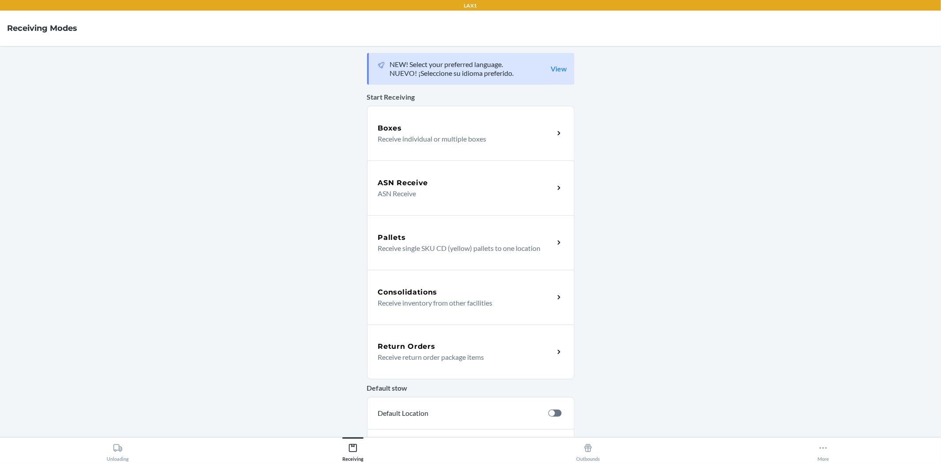
click at [399, 355] on p "Receive return order package items" at bounding box center [462, 357] width 169 height 11
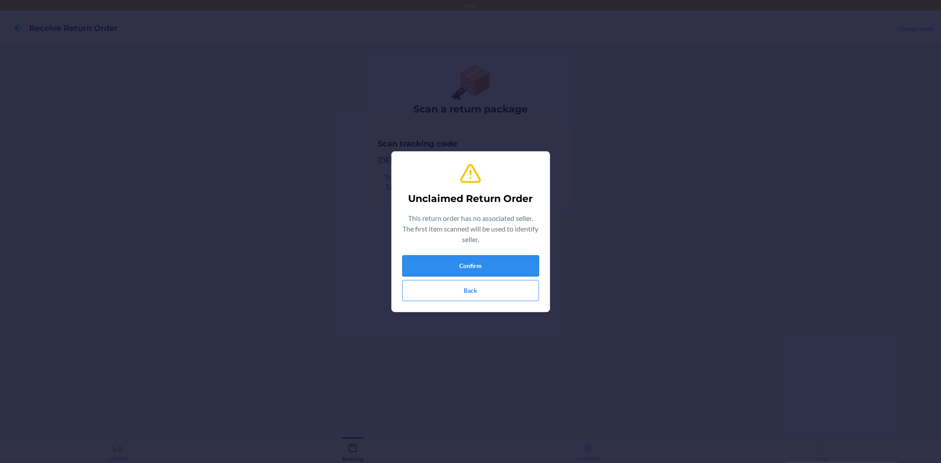
click at [464, 261] on button "Confirm" at bounding box center [470, 265] width 137 height 21
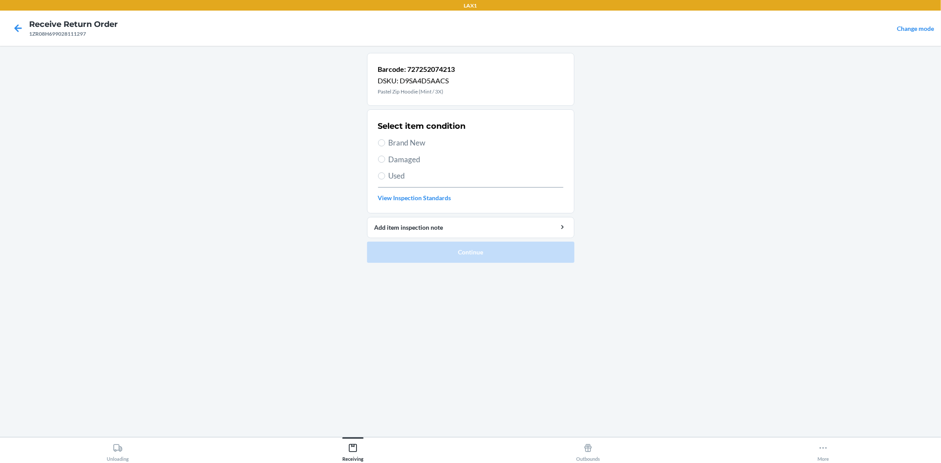
click at [403, 176] on span "Used" at bounding box center [476, 175] width 175 height 11
click at [385, 176] on input "Used" at bounding box center [381, 175] width 7 height 7
radio input "true"
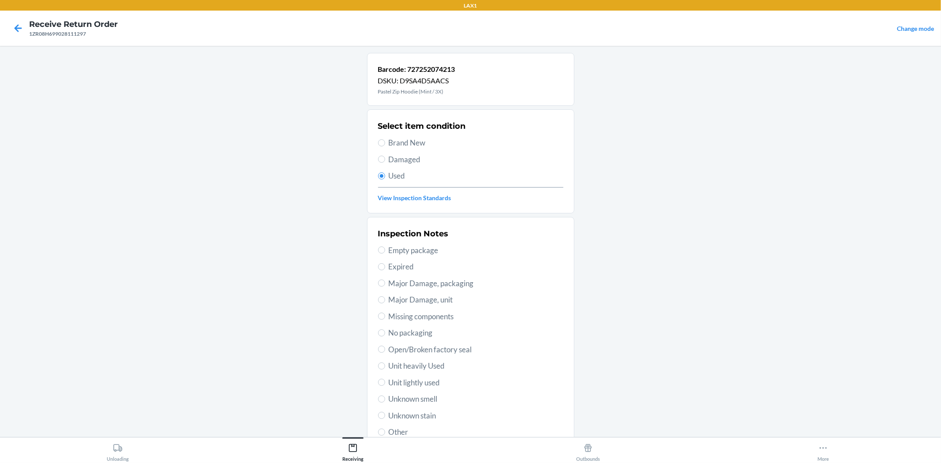
click at [420, 415] on span "Unknown stain" at bounding box center [476, 415] width 175 height 11
click at [385, 415] on input "Unknown stain" at bounding box center [381, 415] width 7 height 7
radio input "true"
click at [389, 430] on span "Other" at bounding box center [476, 431] width 175 height 11
click at [385, 430] on input "Other" at bounding box center [381, 432] width 7 height 7
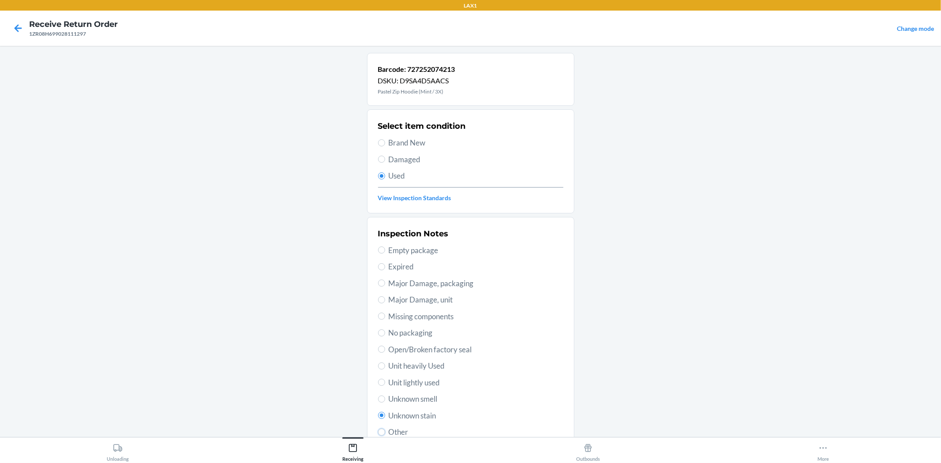
radio input "true"
radio input "false"
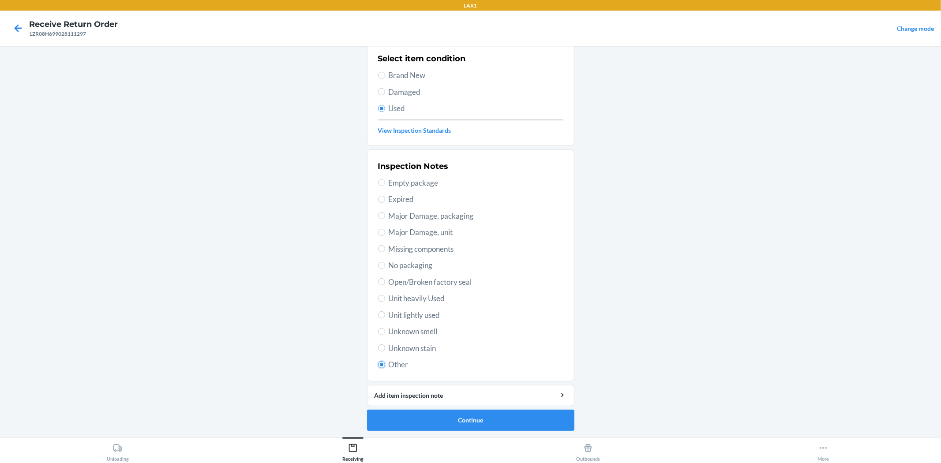
scroll to position [68, 0]
click at [487, 416] on button "Continue" at bounding box center [470, 419] width 207 height 21
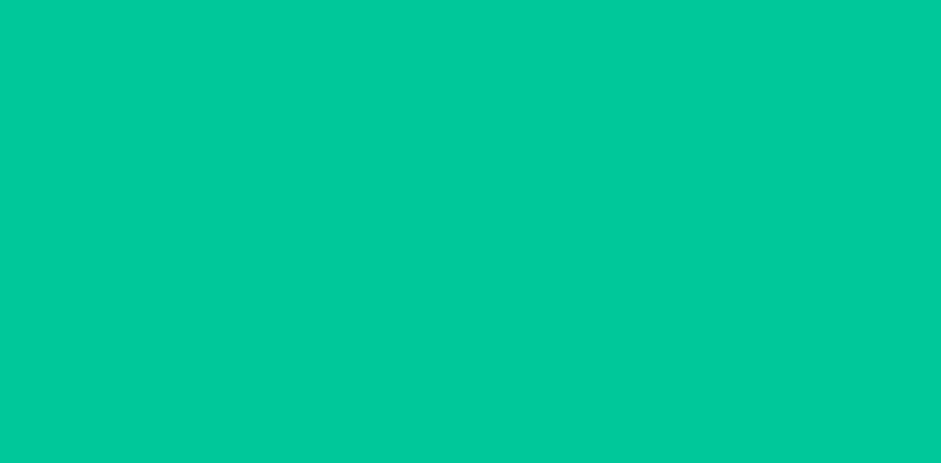
scroll to position [0, 0]
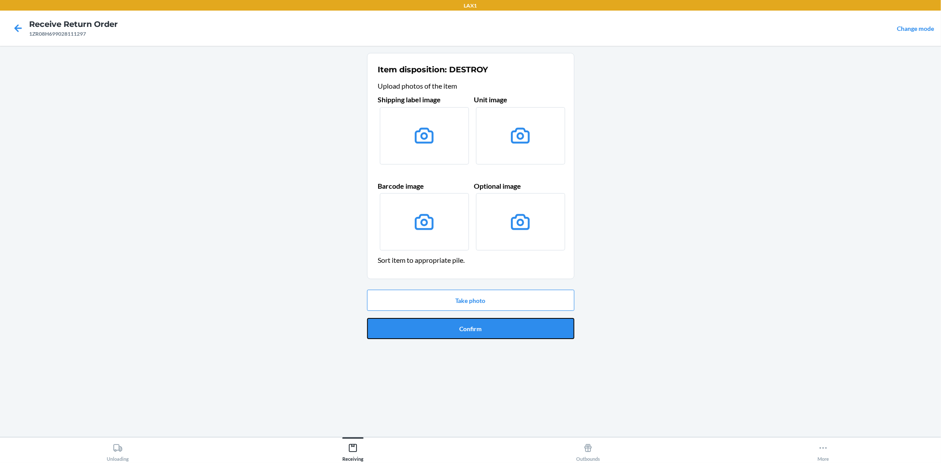
click at [537, 338] on button "Confirm" at bounding box center [470, 328] width 207 height 21
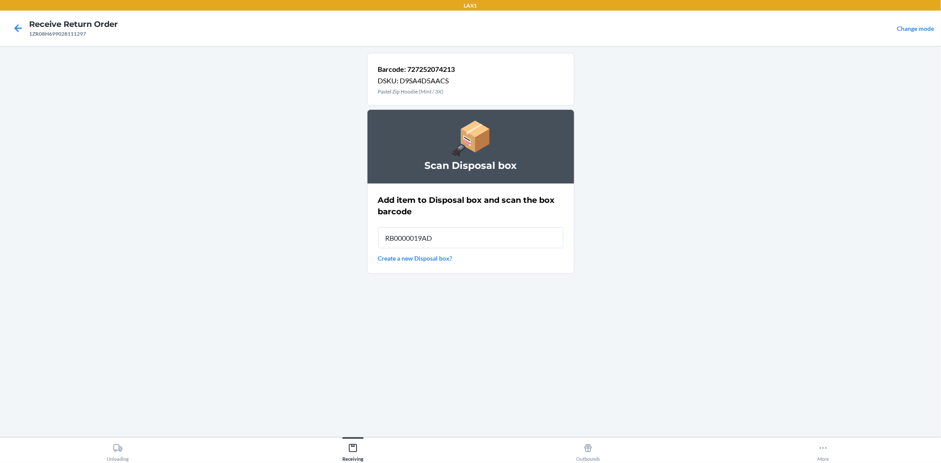
type input "RB0000019AD"
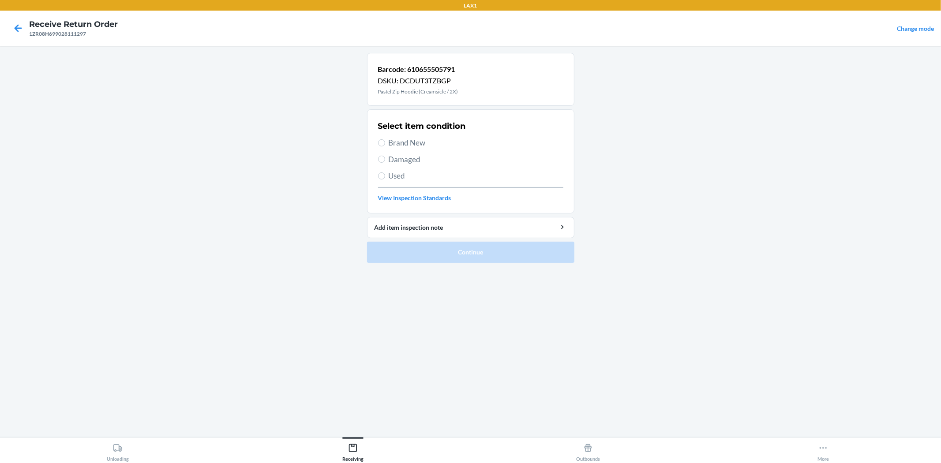
click at [395, 191] on div "Select item condition Brand New Damaged Used View Inspection Standards" at bounding box center [470, 161] width 185 height 87
drag, startPoint x: 397, startPoint y: 179, endPoint x: 397, endPoint y: 277, distance: 97.9
click at [397, 183] on div "Select item condition Brand New Damaged Used View Inspection Standards" at bounding box center [470, 161] width 185 height 87
click at [404, 174] on span "Used" at bounding box center [476, 175] width 175 height 11
click at [385, 174] on input "Used" at bounding box center [381, 175] width 7 height 7
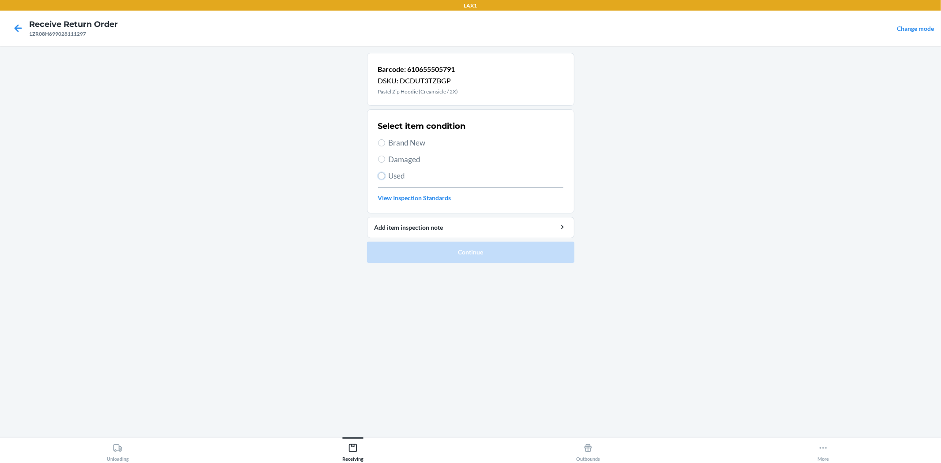
radio input "true"
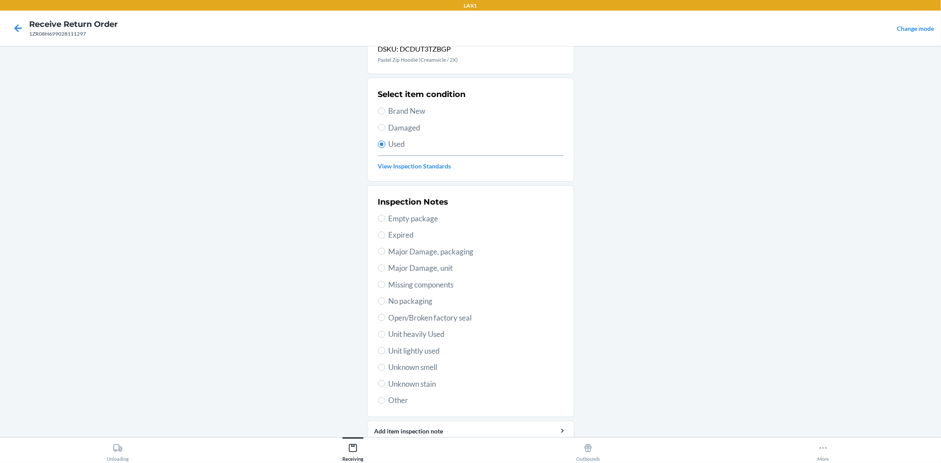
scroll to position [68, 0]
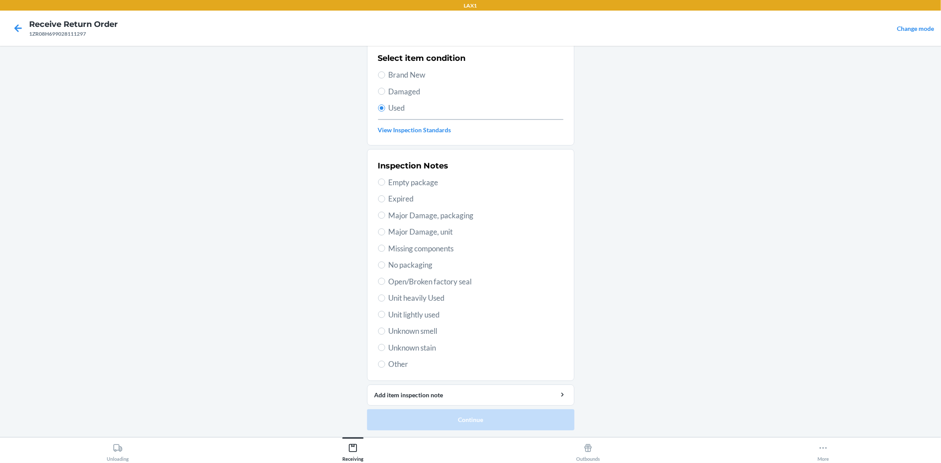
click at [404, 368] on span "Other" at bounding box center [476, 364] width 175 height 11
click at [385, 368] on input "Other" at bounding box center [381, 364] width 7 height 7
radio input "true"
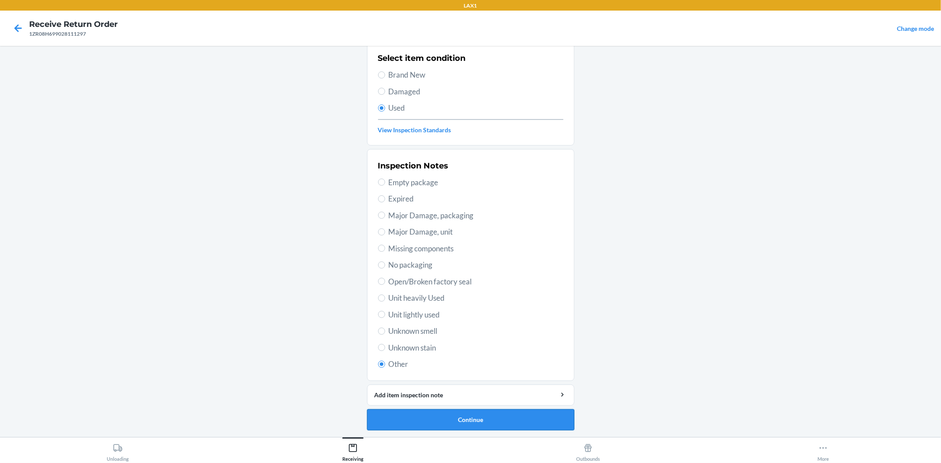
click at [417, 417] on button "Continue" at bounding box center [470, 419] width 207 height 21
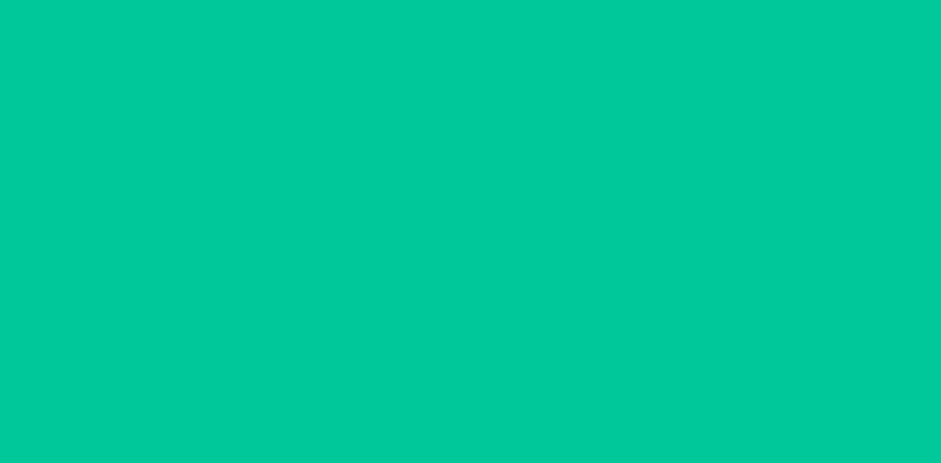
scroll to position [0, 0]
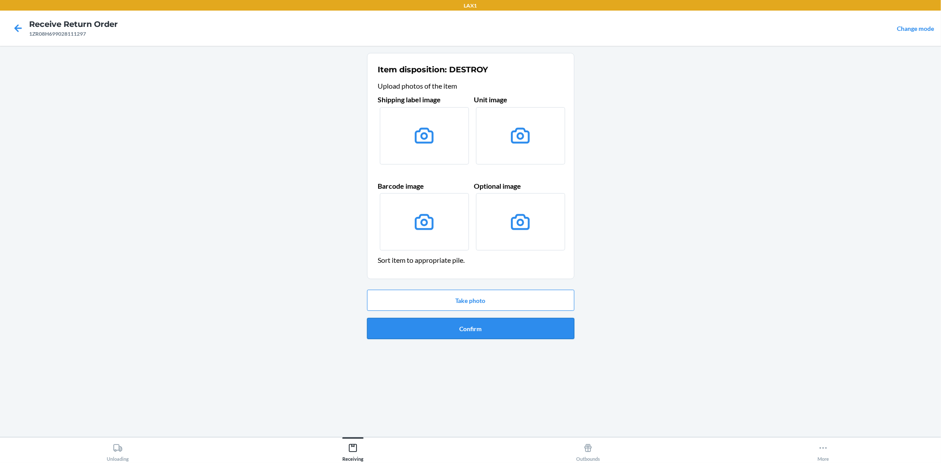
click at [474, 336] on button "Confirm" at bounding box center [470, 328] width 207 height 21
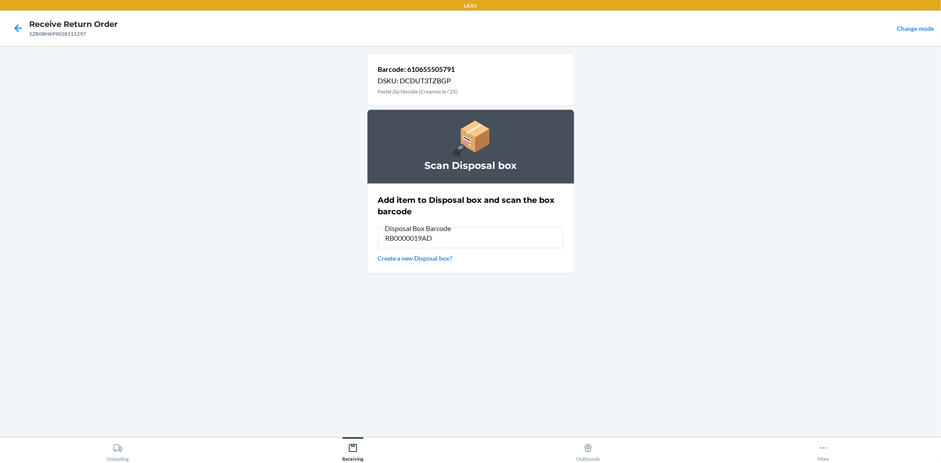
type input "RB0000019AD"
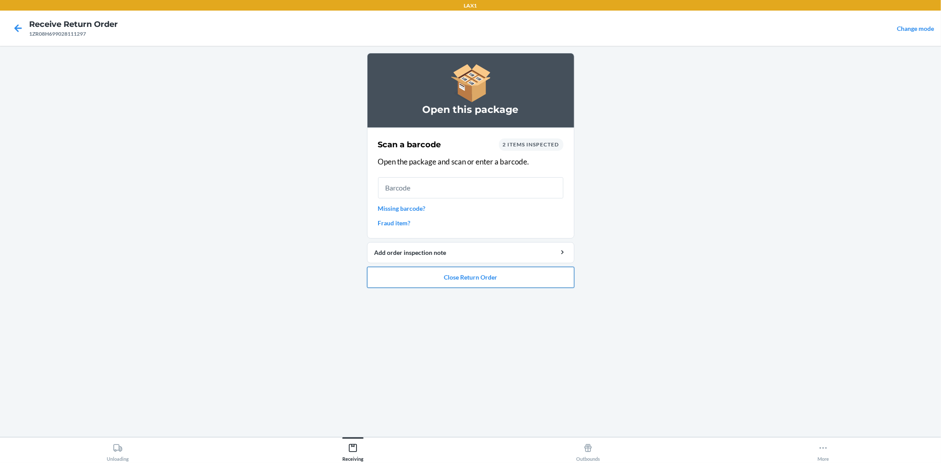
click at [446, 276] on button "Close Return Order" at bounding box center [470, 277] width 207 height 21
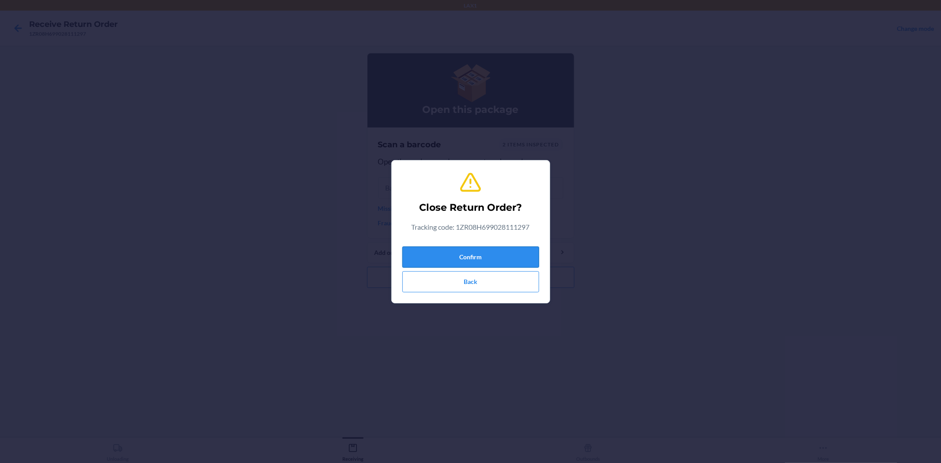
click at [437, 252] on button "Confirm" at bounding box center [470, 257] width 137 height 21
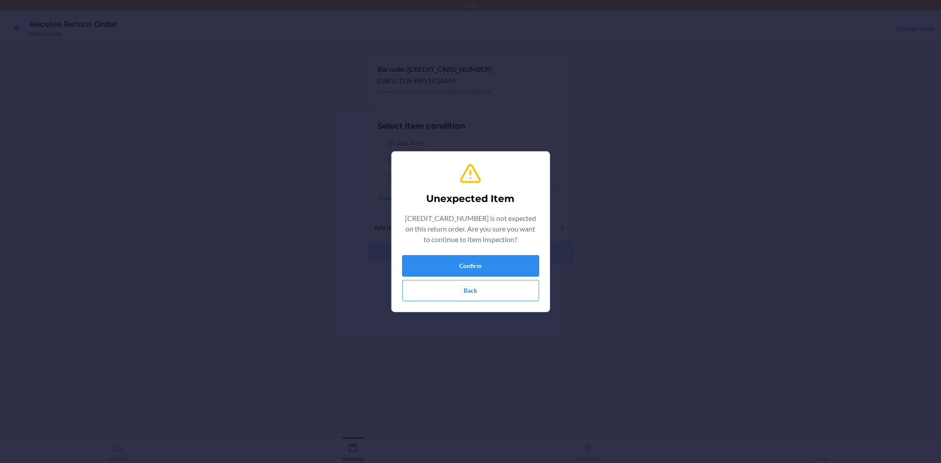
click at [475, 261] on button "Confirm" at bounding box center [470, 265] width 137 height 21
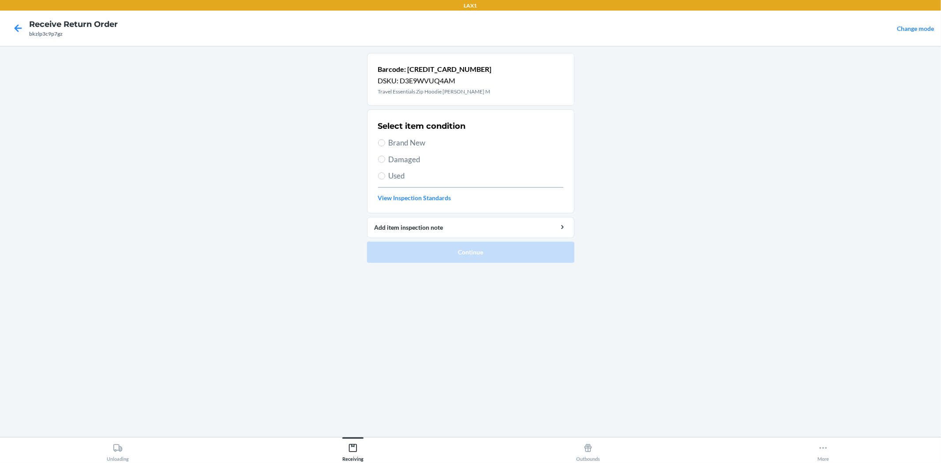
click at [408, 146] on span "Brand New" at bounding box center [476, 142] width 175 height 11
click at [385, 146] on input "Brand New" at bounding box center [381, 142] width 7 height 7
radio input "true"
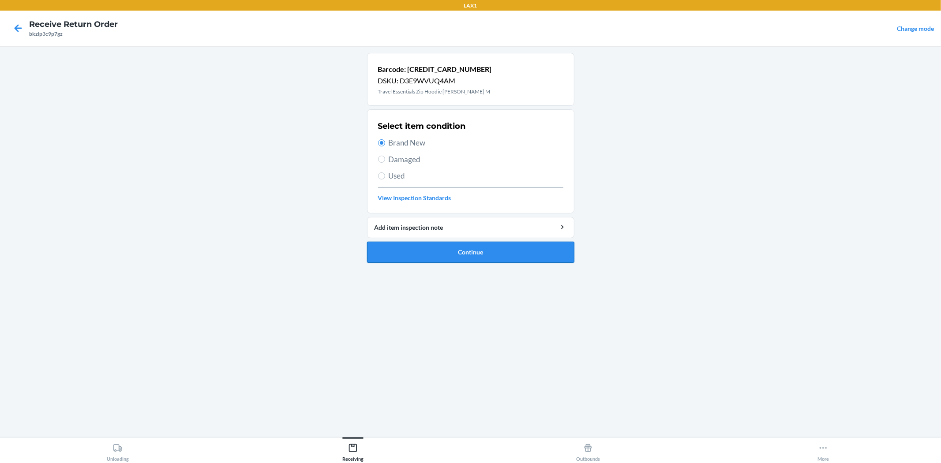
click at [480, 250] on button "Continue" at bounding box center [470, 252] width 207 height 21
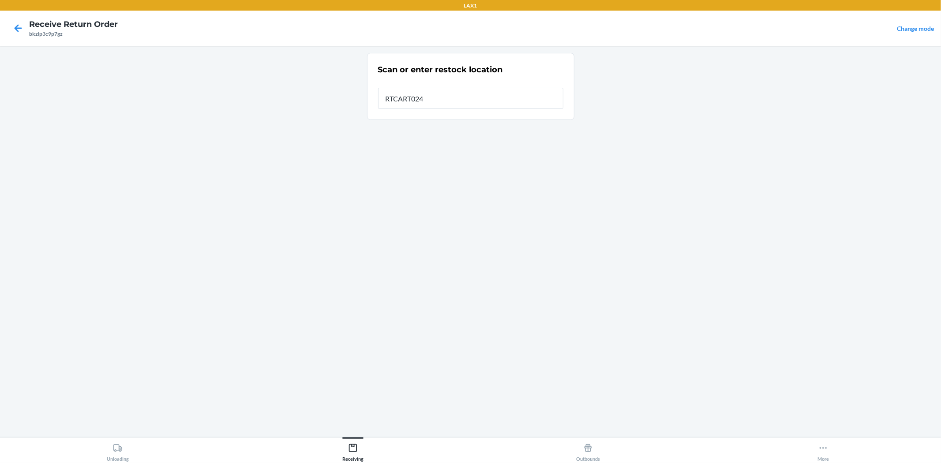
type input "RTCART024"
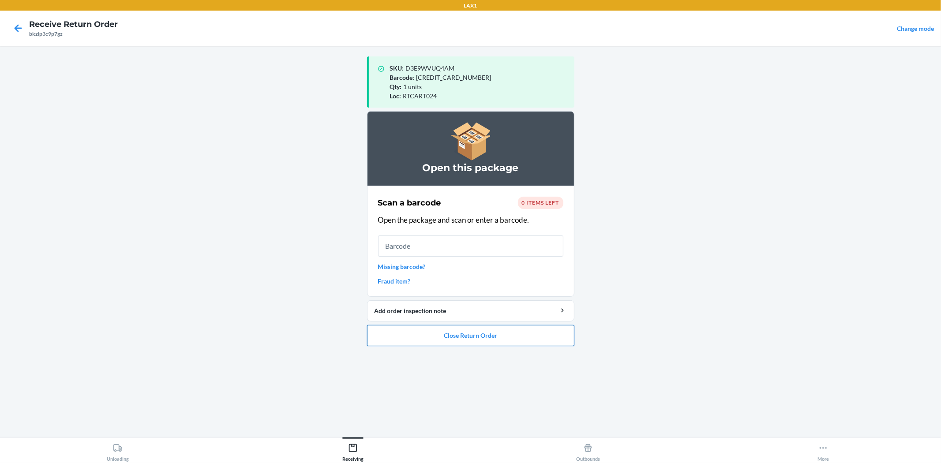
click at [529, 338] on button "Close Return Order" at bounding box center [470, 335] width 207 height 21
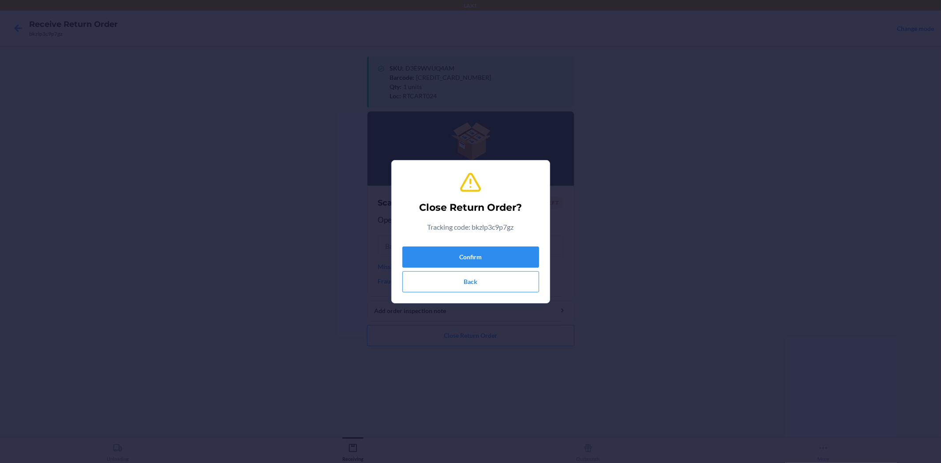
click at [486, 268] on div "Confirm Back" at bounding box center [470, 267] width 137 height 49
click at [488, 265] on button "Confirm" at bounding box center [470, 257] width 137 height 21
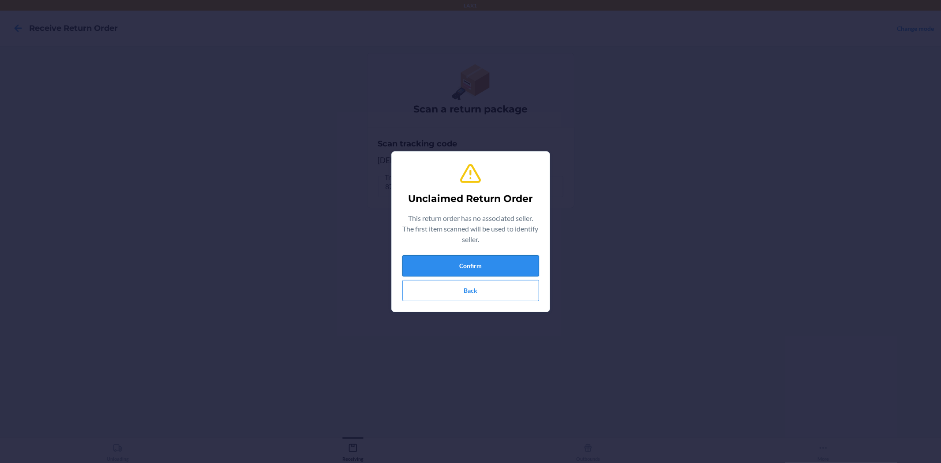
click at [520, 263] on button "Confirm" at bounding box center [470, 265] width 137 height 21
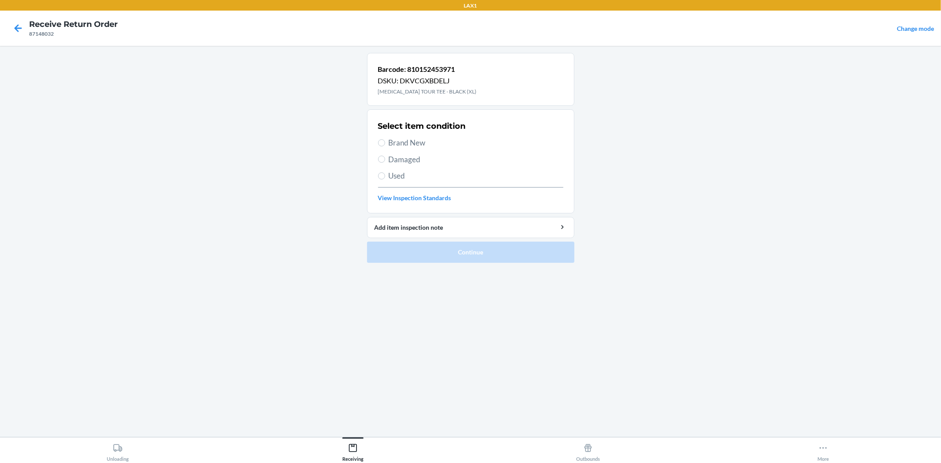
click at [404, 142] on span "Brand New" at bounding box center [476, 142] width 175 height 11
click at [385, 142] on input "Brand New" at bounding box center [381, 142] width 7 height 7
radio input "true"
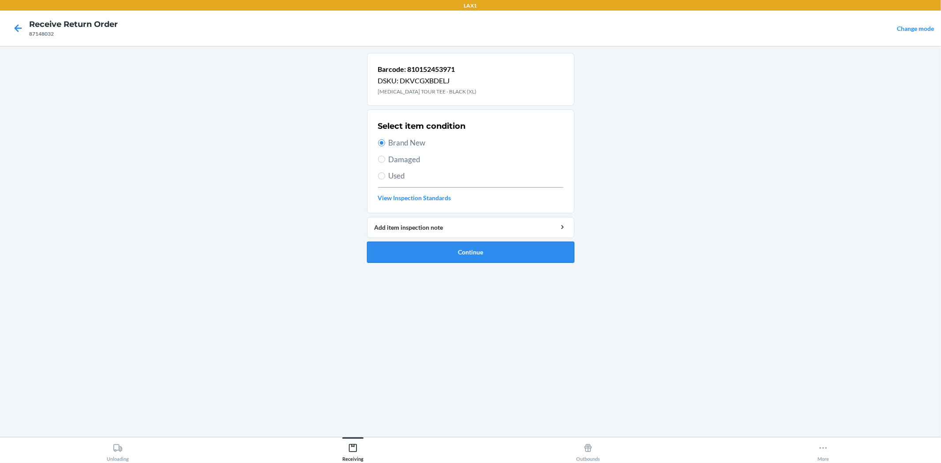
click at [434, 262] on button "Continue" at bounding box center [470, 252] width 207 height 21
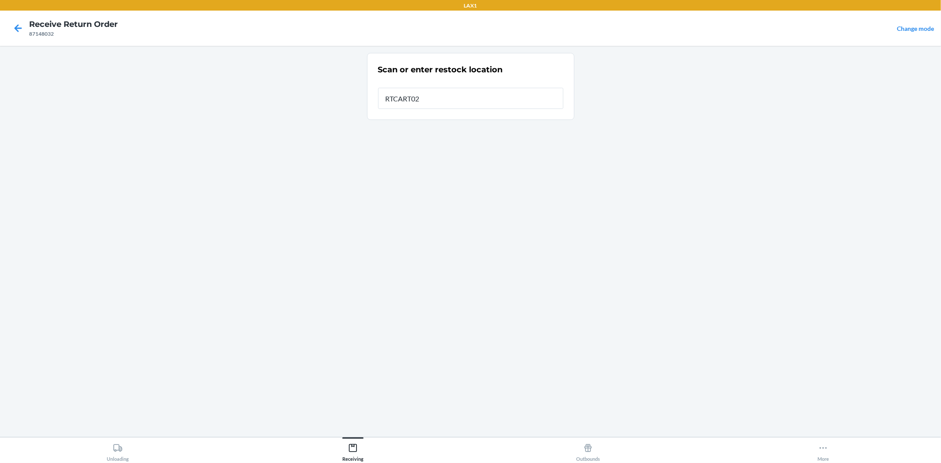
type input "RTCART024"
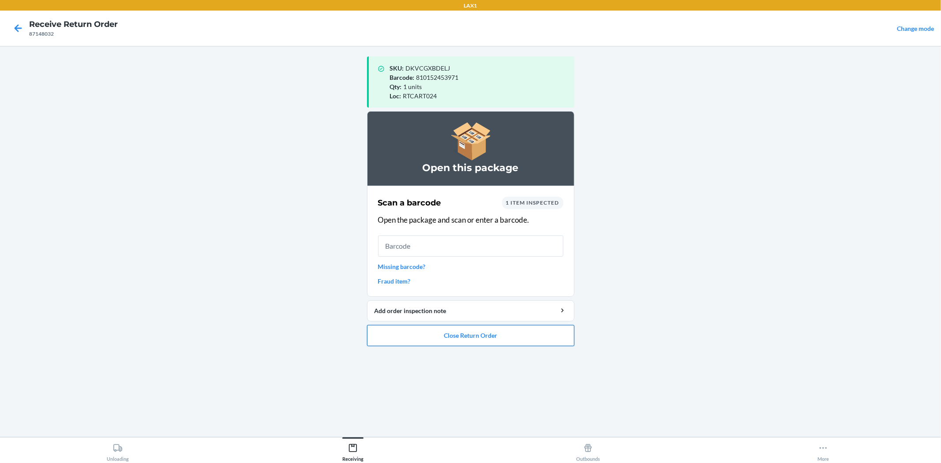
click at [466, 342] on button "Close Return Order" at bounding box center [470, 335] width 207 height 21
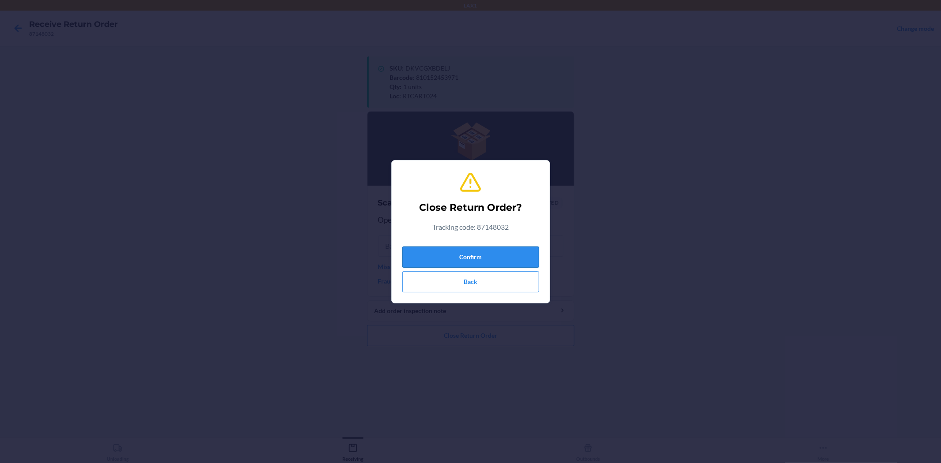
click at [478, 255] on button "Confirm" at bounding box center [470, 257] width 137 height 21
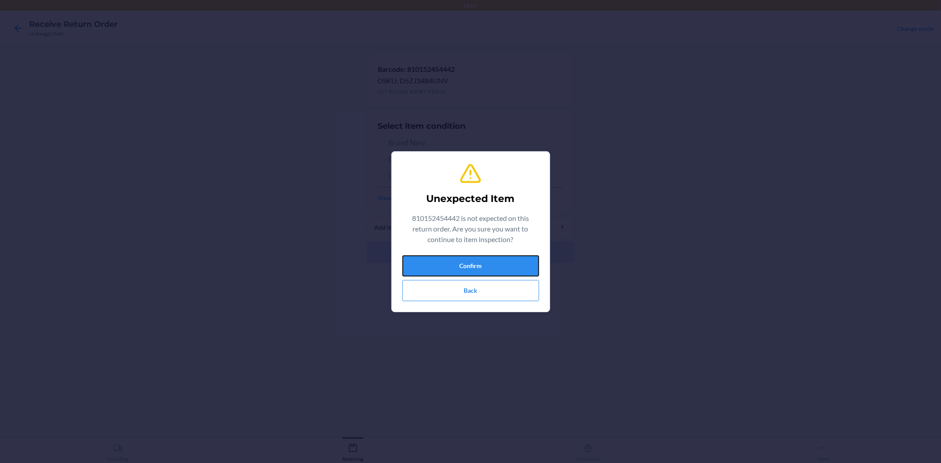
click at [495, 261] on button "Confirm" at bounding box center [470, 265] width 137 height 21
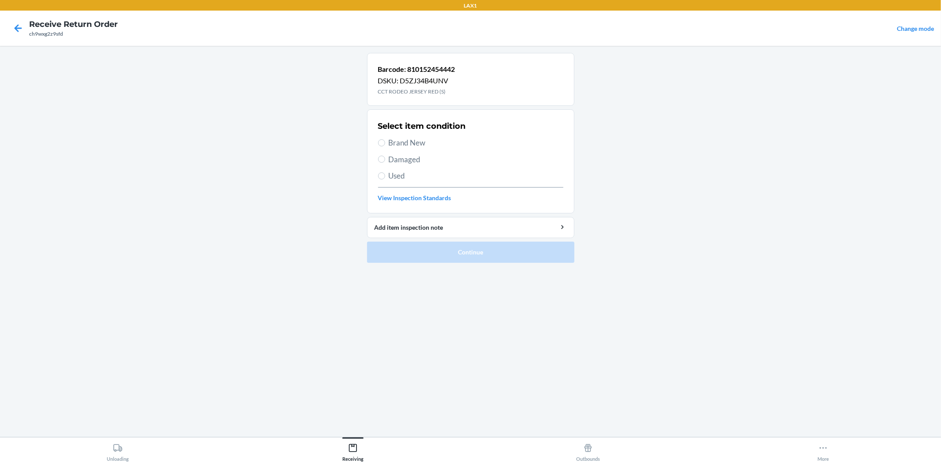
click at [395, 139] on span "Brand New" at bounding box center [476, 142] width 175 height 11
click at [385, 139] on input "Brand New" at bounding box center [381, 142] width 7 height 7
radio input "true"
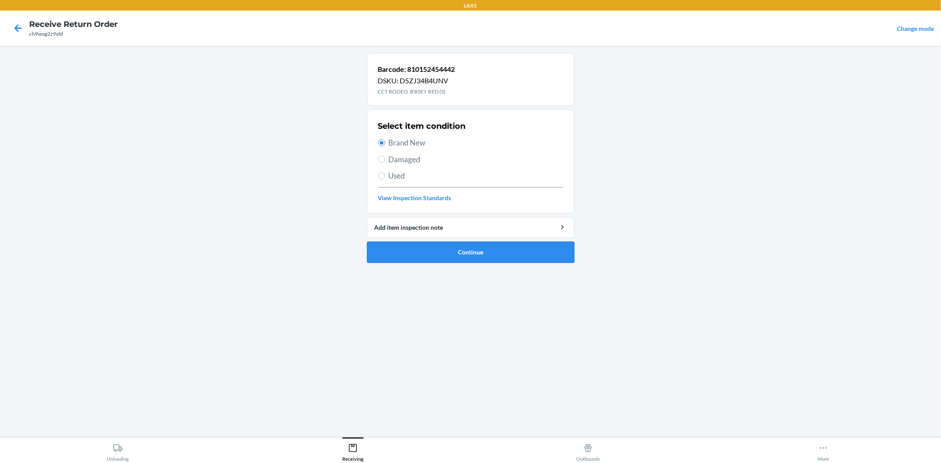
click at [434, 256] on button "Continue" at bounding box center [470, 252] width 207 height 21
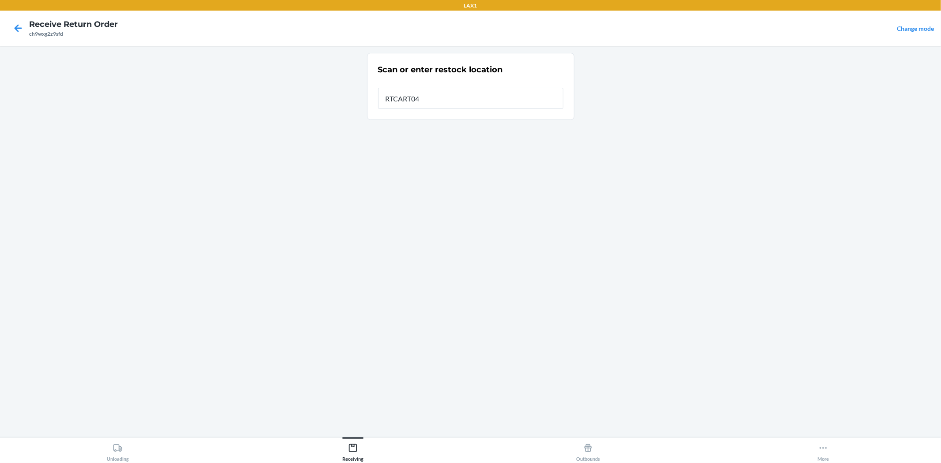
type input "RTCART045"
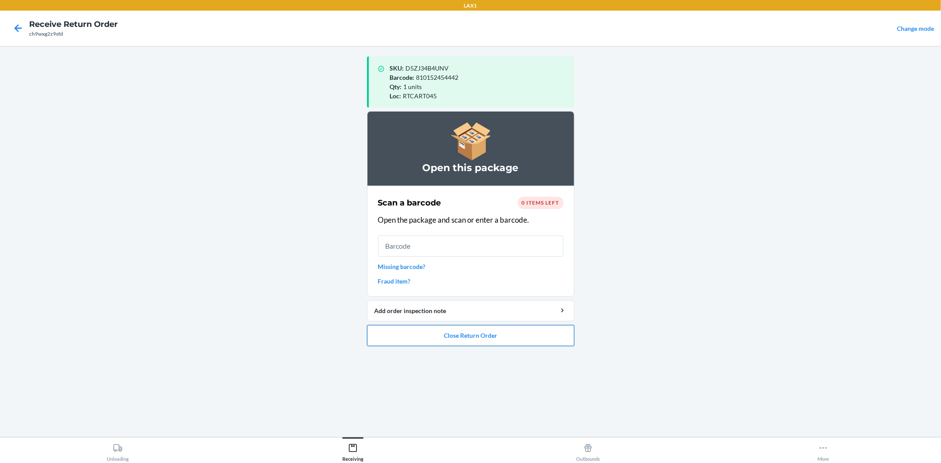
click at [498, 334] on button "Close Return Order" at bounding box center [470, 335] width 207 height 21
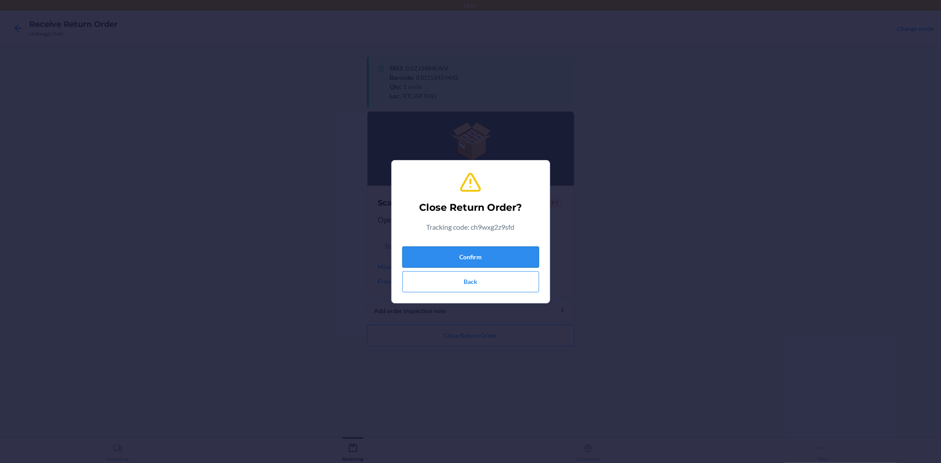
click at [482, 264] on button "Confirm" at bounding box center [470, 257] width 137 height 21
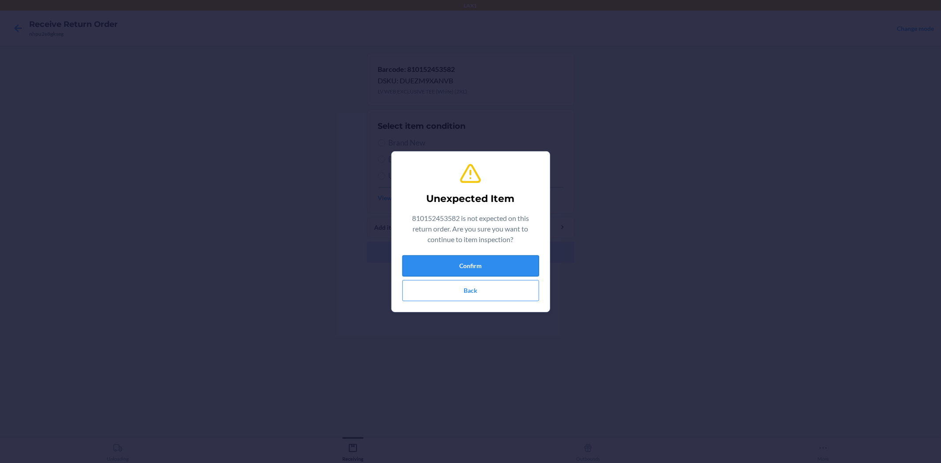
click at [441, 260] on button "Confirm" at bounding box center [470, 265] width 137 height 21
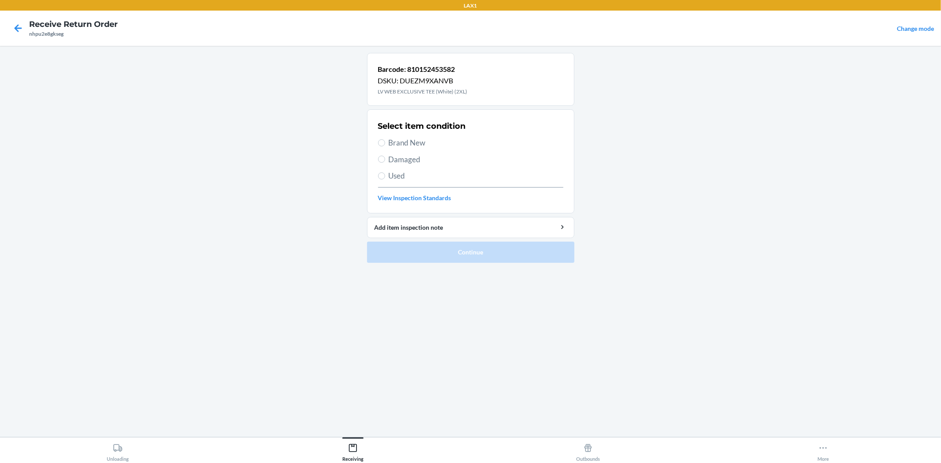
click at [394, 146] on span "Brand New" at bounding box center [476, 142] width 175 height 11
click at [385, 146] on input "Brand New" at bounding box center [381, 142] width 7 height 7
radio input "true"
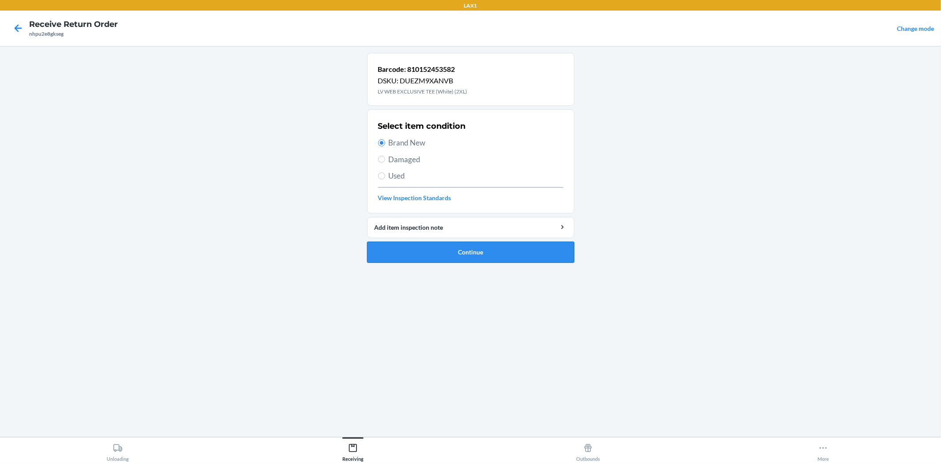
click at [479, 259] on button "Continue" at bounding box center [470, 252] width 207 height 21
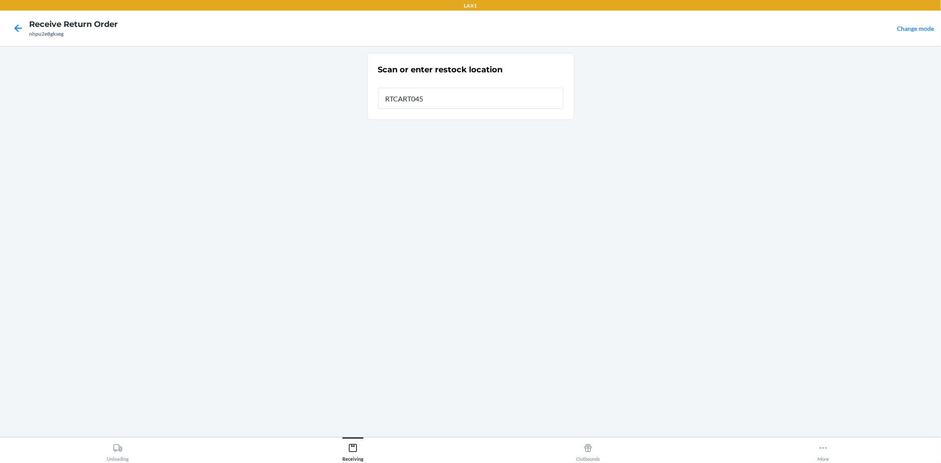
type input "RTCART045"
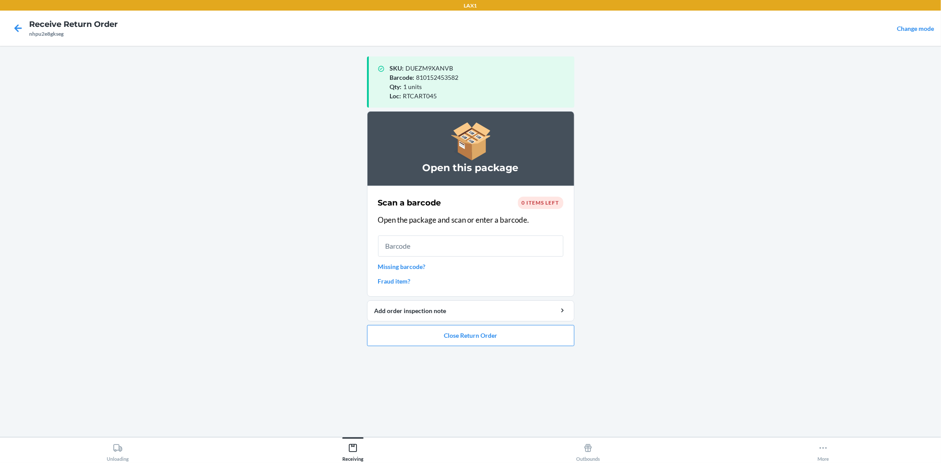
click at [440, 349] on ol "Open this package Scan a barcode 0 items left Open the package and scan or ente…" at bounding box center [470, 232] width 207 height 242
click at [441, 344] on button "Close Return Order" at bounding box center [470, 335] width 207 height 21
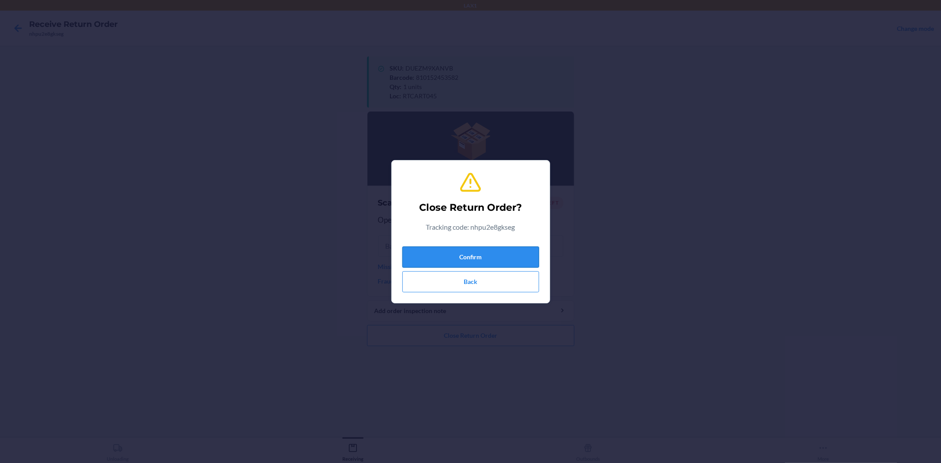
click at [462, 253] on button "Confirm" at bounding box center [470, 257] width 137 height 21
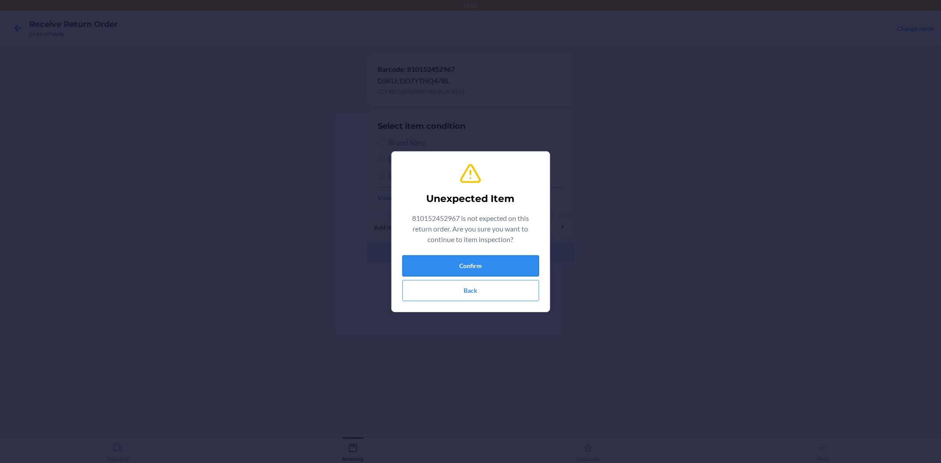
click at [422, 259] on button "Confirm" at bounding box center [470, 265] width 137 height 21
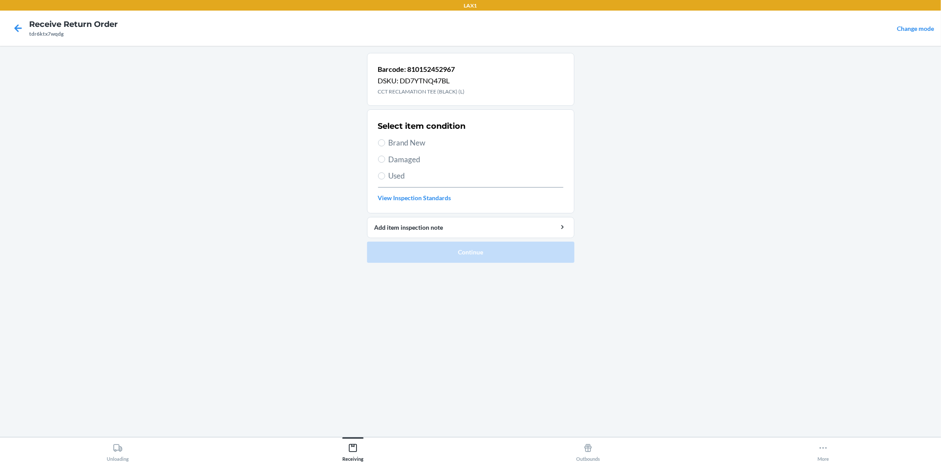
click at [413, 146] on span "Brand New" at bounding box center [476, 142] width 175 height 11
click at [385, 146] on input "Brand New" at bounding box center [381, 142] width 7 height 7
radio input "true"
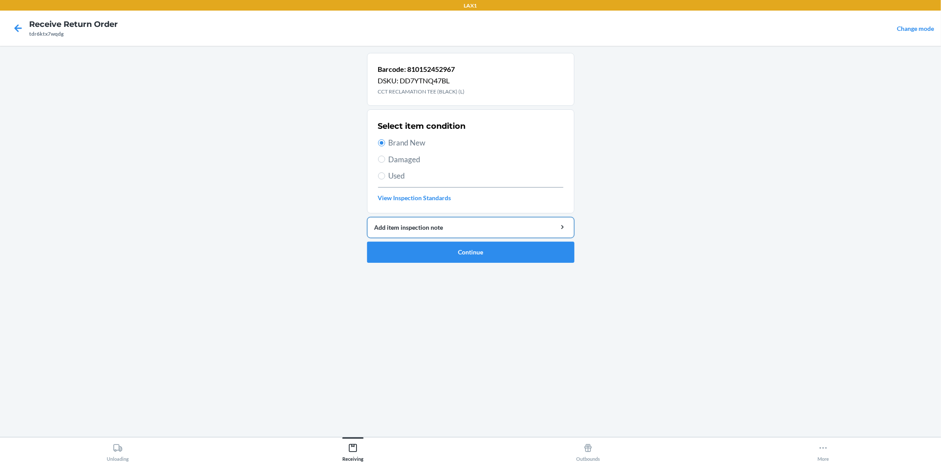
click at [441, 234] on button "Add item inspection note" at bounding box center [470, 227] width 207 height 21
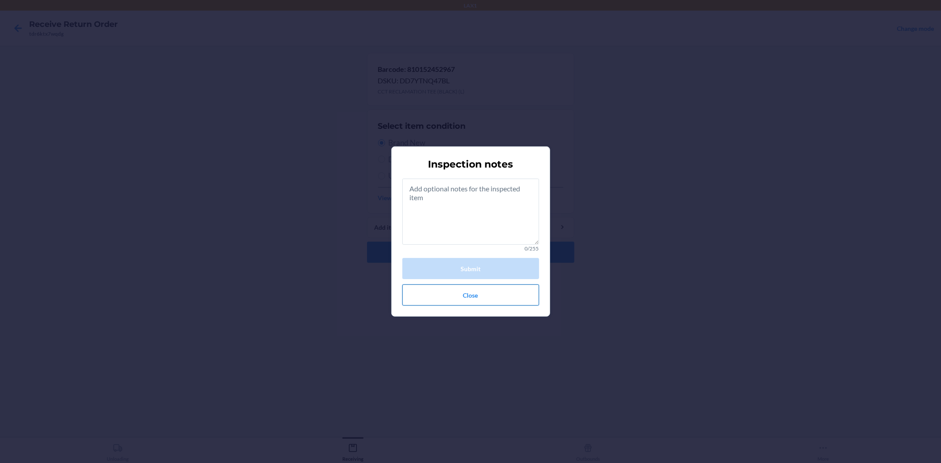
click at [501, 298] on button "Close" at bounding box center [470, 294] width 137 height 21
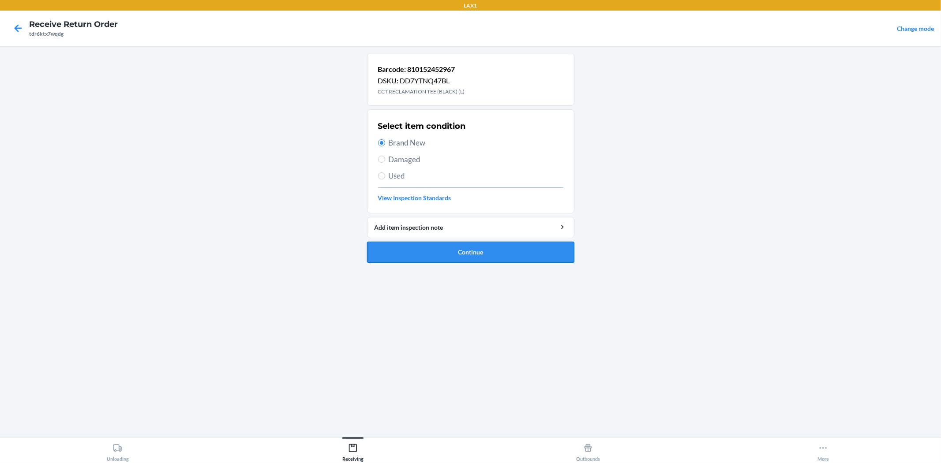
click at [436, 252] on button "Continue" at bounding box center [470, 252] width 207 height 21
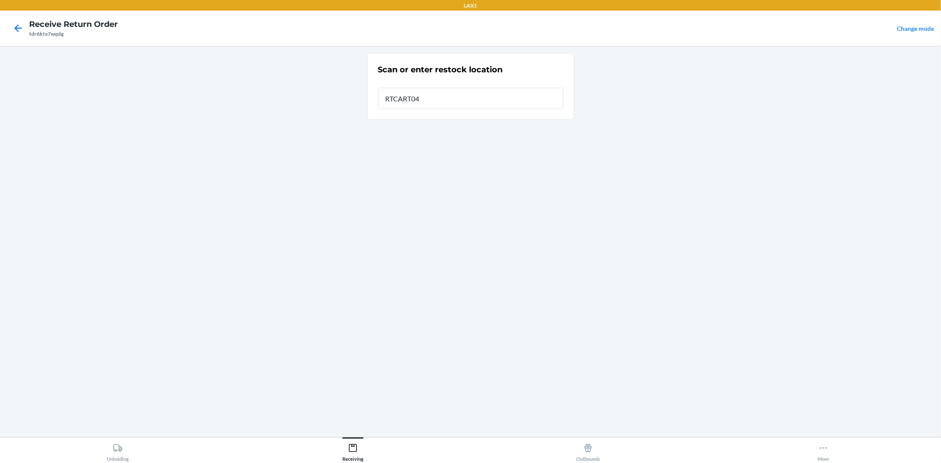
type input "RTCART045"
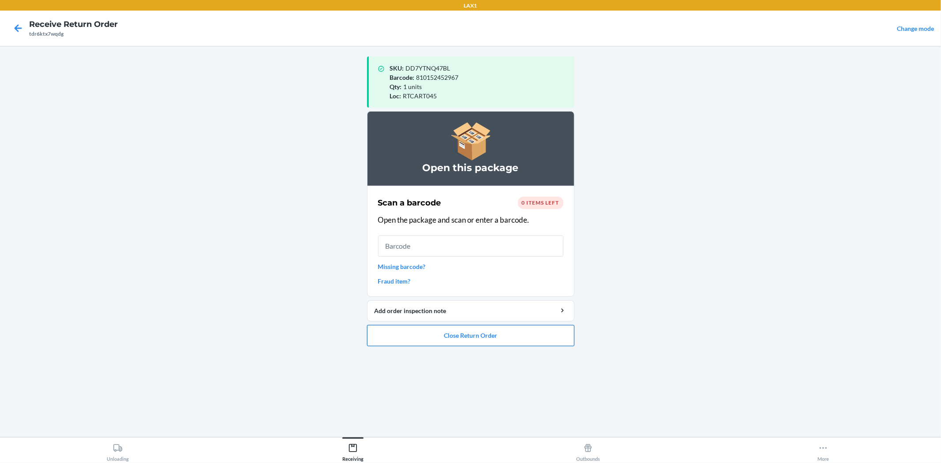
click at [463, 336] on button "Close Return Order" at bounding box center [470, 335] width 207 height 21
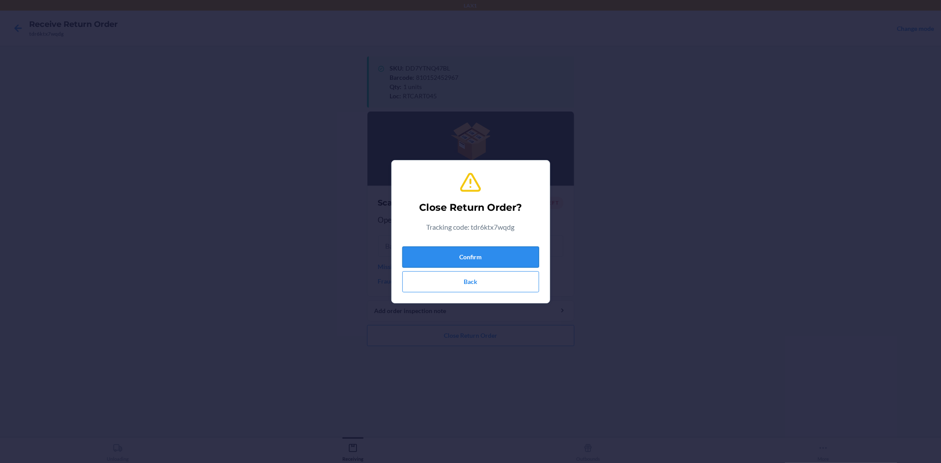
click at [461, 262] on button "Confirm" at bounding box center [470, 257] width 137 height 21
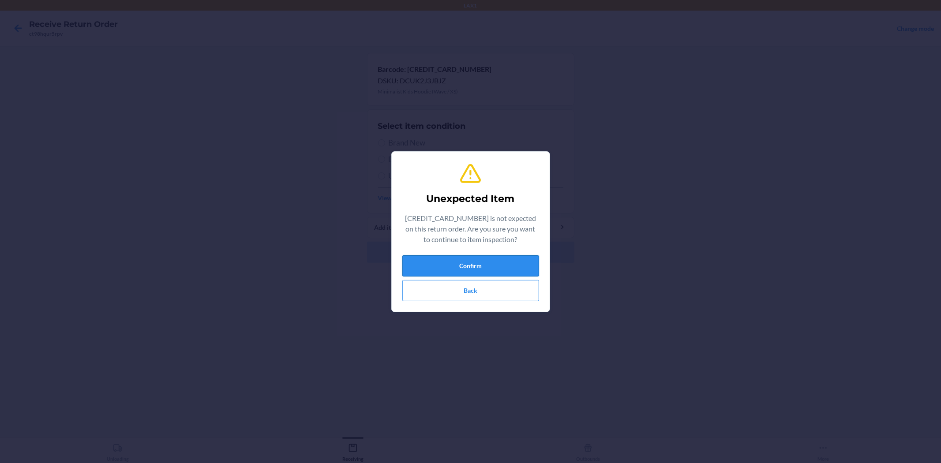
click at [503, 257] on button "Confirm" at bounding box center [470, 265] width 137 height 21
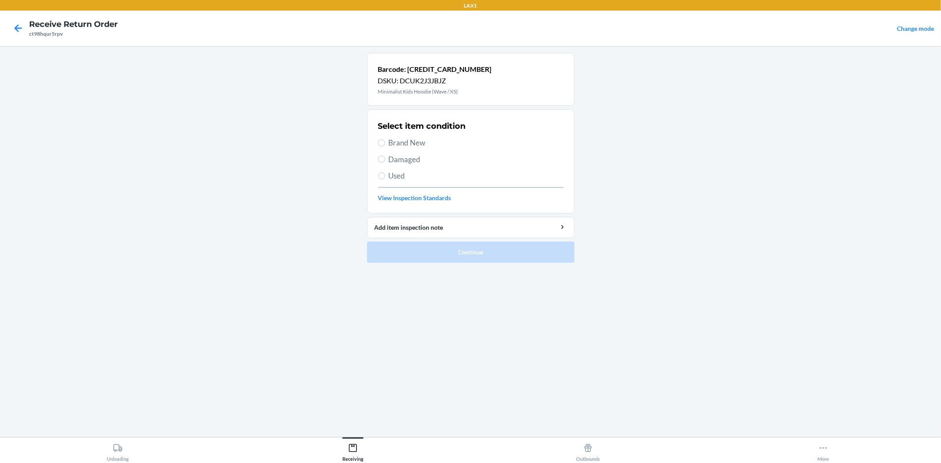
click at [424, 146] on span "Brand New" at bounding box center [476, 142] width 175 height 11
click at [385, 146] on input "Brand New" at bounding box center [381, 142] width 7 height 7
radio input "true"
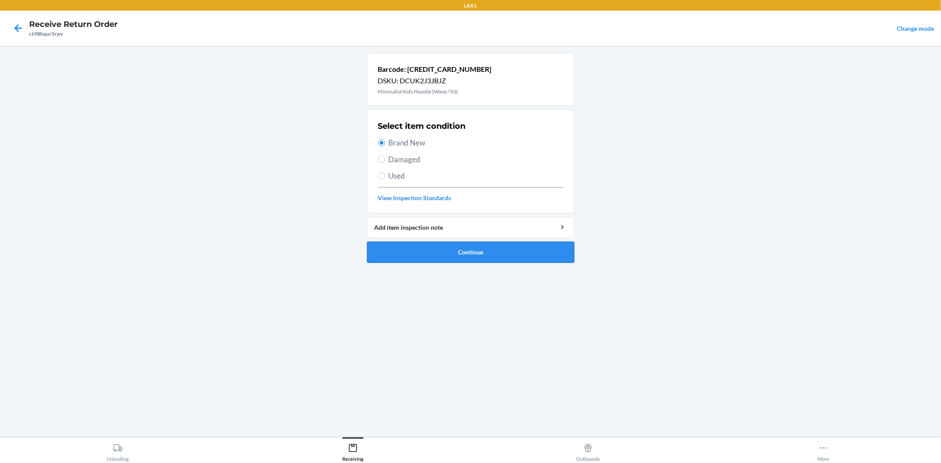
click at [450, 249] on button "Continue" at bounding box center [470, 252] width 207 height 21
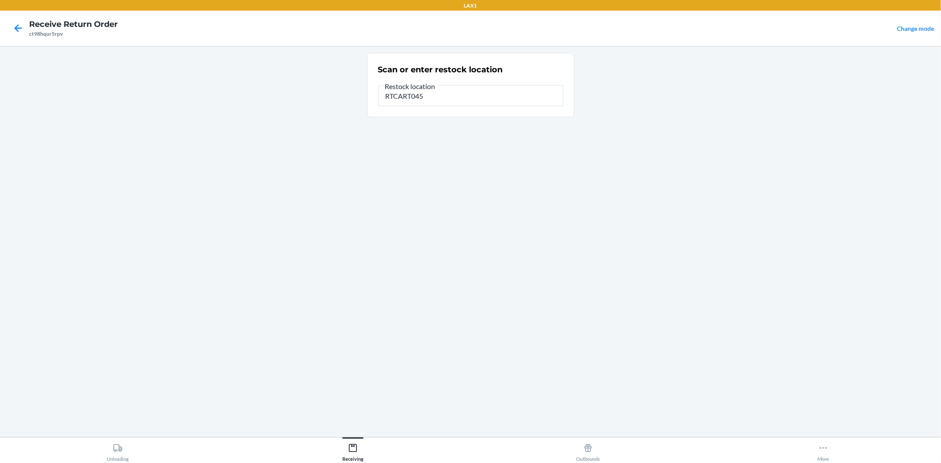
type input "RTCART045"
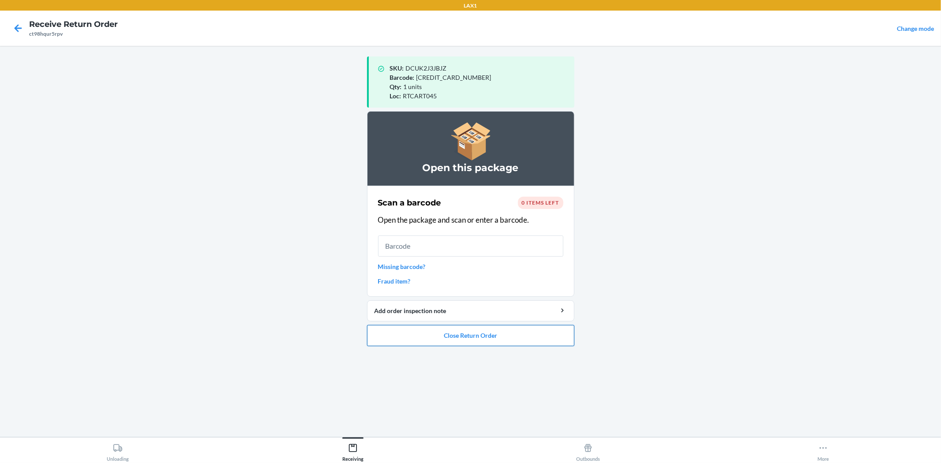
click at [532, 337] on button "Close Return Order" at bounding box center [470, 335] width 207 height 21
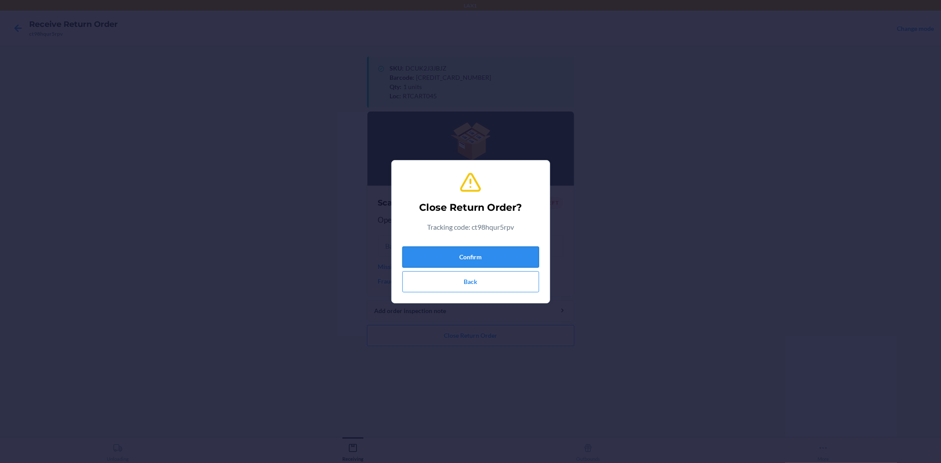
click at [490, 262] on button "Confirm" at bounding box center [470, 257] width 137 height 21
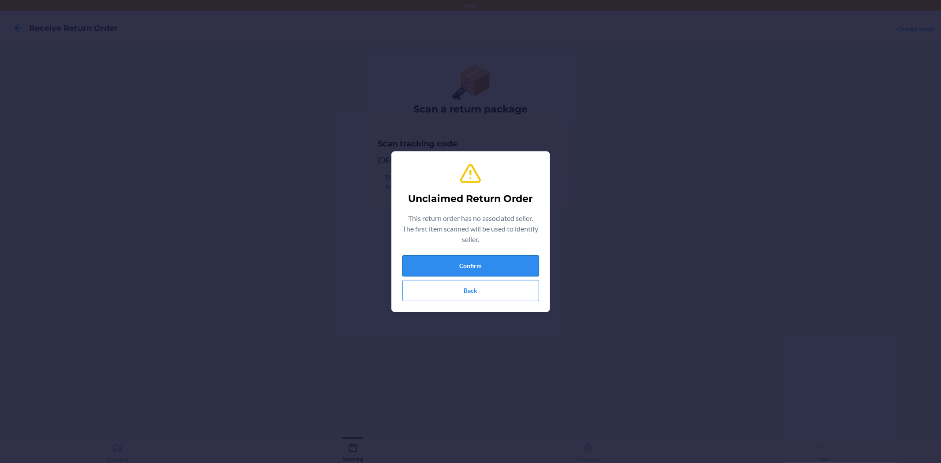
click at [482, 265] on button "Confirm" at bounding box center [470, 265] width 137 height 21
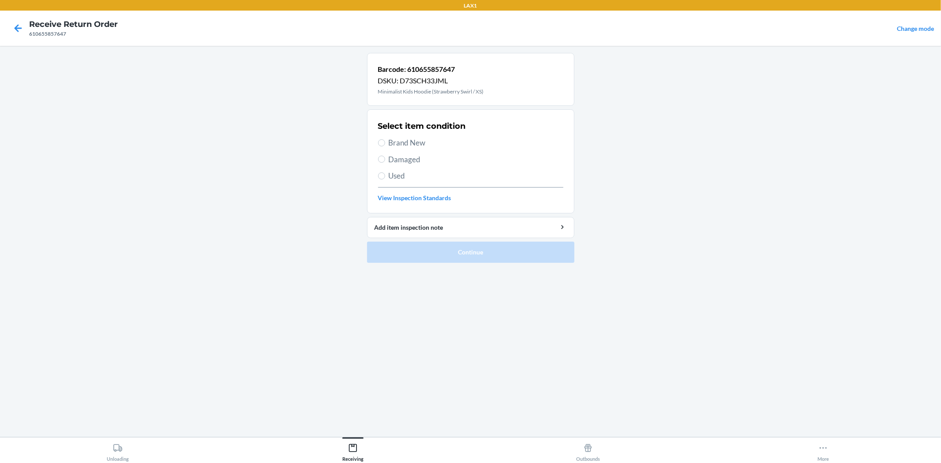
click at [434, 146] on span "Brand New" at bounding box center [476, 142] width 175 height 11
click at [385, 146] on input "Brand New" at bounding box center [381, 142] width 7 height 7
radio input "true"
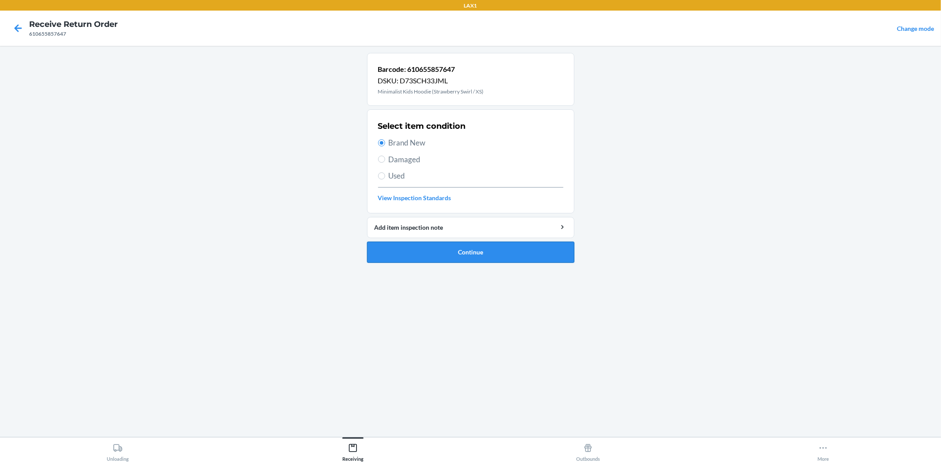
click at [479, 243] on button "Continue" at bounding box center [470, 252] width 207 height 21
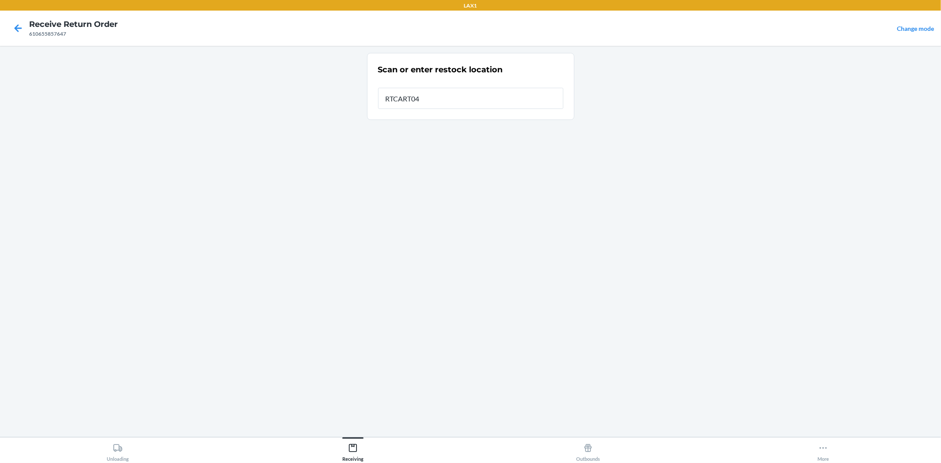
type input "RTCART045"
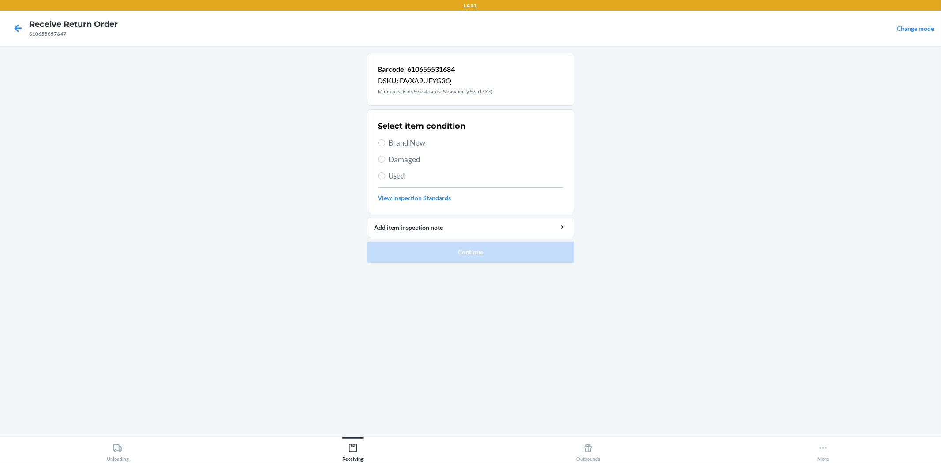
click at [420, 148] on span "Brand New" at bounding box center [476, 142] width 175 height 11
click at [385, 146] on input "Brand New" at bounding box center [381, 142] width 7 height 7
radio input "true"
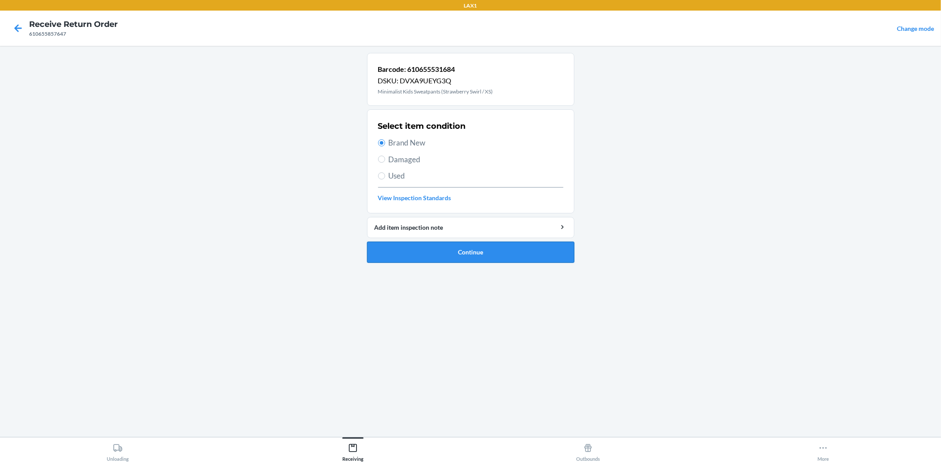
click at [435, 247] on button "Continue" at bounding box center [470, 252] width 207 height 21
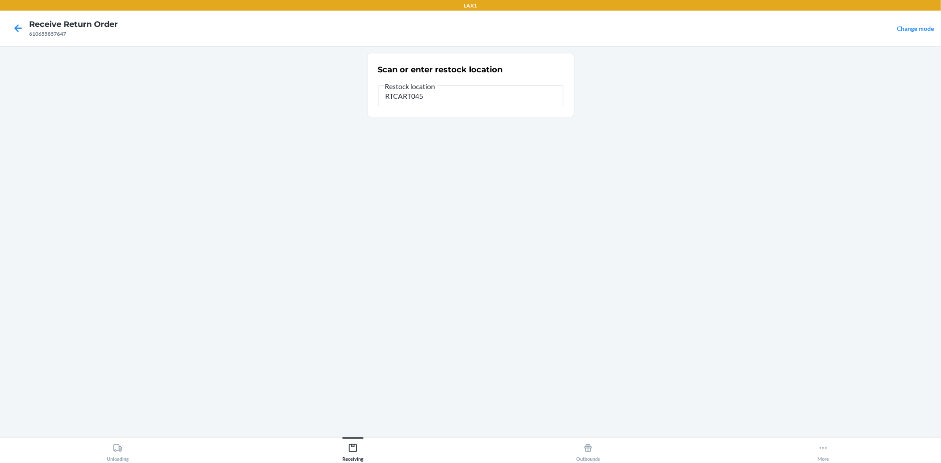
type input "RTCART045"
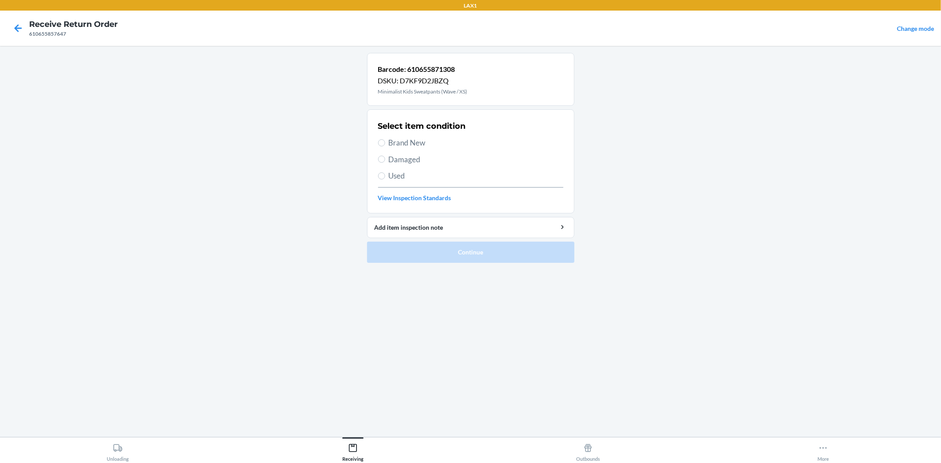
click at [397, 142] on span "Brand New" at bounding box center [476, 142] width 175 height 11
click at [385, 142] on input "Brand New" at bounding box center [381, 142] width 7 height 7
radio input "true"
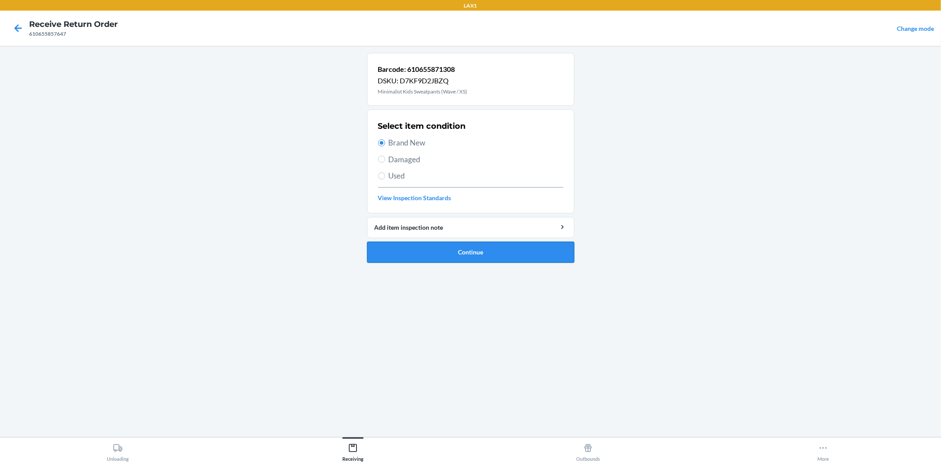
click at [447, 261] on button "Continue" at bounding box center [470, 252] width 207 height 21
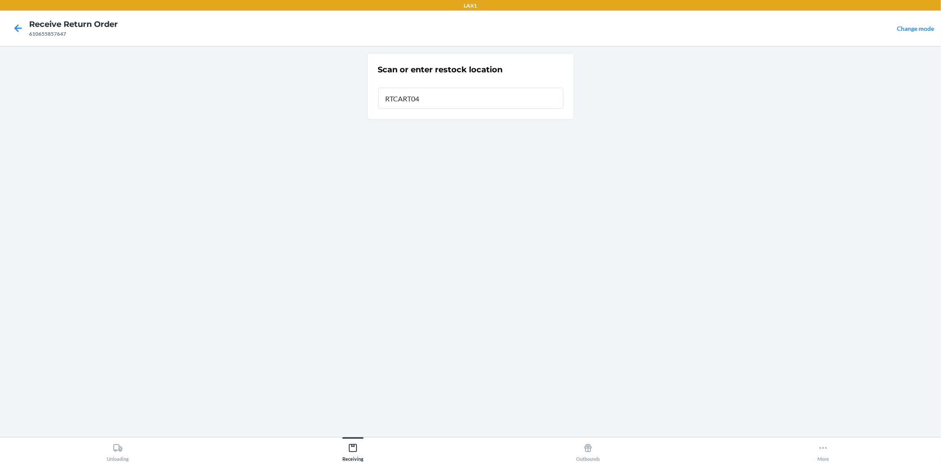
type input "RTCART045"
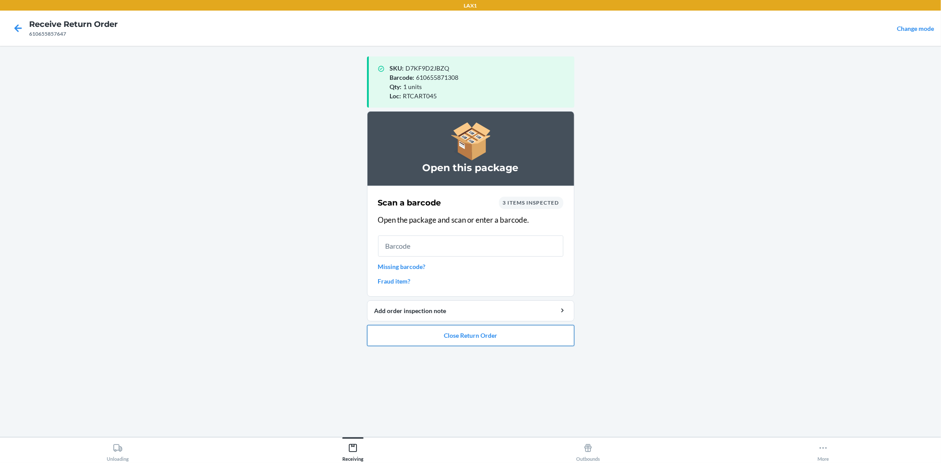
click at [512, 327] on button "Close Return Order" at bounding box center [470, 335] width 207 height 21
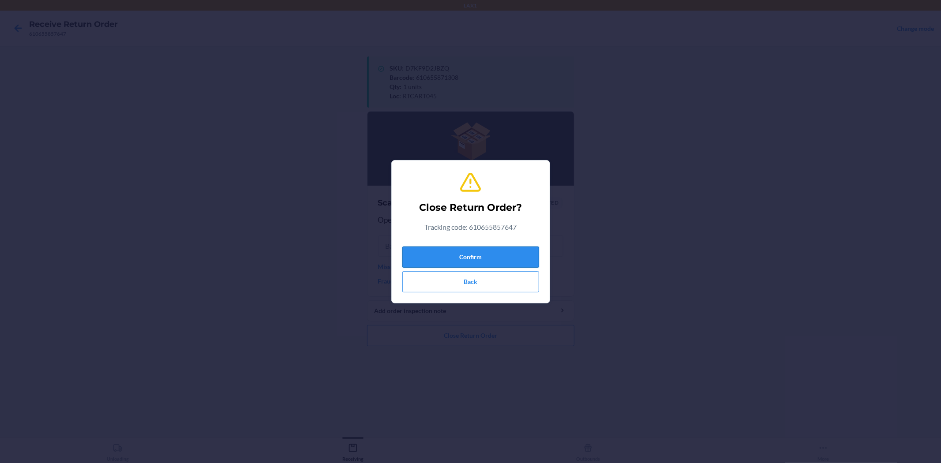
click at [497, 257] on button "Confirm" at bounding box center [470, 257] width 137 height 21
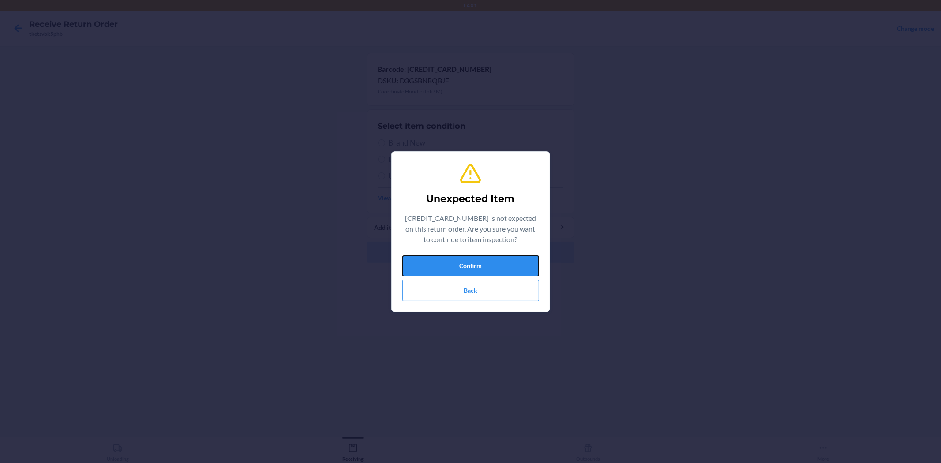
drag, startPoint x: 483, startPoint y: 258, endPoint x: 488, endPoint y: 265, distance: 9.2
click at [486, 262] on button "Confirm" at bounding box center [470, 265] width 137 height 21
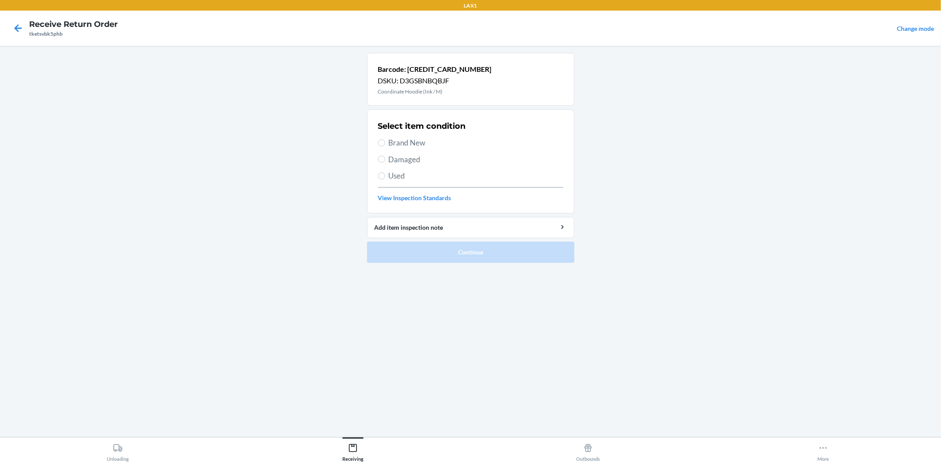
click at [420, 144] on span "Brand New" at bounding box center [476, 142] width 175 height 11
click at [385, 144] on input "Brand New" at bounding box center [381, 142] width 7 height 7
radio input "true"
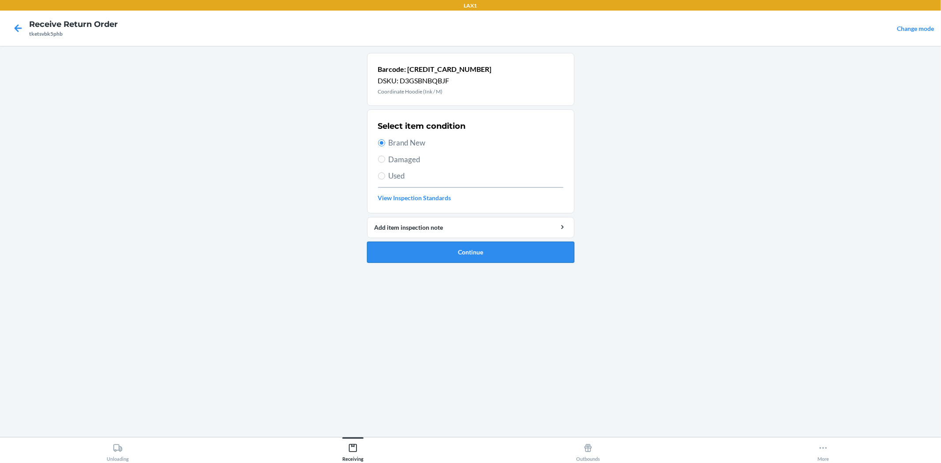
click at [426, 249] on button "Continue" at bounding box center [470, 252] width 207 height 21
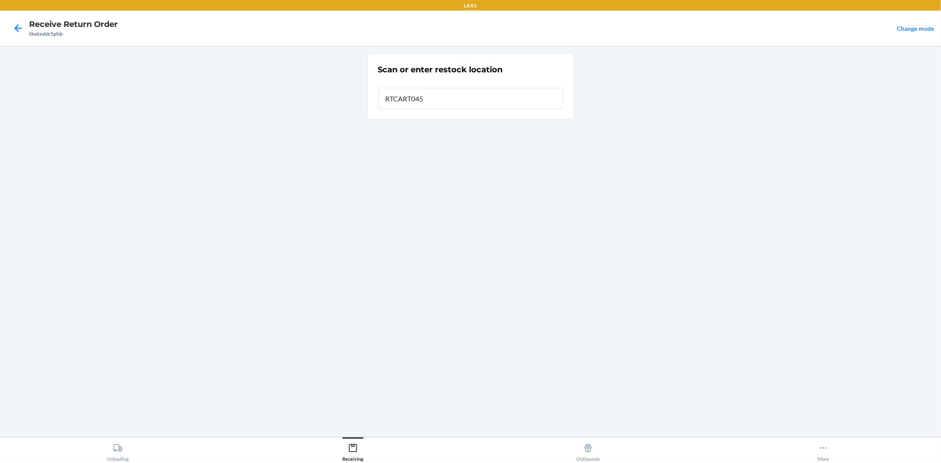
type input "RTCART045"
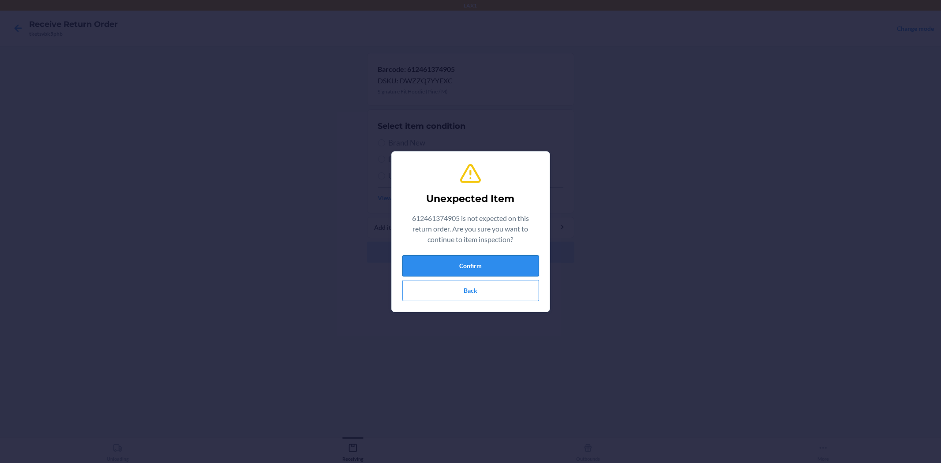
click at [421, 255] on button "Confirm" at bounding box center [470, 265] width 137 height 21
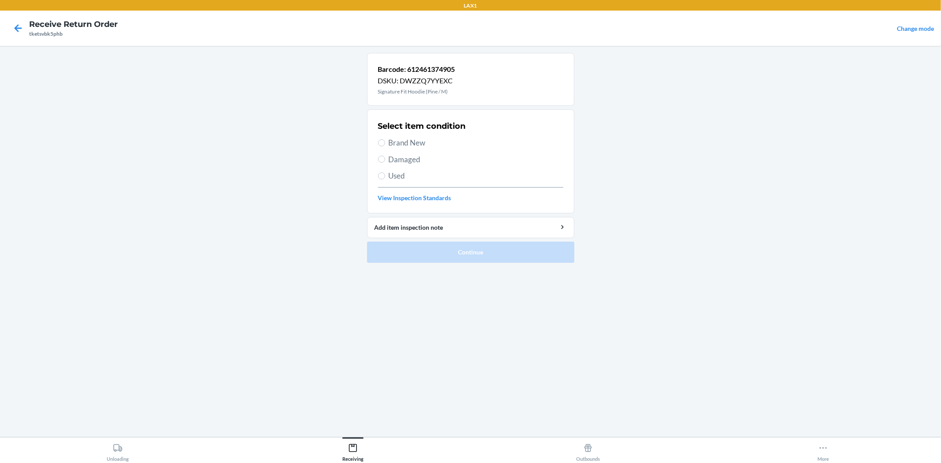
click at [436, 147] on span "Brand New" at bounding box center [476, 142] width 175 height 11
click at [385, 146] on input "Brand New" at bounding box center [381, 142] width 7 height 7
radio input "true"
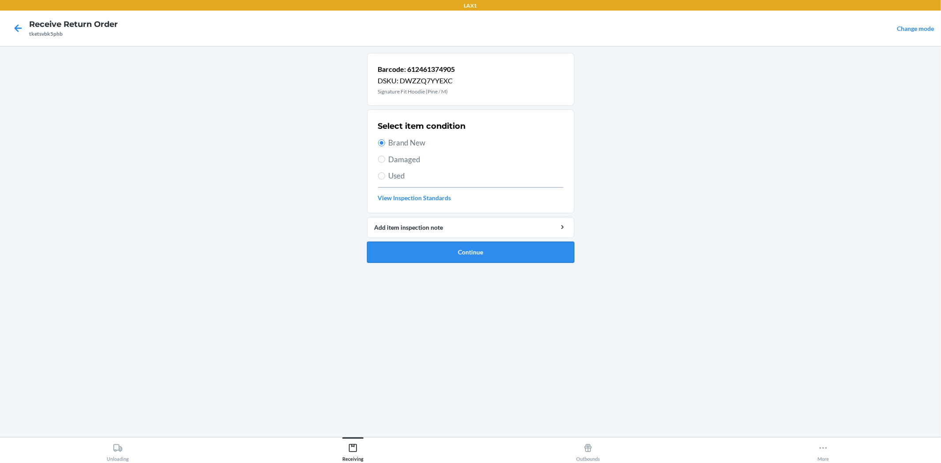
click at [472, 259] on button "Continue" at bounding box center [470, 252] width 207 height 21
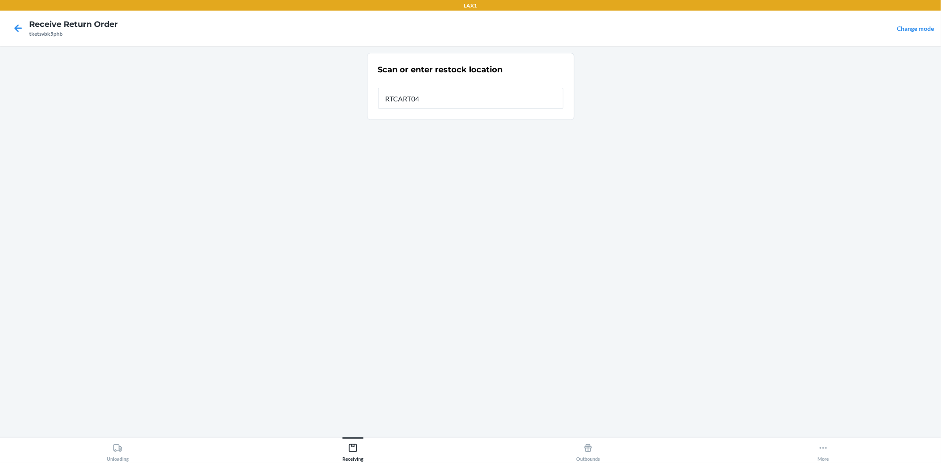
type input "RTCART045"
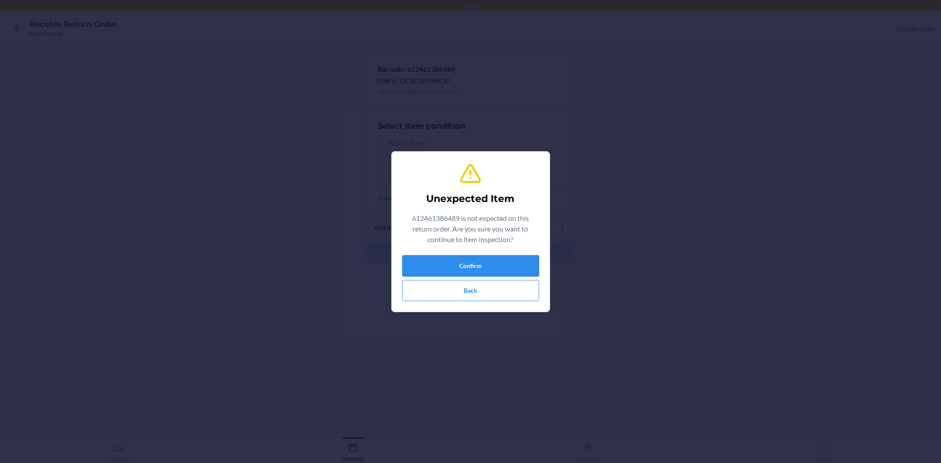
click at [534, 268] on button "Confirm" at bounding box center [470, 265] width 137 height 21
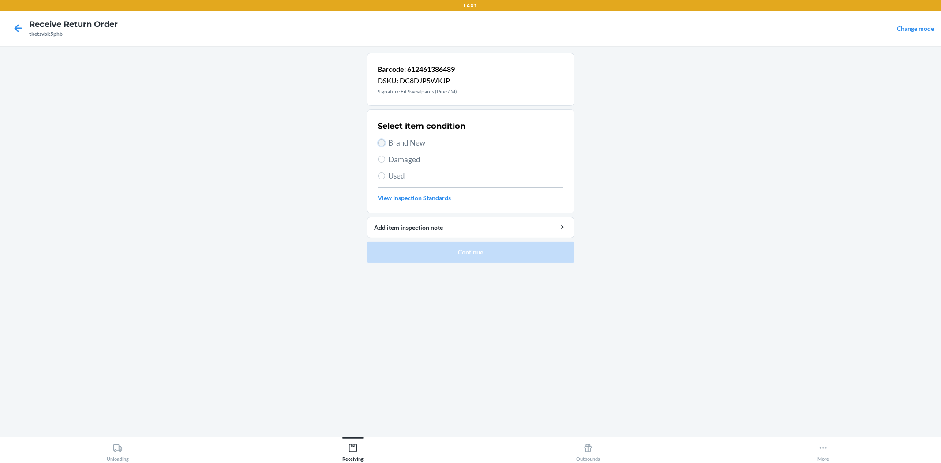
click at [379, 139] on input "Brand New" at bounding box center [381, 142] width 7 height 7
radio input "true"
click at [448, 253] on button "Continue" at bounding box center [470, 252] width 207 height 21
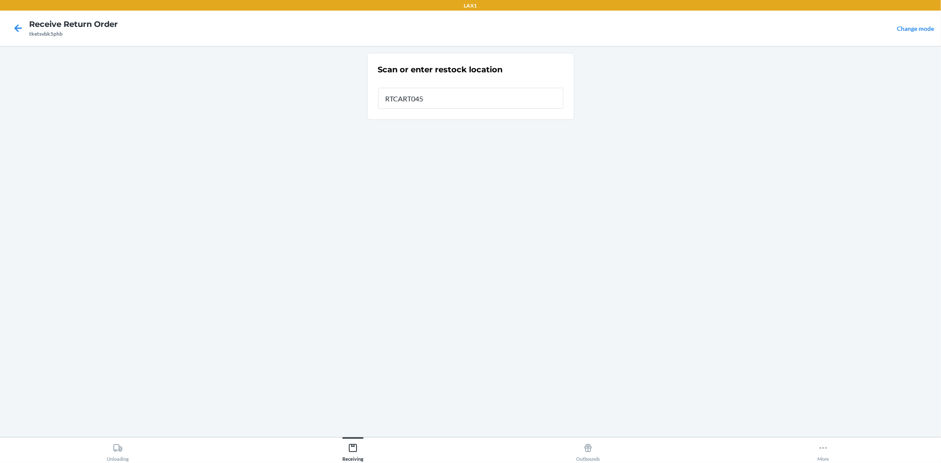
type input "RTCART045"
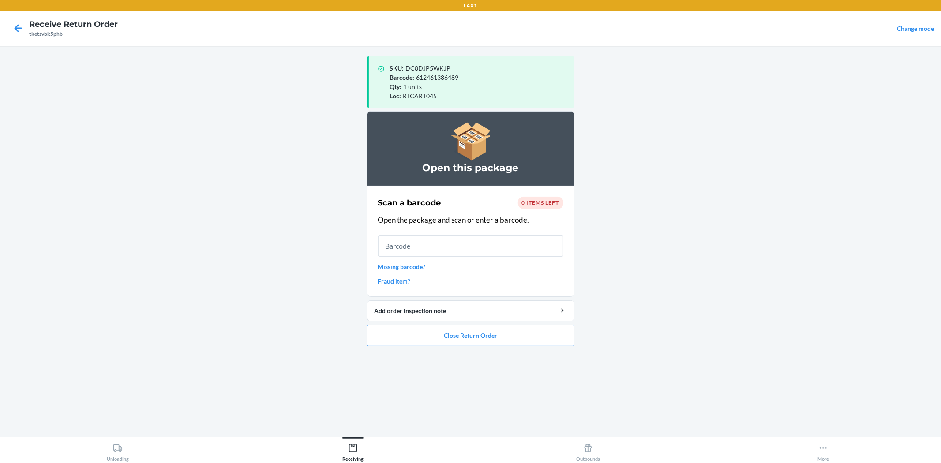
click at [531, 322] on li "Open this package Scan a barcode 0 items left Open the package and scan or ente…" at bounding box center [470, 228] width 207 height 235
click at [531, 329] on button "Close Return Order" at bounding box center [470, 335] width 207 height 21
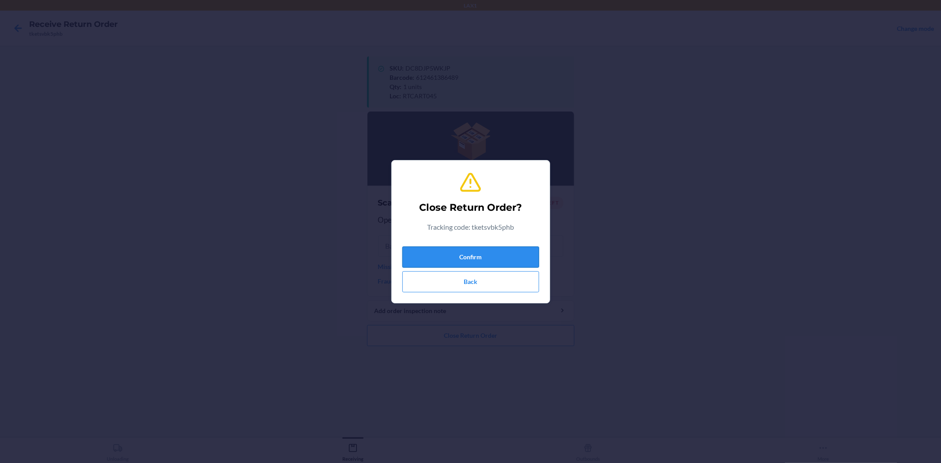
click at [505, 250] on button "Confirm" at bounding box center [470, 257] width 137 height 21
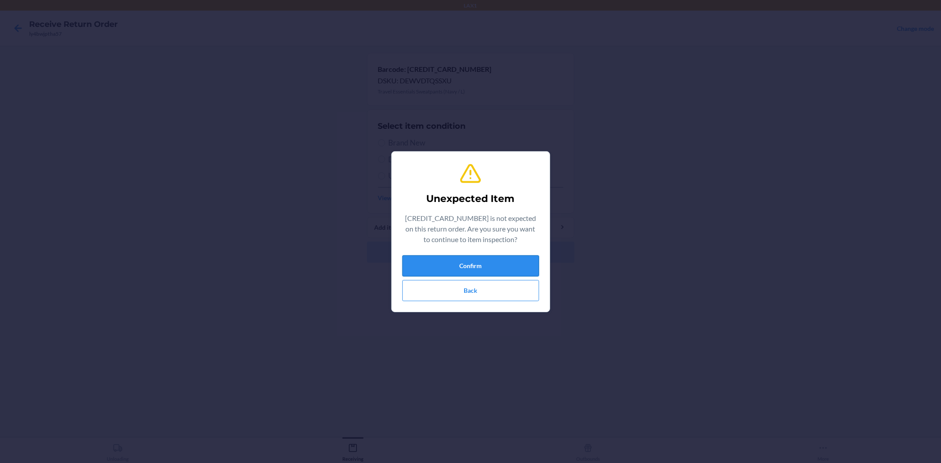
click at [535, 268] on button "Confirm" at bounding box center [470, 265] width 137 height 21
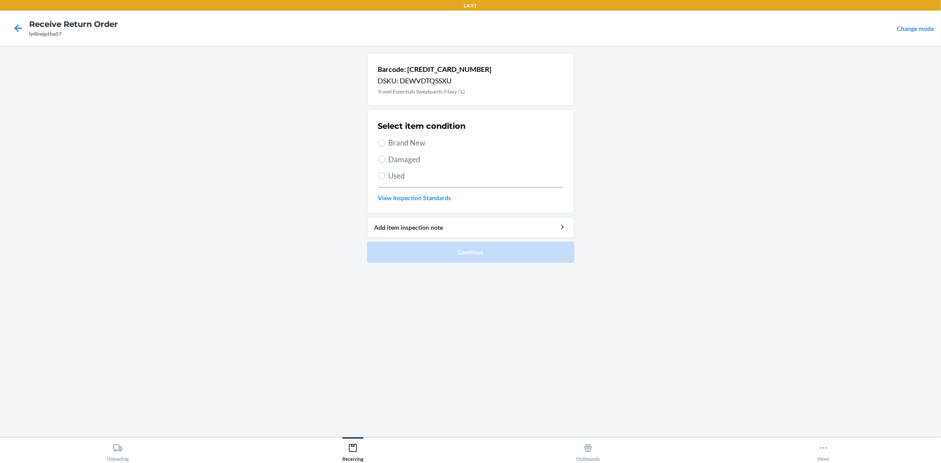
click at [411, 148] on span "Brand New" at bounding box center [476, 142] width 175 height 11
click at [385, 146] on input "Brand New" at bounding box center [381, 142] width 7 height 7
radio input "true"
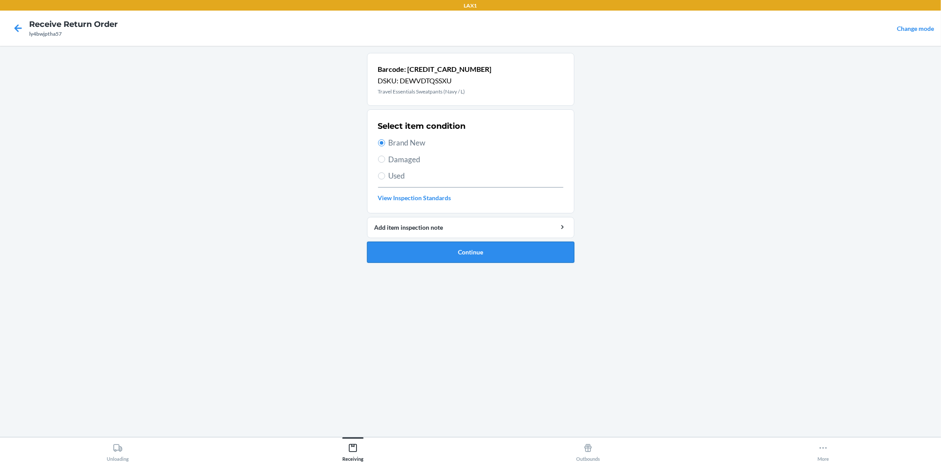
click at [451, 249] on button "Continue" at bounding box center [470, 252] width 207 height 21
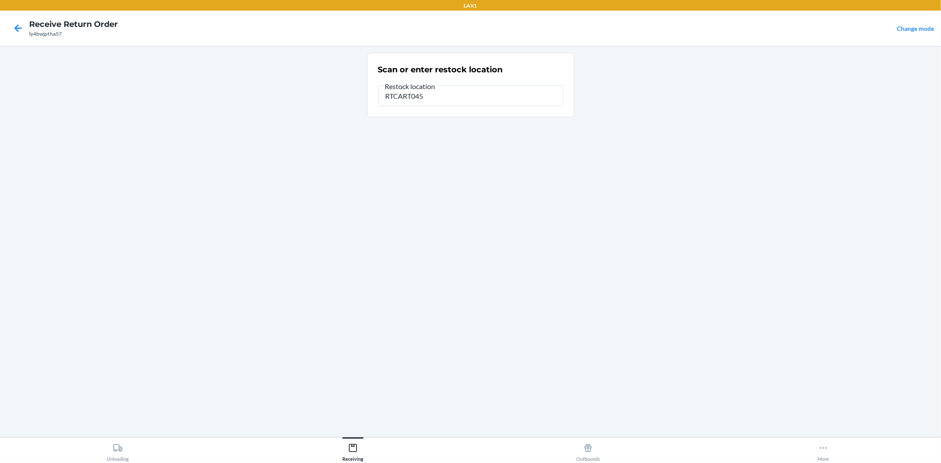
type input "RTCART045"
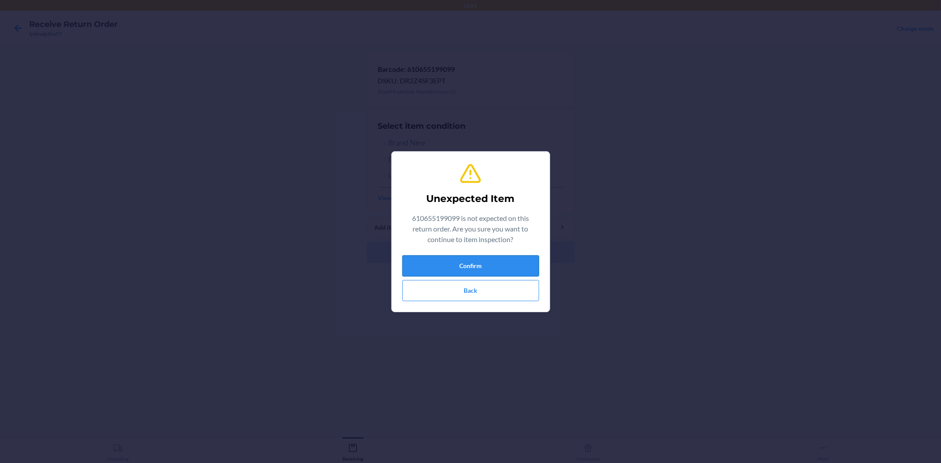
click at [488, 259] on button "Confirm" at bounding box center [470, 265] width 137 height 21
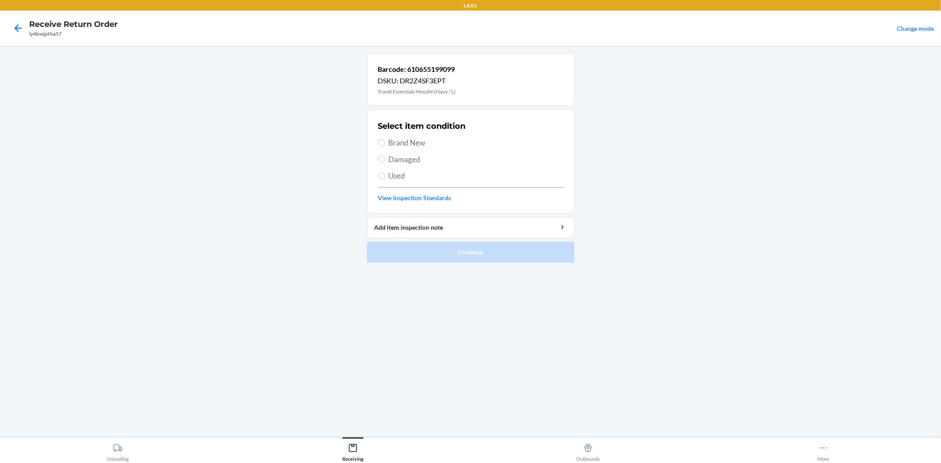
click at [403, 139] on span "Brand New" at bounding box center [476, 142] width 175 height 11
click at [385, 139] on input "Brand New" at bounding box center [381, 142] width 7 height 7
radio input "true"
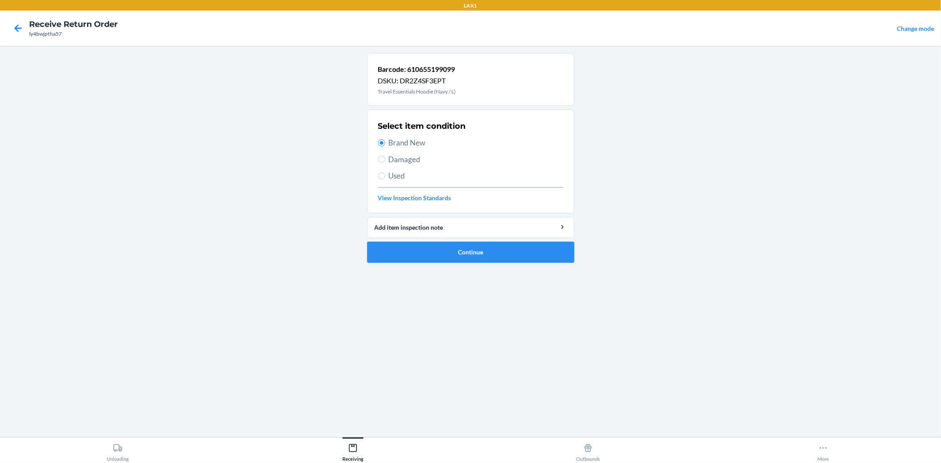
click at [436, 263] on ol "Barcode: 610655199099 DSKU: DR2Z4SF3EPT Travel Essentials Hoodie (Navy / L) Sel…" at bounding box center [470, 161] width 207 height 217
click at [437, 256] on button "Continue" at bounding box center [470, 252] width 207 height 21
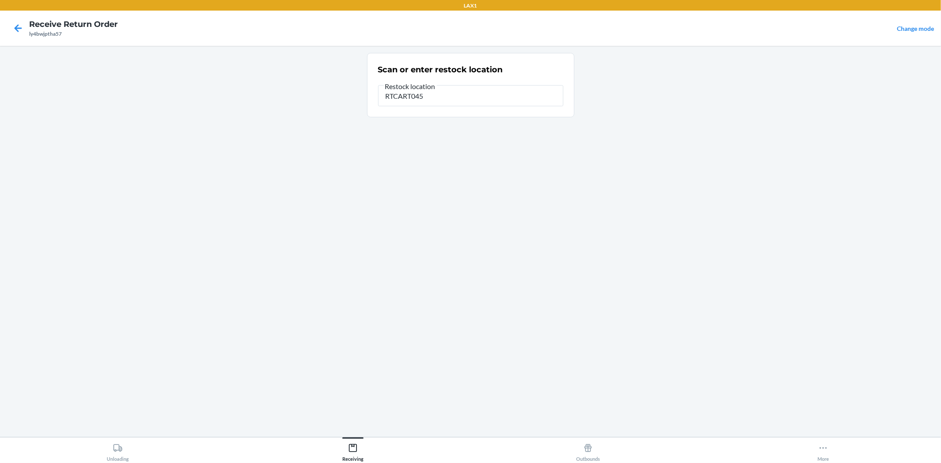
type input "RTCART045"
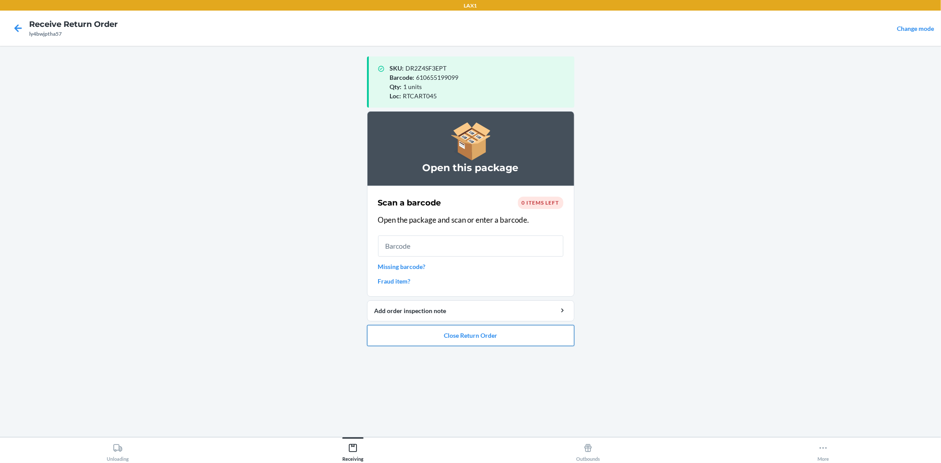
click at [467, 340] on button "Close Return Order" at bounding box center [470, 335] width 207 height 21
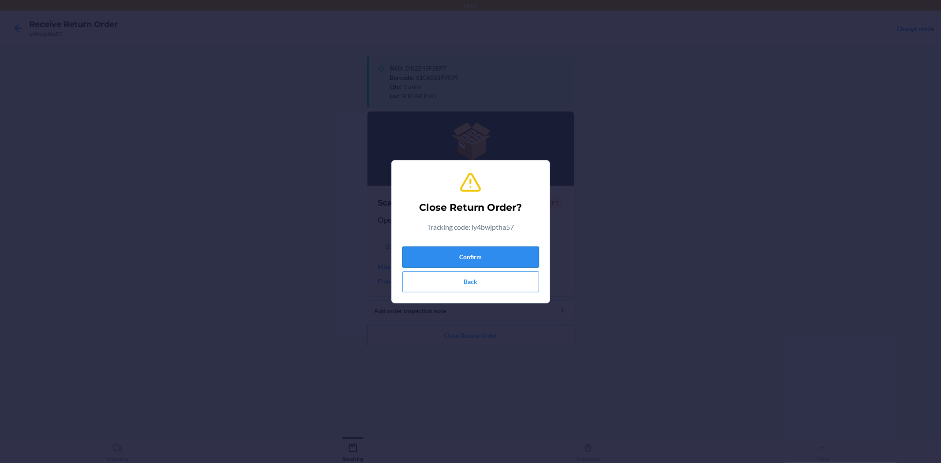
click at [490, 258] on button "Confirm" at bounding box center [470, 257] width 137 height 21
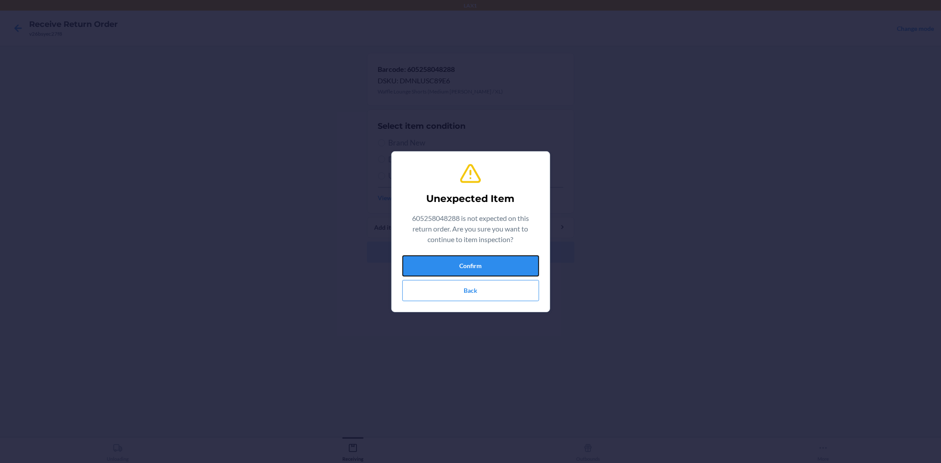
click at [479, 267] on button "Confirm" at bounding box center [470, 265] width 137 height 21
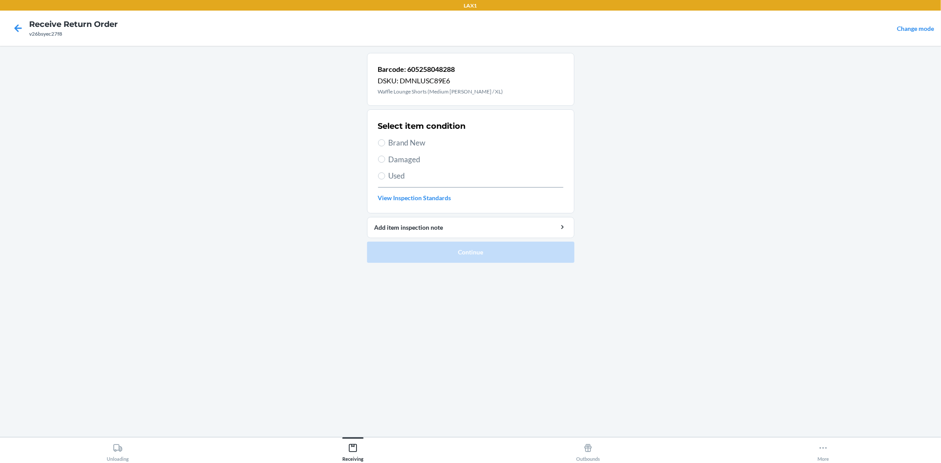
click at [415, 144] on span "Brand New" at bounding box center [476, 142] width 175 height 11
click at [385, 144] on input "Brand New" at bounding box center [381, 142] width 7 height 7
radio input "true"
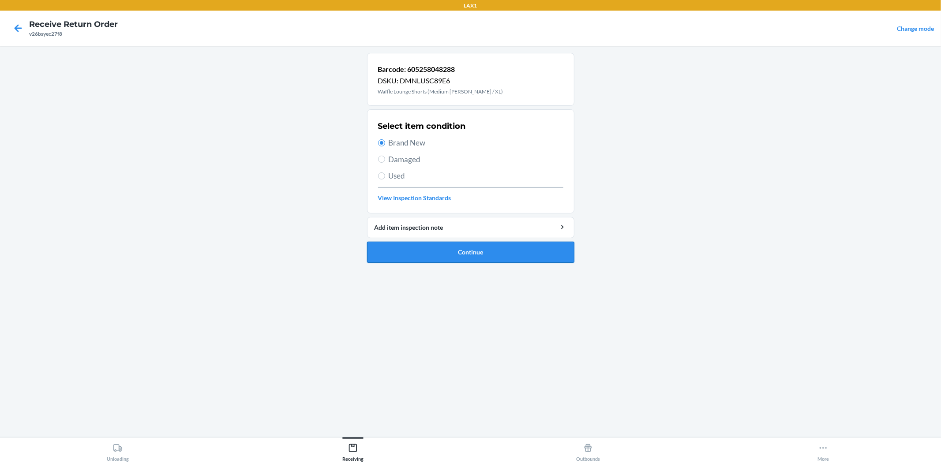
click at [458, 260] on button "Continue" at bounding box center [470, 252] width 207 height 21
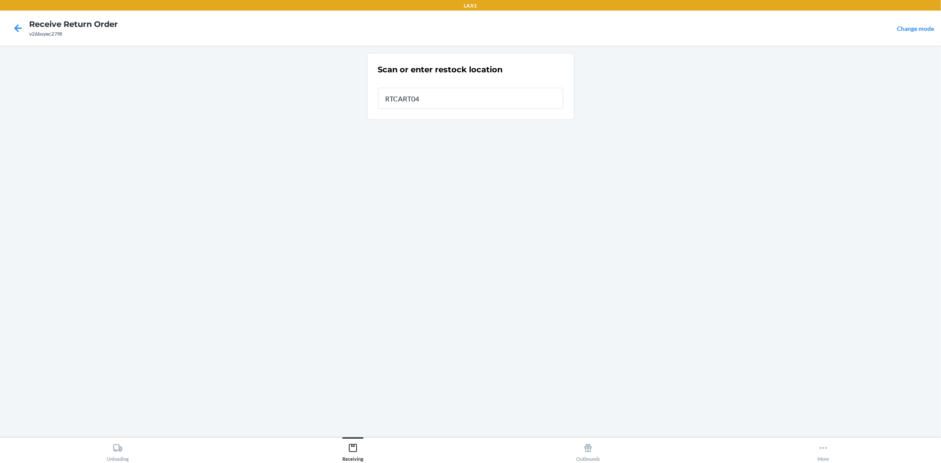
type input "RTCART045"
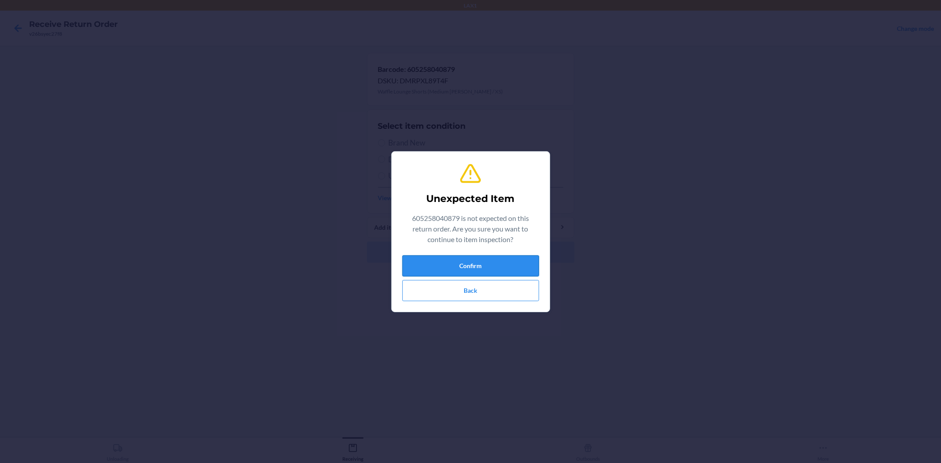
click at [459, 265] on button "Confirm" at bounding box center [470, 265] width 137 height 21
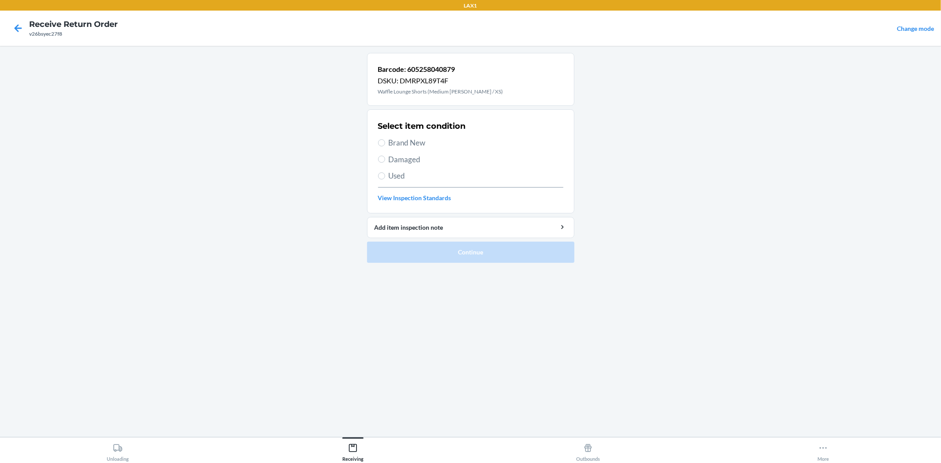
click at [407, 133] on div "Select item condition Brand New Damaged Used View Inspection Standards" at bounding box center [470, 161] width 185 height 87
click at [408, 138] on span "Brand New" at bounding box center [476, 142] width 175 height 11
click at [385, 139] on input "Brand New" at bounding box center [381, 142] width 7 height 7
radio input "true"
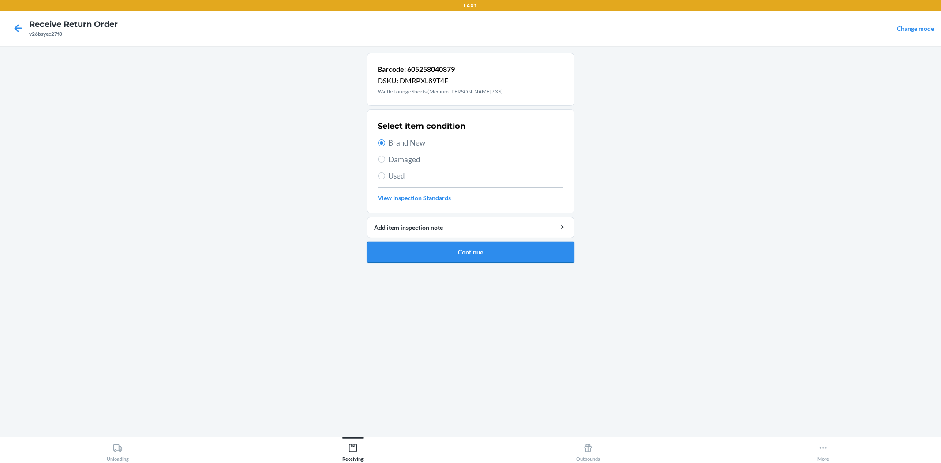
click at [447, 246] on button "Continue" at bounding box center [470, 252] width 207 height 21
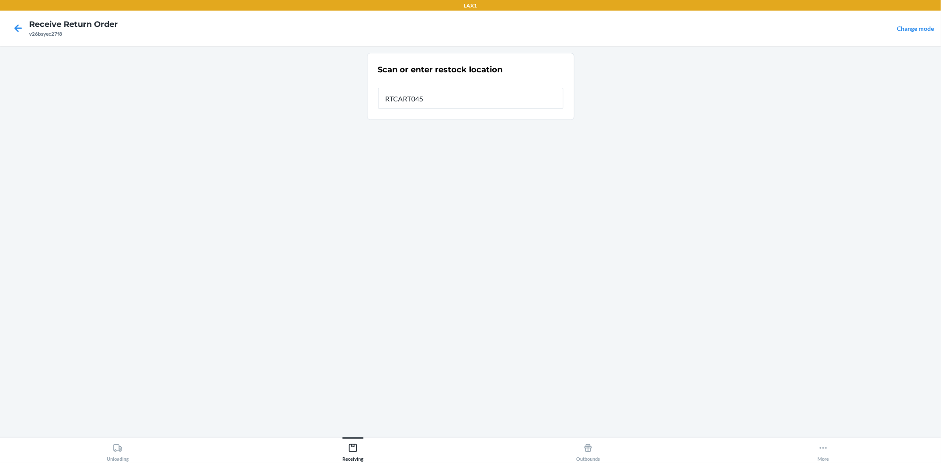
type input "RTCART045"
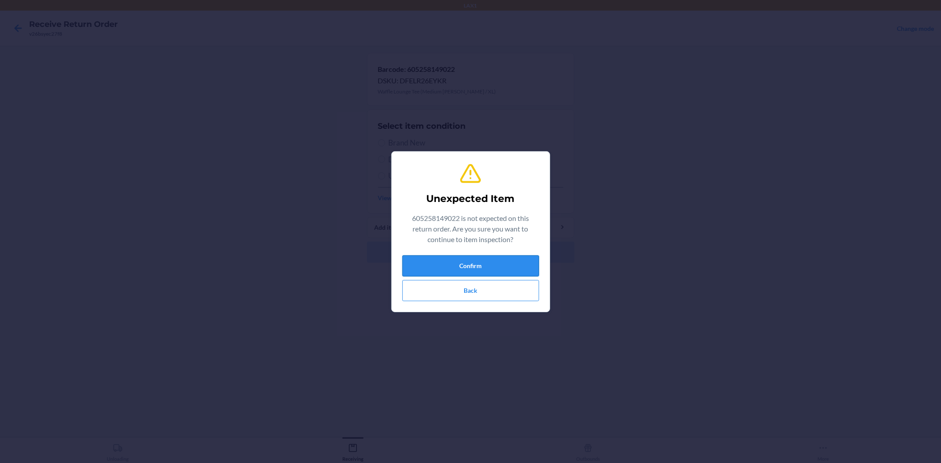
click at [489, 262] on button "Confirm" at bounding box center [470, 265] width 137 height 21
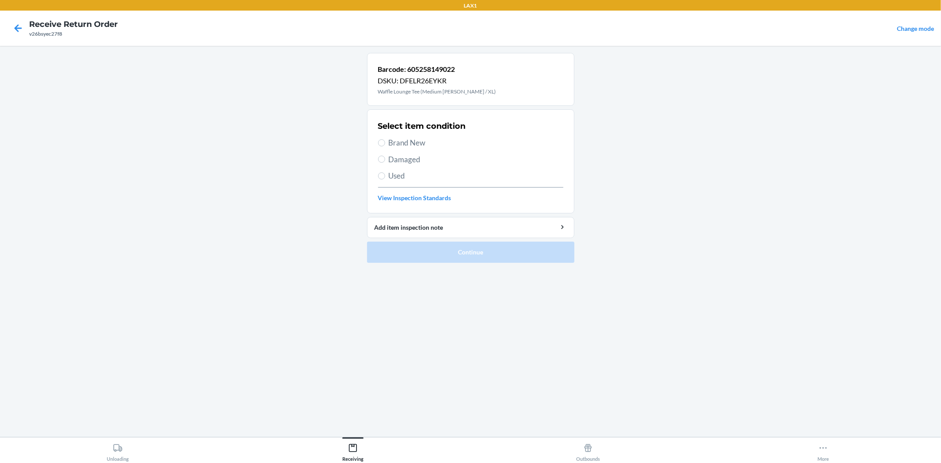
click at [471, 136] on div "Select item condition Brand New Damaged Used View Inspection Standards" at bounding box center [470, 161] width 185 height 87
click at [467, 145] on span "Brand New" at bounding box center [476, 142] width 175 height 11
click at [385, 145] on input "Brand New" at bounding box center [381, 142] width 7 height 7
radio input "true"
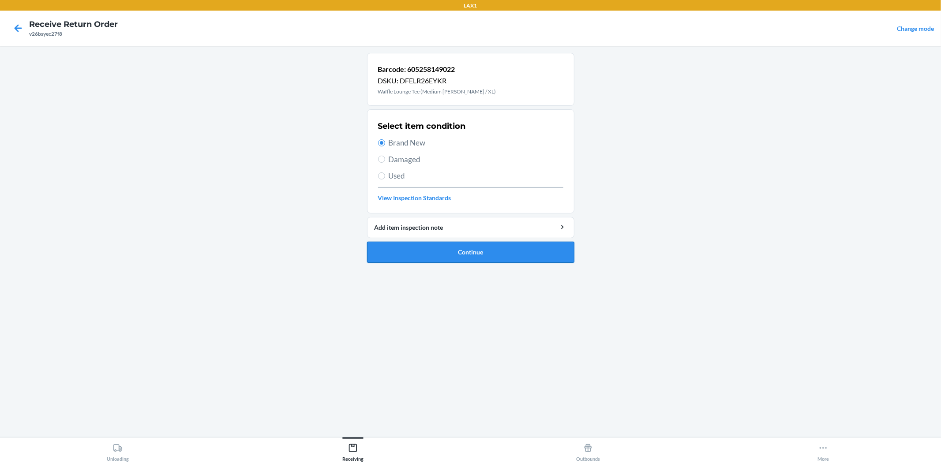
click at [456, 248] on button "Continue" at bounding box center [470, 252] width 207 height 21
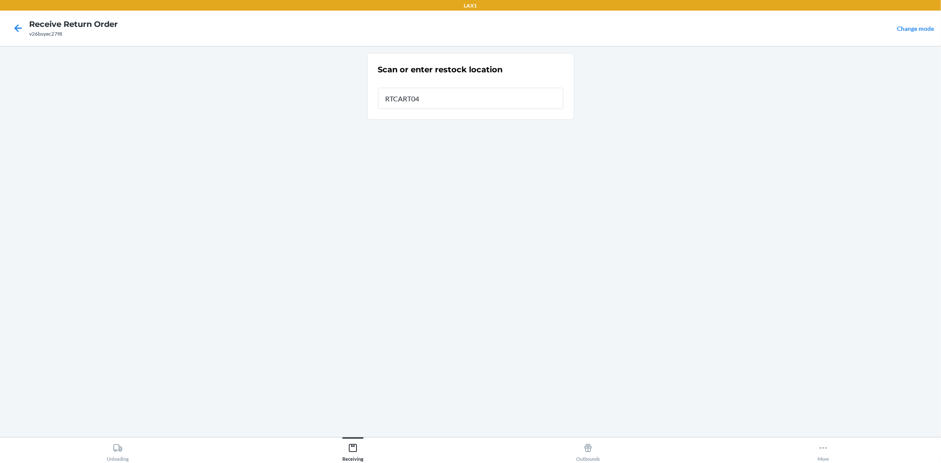
type input "RTCART045"
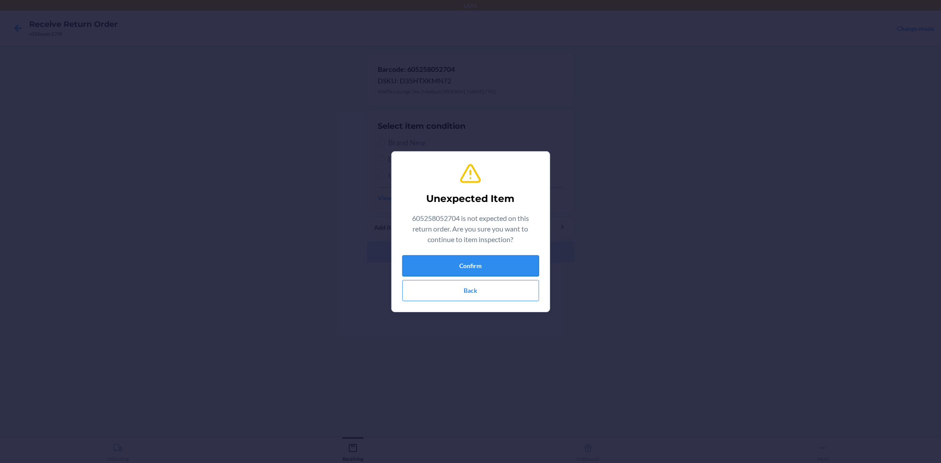
click at [502, 269] on button "Confirm" at bounding box center [470, 265] width 137 height 21
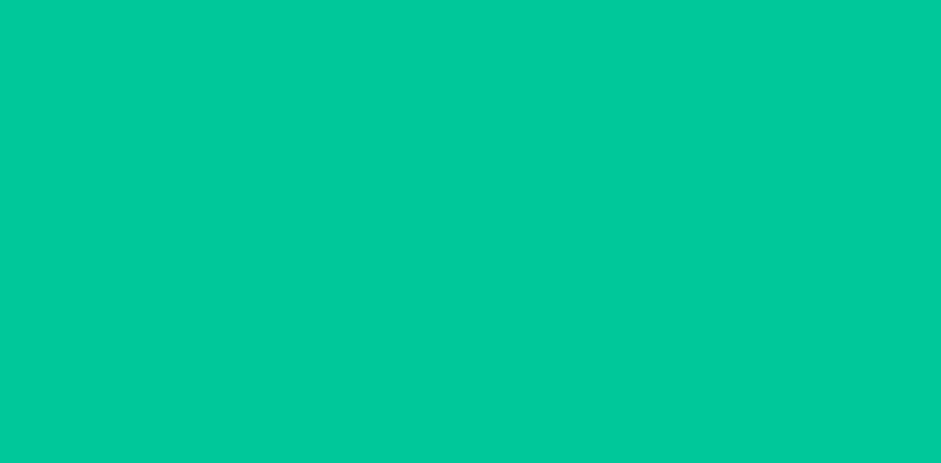
click at [433, 151] on div "Select item condition Brand New Damaged Used View Inspection Standards" at bounding box center [470, 161] width 185 height 87
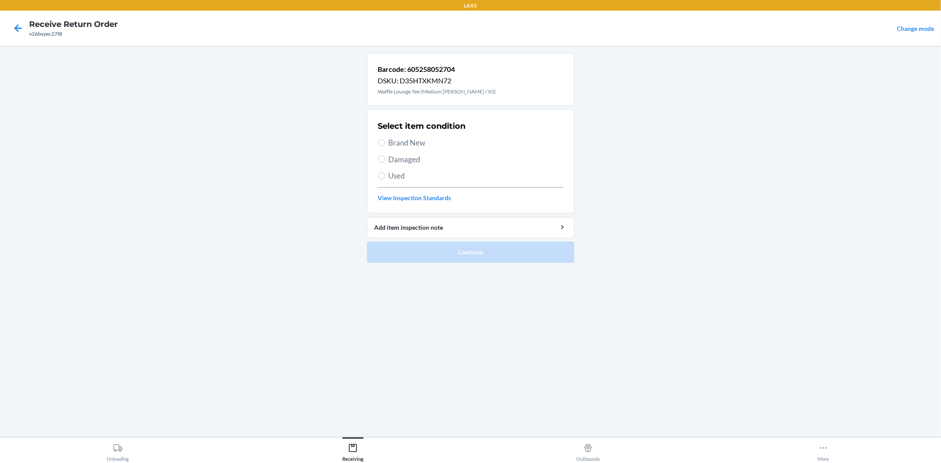
click at [431, 147] on span "Brand New" at bounding box center [476, 142] width 175 height 11
click at [385, 146] on input "Brand New" at bounding box center [381, 142] width 7 height 7
radio input "true"
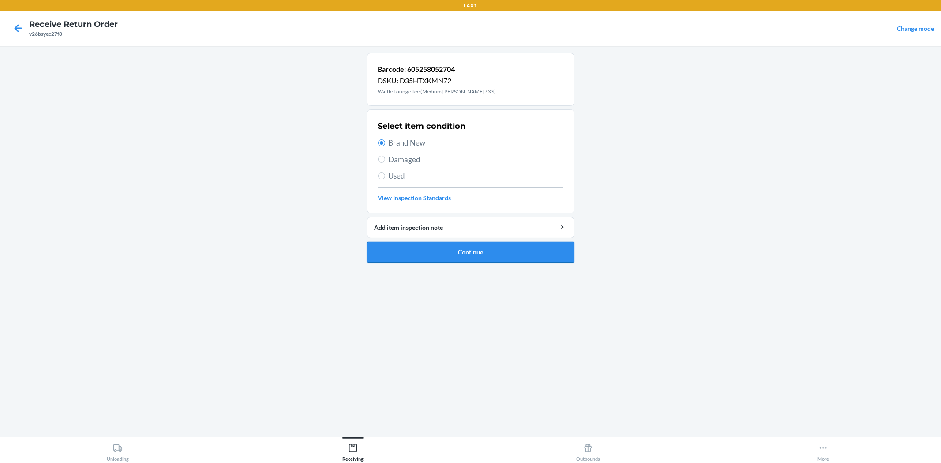
click at [454, 248] on button "Continue" at bounding box center [470, 252] width 207 height 21
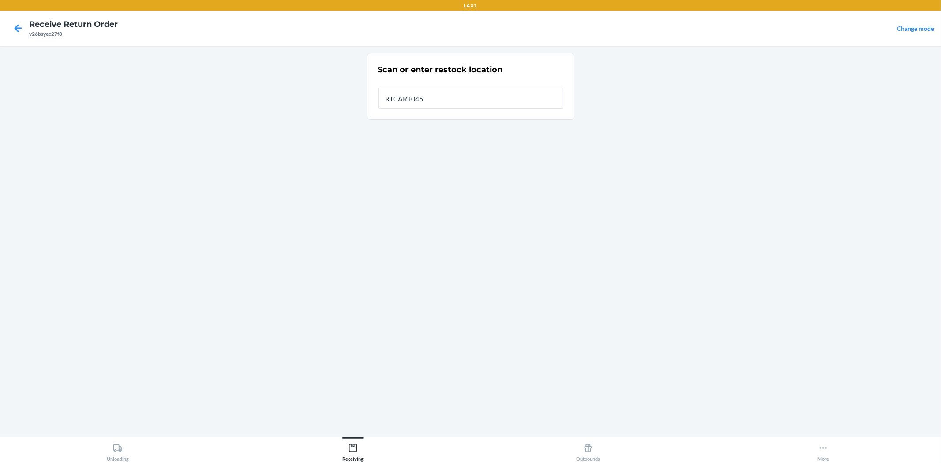
type input "RTCART045"
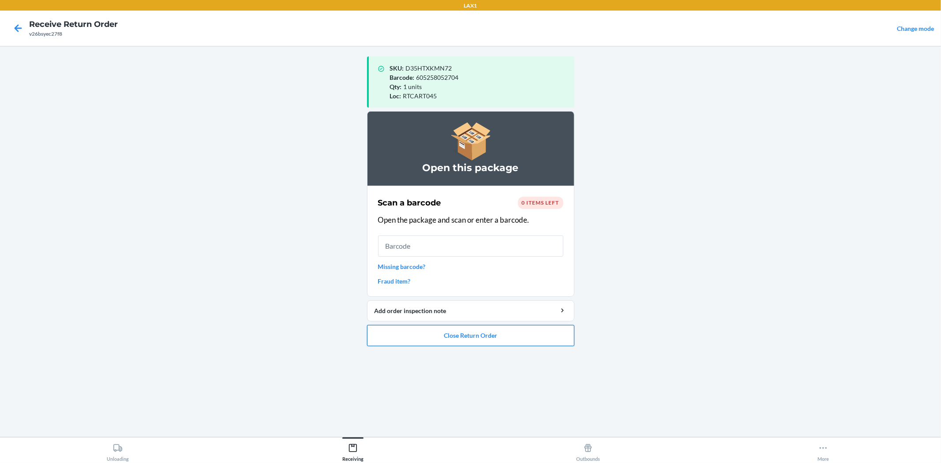
click at [511, 327] on button "Close Return Order" at bounding box center [470, 335] width 207 height 21
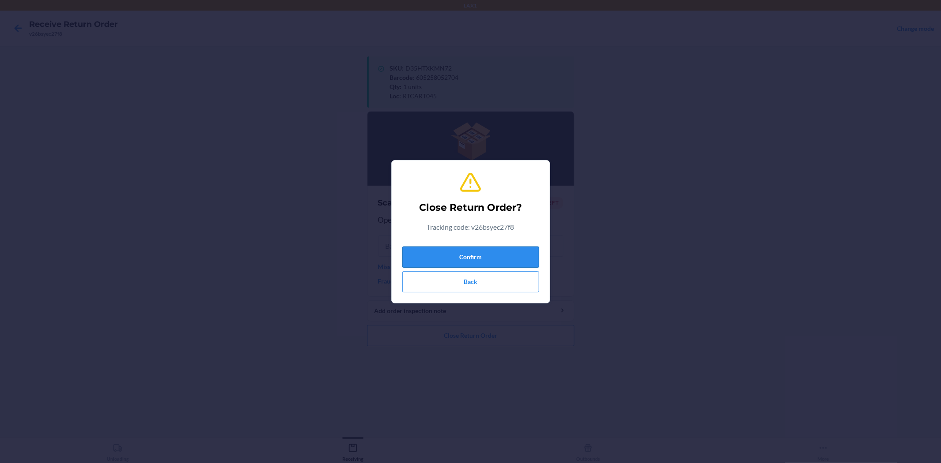
click at [469, 250] on button "Confirm" at bounding box center [470, 257] width 137 height 21
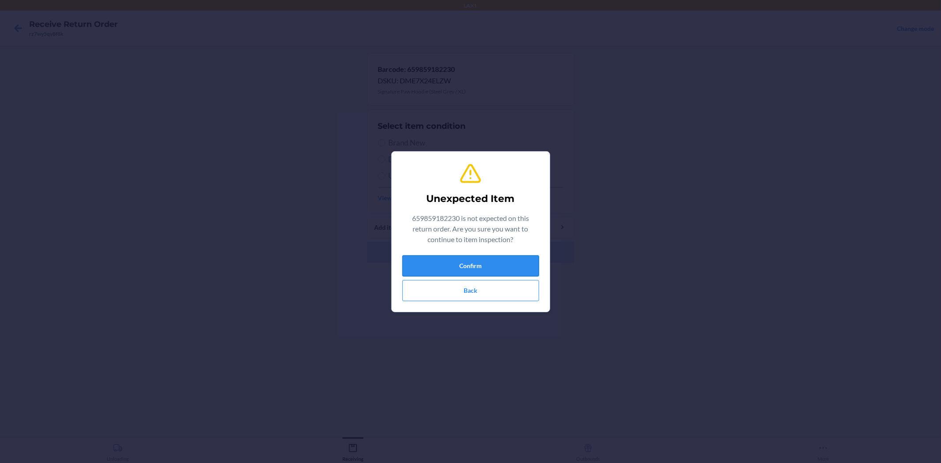
click at [453, 264] on button "Confirm" at bounding box center [470, 265] width 137 height 21
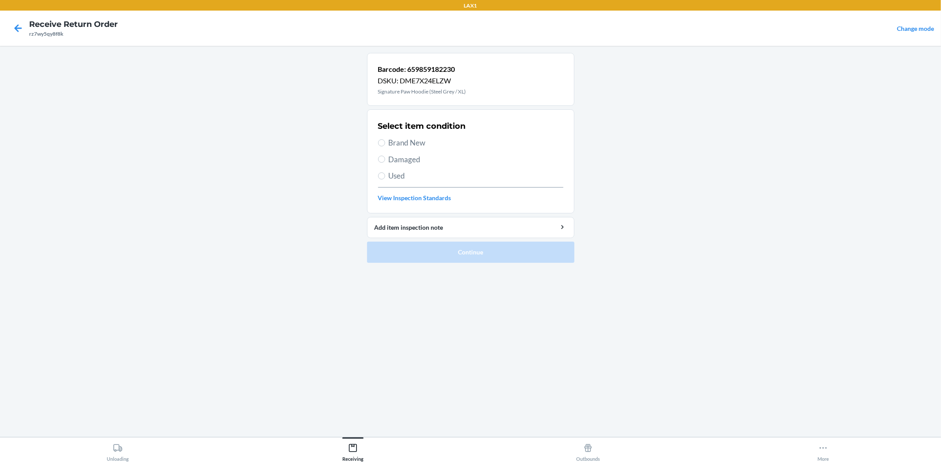
click at [422, 147] on span "Brand New" at bounding box center [476, 142] width 175 height 11
click at [385, 146] on input "Brand New" at bounding box center [381, 142] width 7 height 7
radio input "true"
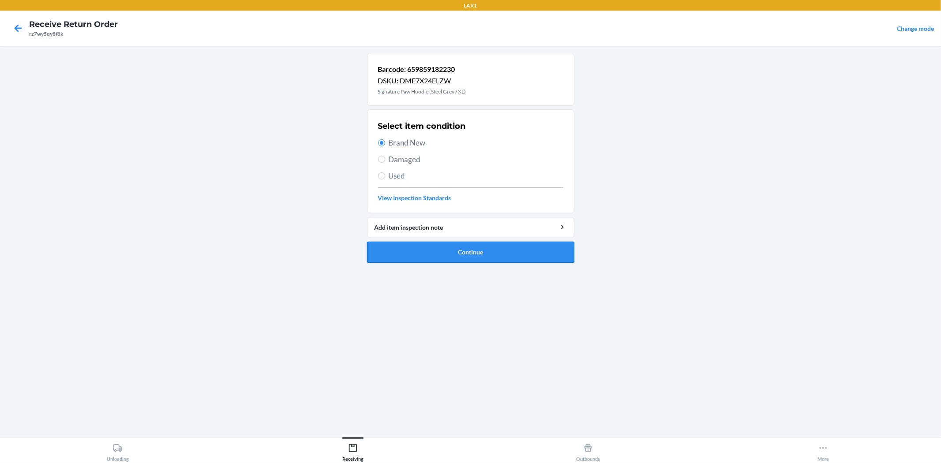
click at [422, 258] on button "Continue" at bounding box center [470, 252] width 207 height 21
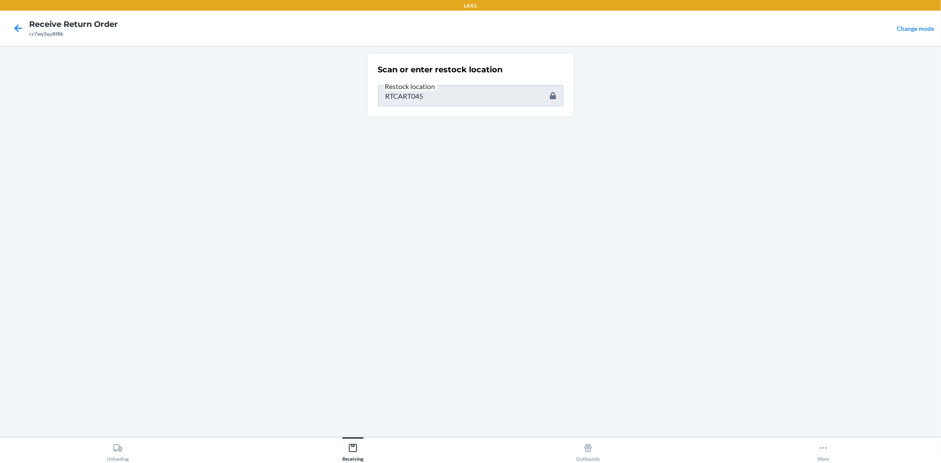
type input "659859288932"
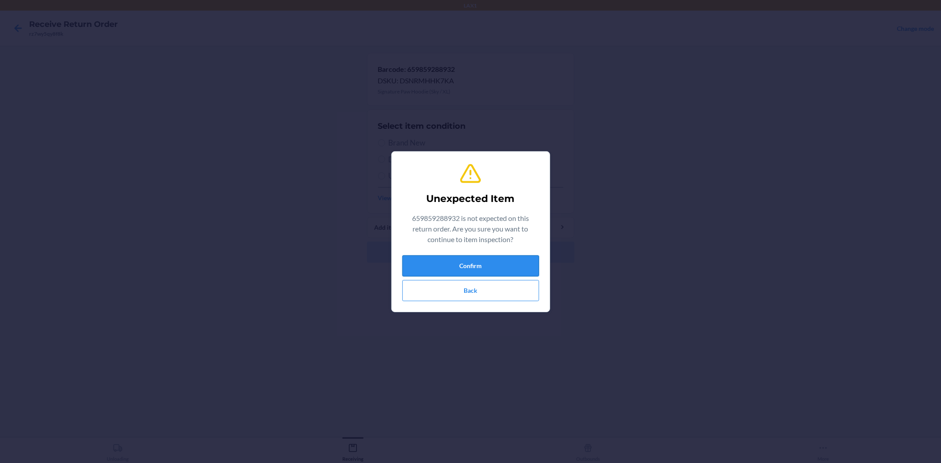
click at [517, 271] on button "Confirm" at bounding box center [470, 265] width 137 height 21
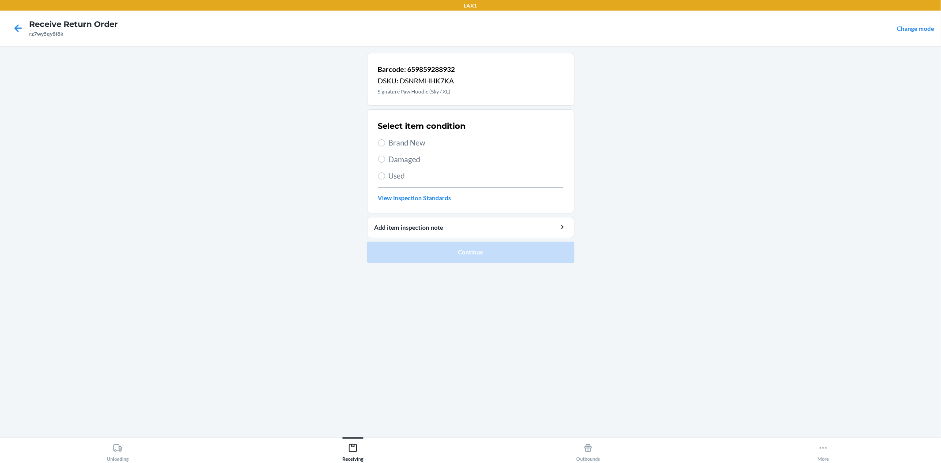
click at [426, 143] on span "Brand New" at bounding box center [476, 142] width 175 height 11
click at [385, 143] on input "Brand New" at bounding box center [381, 142] width 7 height 7
radio input "true"
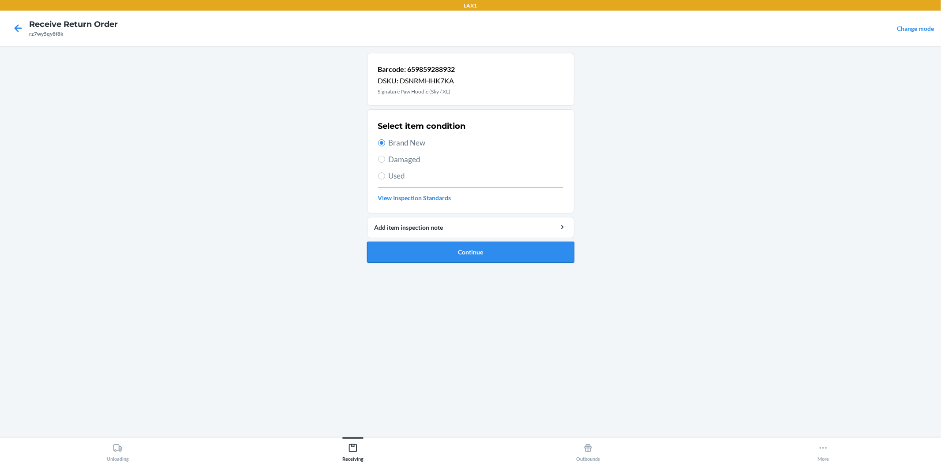
click at [455, 243] on button "Continue" at bounding box center [470, 252] width 207 height 21
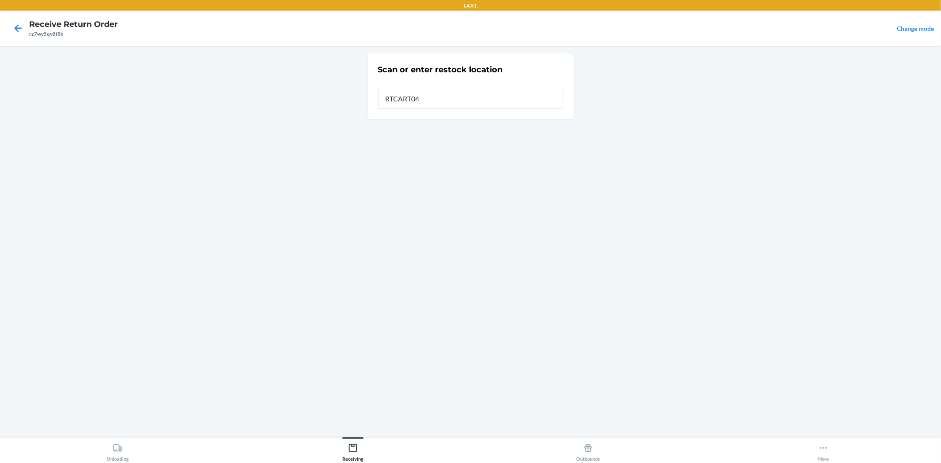
type input "RTCART045"
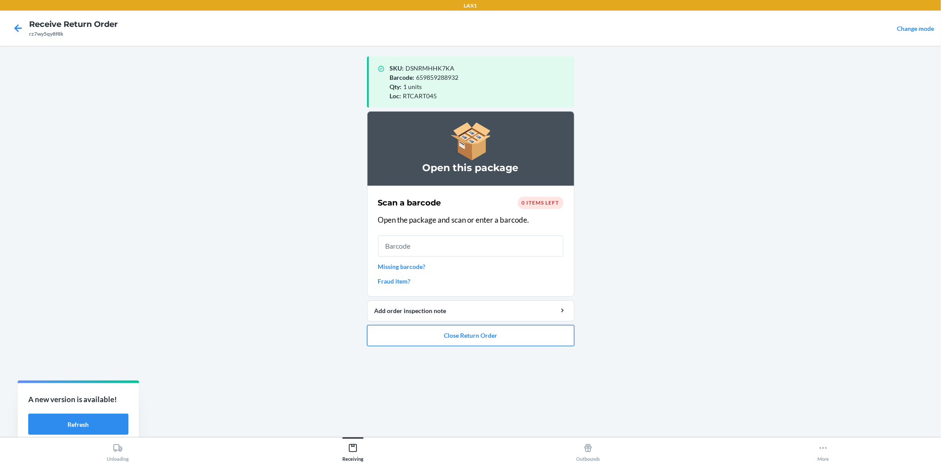
click at [522, 338] on button "Close Return Order" at bounding box center [470, 335] width 207 height 21
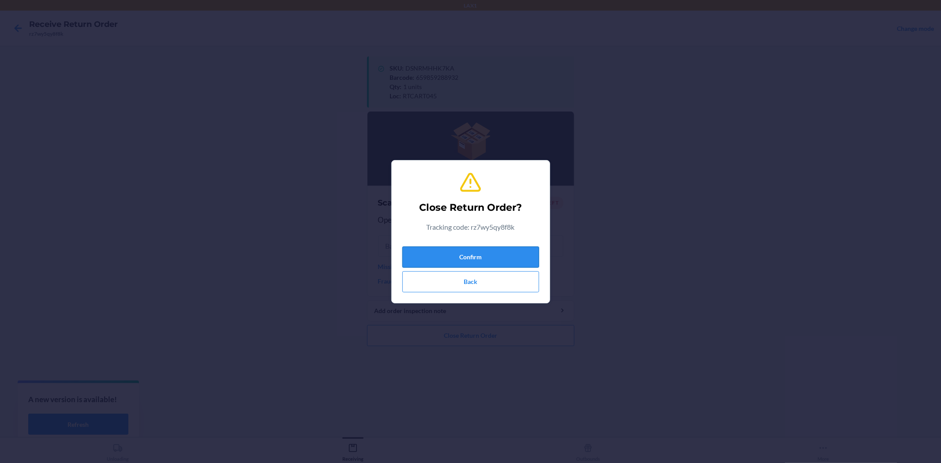
click at [478, 258] on button "Confirm" at bounding box center [470, 257] width 137 height 21
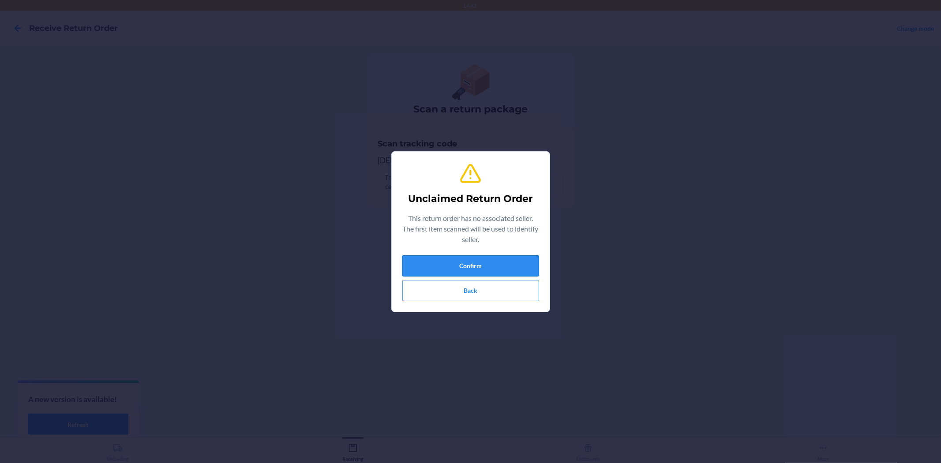
click at [475, 258] on button "Confirm" at bounding box center [470, 265] width 137 height 21
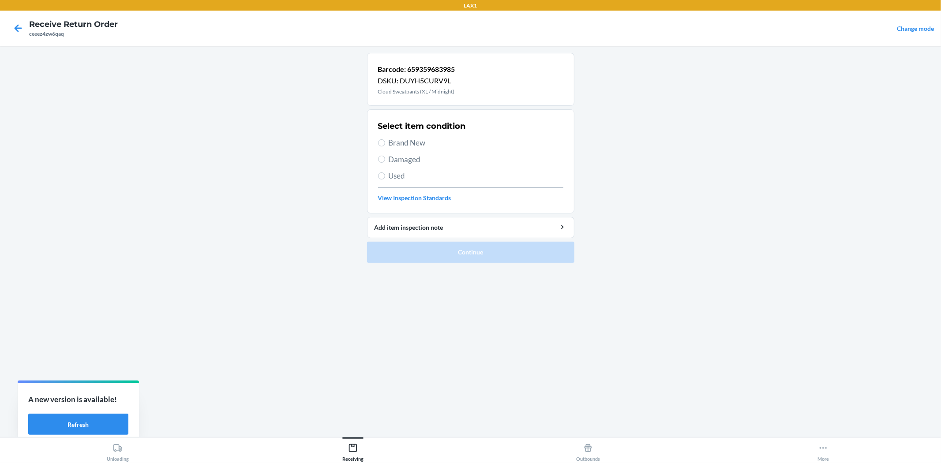
click at [433, 136] on div "Select item condition Brand New Damaged Used View Inspection Standards" at bounding box center [470, 161] width 185 height 87
click at [426, 144] on span "Brand New" at bounding box center [476, 142] width 175 height 11
click at [385, 144] on input "Brand New" at bounding box center [381, 142] width 7 height 7
radio input "true"
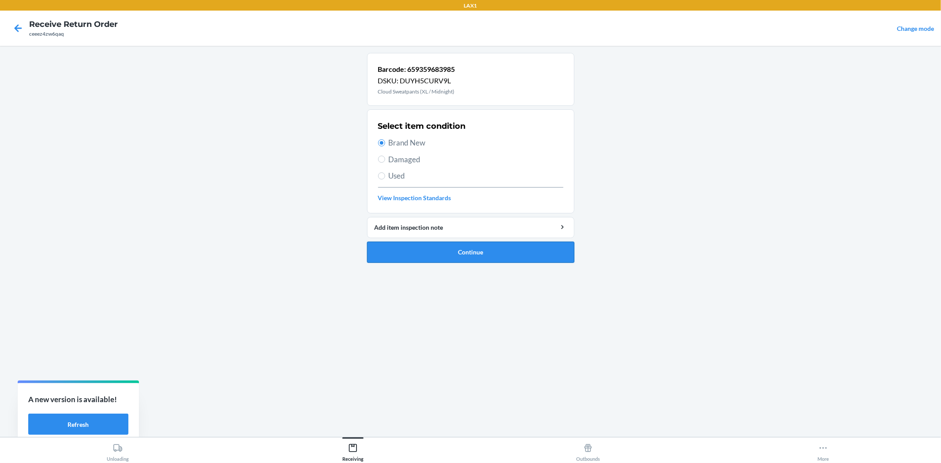
click at [490, 248] on button "Continue" at bounding box center [470, 252] width 207 height 21
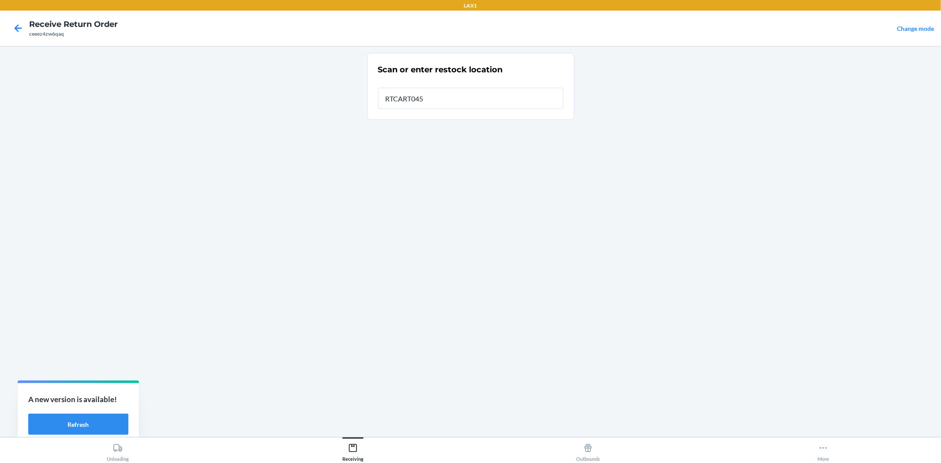
type input "RTCART045"
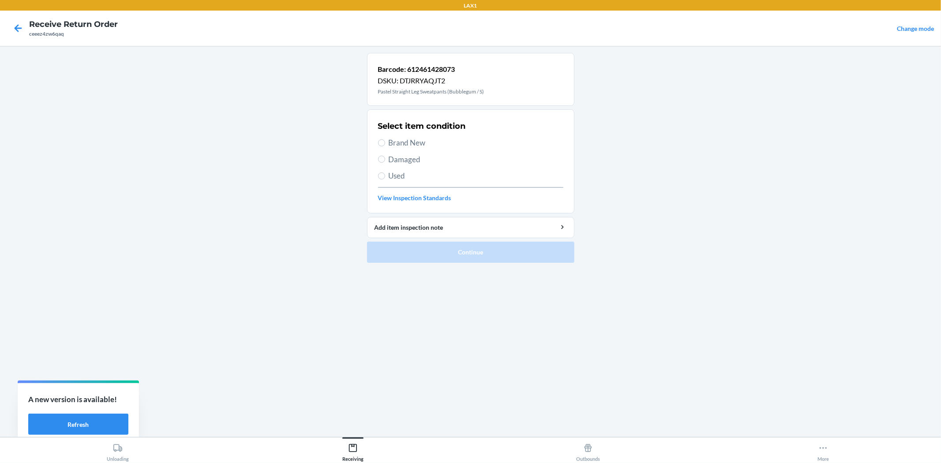
click at [399, 141] on span "Brand New" at bounding box center [476, 142] width 175 height 11
click at [385, 141] on input "Brand New" at bounding box center [381, 142] width 7 height 7
radio input "true"
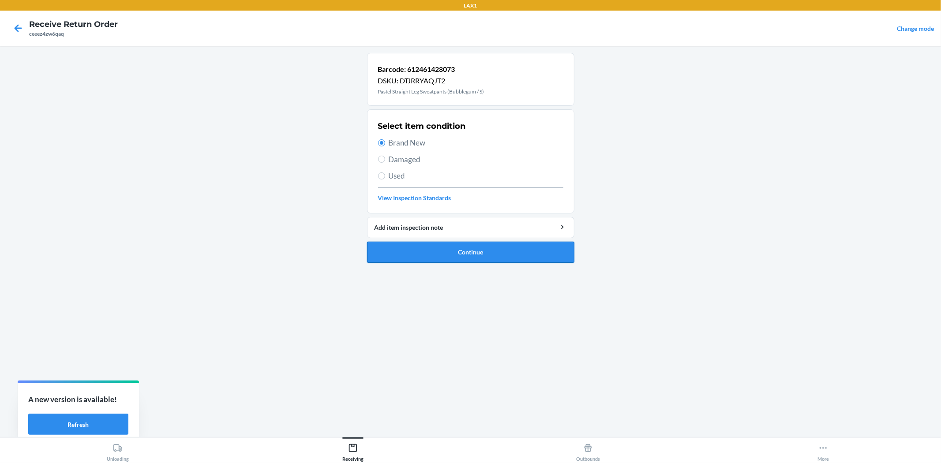
click at [453, 249] on button "Continue" at bounding box center [470, 252] width 207 height 21
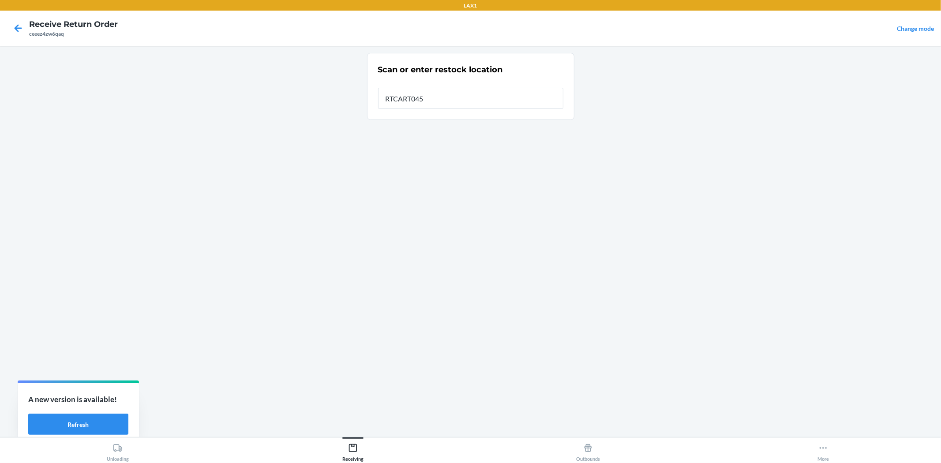
type input "RTCART045"
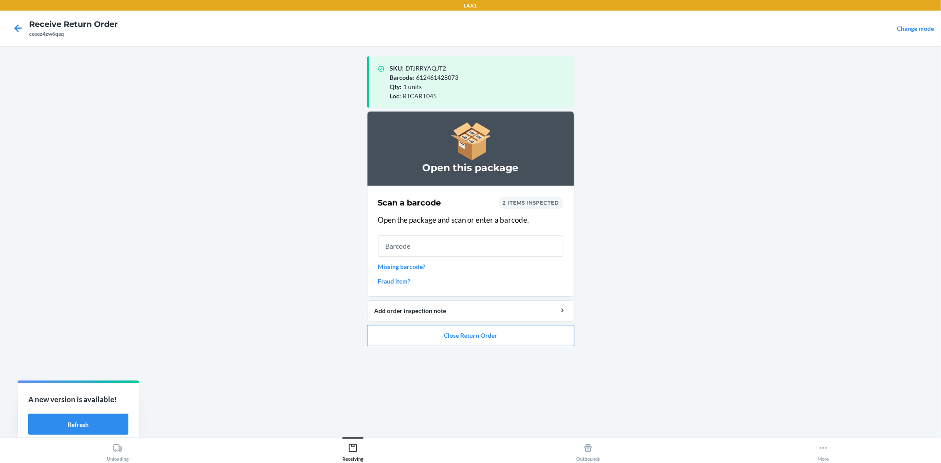
drag, startPoint x: 444, startPoint y: 248, endPoint x: 440, endPoint y: 254, distance: 7.1
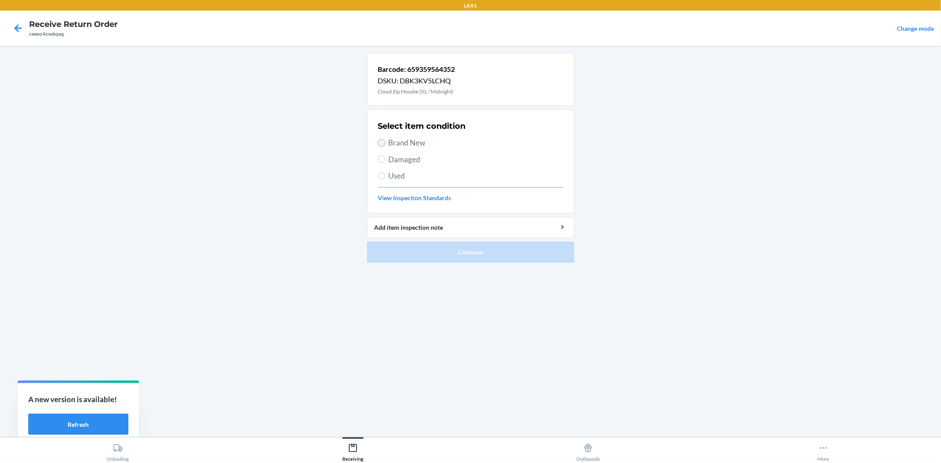
click at [384, 141] on input "Brand New" at bounding box center [381, 142] width 7 height 7
radio input "true"
click at [418, 263] on ol "Barcode: 659359564352 DSKU: DBK3KV5LCHQ Cloud Zip Hoodie (XL / Midnight) Select…" at bounding box center [470, 161] width 207 height 217
click at [421, 250] on button "Continue" at bounding box center [470, 252] width 207 height 21
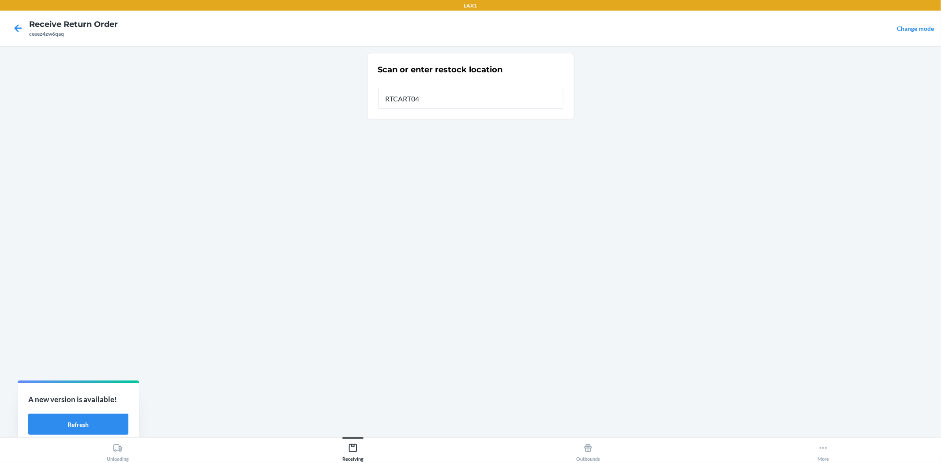
type input "RTCART045"
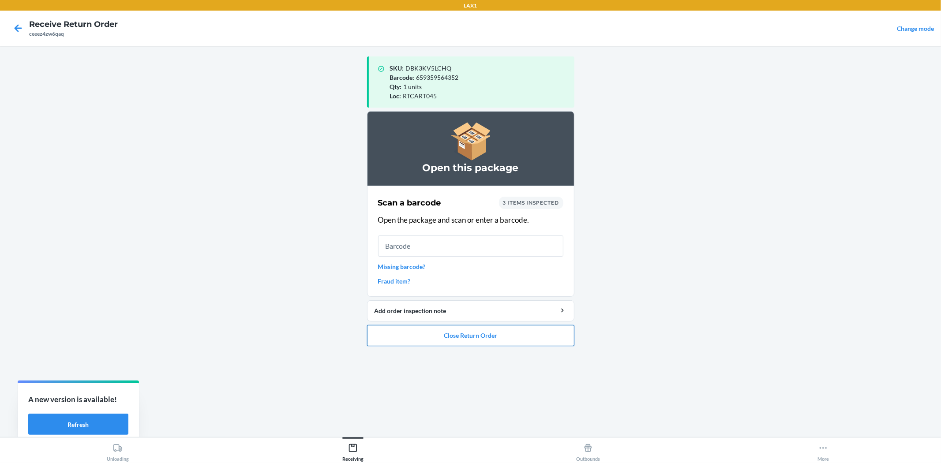
click at [376, 342] on button "Close Return Order" at bounding box center [470, 335] width 207 height 21
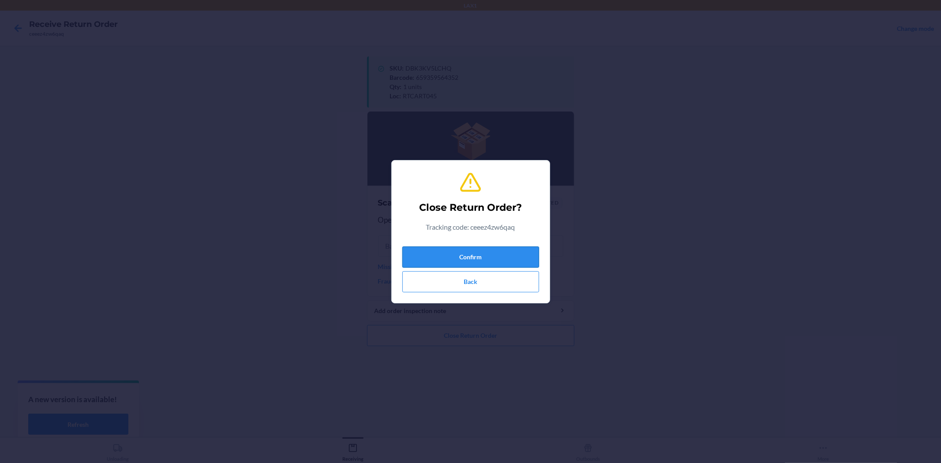
click at [424, 252] on button "Confirm" at bounding box center [470, 257] width 137 height 21
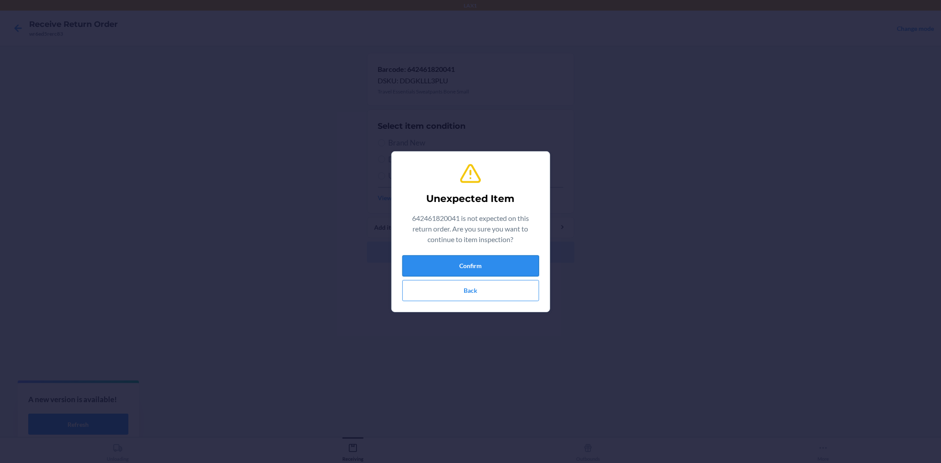
click at [453, 265] on button "Confirm" at bounding box center [470, 265] width 137 height 21
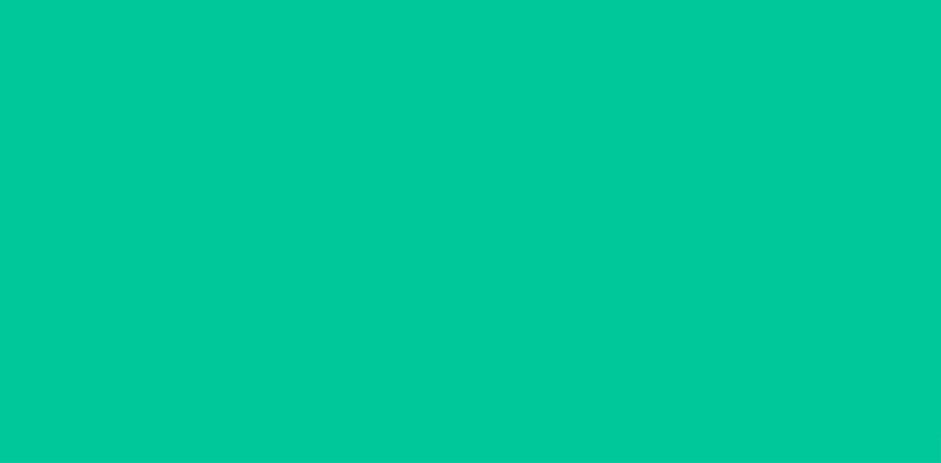
drag, startPoint x: 492, startPoint y: 128, endPoint x: 470, endPoint y: 148, distance: 29.7
click at [472, 144] on div "Select item condition Brand New Damaged Used View Inspection Standards" at bounding box center [470, 161] width 185 height 87
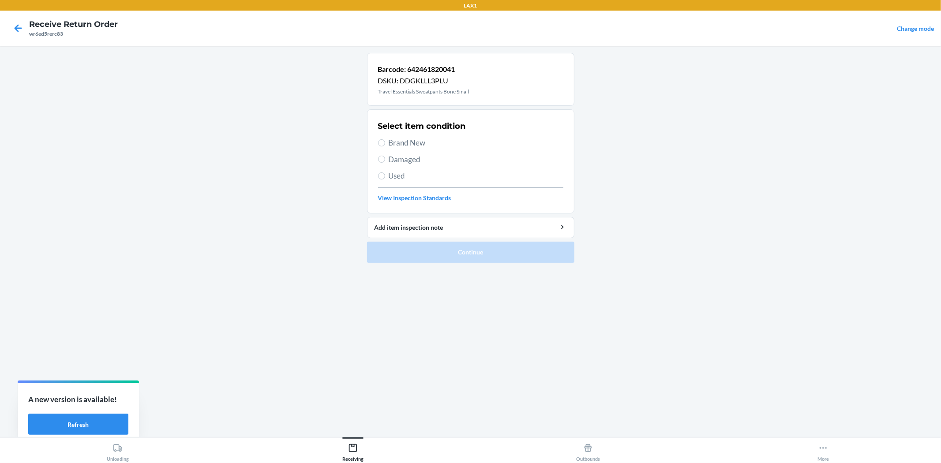
click at [459, 152] on div "Select item condition Brand New Damaged Used View Inspection Standards" at bounding box center [470, 161] width 185 height 87
click at [455, 140] on span "Brand New" at bounding box center [476, 142] width 175 height 11
click at [385, 140] on input "Brand New" at bounding box center [381, 142] width 7 height 7
radio input "true"
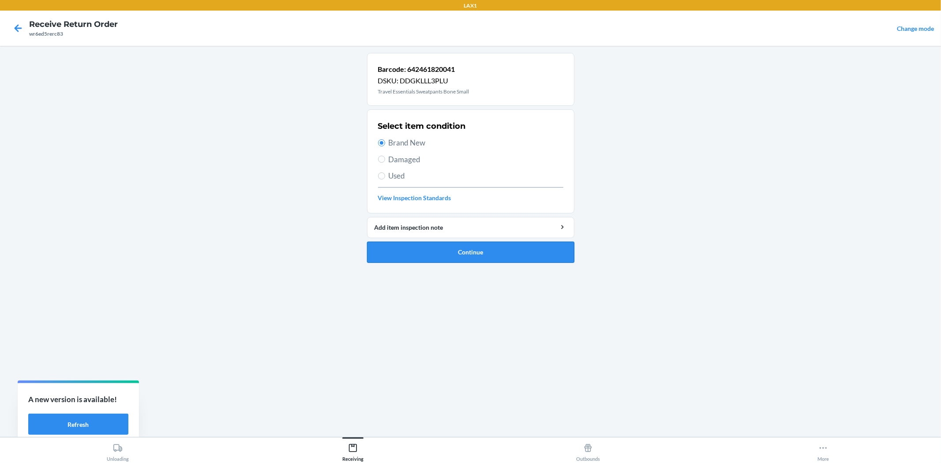
click at [448, 254] on button "Continue" at bounding box center [470, 252] width 207 height 21
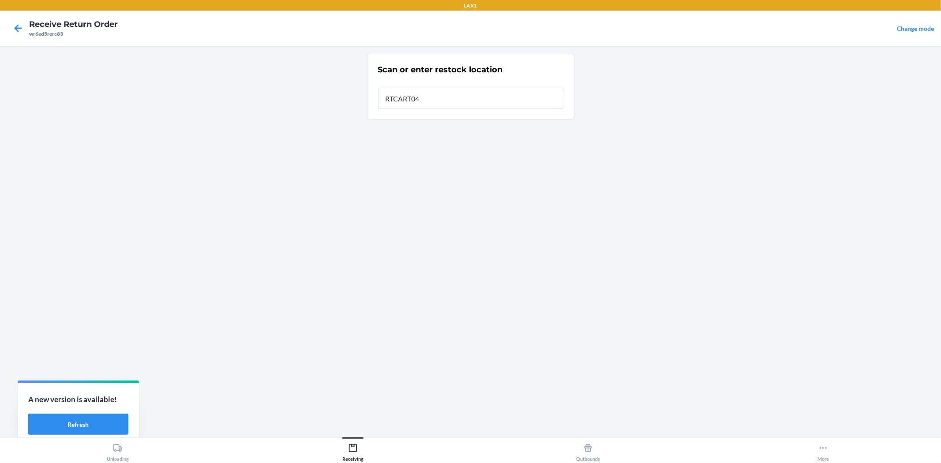
type input "RTCART045"
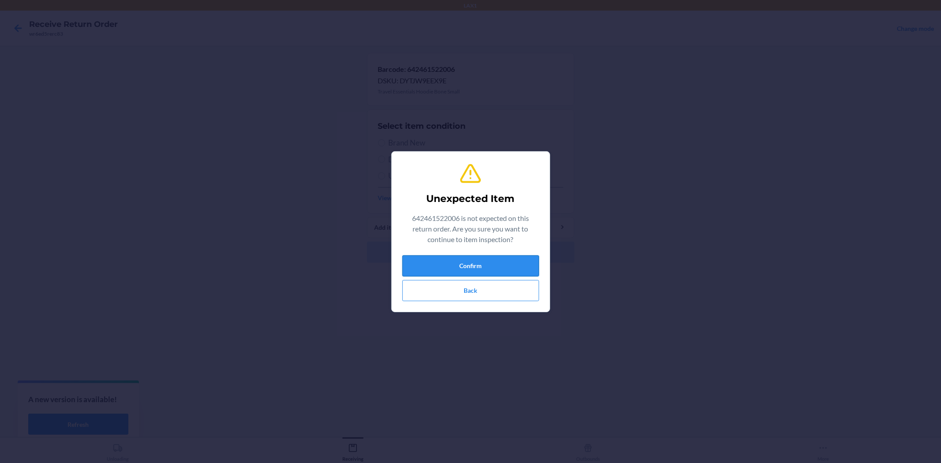
click at [504, 258] on button "Confirm" at bounding box center [470, 265] width 137 height 21
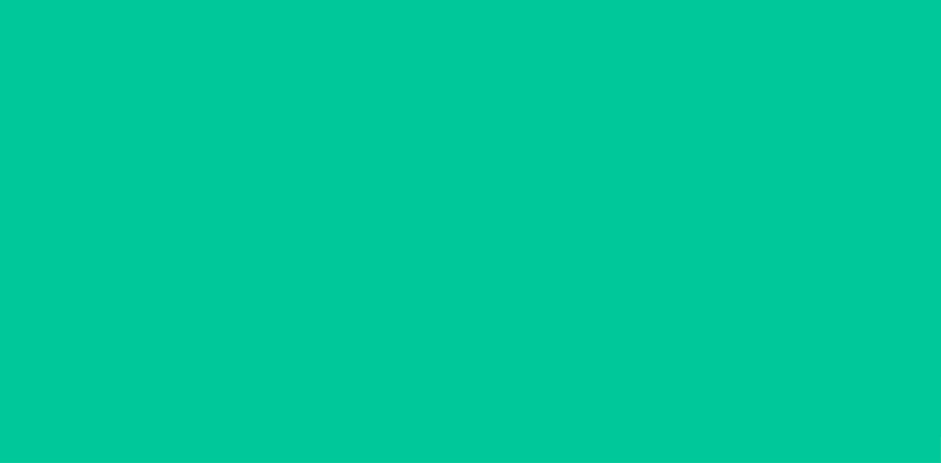
click at [465, 146] on span "Brand New" at bounding box center [476, 142] width 175 height 11
click at [385, 146] on input "Brand New" at bounding box center [381, 142] width 7 height 7
radio input "true"
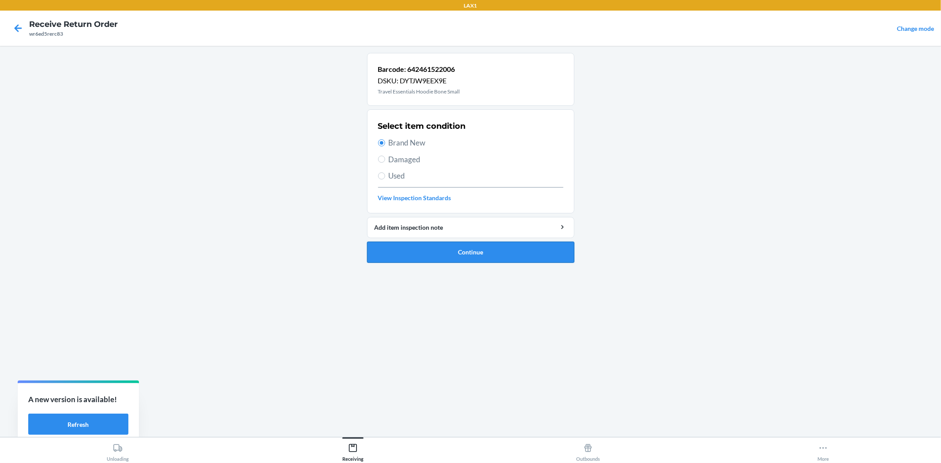
click at [479, 256] on button "Continue" at bounding box center [470, 252] width 207 height 21
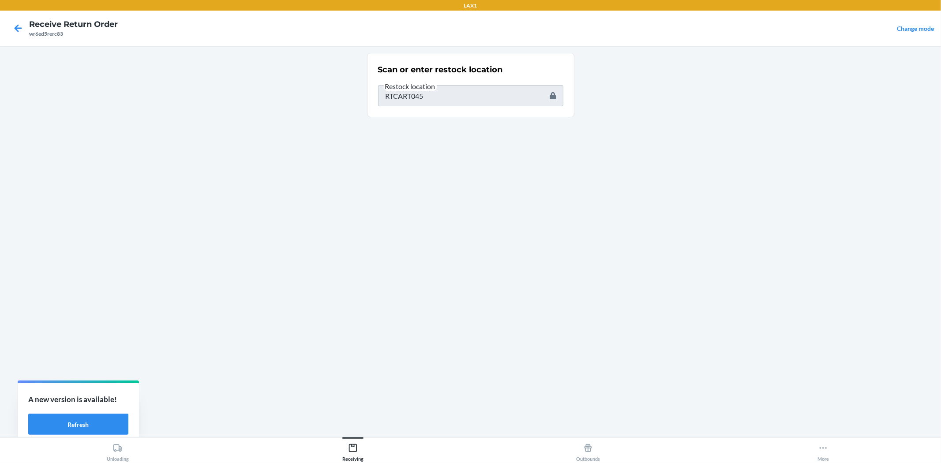
type input "634707011931"
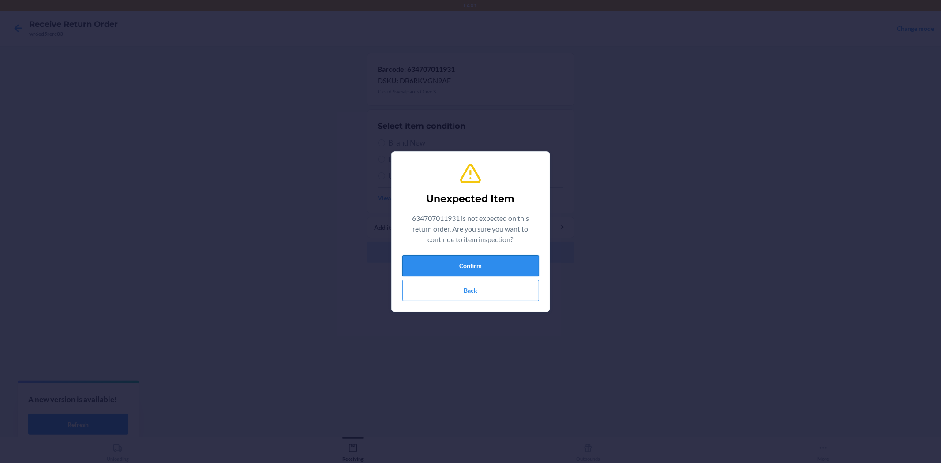
click at [491, 268] on button "Confirm" at bounding box center [470, 265] width 137 height 21
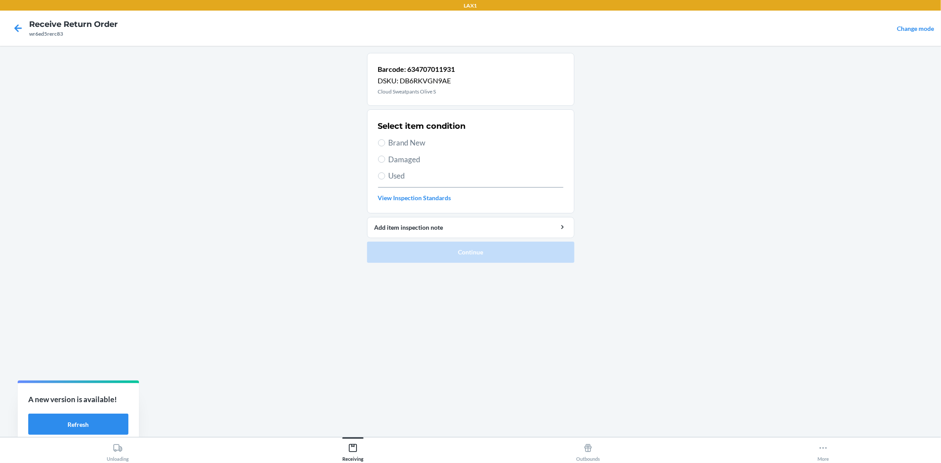
click at [431, 146] on span "Brand New" at bounding box center [476, 142] width 175 height 11
click at [385, 146] on input "Brand New" at bounding box center [381, 142] width 7 height 7
radio input "true"
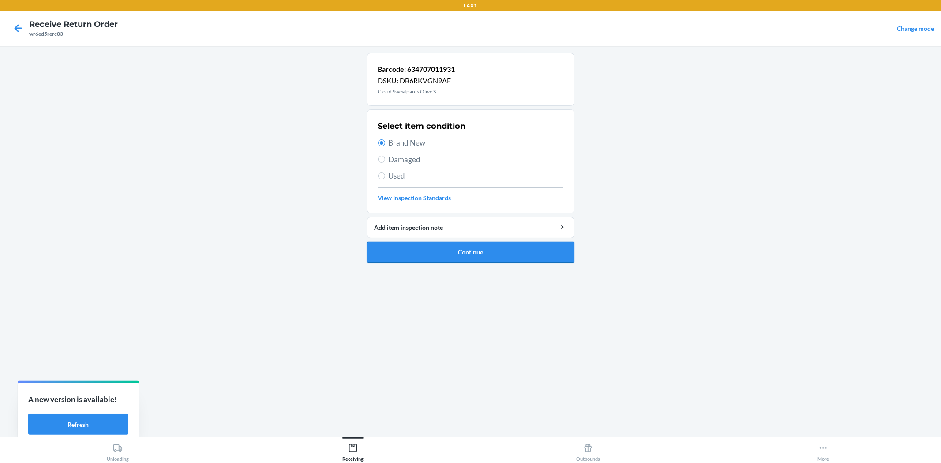
click at [474, 250] on button "Continue" at bounding box center [470, 252] width 207 height 21
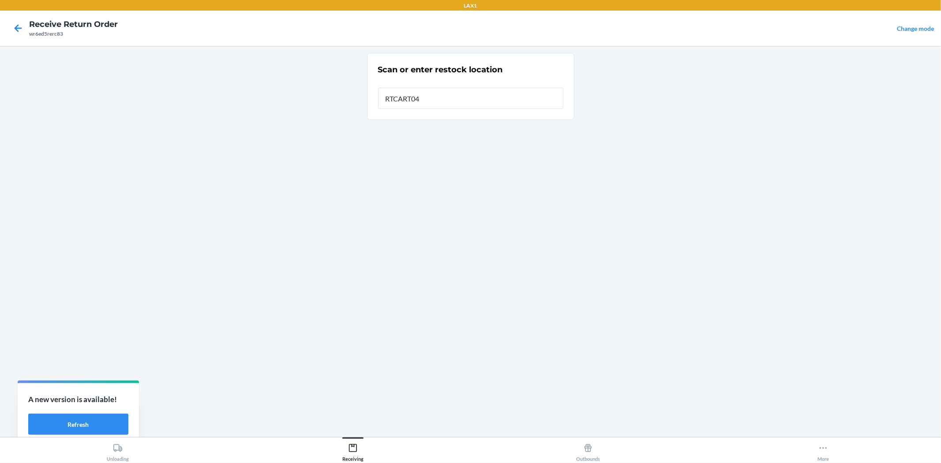
type input "RTCART045"
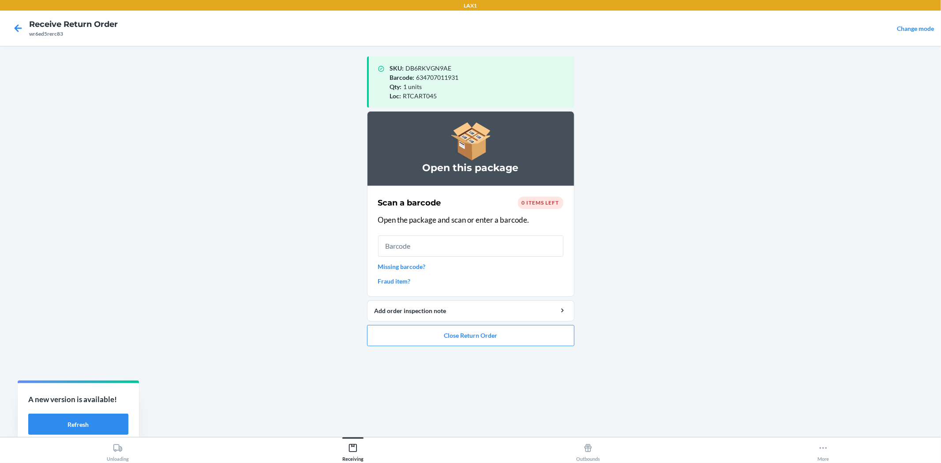
drag, startPoint x: 0, startPoint y: 380, endPoint x: 0, endPoint y: 477, distance: 97.0
click at [458, 340] on button "Close Return Order" at bounding box center [470, 335] width 207 height 21
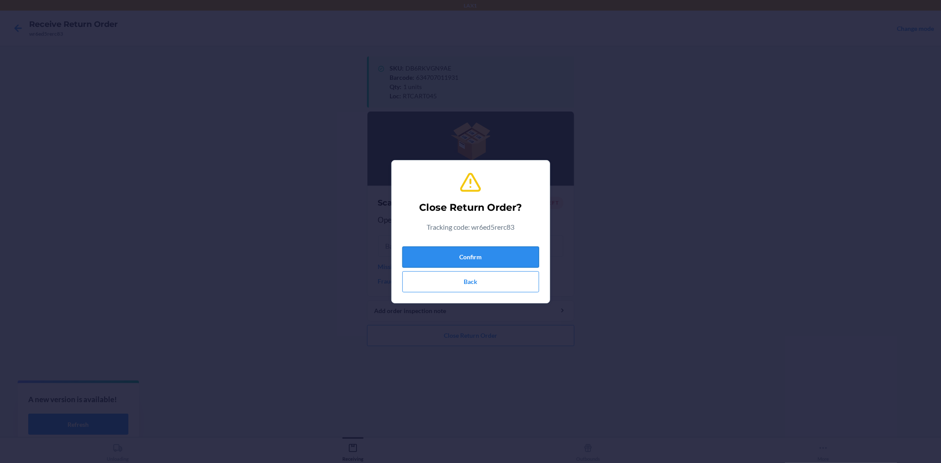
click at [465, 262] on button "Confirm" at bounding box center [470, 257] width 137 height 21
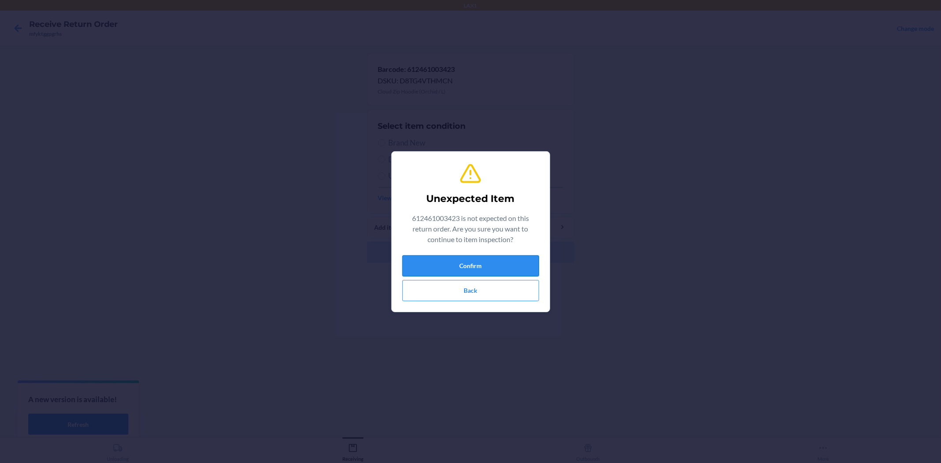
drag, startPoint x: 482, startPoint y: 272, endPoint x: 486, endPoint y: 261, distance: 11.7
click at [484, 269] on button "Confirm" at bounding box center [470, 265] width 137 height 21
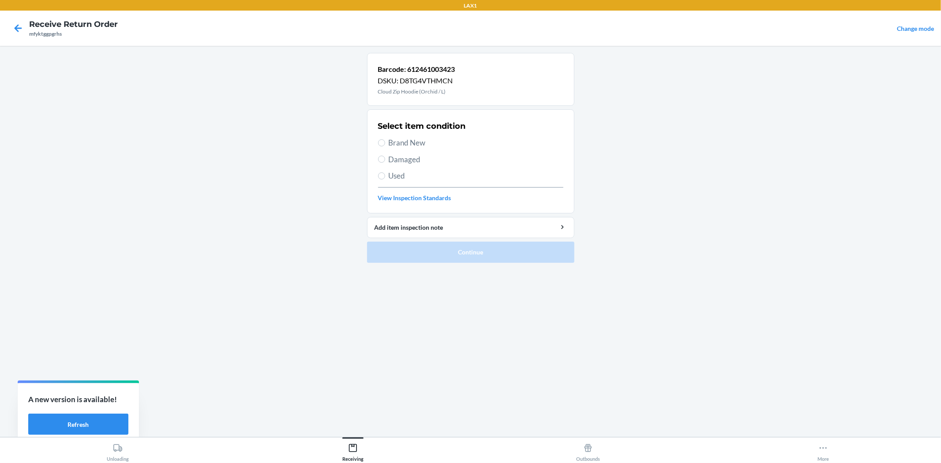
click at [411, 161] on span "Damaged" at bounding box center [476, 159] width 175 height 11
click at [385, 161] on input "Damaged" at bounding box center [381, 159] width 7 height 7
radio input "true"
drag, startPoint x: 393, startPoint y: 159, endPoint x: 394, endPoint y: 164, distance: 5.8
click at [394, 159] on span "Damaged" at bounding box center [476, 159] width 175 height 11
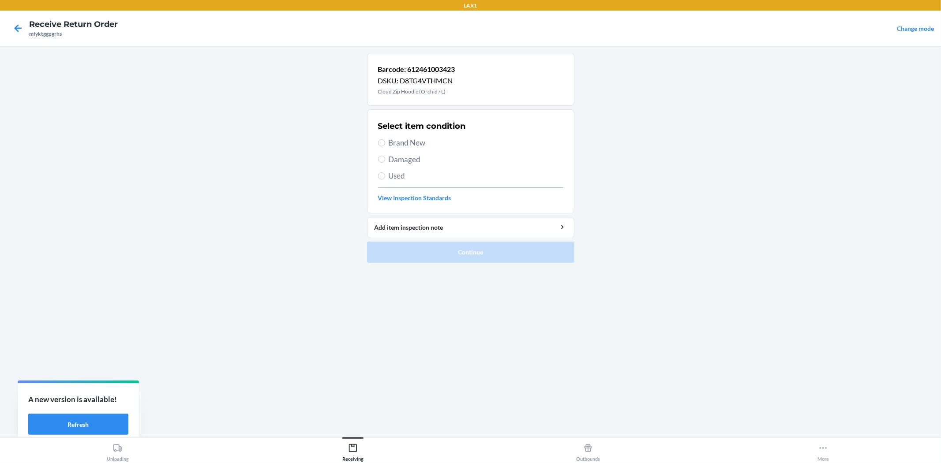
click at [385, 159] on input "Damaged" at bounding box center [381, 159] width 7 height 7
radio input "true"
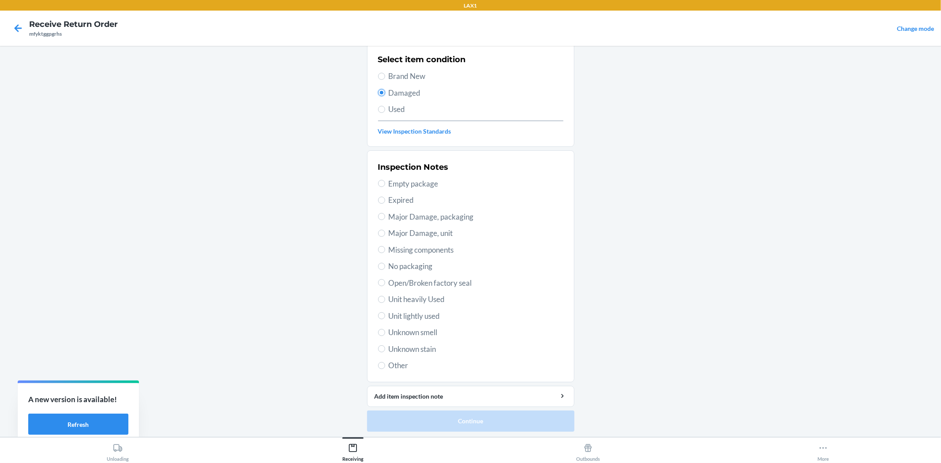
scroll to position [68, 0]
click at [434, 344] on span "Unknown stain" at bounding box center [476, 347] width 175 height 11
click at [385, 344] on input "Unknown stain" at bounding box center [381, 347] width 7 height 7
radio input "true"
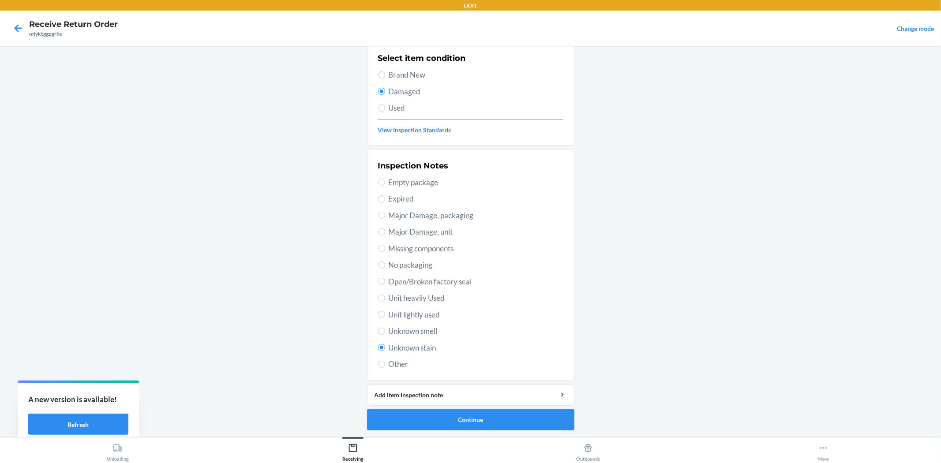
click at [425, 263] on span "No packaging" at bounding box center [476, 264] width 175 height 11
click at [385, 263] on input "No packaging" at bounding box center [381, 265] width 7 height 7
radio input "true"
radio input "false"
click at [419, 283] on span "Open/Broken factory seal" at bounding box center [476, 281] width 175 height 11
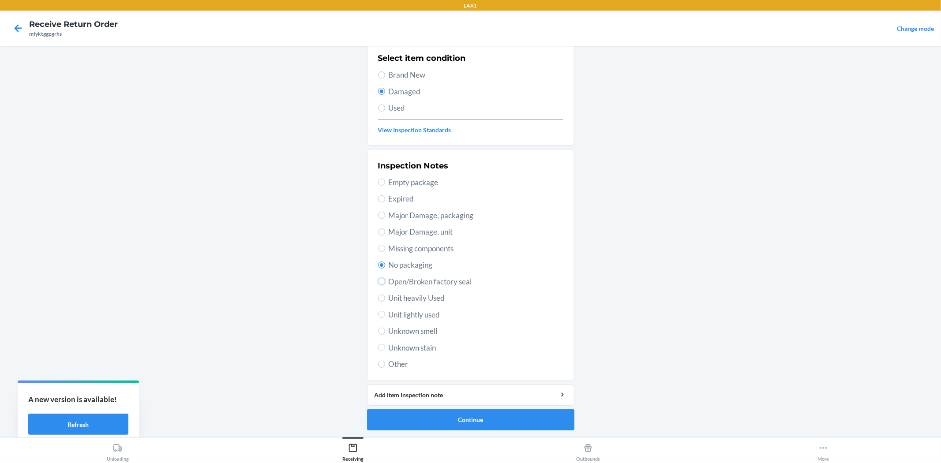
click at [385, 283] on input "Open/Broken factory seal" at bounding box center [381, 281] width 7 height 7
radio input "true"
radio input "false"
click at [428, 416] on button "Continue" at bounding box center [470, 419] width 207 height 21
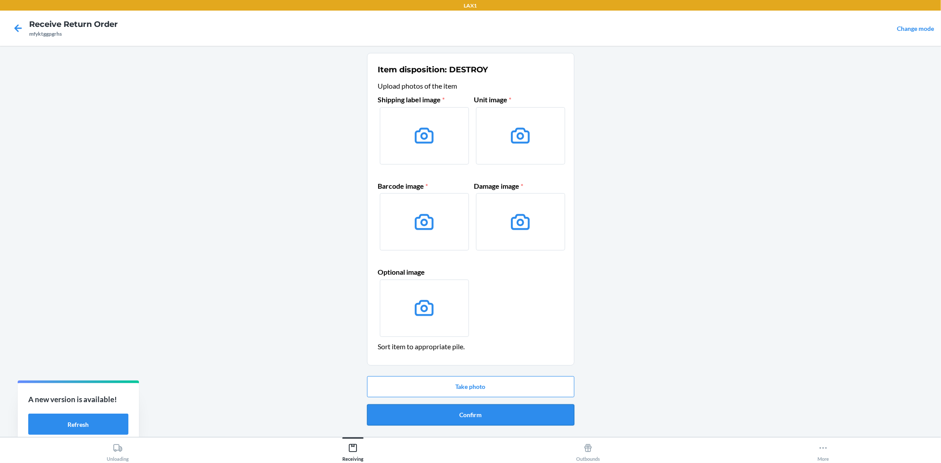
click at [471, 418] on button "Confirm" at bounding box center [470, 414] width 207 height 21
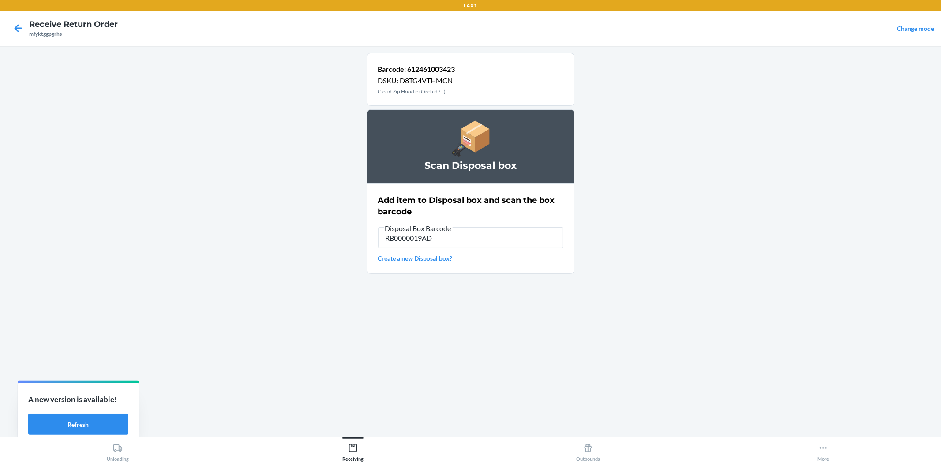
type input "RB0000019AD"
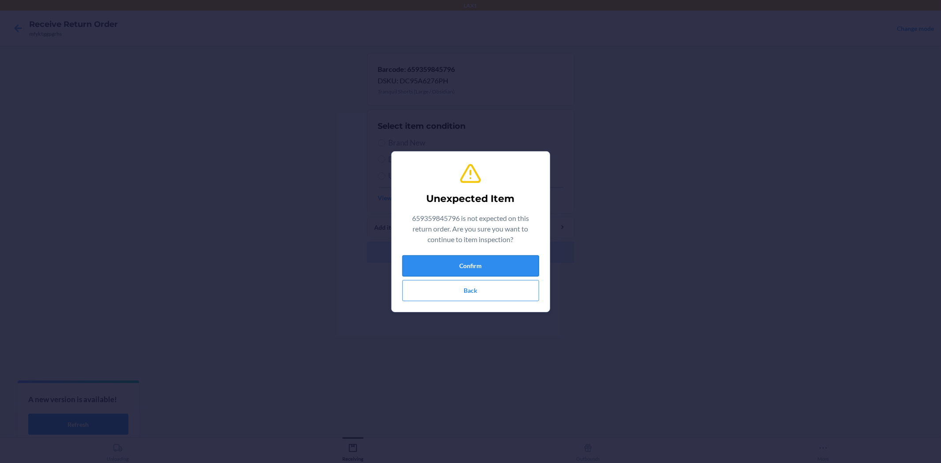
click at [463, 275] on button "Confirm" at bounding box center [470, 265] width 137 height 21
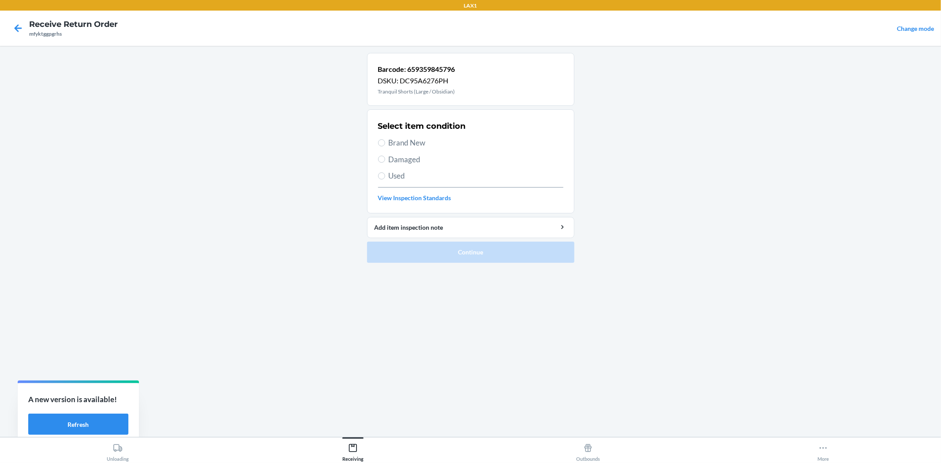
click at [380, 135] on div "Select item condition Brand New Damaged Used View Inspection Standards" at bounding box center [470, 161] width 185 height 87
click at [406, 150] on div "Select item condition Brand New Damaged Used View Inspection Standards" at bounding box center [470, 161] width 185 height 87
click at [416, 139] on span "Brand New" at bounding box center [476, 142] width 175 height 11
click at [385, 139] on input "Brand New" at bounding box center [381, 142] width 7 height 7
radio input "true"
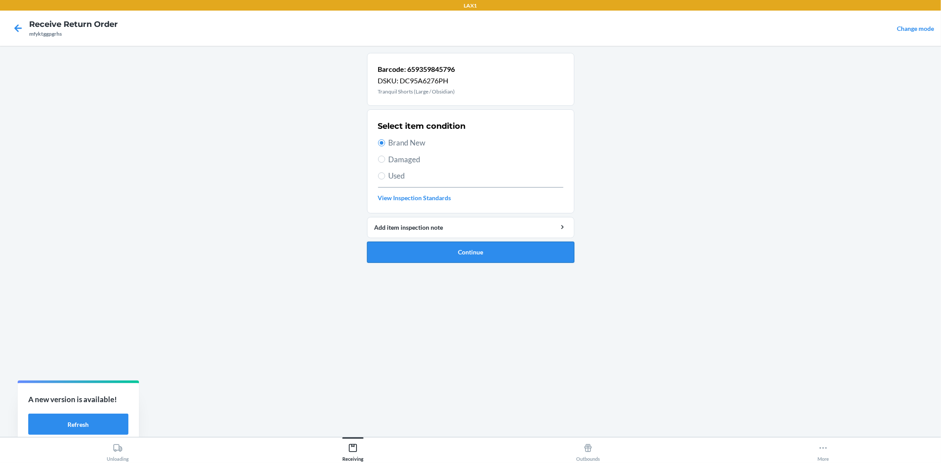
click at [425, 253] on button "Continue" at bounding box center [470, 252] width 207 height 21
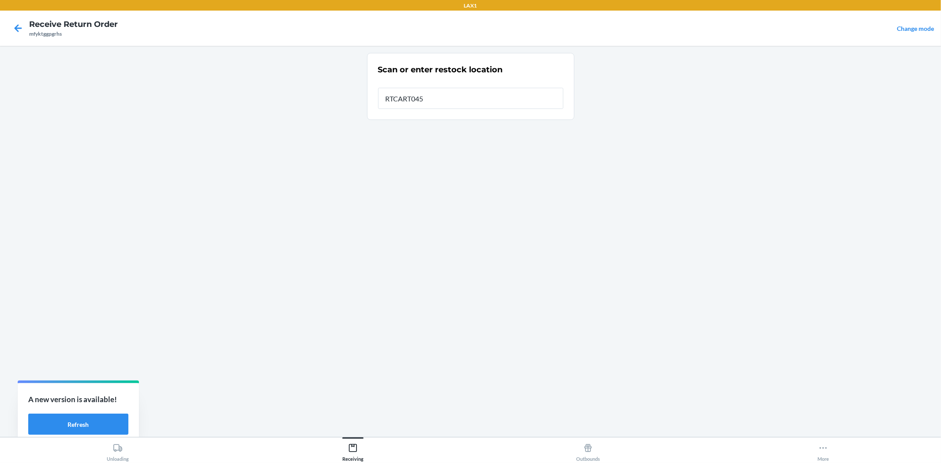
type input "RTCART045"
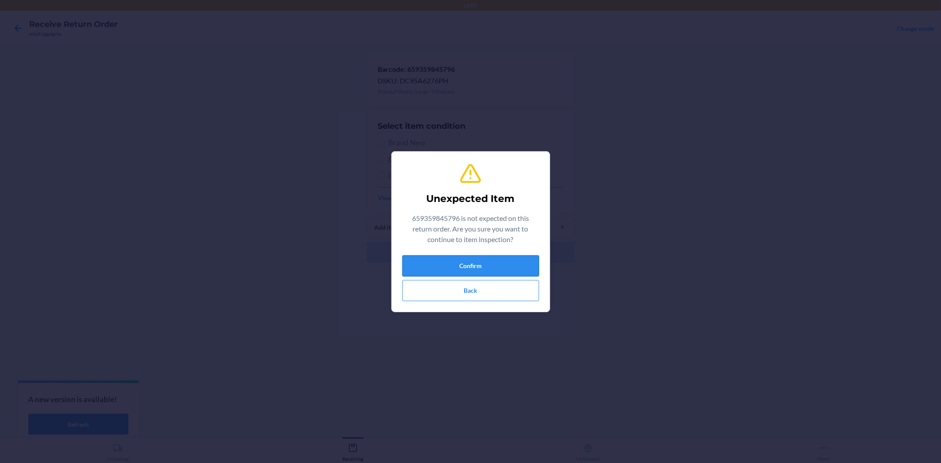
click at [433, 256] on button "Confirm" at bounding box center [470, 265] width 137 height 21
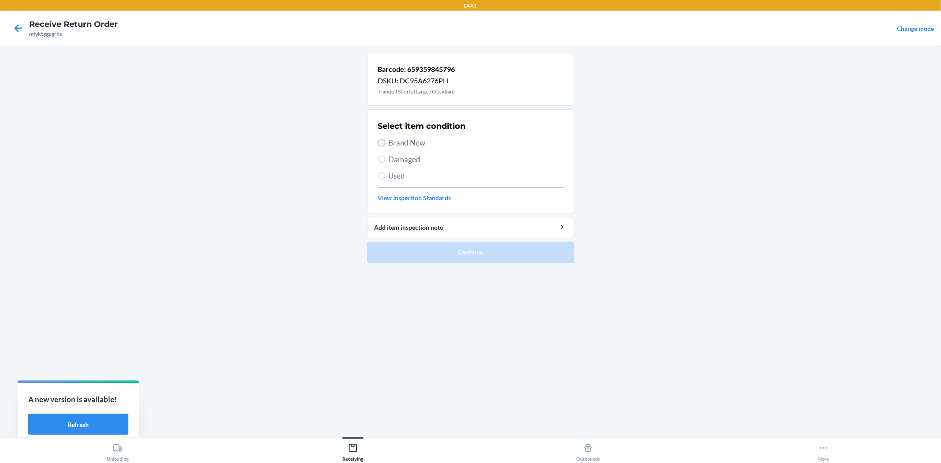
click at [380, 142] on input "Brand New" at bounding box center [381, 142] width 7 height 7
radio input "true"
click at [429, 250] on button "Continue" at bounding box center [470, 252] width 207 height 21
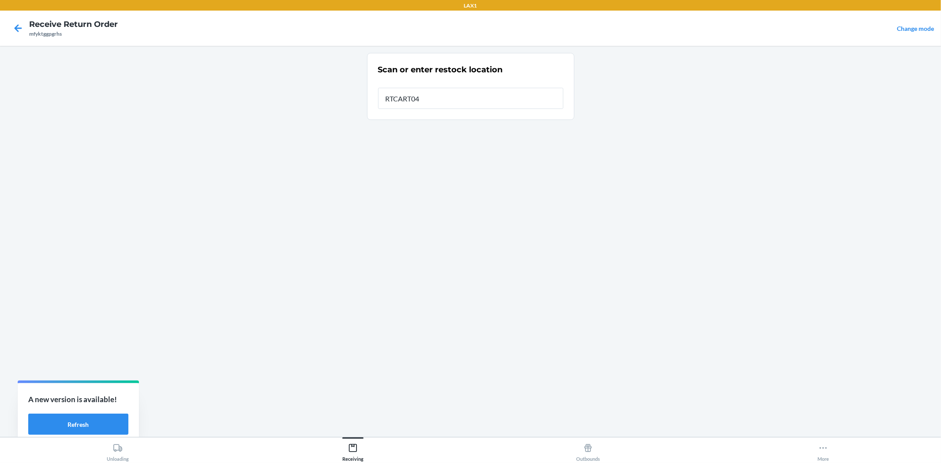
type input "RTCART045"
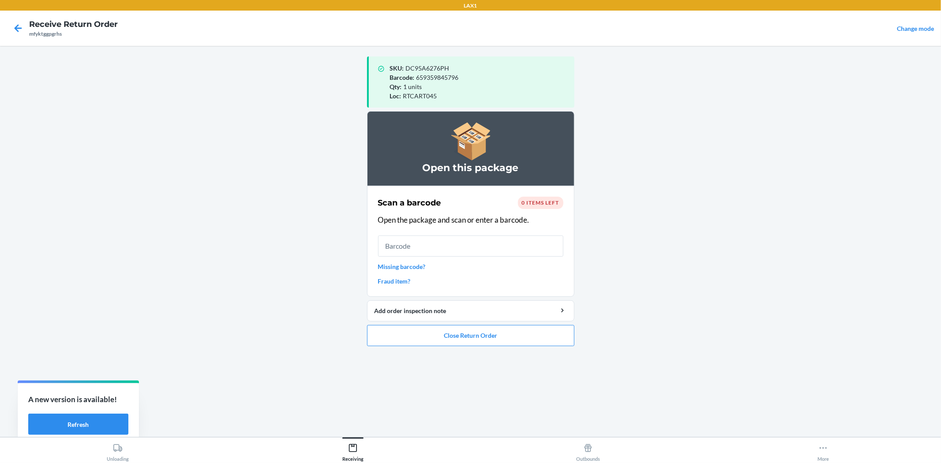
drag, startPoint x: 488, startPoint y: 356, endPoint x: 483, endPoint y: 347, distance: 10.8
click at [486, 351] on div "SKU : DC95A6276PH Barcode : 659359845796 Qty : 1 units Loc : RTCART045 Open thi…" at bounding box center [470, 241] width 207 height 377
click at [483, 338] on button "Close Return Order" at bounding box center [470, 335] width 207 height 21
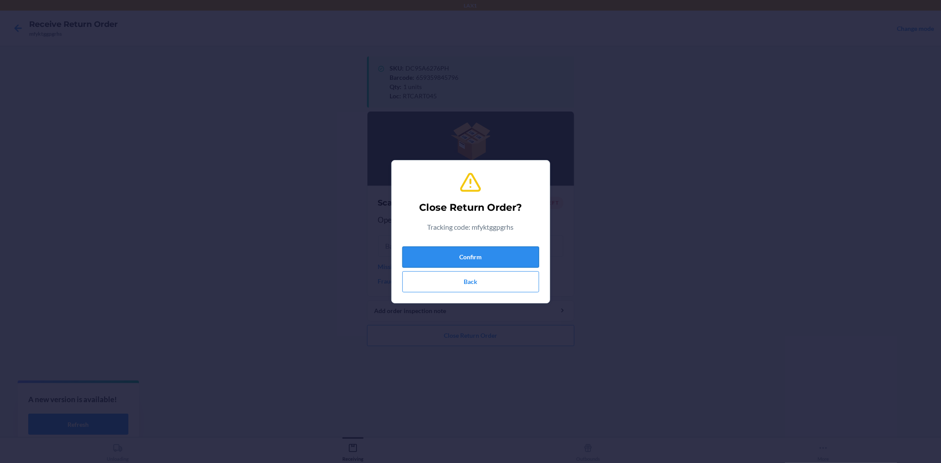
click at [475, 255] on button "Confirm" at bounding box center [470, 257] width 137 height 21
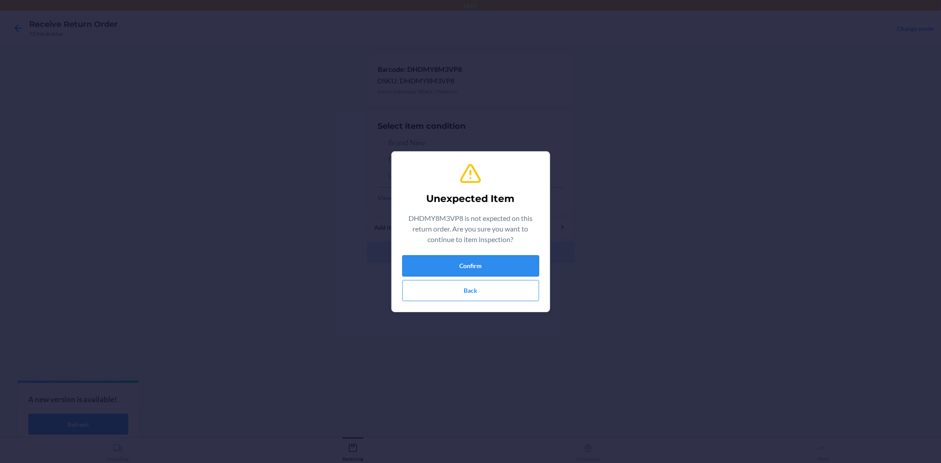
click at [444, 259] on button "Confirm" at bounding box center [470, 265] width 137 height 21
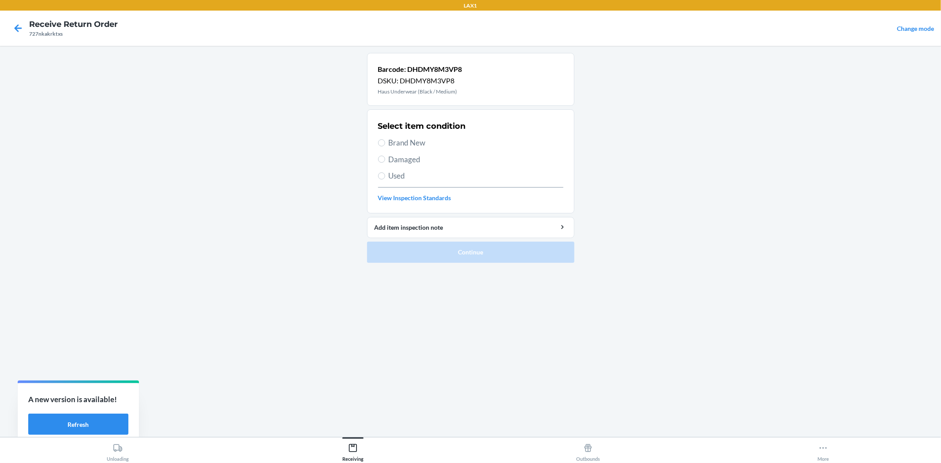
click at [399, 150] on div "Select item condition Brand New Damaged Used View Inspection Standards" at bounding box center [470, 161] width 185 height 87
click at [399, 146] on span "Brand New" at bounding box center [476, 142] width 175 height 11
click at [385, 146] on input "Brand New" at bounding box center [381, 142] width 7 height 7
radio input "true"
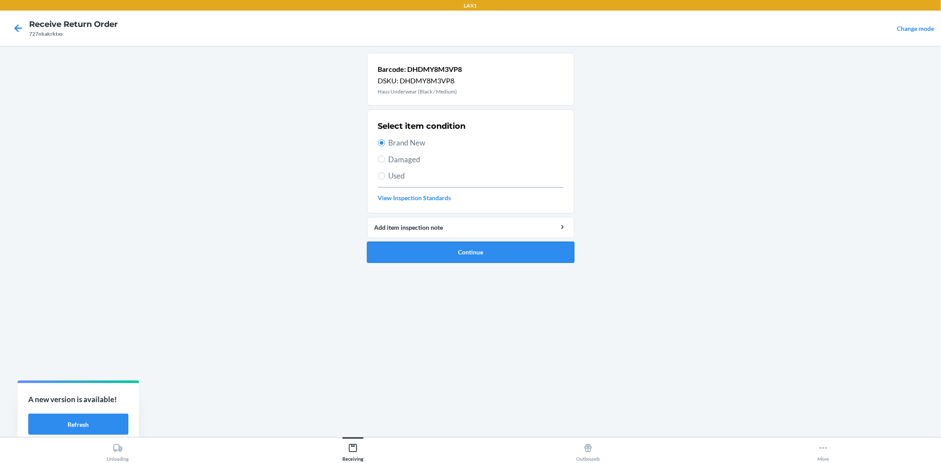
click at [438, 258] on button "Continue" at bounding box center [470, 252] width 207 height 21
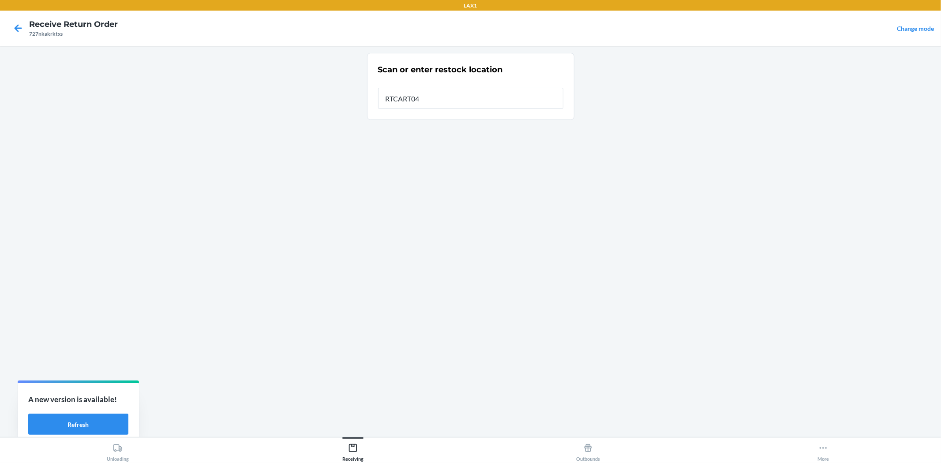
type input "RTCART045"
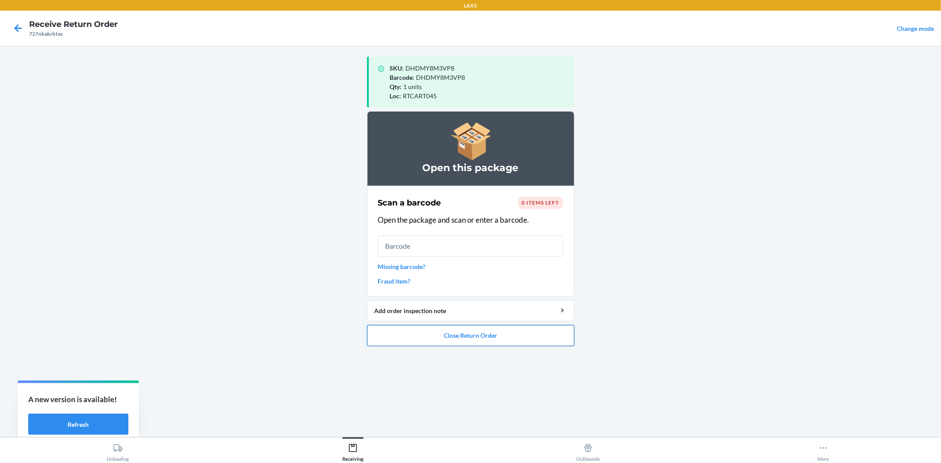
click at [551, 334] on button "Close Return Order" at bounding box center [470, 335] width 207 height 21
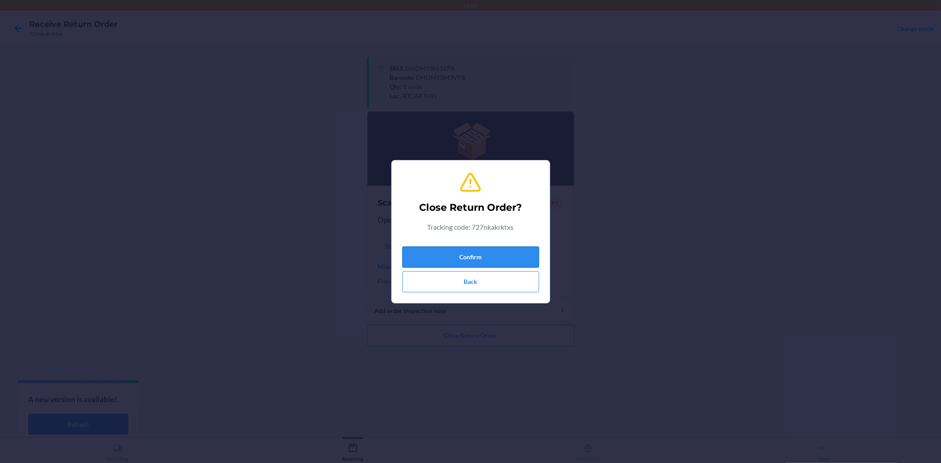
click at [501, 253] on button "Confirm" at bounding box center [470, 257] width 137 height 21
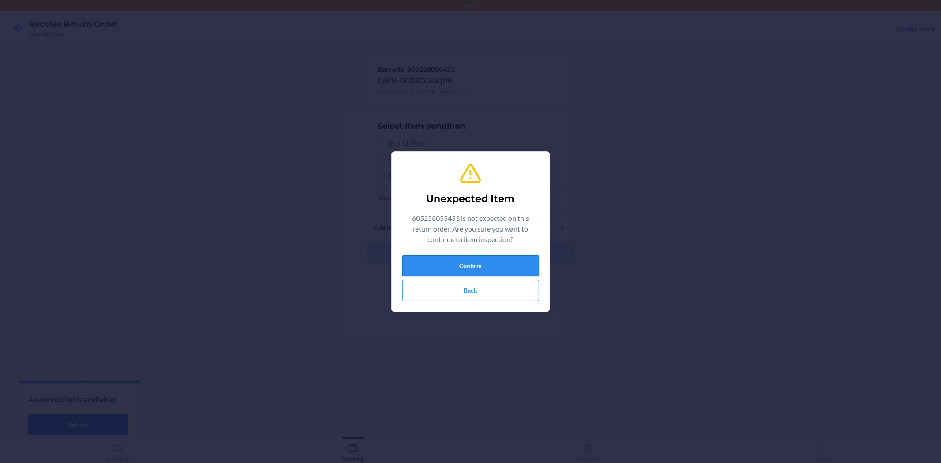
click at [483, 268] on button "Confirm" at bounding box center [470, 265] width 137 height 21
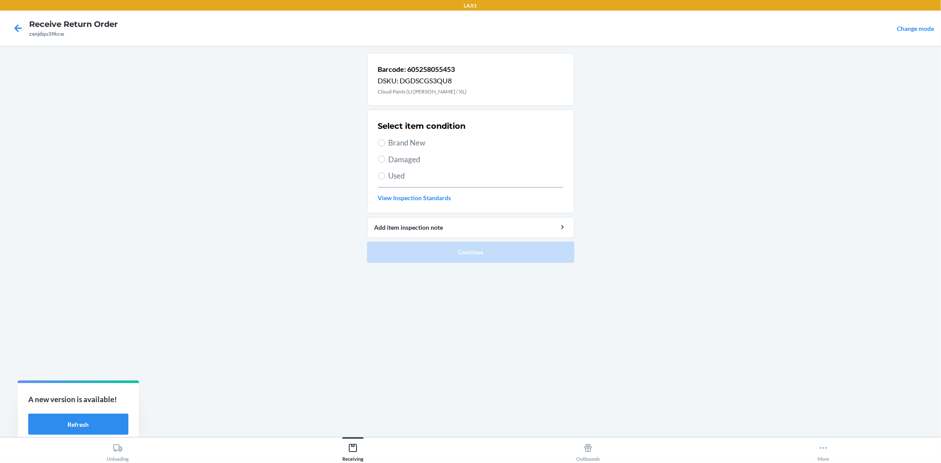
click at [402, 173] on span "Used" at bounding box center [476, 175] width 175 height 11
click at [385, 173] on input "Used" at bounding box center [381, 175] width 7 height 7
radio input "true"
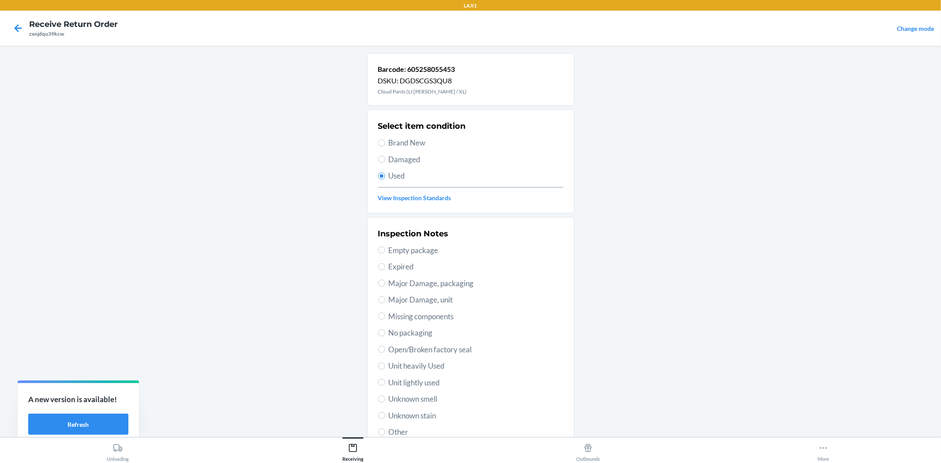
click at [408, 166] on div "Select item condition Brand New Damaged Used View Inspection Standards" at bounding box center [470, 161] width 185 height 87
click at [409, 161] on span "Damaged" at bounding box center [476, 159] width 175 height 11
click at [385, 161] on input "Damaged" at bounding box center [381, 159] width 7 height 7
radio input "true"
radio input "false"
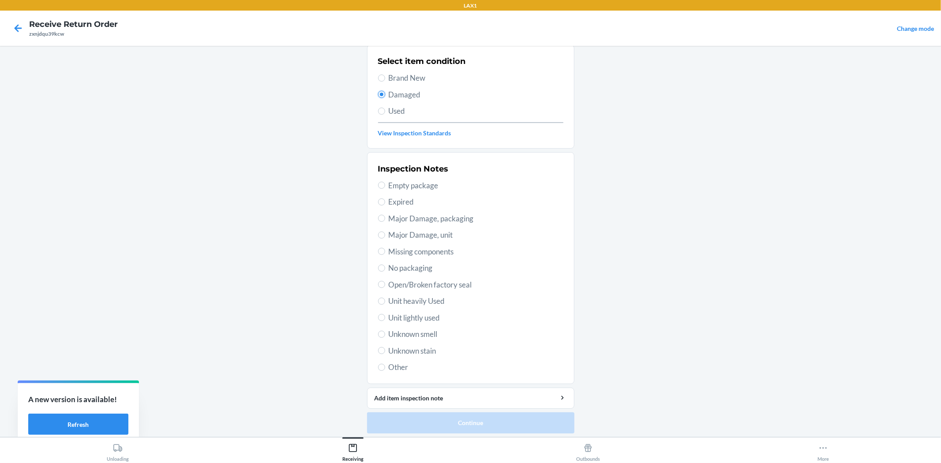
scroll to position [68, 0]
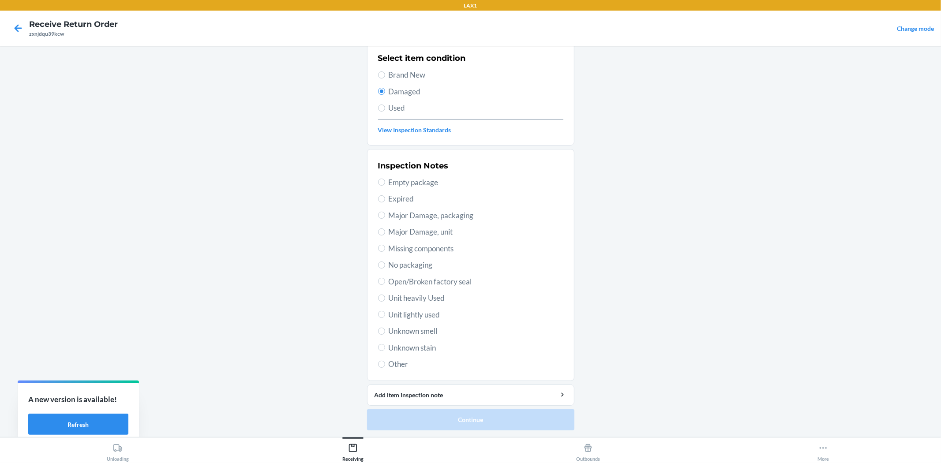
click at [415, 365] on span "Other" at bounding box center [476, 364] width 175 height 11
click at [385, 365] on input "Other" at bounding box center [381, 364] width 7 height 7
radio input "true"
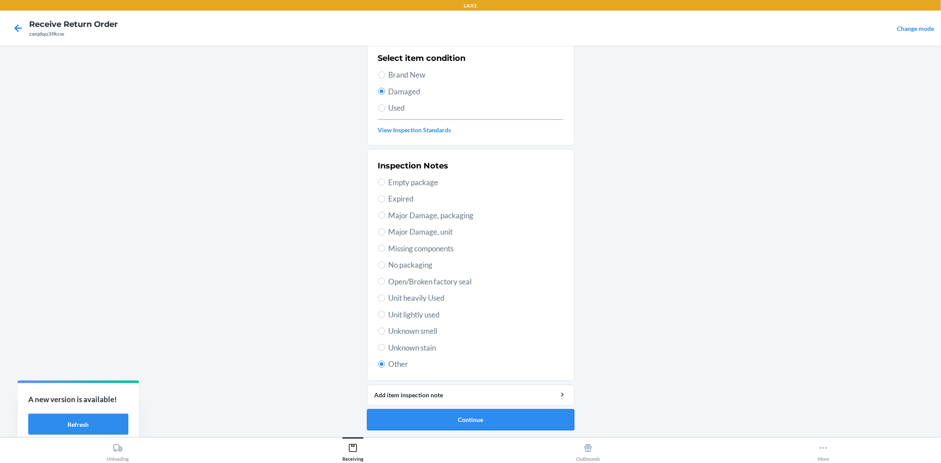
click at [440, 415] on button "Continue" at bounding box center [470, 419] width 207 height 21
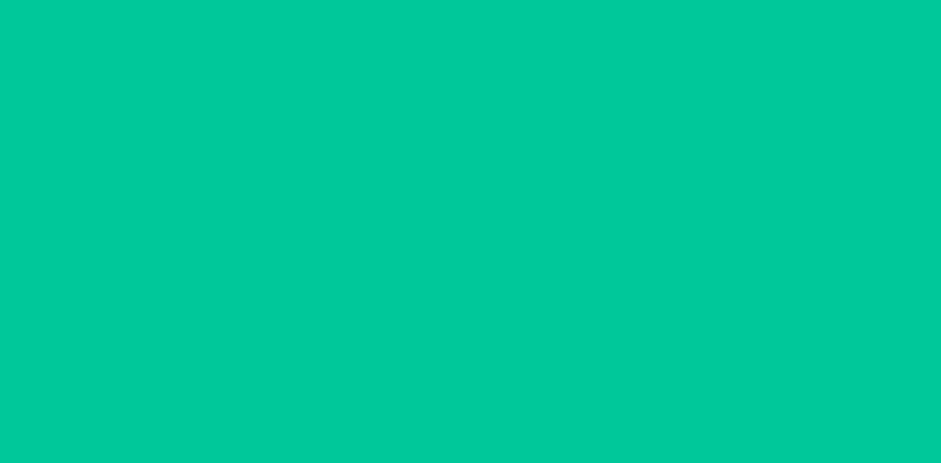
scroll to position [0, 0]
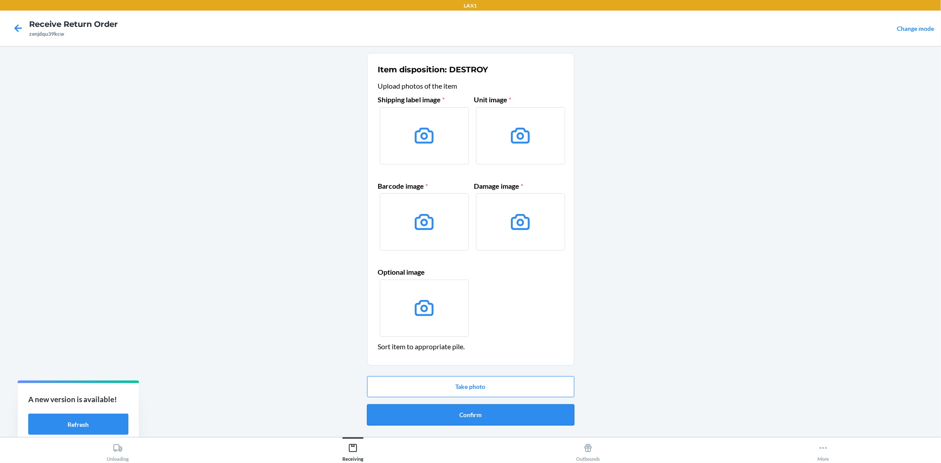
click at [445, 419] on button "Confirm" at bounding box center [470, 414] width 207 height 21
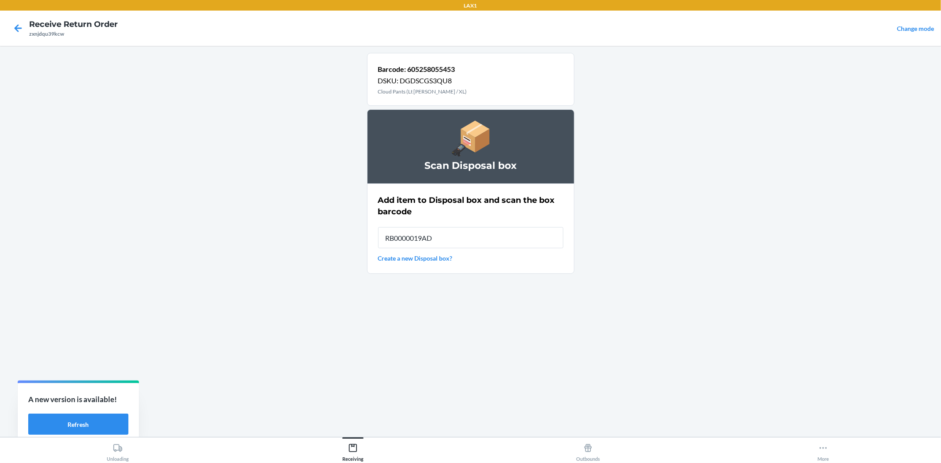
type input "RB0000019AD"
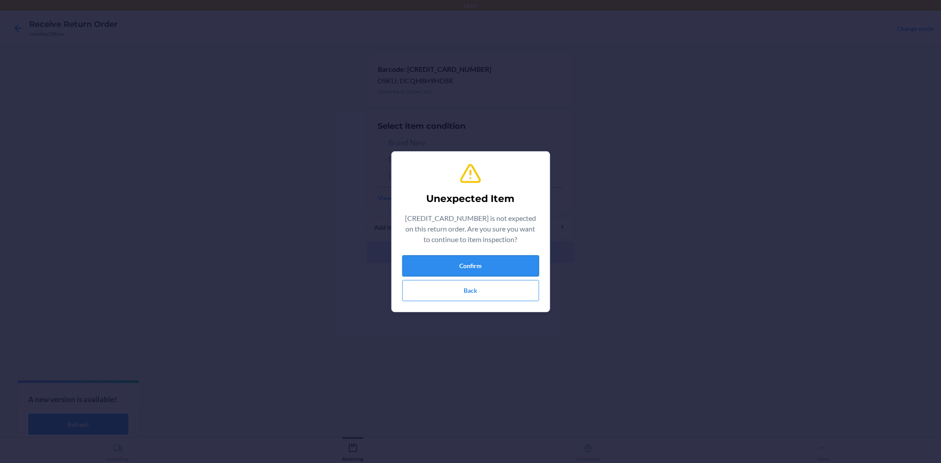
click at [496, 257] on button "Confirm" at bounding box center [470, 265] width 137 height 21
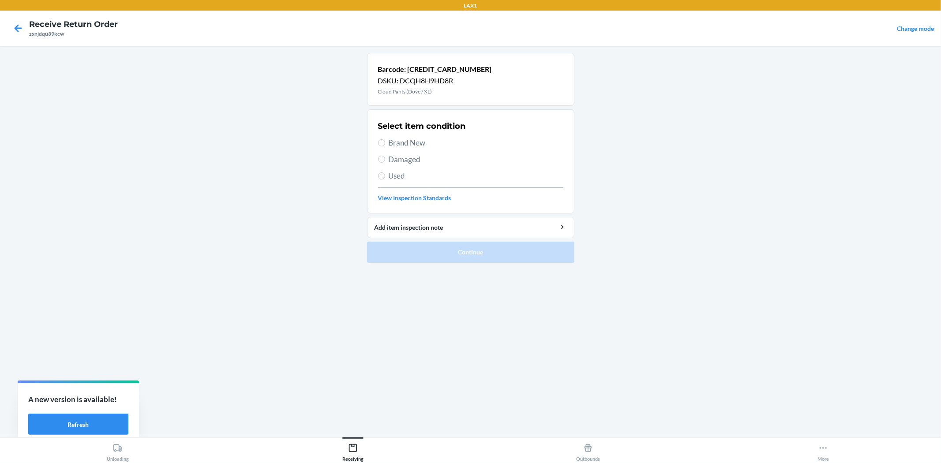
click at [424, 159] on span "Damaged" at bounding box center [476, 159] width 175 height 11
click at [385, 159] on input "Damaged" at bounding box center [381, 159] width 7 height 7
radio input "true"
drag, startPoint x: 398, startPoint y: 175, endPoint x: 404, endPoint y: 157, distance: 18.5
click at [399, 173] on span "Used" at bounding box center [476, 175] width 175 height 11
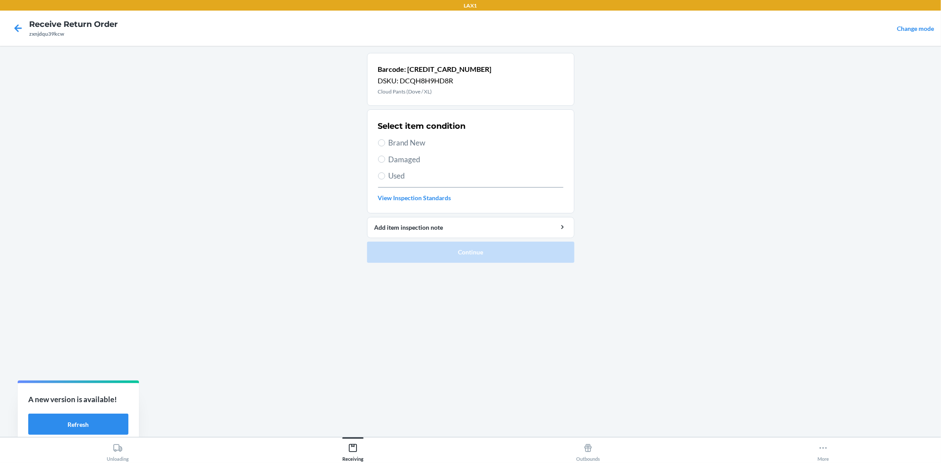
click at [404, 157] on span "Damaged" at bounding box center [476, 159] width 175 height 11
click at [385, 157] on input "Damaged" at bounding box center [381, 159] width 7 height 7
radio input "true"
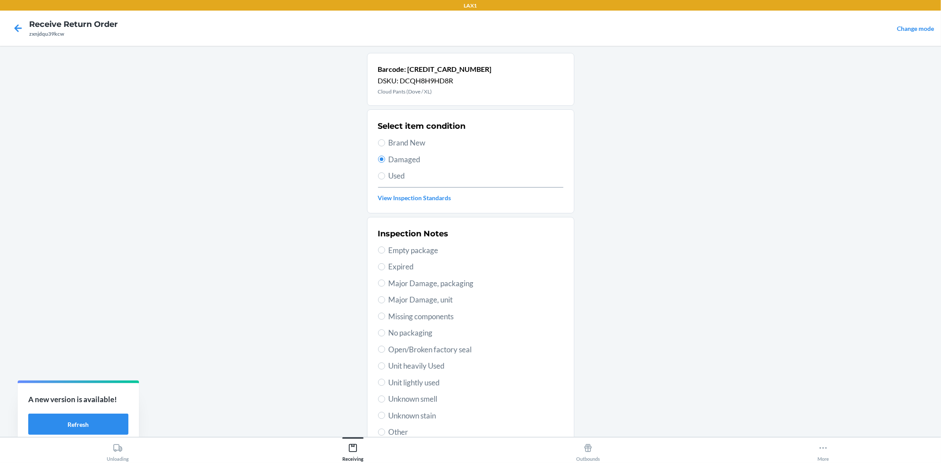
click at [395, 431] on span "Other" at bounding box center [476, 431] width 175 height 11
click at [385, 431] on input "Other" at bounding box center [381, 432] width 7 height 7
radio input "true"
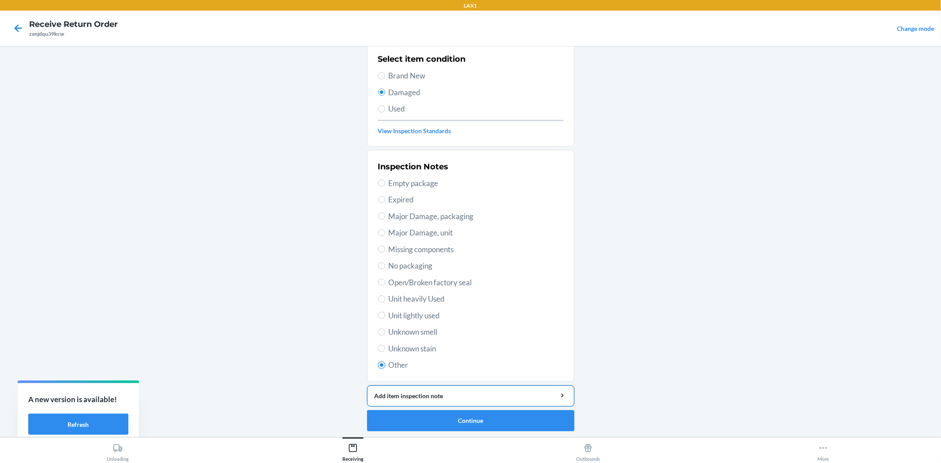
scroll to position [68, 0]
click at [429, 412] on button "Continue" at bounding box center [470, 419] width 207 height 21
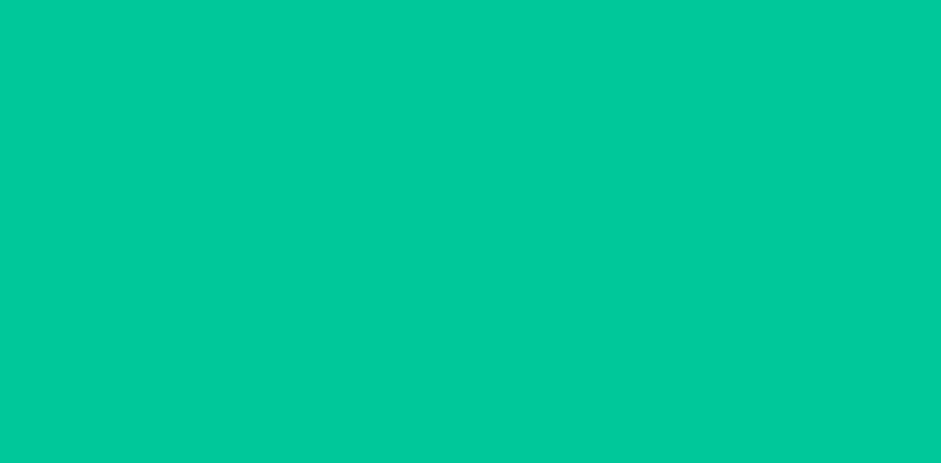
scroll to position [0, 0]
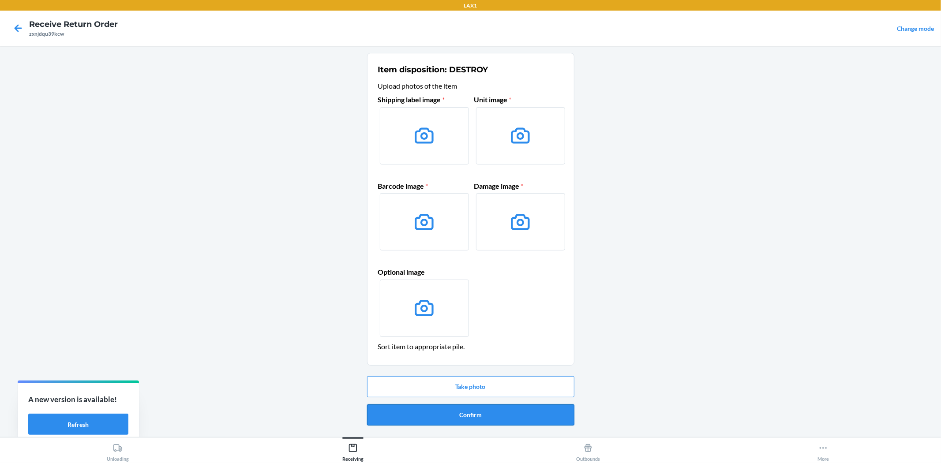
click at [468, 417] on button "Confirm" at bounding box center [470, 414] width 207 height 21
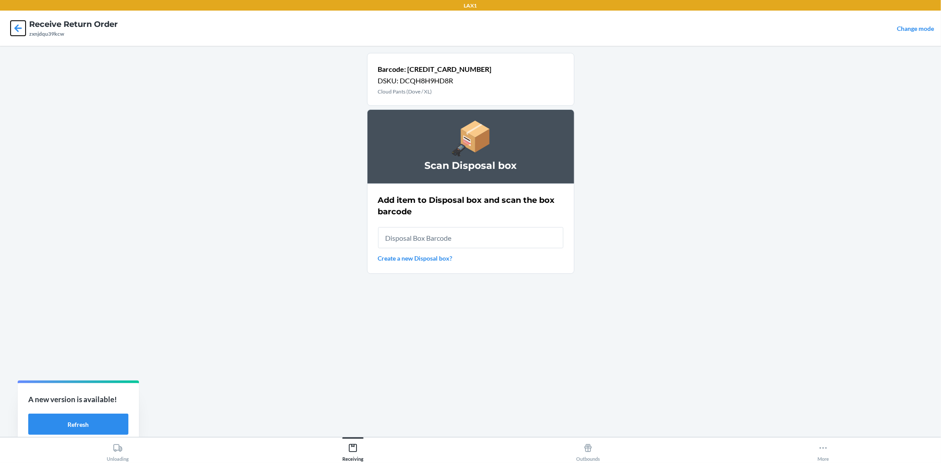
click at [20, 26] on icon at bounding box center [18, 28] width 15 height 15
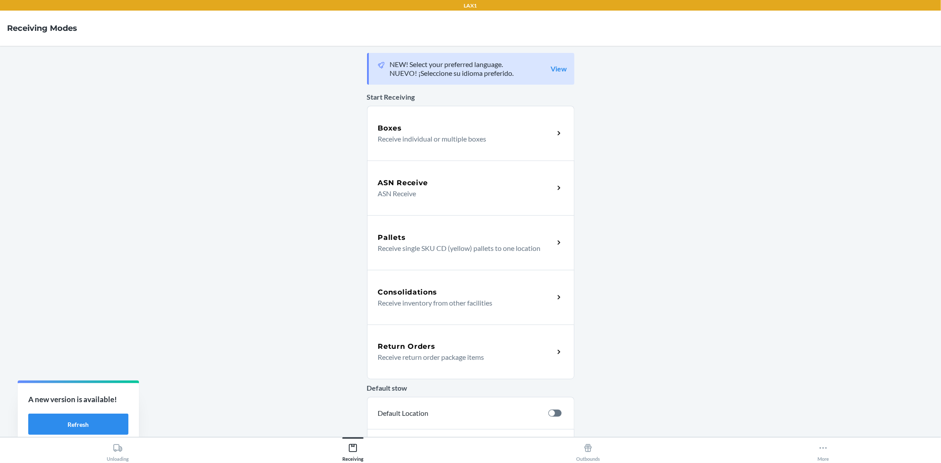
click at [411, 346] on h5 "Return Orders" at bounding box center [406, 346] width 57 height 11
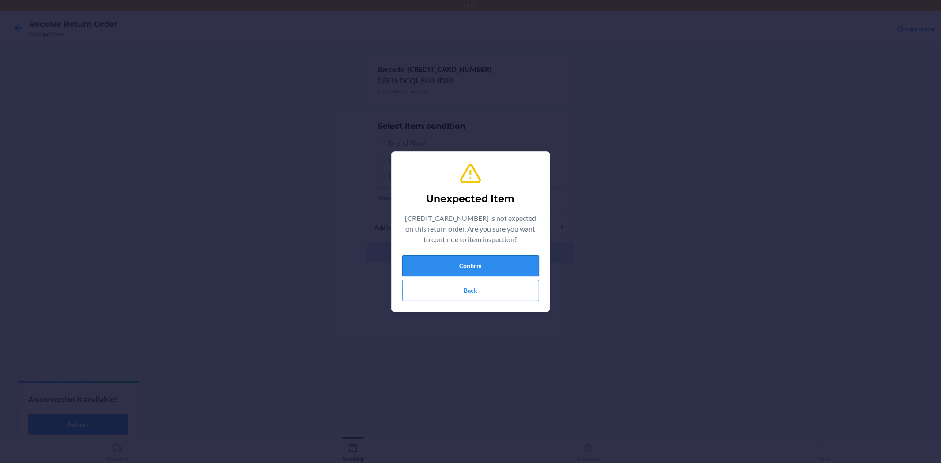
click at [465, 259] on button "Confirm" at bounding box center [470, 265] width 137 height 21
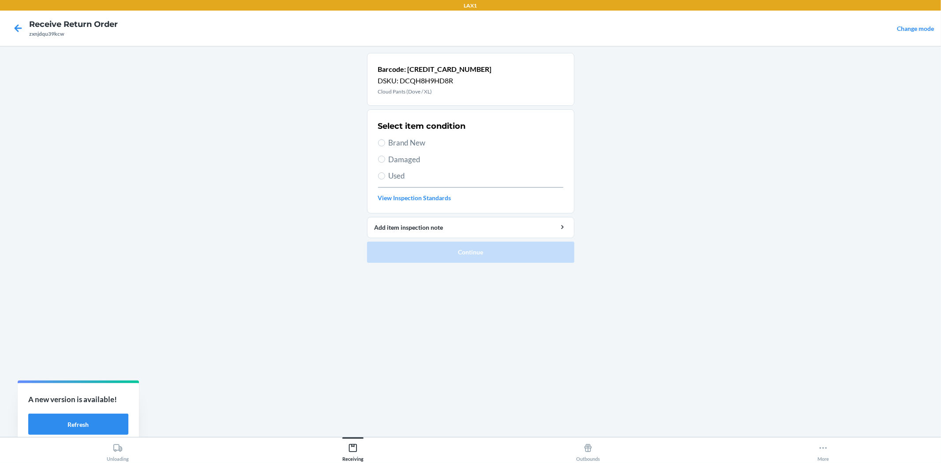
click at [393, 141] on span "Brand New" at bounding box center [476, 142] width 175 height 11
click at [385, 141] on input "Brand New" at bounding box center [381, 142] width 7 height 7
radio input "true"
click at [407, 147] on span "Brand New" at bounding box center [476, 142] width 175 height 11
click at [385, 146] on input "Brand New" at bounding box center [381, 142] width 7 height 7
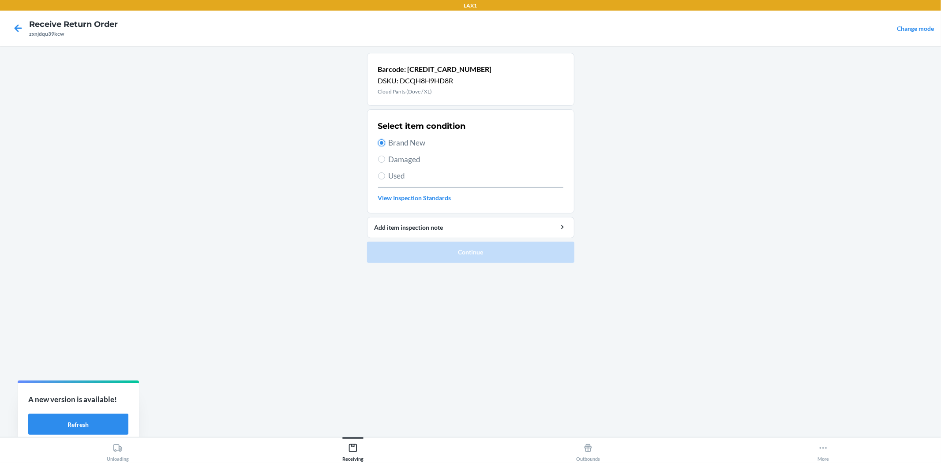
radio input "true"
click at [452, 253] on button "Continue" at bounding box center [470, 252] width 207 height 21
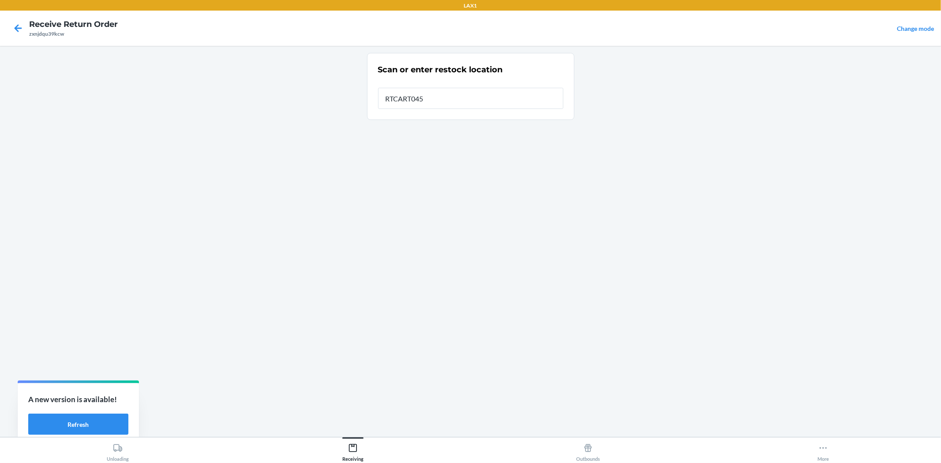
type input "RTCART045"
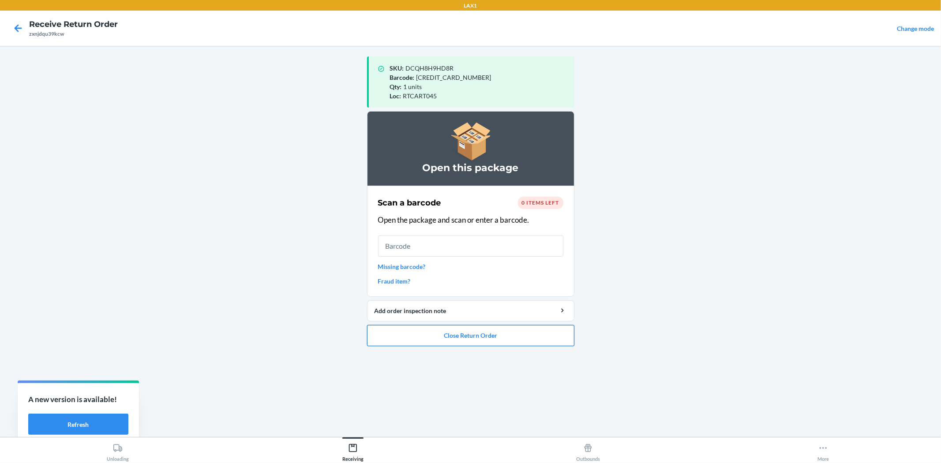
click at [474, 332] on button "Close Return Order" at bounding box center [470, 335] width 207 height 21
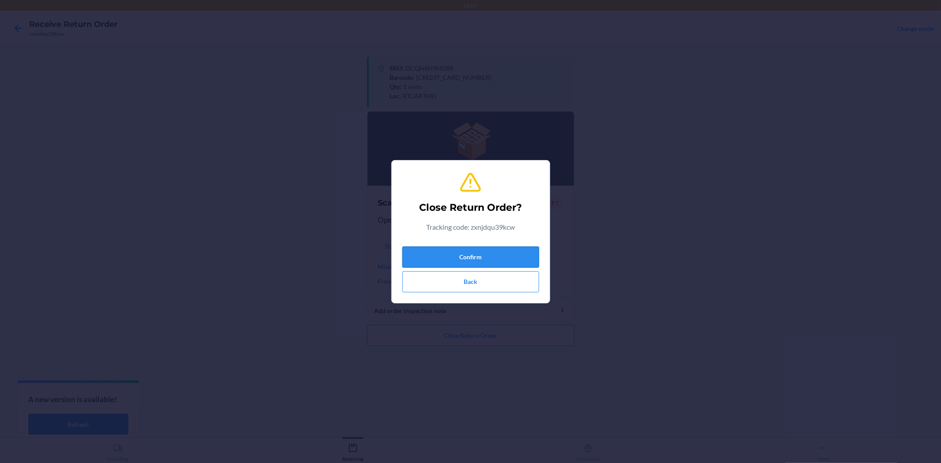
click at [457, 260] on button "Confirm" at bounding box center [470, 257] width 137 height 21
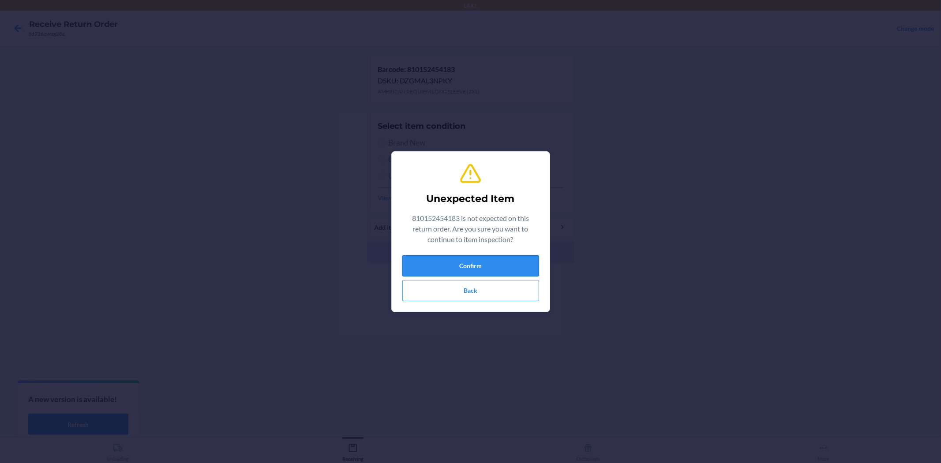
click at [464, 262] on button "Confirm" at bounding box center [470, 265] width 137 height 21
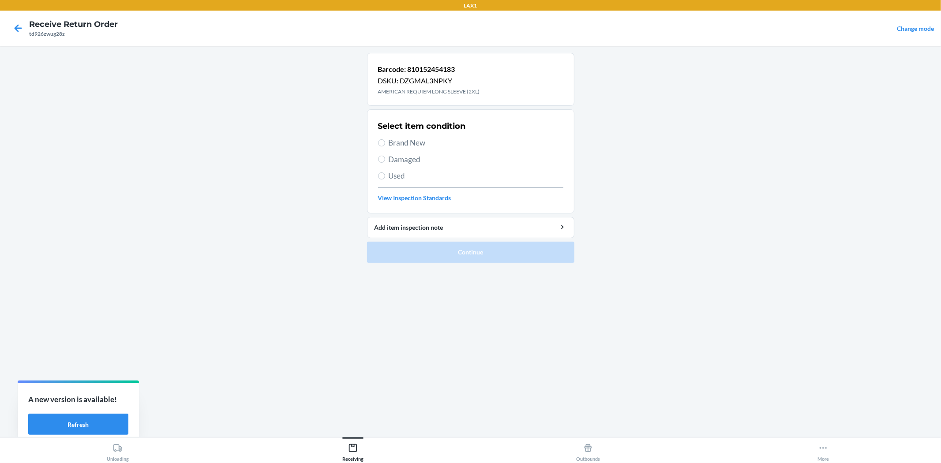
click at [407, 138] on span "Brand New" at bounding box center [476, 142] width 175 height 11
click at [385, 139] on input "Brand New" at bounding box center [381, 142] width 7 height 7
radio input "true"
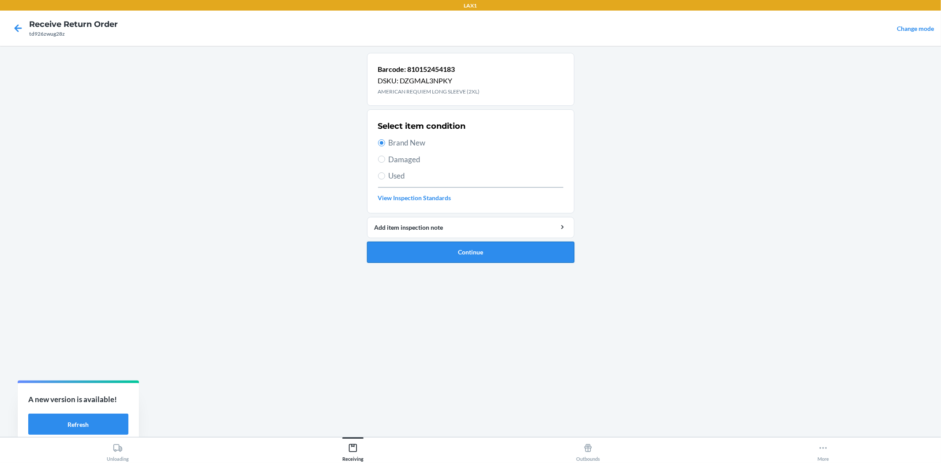
click at [460, 248] on button "Continue" at bounding box center [470, 252] width 207 height 21
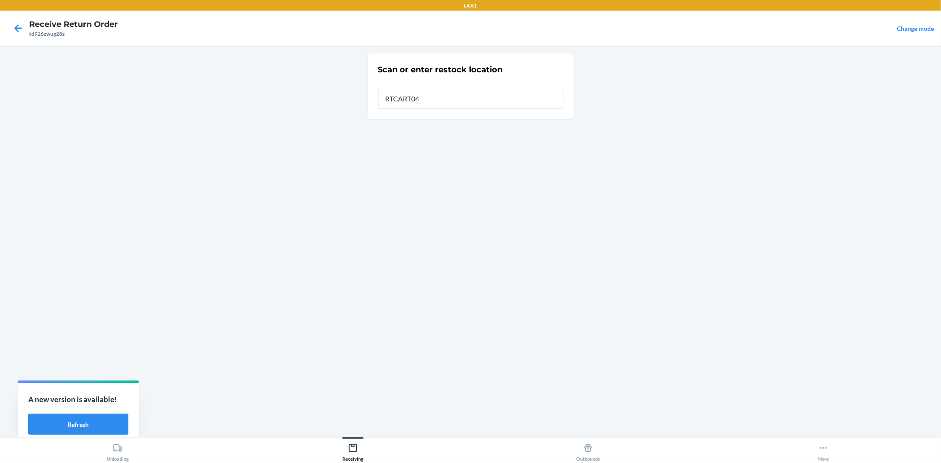
type input "RTCART045"
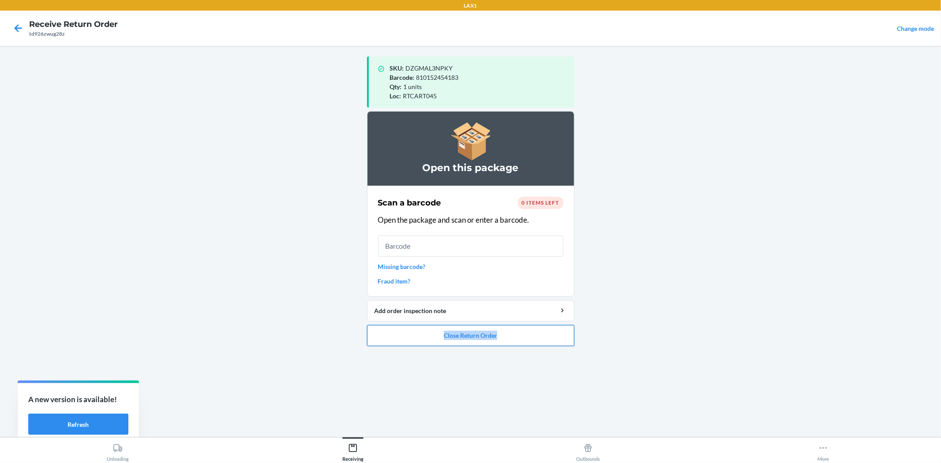
drag, startPoint x: 522, startPoint y: 322, endPoint x: 521, endPoint y: 343, distance: 20.7
click at [521, 342] on li "Open this package Scan a barcode 0 items left Open the package and scan or ente…" at bounding box center [470, 228] width 207 height 235
click at [521, 343] on button "Close Return Order" at bounding box center [470, 335] width 207 height 21
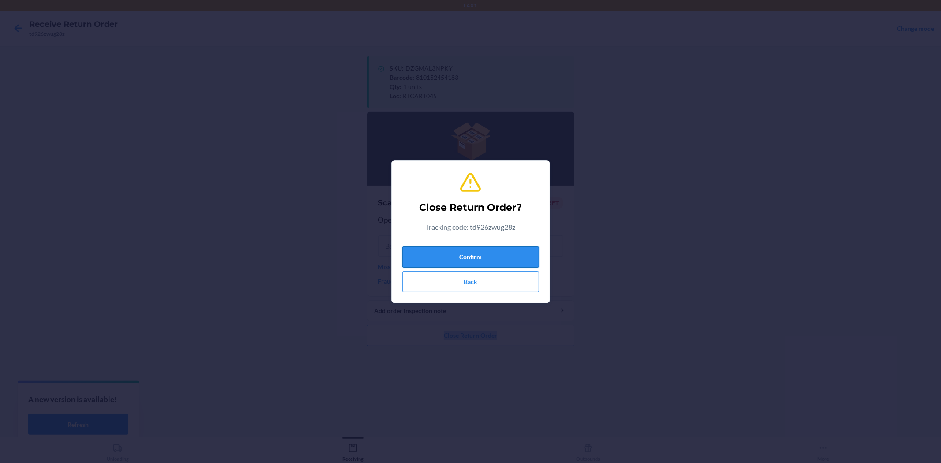
click at [487, 259] on button "Confirm" at bounding box center [470, 257] width 137 height 21
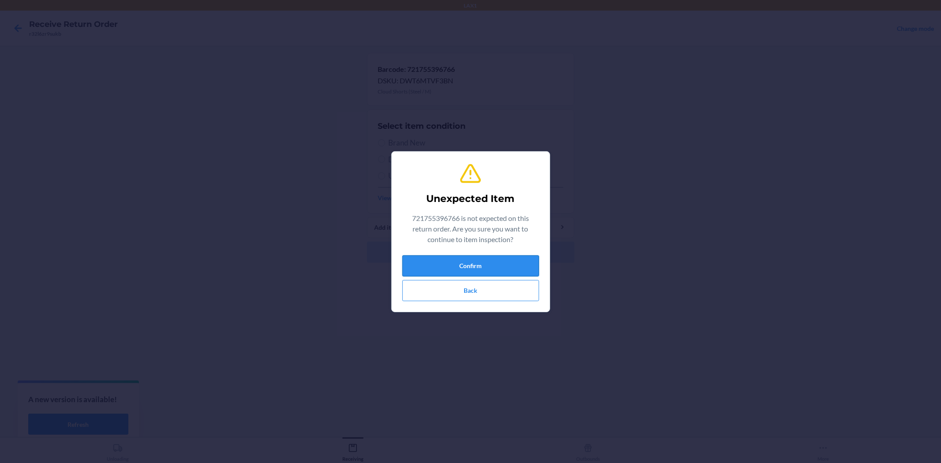
click at [517, 259] on button "Confirm" at bounding box center [470, 265] width 137 height 21
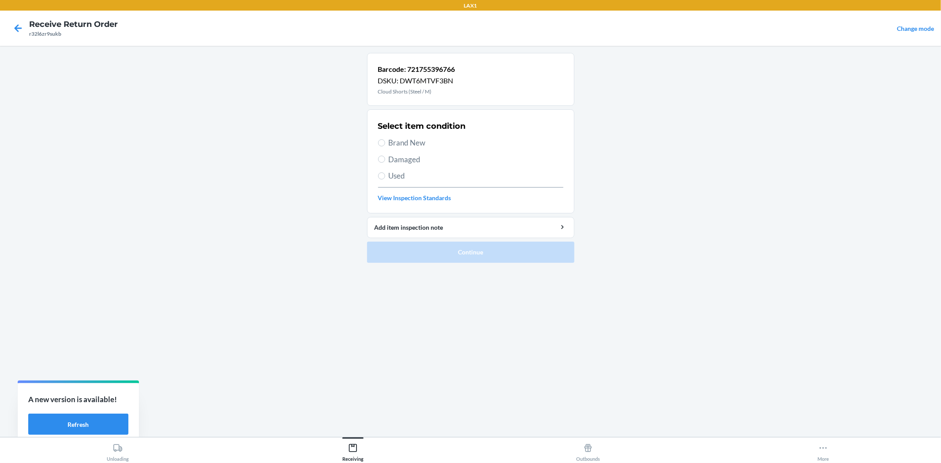
click at [444, 151] on div "Select item condition Brand New Damaged Used View Inspection Standards" at bounding box center [470, 161] width 185 height 87
drag, startPoint x: 399, startPoint y: 122, endPoint x: 404, endPoint y: 127, distance: 7.2
click at [402, 123] on h2 "Select item condition" at bounding box center [422, 125] width 88 height 11
click at [407, 142] on span "Brand New" at bounding box center [476, 142] width 175 height 11
click at [385, 142] on input "Brand New" at bounding box center [381, 142] width 7 height 7
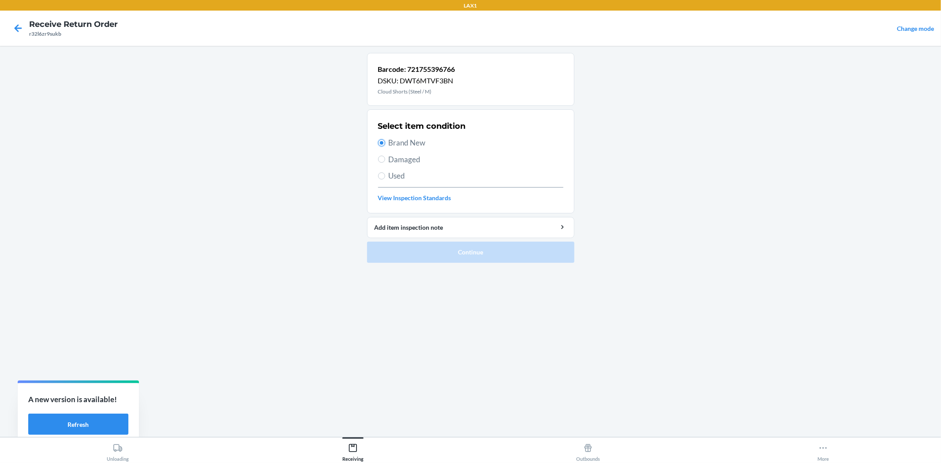
radio input "true"
drag, startPoint x: 483, startPoint y: 239, endPoint x: 482, endPoint y: 248, distance: 8.9
click at [482, 247] on li "Barcode: 721755396766 DSKU: DWT6MTVF3BN Cloud Shorts (Steel / M) Select item co…" at bounding box center [470, 158] width 207 height 210
click at [482, 248] on button "Continue" at bounding box center [470, 252] width 207 height 21
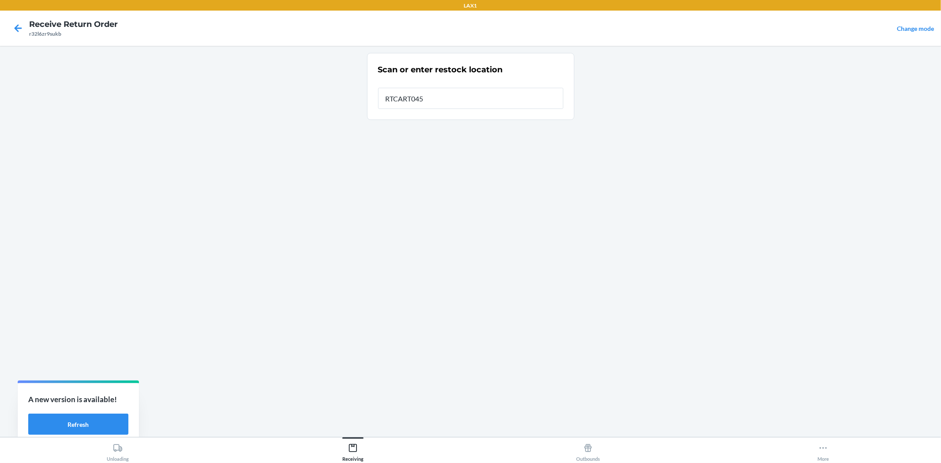
type input "RTCART045"
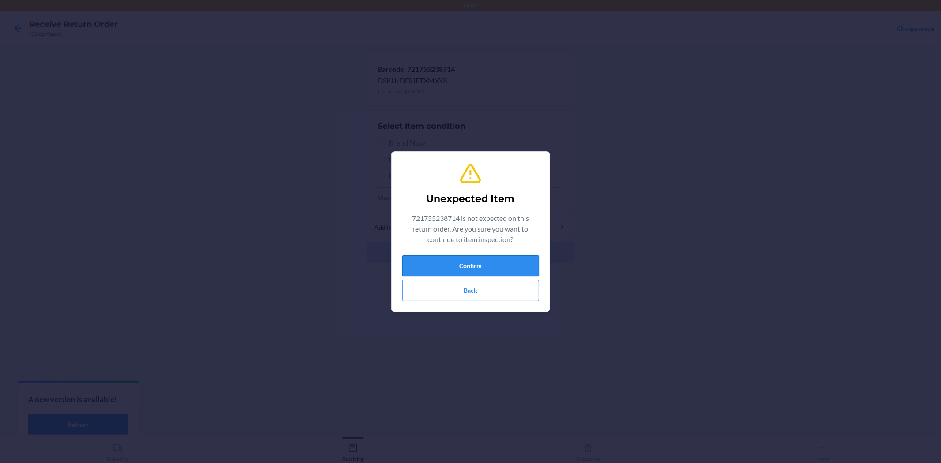
click at [500, 262] on button "Confirm" at bounding box center [470, 265] width 137 height 21
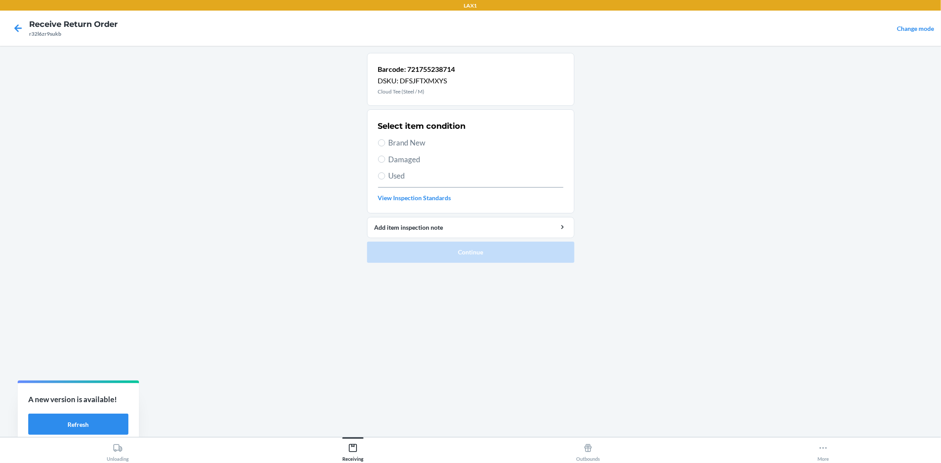
click at [425, 145] on span "Brand New" at bounding box center [476, 142] width 175 height 11
click at [385, 145] on input "Brand New" at bounding box center [381, 142] width 7 height 7
radio input "true"
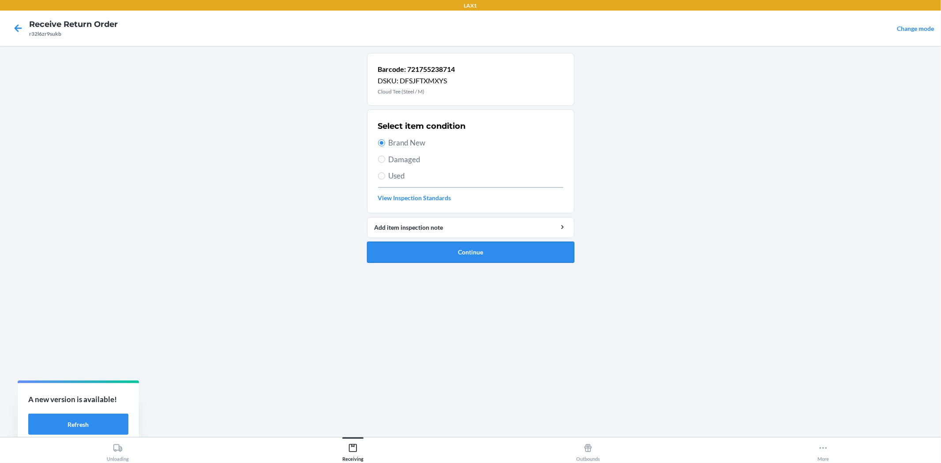
click at [448, 244] on button "Continue" at bounding box center [470, 252] width 207 height 21
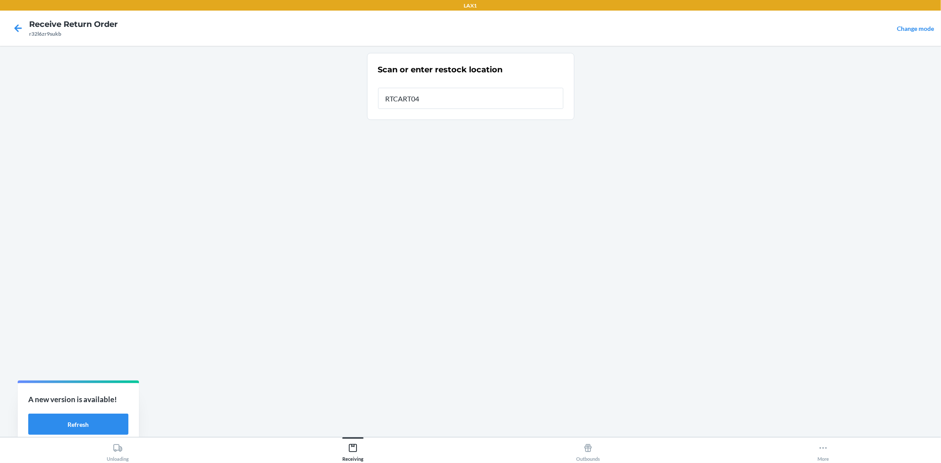
type input "RTCART045"
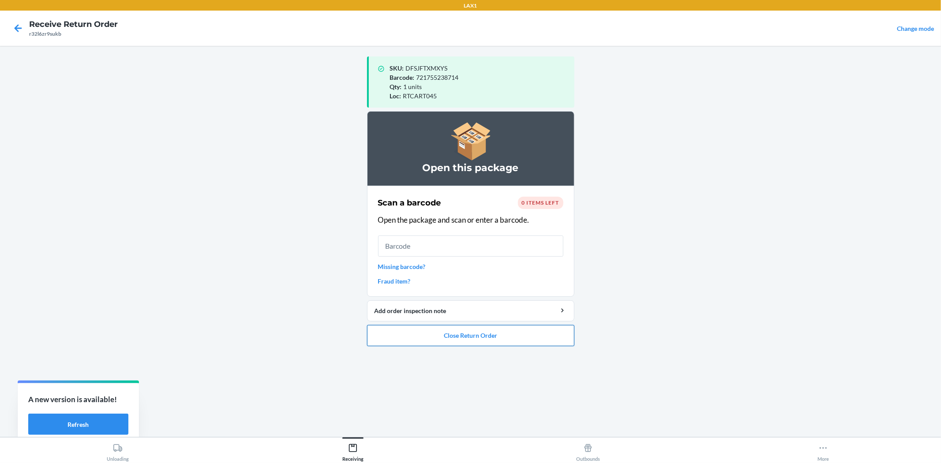
click at [459, 342] on button "Close Return Order" at bounding box center [470, 335] width 207 height 21
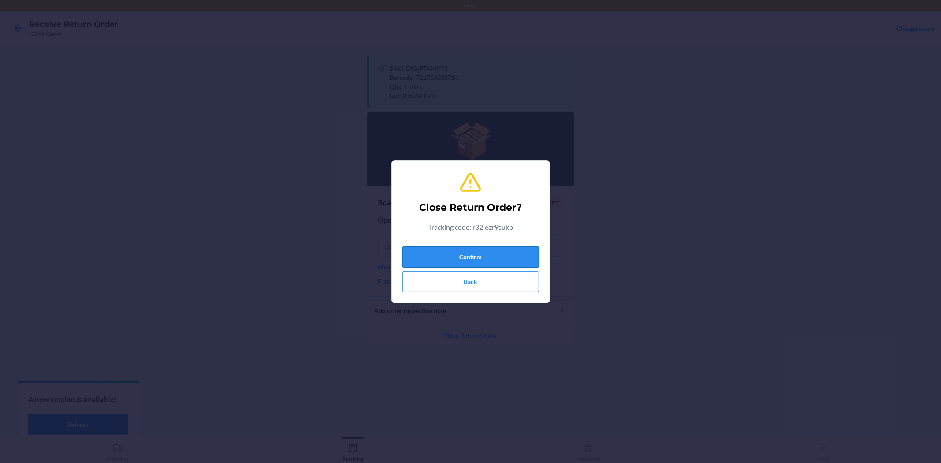
click at [468, 262] on button "Confirm" at bounding box center [470, 257] width 137 height 21
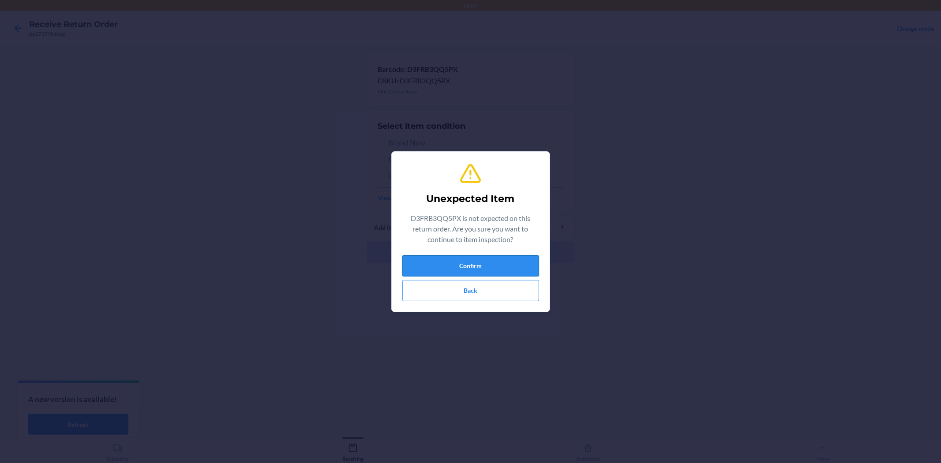
click at [449, 265] on button "Confirm" at bounding box center [470, 265] width 137 height 21
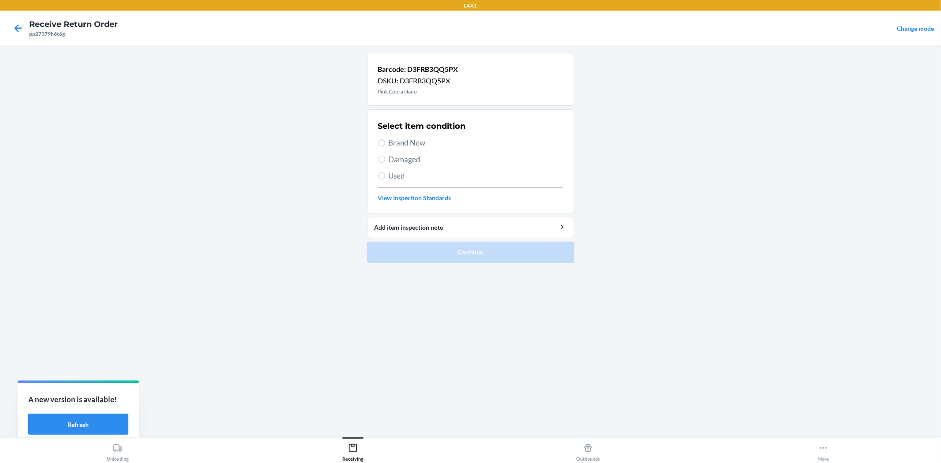
click at [387, 139] on label "Brand New" at bounding box center [470, 142] width 185 height 11
click at [385, 139] on input "Brand New" at bounding box center [381, 142] width 7 height 7
radio input "true"
click at [416, 142] on span "Brand New" at bounding box center [476, 142] width 175 height 11
click at [385, 142] on input "Brand New" at bounding box center [381, 142] width 7 height 7
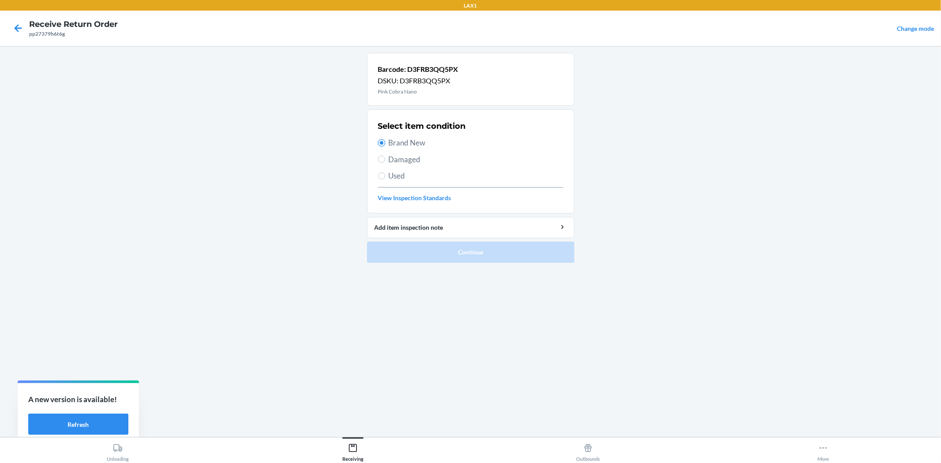
radio input "true"
drag, startPoint x: 375, startPoint y: 245, endPoint x: 360, endPoint y: 241, distance: 15.5
click at [374, 245] on button "Continue" at bounding box center [470, 252] width 207 height 21
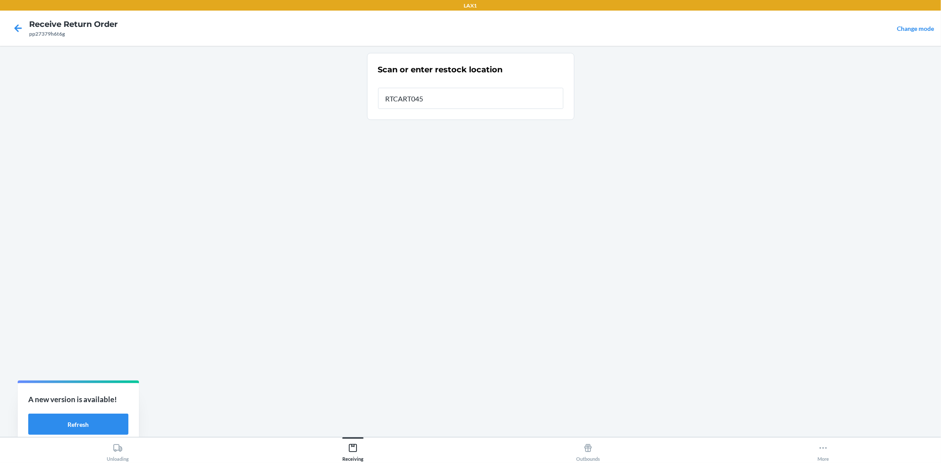
type input "RTCART045"
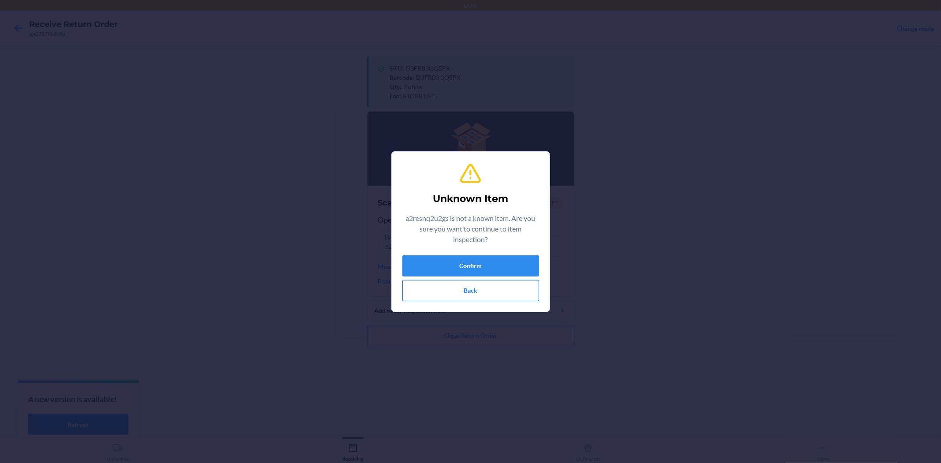
click at [463, 291] on button "Back" at bounding box center [470, 290] width 137 height 21
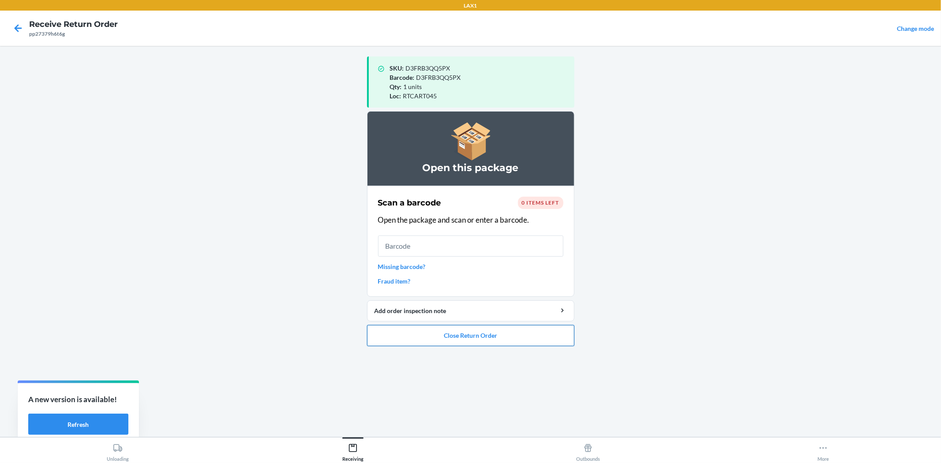
click at [453, 336] on button "Close Return Order" at bounding box center [470, 335] width 207 height 21
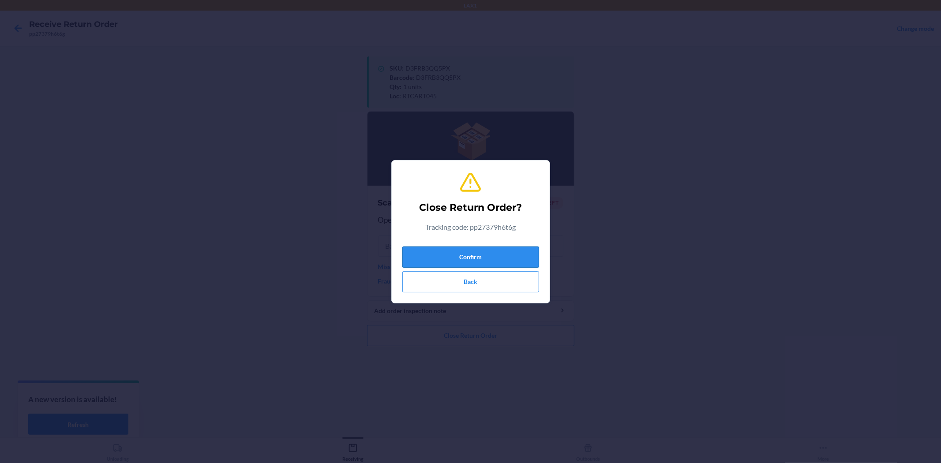
click at [479, 251] on button "Confirm" at bounding box center [470, 257] width 137 height 21
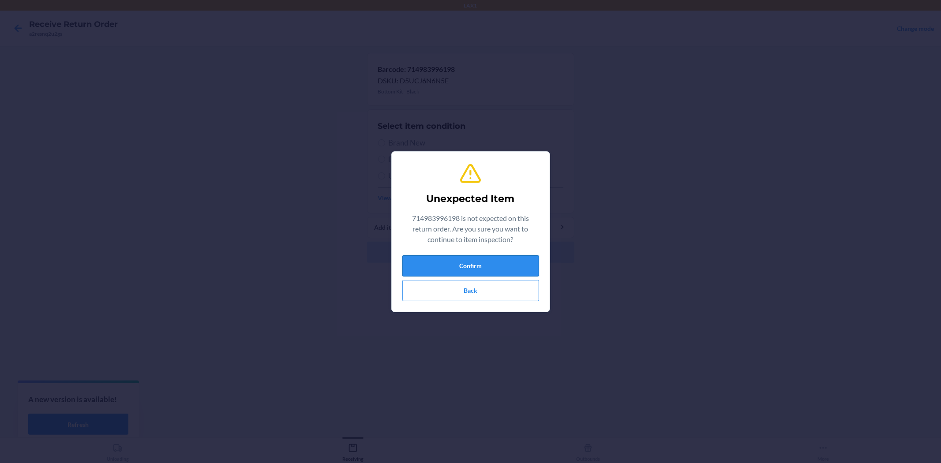
click at [426, 263] on button "Confirm" at bounding box center [470, 265] width 137 height 21
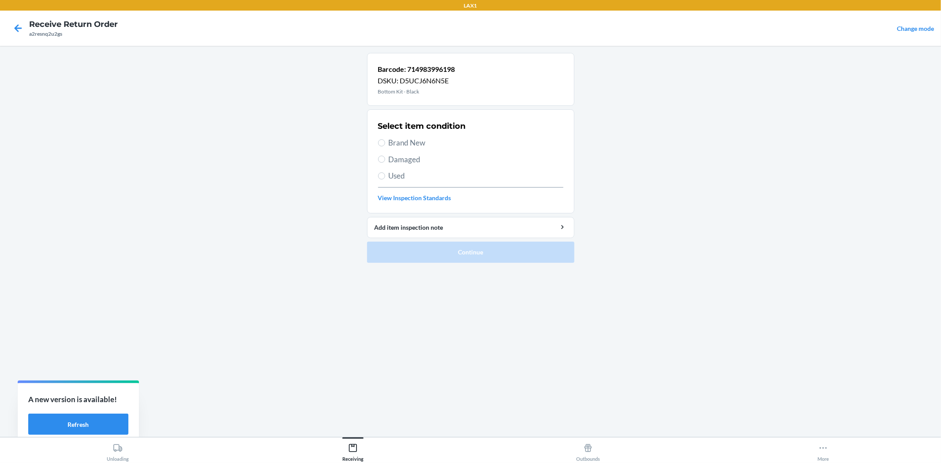
click at [413, 146] on span "Brand New" at bounding box center [476, 142] width 175 height 11
click at [385, 146] on input "Brand New" at bounding box center [381, 142] width 7 height 7
radio input "true"
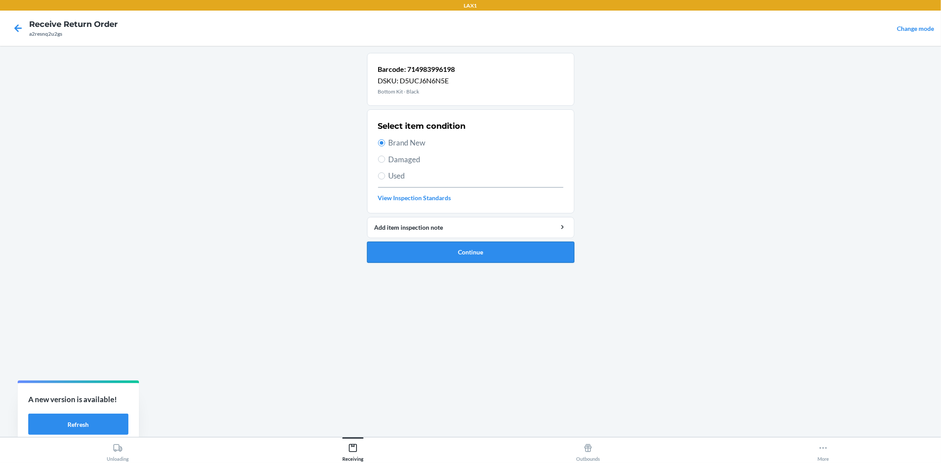
click at [443, 254] on button "Continue" at bounding box center [470, 252] width 207 height 21
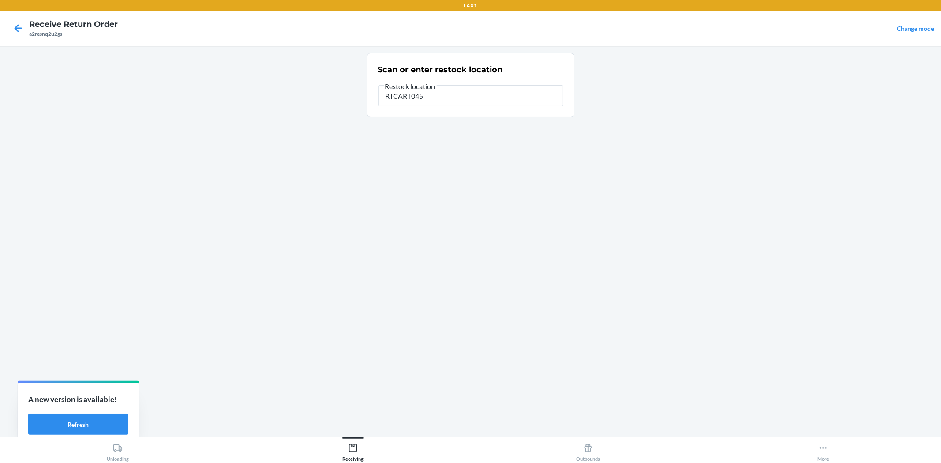
type input "RTCART045"
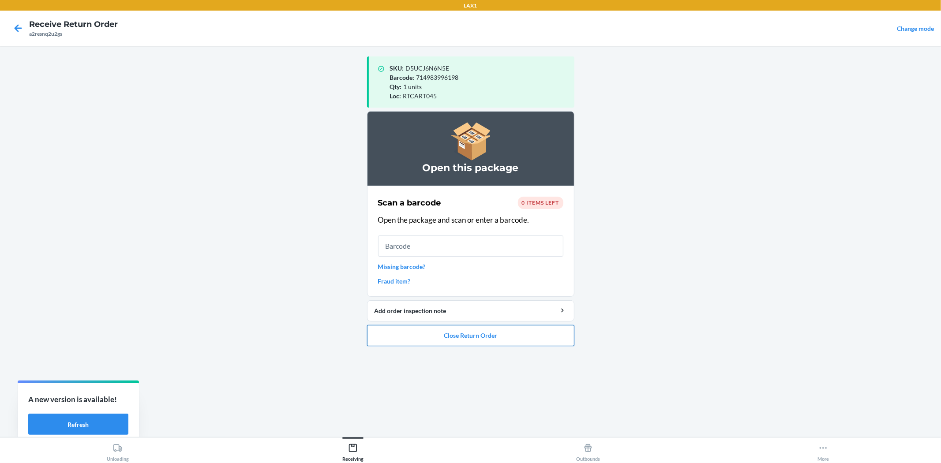
click at [439, 345] on button "Close Return Order" at bounding box center [470, 335] width 207 height 21
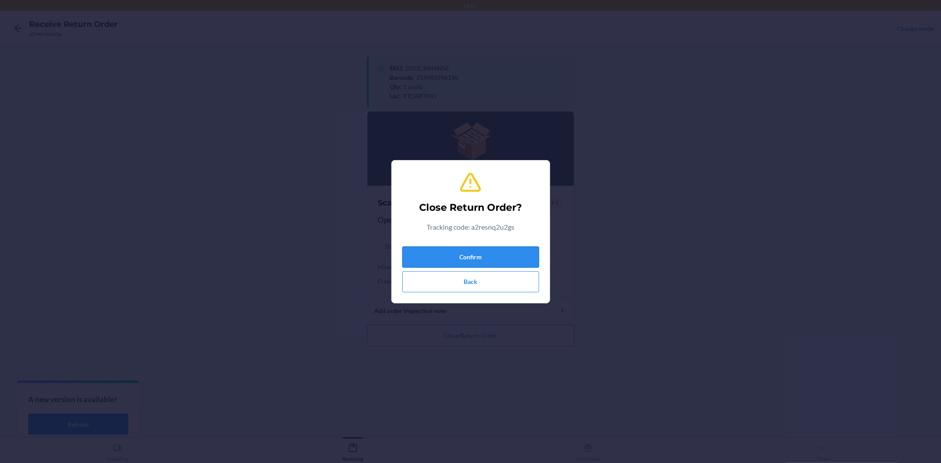
click at [491, 254] on button "Confirm" at bounding box center [470, 257] width 137 height 21
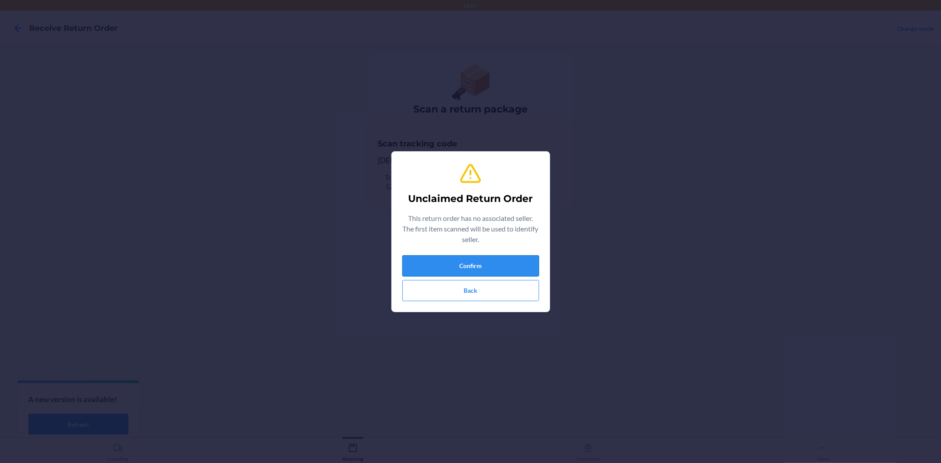
click at [484, 261] on button "Confirm" at bounding box center [470, 265] width 137 height 21
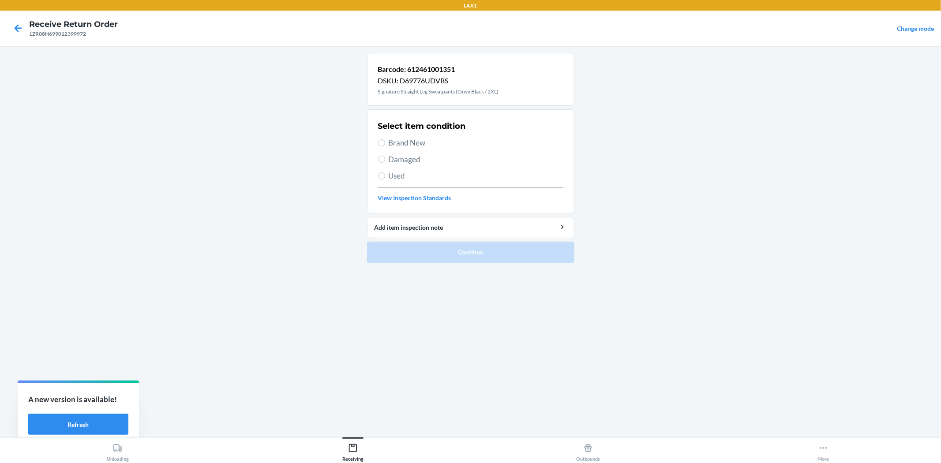
click at [421, 159] on span "Damaged" at bounding box center [476, 159] width 175 height 11
click at [385, 159] on input "Damaged" at bounding box center [381, 159] width 7 height 7
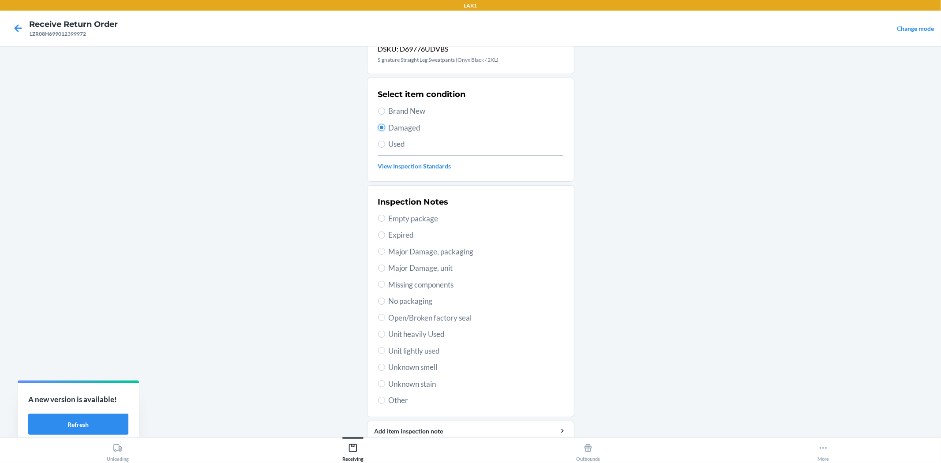
scroll to position [49, 0]
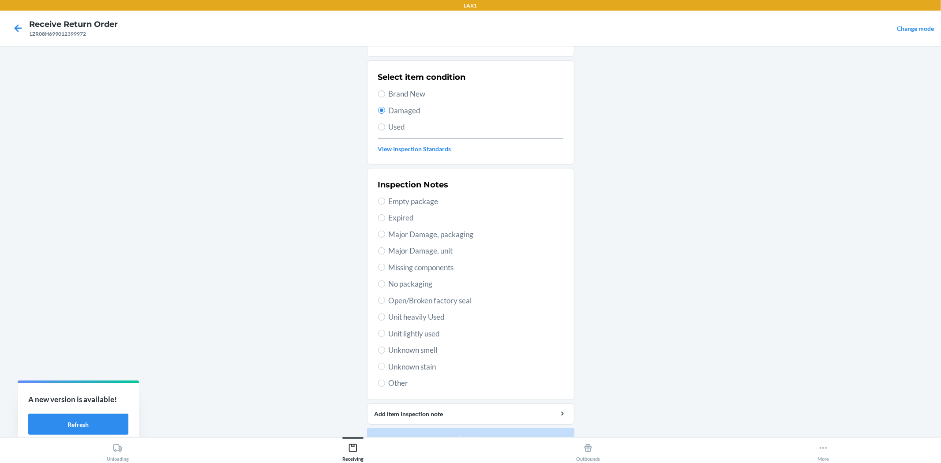
click at [402, 386] on span "Other" at bounding box center [476, 383] width 175 height 11
click at [385, 386] on input "Other" at bounding box center [381, 383] width 7 height 7
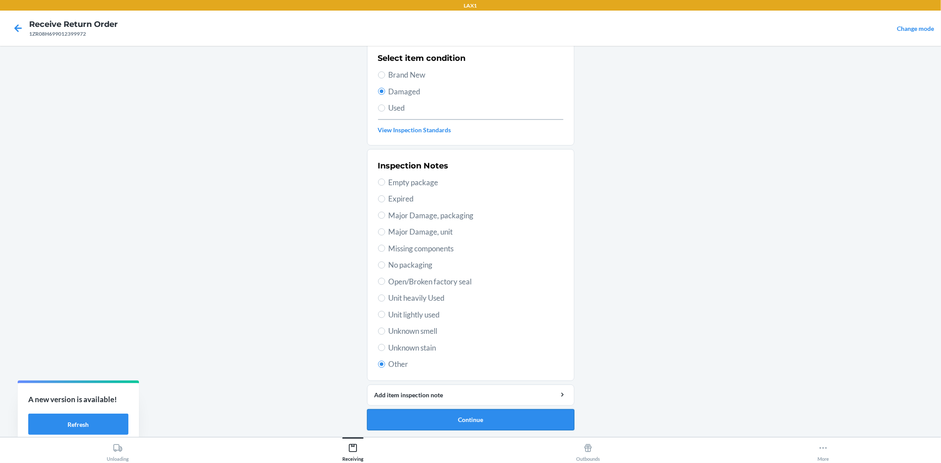
click at [410, 412] on button "Continue" at bounding box center [470, 419] width 207 height 21
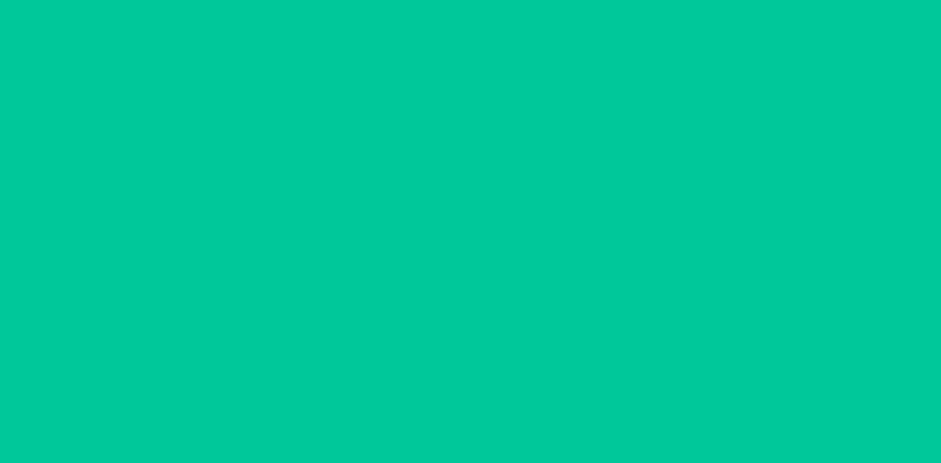
scroll to position [0, 0]
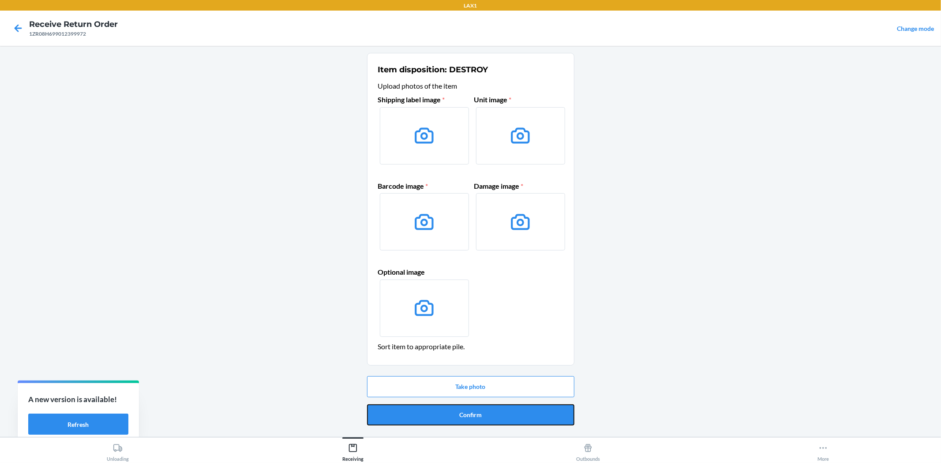
drag, startPoint x: 425, startPoint y: 407, endPoint x: 423, endPoint y: 402, distance: 5.5
click at [424, 407] on button "Confirm" at bounding box center [470, 414] width 207 height 21
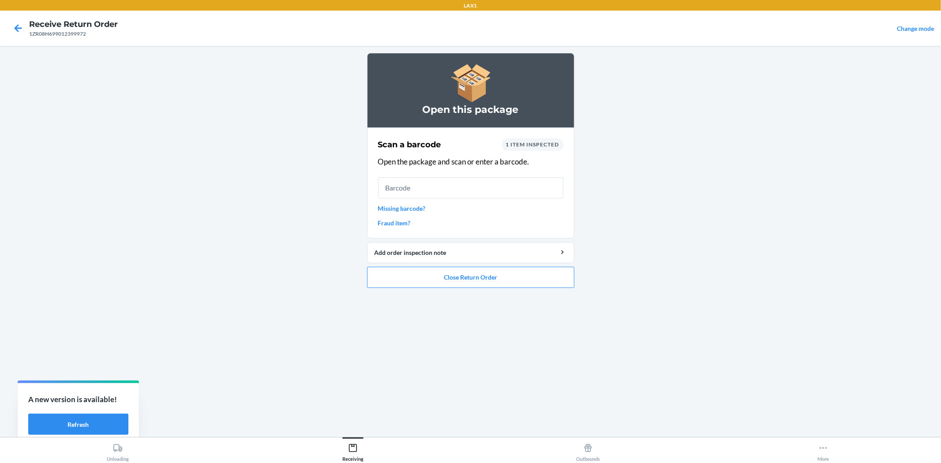
click at [575, 280] on main "Open this package Scan a barcode 1 item inspected Open the package and scan or …" at bounding box center [470, 241] width 941 height 391
click at [544, 277] on button "Close Return Order" at bounding box center [470, 277] width 207 height 21
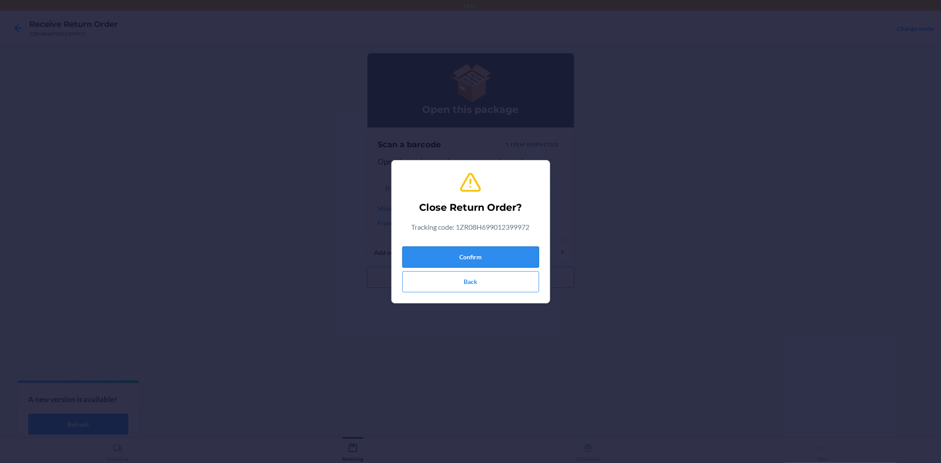
click at [430, 265] on button "Confirm" at bounding box center [470, 257] width 137 height 21
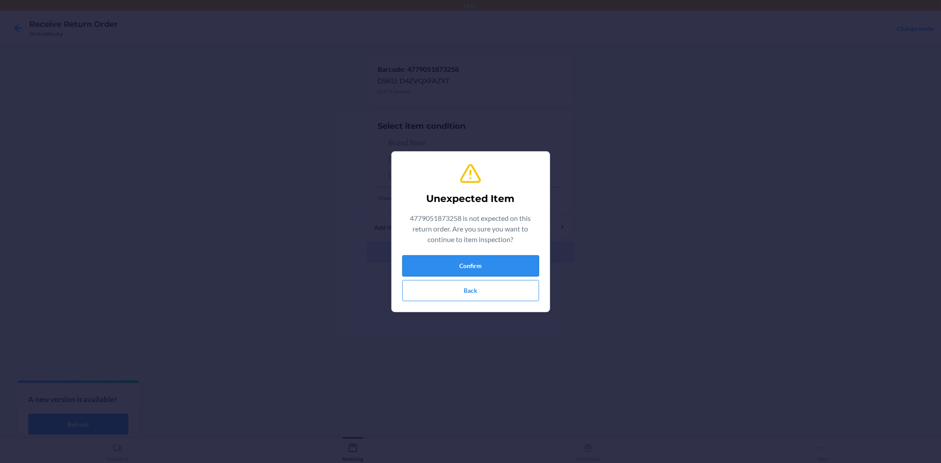
click at [510, 261] on button "Confirm" at bounding box center [470, 265] width 137 height 21
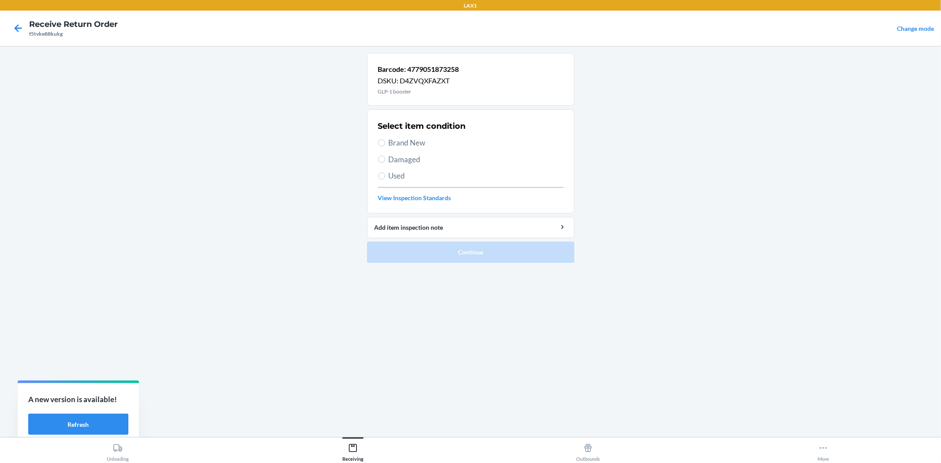
click at [411, 146] on span "Brand New" at bounding box center [476, 142] width 175 height 11
click at [385, 146] on input "Brand New" at bounding box center [381, 142] width 7 height 7
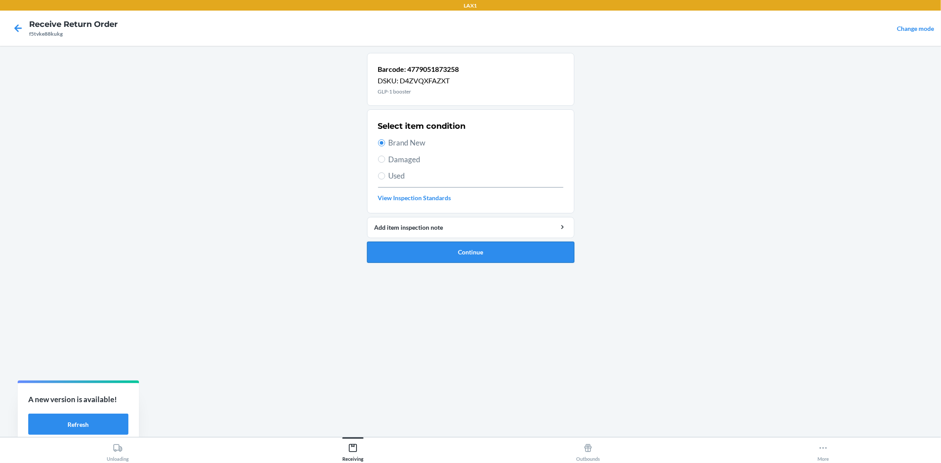
click at [450, 254] on button "Continue" at bounding box center [470, 252] width 207 height 21
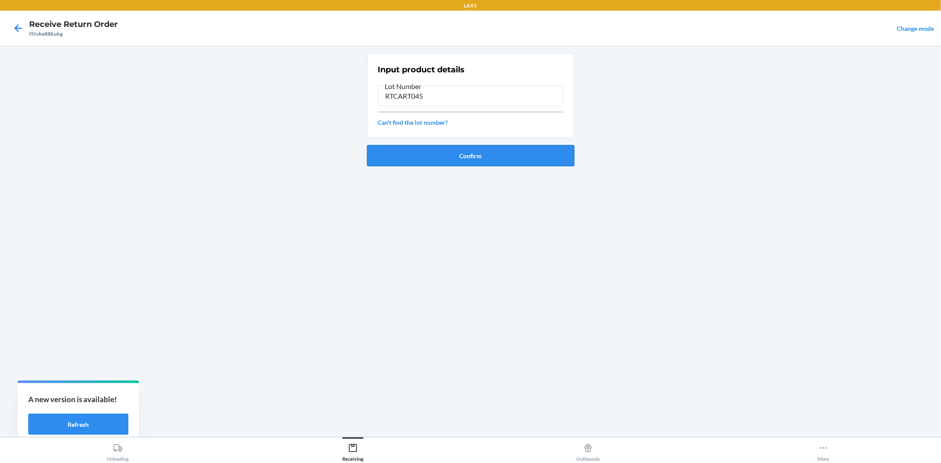
click at [439, 157] on button "Confirm" at bounding box center [470, 155] width 207 height 21
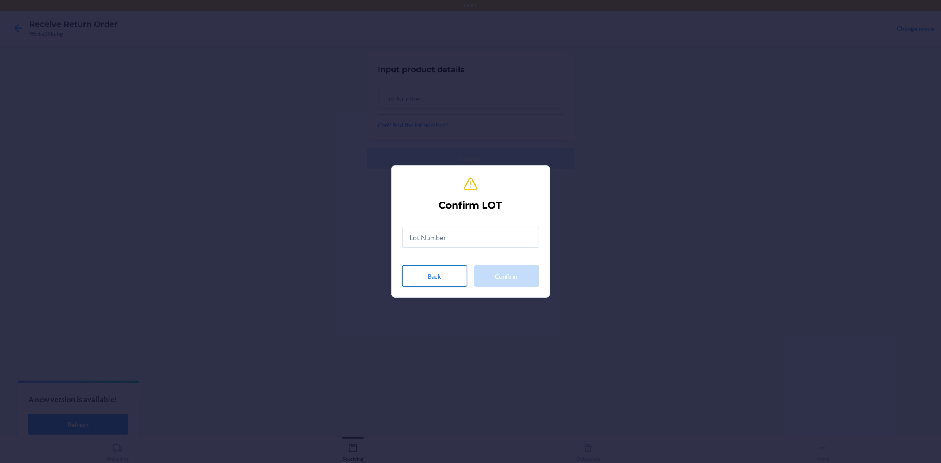
click at [456, 275] on button "Back" at bounding box center [434, 275] width 65 height 21
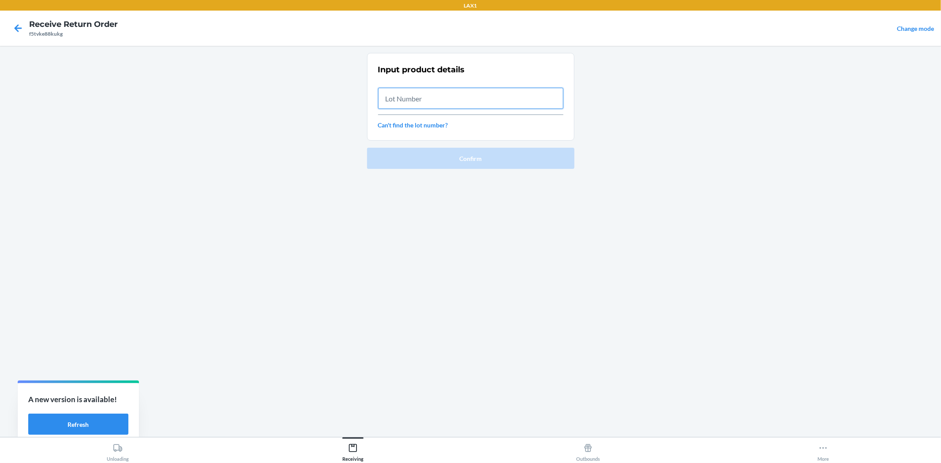
click at [415, 105] on input "text" at bounding box center [470, 98] width 185 height 21
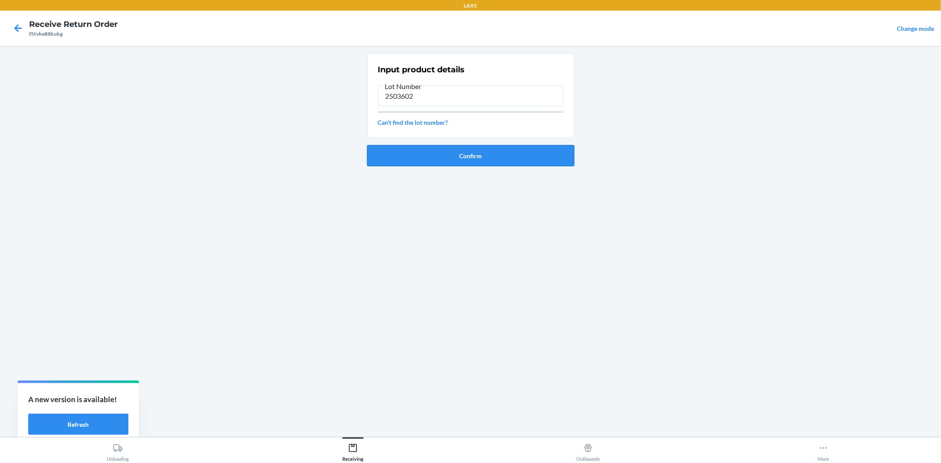
click at [510, 162] on button "Confirm" at bounding box center [470, 155] width 207 height 21
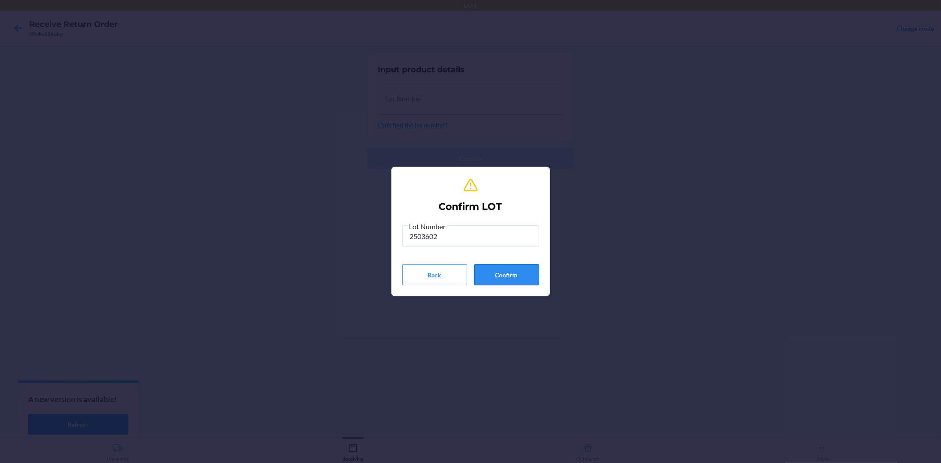
click at [487, 264] on div "Lot Number 2503602 Back Confirm" at bounding box center [470, 253] width 137 height 64
click at [489, 264] on button "Confirm" at bounding box center [506, 274] width 65 height 21
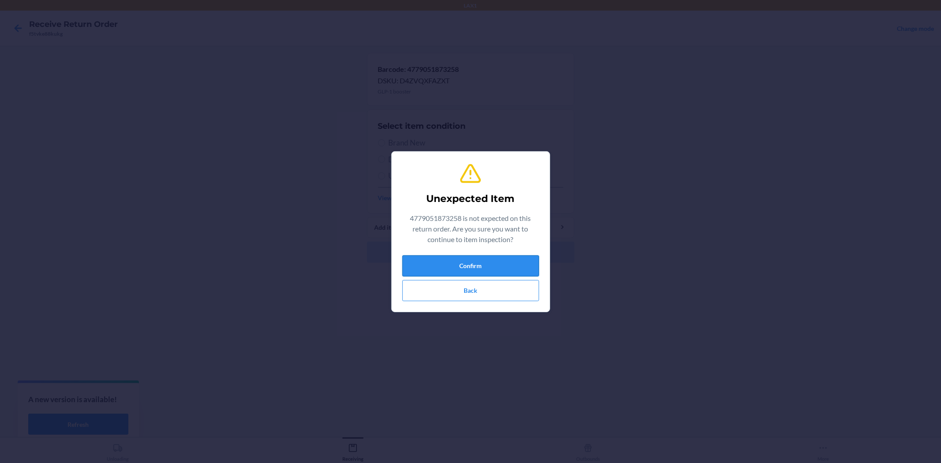
click at [478, 268] on button "Confirm" at bounding box center [470, 265] width 137 height 21
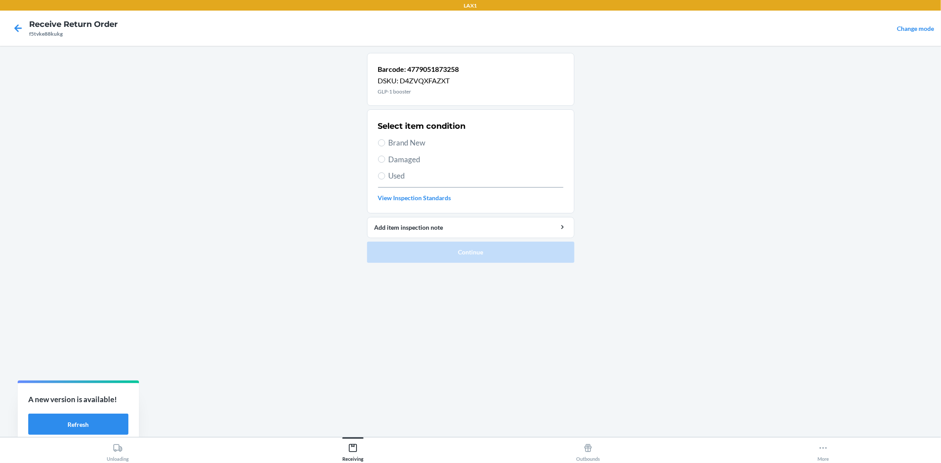
click at [416, 151] on div "Select item condition Brand New Damaged Used View Inspection Standards" at bounding box center [470, 161] width 185 height 87
click at [419, 133] on div "Select item condition Brand New Damaged Used View Inspection Standards" at bounding box center [470, 161] width 185 height 87
click at [422, 144] on span "Brand New" at bounding box center [476, 142] width 175 height 11
click at [385, 144] on input "Brand New" at bounding box center [381, 142] width 7 height 7
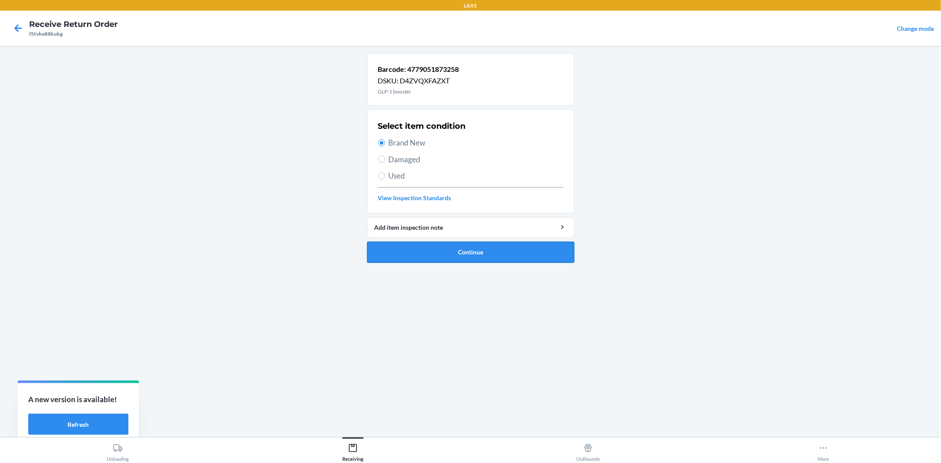
click at [452, 261] on button "Continue" at bounding box center [470, 252] width 207 height 21
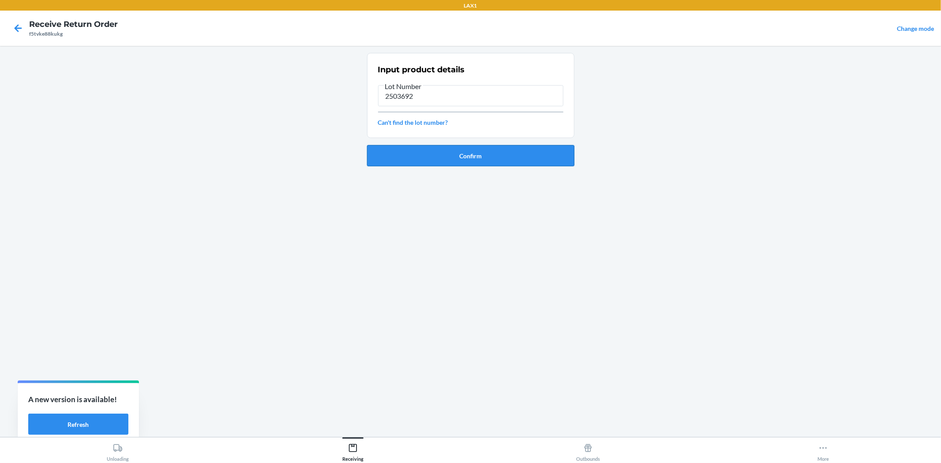
click at [453, 153] on button "Confirm" at bounding box center [470, 155] width 207 height 21
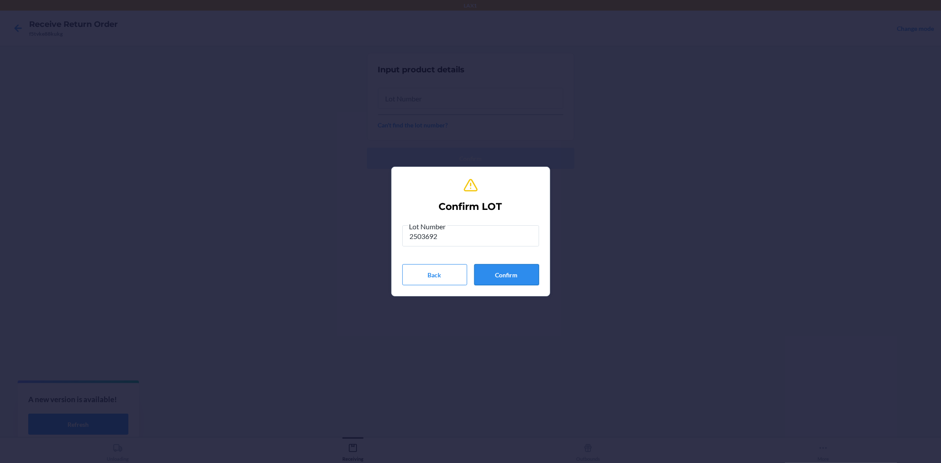
click at [523, 280] on button "Confirm" at bounding box center [506, 274] width 65 height 21
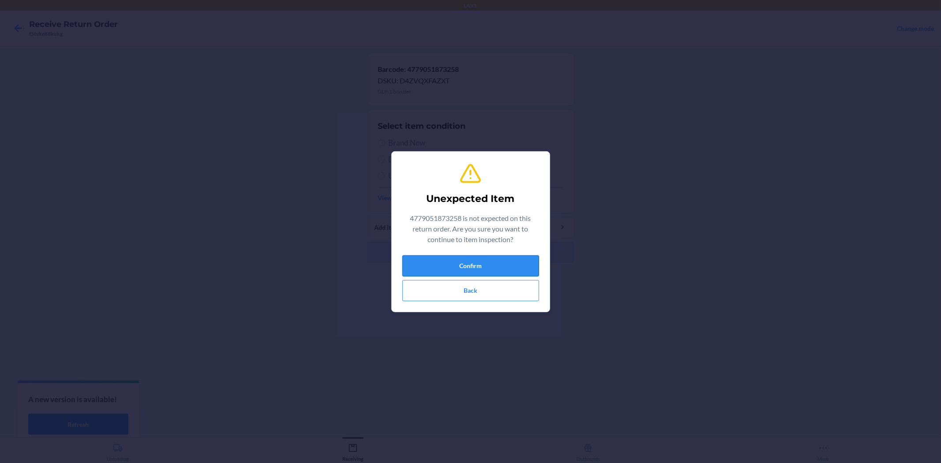
click at [488, 268] on button "Confirm" at bounding box center [470, 265] width 137 height 21
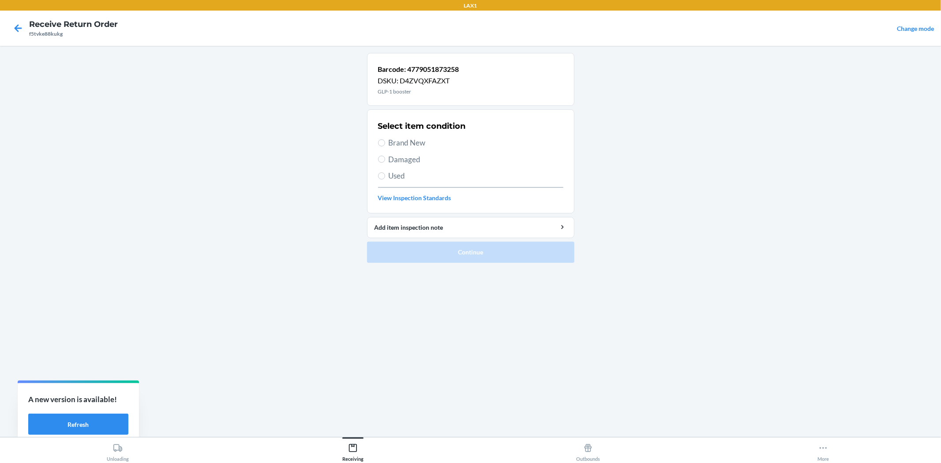
click at [431, 147] on span "Brand New" at bounding box center [476, 142] width 175 height 11
click at [385, 146] on input "Brand New" at bounding box center [381, 142] width 7 height 7
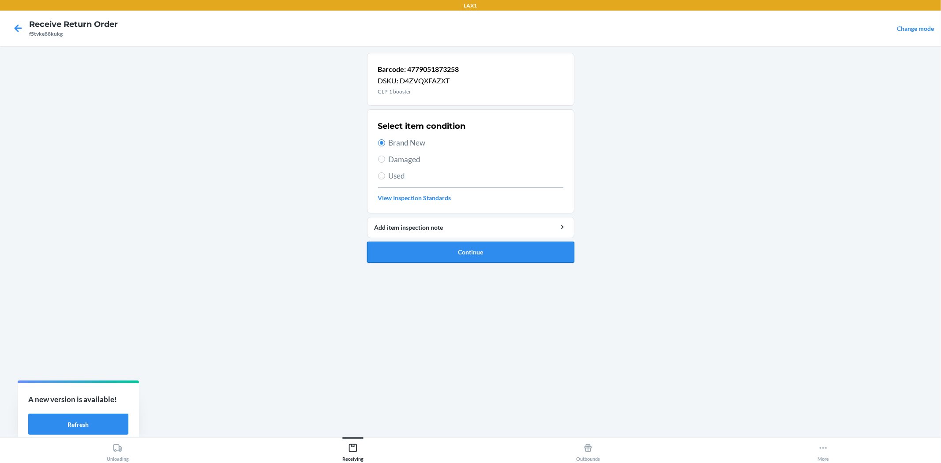
click at [468, 243] on button "Continue" at bounding box center [470, 252] width 207 height 21
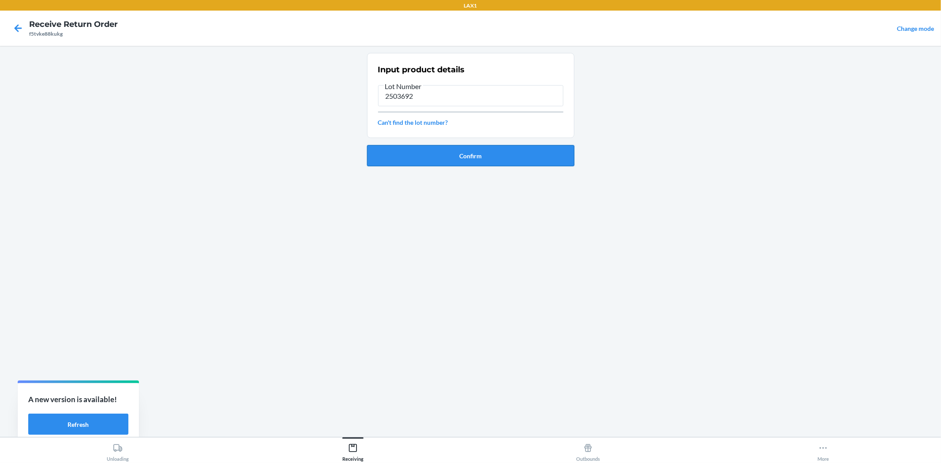
click at [513, 161] on button "Confirm" at bounding box center [470, 155] width 207 height 21
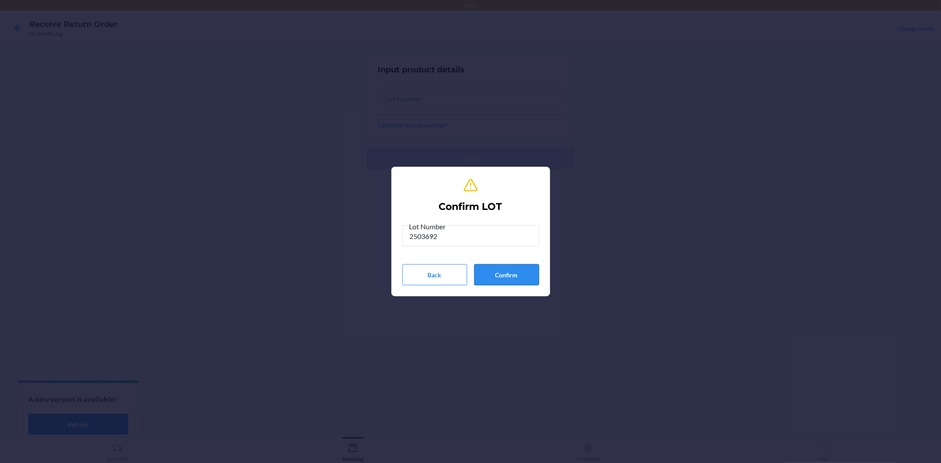
click at [504, 285] on button "Confirm" at bounding box center [506, 274] width 65 height 21
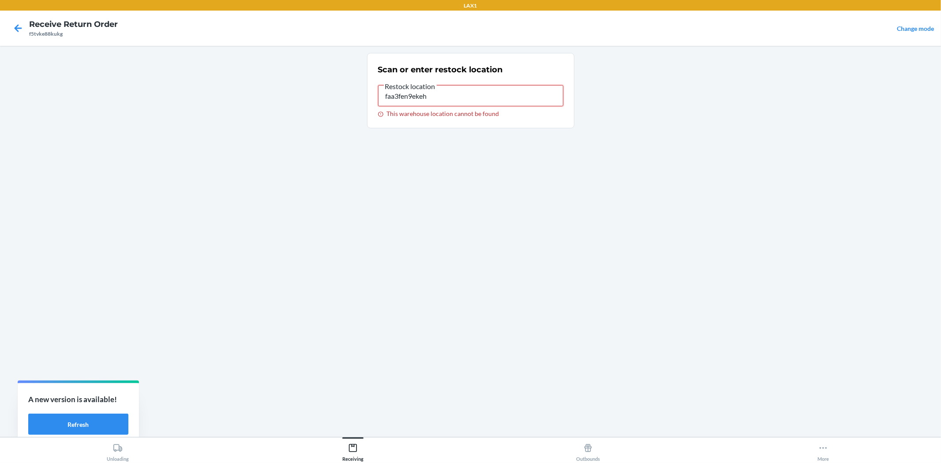
drag, startPoint x: 442, startPoint y: 99, endPoint x: 355, endPoint y: 93, distance: 88.0
click at [355, 93] on main "Scan or enter restock location Restock location faa3fen9ekeh This warehouse loc…" at bounding box center [470, 241] width 941 height 391
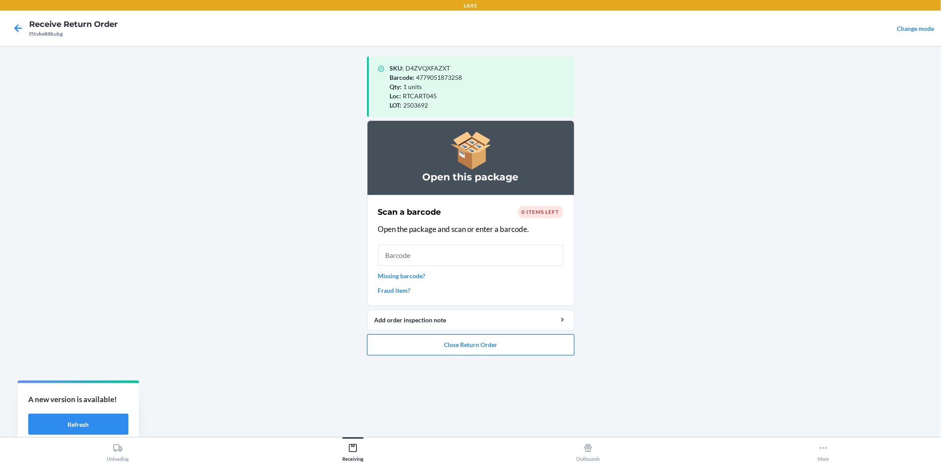
click at [489, 348] on button "Close Return Order" at bounding box center [470, 344] width 207 height 21
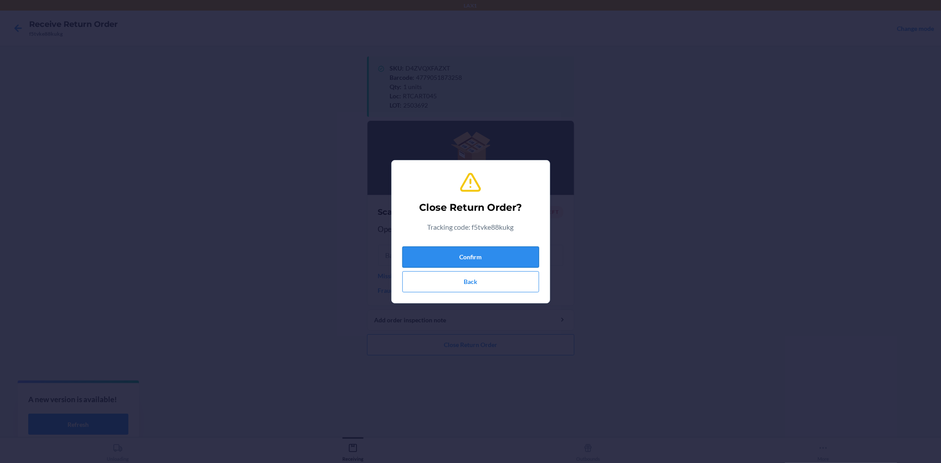
click at [482, 258] on button "Confirm" at bounding box center [470, 257] width 137 height 21
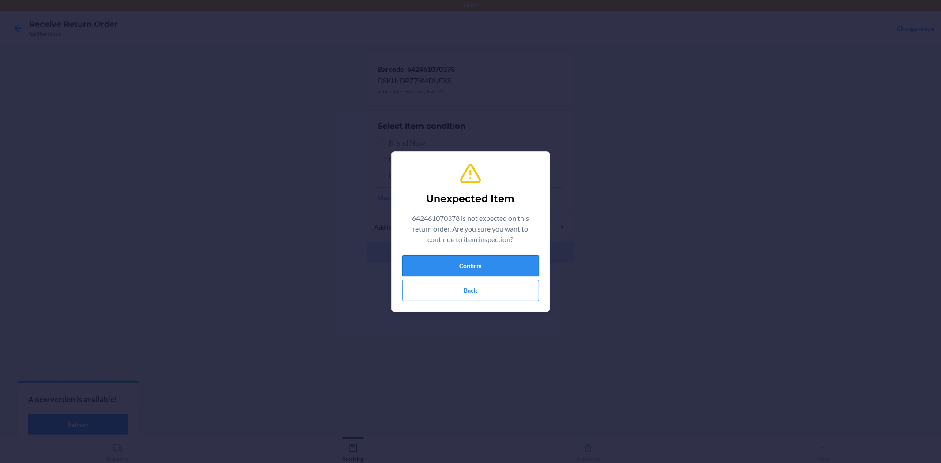
click at [487, 271] on button "Confirm" at bounding box center [470, 265] width 137 height 21
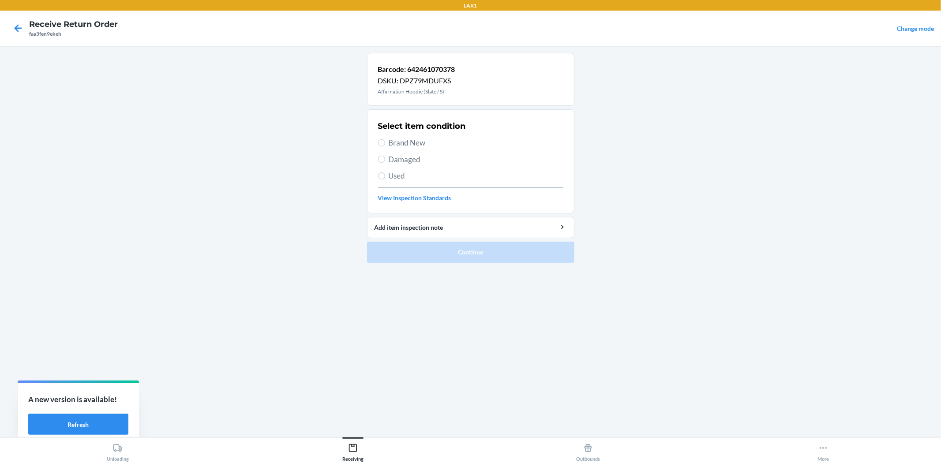
drag, startPoint x: 422, startPoint y: 128, endPoint x: 422, endPoint y: 134, distance: 5.7
click at [422, 133] on div "Select item condition Brand New Damaged Used View Inspection Standards" at bounding box center [470, 161] width 185 height 87
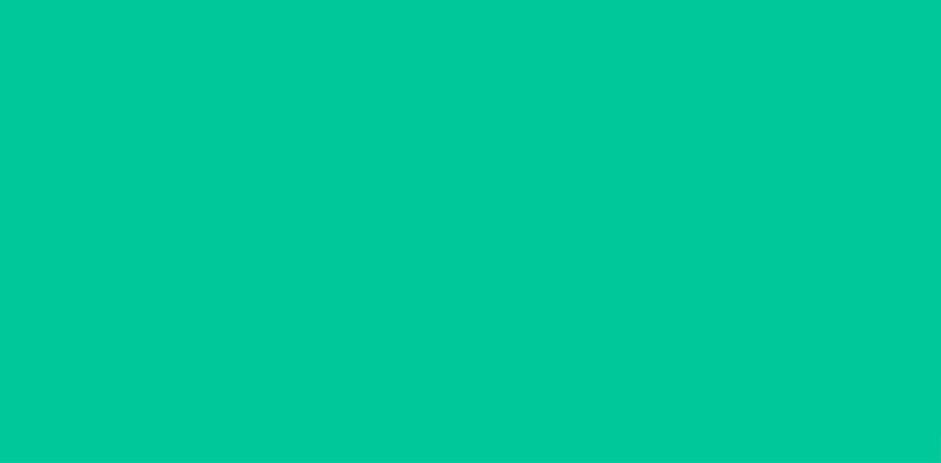
click at [420, 139] on span "Brand New" at bounding box center [476, 142] width 175 height 11
click at [385, 139] on input "Brand New" at bounding box center [381, 142] width 7 height 7
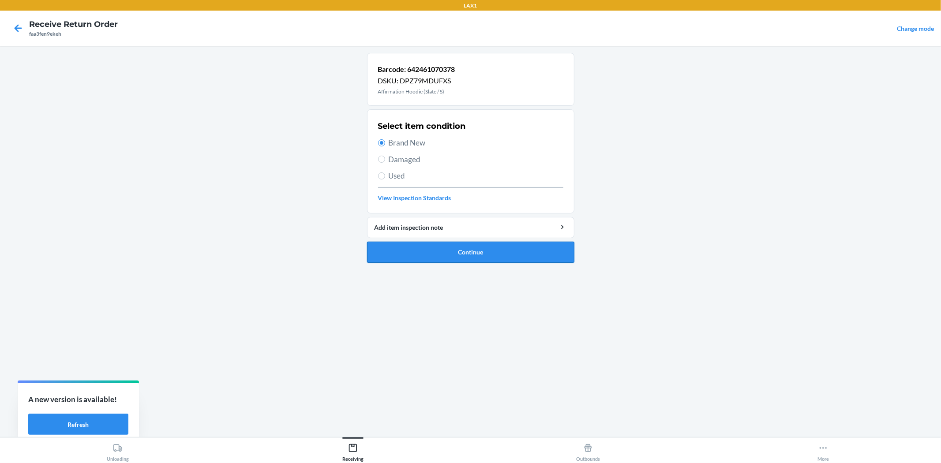
click at [479, 253] on button "Continue" at bounding box center [470, 252] width 207 height 21
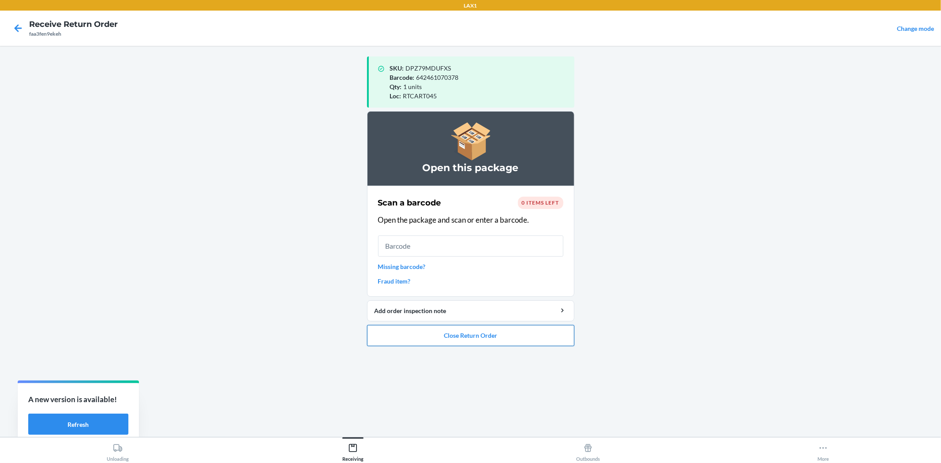
click at [443, 337] on button "Close Return Order" at bounding box center [470, 335] width 207 height 21
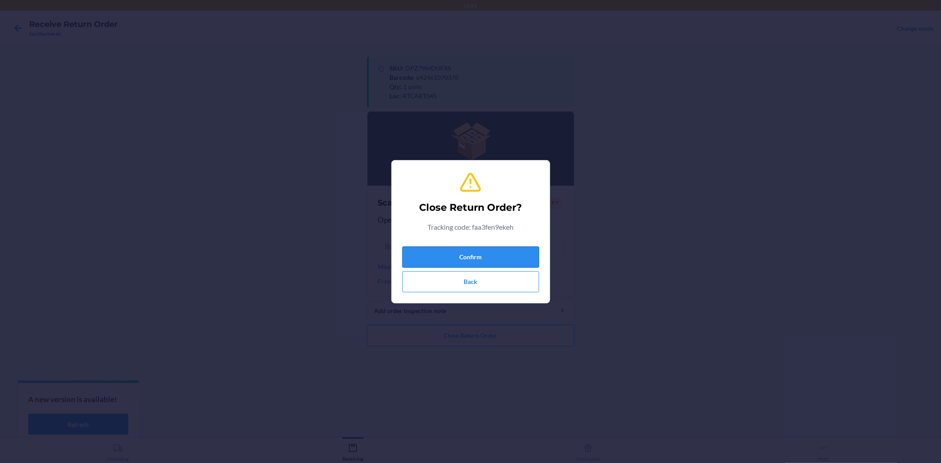
click at [497, 262] on button "Confirm" at bounding box center [470, 257] width 137 height 21
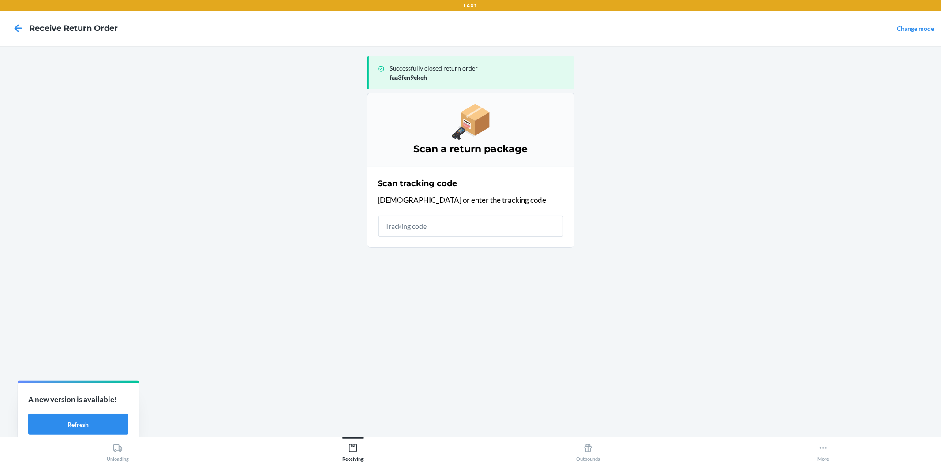
click at [496, 242] on section "Scan tracking code Scan or enter the tracking code" at bounding box center [470, 207] width 207 height 81
click at [512, 230] on input "text" at bounding box center [470, 226] width 185 height 21
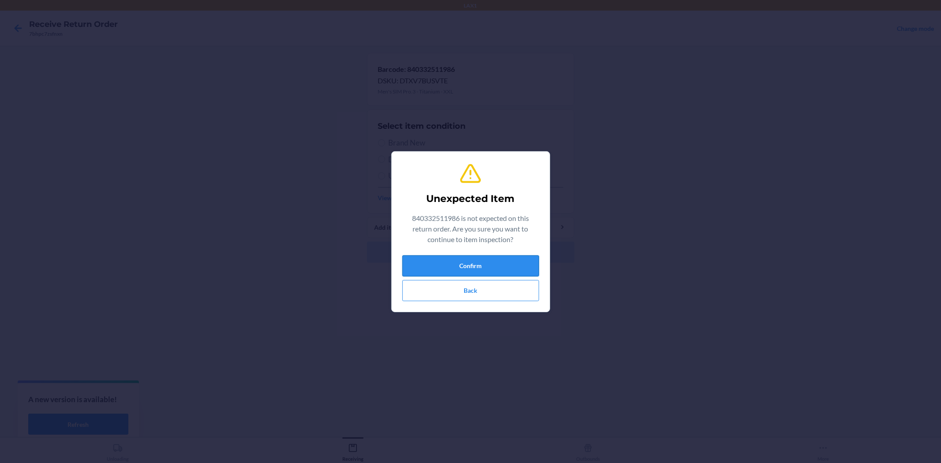
click at [505, 262] on button "Confirm" at bounding box center [470, 265] width 137 height 21
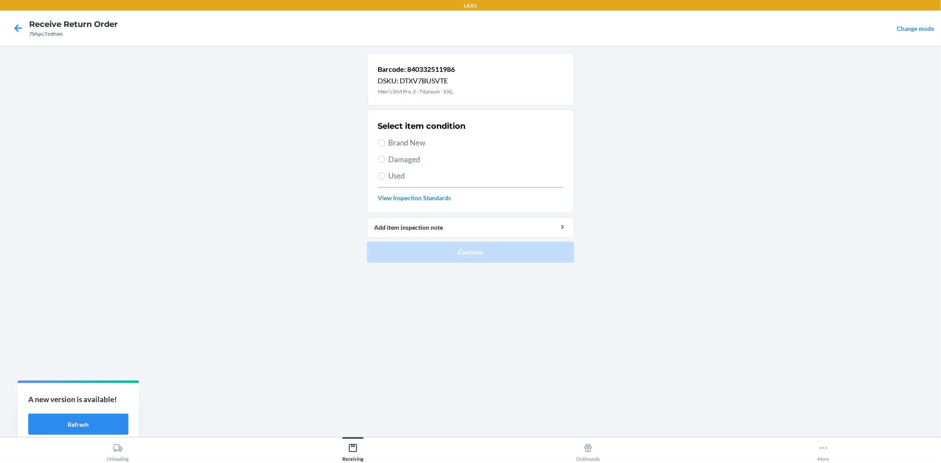
click at [398, 146] on span "Brand New" at bounding box center [476, 142] width 175 height 11
click at [385, 146] on input "Brand New" at bounding box center [381, 142] width 7 height 7
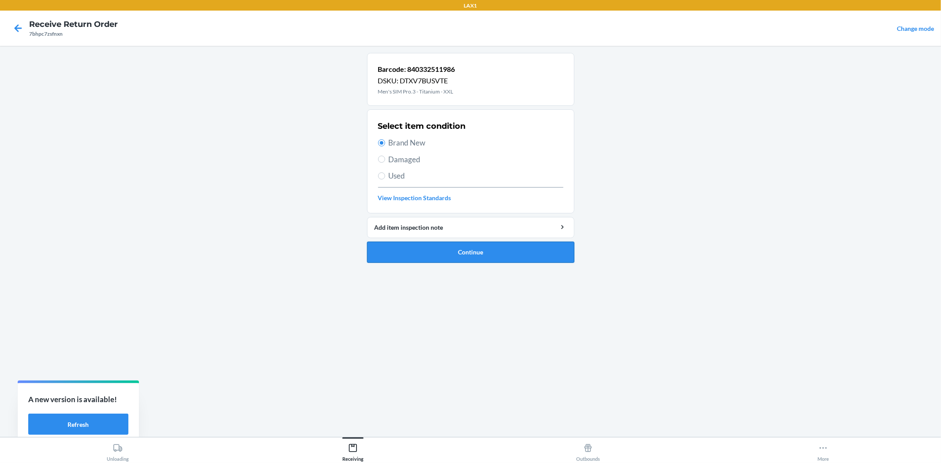
click at [456, 257] on button "Continue" at bounding box center [470, 252] width 207 height 21
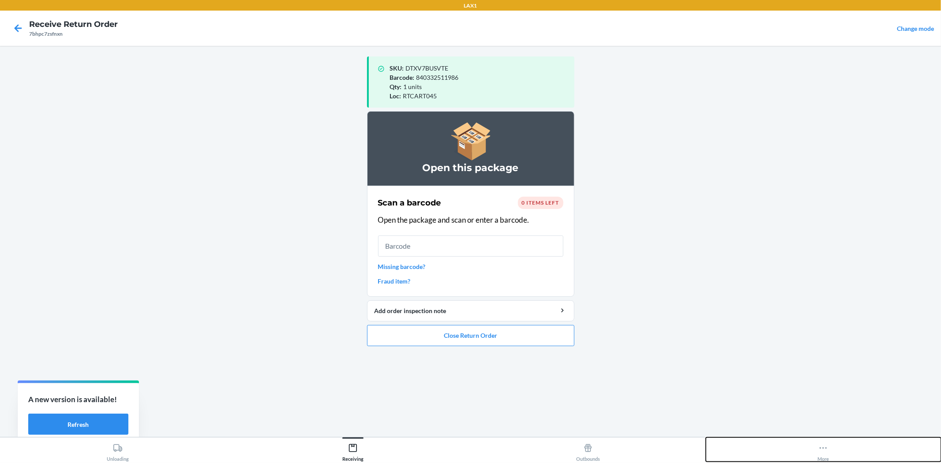
click at [809, 449] on button "More" at bounding box center [823, 449] width 235 height 24
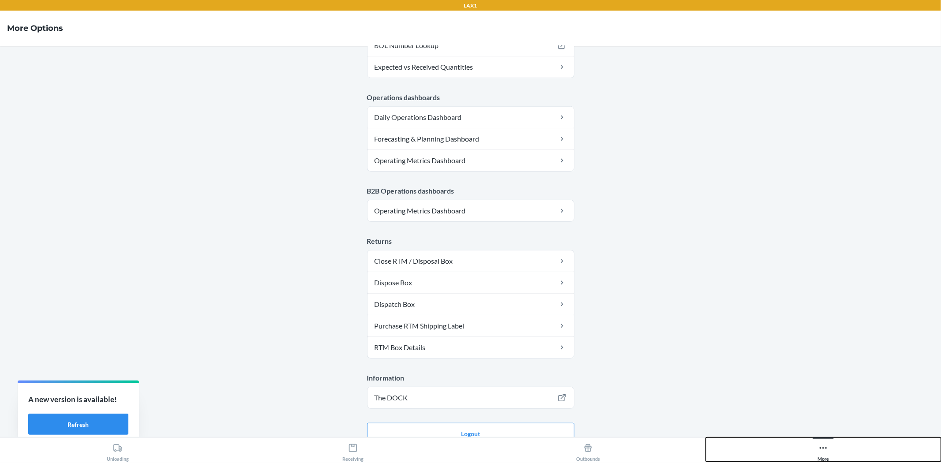
scroll to position [385, 0]
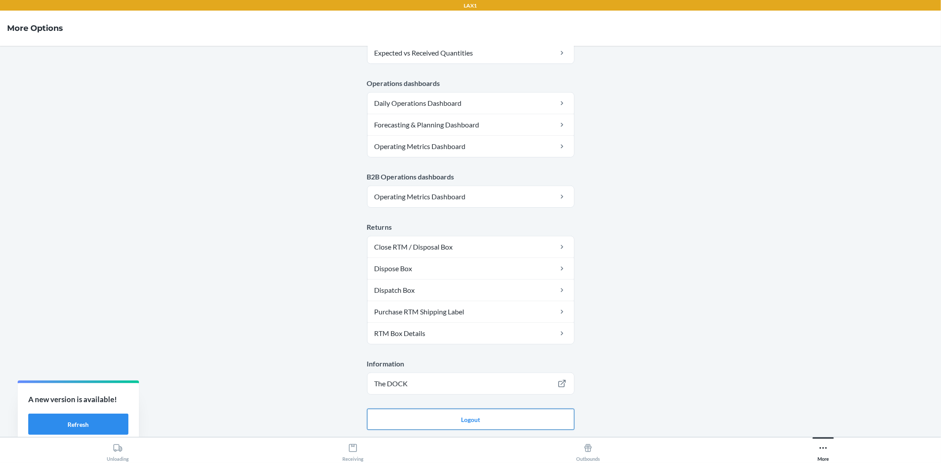
drag, startPoint x: 485, startPoint y: 420, endPoint x: 474, endPoint y: 421, distance: 11.5
click at [484, 420] on button "Logout" at bounding box center [470, 419] width 207 height 21
